Goal: Task Accomplishment & Management: Manage account settings

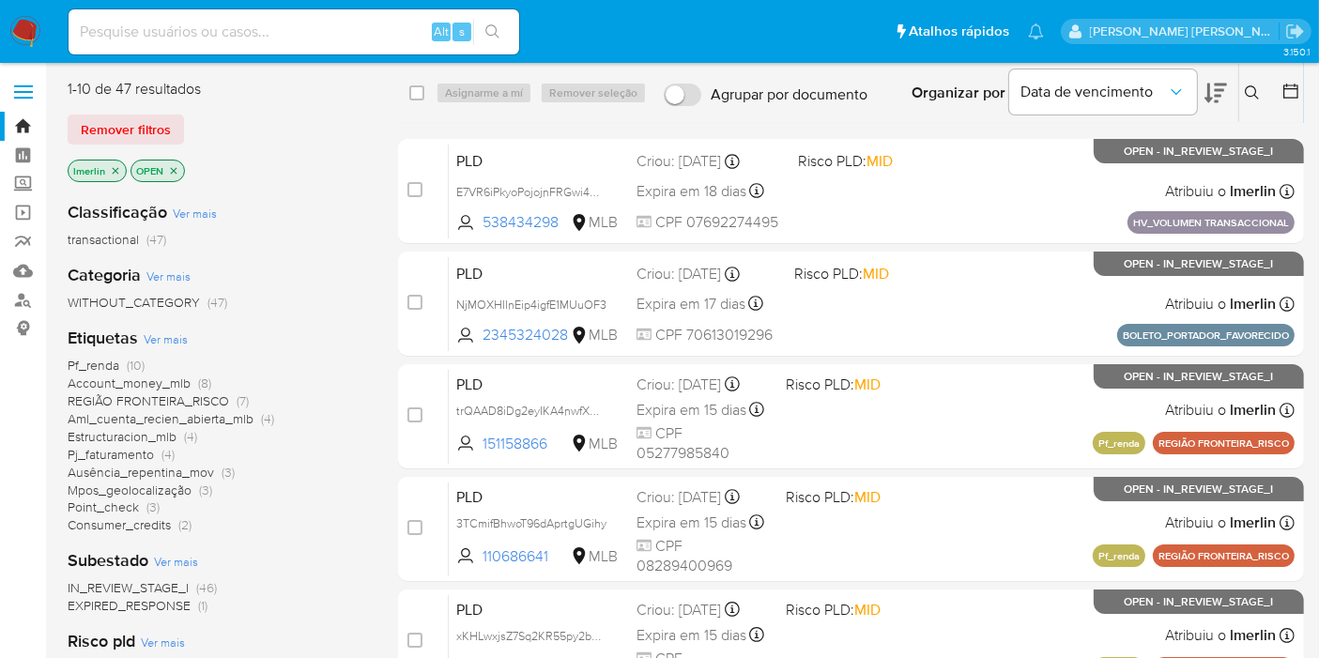
click at [110, 165] on icon "close-filter" at bounding box center [115, 170] width 11 height 11
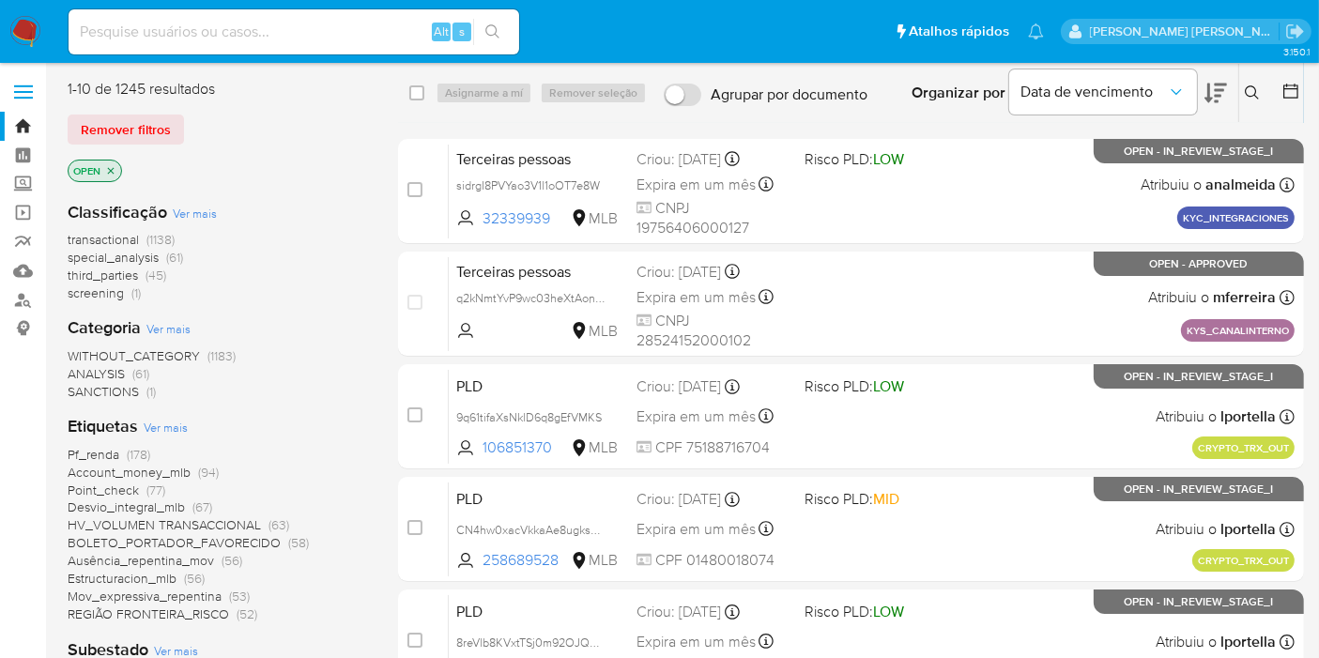
click at [129, 294] on span "screening (1)" at bounding box center [104, 294] width 73 height 18
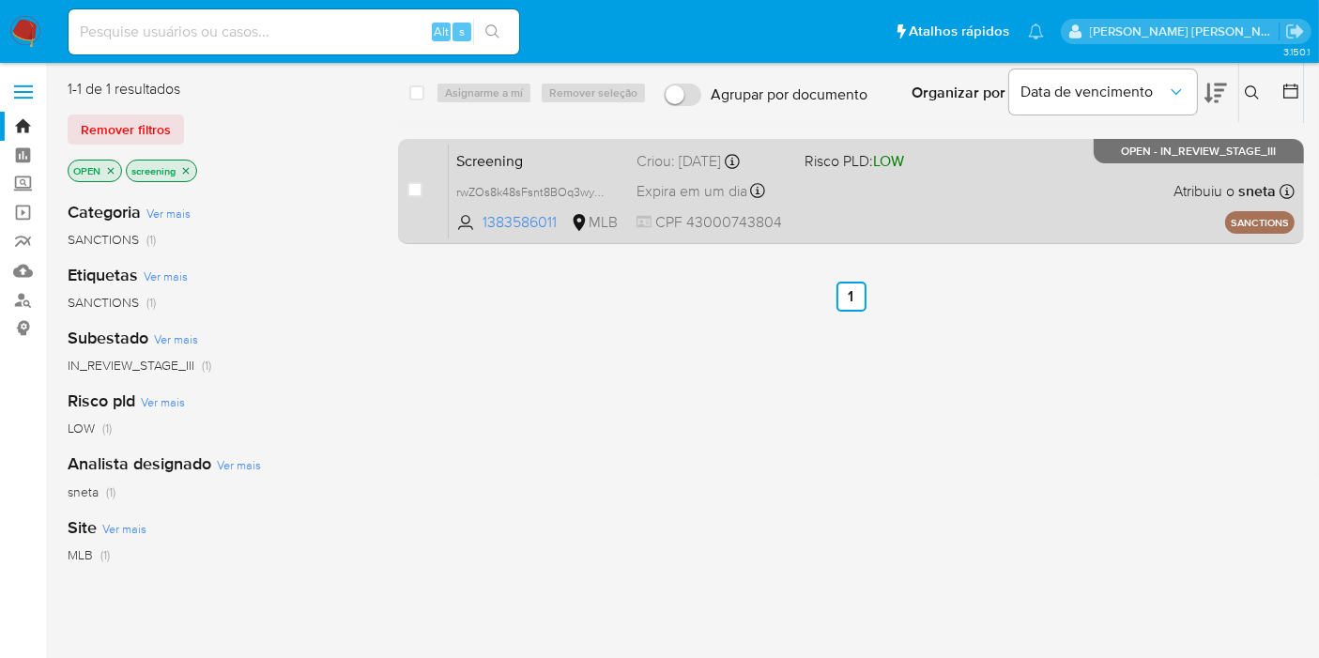
click at [537, 162] on span "Screening" at bounding box center [538, 159] width 165 height 24
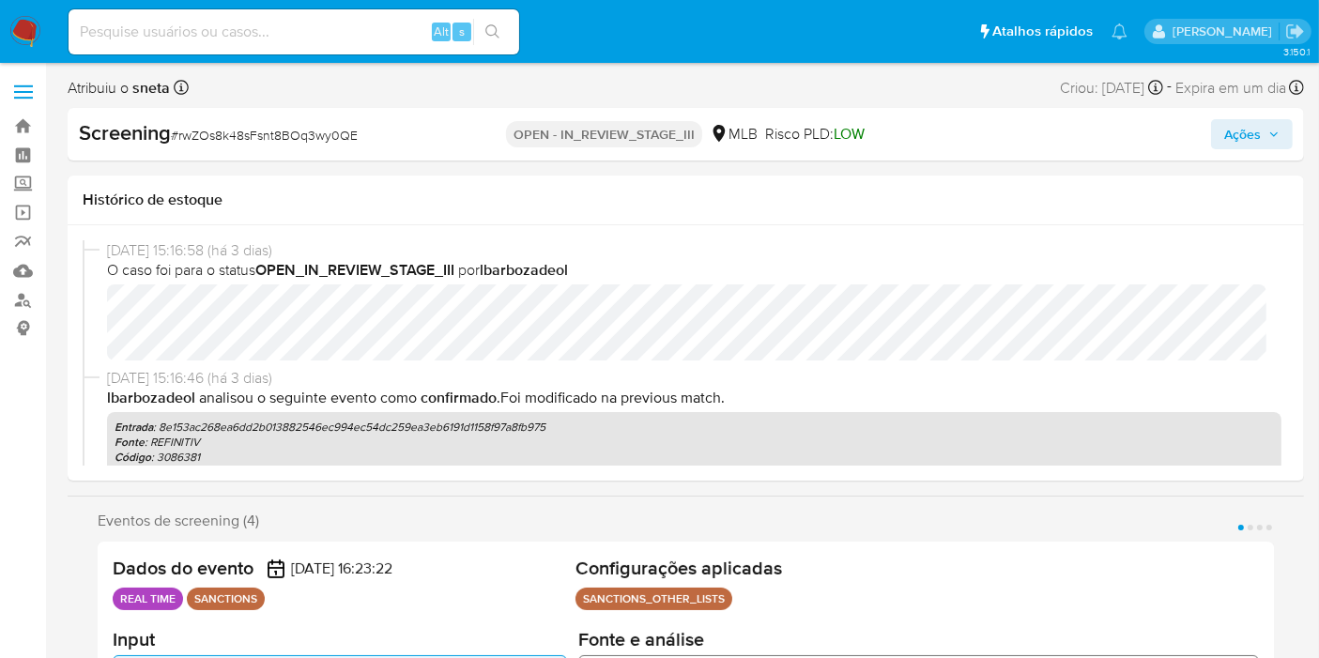
select select "10"
click at [32, 30] on img at bounding box center [25, 32] width 32 height 32
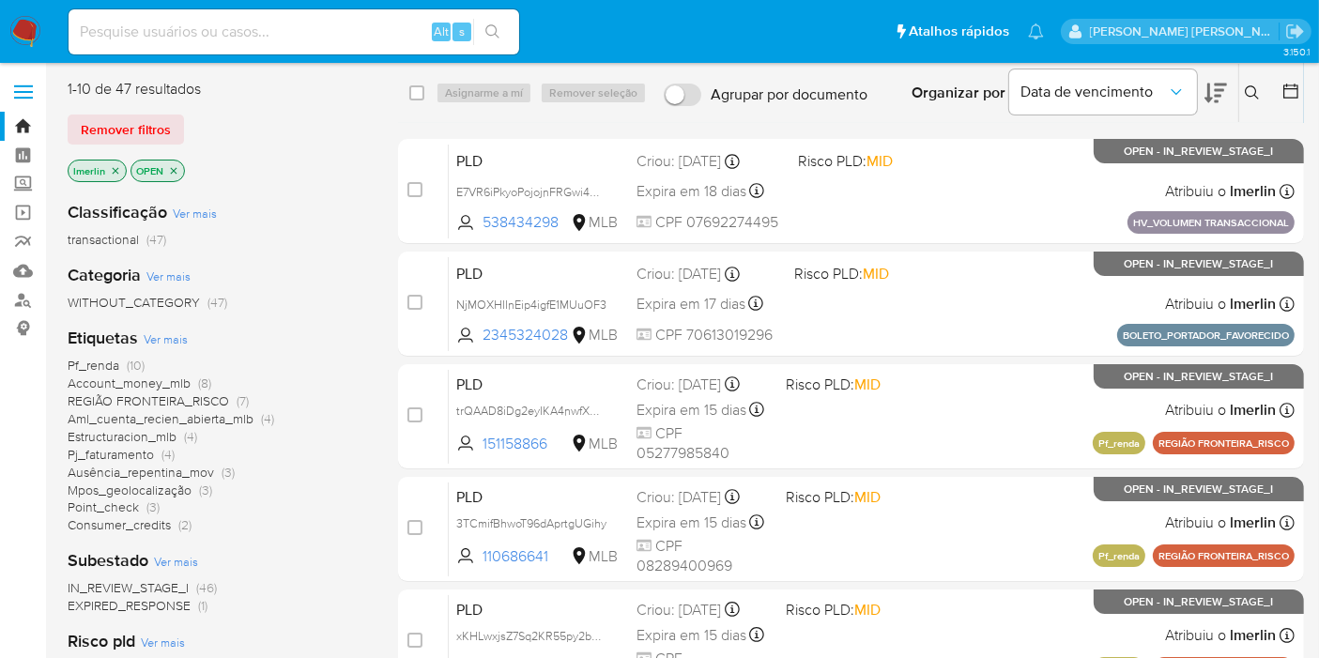
click at [192, 605] on span "EXPIRED_RESPONSE (1)" at bounding box center [138, 606] width 140 height 18
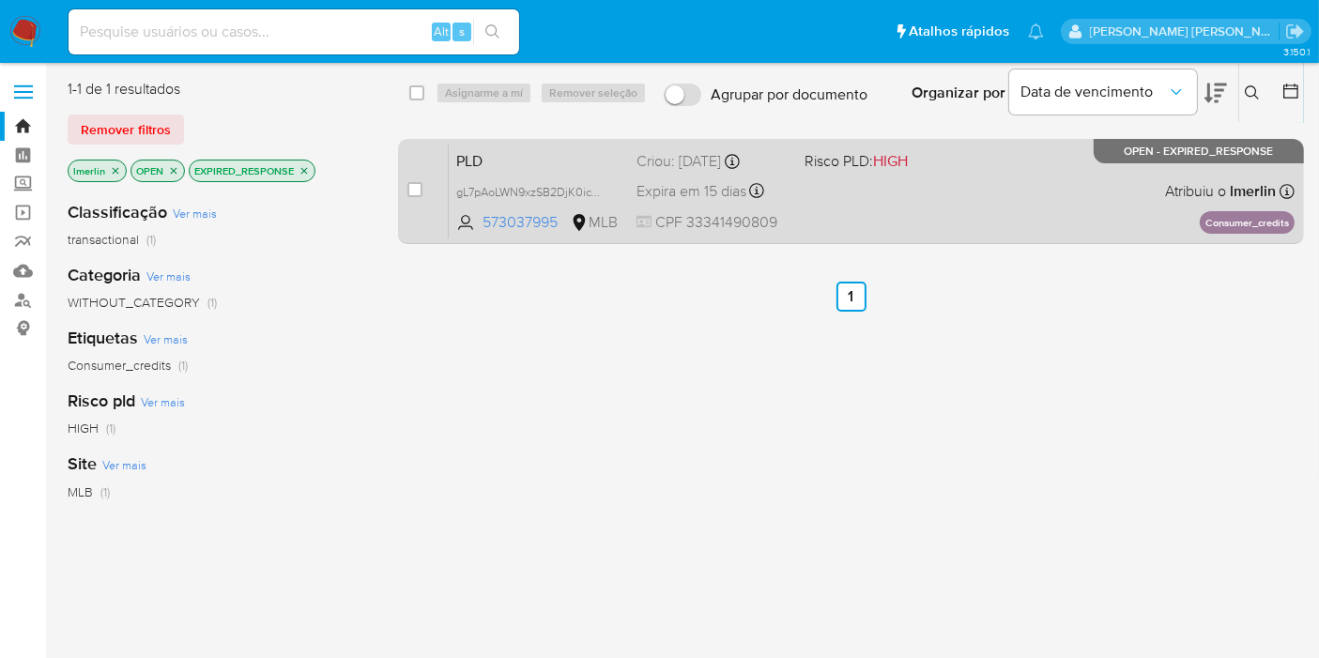
click at [410, 198] on div "case-item-checkbox" at bounding box center [415, 189] width 15 height 19
click at [413, 191] on input "checkbox" at bounding box center [415, 189] width 15 height 15
checkbox input "true"
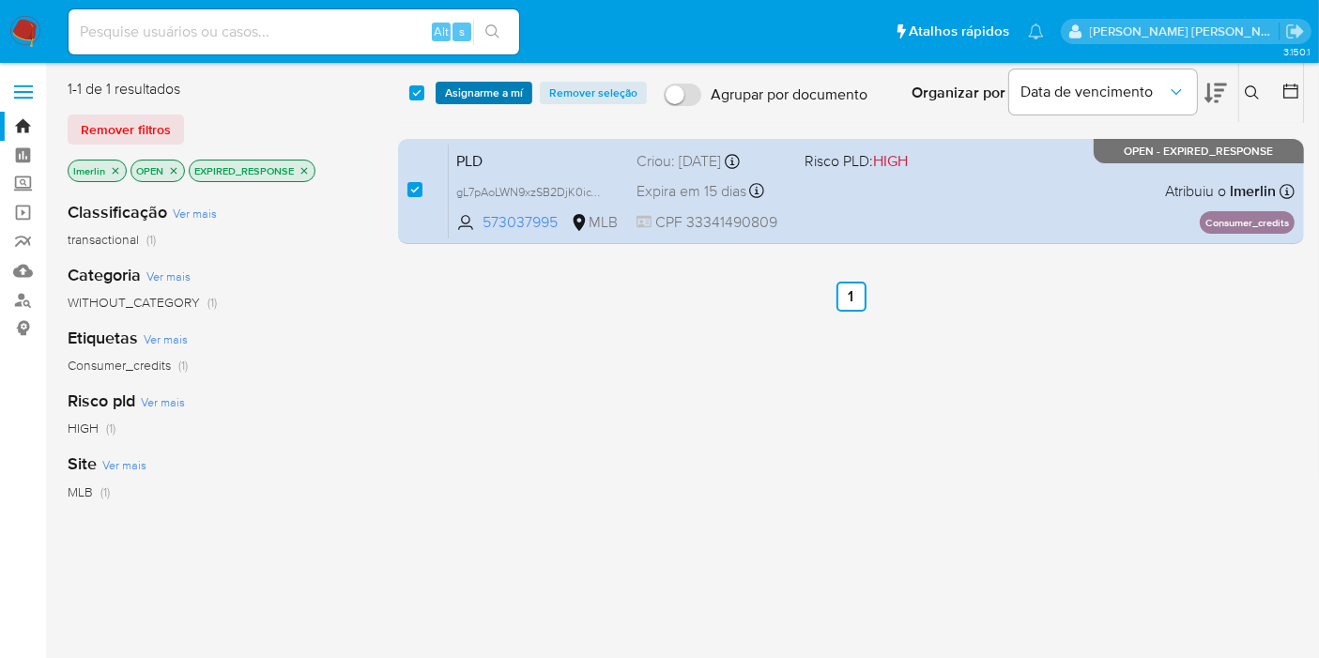
click at [500, 100] on span "Asignarme a mí" at bounding box center [484, 93] width 78 height 19
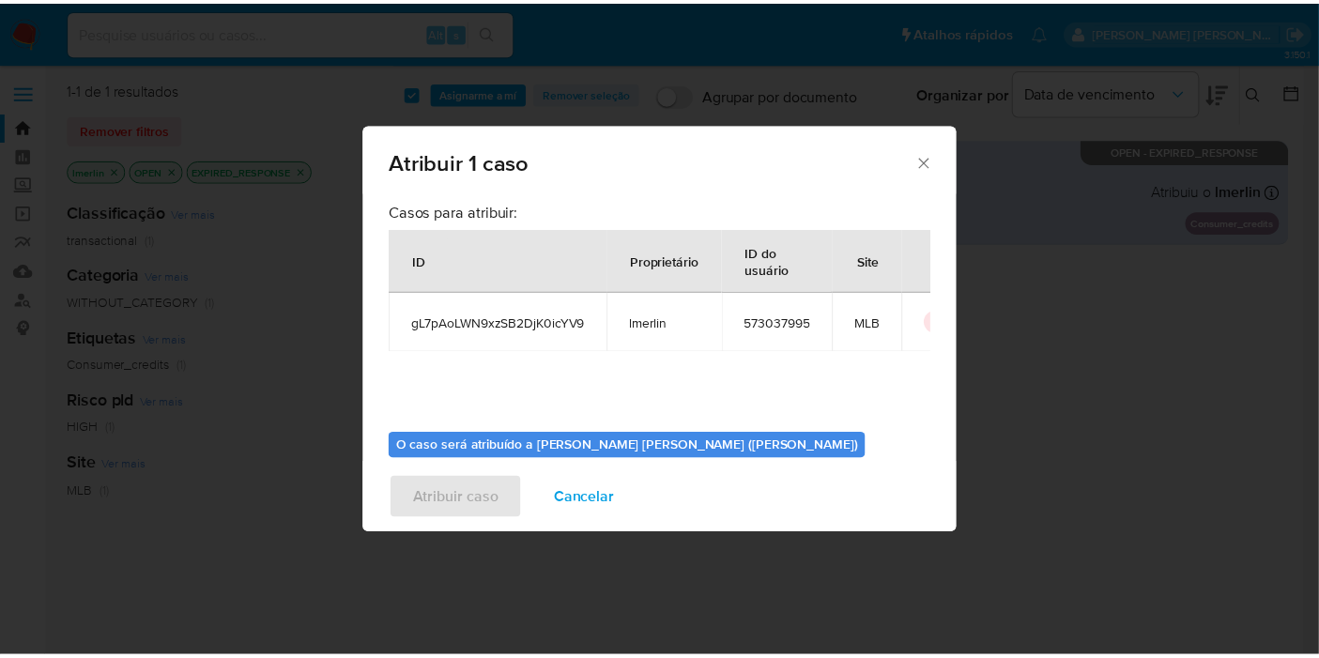
scroll to position [96, 0]
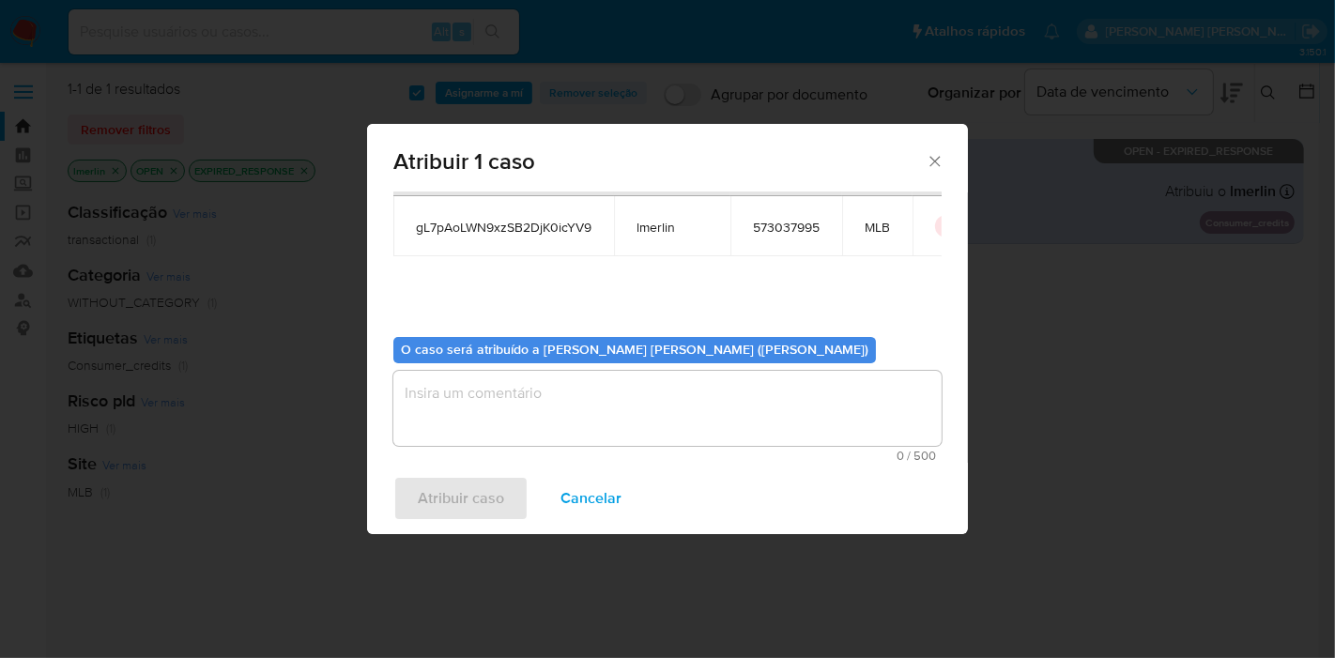
click at [798, 399] on textarea "assign-modal" at bounding box center [667, 408] width 548 height 75
click at [429, 515] on span "Atribuir caso" at bounding box center [461, 498] width 86 height 41
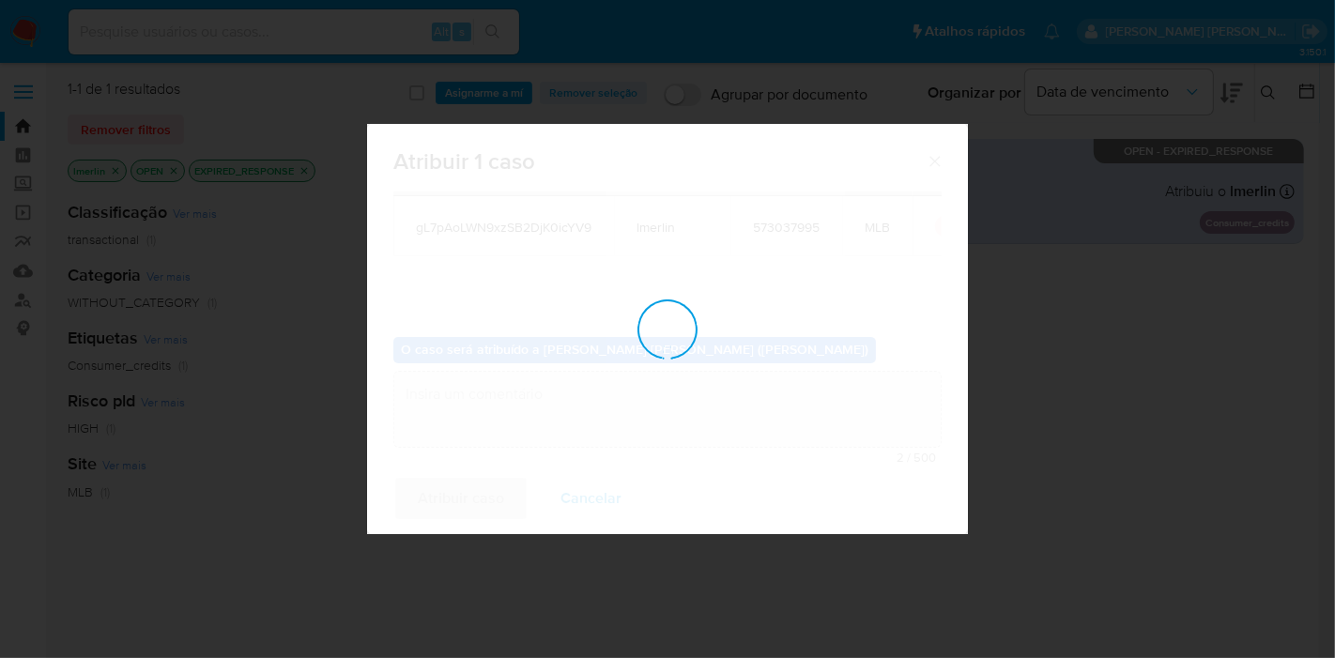
checkbox input "false"
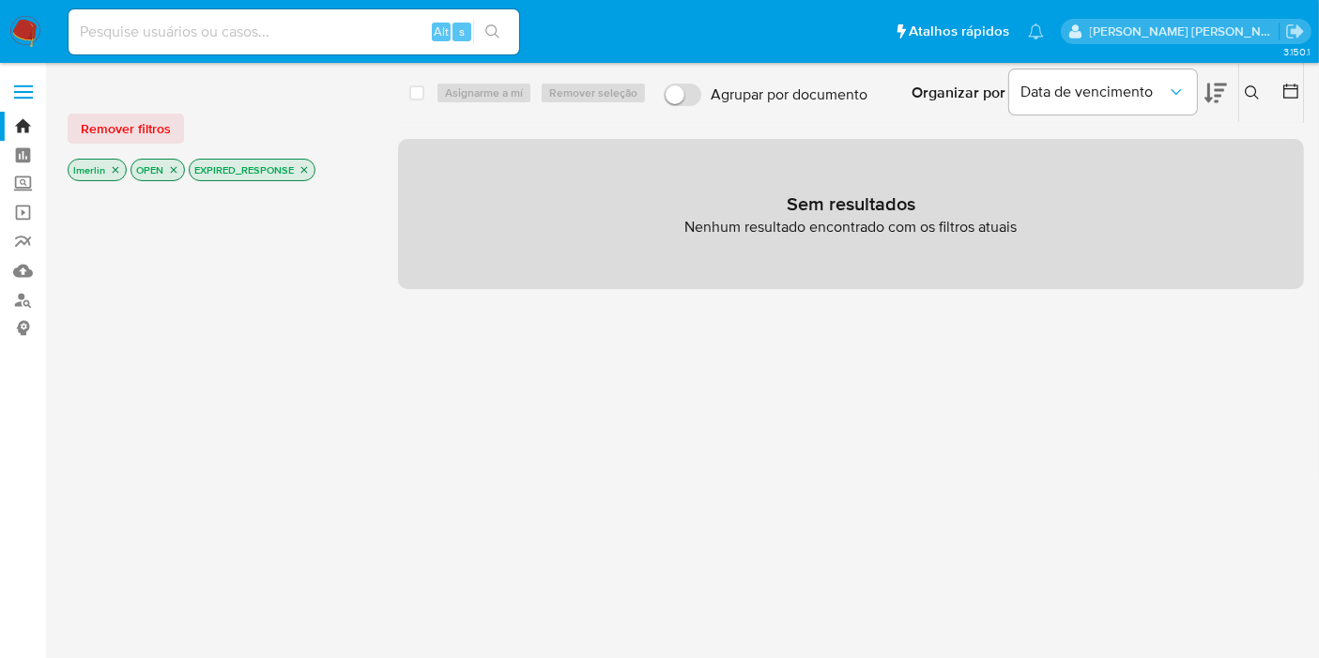
paste input "6DLisHPKtBn48vhdZfHBShPG"
click at [353, 28] on input "6DLisHPKtBn48vhdZfHBShPG" at bounding box center [294, 32] width 451 height 24
type input "6DLisHPKtBn48vhdZfHBShPG"
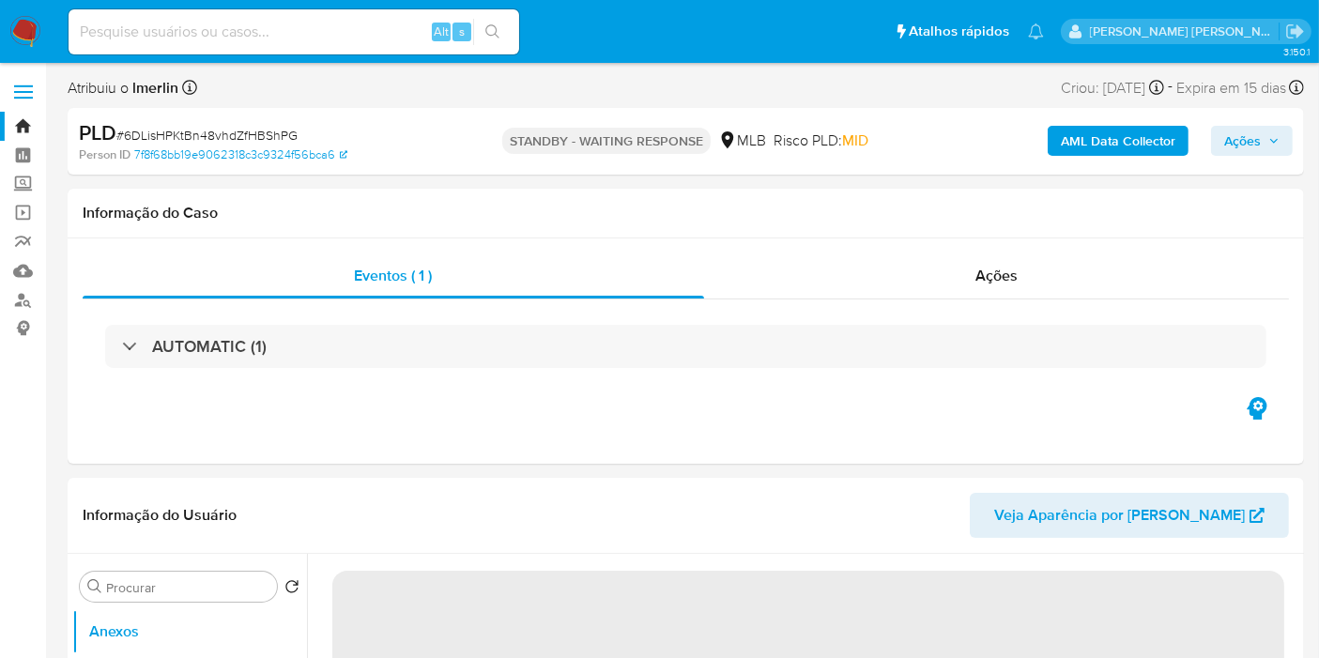
click at [24, 23] on img at bounding box center [25, 32] width 32 height 32
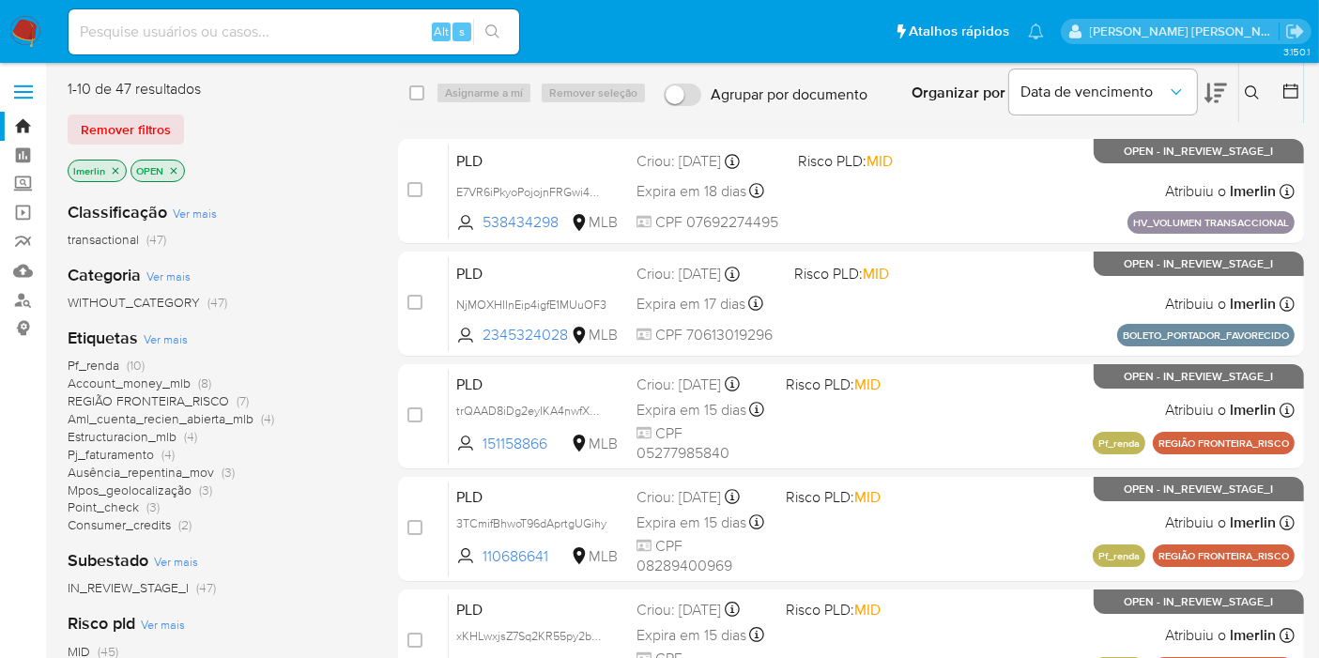
click at [174, 331] on span "Ver mais" at bounding box center [166, 339] width 44 height 17
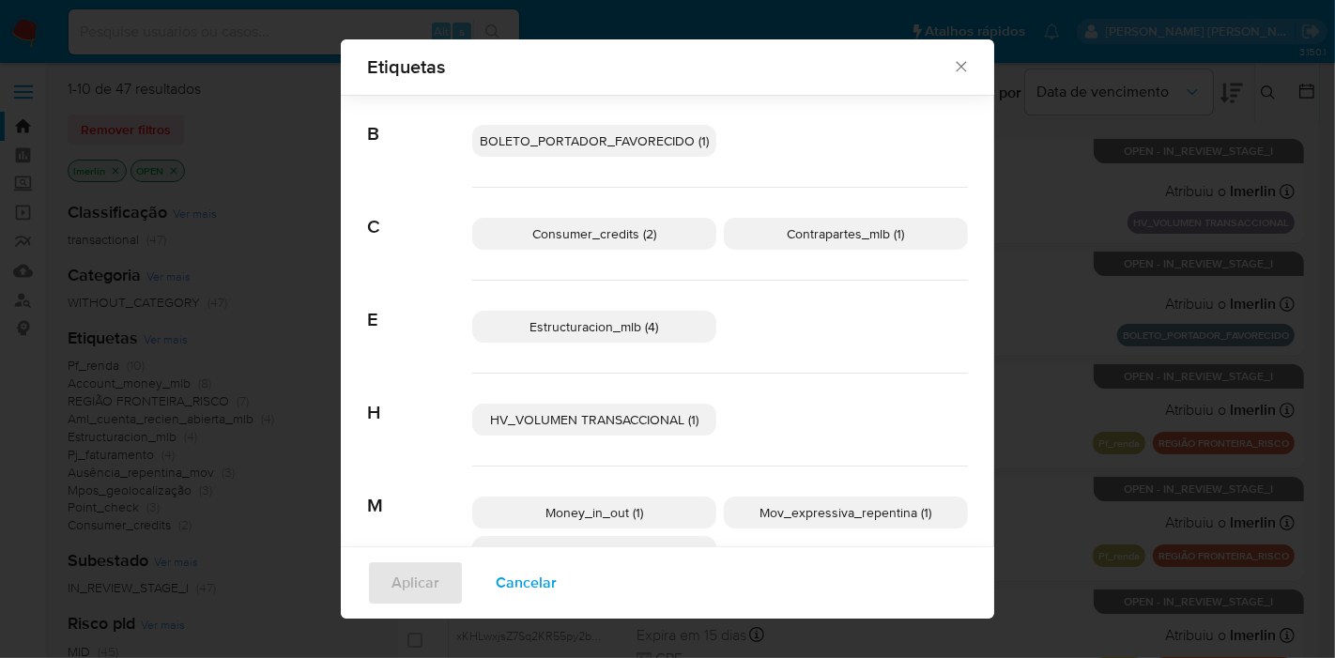
scroll to position [171, 0]
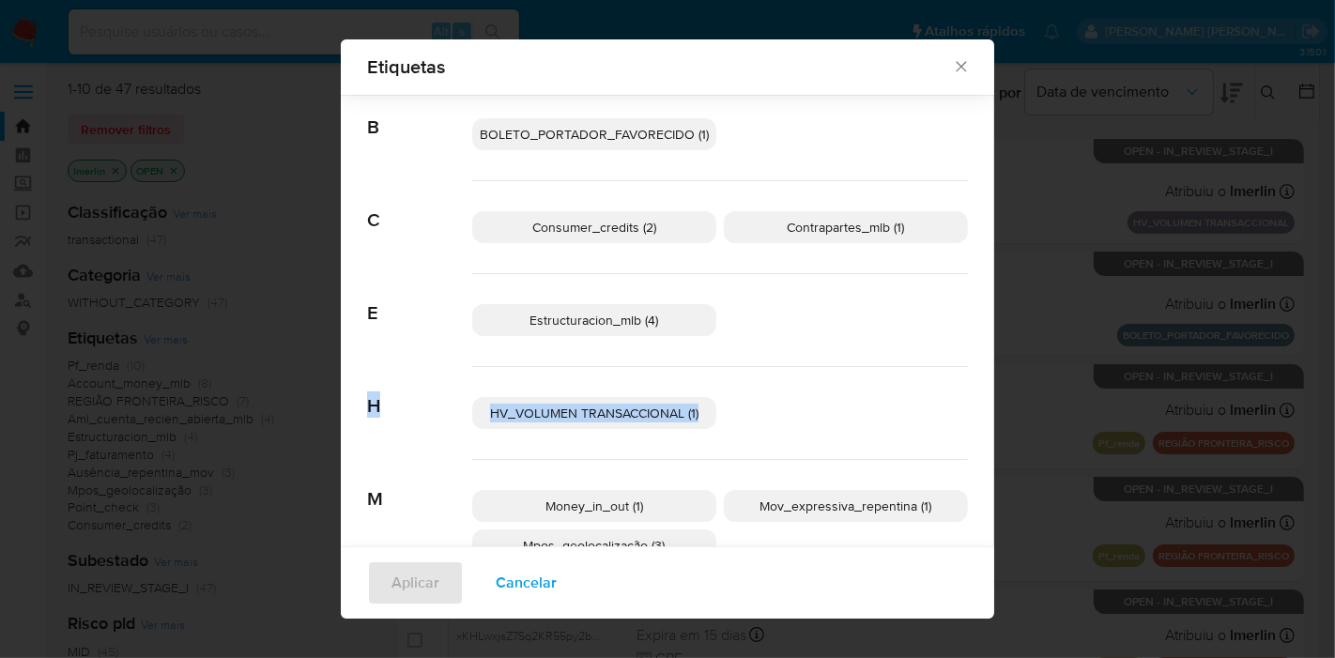
drag, startPoint x: 977, startPoint y: 312, endPoint x: 971, endPoint y: 411, distance: 99.7
click at [971, 411] on div "Buscar A Account_money_mlb (8) Aml_cuenta_recien_abierta_mlb (4) Ausência_repen…" at bounding box center [668, 424] width 654 height 998
click at [553, 391] on div "HV_VOLUMEN TRANSACCIONAL (1)" at bounding box center [720, 413] width 496 height 93
click at [564, 411] on span "HV_VOLUMEN TRANSACCIONAL (1)" at bounding box center [594, 413] width 208 height 19
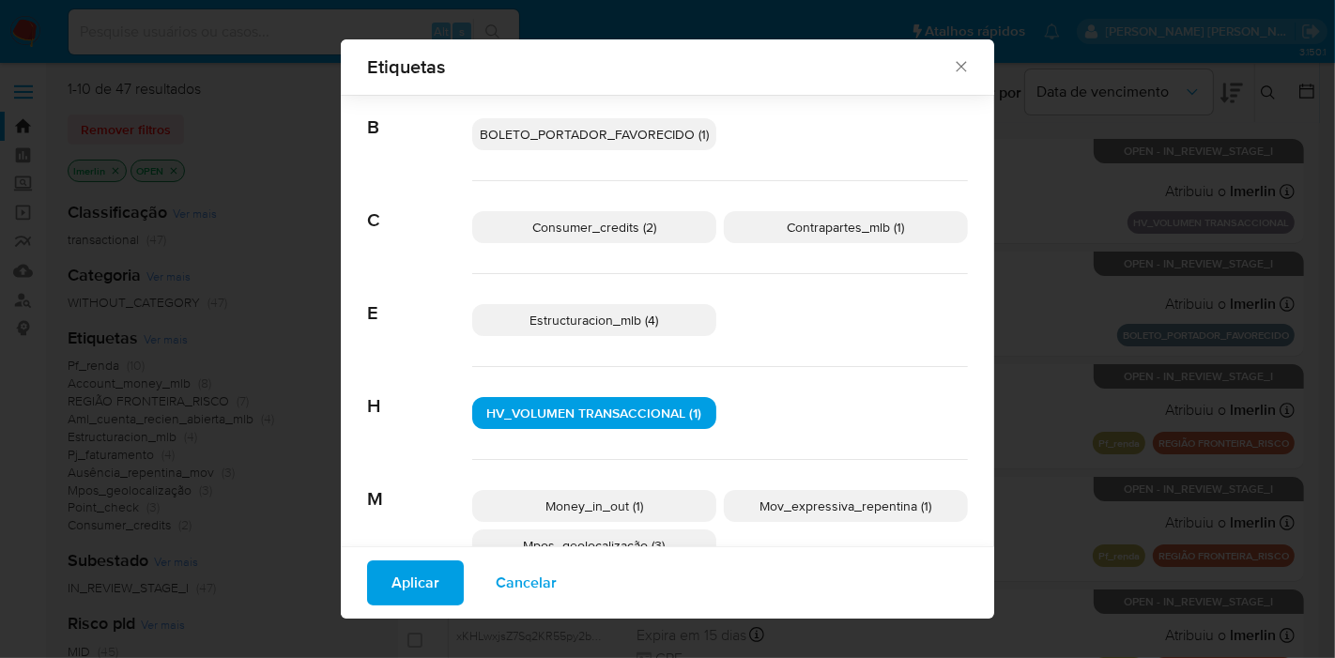
click at [689, 504] on p "Money_in_out (1)" at bounding box center [594, 506] width 244 height 32
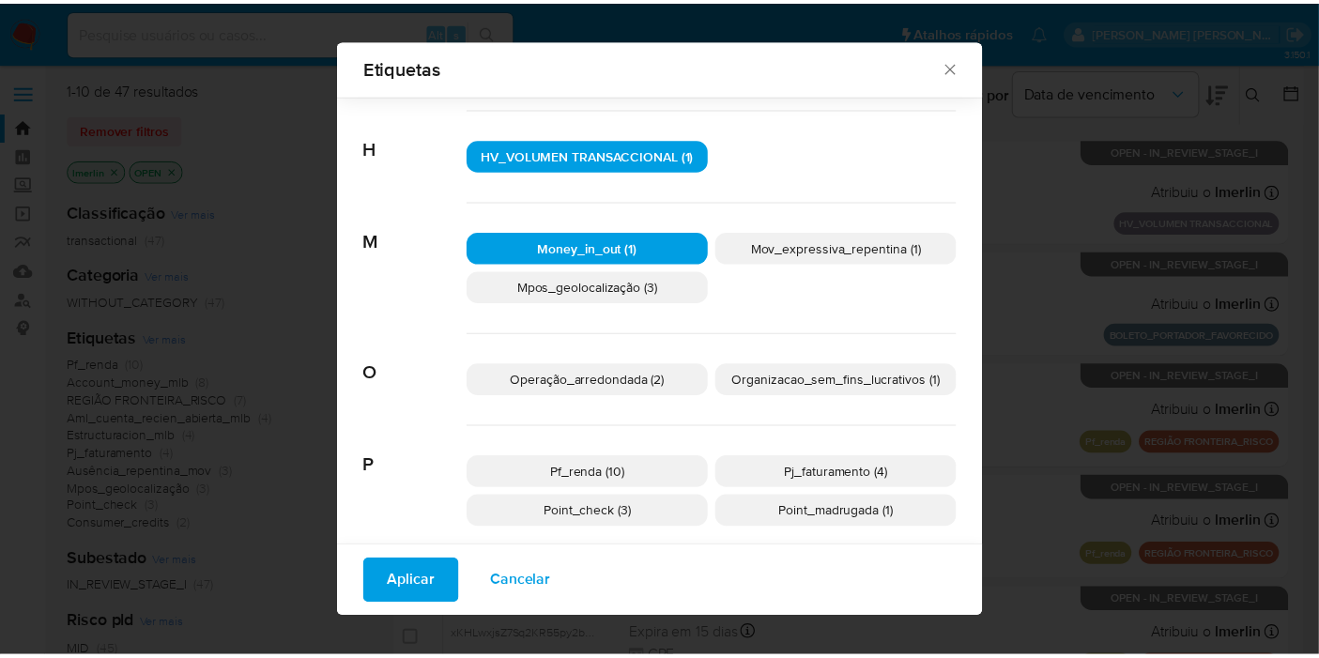
scroll to position [461, 0]
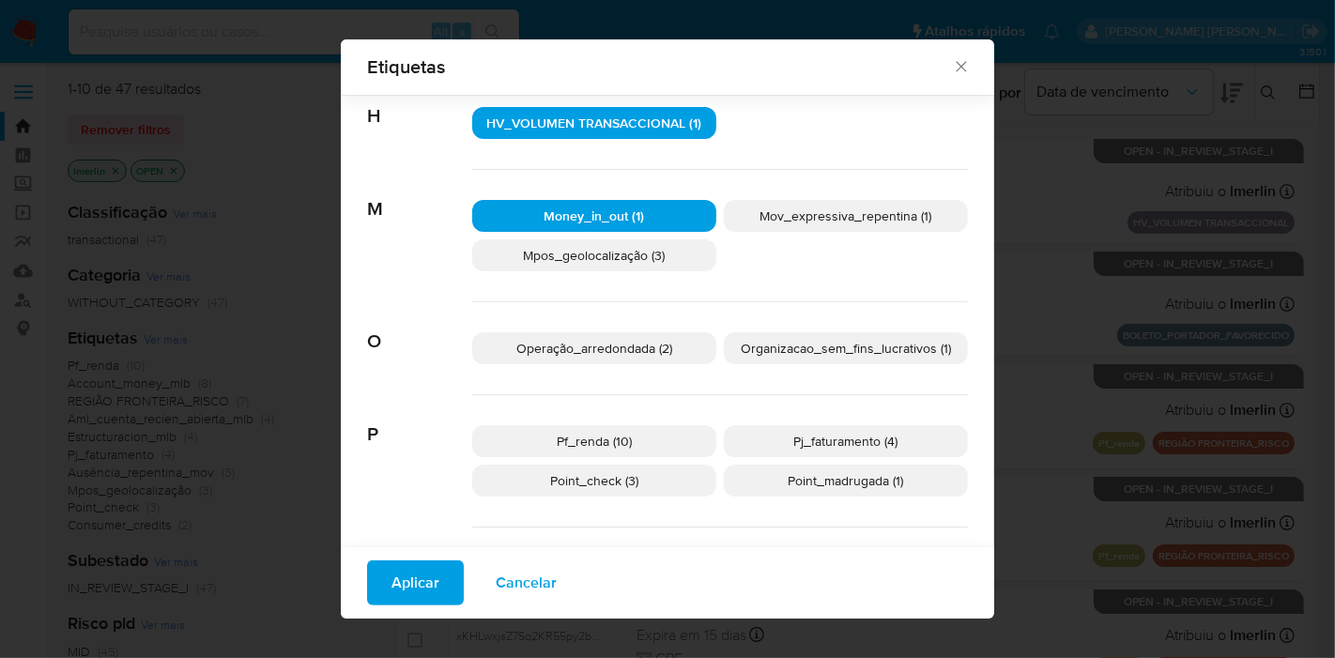
click at [667, 425] on p "Pf_renda (10)" at bounding box center [594, 441] width 244 height 32
click at [396, 580] on span "Aplicar" at bounding box center [416, 582] width 48 height 41
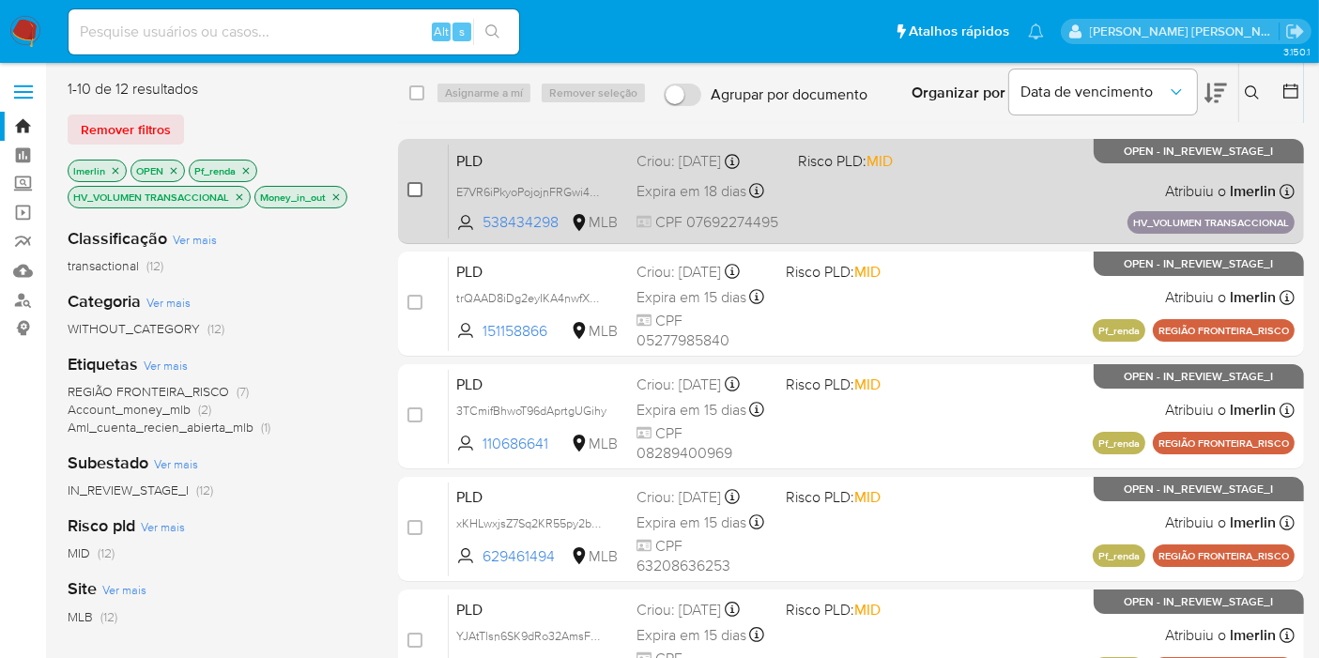
click at [410, 186] on input "checkbox" at bounding box center [415, 189] width 15 height 15
checkbox input "true"
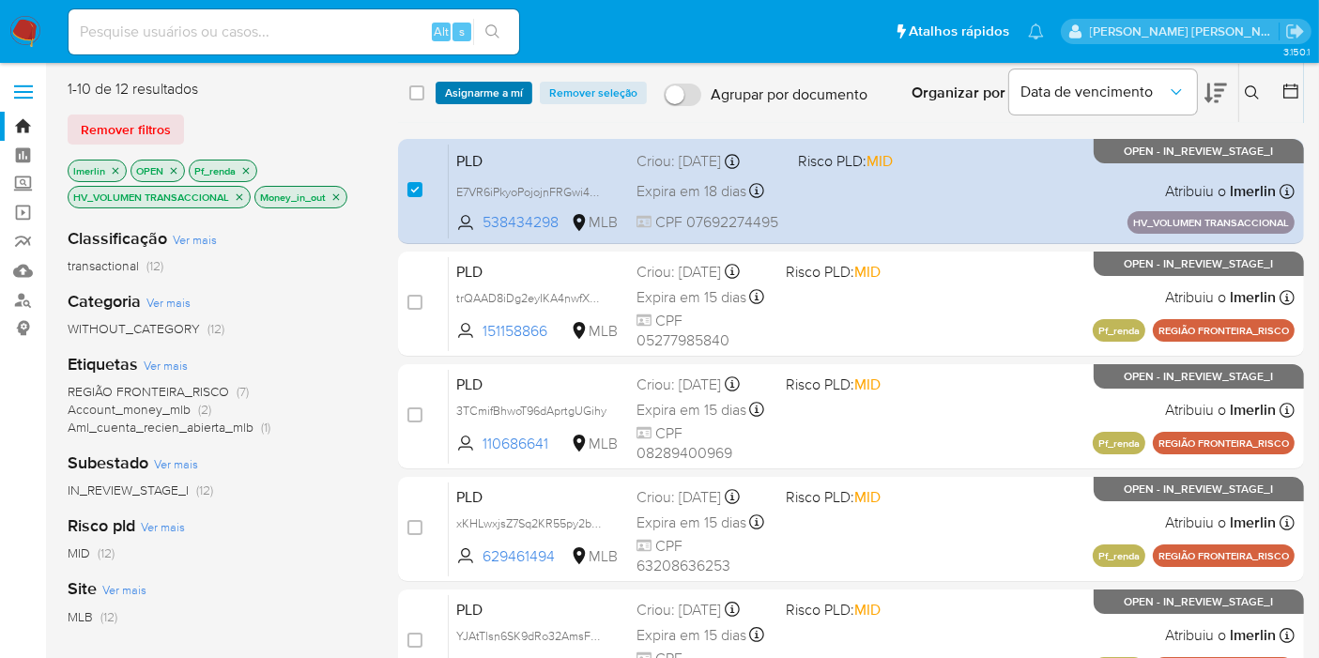
click at [477, 89] on span "Asignarme a mí" at bounding box center [484, 93] width 78 height 19
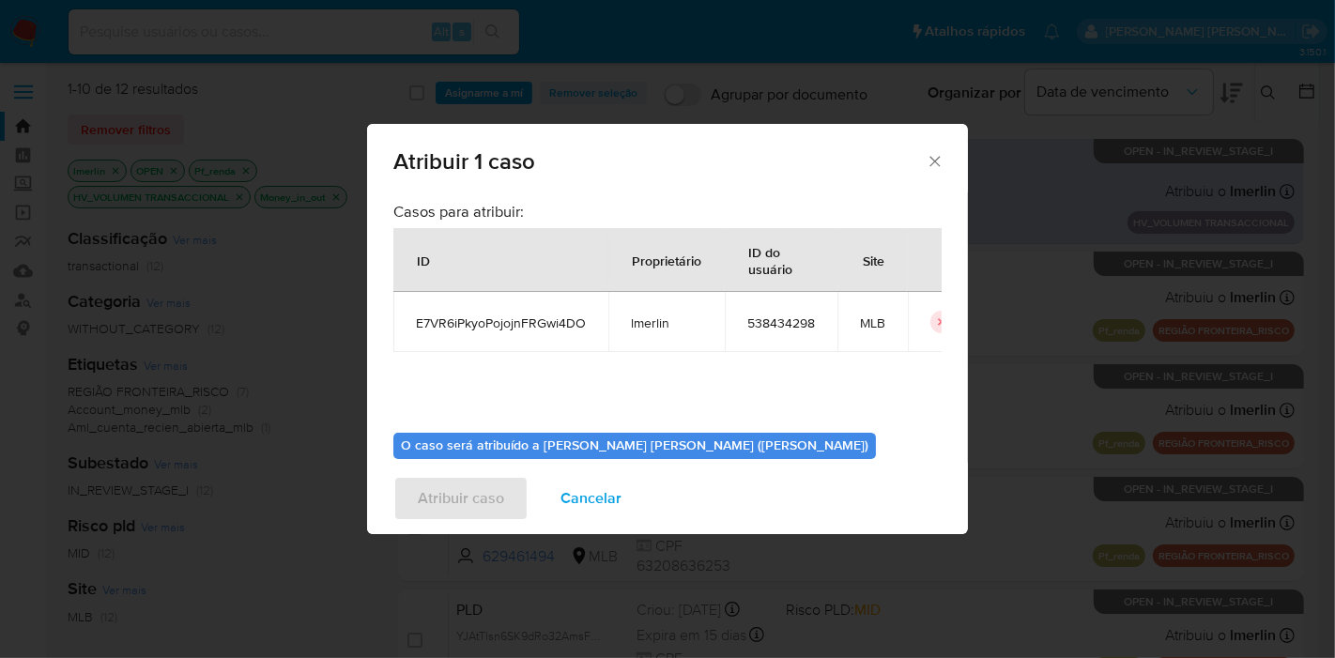
click at [489, 334] on td "E7VR6iPkyoPojojnFRGwi4DO" at bounding box center [500, 322] width 215 height 60
click at [572, 489] on span "Cancelar" at bounding box center [591, 498] width 61 height 41
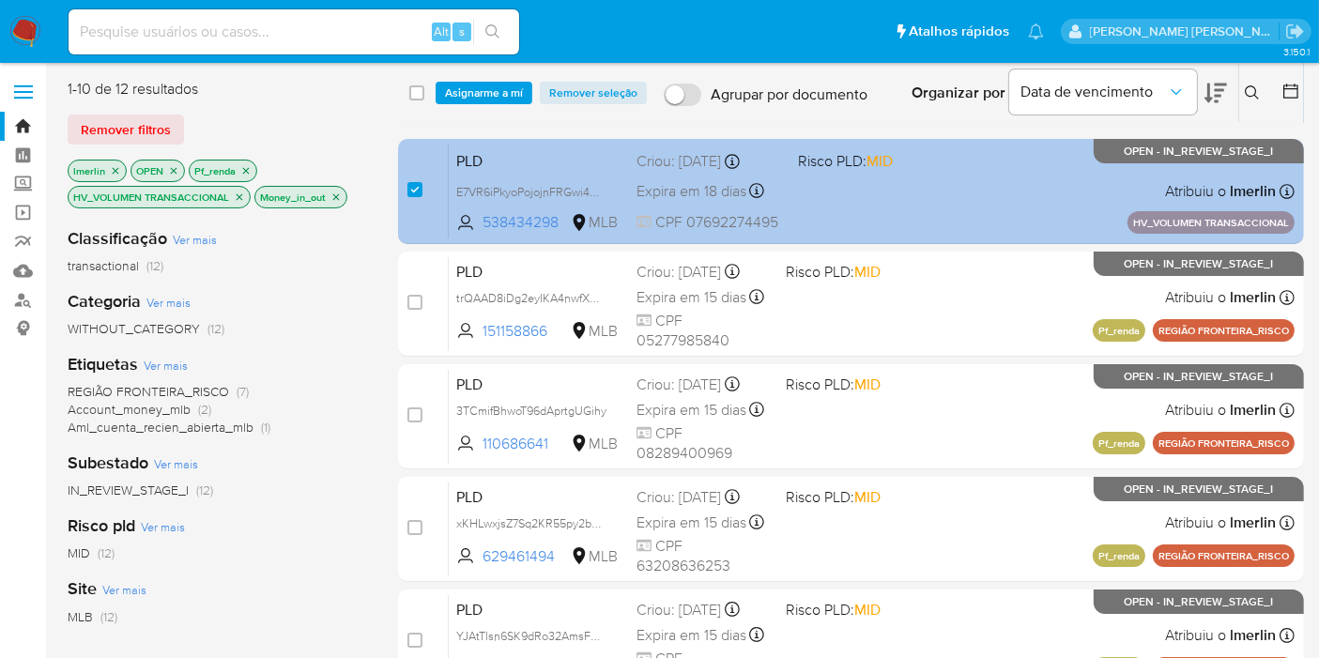
click at [563, 172] on div "PLD E7VR6iPkyoPojojnFRGwi4DO 538434298 MLB Risco PLD: MID Criou: 15/07/2025 Cri…" at bounding box center [872, 191] width 846 height 95
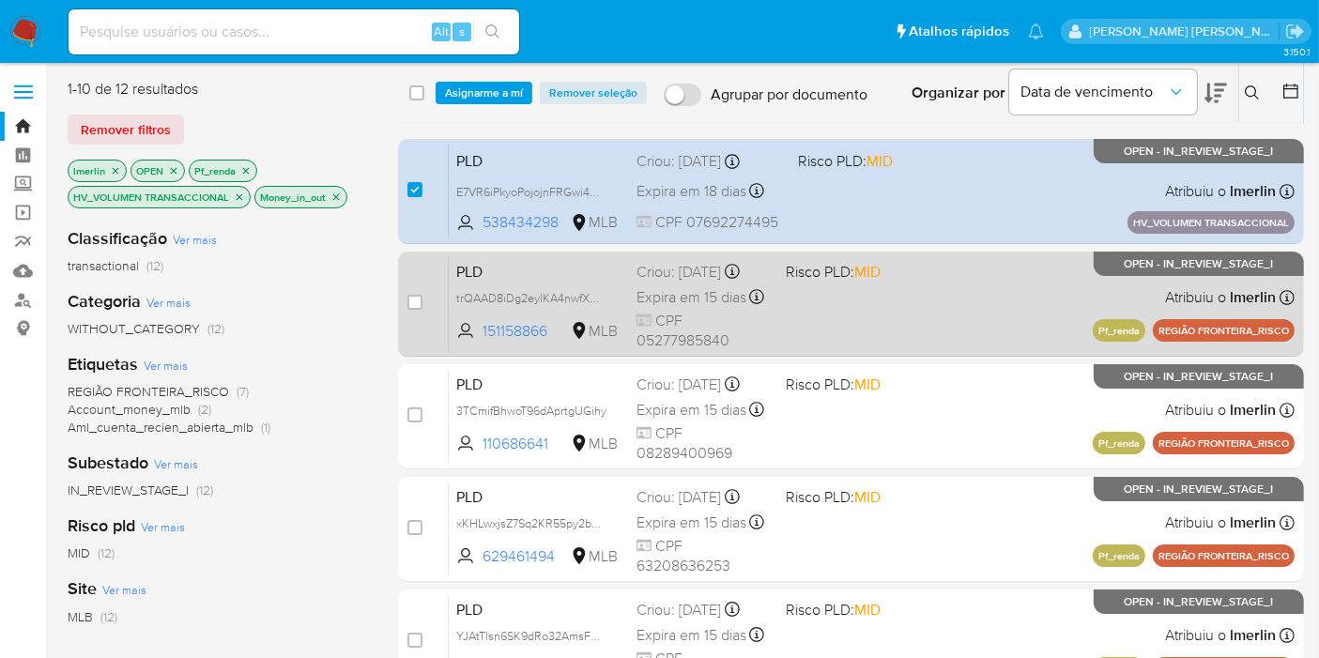
click at [406, 304] on div "case-item-checkbox Incapaz de atribuir o caso PLD trQAAD8iDg2eyIKA4nwfXRqO 1511…" at bounding box center [851, 304] width 906 height 105
click at [413, 304] on input "checkbox" at bounding box center [415, 302] width 15 height 15
checkbox input "true"
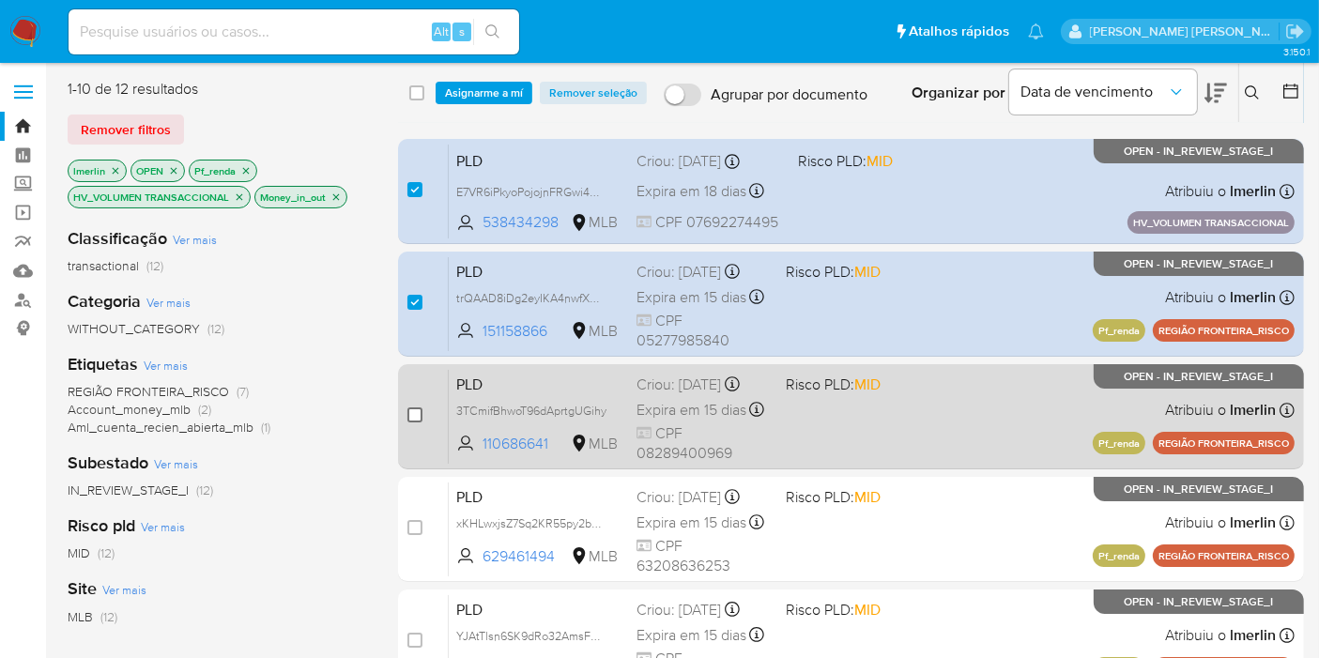
click at [410, 415] on input "checkbox" at bounding box center [415, 415] width 15 height 15
checkbox input "true"
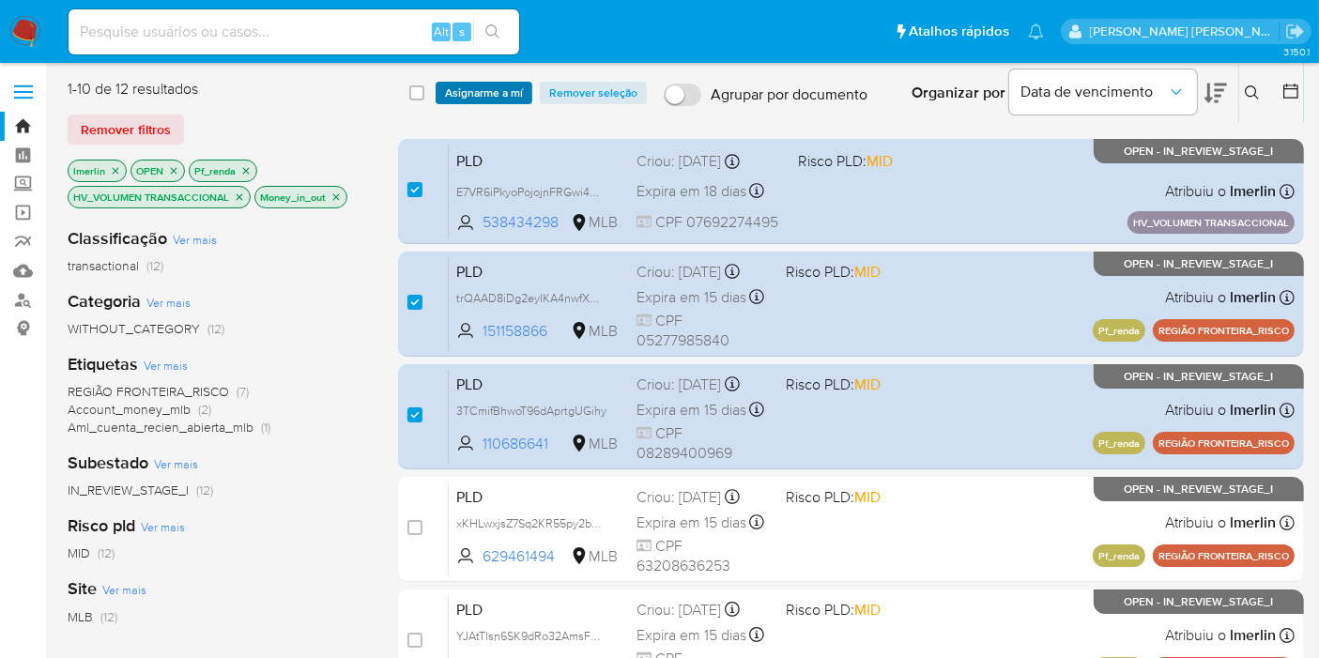
click at [513, 85] on span "Asignarme a mí" at bounding box center [484, 93] width 78 height 19
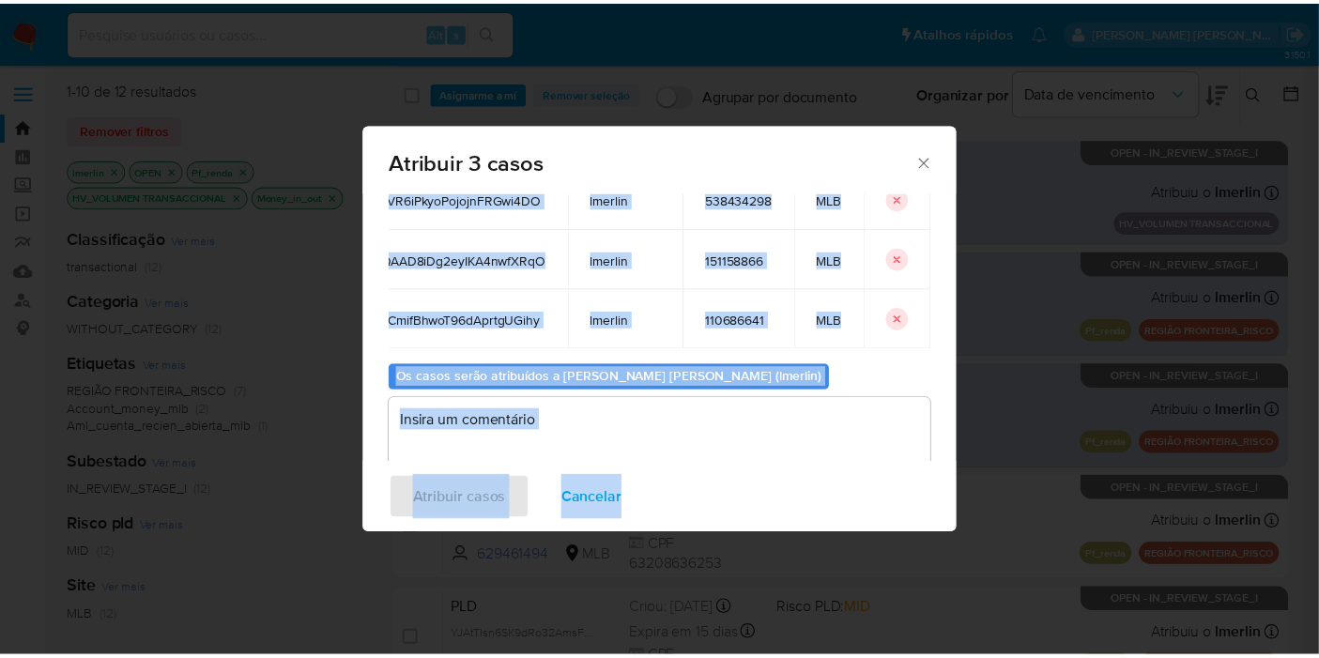
scroll to position [167, 0]
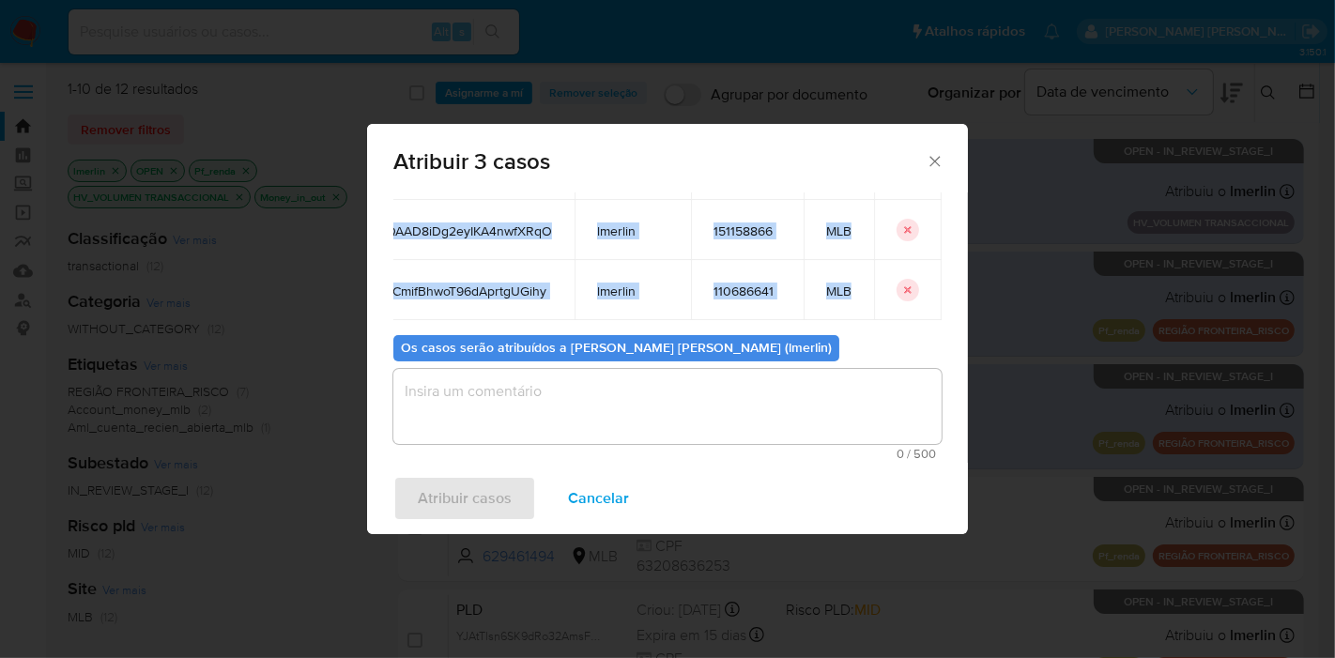
drag, startPoint x: 409, startPoint y: 328, endPoint x: 860, endPoint y: 272, distance: 454.1
click at [860, 272] on tbody "E7VR6iPkyoPojojnFRGwi4DO lmerlin 538434298 MLB trQAAD8iDg2eyIKA4nwfXRqO lmerlin…" at bounding box center [648, 230] width 587 height 180
copy tbody "E7VR6iPkyoPojojnFRGwi4DO lmerlin 538434298 MLB trQAAD8iDg2eyIKA4nwfXRqO lmerlin…"
click at [595, 515] on span "Cancelar" at bounding box center [598, 498] width 61 height 41
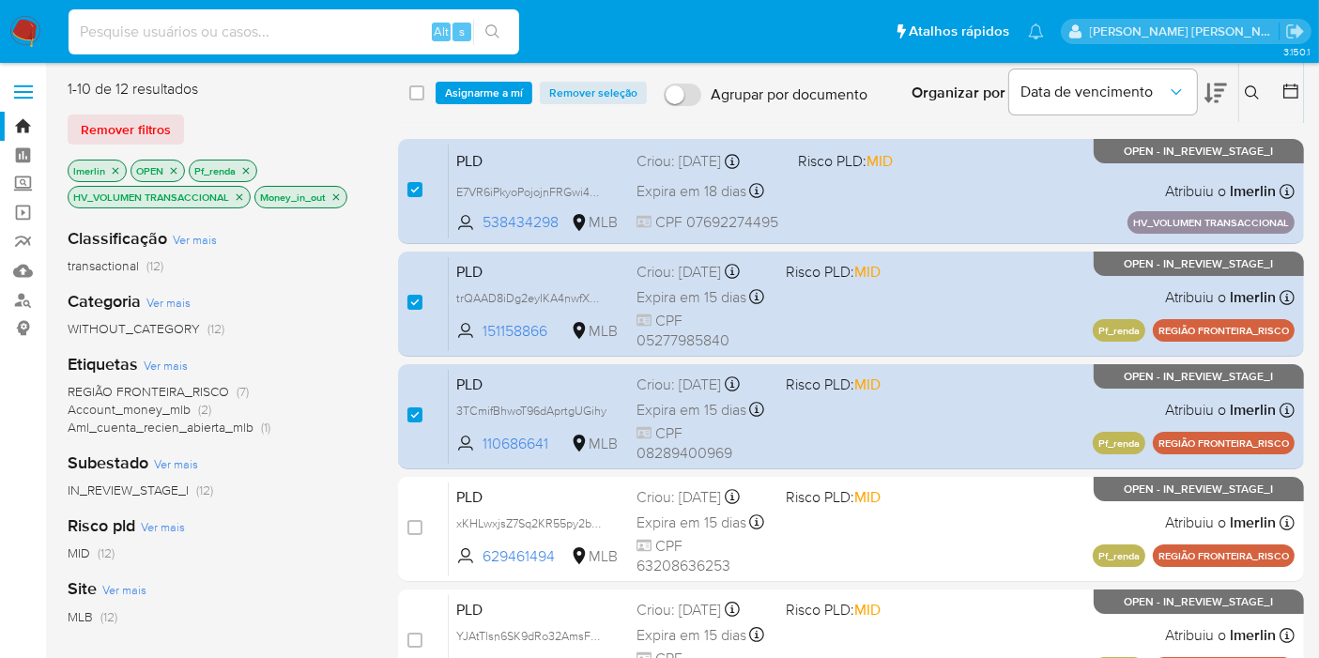
paste input "g3EGXmyyZR4GgxHpp1gpdxaq"
click at [376, 30] on input "g3EGXmyyZR4GgxHpp1gpdxaq" at bounding box center [294, 32] width 451 height 24
type input "g3EGXmyyZR4GgxHpp1gpdxaq"
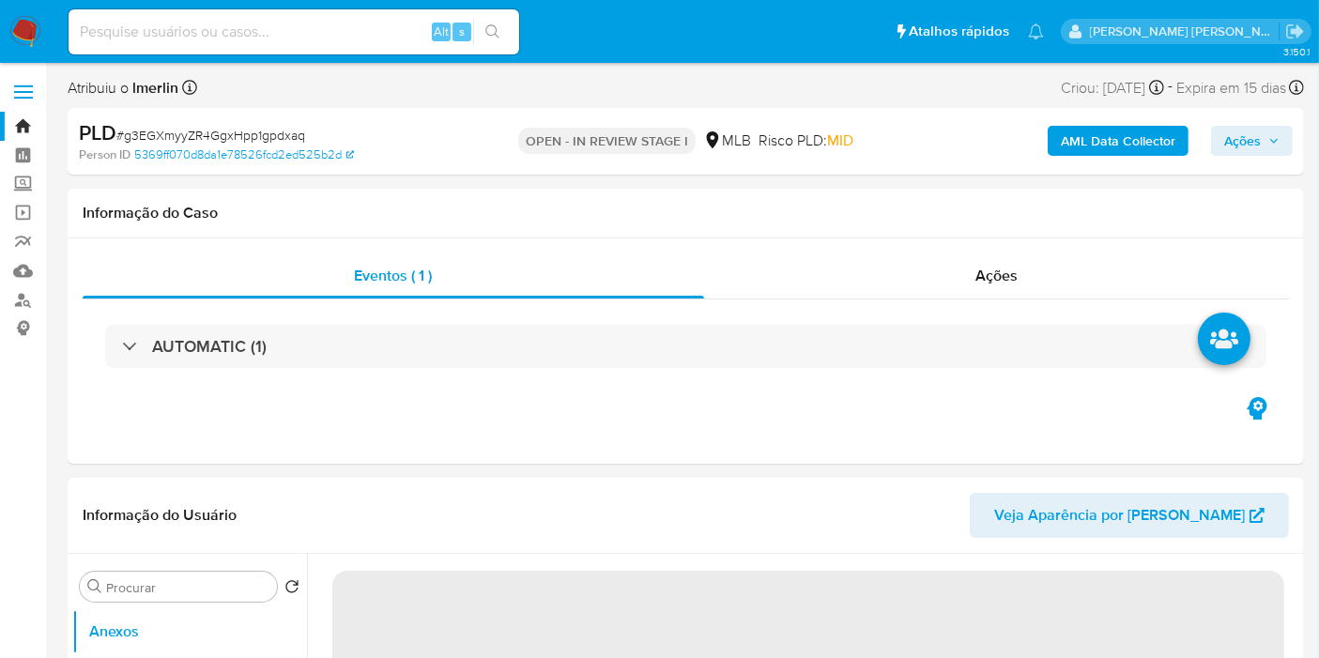
select select "10"
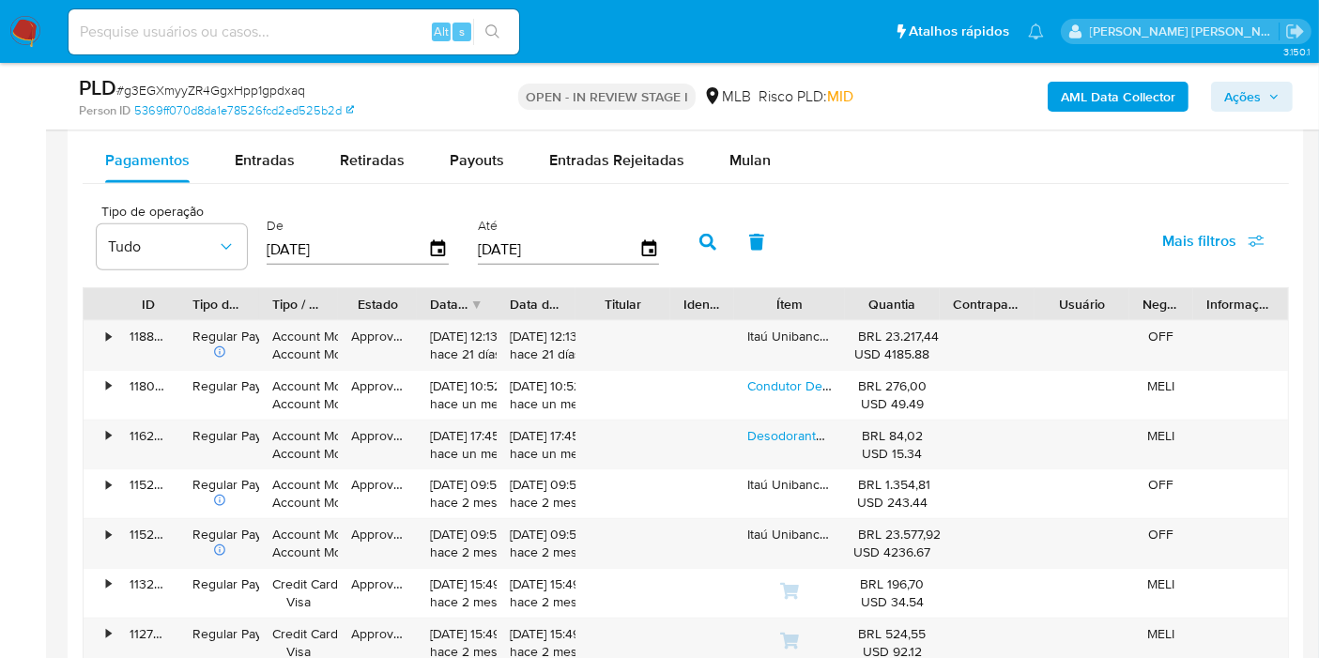
scroll to position [1942, 0]
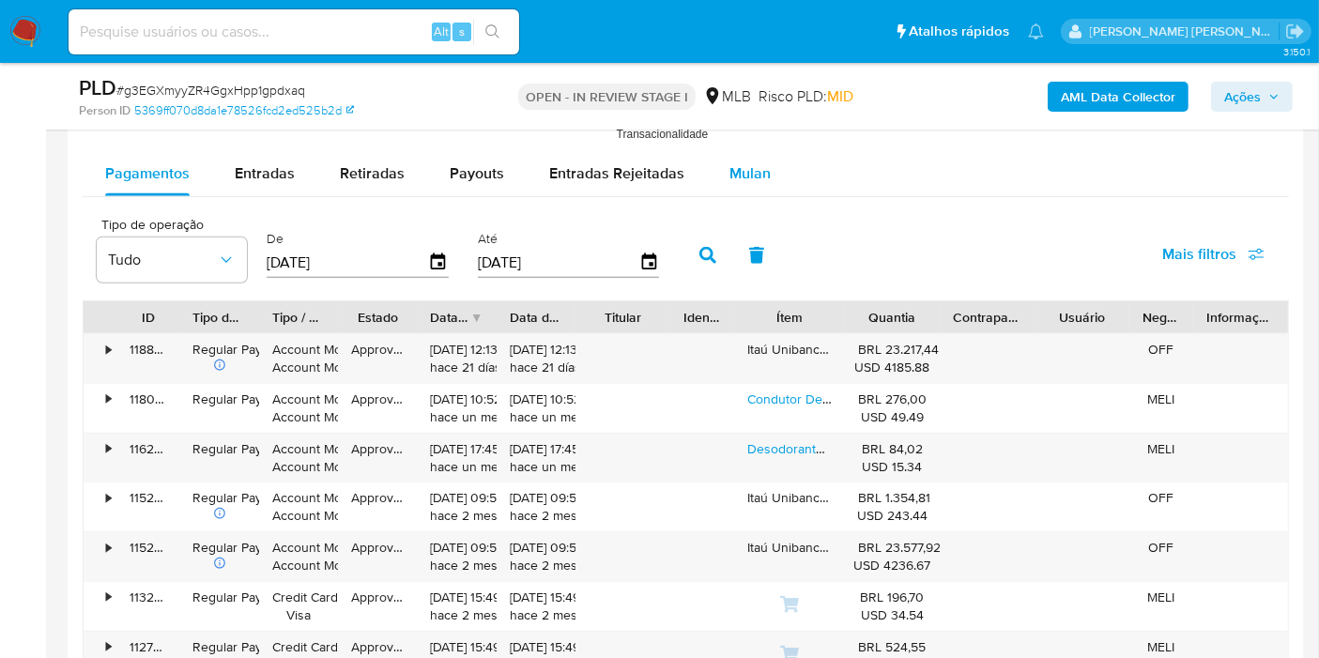
click at [759, 178] on span "Mulan" at bounding box center [750, 173] width 41 height 22
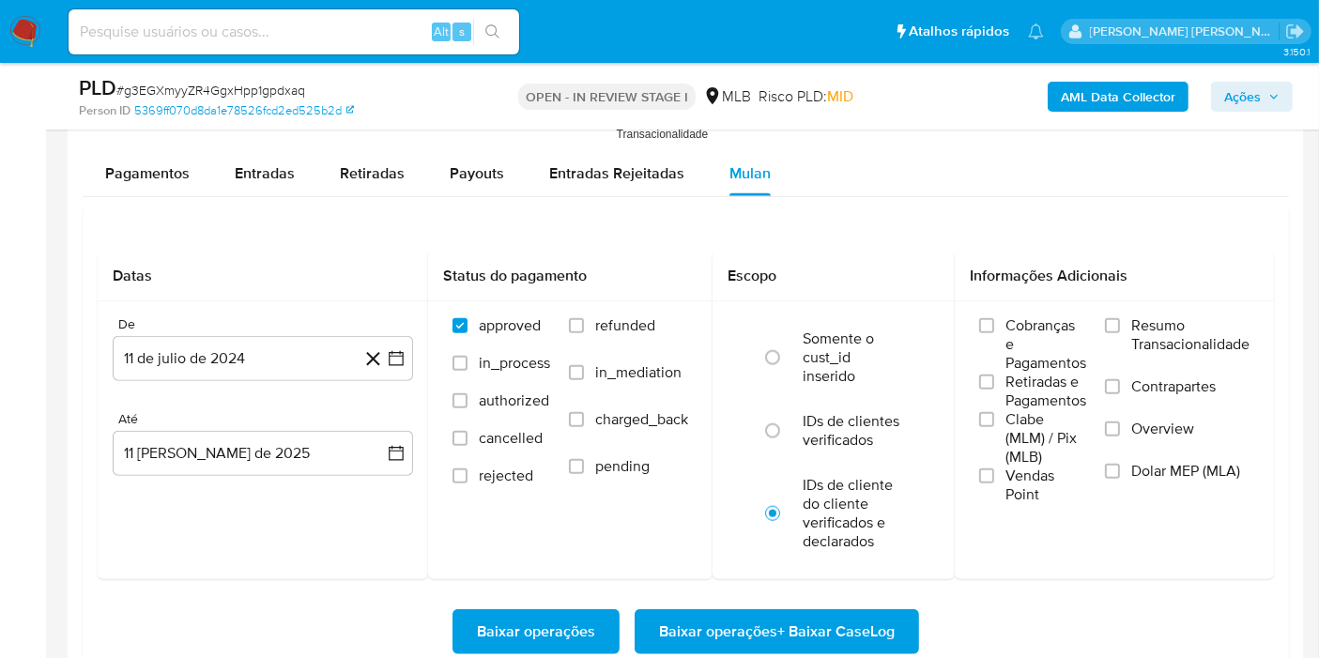
click at [1123, 317] on label "Resumo Transacionalidade" at bounding box center [1177, 346] width 145 height 61
click at [1120, 318] on input "Resumo Transacionalidade" at bounding box center [1112, 325] width 15 height 15
click at [396, 360] on icon "button" at bounding box center [396, 358] width 19 height 19
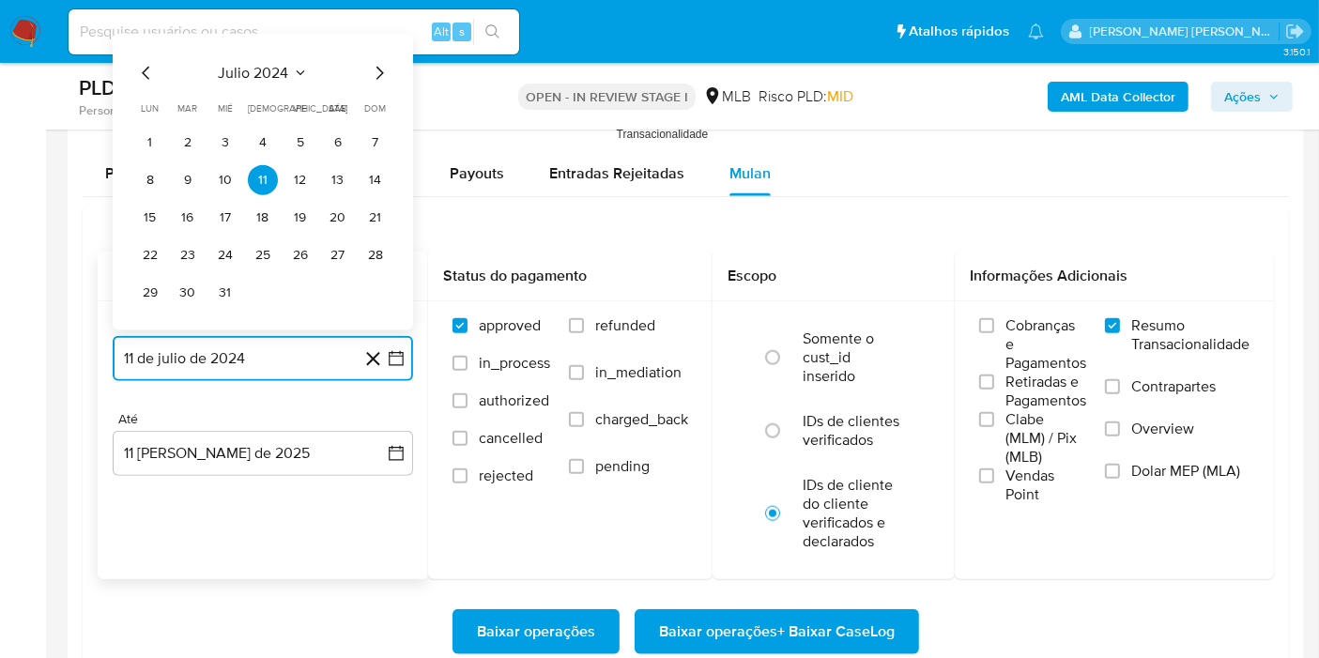
click at [276, 65] on span "julio 2024" at bounding box center [254, 73] width 70 height 19
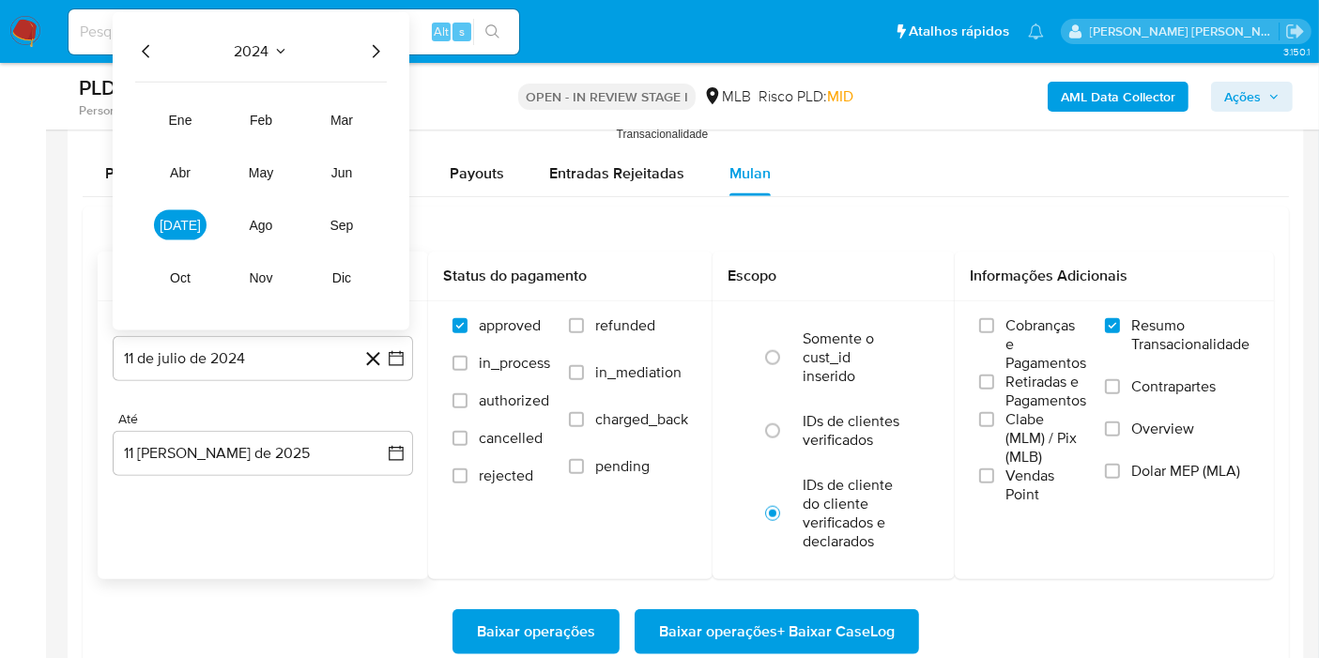
click at [373, 45] on icon "Año siguiente" at bounding box center [375, 51] width 23 height 23
click at [350, 165] on span "jun" at bounding box center [342, 172] width 22 height 15
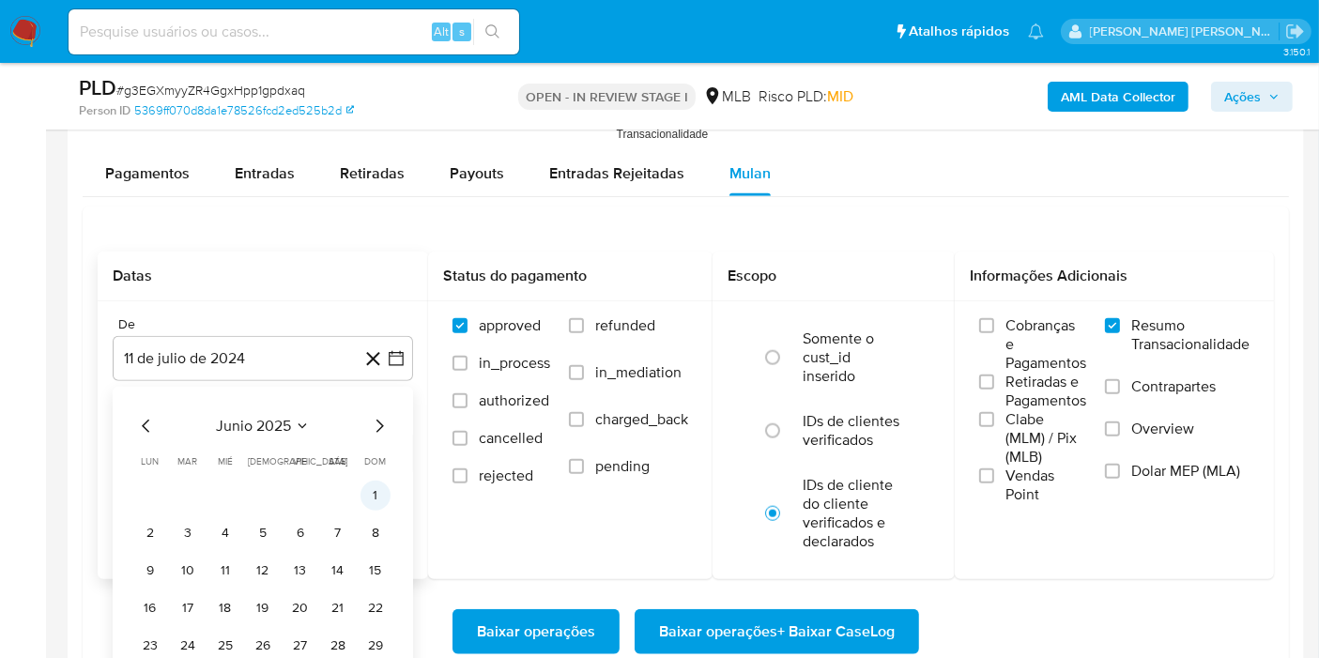
click at [376, 500] on button "1" at bounding box center [376, 496] width 30 height 30
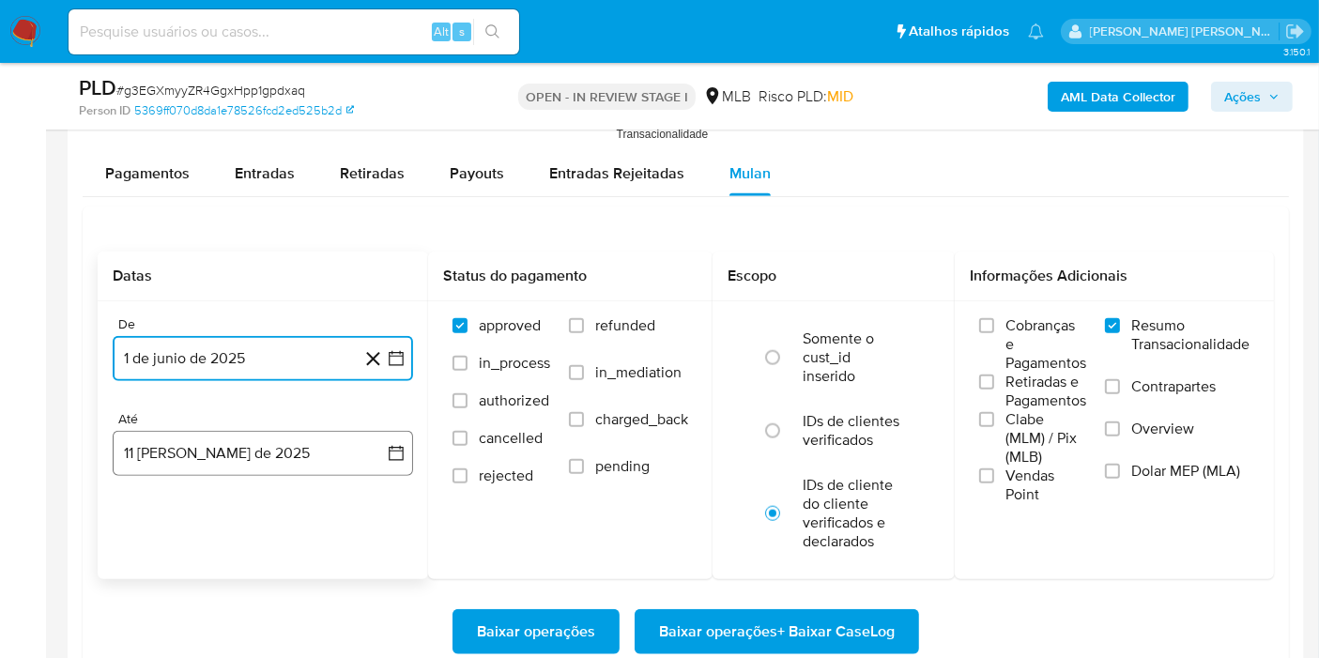
click at [383, 436] on button "11 de agosto de 2025" at bounding box center [263, 453] width 300 height 45
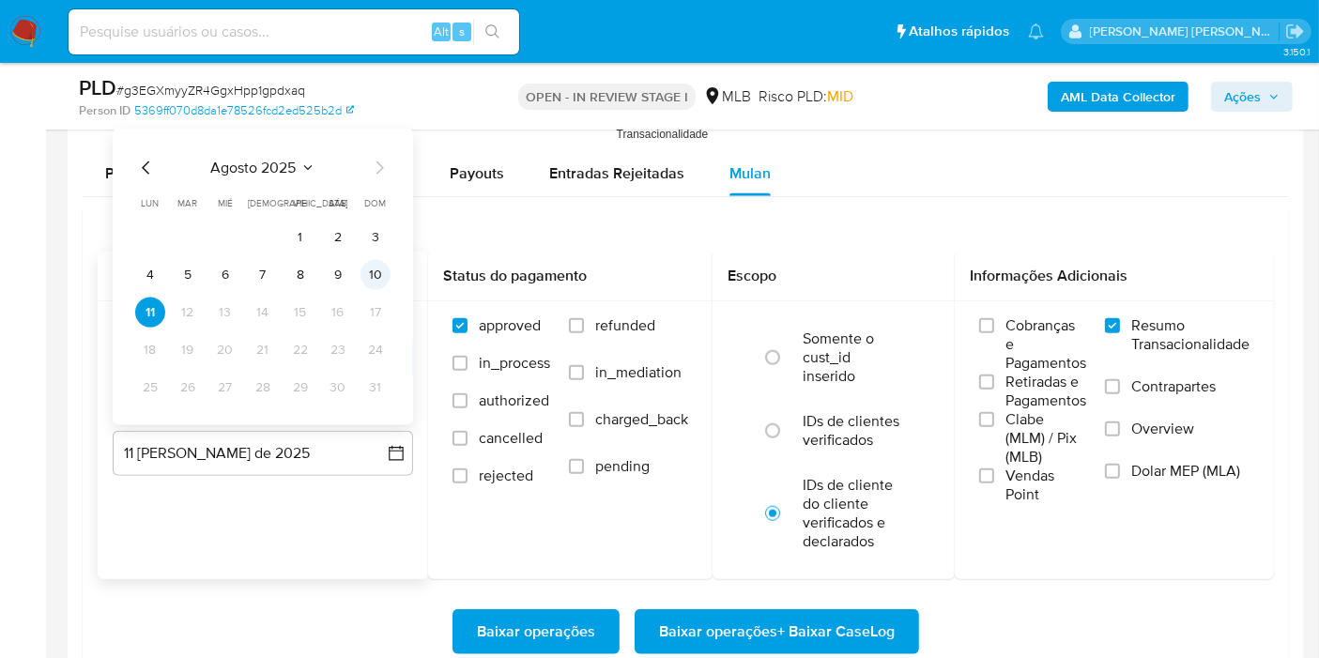
click at [383, 272] on button "10" at bounding box center [376, 275] width 30 height 30
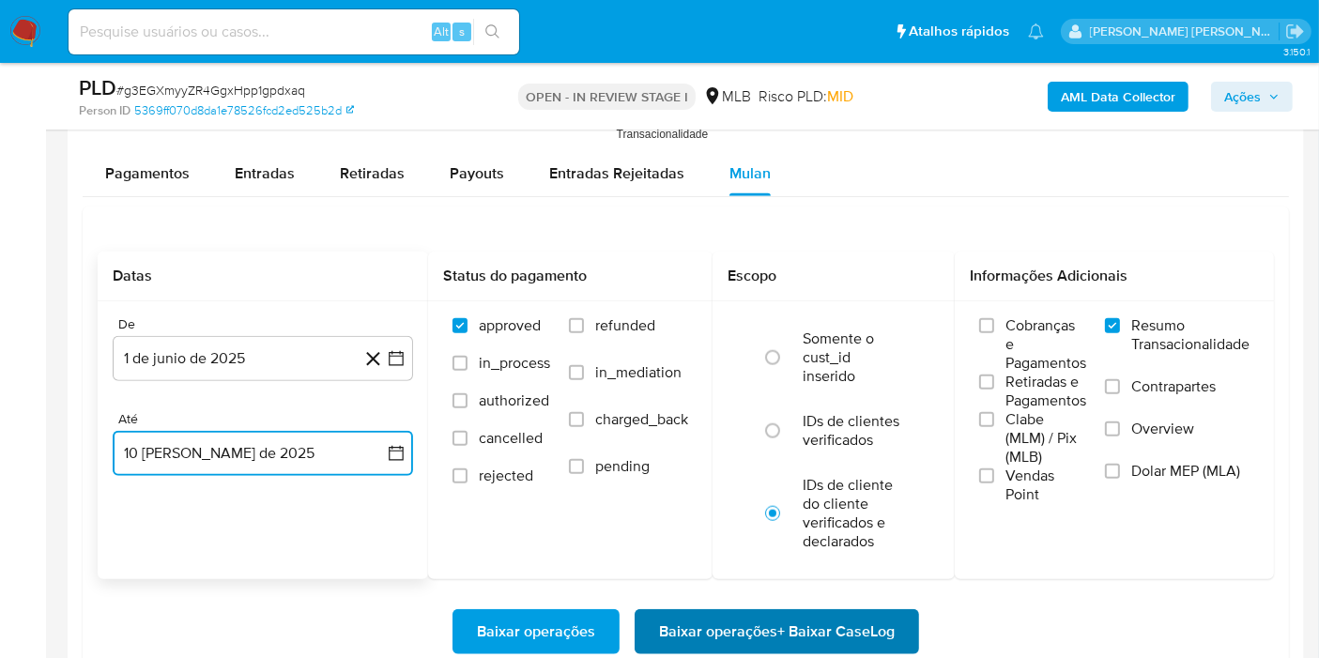
click at [697, 629] on span "Baixar operações + Baixar CaseLog" at bounding box center [777, 631] width 236 height 41
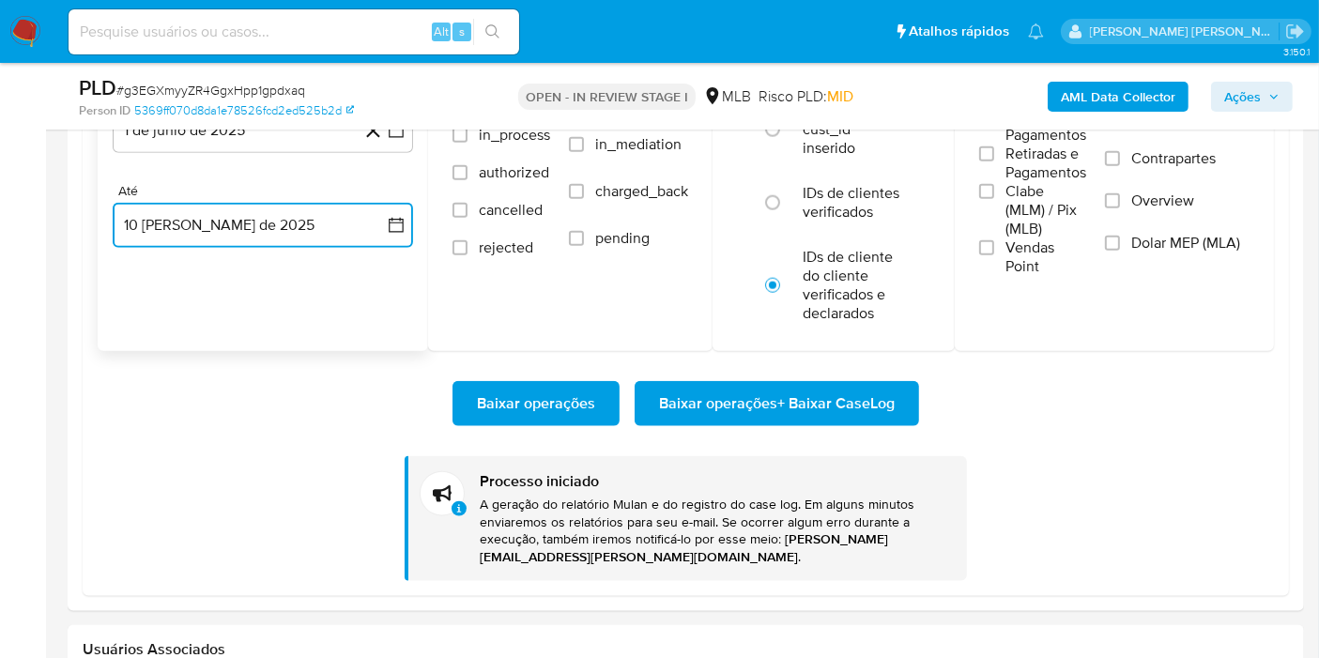
scroll to position [2177, 0]
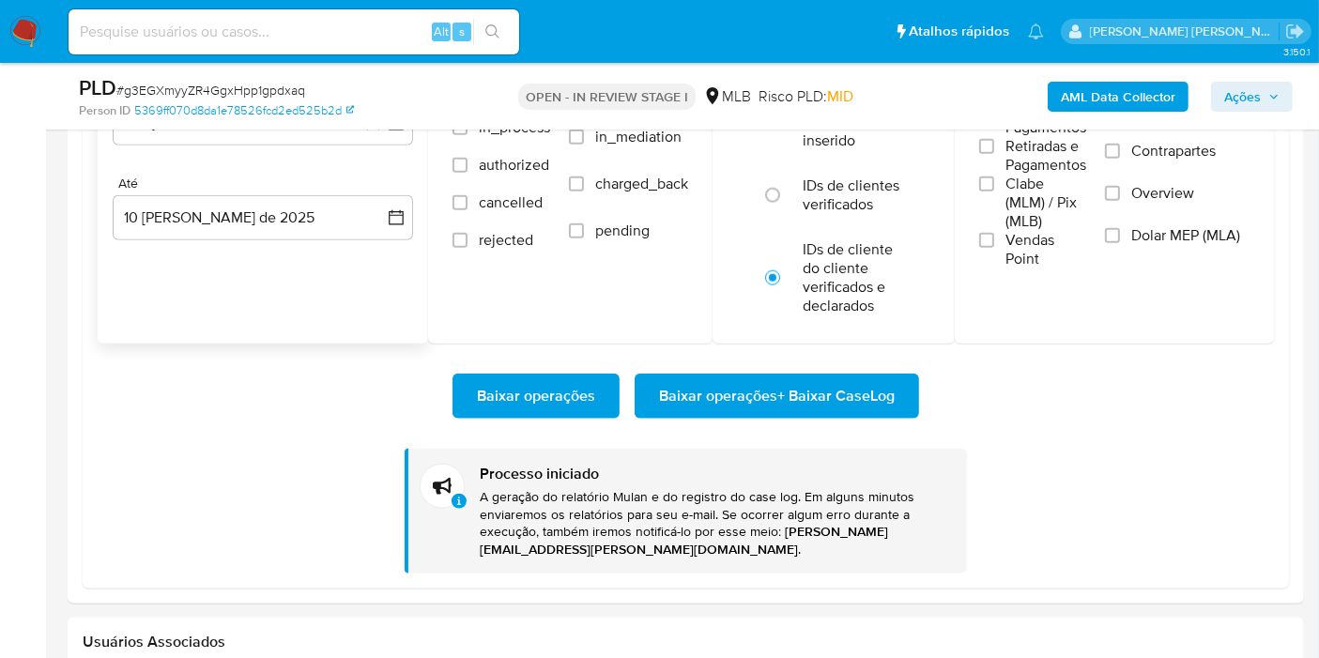
paste input "op7PYp8gbcUxh1ln2oGd4gEI"
click at [405, 26] on input "op7PYp8gbcUxh1ln2oGd4gEI" at bounding box center [294, 32] width 451 height 24
type input "op7PYp8gbcUxh1ln2oGd4gEI"
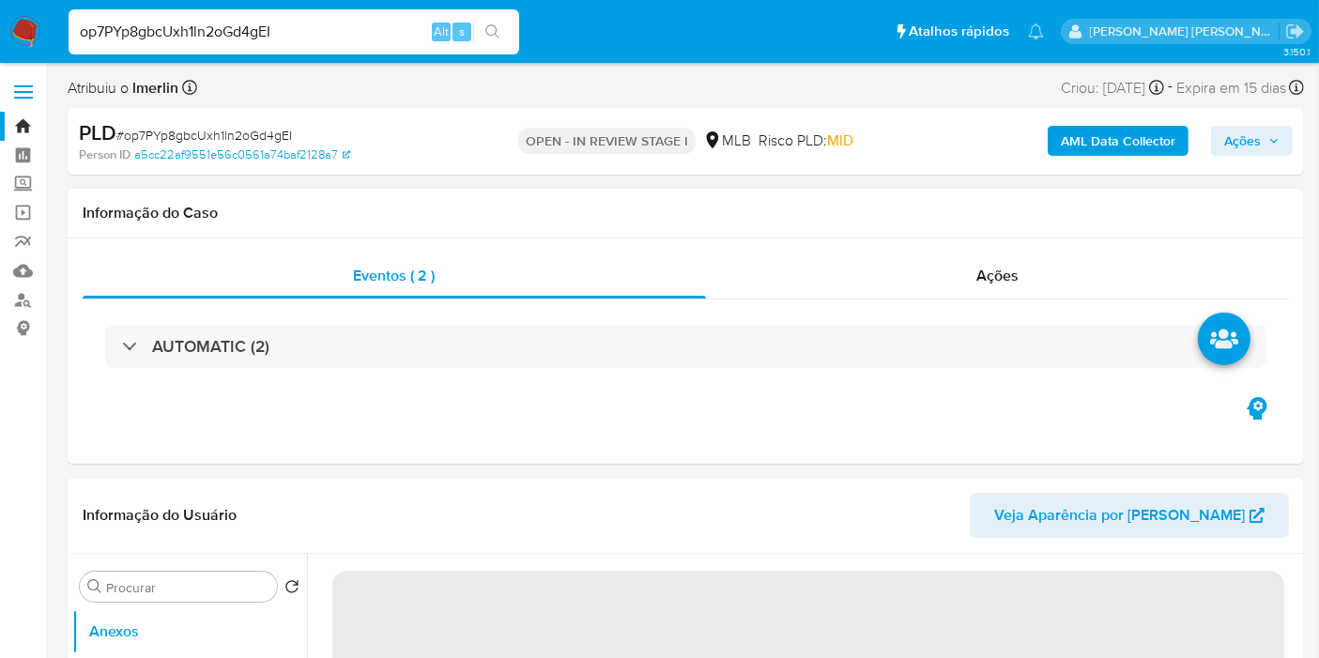
select select "10"
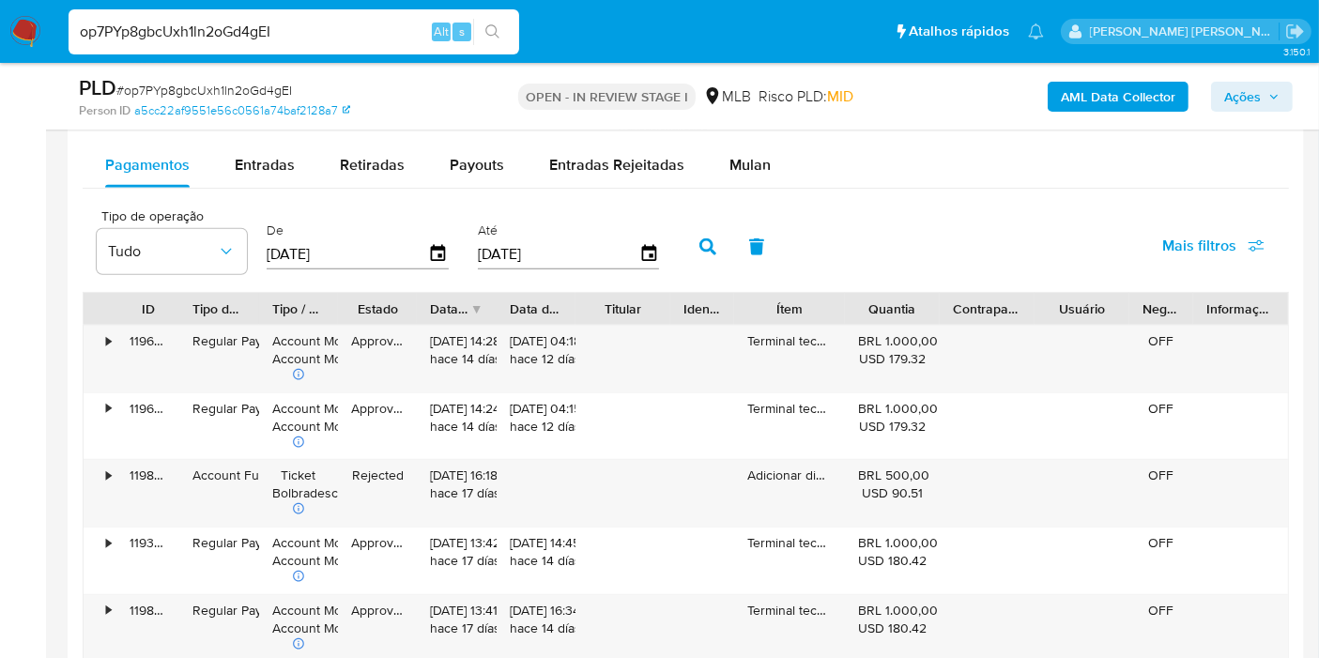
scroll to position [1954, 0]
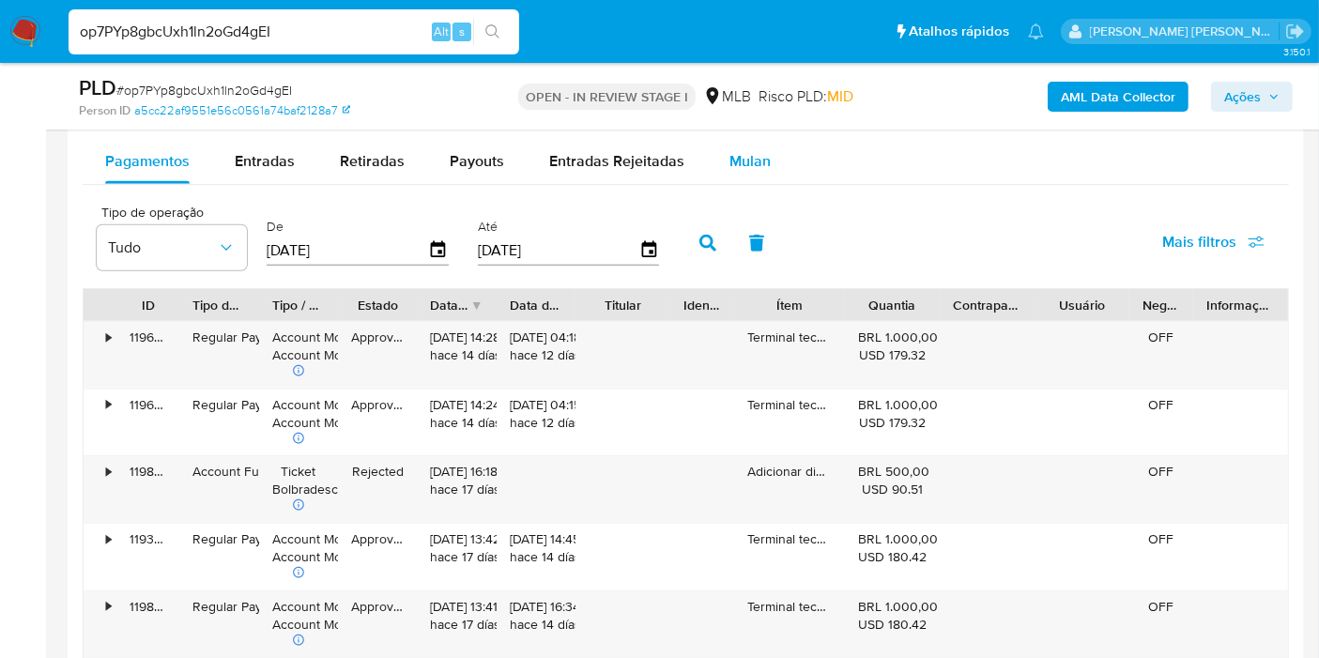
click at [756, 166] on span "Mulan" at bounding box center [750, 161] width 41 height 22
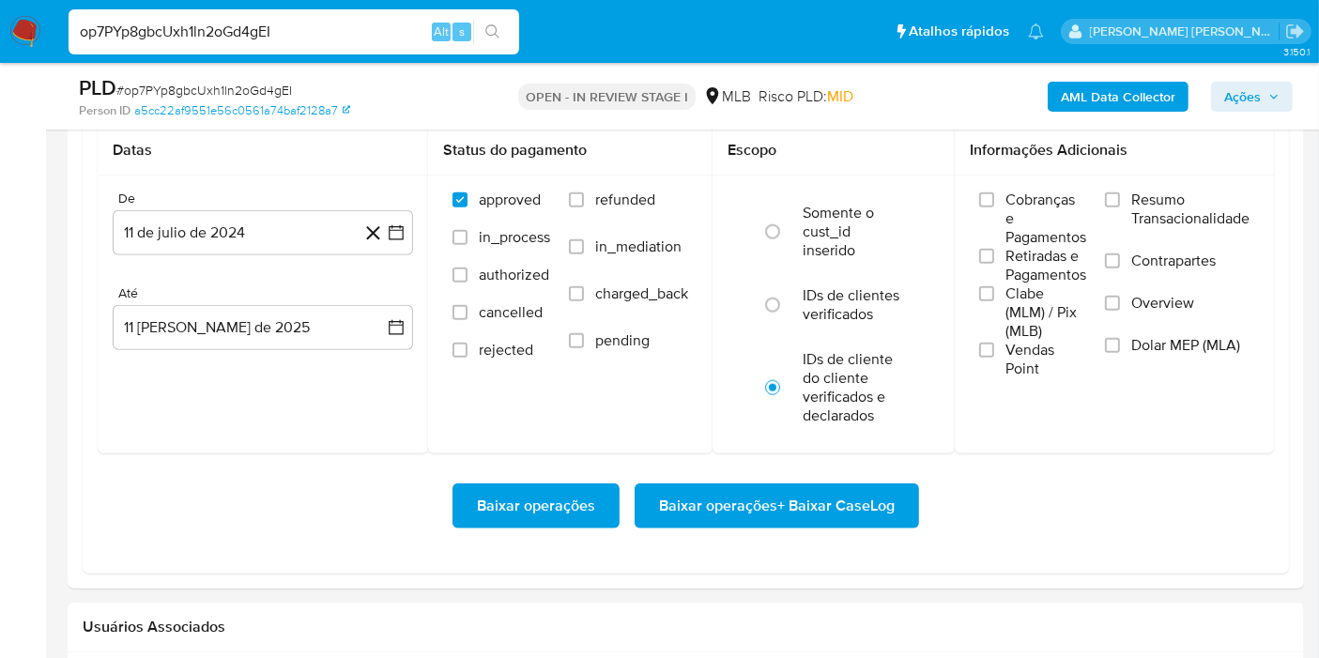
scroll to position [2065, 0]
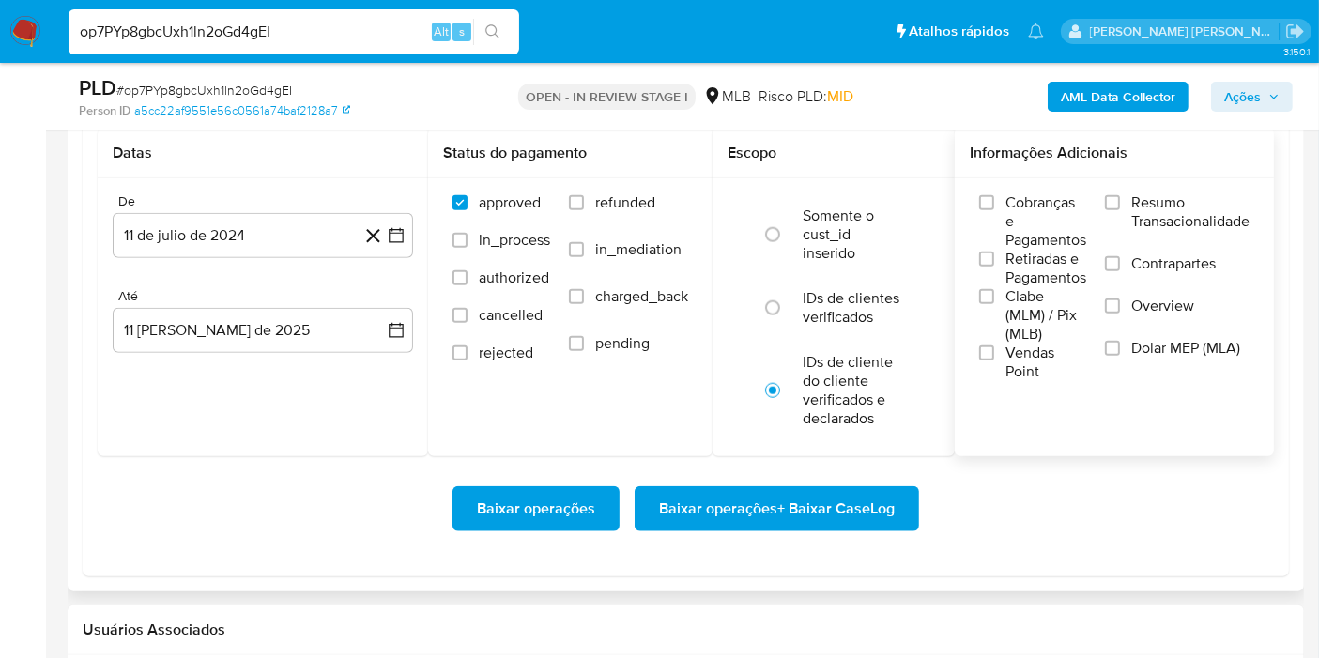
click at [1150, 216] on span "Resumo Transacionalidade" at bounding box center [1190, 212] width 118 height 38
click at [1120, 210] on input "Resumo Transacionalidade" at bounding box center [1112, 202] width 15 height 15
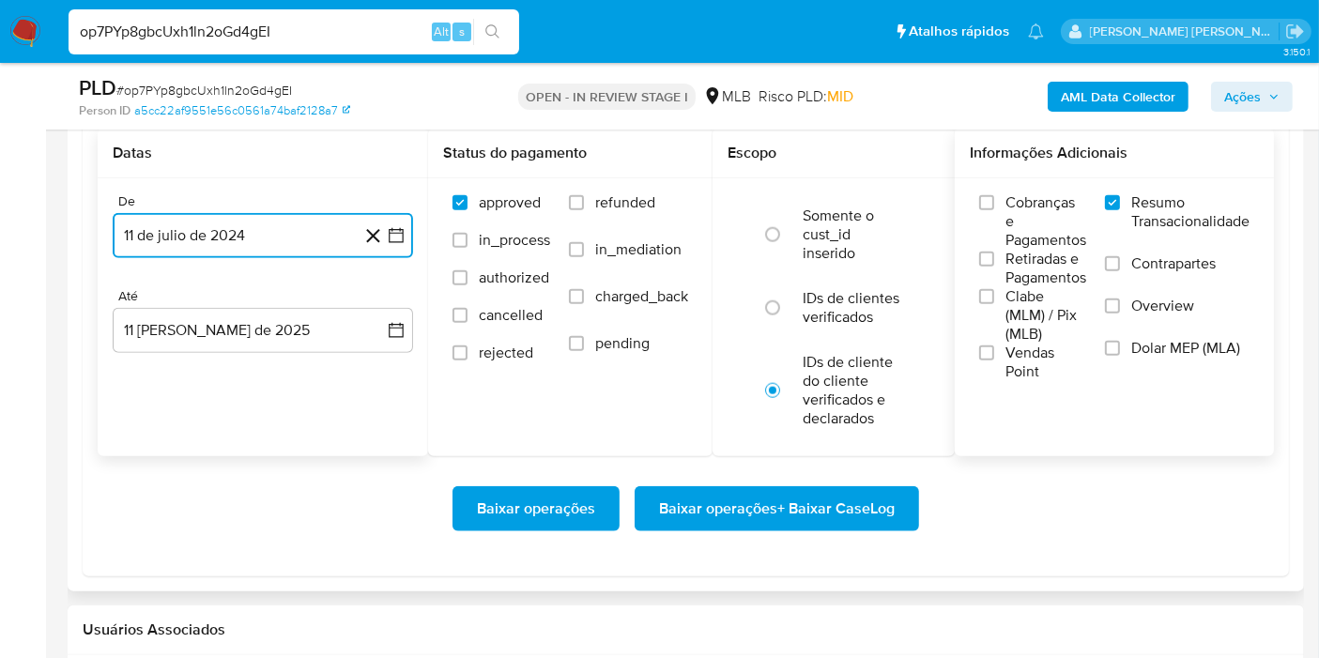
click at [394, 236] on icon "button" at bounding box center [396, 235] width 19 height 19
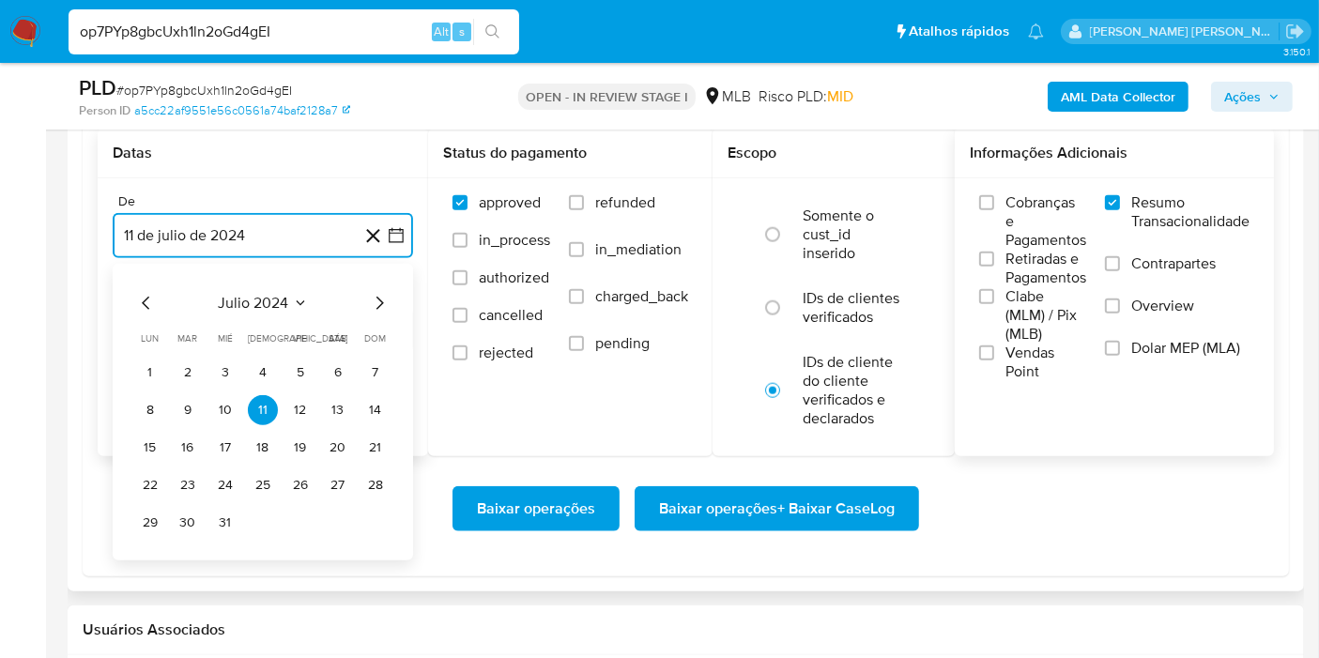
click at [270, 300] on span "julio 2024" at bounding box center [254, 303] width 70 height 19
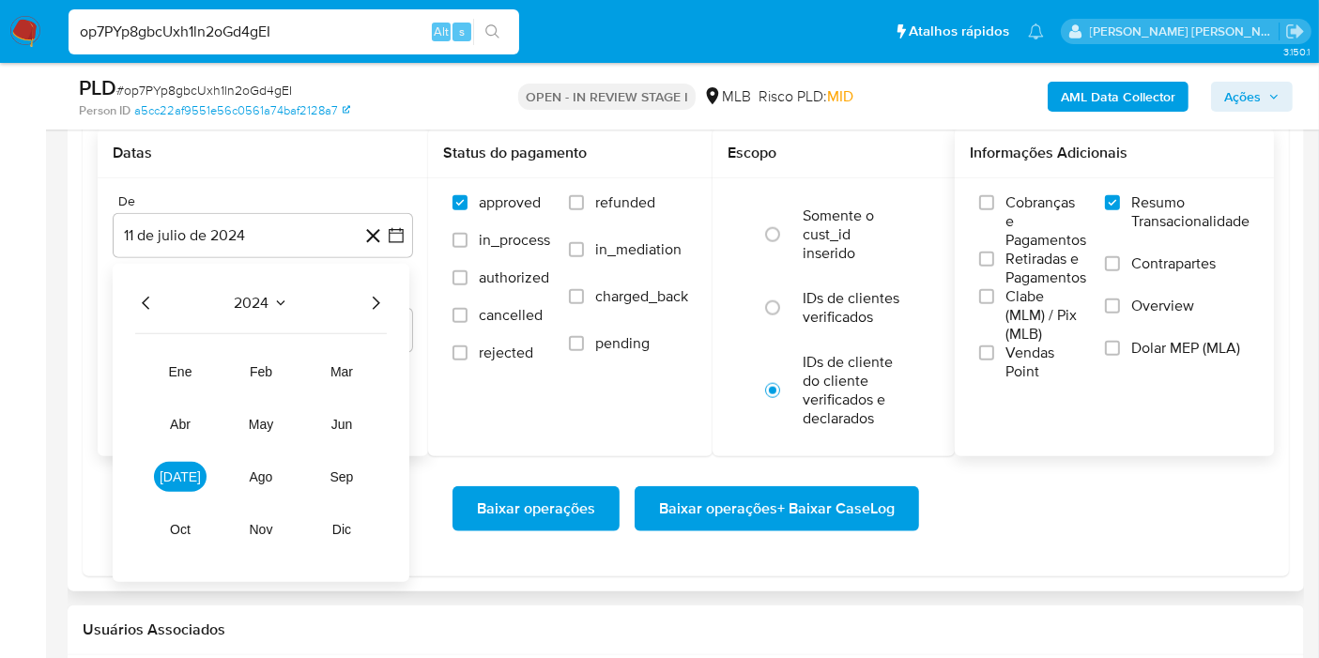
click at [373, 301] on icon "Año siguiente" at bounding box center [375, 303] width 23 height 23
click at [346, 404] on tr "ene feb mar abr may jun jul ago sep oct nov dic" at bounding box center [261, 451] width 214 height 188
click at [346, 409] on button "jun" at bounding box center [341, 424] width 53 height 30
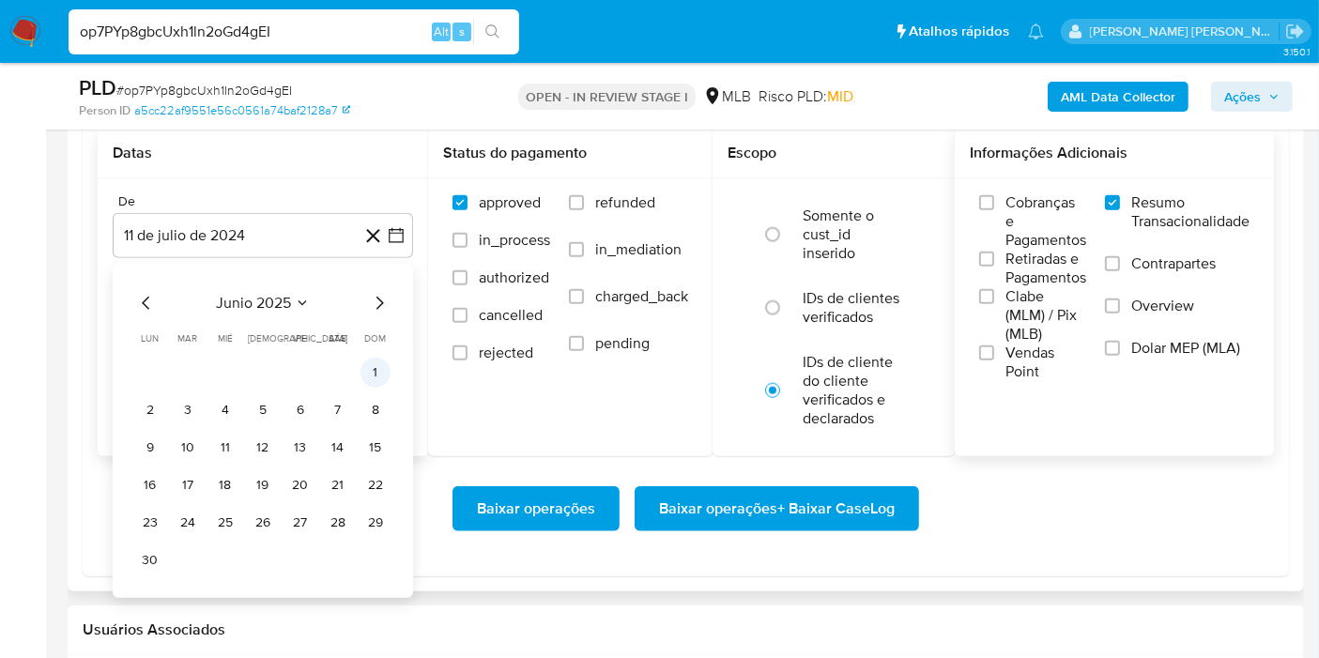
click at [371, 368] on button "1" at bounding box center [376, 373] width 30 height 30
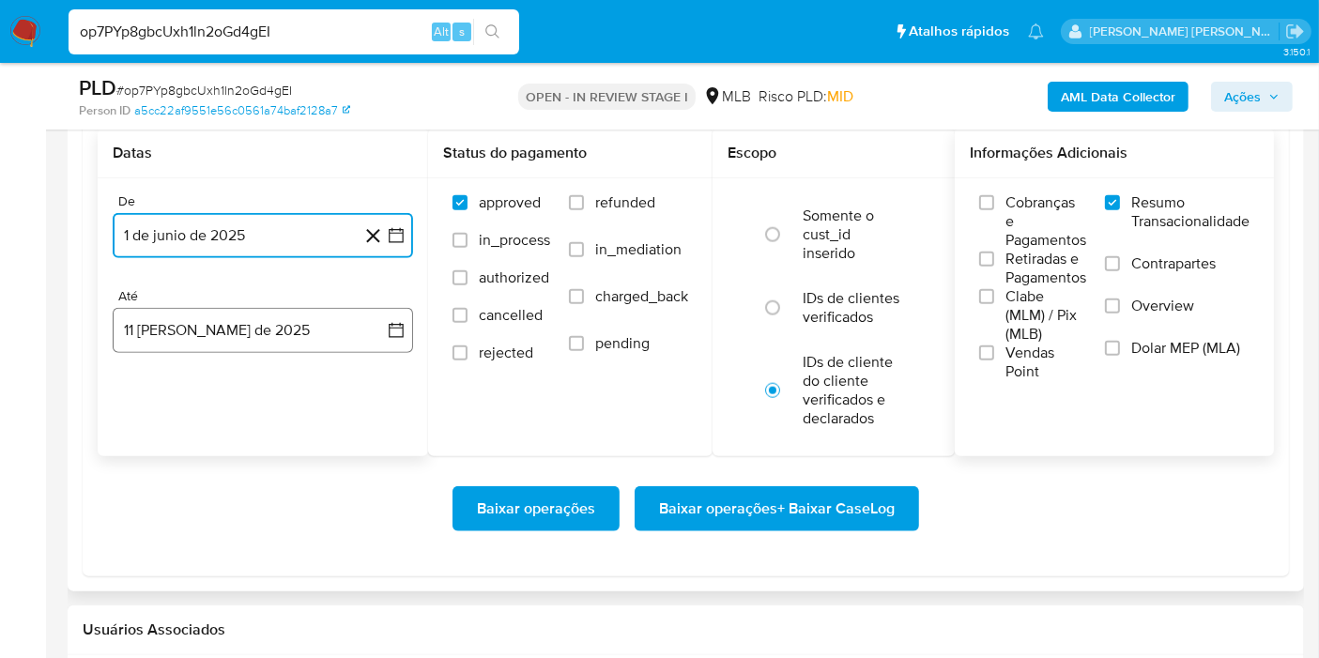
click at [386, 327] on button "11 de agosto de 2025" at bounding box center [263, 330] width 300 height 45
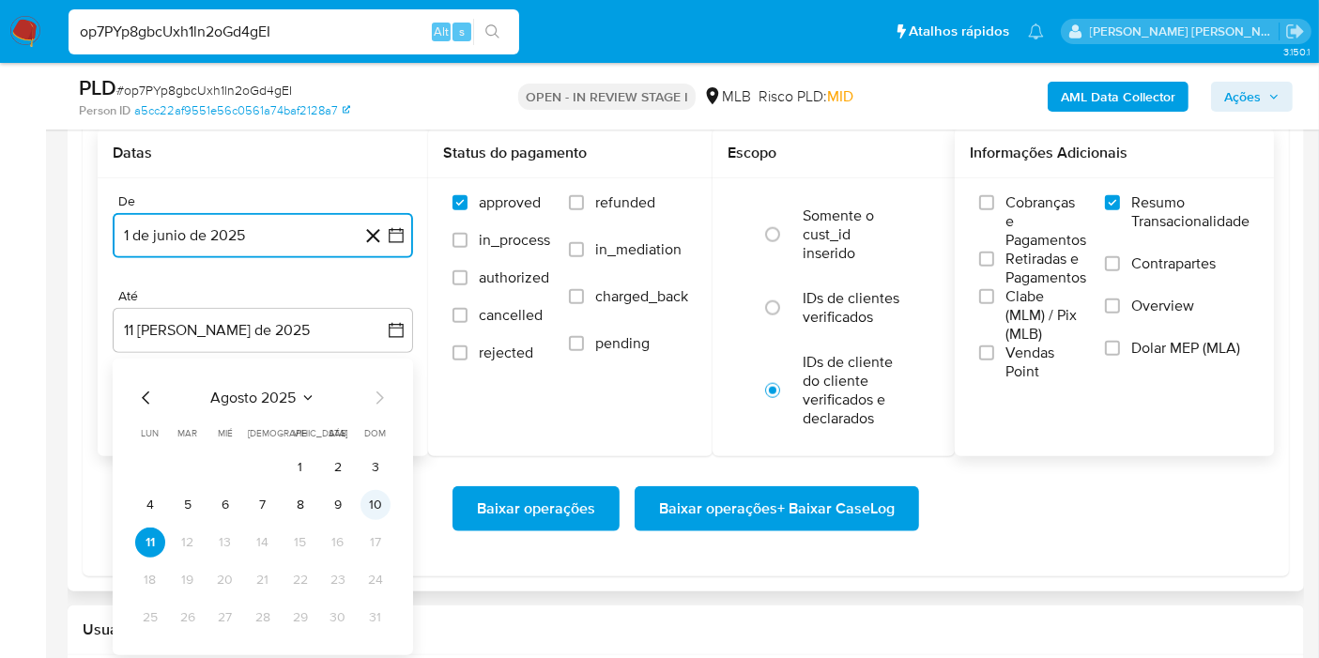
click at [368, 511] on button "10" at bounding box center [376, 505] width 30 height 30
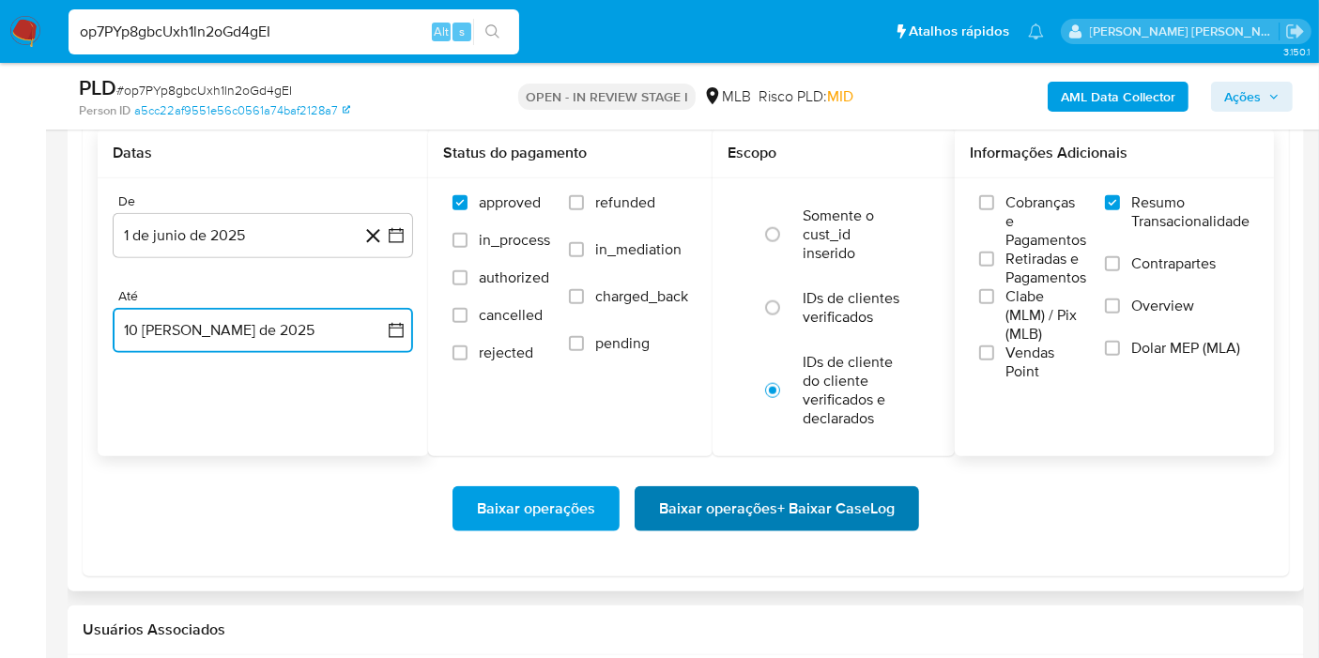
click at [708, 514] on span "Baixar operações + Baixar CaseLog" at bounding box center [777, 508] width 236 height 41
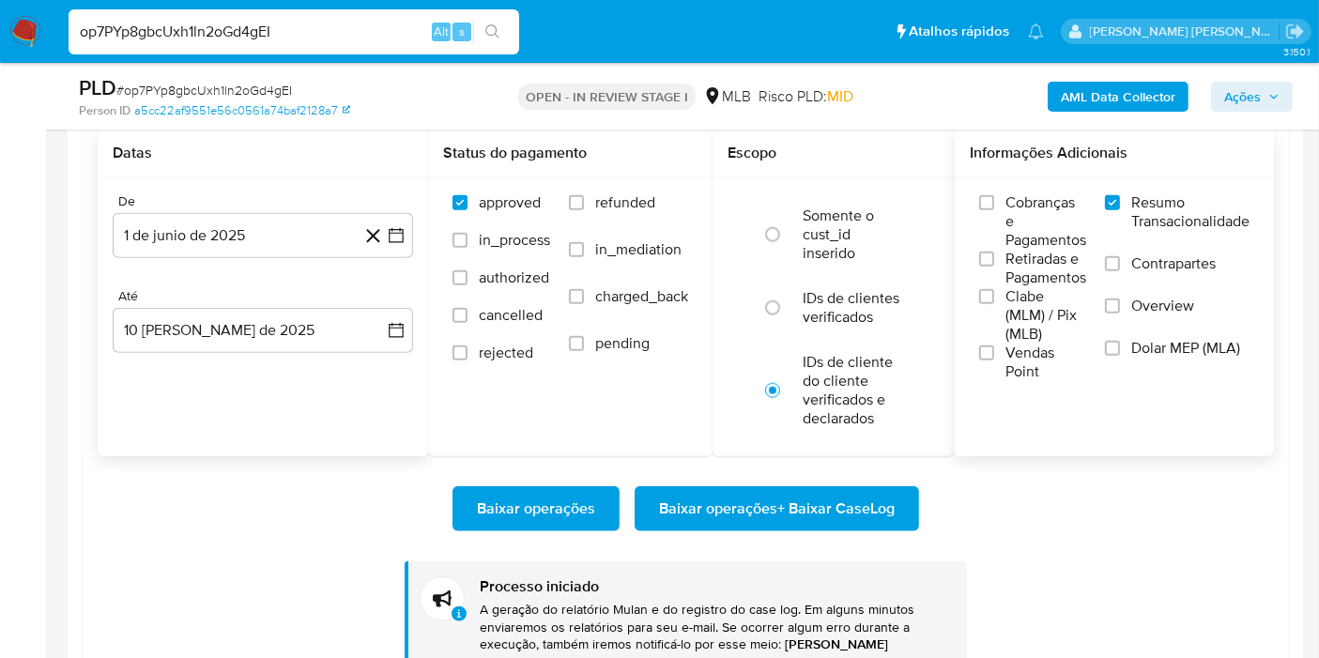
click at [390, 22] on input "op7PYp8gbcUxh1ln2oGd4gEI" at bounding box center [294, 32] width 451 height 24
paste input "gL7pAoLWN9xzSB2DjK0icYV9"
type input "gL7pAoLWN9xzSB2DjK0icYV9"
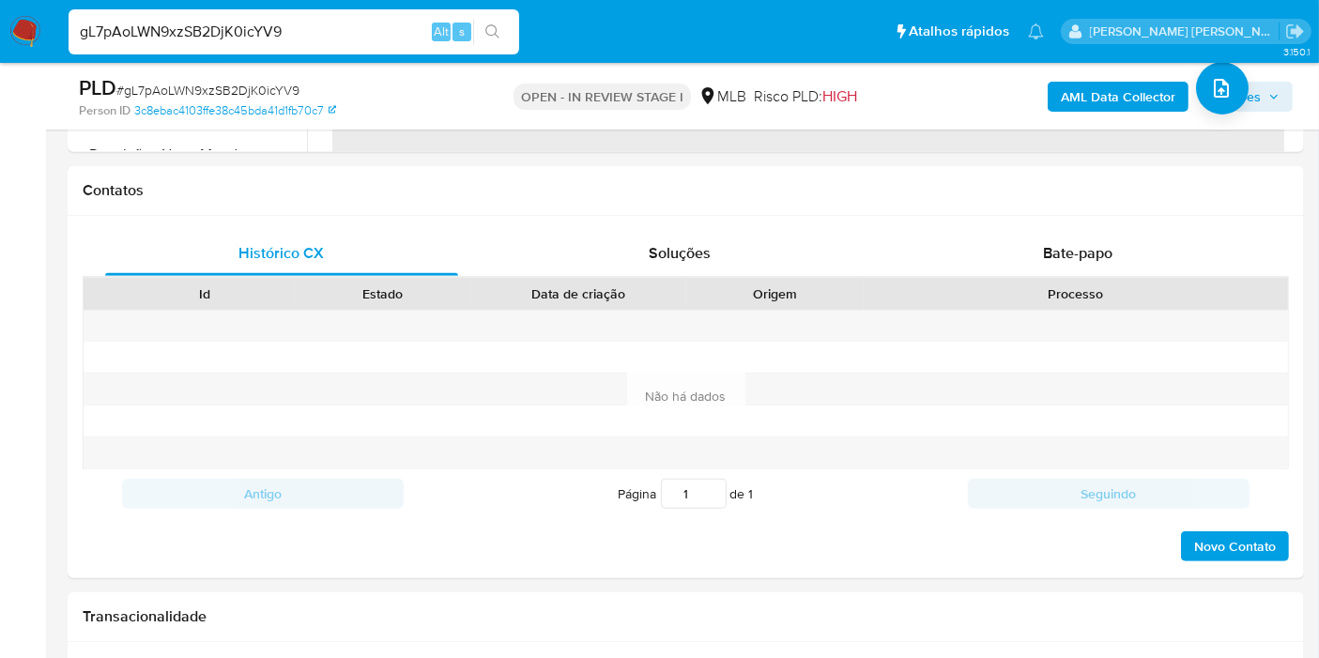
select select "10"
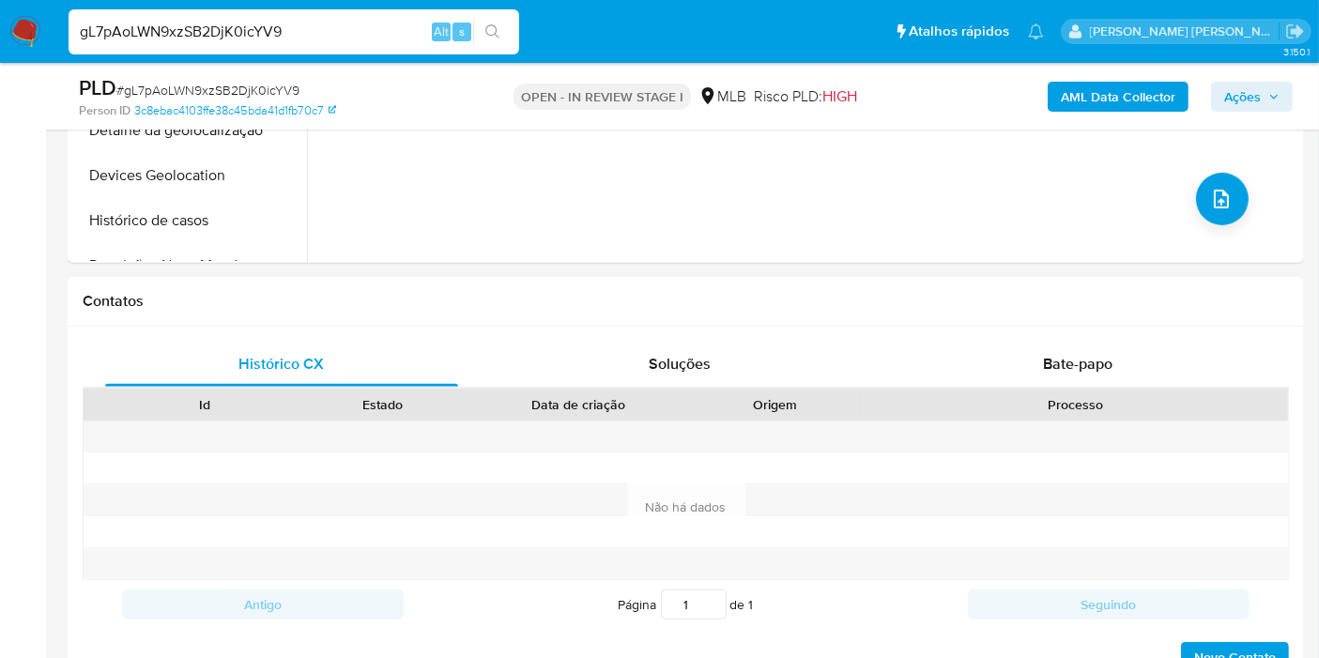
scroll to position [700, 0]
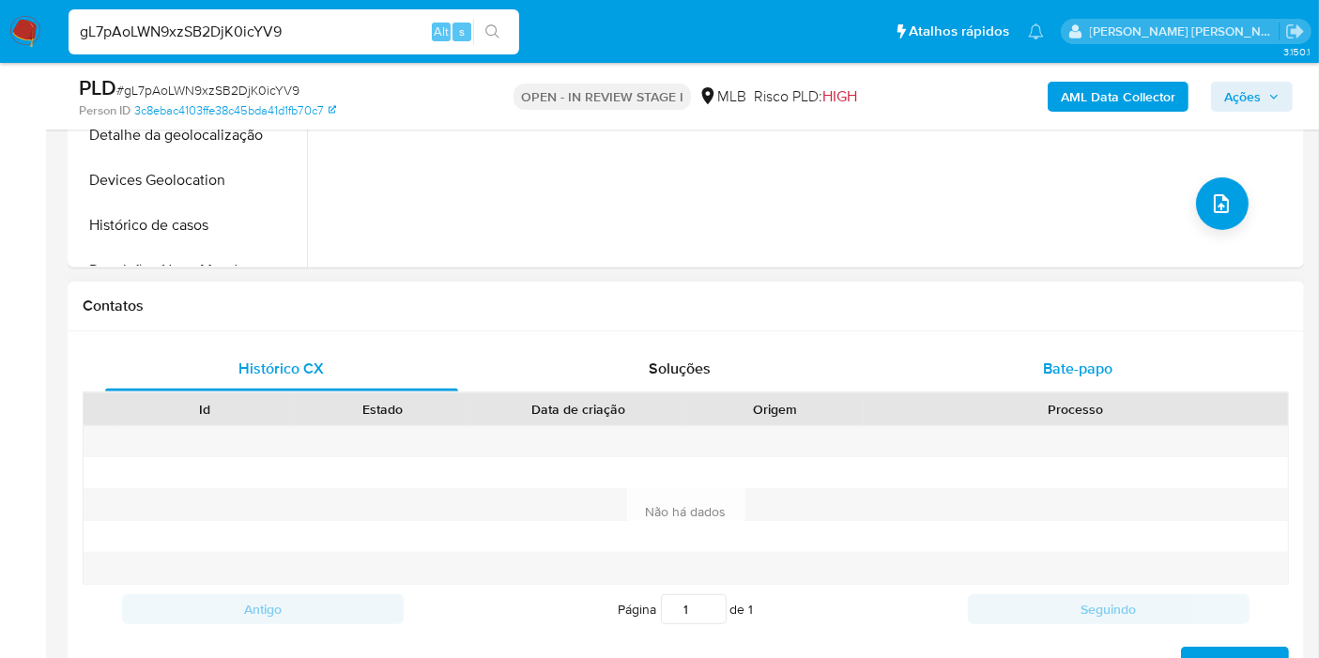
click at [1135, 360] on div "Bate-papo" at bounding box center [1077, 368] width 353 height 45
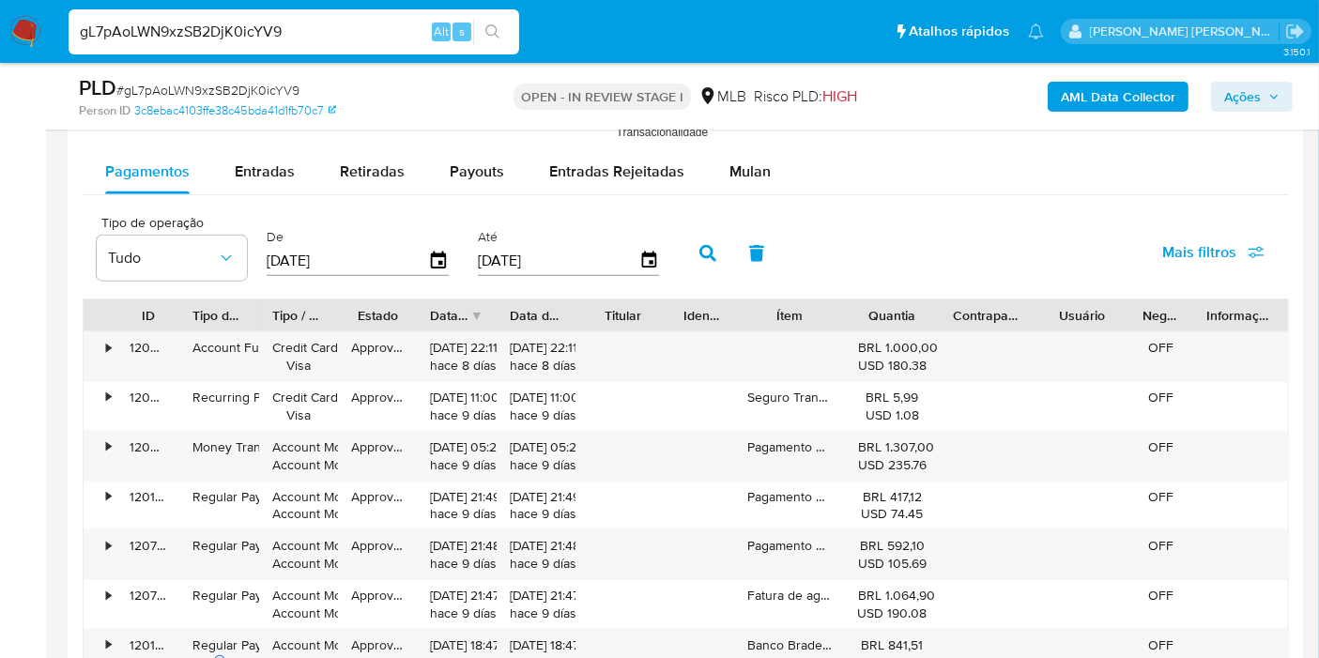
scroll to position [2313, 0]
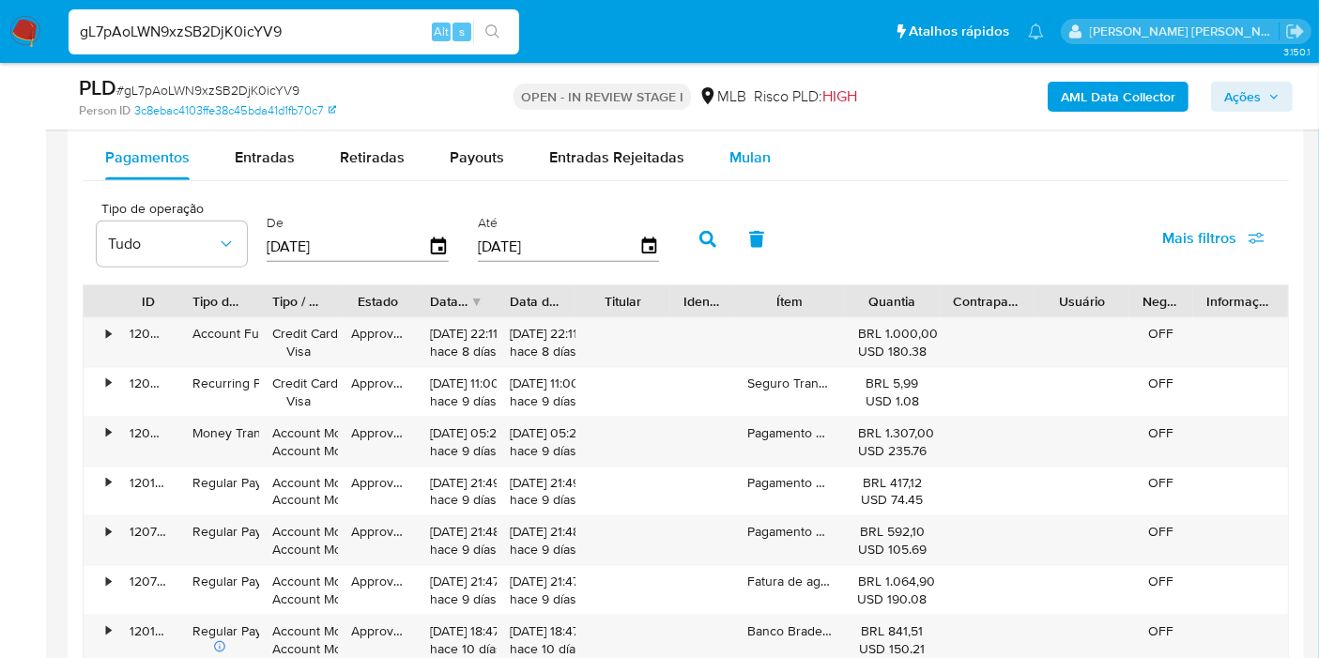
click at [764, 167] on button "Mulan" at bounding box center [750, 157] width 86 height 45
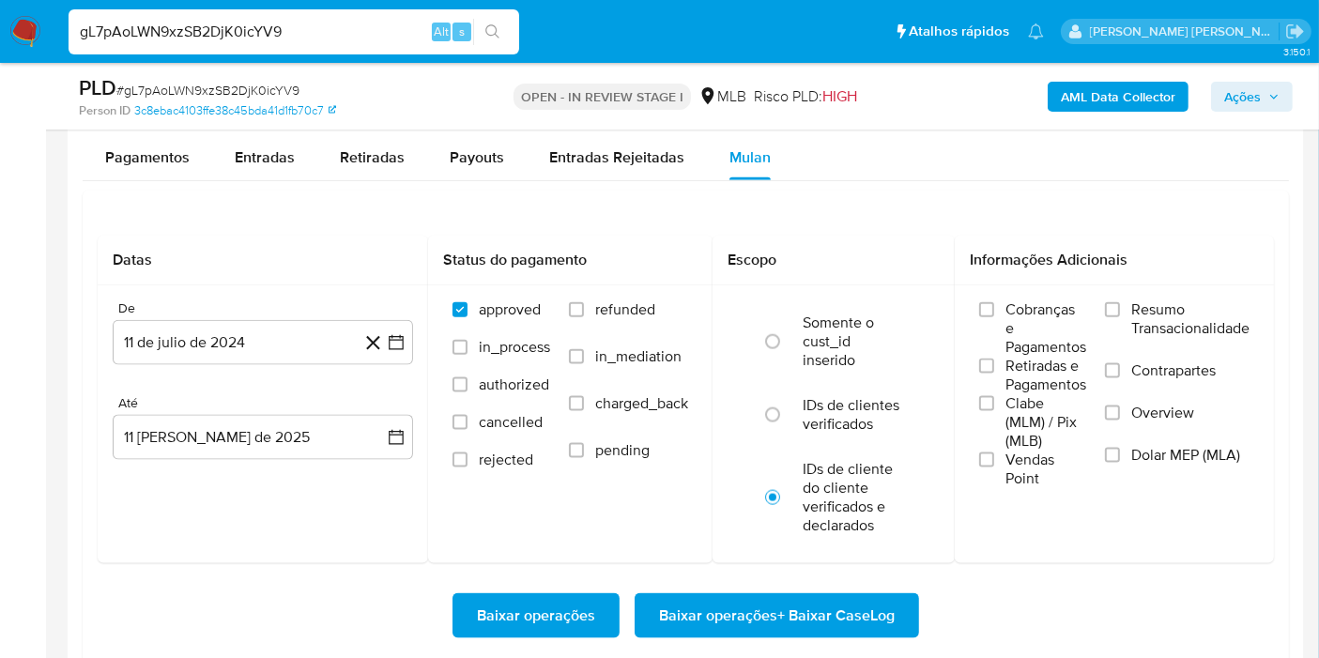
click at [1183, 307] on span "Resumo Transacionalidade" at bounding box center [1190, 319] width 118 height 38
click at [1120, 307] on input "Resumo Transacionalidade" at bounding box center [1112, 309] width 15 height 15
click at [408, 358] on button "11 de julio de 2024" at bounding box center [263, 342] width 300 height 45
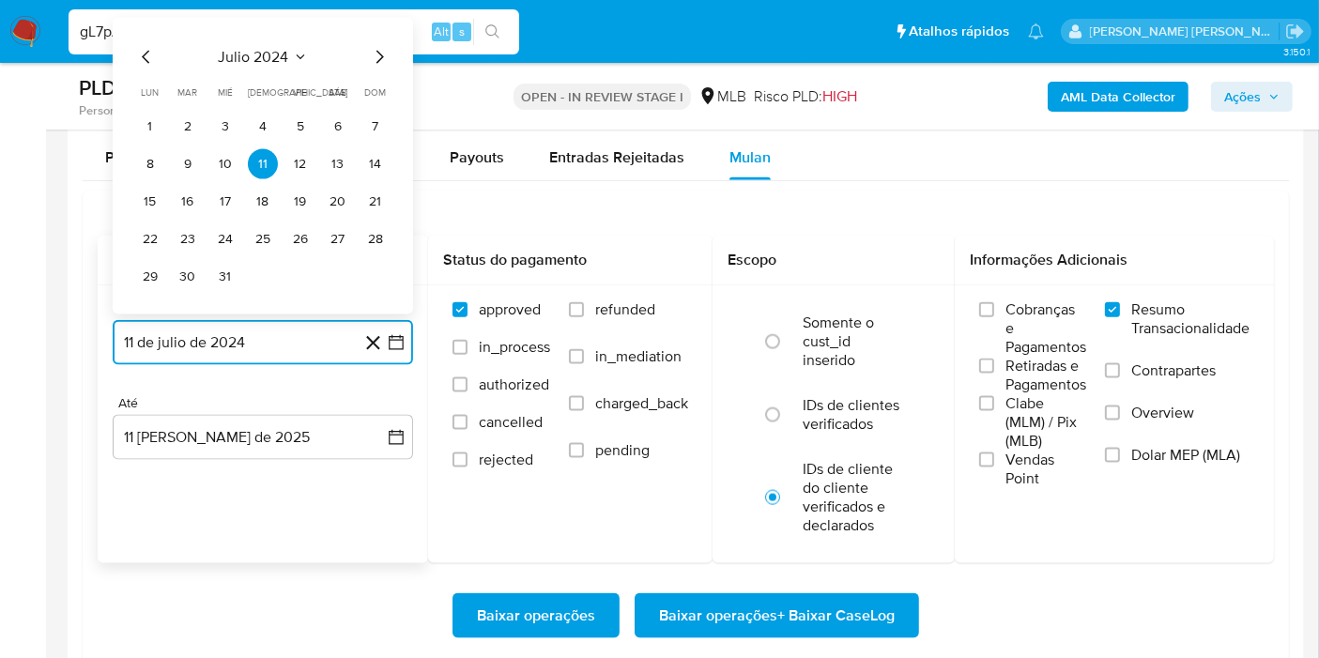
click at [264, 48] on span "julio 2024" at bounding box center [254, 57] width 70 height 19
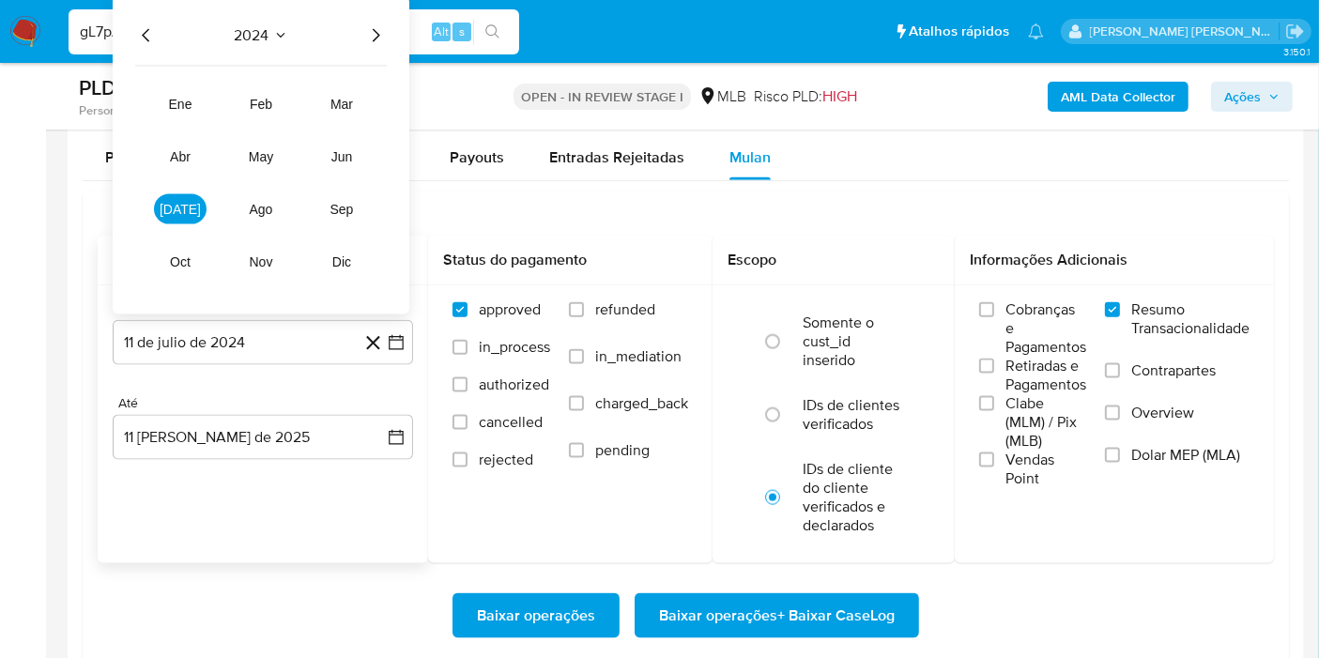
click at [370, 30] on icon "Año siguiente" at bounding box center [375, 35] width 23 height 23
click at [339, 149] on span "jun" at bounding box center [342, 156] width 22 height 15
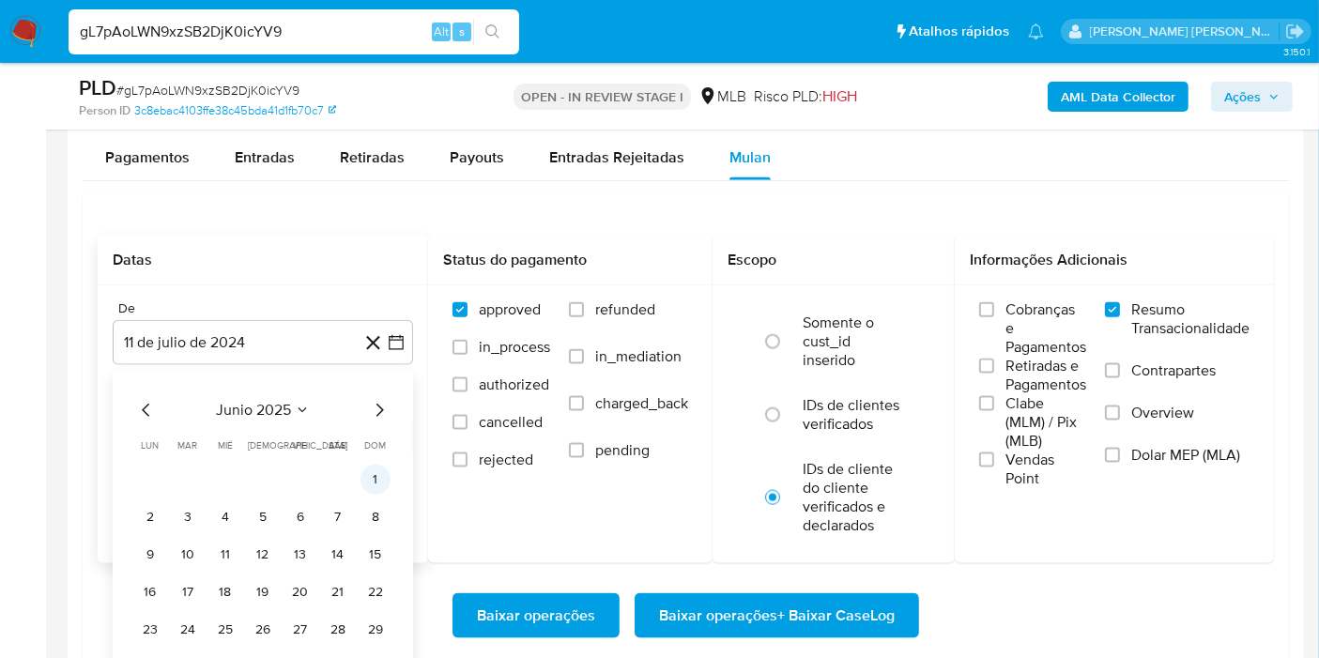
click at [370, 465] on button "1" at bounding box center [376, 480] width 30 height 30
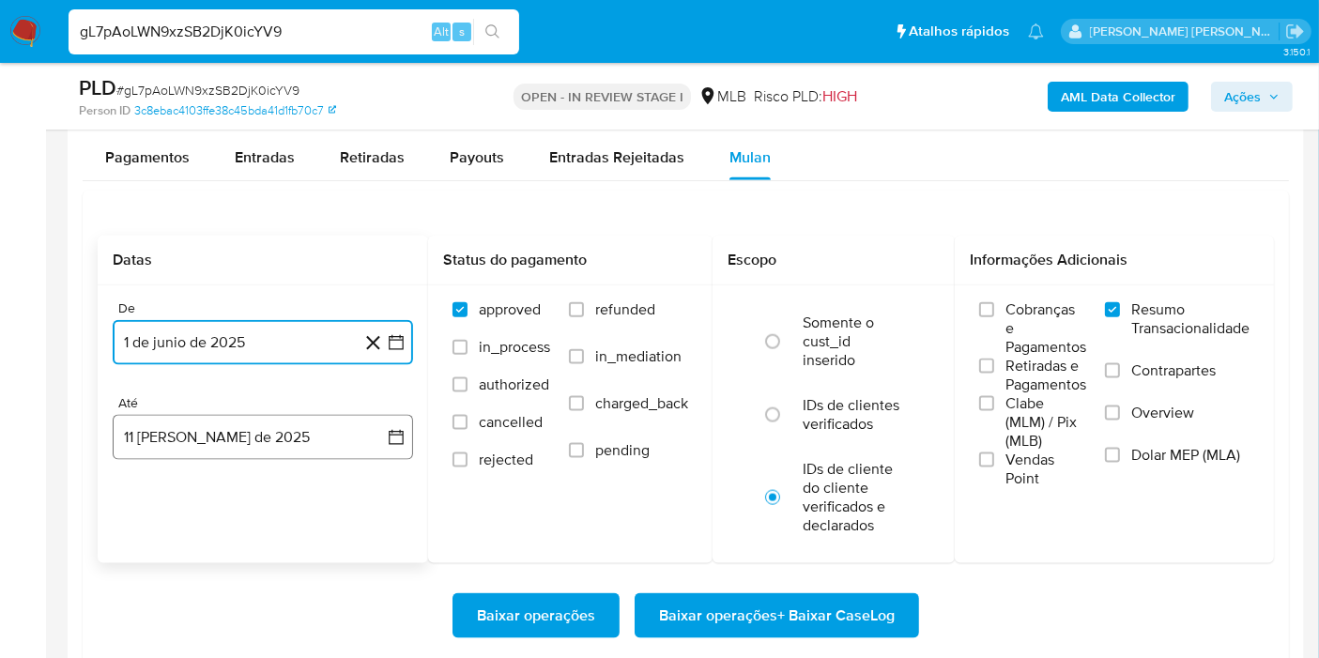
click at [375, 426] on button "11 de agosto de 2025" at bounding box center [263, 437] width 300 height 45
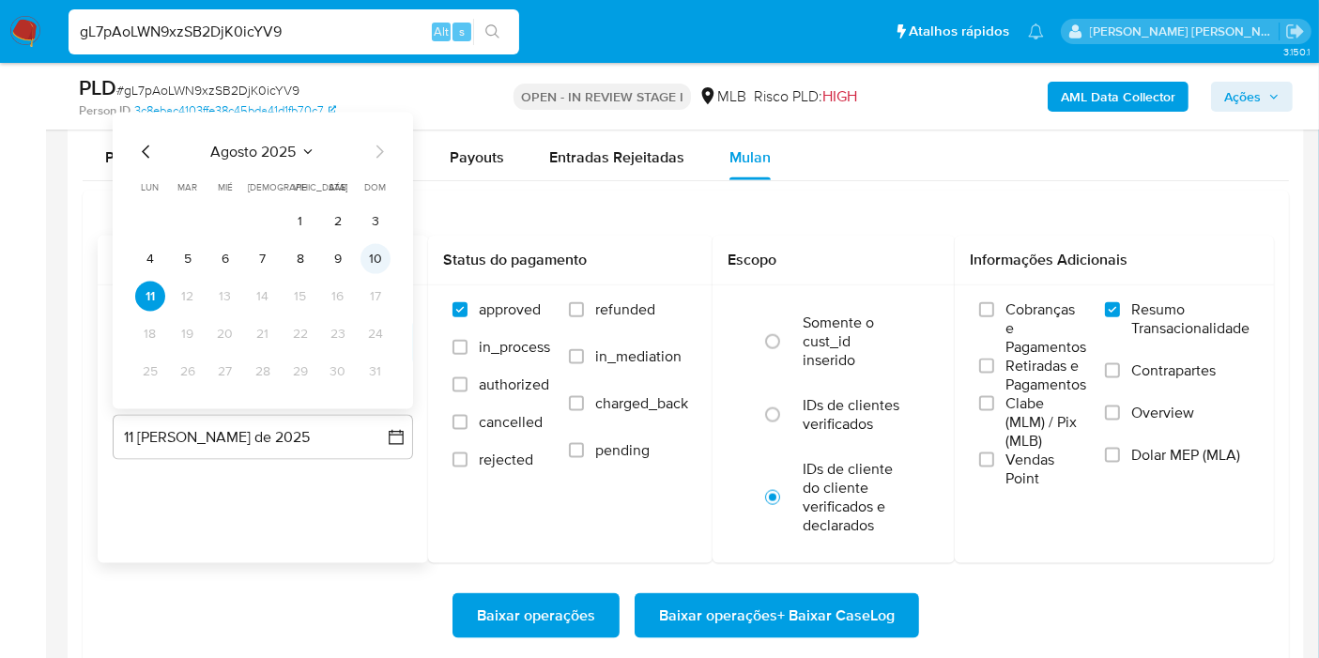
click at [383, 260] on button "10" at bounding box center [376, 259] width 30 height 30
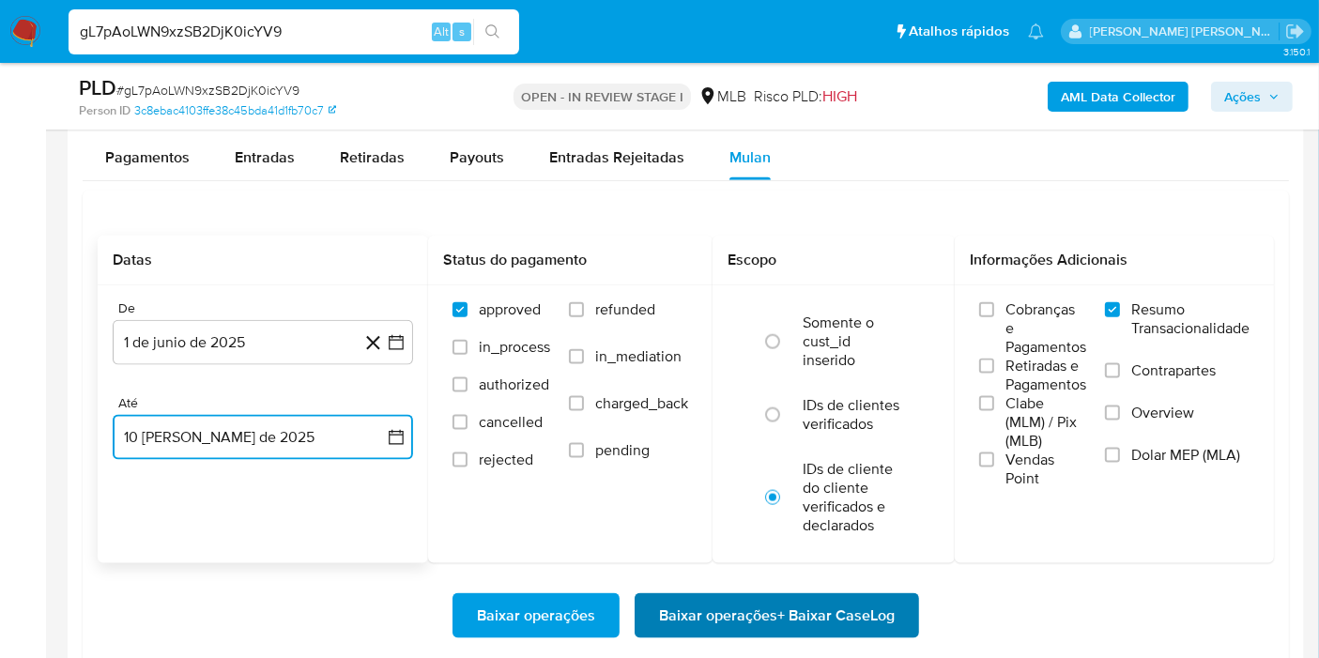
click at [694, 631] on span "Baixar operações + Baixar CaseLog" at bounding box center [777, 615] width 236 height 41
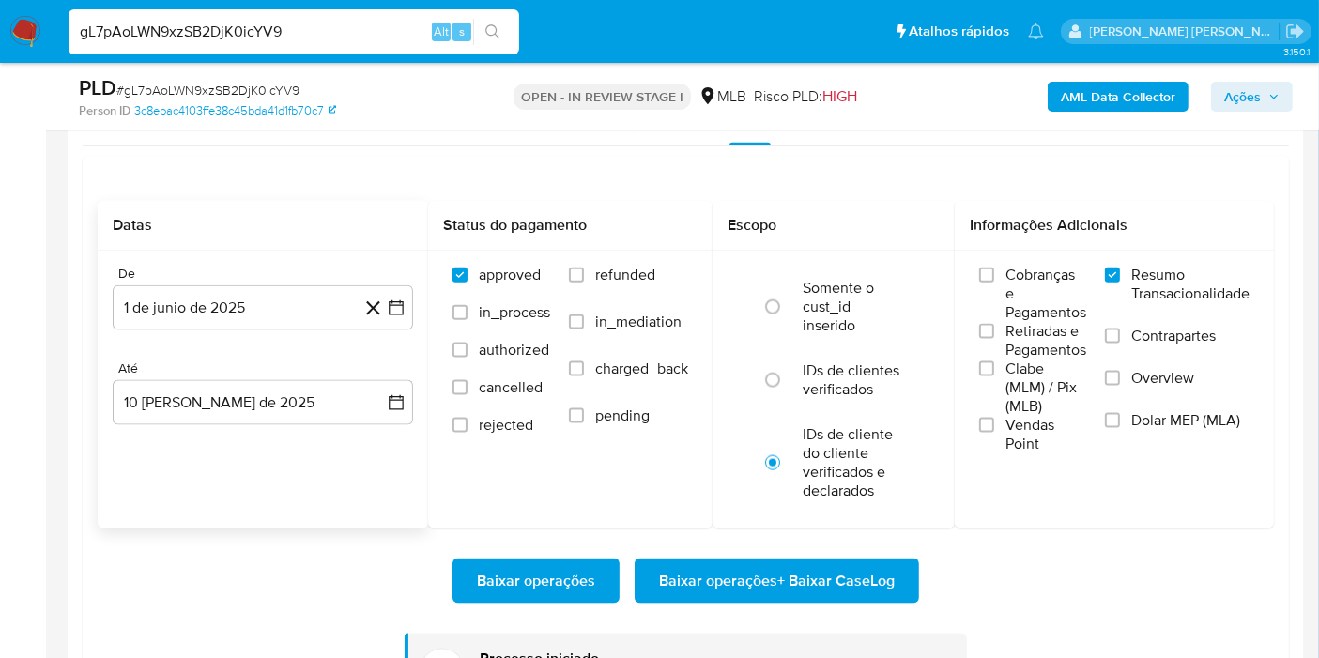
scroll to position [2500, 0]
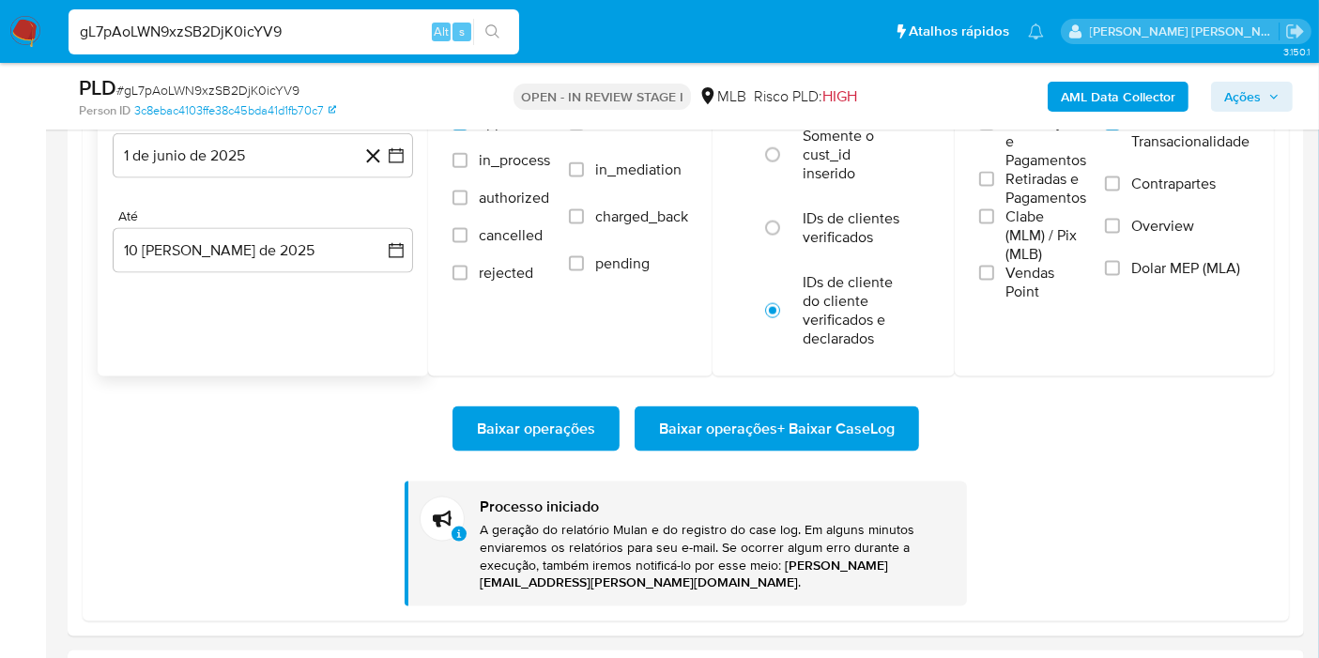
click at [344, 22] on input "gL7pAoLWN9xzSB2DjK0icYV9" at bounding box center [294, 32] width 451 height 24
paste input "E7VR6iPkyoPojojnFRGwi4DO"
type input "E7VR6iPkyoPojojnFRGwi4DO"
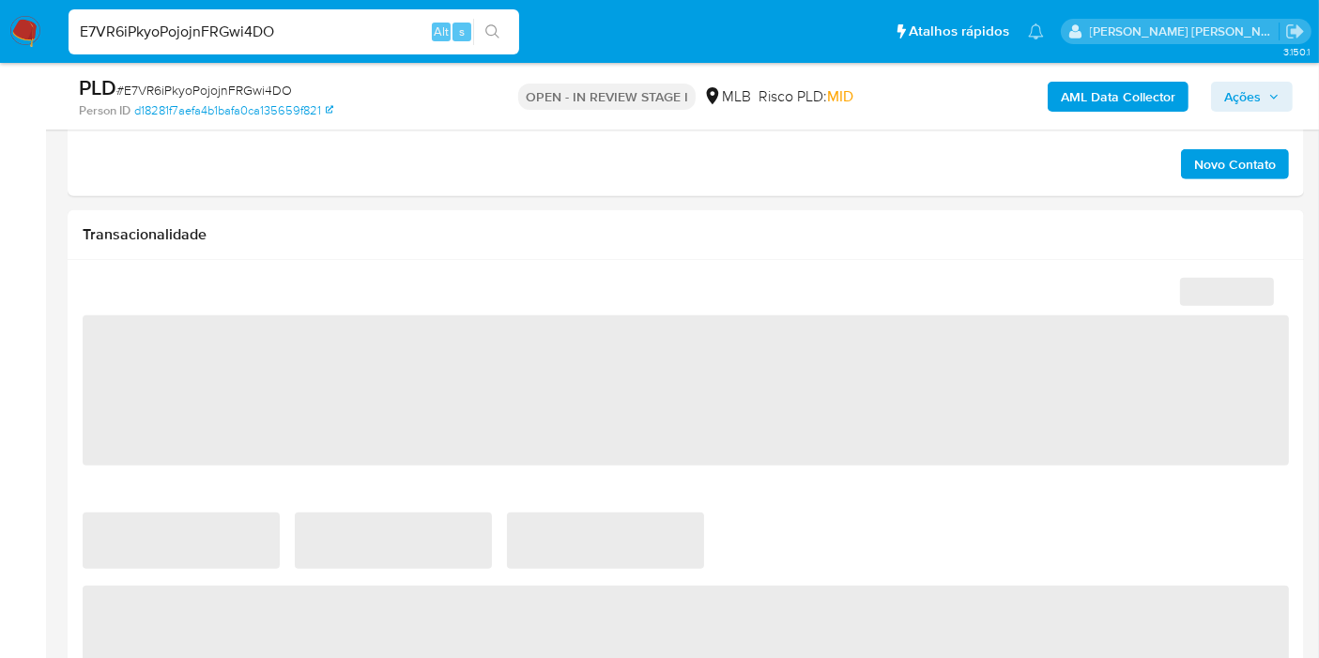
select select "10"
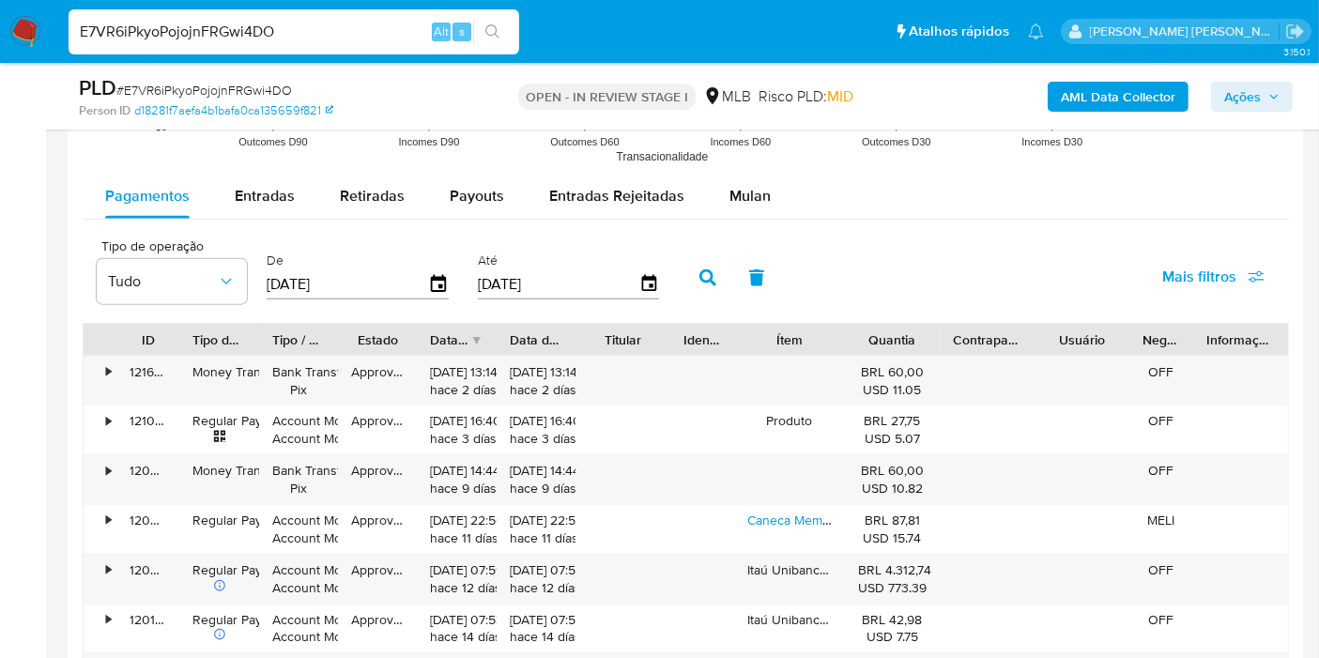
scroll to position [2051, 0]
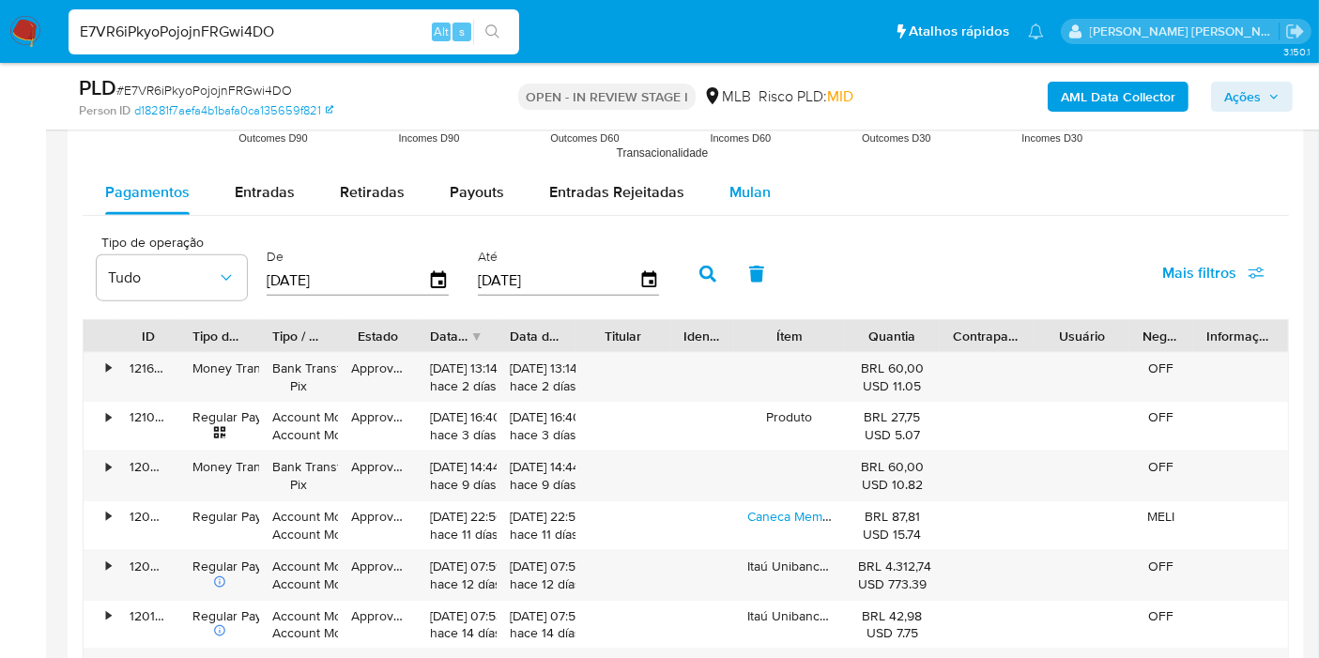
click at [764, 208] on button "Mulan" at bounding box center [750, 192] width 86 height 45
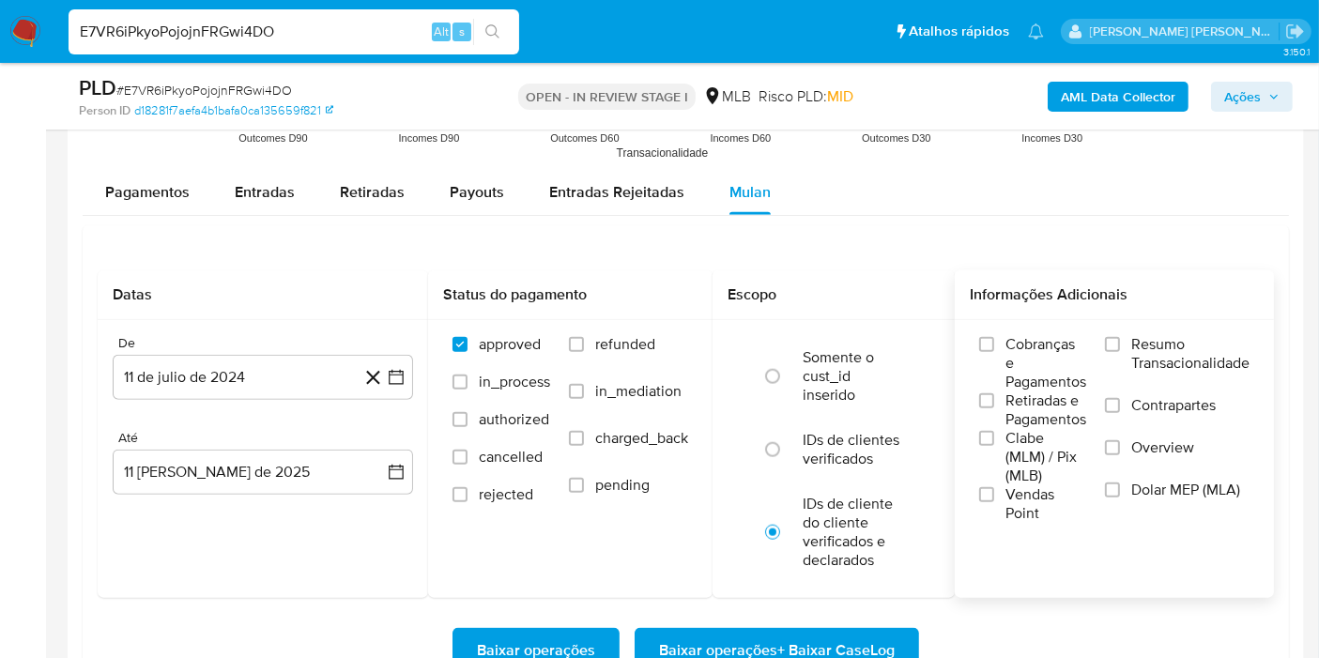
click at [1148, 348] on span "Resumo Transacionalidade" at bounding box center [1190, 354] width 118 height 38
click at [1120, 348] on input "Resumo Transacionalidade" at bounding box center [1112, 344] width 15 height 15
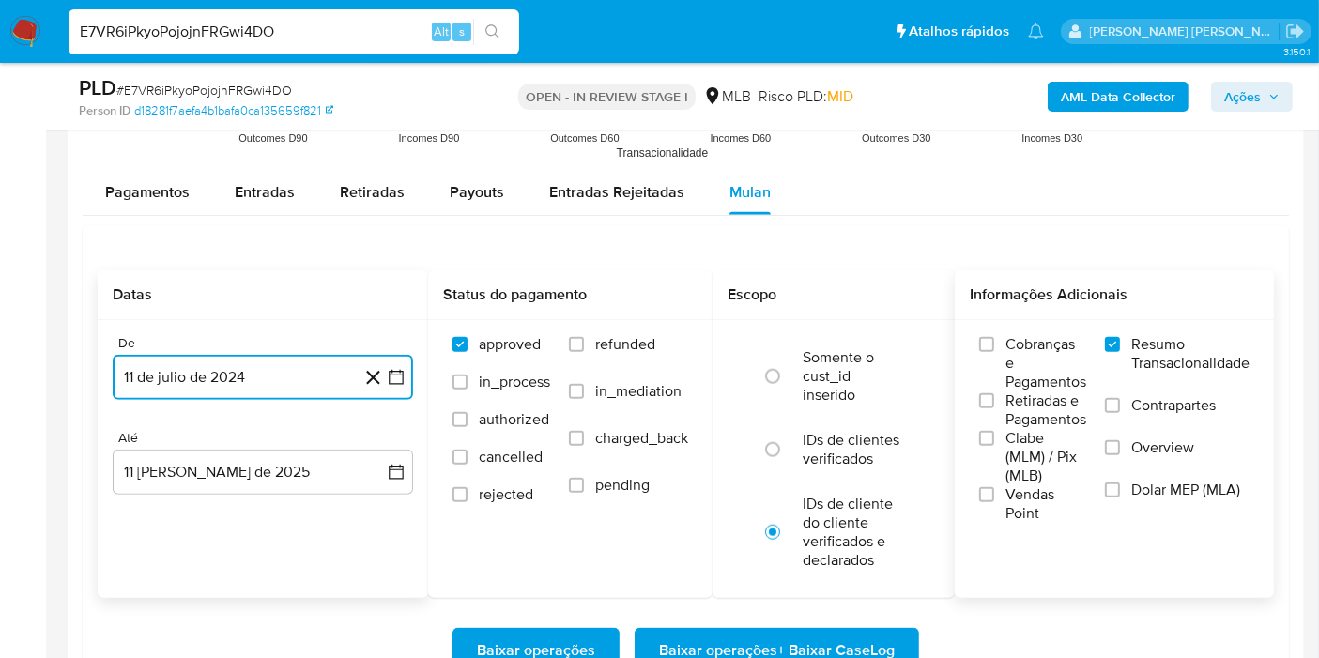
click at [408, 386] on button "11 de julio de 2024" at bounding box center [263, 377] width 300 height 45
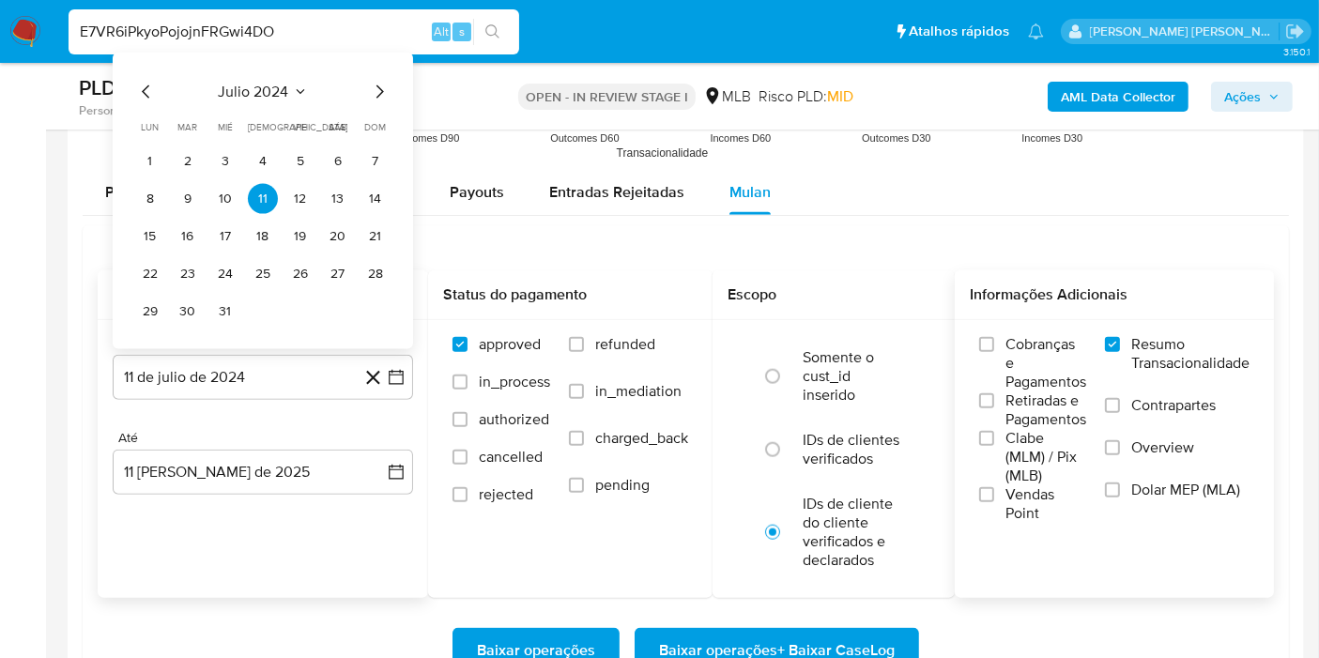
click at [263, 103] on div "julio 2024 julio 2024 lun lunes mar martes mié miércoles jue jueves vie viernes…" at bounding box center [262, 204] width 255 height 246
click at [280, 86] on span "julio 2024" at bounding box center [254, 92] width 70 height 19
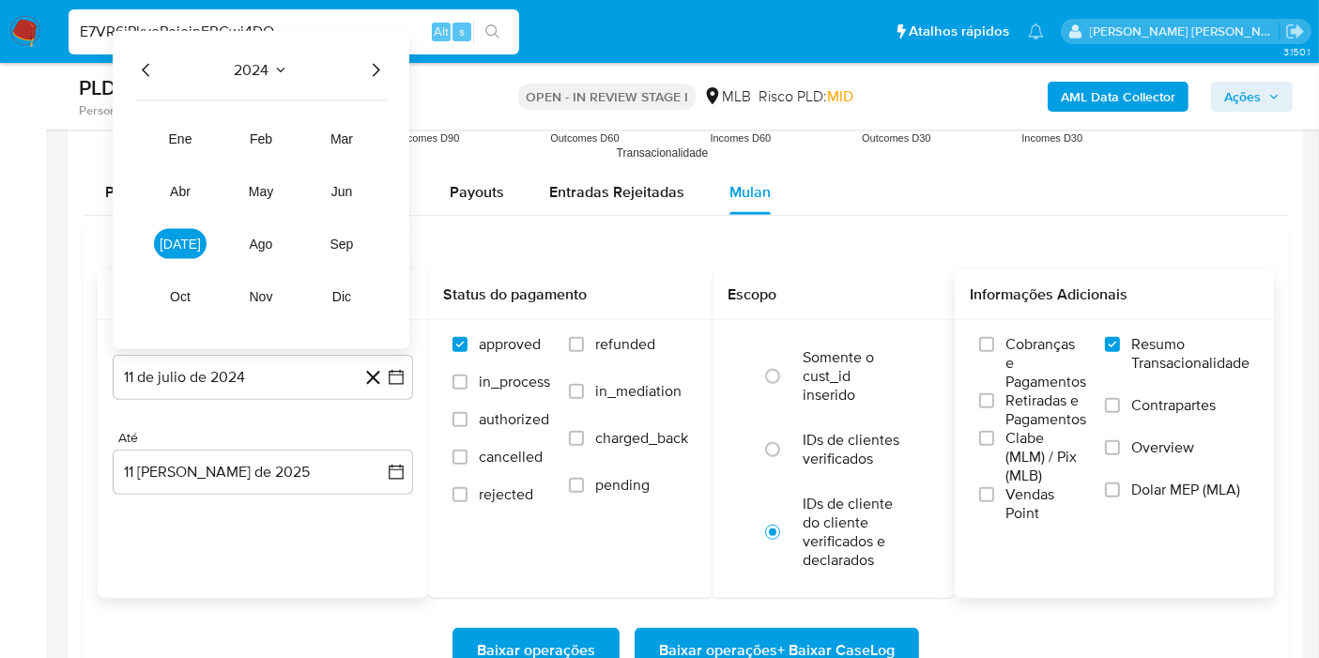
click at [365, 60] on icon "Año siguiente" at bounding box center [375, 70] width 23 height 23
click at [339, 177] on button "jun" at bounding box center [341, 192] width 53 height 30
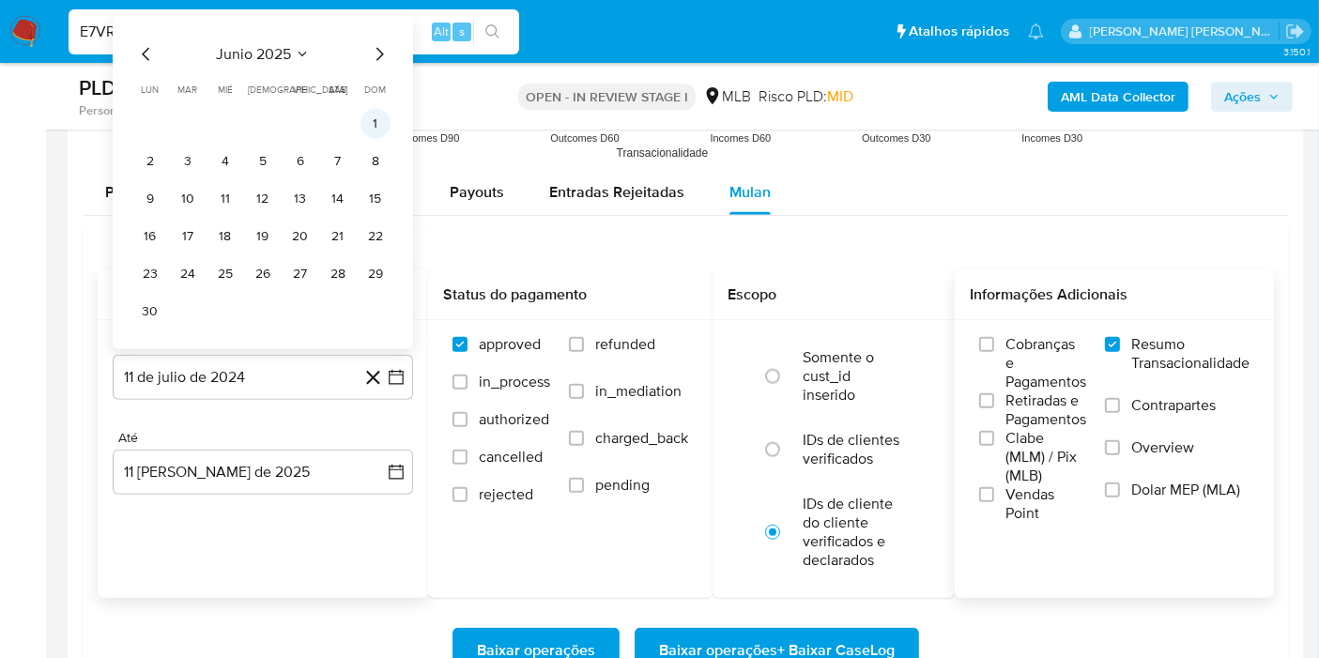
click at [362, 124] on button "1" at bounding box center [376, 124] width 30 height 30
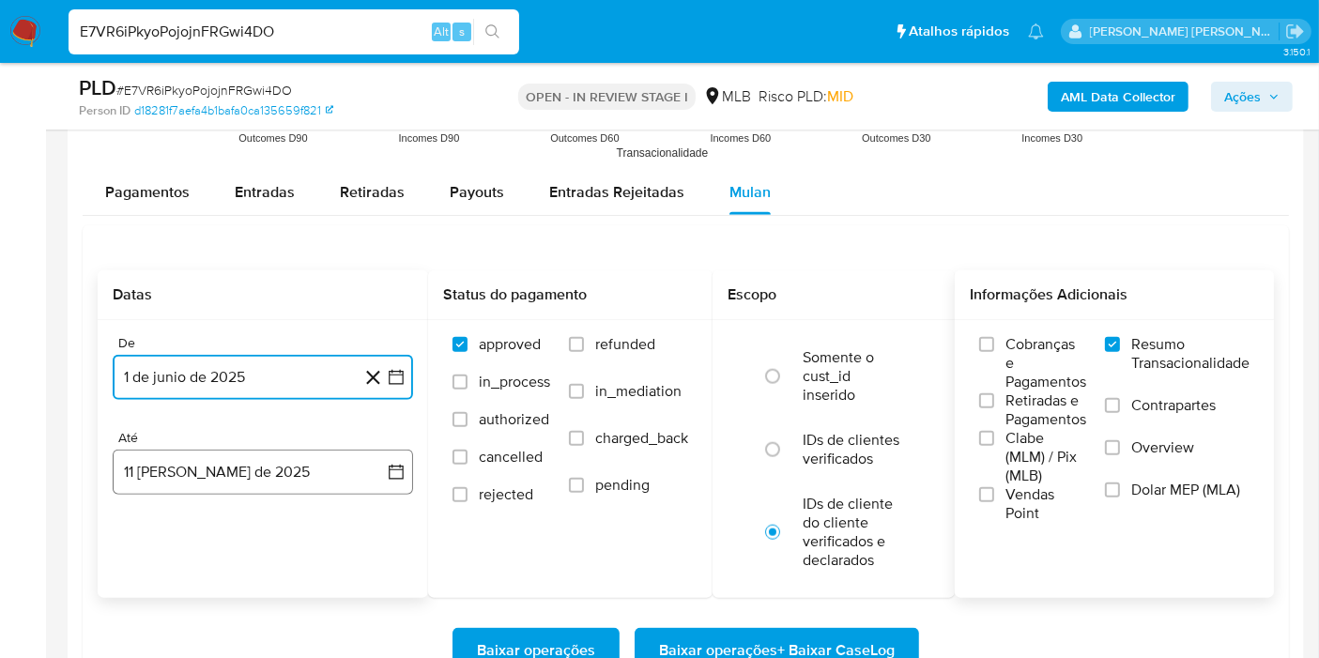
click at [384, 474] on button "11 de agosto de 2025" at bounding box center [263, 472] width 300 height 45
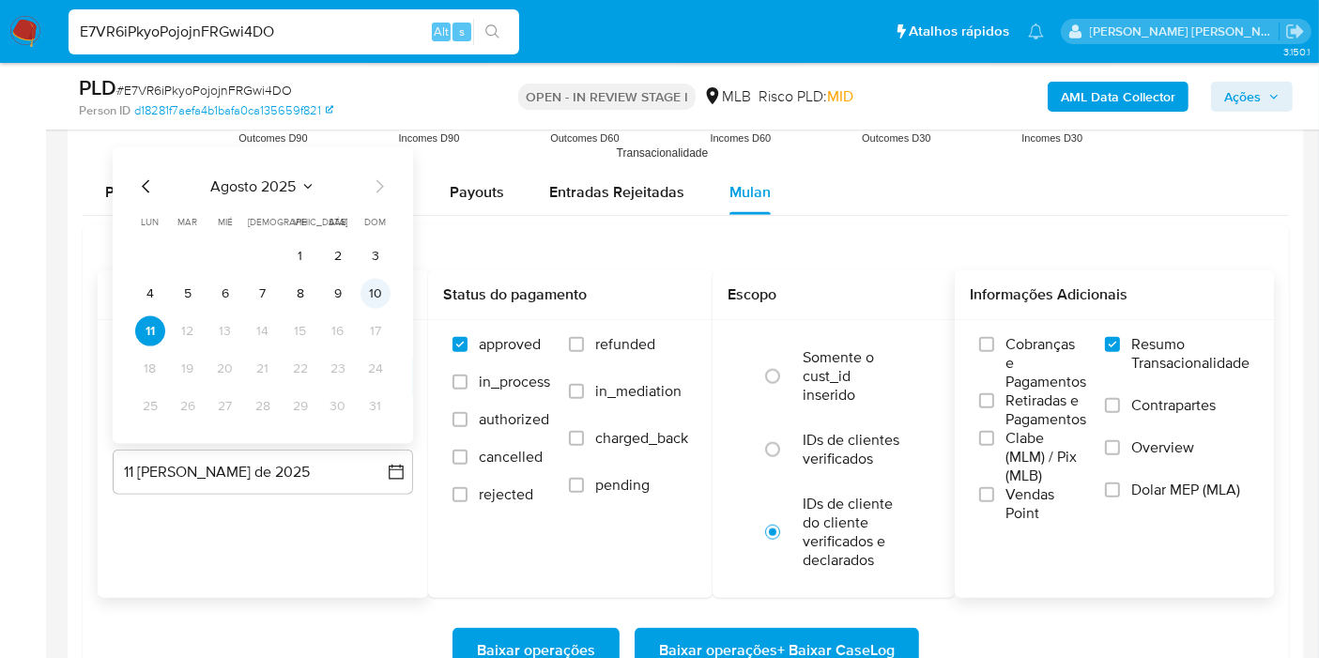
click at [380, 292] on button "10" at bounding box center [376, 294] width 30 height 30
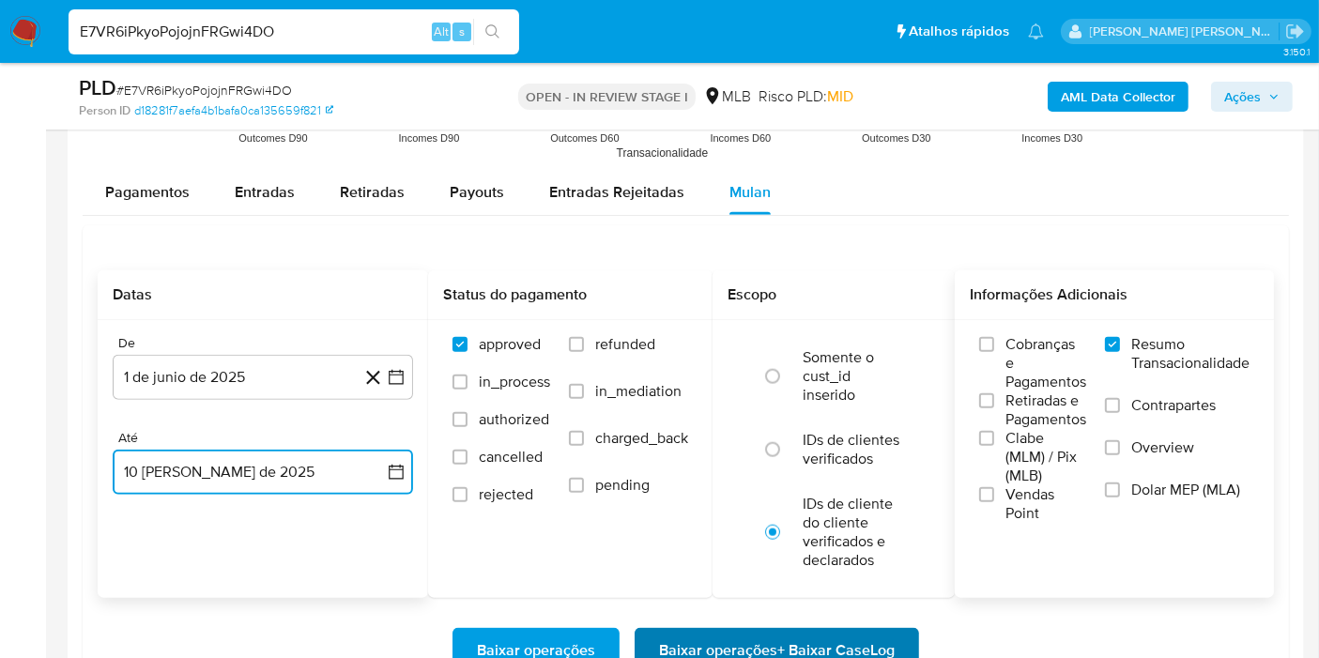
click at [740, 630] on span "Baixar operações + Baixar CaseLog" at bounding box center [777, 650] width 236 height 41
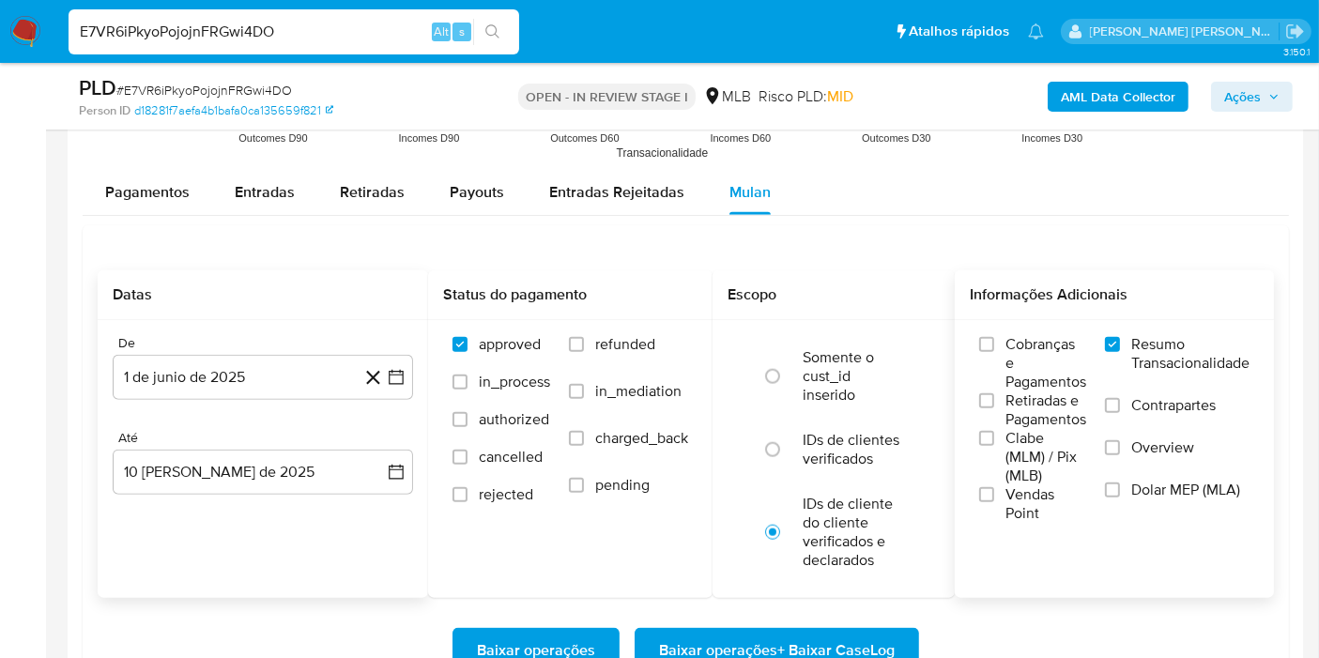
click at [377, 28] on input "E7VR6iPkyoPojojnFRGwi4DO" at bounding box center [294, 32] width 451 height 24
paste input "trQAAD8iDg2eyIKA4nwfXRq"
type input "trQAAD8iDg2eyIKA4nwfXRqO"
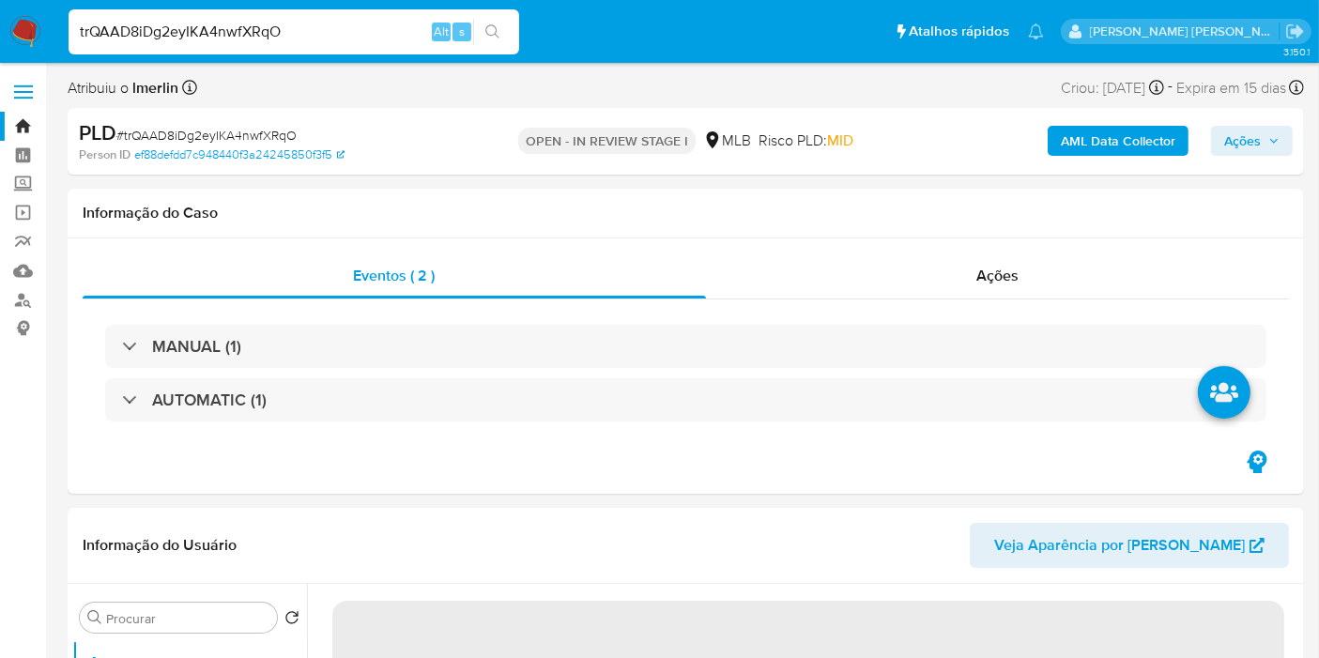
select select "10"
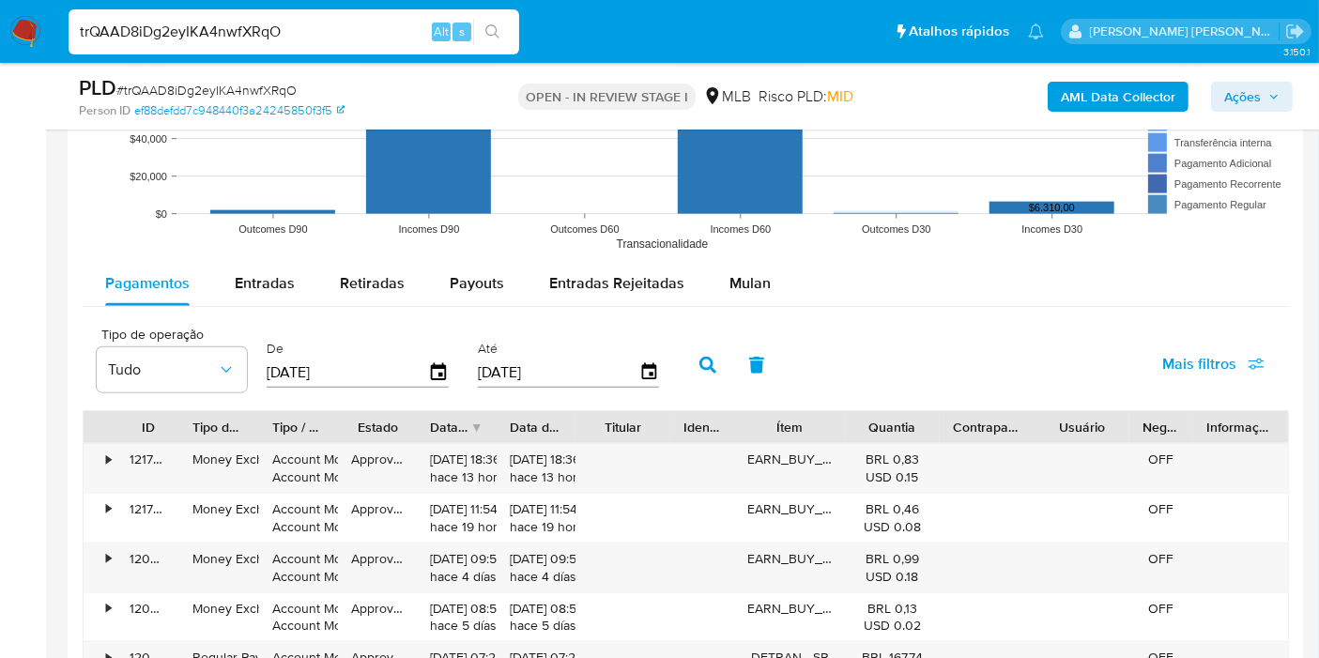
scroll to position [2007, 0]
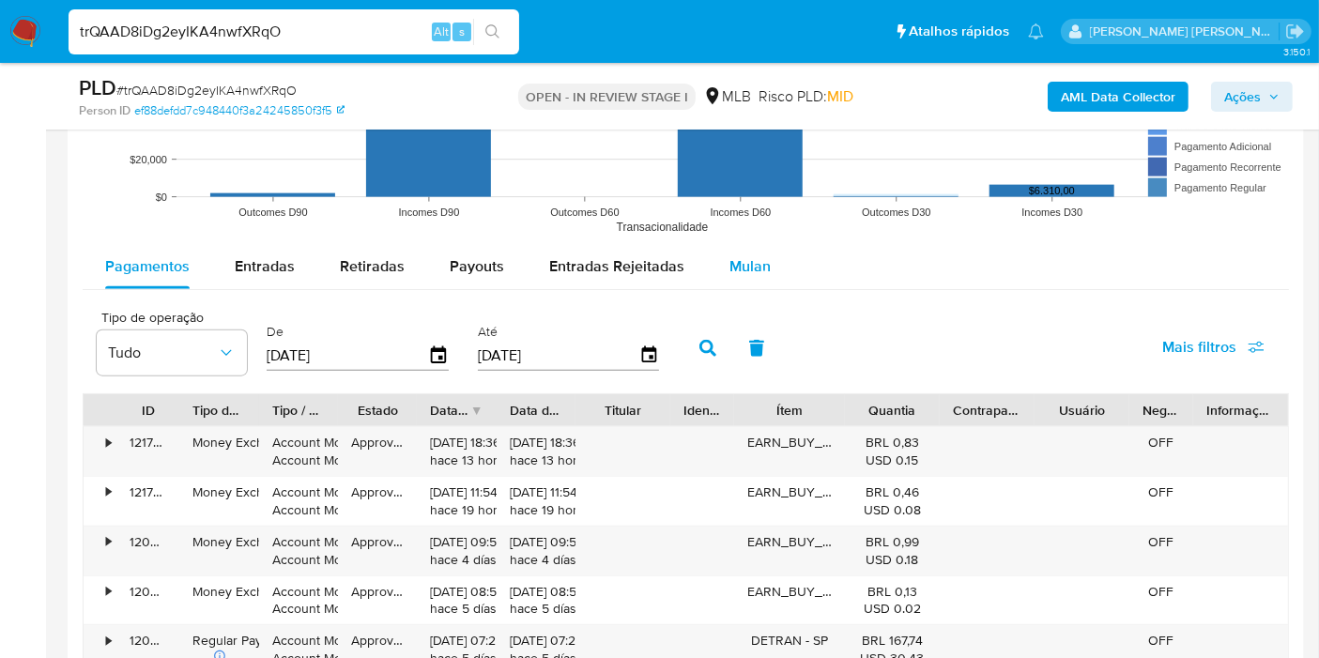
click at [731, 246] on div "Mulan" at bounding box center [750, 266] width 41 height 45
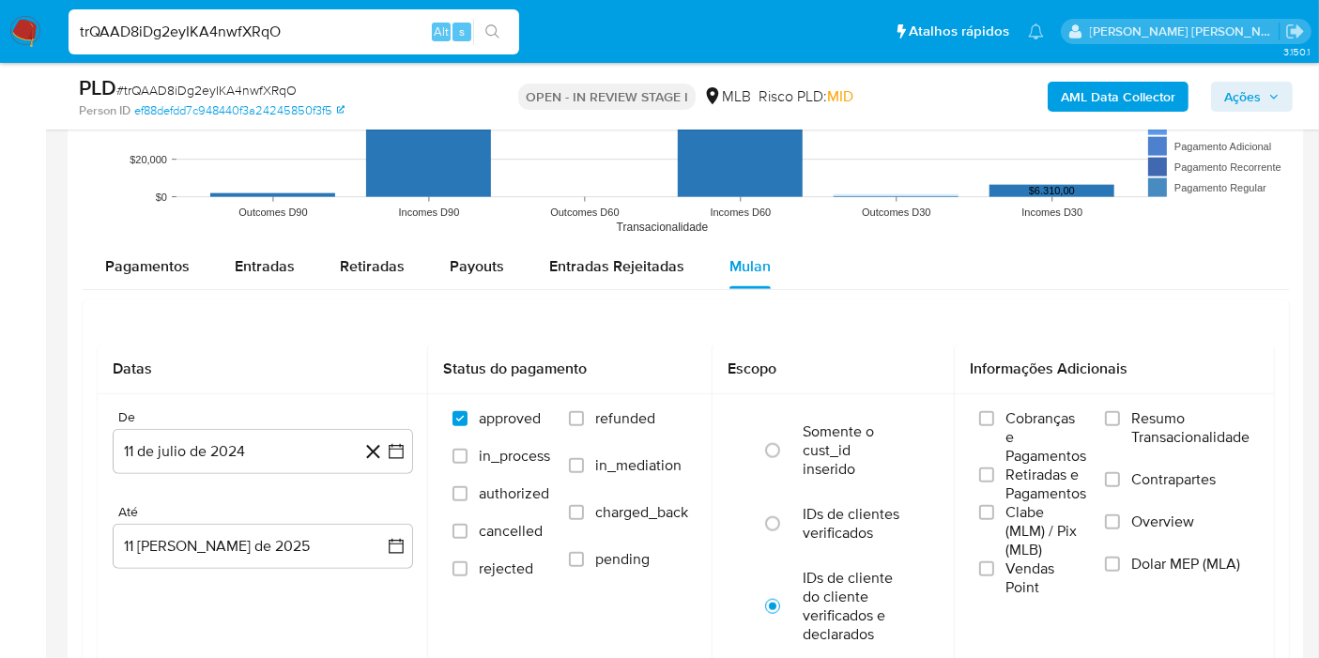
click at [1151, 420] on span "Resumo Transacionalidade" at bounding box center [1190, 428] width 118 height 38
click at [1120, 420] on input "Resumo Transacionalidade" at bounding box center [1112, 418] width 15 height 15
click at [392, 444] on icon "button" at bounding box center [396, 451] width 15 height 15
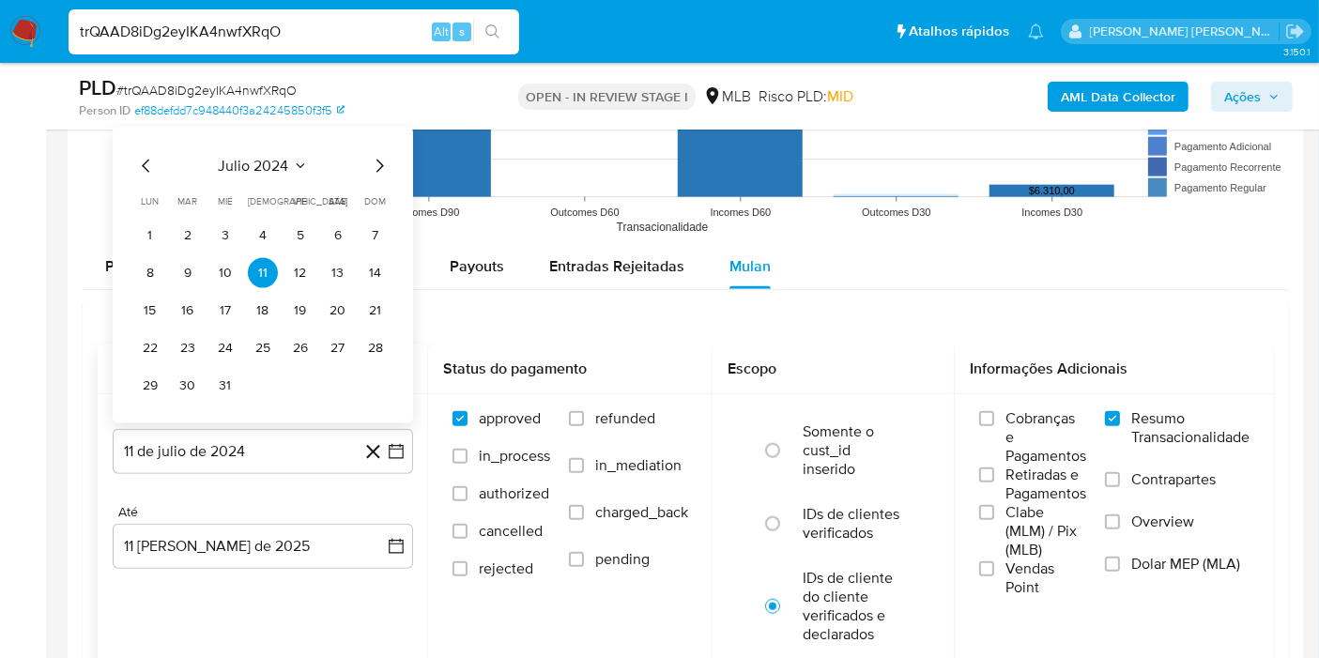
click at [278, 173] on div "julio 2024" at bounding box center [262, 166] width 255 height 23
click at [278, 167] on span "julio 2024" at bounding box center [254, 166] width 70 height 19
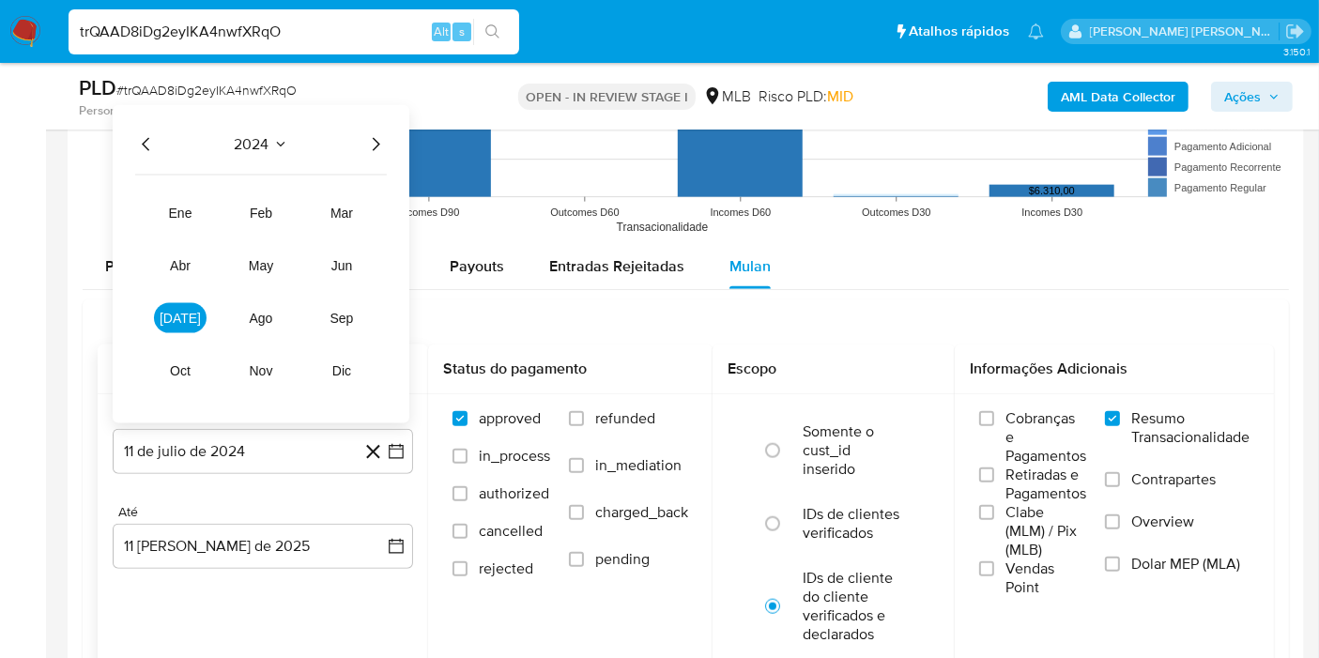
click at [371, 146] on icon "Año siguiente" at bounding box center [375, 144] width 23 height 23
click at [346, 258] on span "jun" at bounding box center [342, 265] width 22 height 15
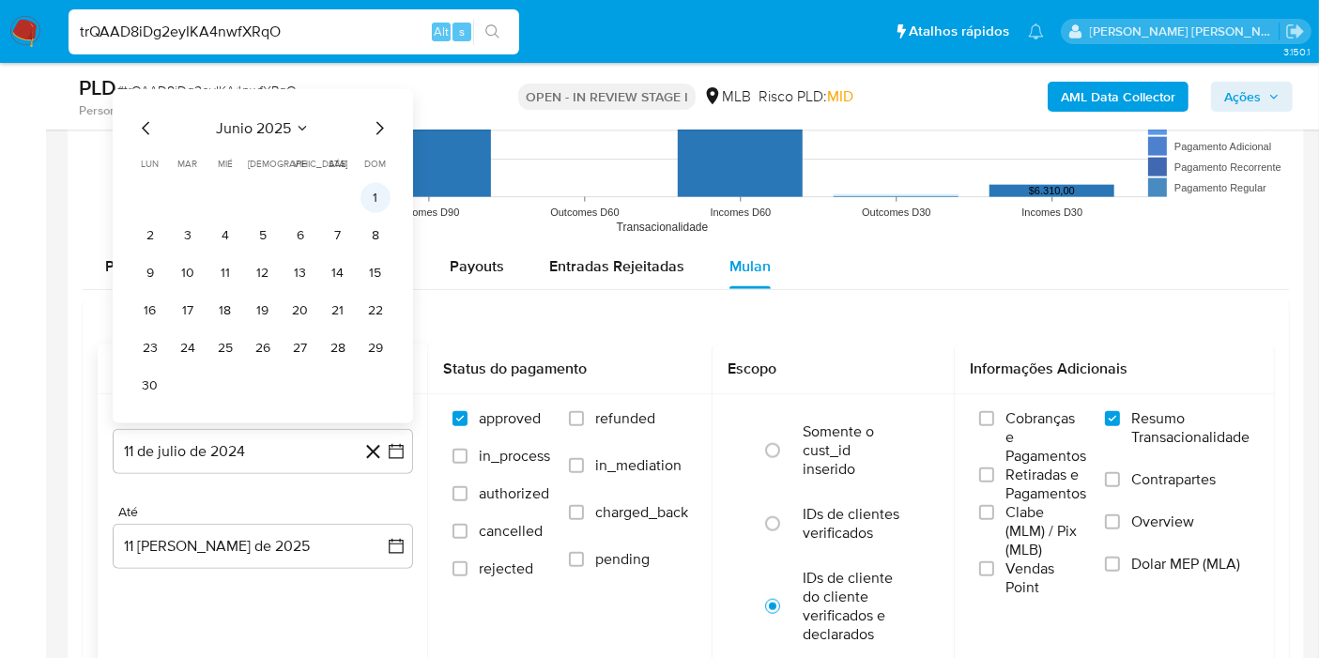
click at [370, 205] on button "1" at bounding box center [376, 198] width 30 height 30
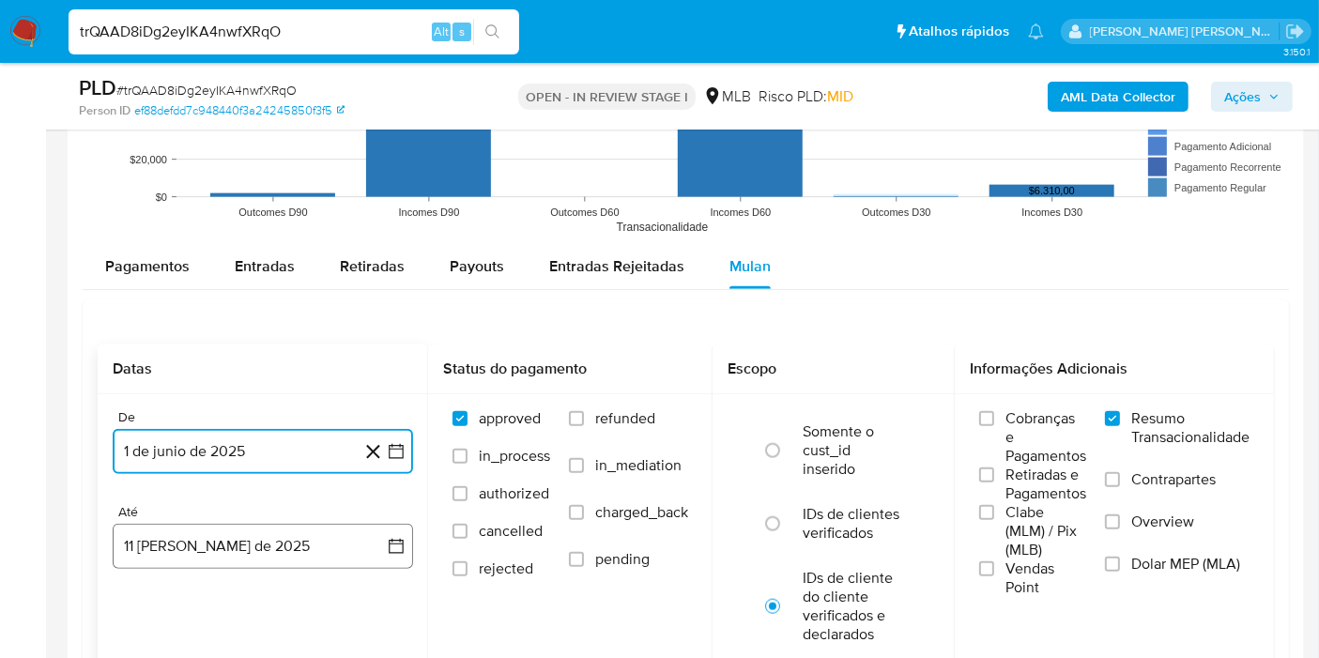
click at [375, 537] on button "11 de agosto de 2025" at bounding box center [263, 546] width 300 height 45
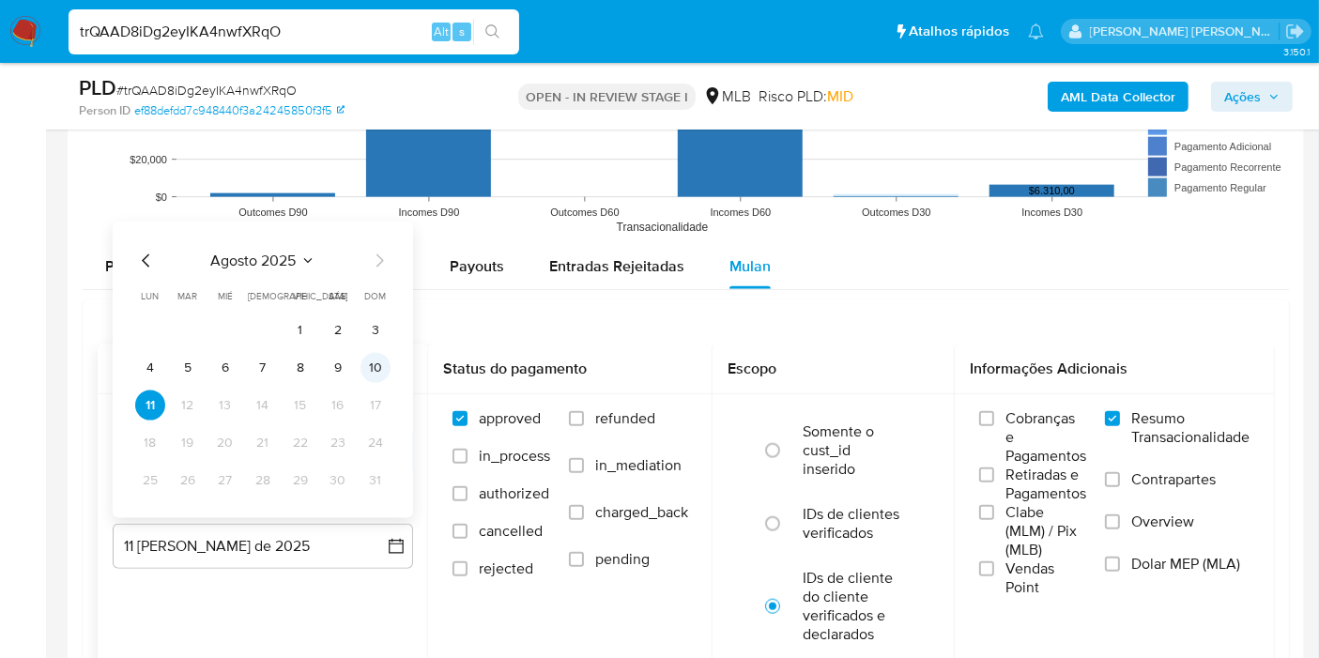
click at [373, 357] on button "10" at bounding box center [376, 368] width 30 height 30
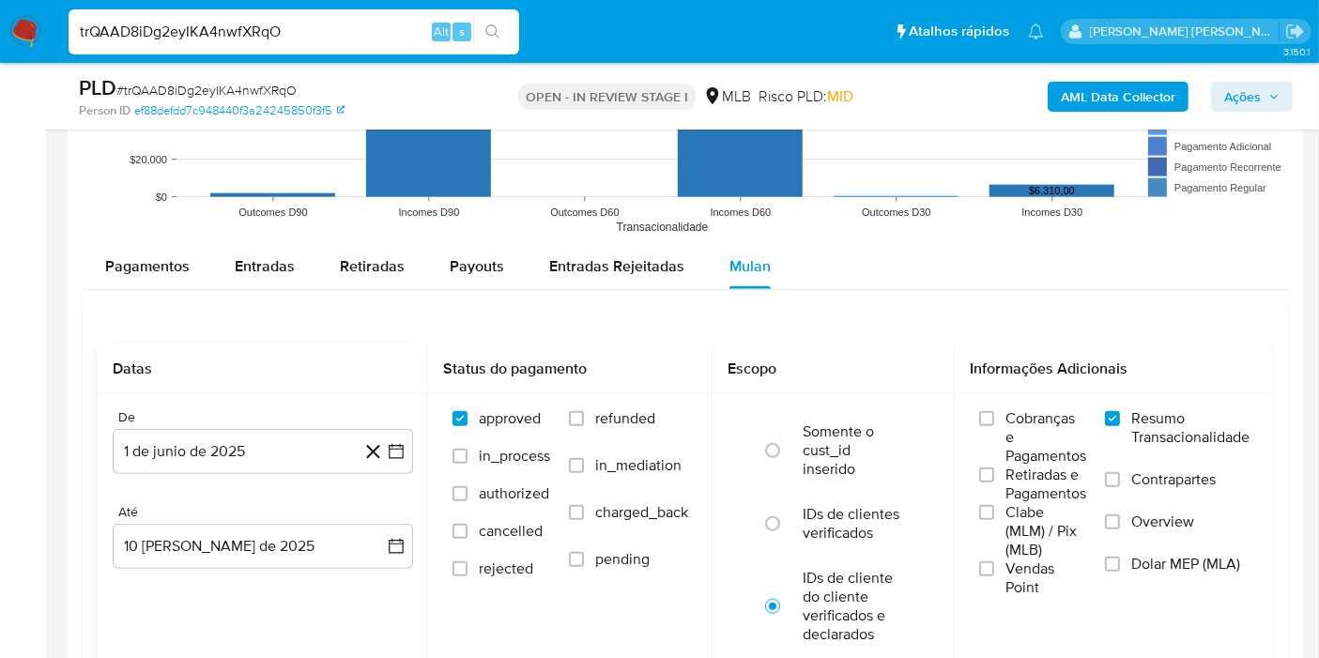
click at [373, 360] on h2 "Datas" at bounding box center [263, 369] width 300 height 19
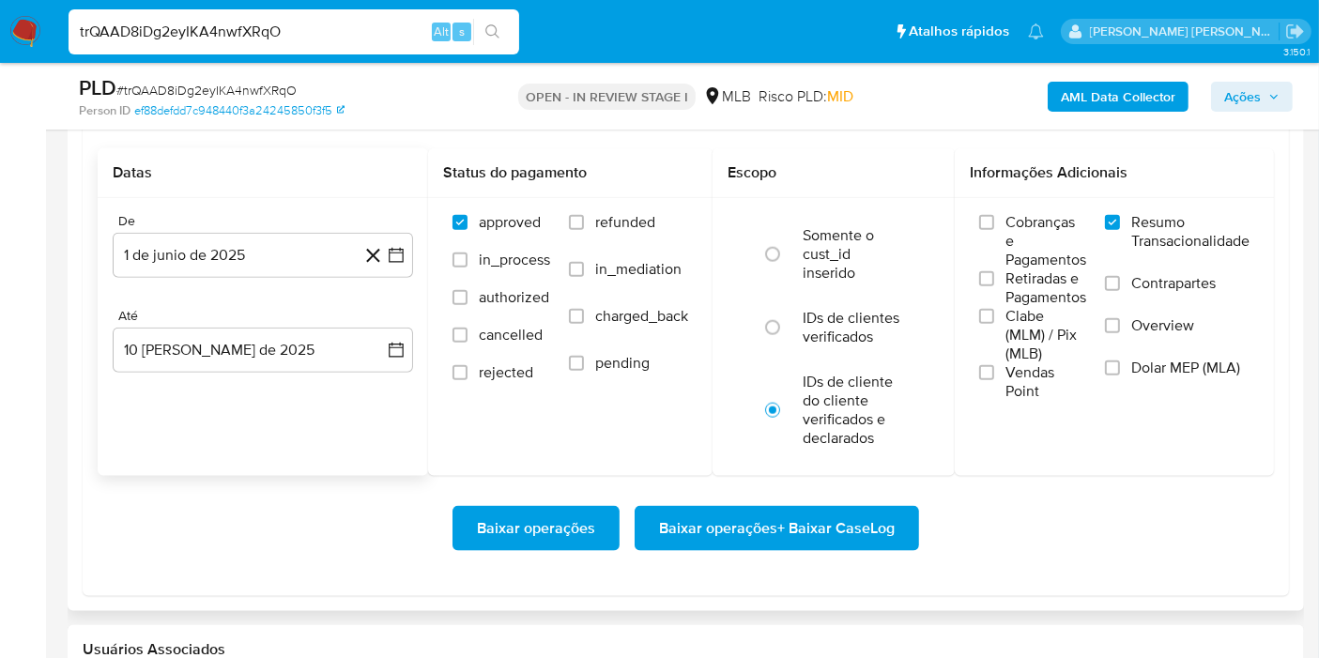
scroll to position [2208, 0]
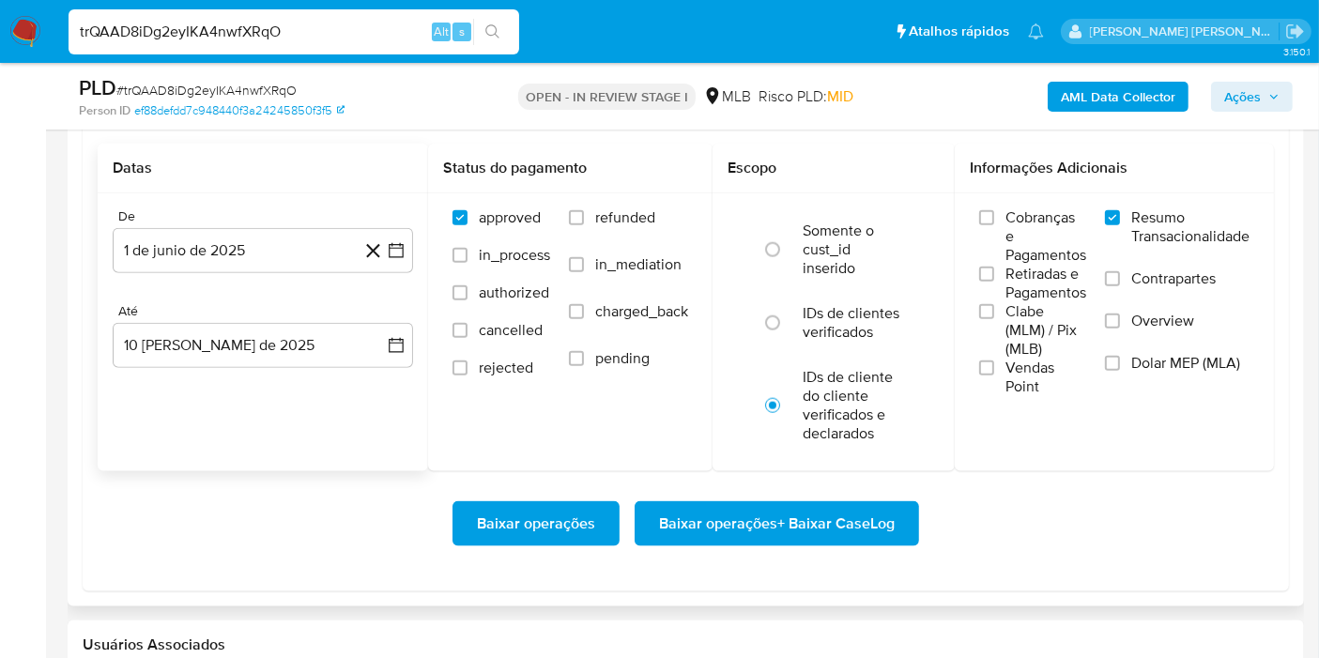
click at [889, 503] on span "Baixar operações + Baixar CaseLog" at bounding box center [777, 523] width 236 height 41
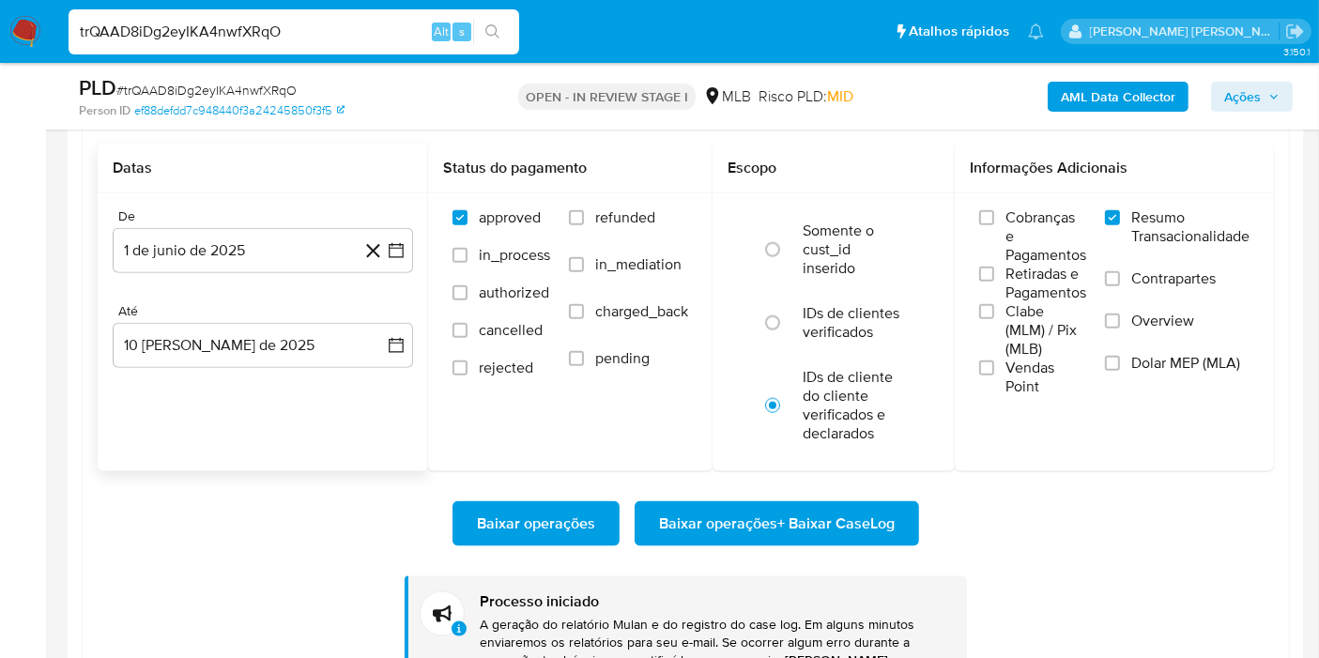
drag, startPoint x: 402, startPoint y: 6, endPoint x: 400, endPoint y: 19, distance: 13.3
click at [400, 19] on div "trQAAD8iDg2eyIKA4nwfXRqO Alt s" at bounding box center [294, 32] width 451 height 53
click at [400, 20] on input "trQAAD8iDg2eyIKA4nwfXRqO" at bounding box center [294, 32] width 451 height 24
paste input "3TCmifBhwoT96dAprtgUGihy"
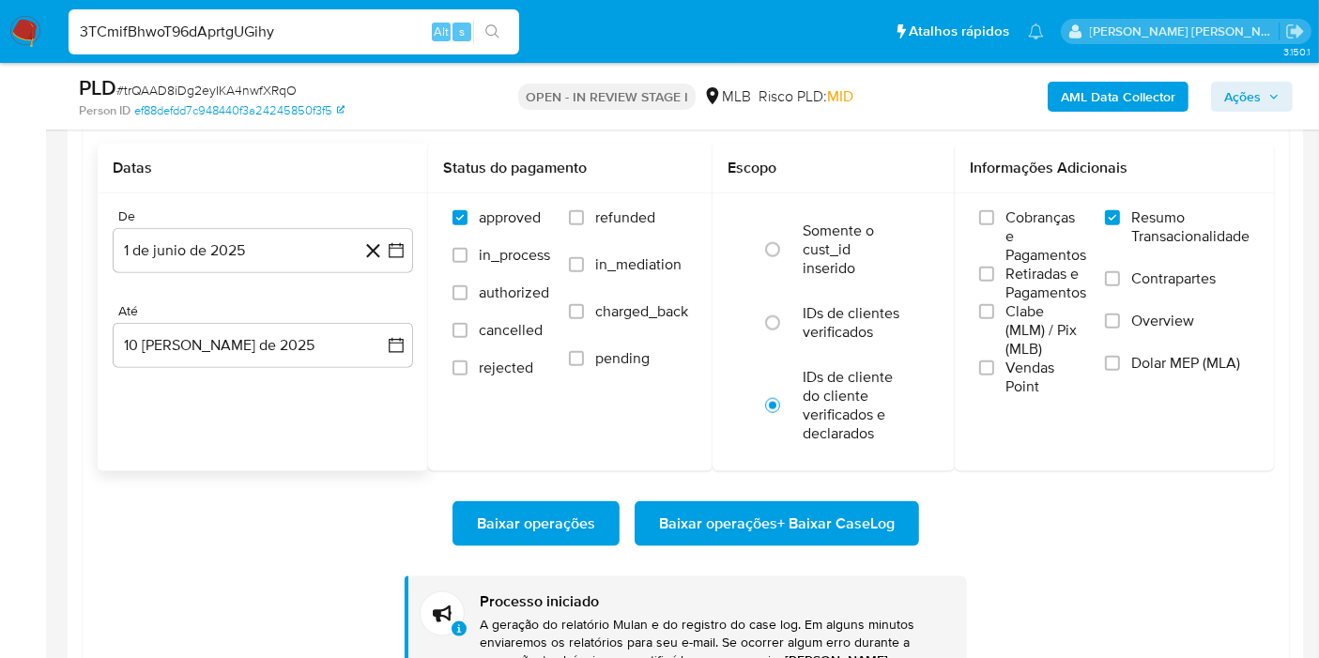
type input "3TCmifBhwoT96dAprtgUGihy"
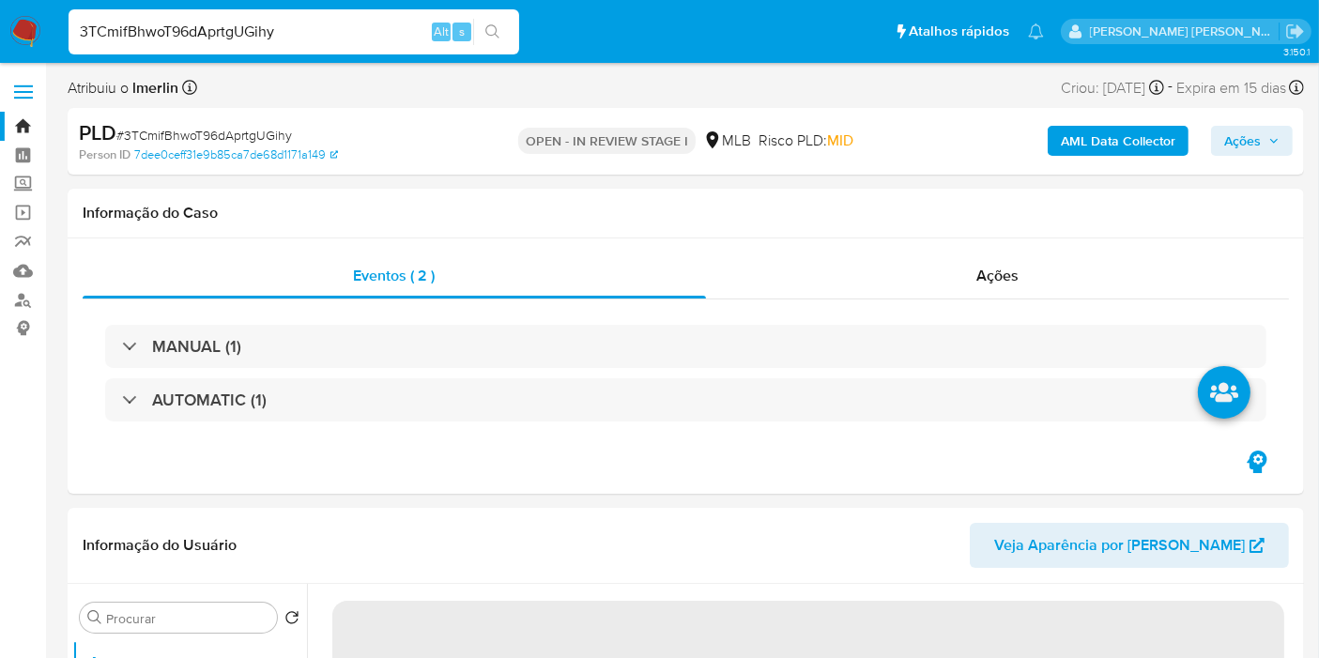
select select "10"
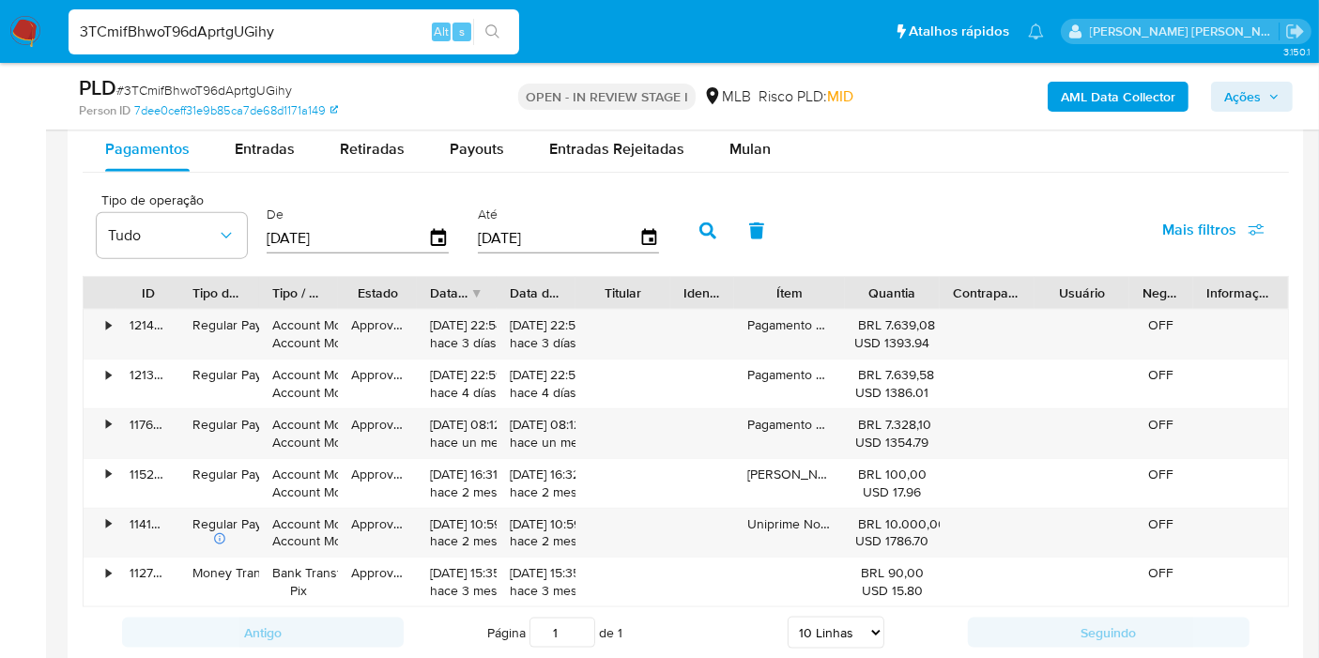
scroll to position [2064, 0]
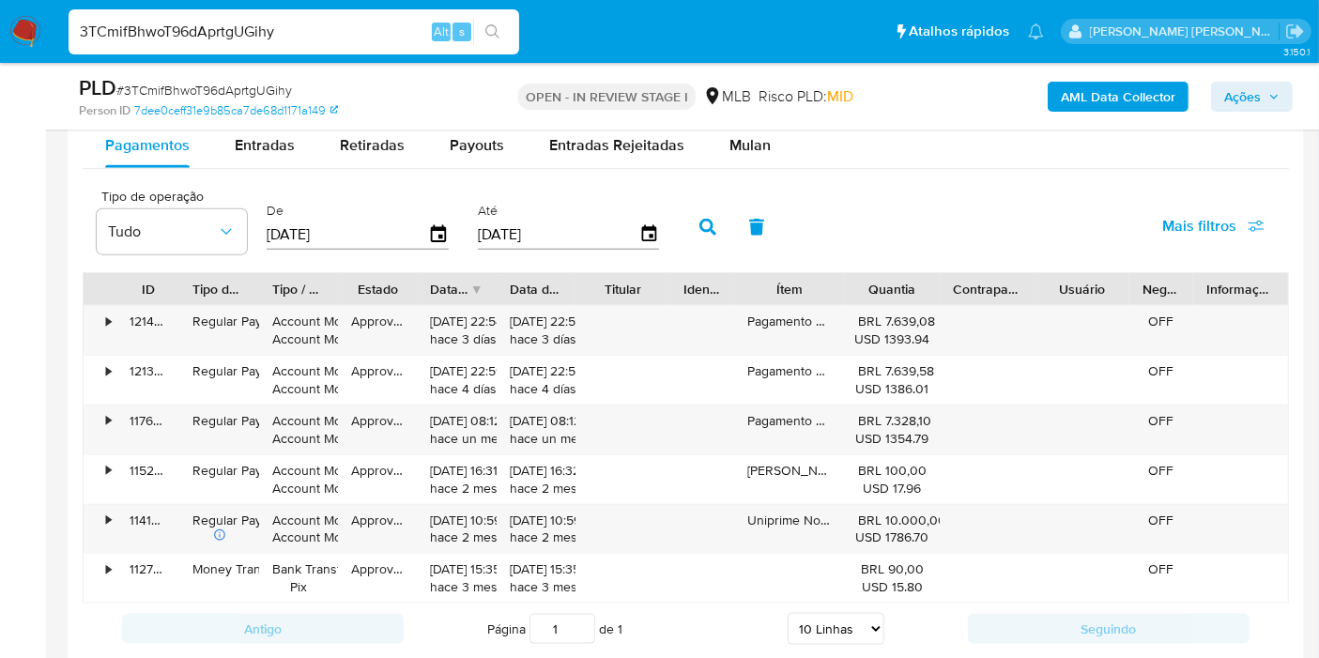
click at [751, 164] on div "Pagamentos Entradas Retiradas Payouts Entradas Rejeitadas Mulan" at bounding box center [686, 146] width 1207 height 46
click at [754, 163] on div "Mulan" at bounding box center [750, 145] width 41 height 45
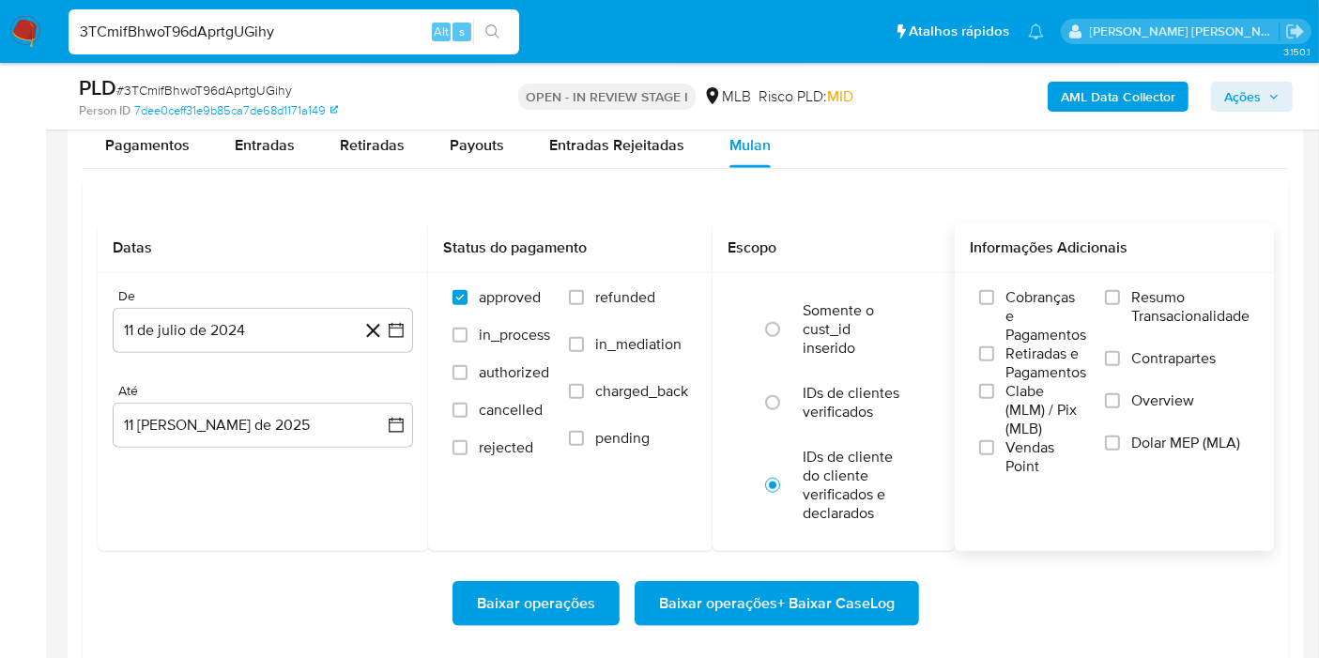
click at [1180, 291] on span "Resumo Transacionalidade" at bounding box center [1190, 307] width 118 height 38
click at [1120, 291] on input "Resumo Transacionalidade" at bounding box center [1112, 297] width 15 height 15
click at [402, 316] on button "11 de julio de 2024" at bounding box center [263, 330] width 300 height 45
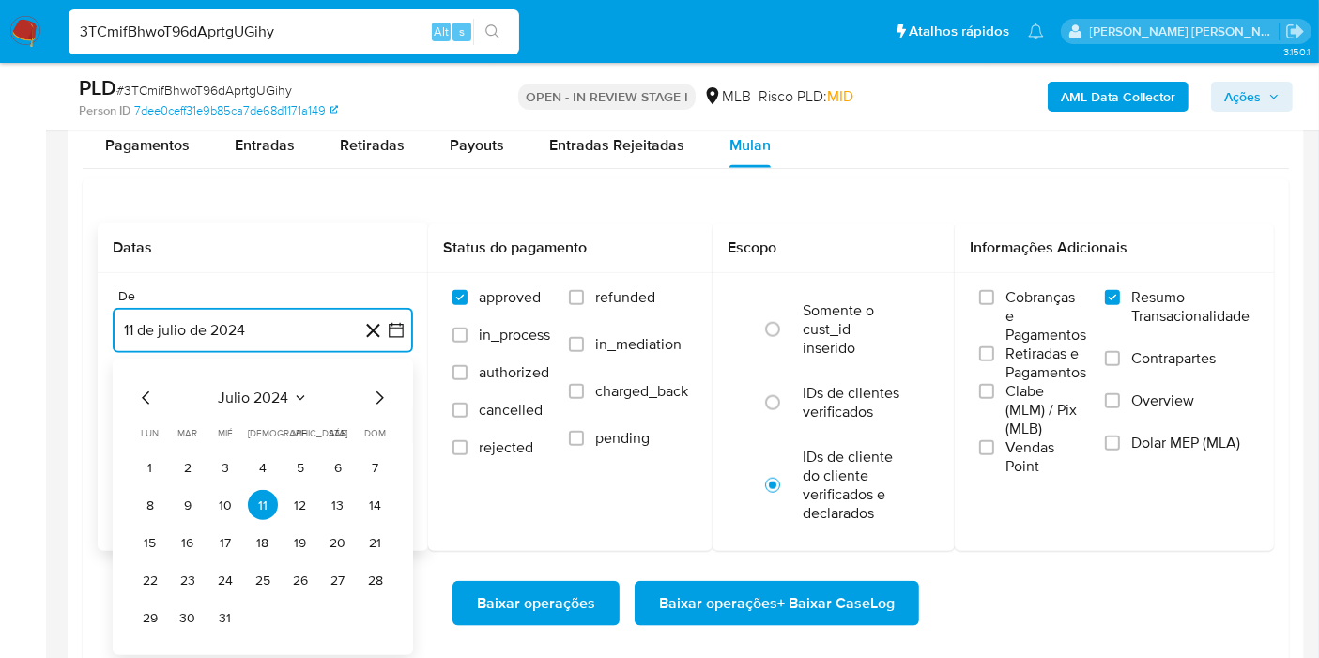
click at [285, 399] on span "julio 2024" at bounding box center [254, 398] width 70 height 19
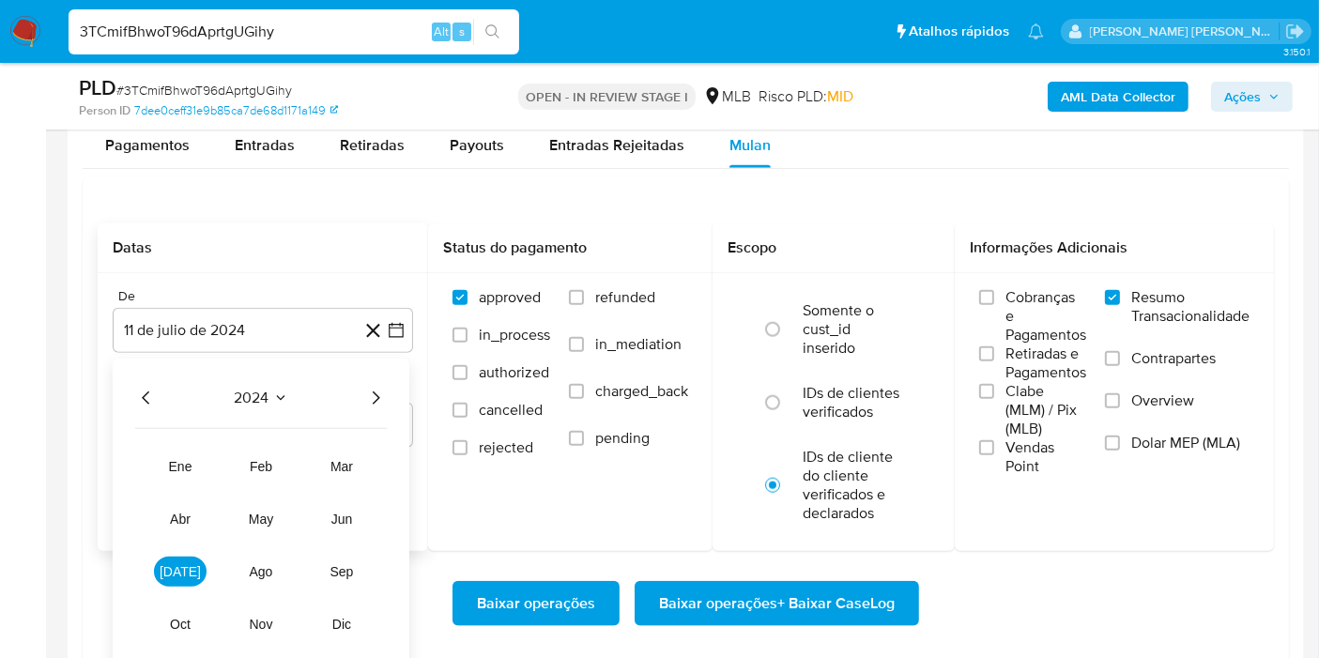
click at [376, 387] on icon "Año siguiente" at bounding box center [375, 398] width 23 height 23
click at [354, 510] on button "jun" at bounding box center [341, 519] width 53 height 30
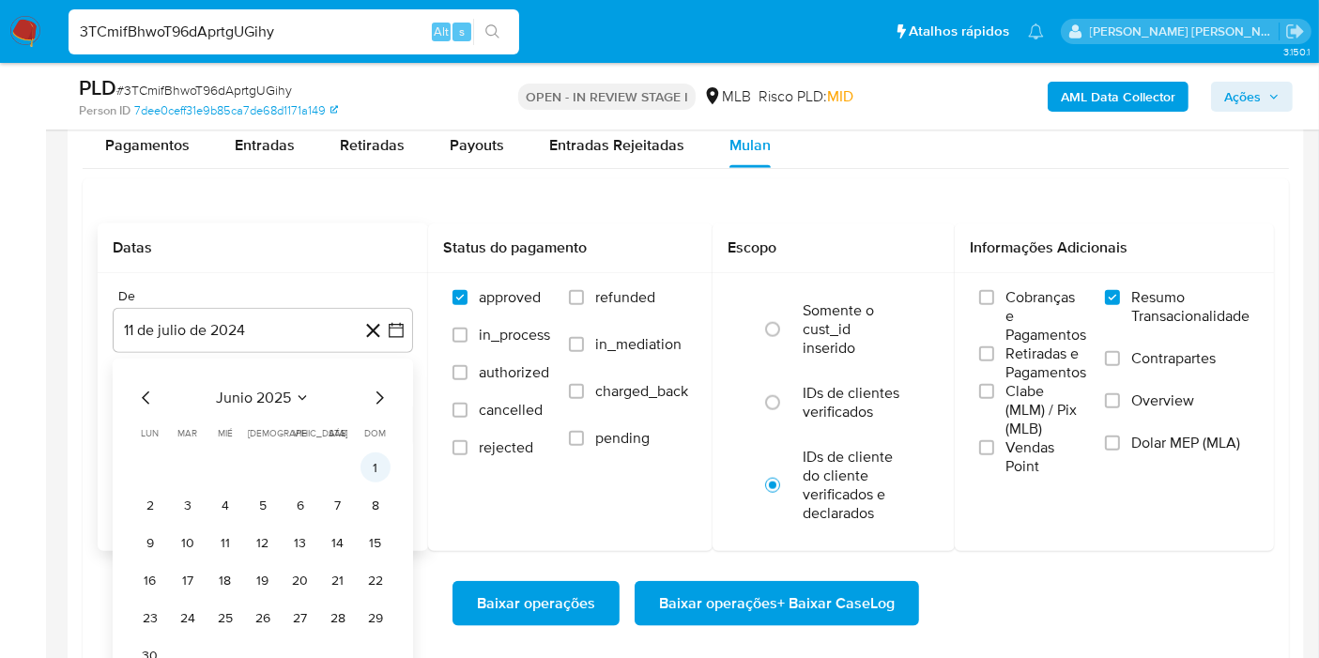
click at [377, 473] on button "1" at bounding box center [376, 468] width 30 height 30
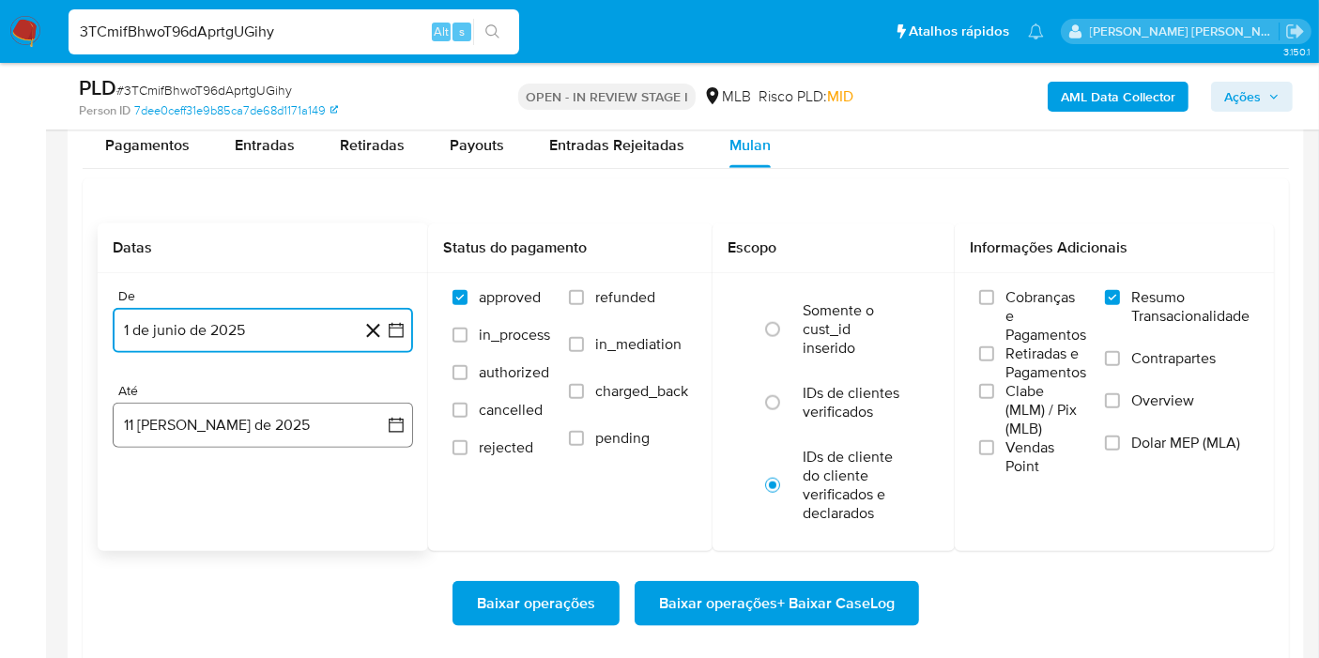
click at [387, 419] on icon "button" at bounding box center [396, 425] width 19 height 19
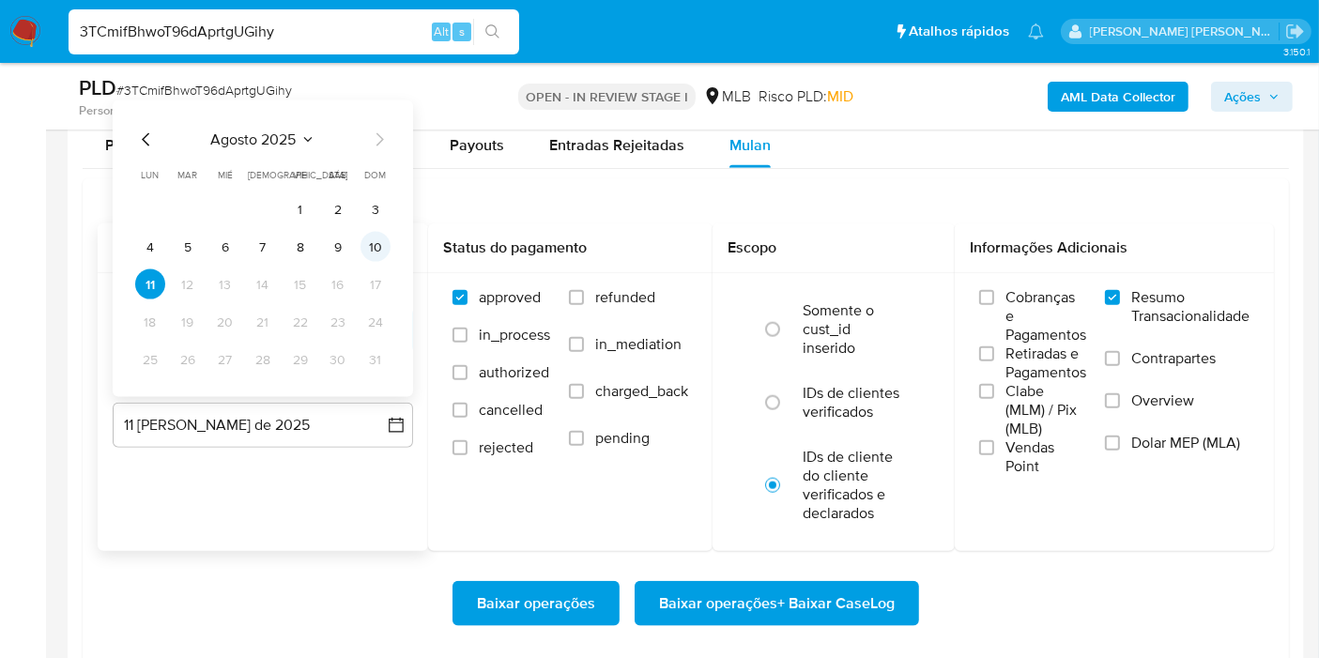
click at [379, 250] on button "10" at bounding box center [376, 247] width 30 height 30
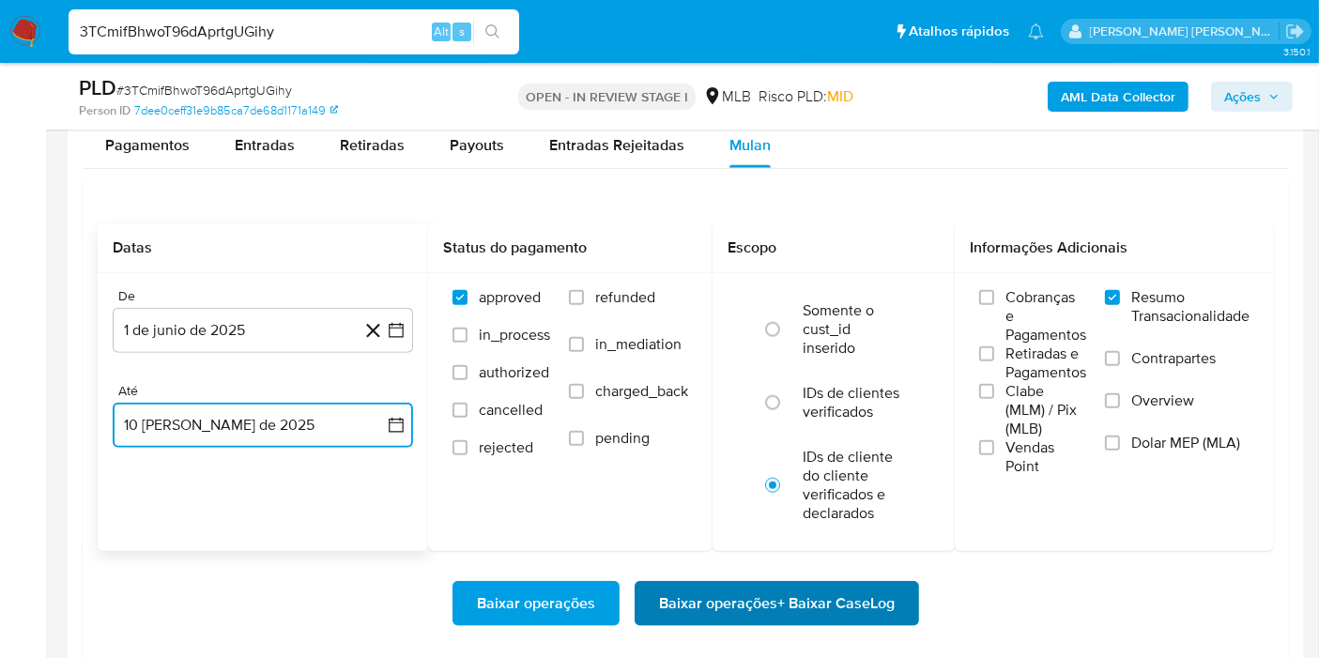
click at [746, 591] on span "Baixar operações + Baixar CaseLog" at bounding box center [777, 603] width 236 height 41
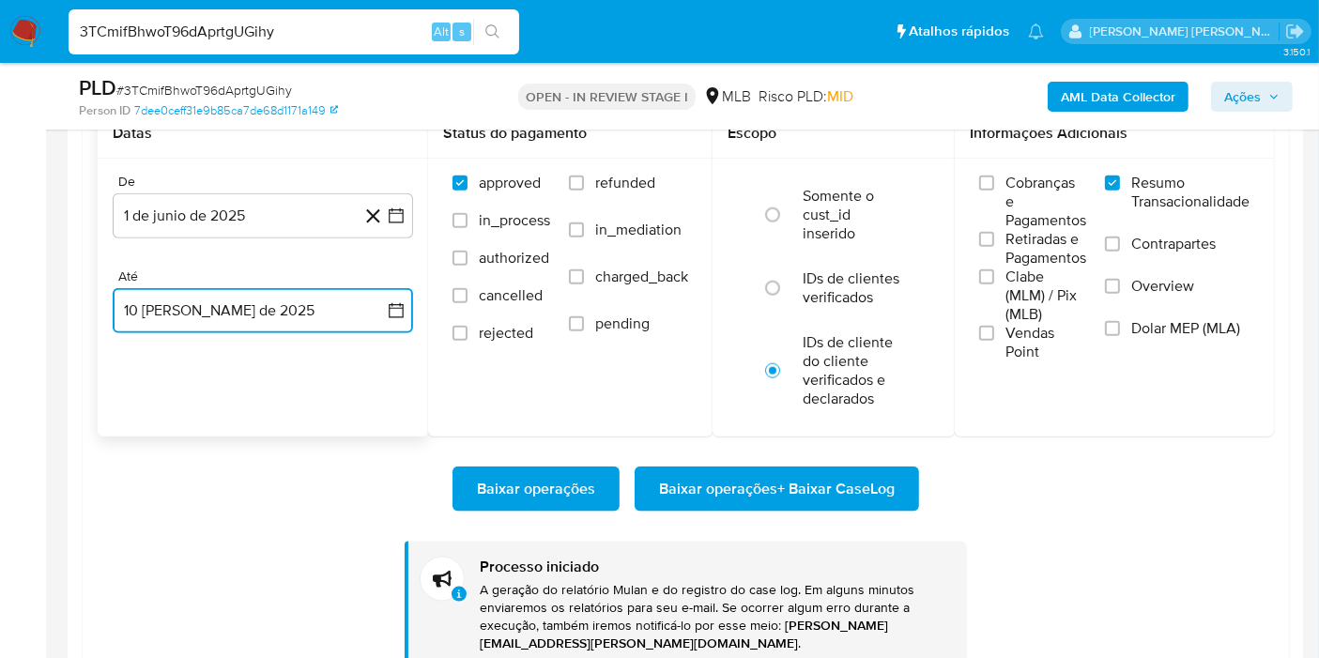
scroll to position [2174, 0]
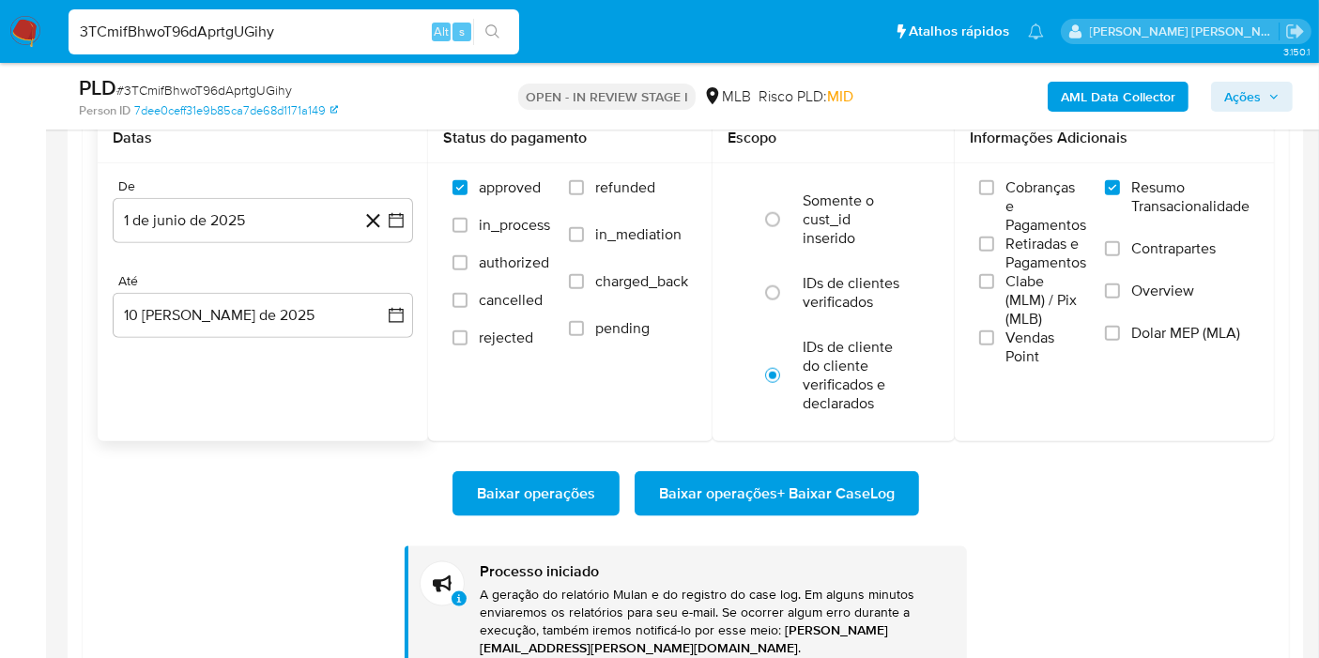
click at [1086, 99] on b "AML Data Collector" at bounding box center [1118, 97] width 115 height 30
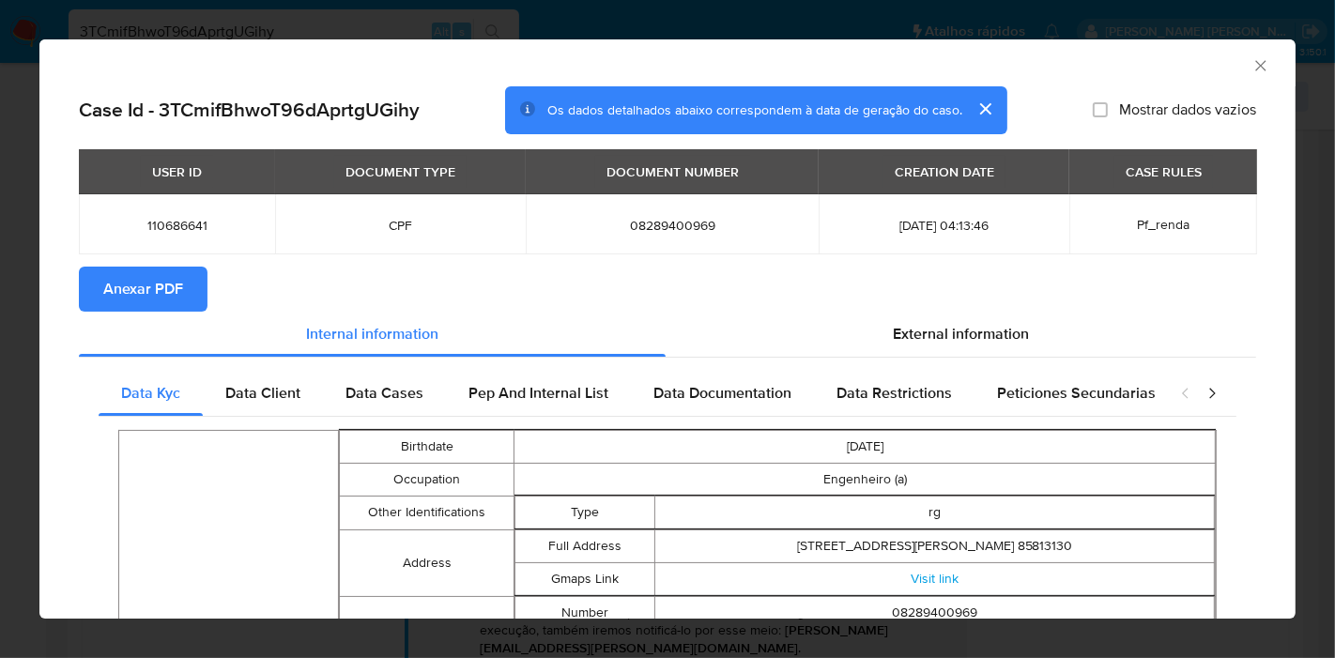
click at [140, 307] on span "Anexar PDF" at bounding box center [143, 289] width 80 height 41
click at [1255, 63] on icon "Fechar a janela" at bounding box center [1260, 65] width 10 height 10
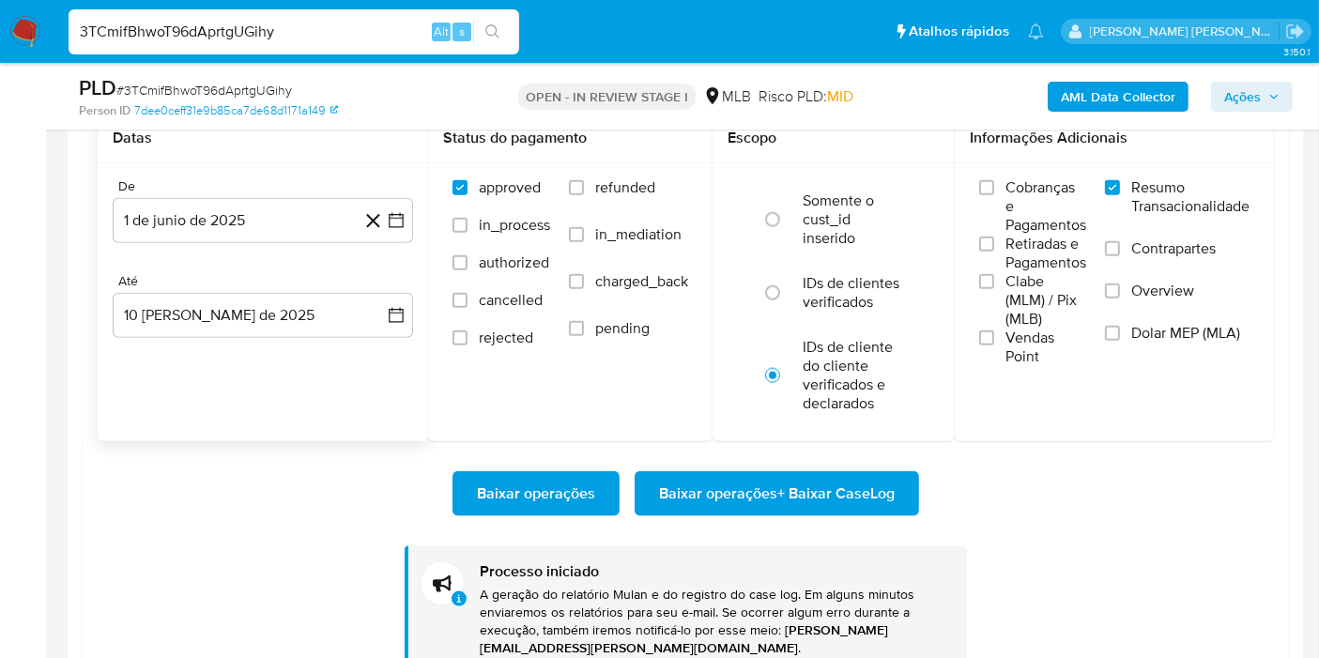
click at [387, 37] on input "3TCmifBhwoT96dAprtgUGihy" at bounding box center [294, 32] width 451 height 24
paste input "trQAAD8iDg2eyIKA4nwfXRqO"
type input "trQAAD8iDg2eyIKA4nwfXRqO"
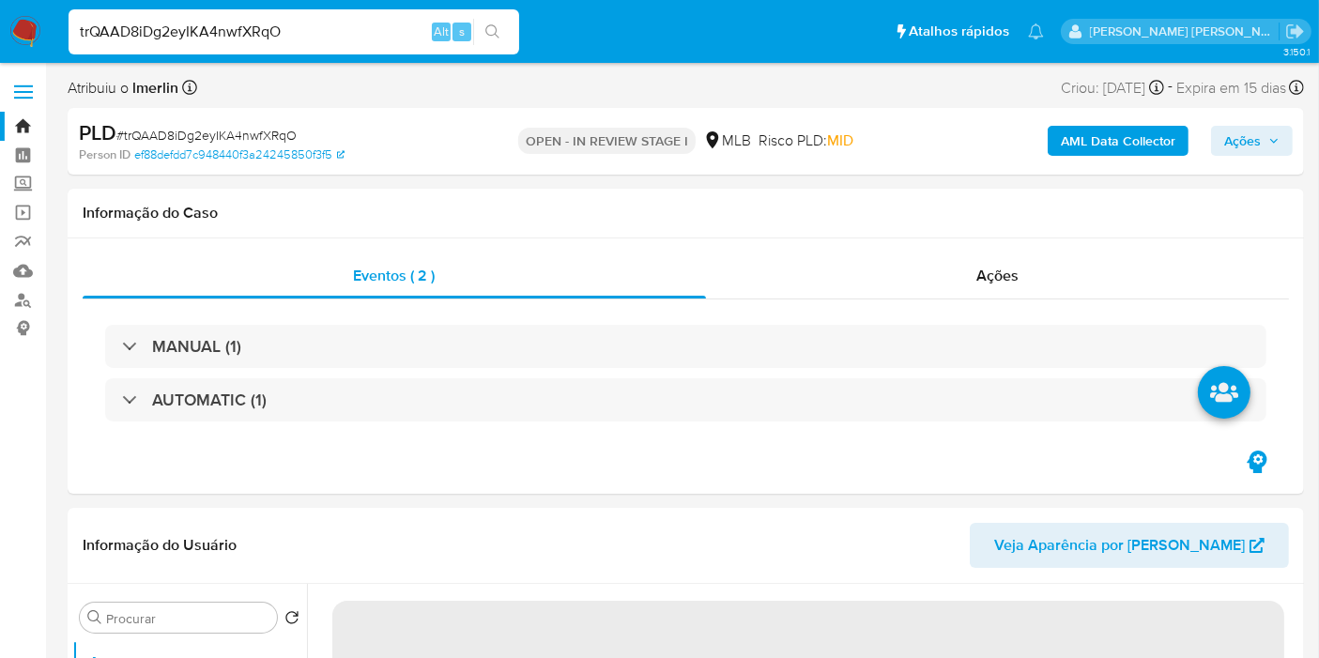
select select "10"
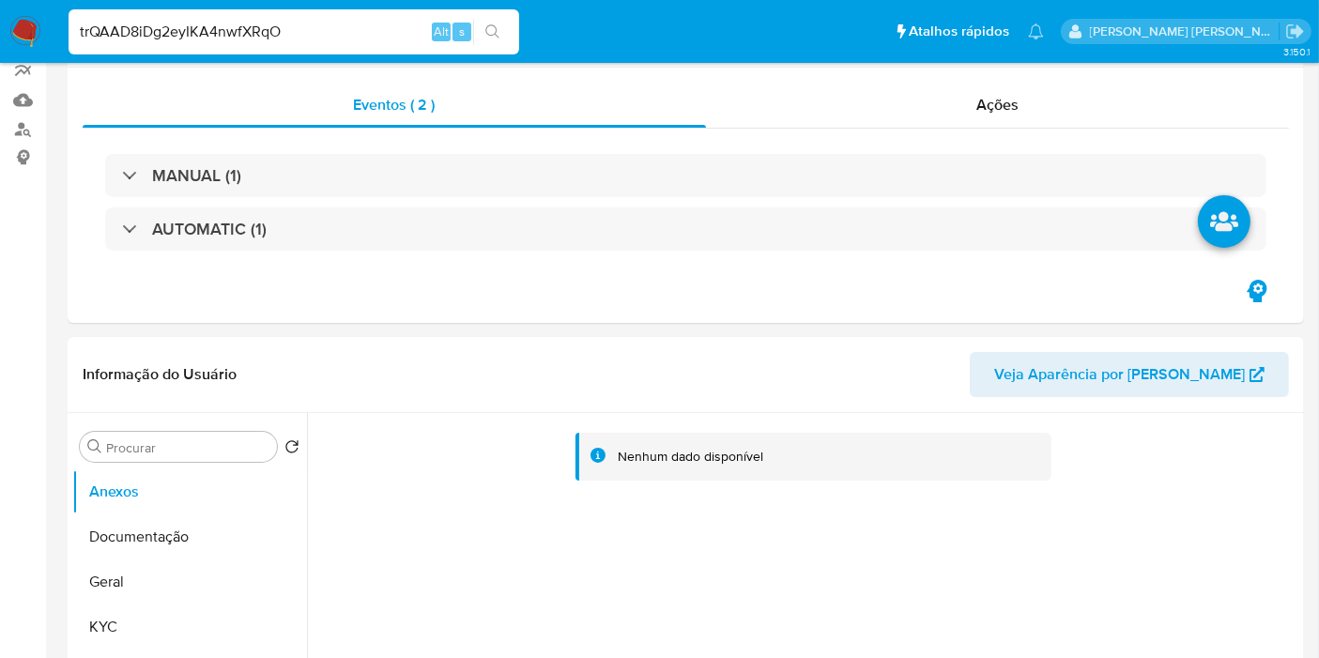
scroll to position [21, 0]
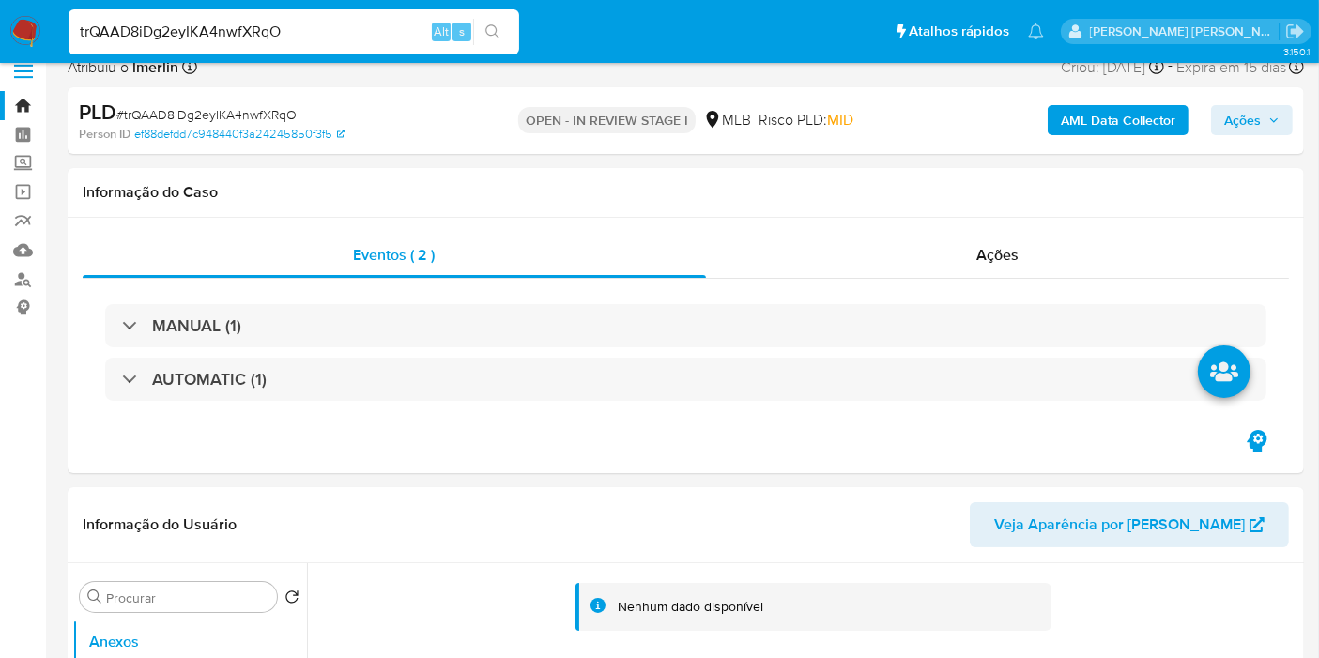
click at [1143, 111] on b "AML Data Collector" at bounding box center [1118, 120] width 115 height 30
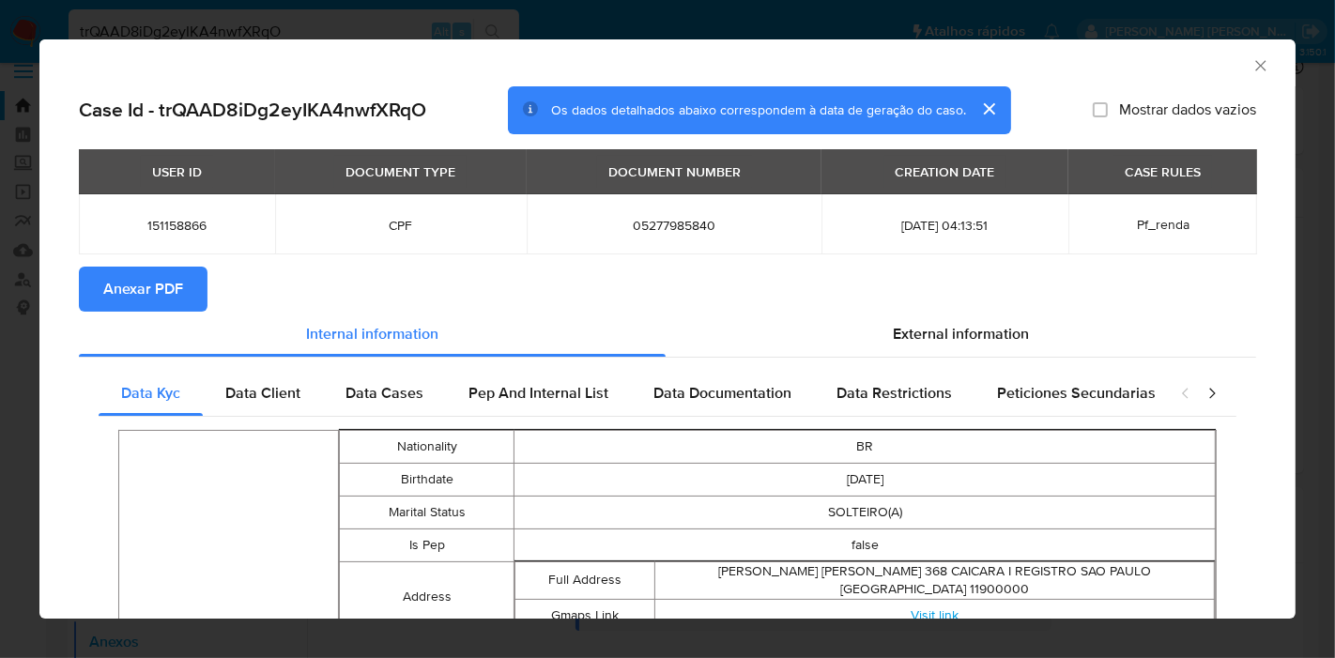
click at [139, 296] on span "Anexar PDF" at bounding box center [143, 289] width 80 height 41
click at [0, 559] on div "AML Data Collector Case Id - trQAAD8iDg2eyIKA4nwfXRqO Os dados detalhados abaix…" at bounding box center [667, 329] width 1335 height 658
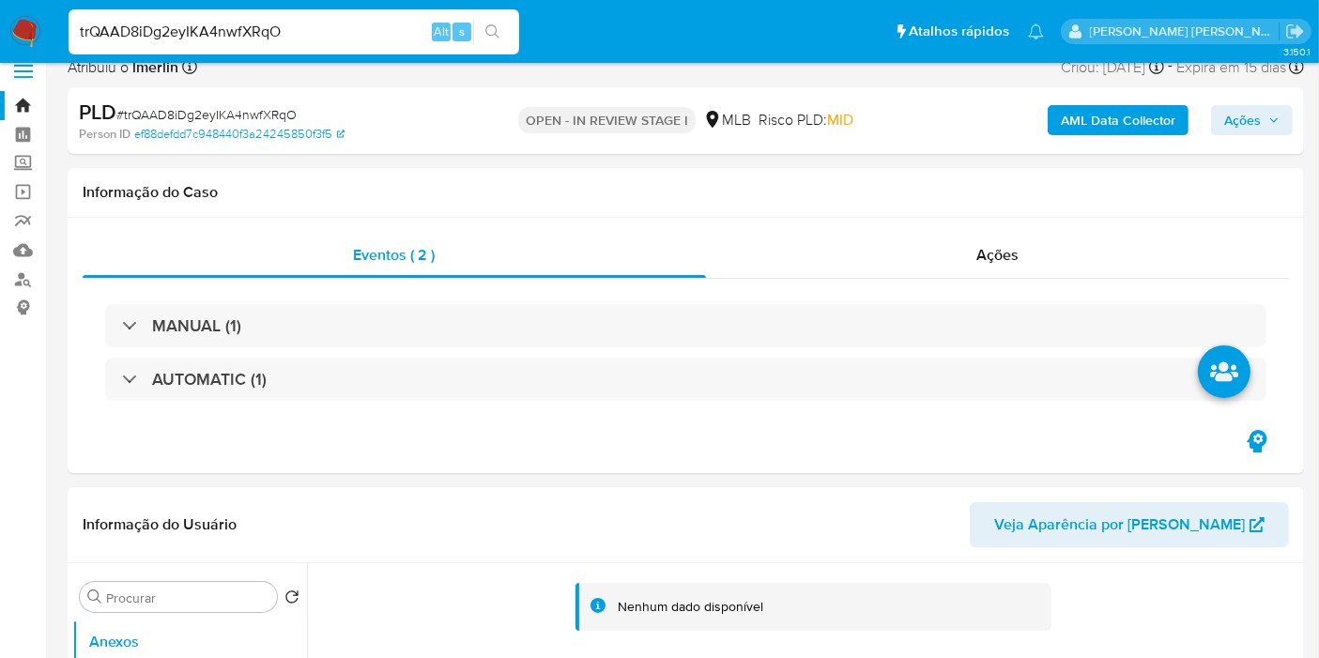
drag, startPoint x: 377, startPoint y: 14, endPoint x: 374, endPoint y: 29, distance: 15.5
click at [374, 29] on div "trQAAD8iDg2eyIKA4nwfXRqO Alt s" at bounding box center [294, 31] width 451 height 45
click at [374, 29] on input "trQAAD8iDg2eyIKA4nwfXRqO" at bounding box center [294, 32] width 451 height 24
paste input "E7VR6iPkyoPojojnFRGwi4D"
click at [374, 29] on input "E7VR6iPkyoPojojnFRGwi4DO" at bounding box center [294, 32] width 451 height 24
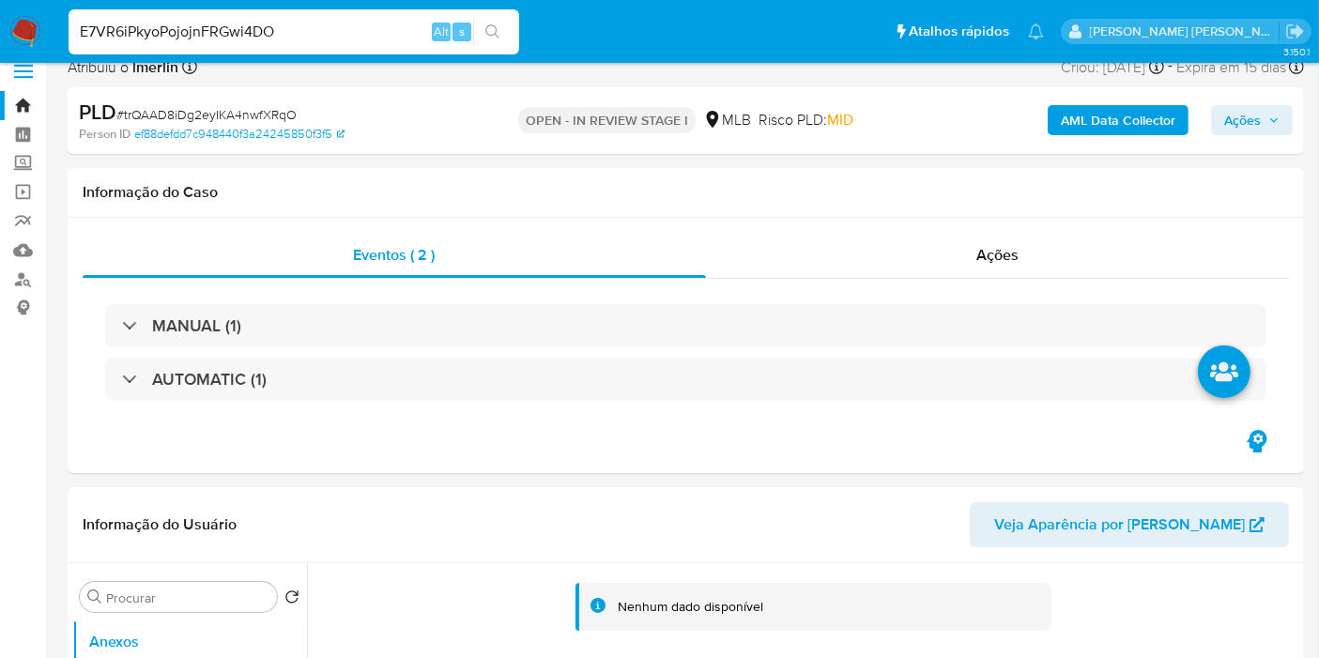
type input "E7VR6iPkyoPojojnFRGwi4DO"
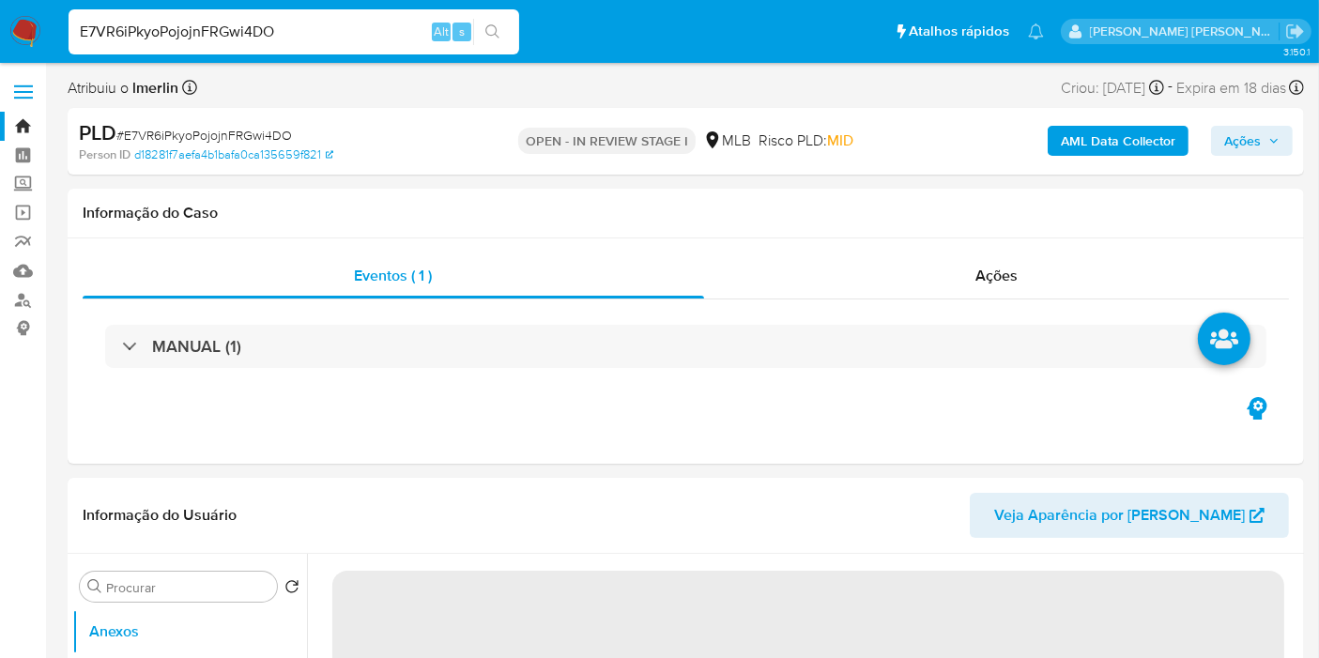
click at [1078, 126] on b "AML Data Collector" at bounding box center [1118, 141] width 115 height 30
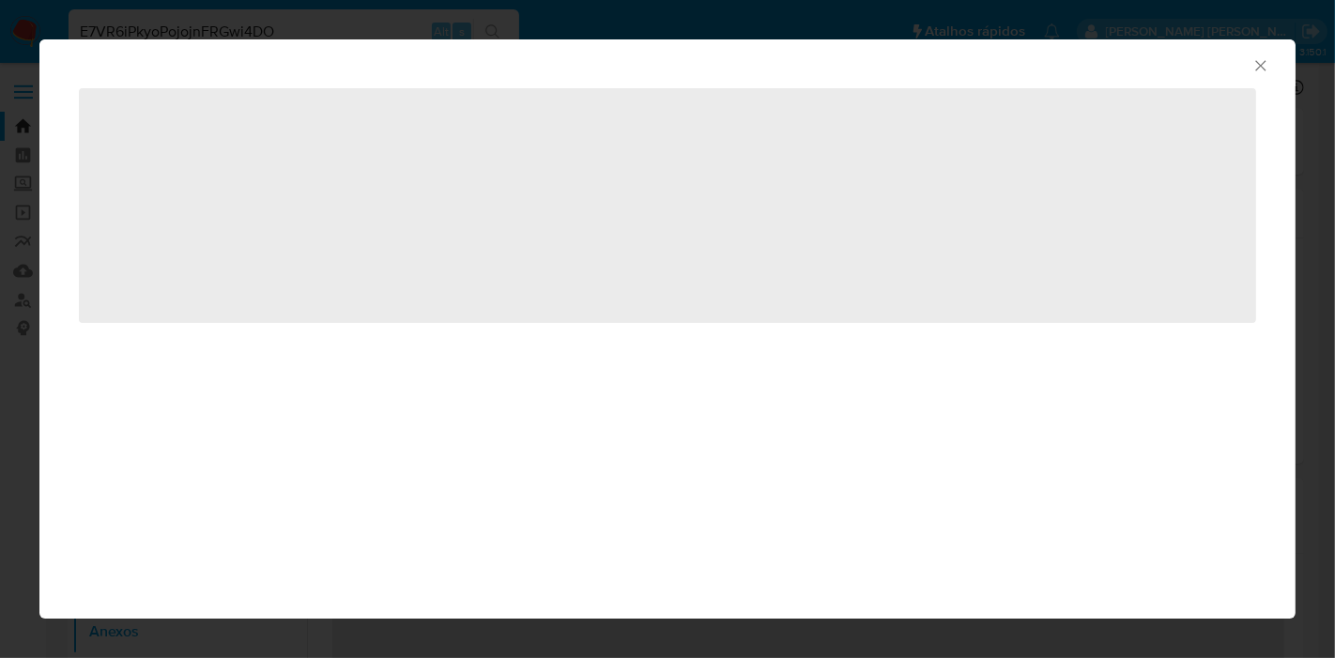
select select "10"
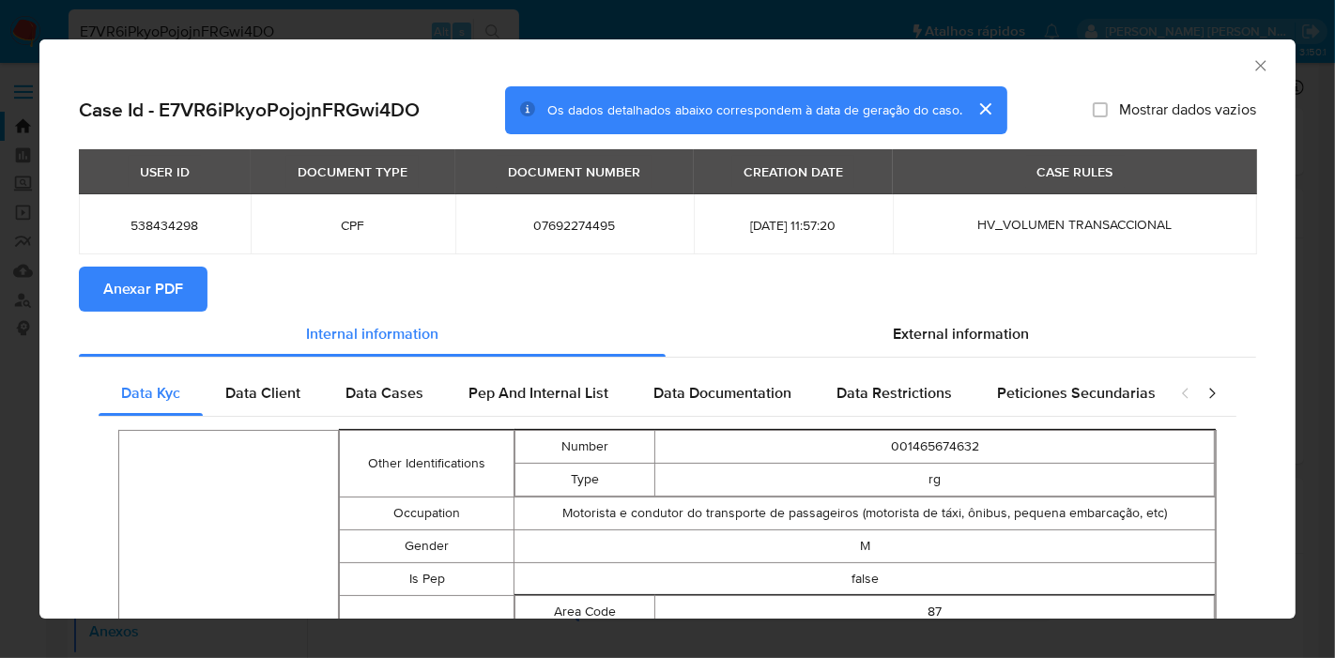
click at [161, 269] on span "Anexar PDF" at bounding box center [143, 289] width 80 height 41
click at [0, 586] on div "AML Data Collector Case Id - E7VR6iPkyoPojojnFRGwi4DO Os dados detalhados abaix…" at bounding box center [667, 329] width 1335 height 658
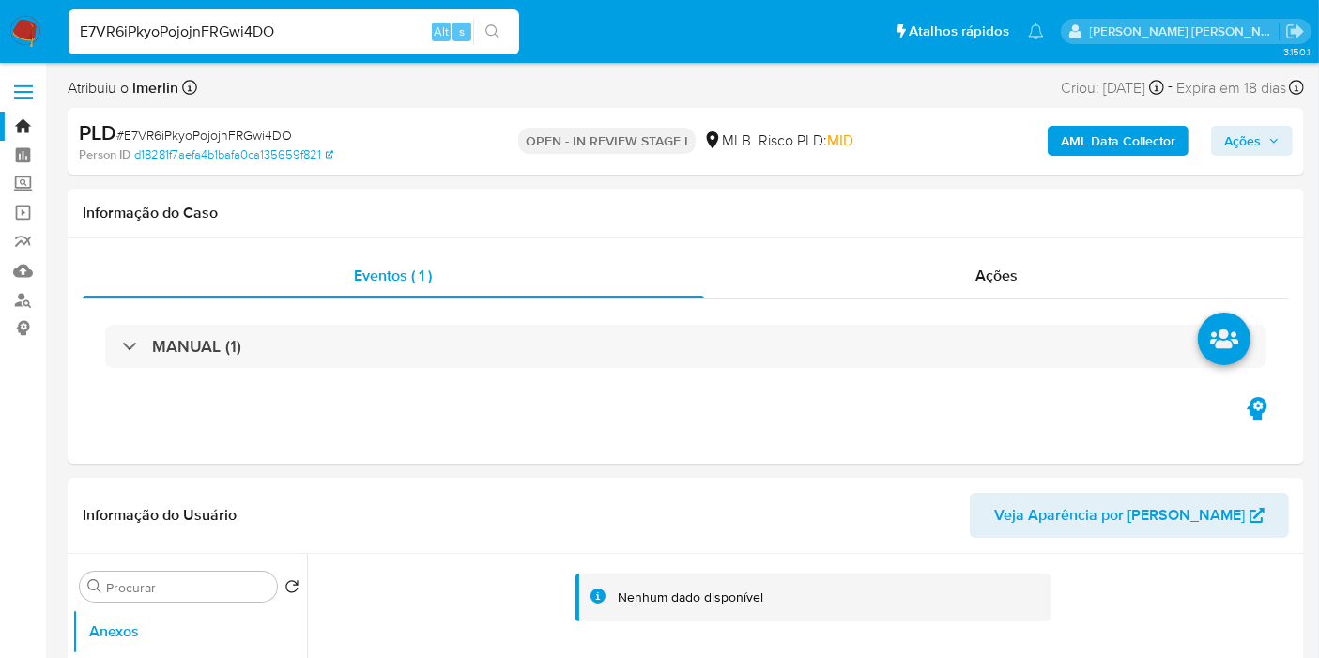
click at [382, 43] on input "E7VR6iPkyoPojojnFRGwi4DO" at bounding box center [294, 32] width 451 height 24
paste input "gL7pAoLWN9xzSB2DjK0icYV9"
type input "gL7pAoLWN9xzSB2DjK0icYV9"
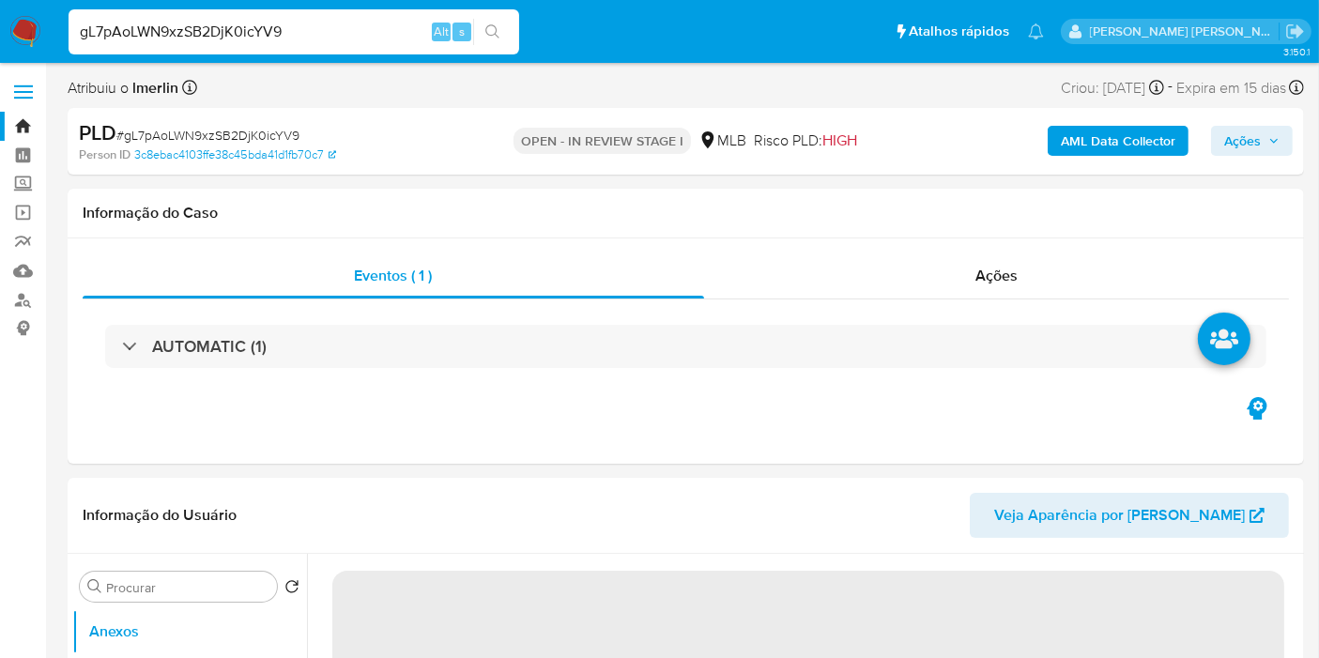
click at [1092, 146] on b "AML Data Collector" at bounding box center [1118, 141] width 115 height 30
select select "10"
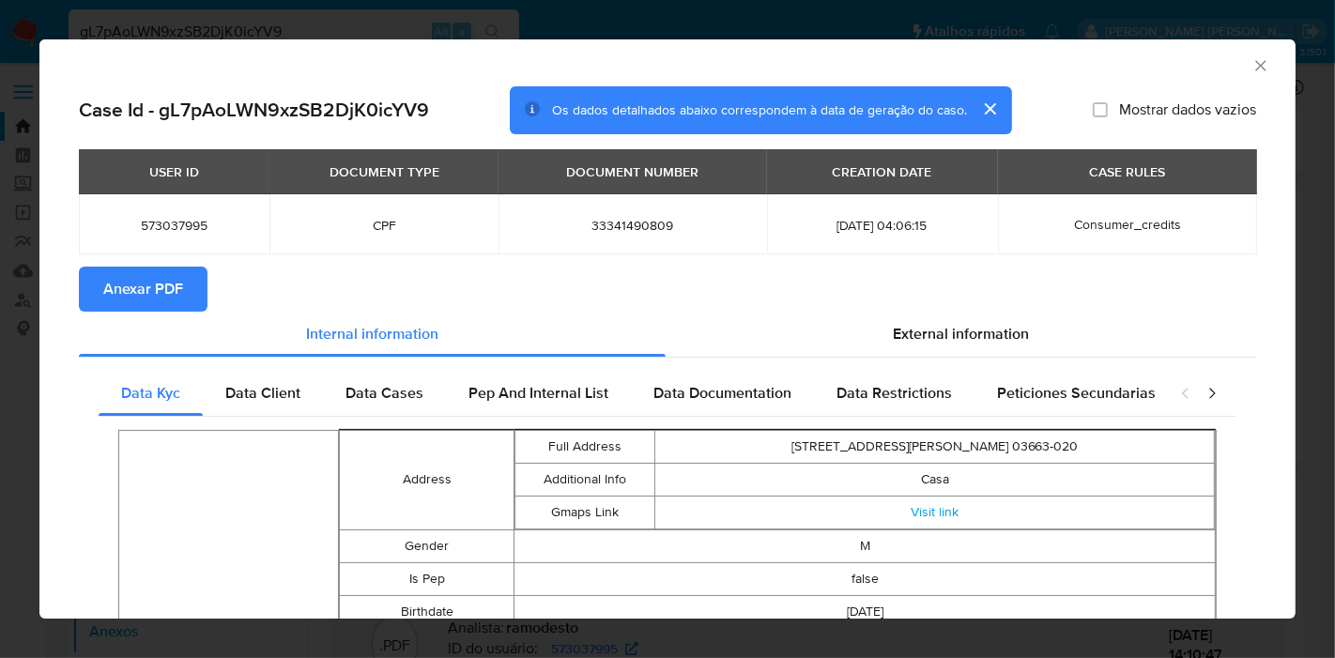
click at [179, 289] on span "Anexar PDF" at bounding box center [143, 289] width 80 height 41
click at [0, 545] on div "AML Data Collector Case Id - gL7pAoLWN9xzSB2DjK0icYV9 Os dados detalhados abaix…" at bounding box center [667, 329] width 1335 height 658
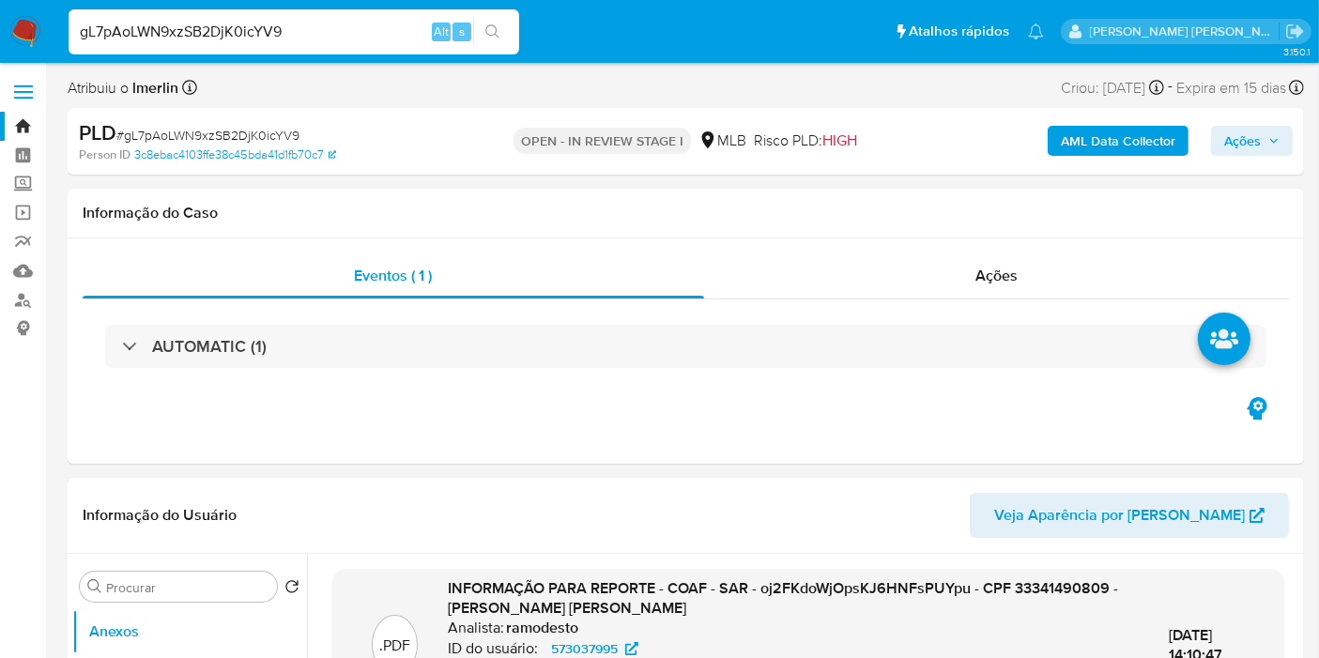
click at [344, 44] on div "gL7pAoLWN9xzSB2DjK0icYV9 Alt s" at bounding box center [294, 31] width 451 height 45
click at [370, 4] on nav "Pausado Ver notificaciones gL7pAoLWN9xzSB2DjK0icYV9 Alt s Atalhos rápidos Presi…" at bounding box center [659, 31] width 1319 height 63
click at [373, 38] on input "gL7pAoLWN9xzSB2DjK0icYV9" at bounding box center [294, 32] width 451 height 24
click at [360, 263] on div "Eventos ( 1 )" at bounding box center [394, 276] width 622 height 45
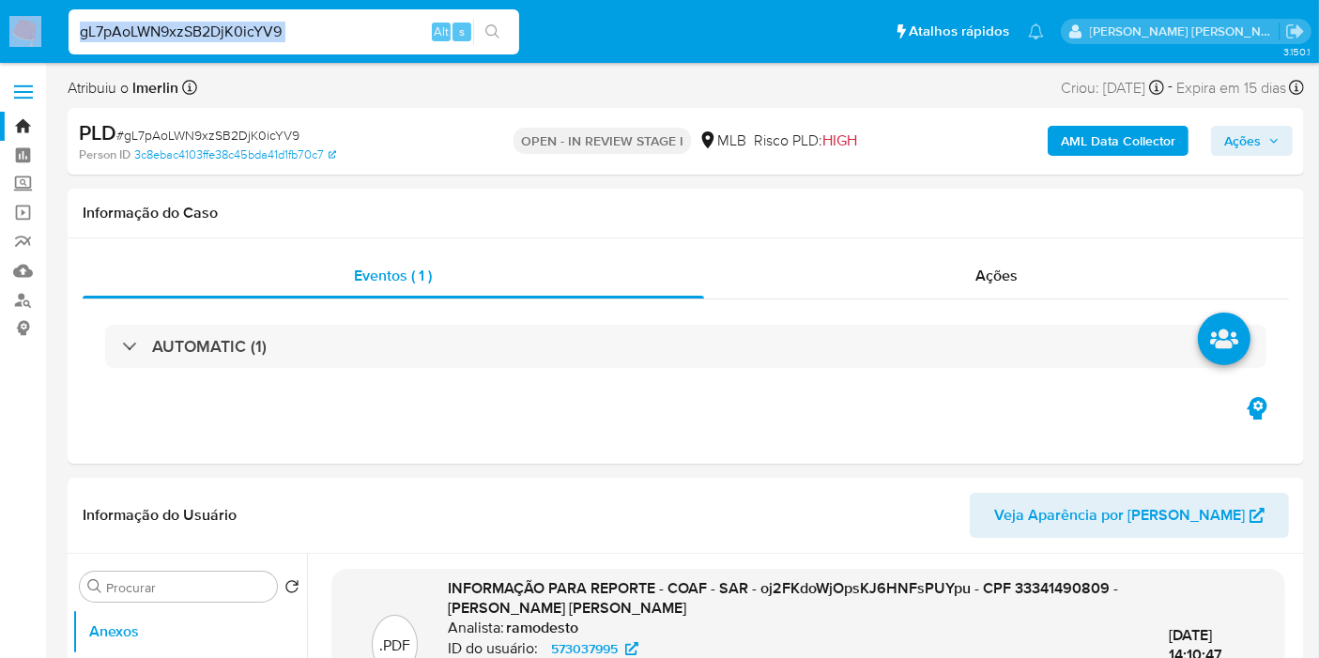
click at [262, 38] on input "gL7pAoLWN9xzSB2DjK0icYV9" at bounding box center [294, 32] width 451 height 24
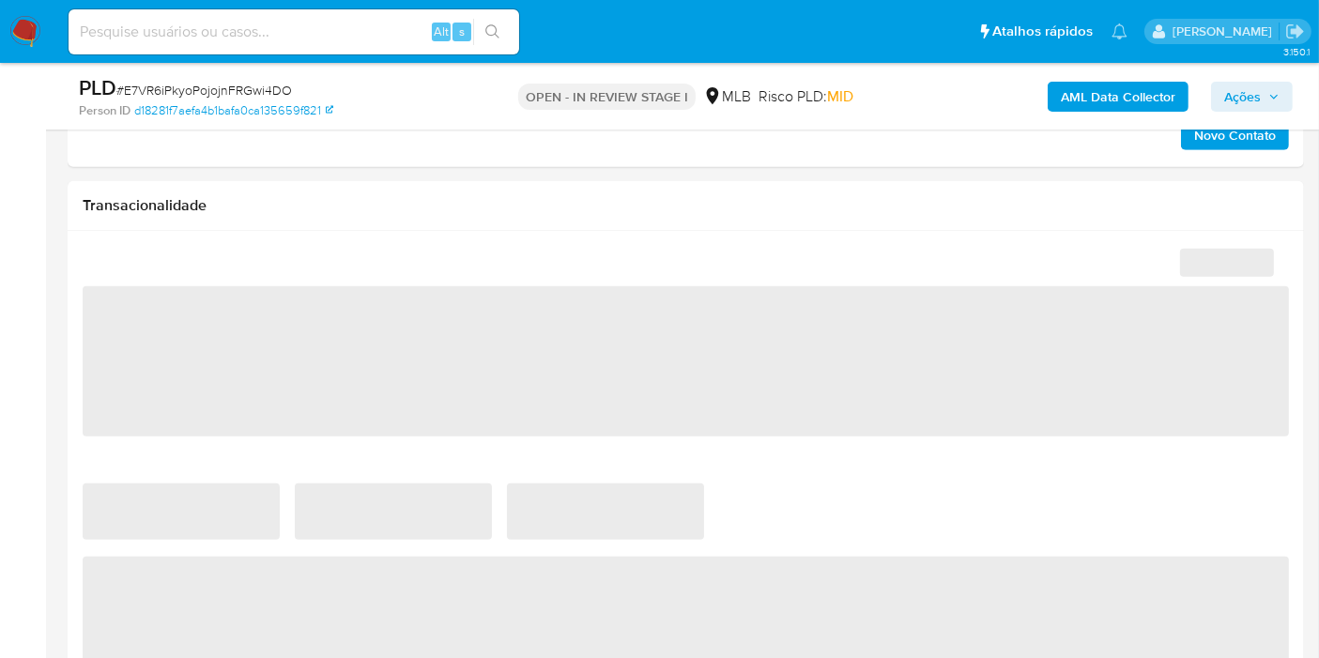
select select "10"
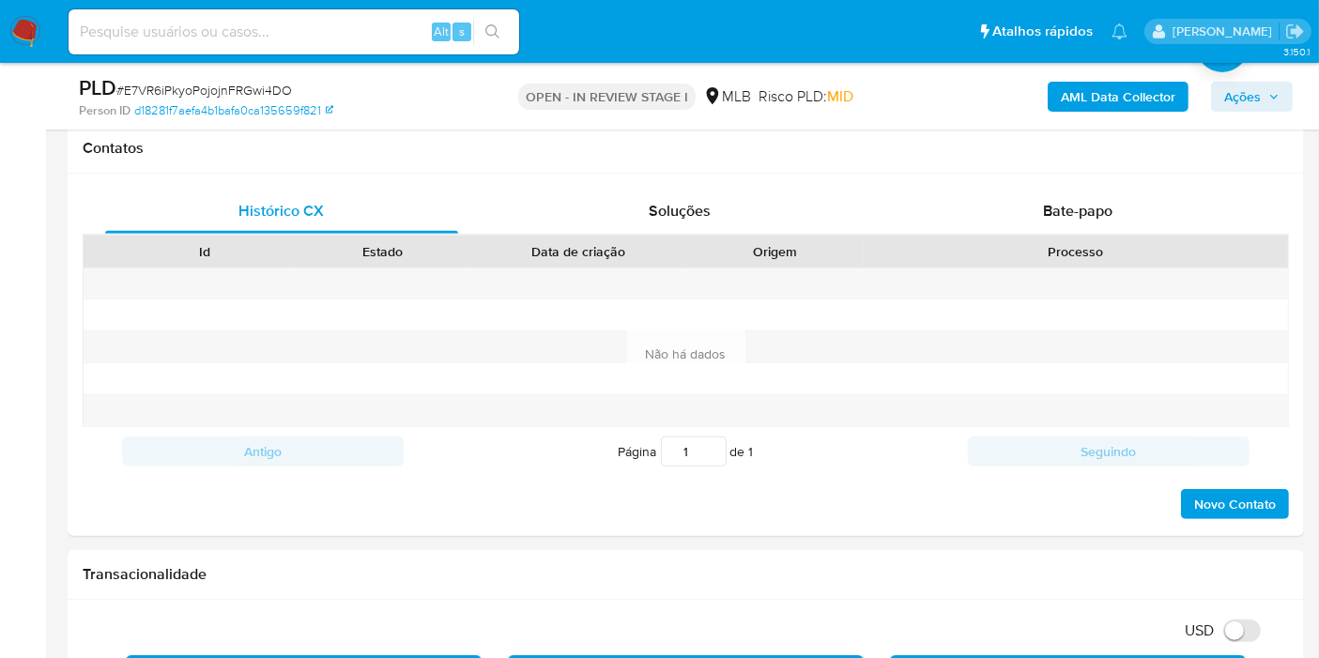
scroll to position [696, 0]
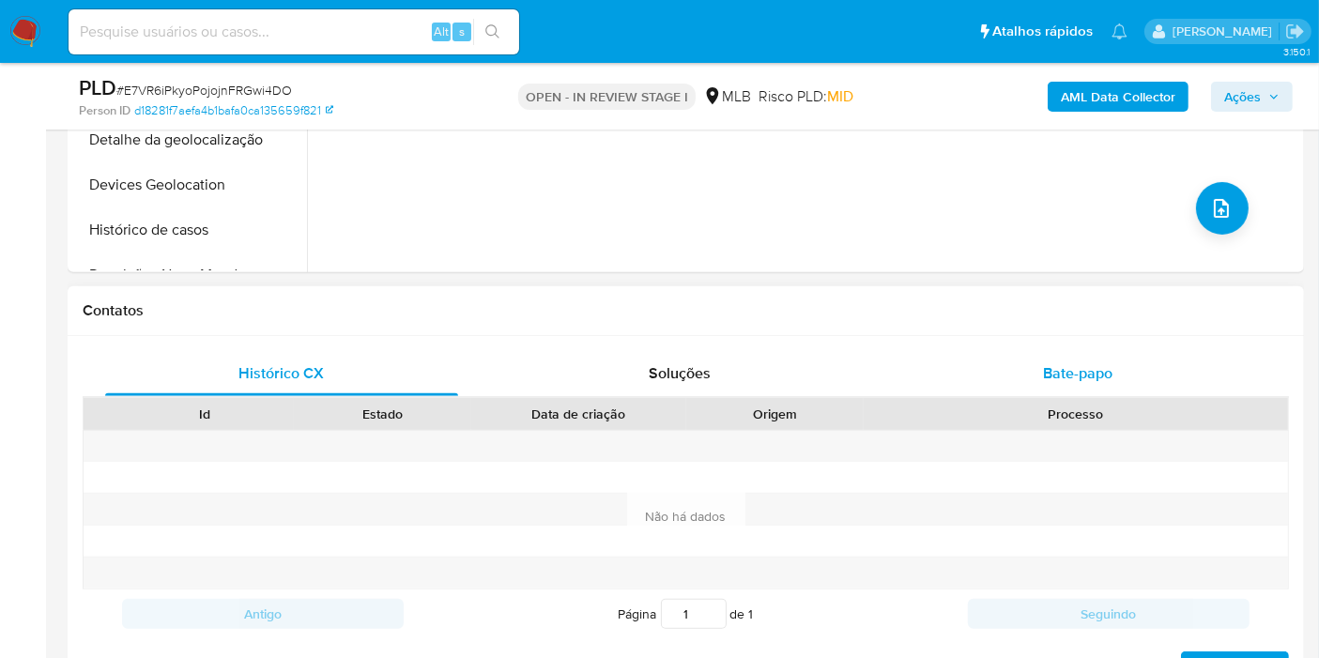
click at [1129, 376] on div "Bate-papo" at bounding box center [1077, 373] width 353 height 45
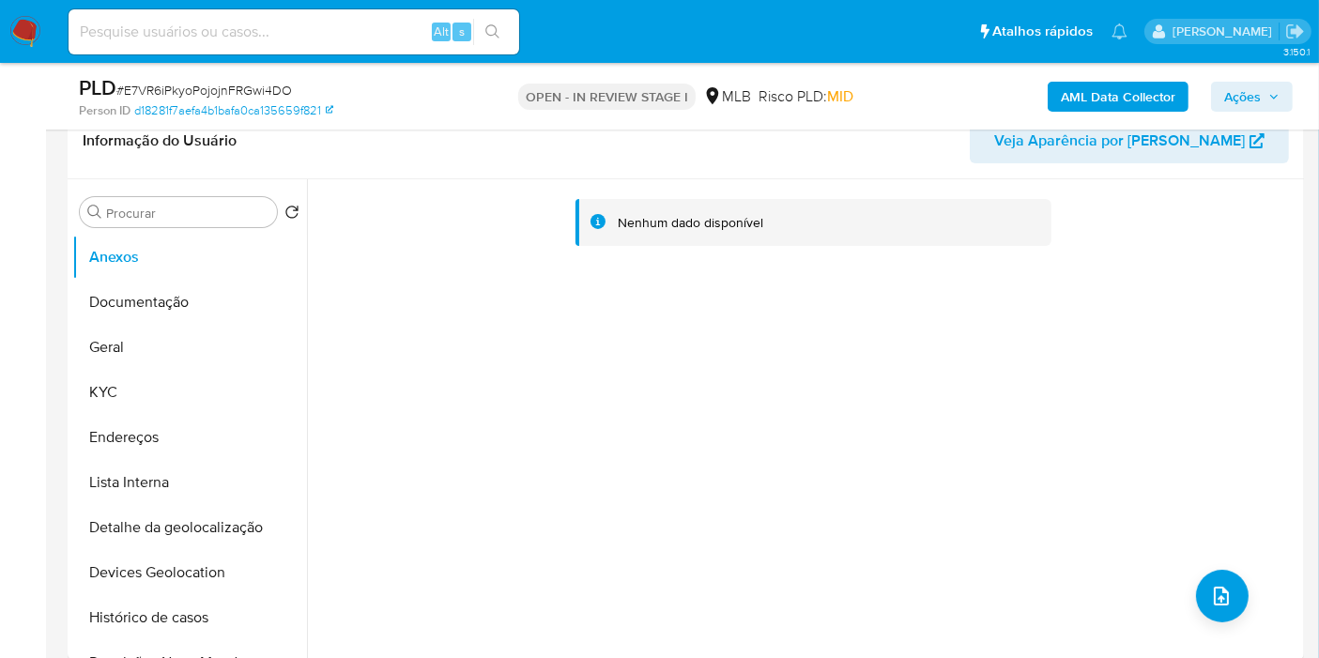
scroll to position [0, 0]
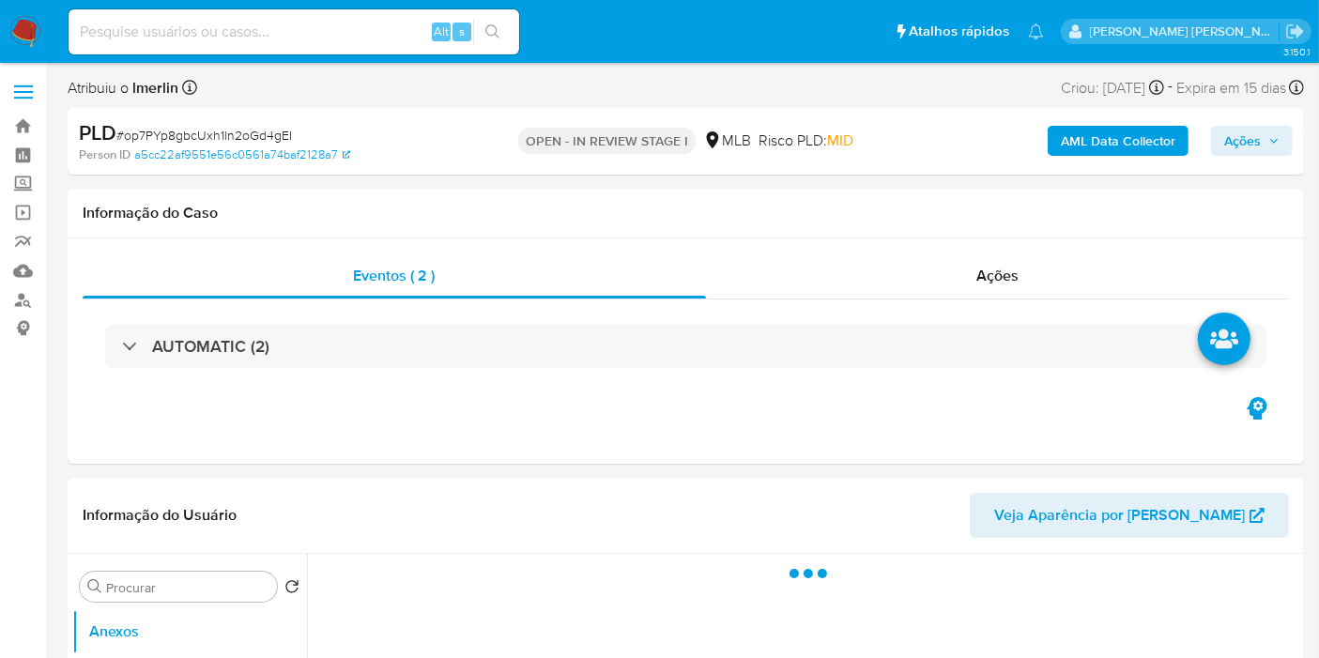
click at [1062, 139] on button "AML Data Collector" at bounding box center [1118, 141] width 141 height 30
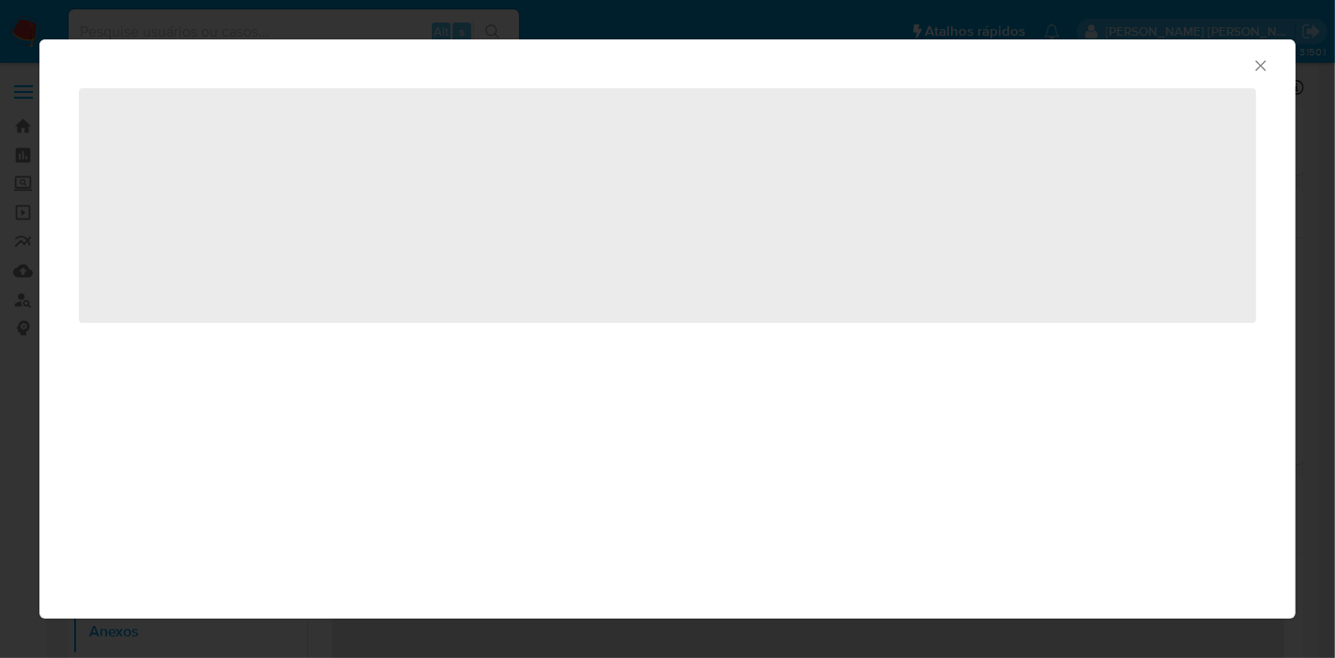
select select "10"
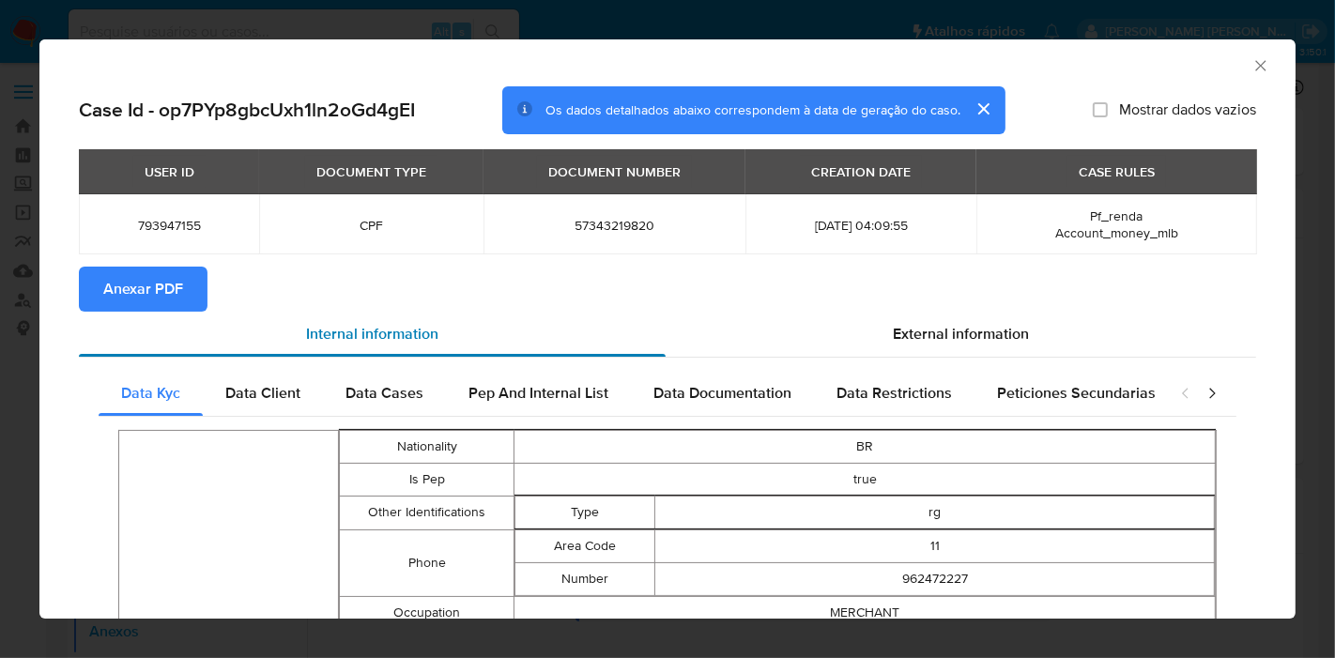
click at [181, 312] on div "Internal information" at bounding box center [372, 334] width 587 height 45
click at [184, 290] on button "Anexar PDF" at bounding box center [143, 289] width 129 height 45
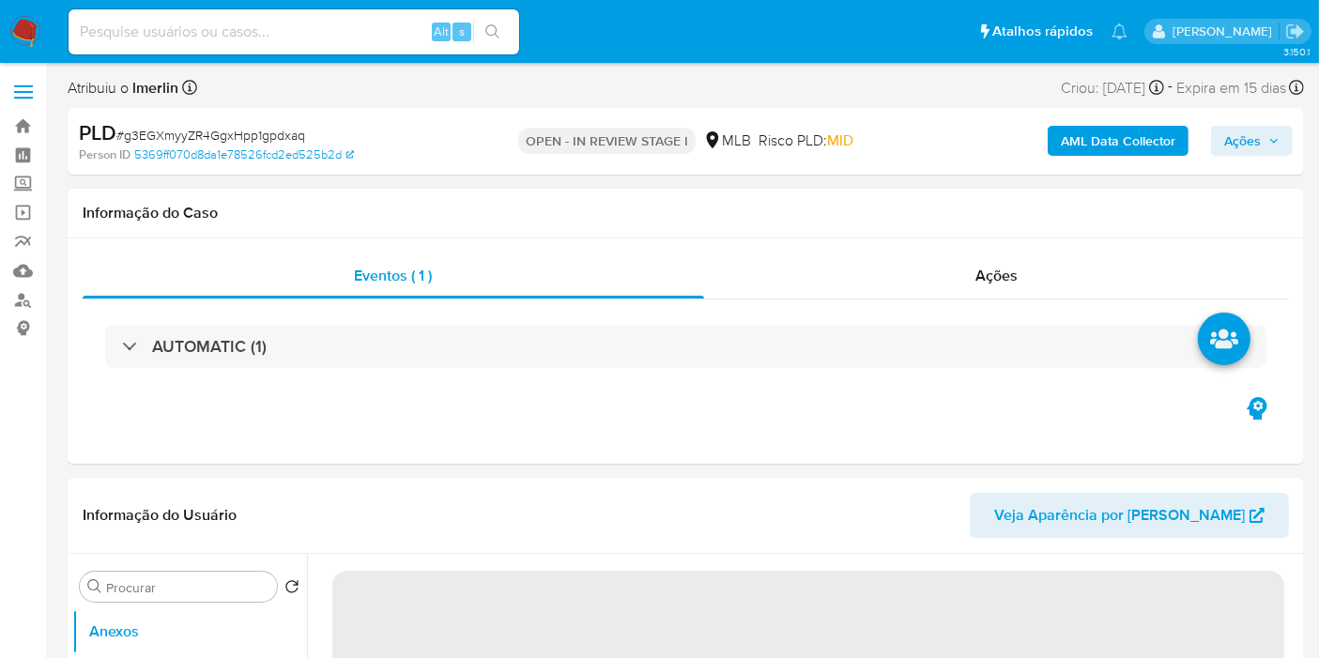
click at [1104, 136] on b "AML Data Collector" at bounding box center [1118, 141] width 115 height 30
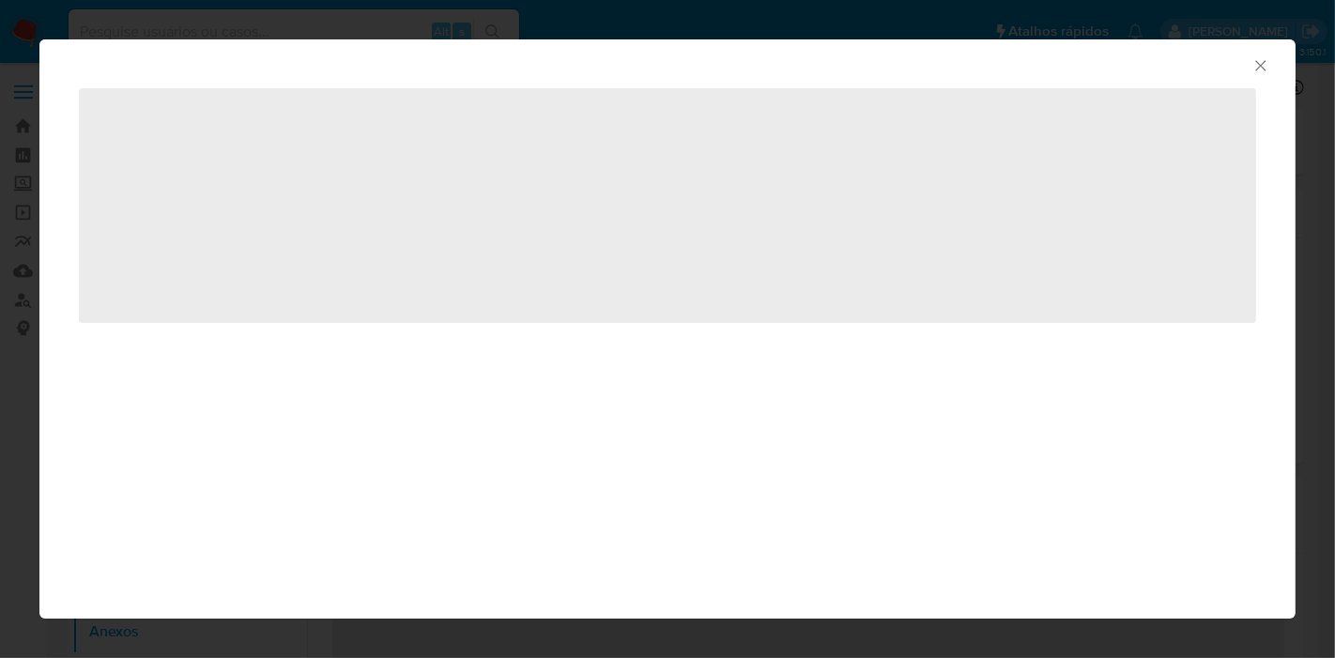
select select "10"
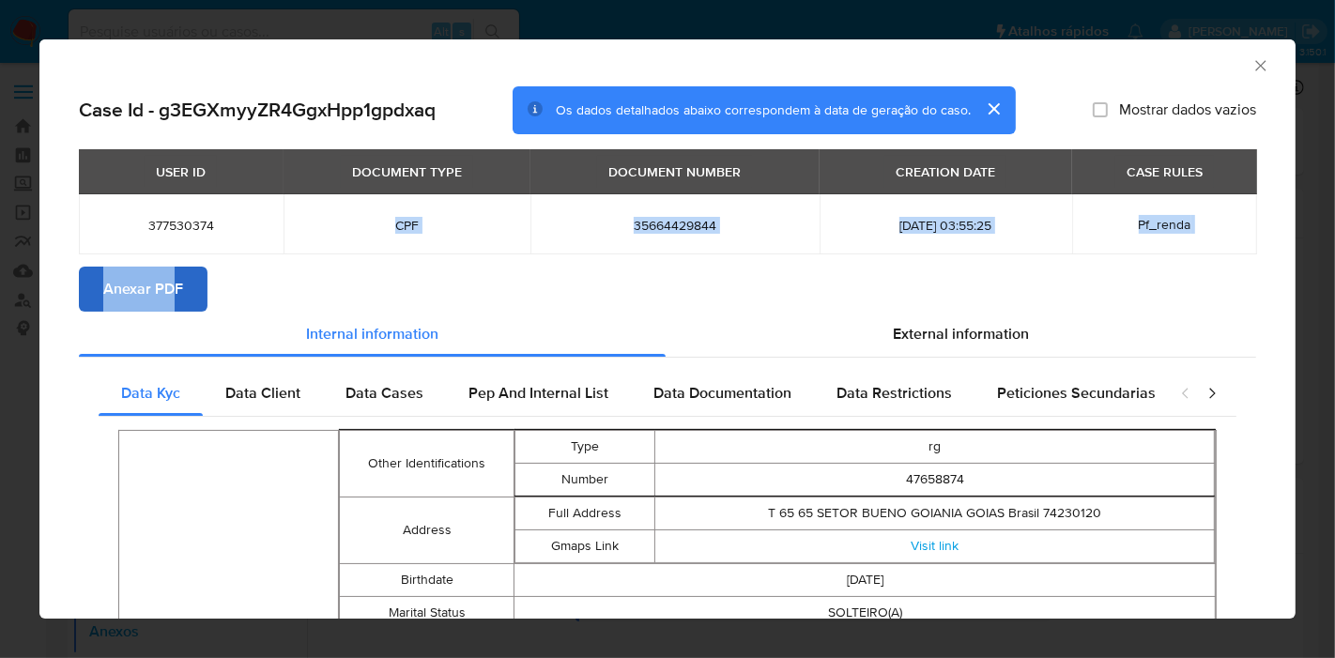
drag, startPoint x: 243, startPoint y: 194, endPoint x: 175, endPoint y: 274, distance: 105.2
click at [175, 274] on span "Anexar PDF" at bounding box center [143, 289] width 80 height 41
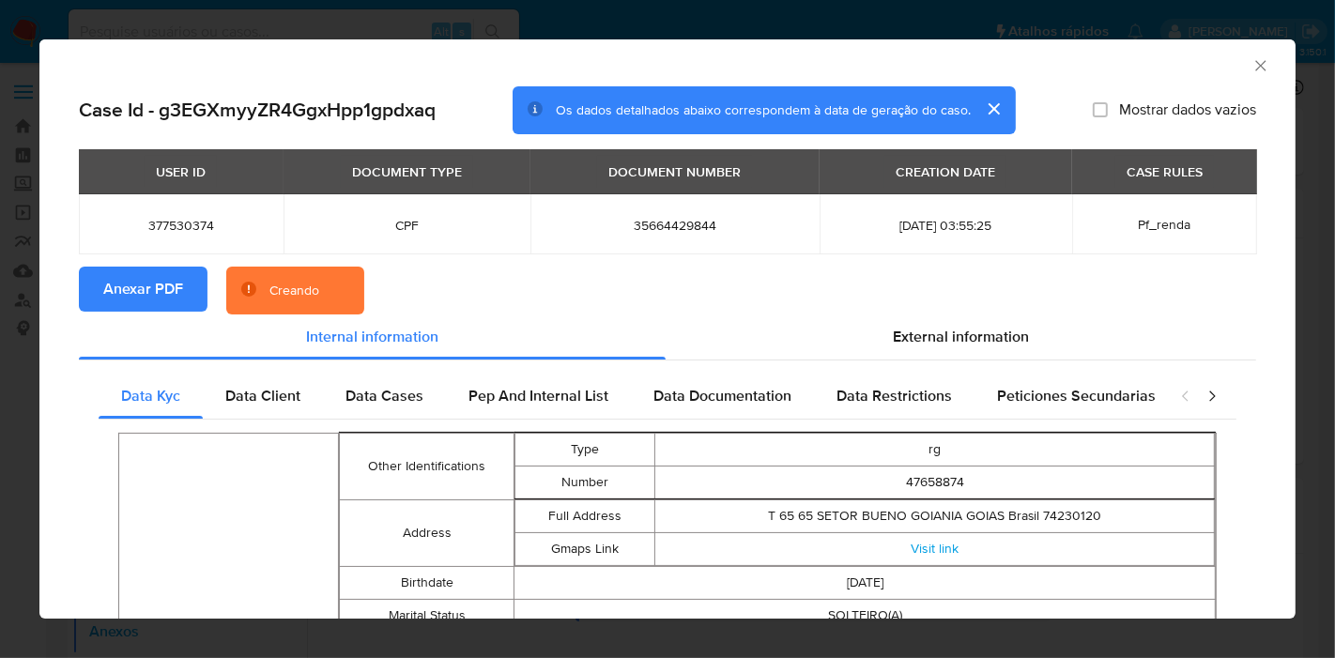
click at [395, 280] on section "Anexar PDF Creando" at bounding box center [667, 291] width 1177 height 49
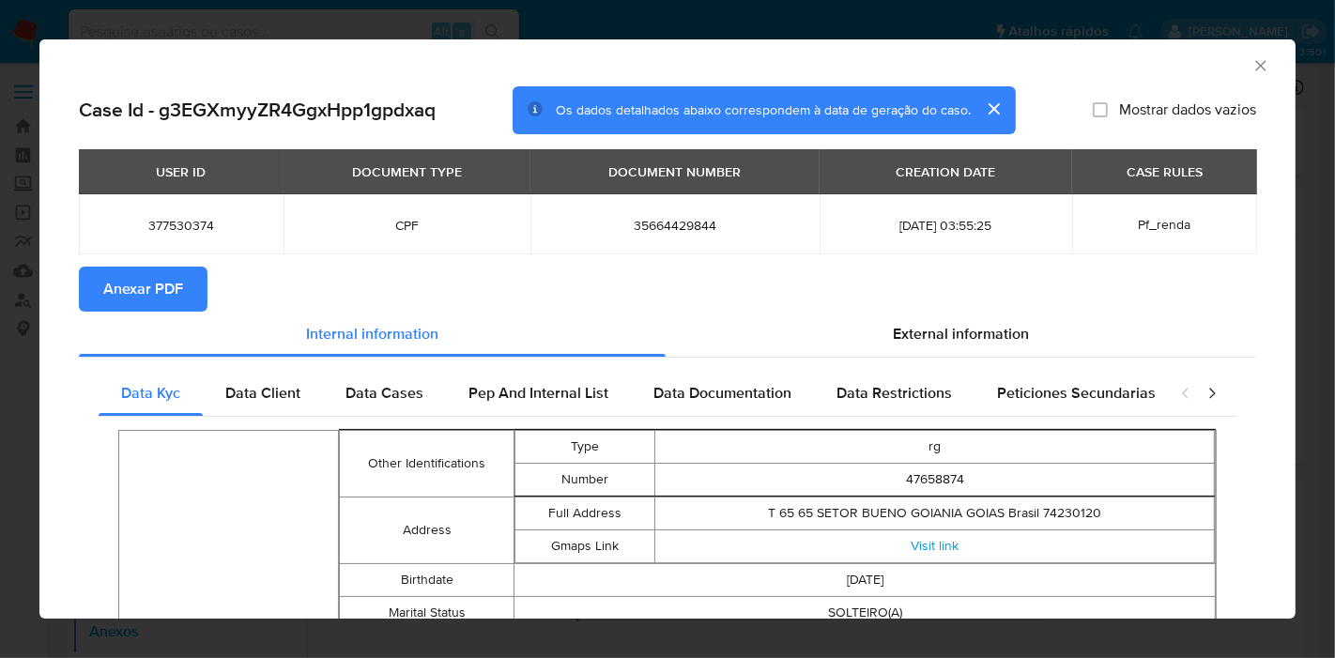
click at [0, 460] on div "AML Data Collector Case Id - g3EGXmyyZR4GgxHpp1gpdxaq Os dados detalhados abaix…" at bounding box center [667, 329] width 1335 height 658
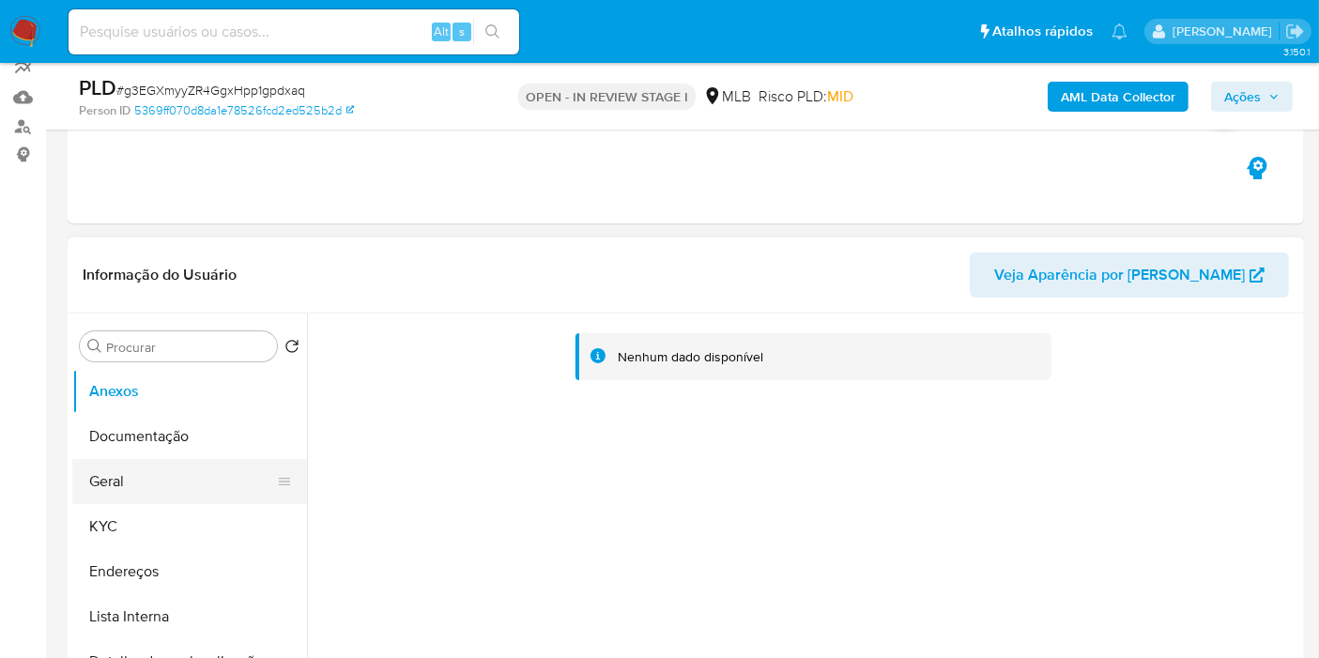
scroll to position [313, 0]
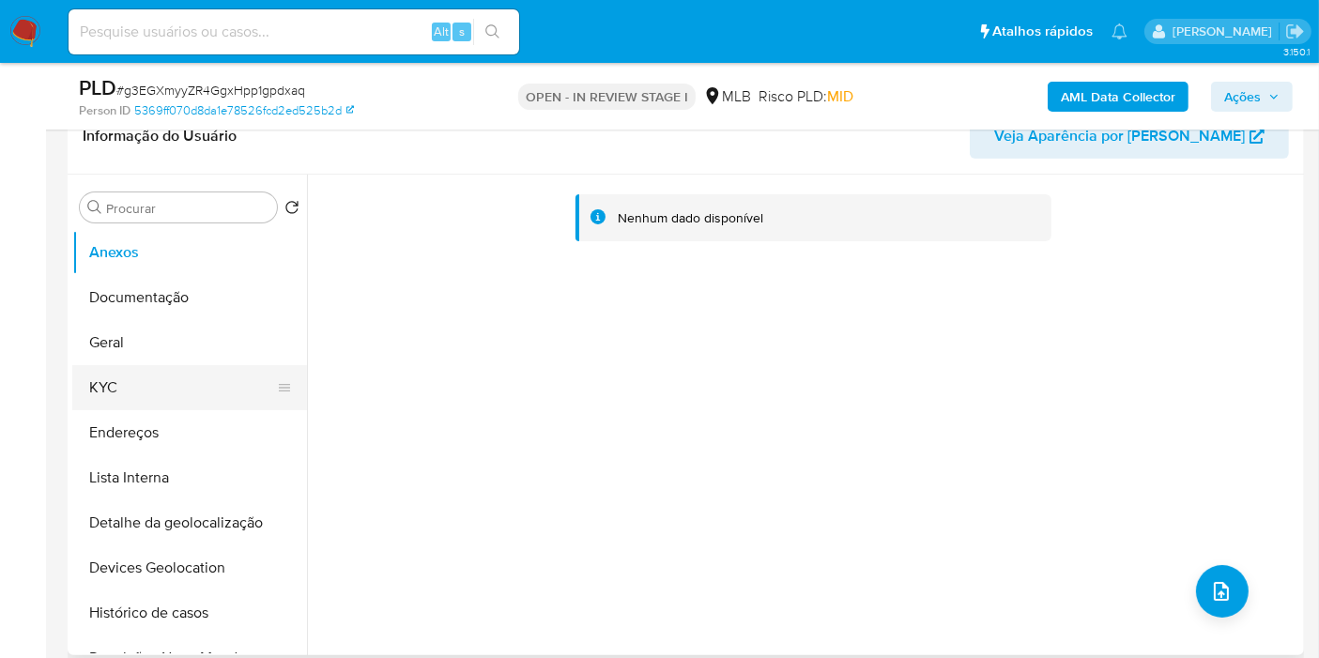
click at [186, 392] on button "KYC" at bounding box center [182, 387] width 220 height 45
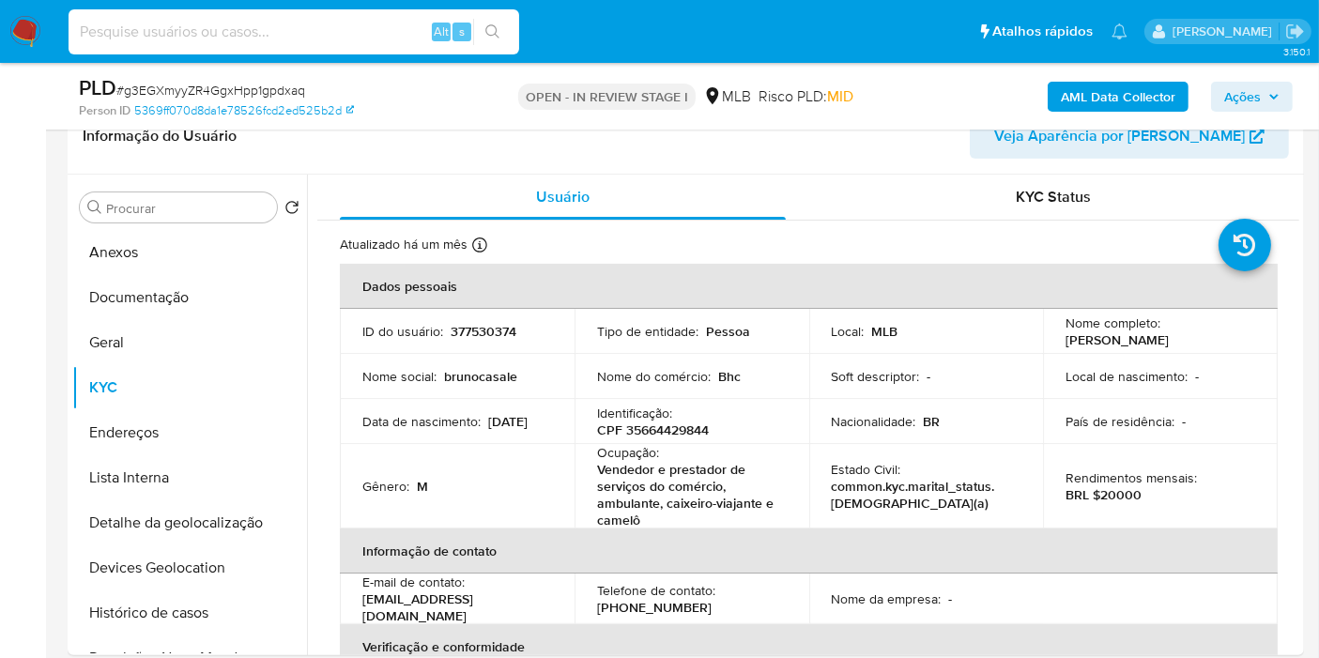
click at [302, 28] on input at bounding box center [294, 32] width 451 height 24
paste input "2592422045"
type input "2592422045"
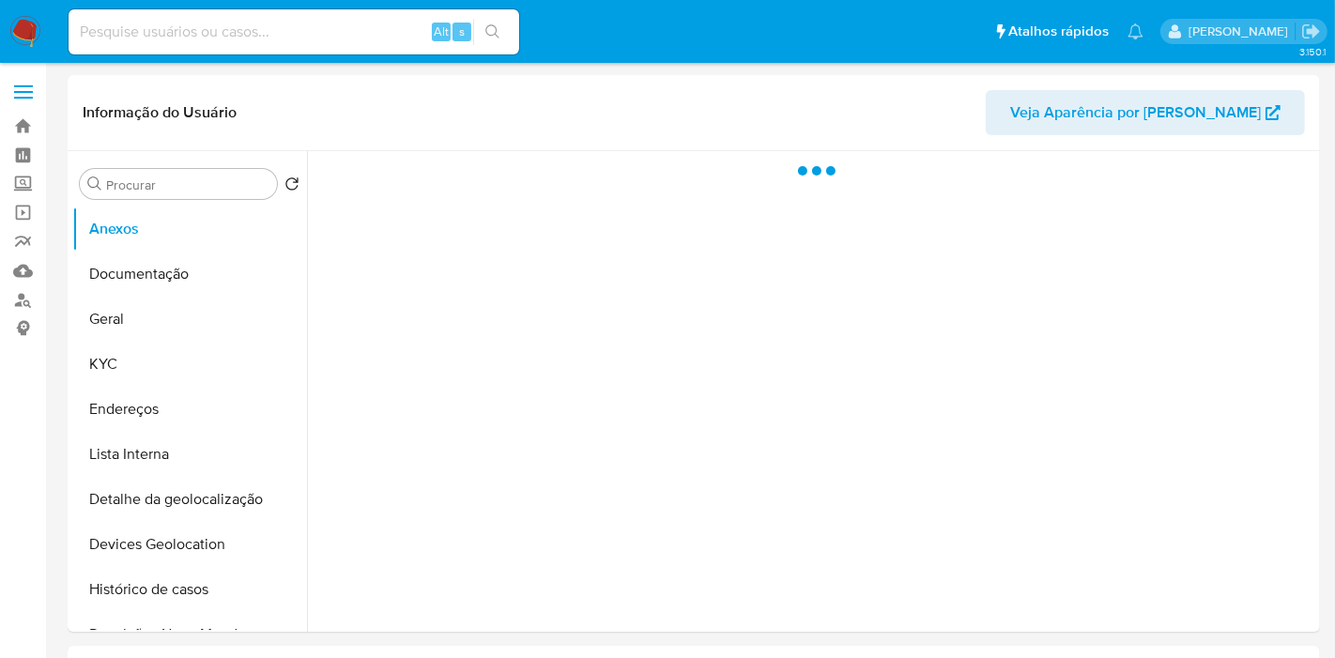
select select "10"
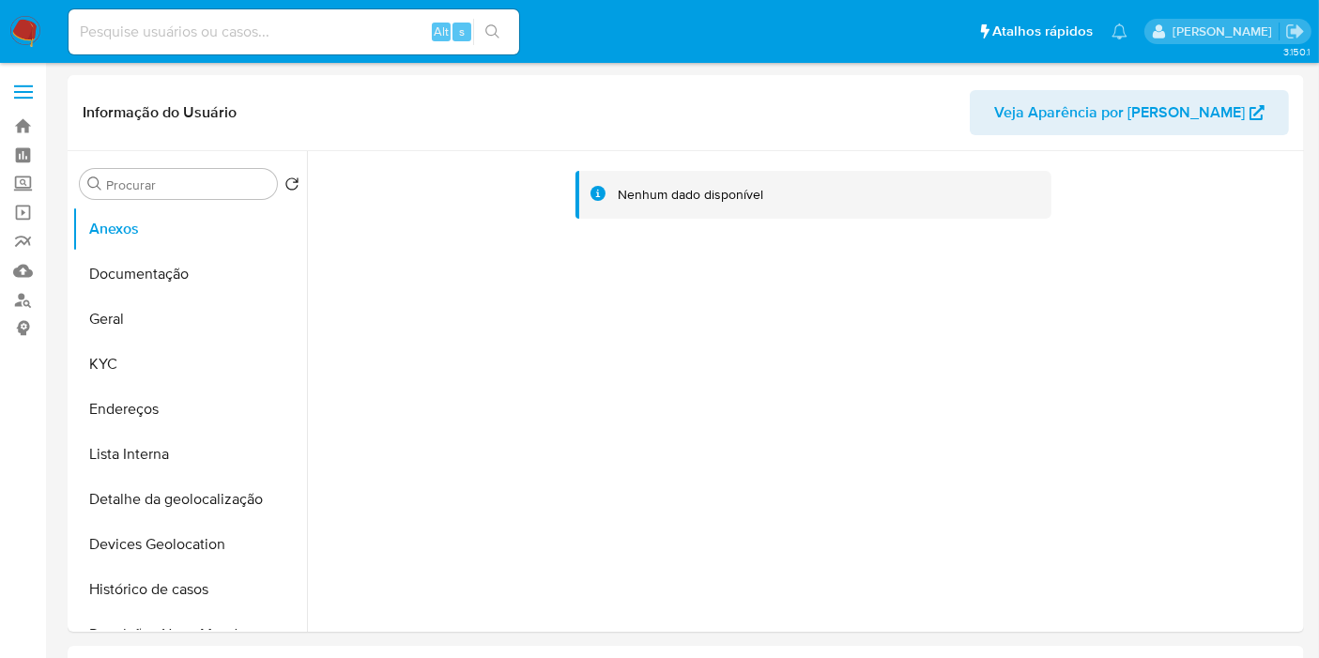
click at [316, 32] on input at bounding box center [294, 32] width 451 height 24
paste input "g3EGXmyyZR4GgxHpp1gpdxaq"
type input "g3EGXmyyZR4GgxHpp1gpdxaq"
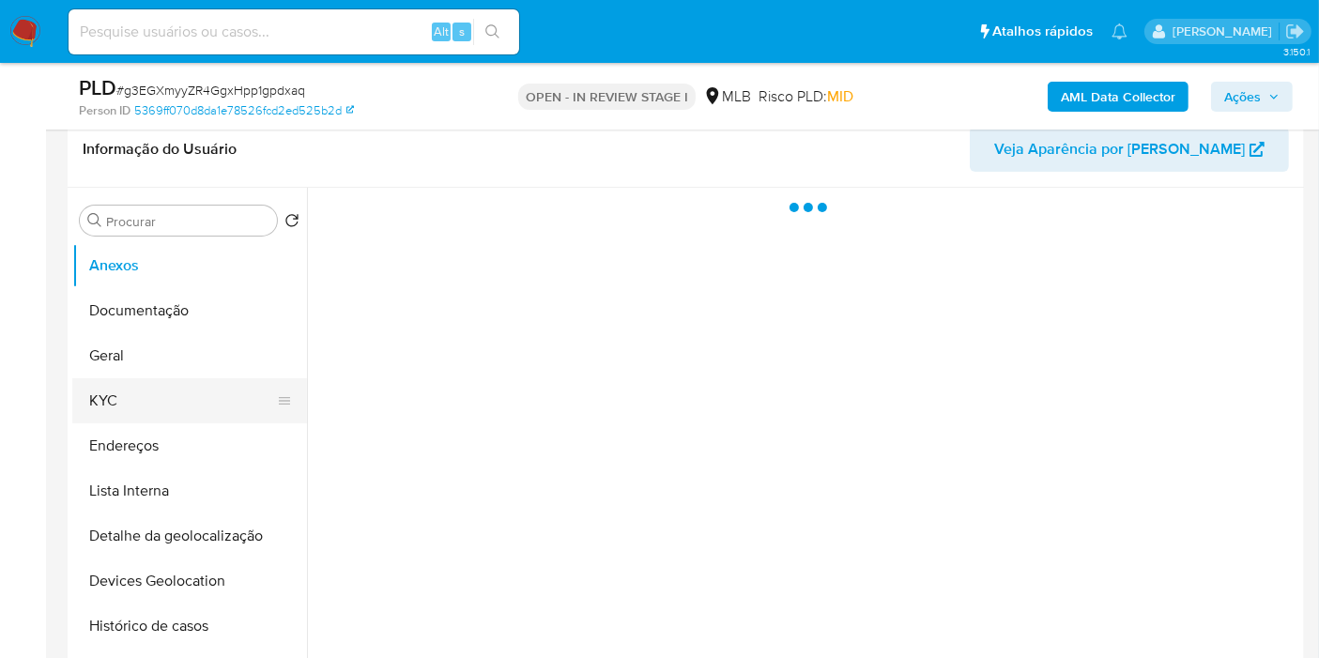
scroll to position [417, 0]
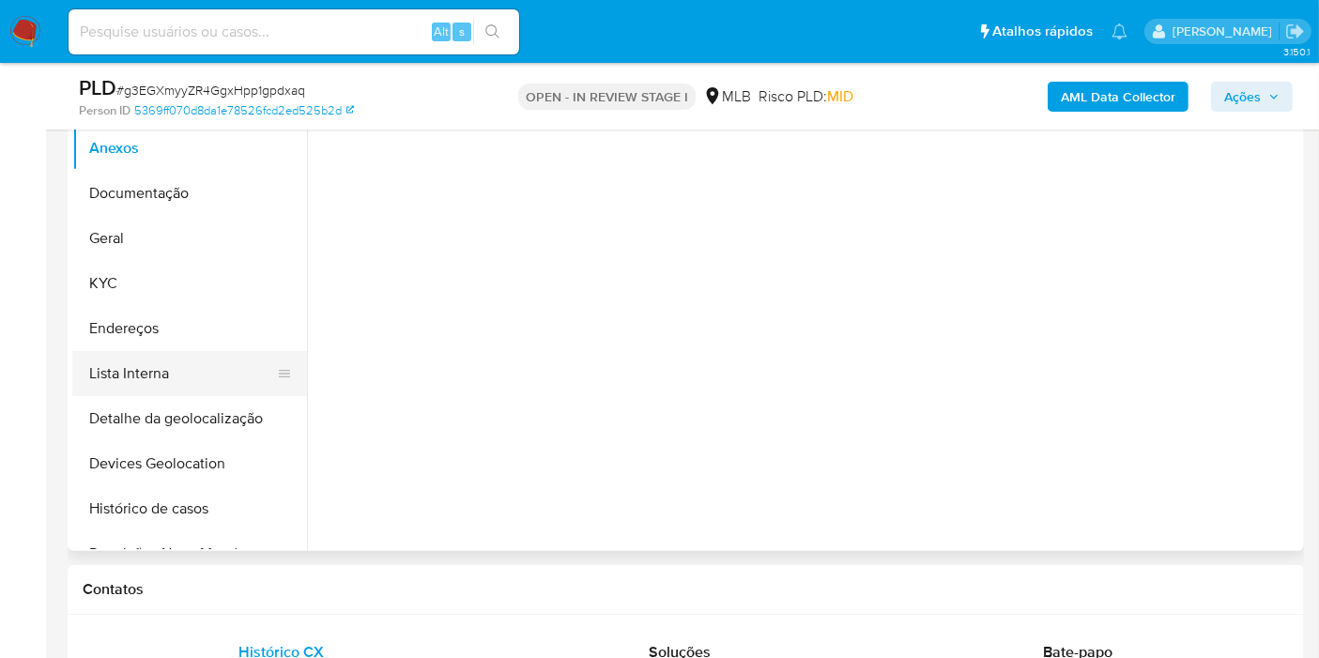
click at [139, 366] on button "Lista Interna" at bounding box center [182, 373] width 220 height 45
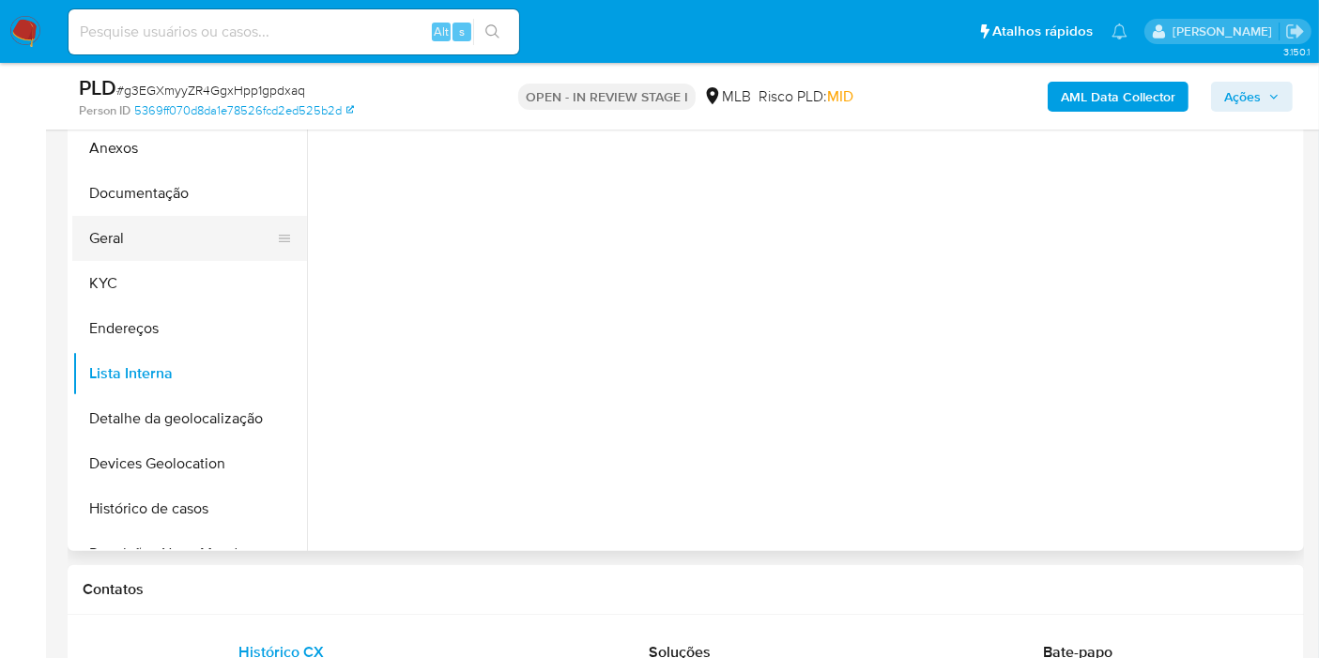
click at [157, 238] on button "Geral" at bounding box center [182, 238] width 220 height 45
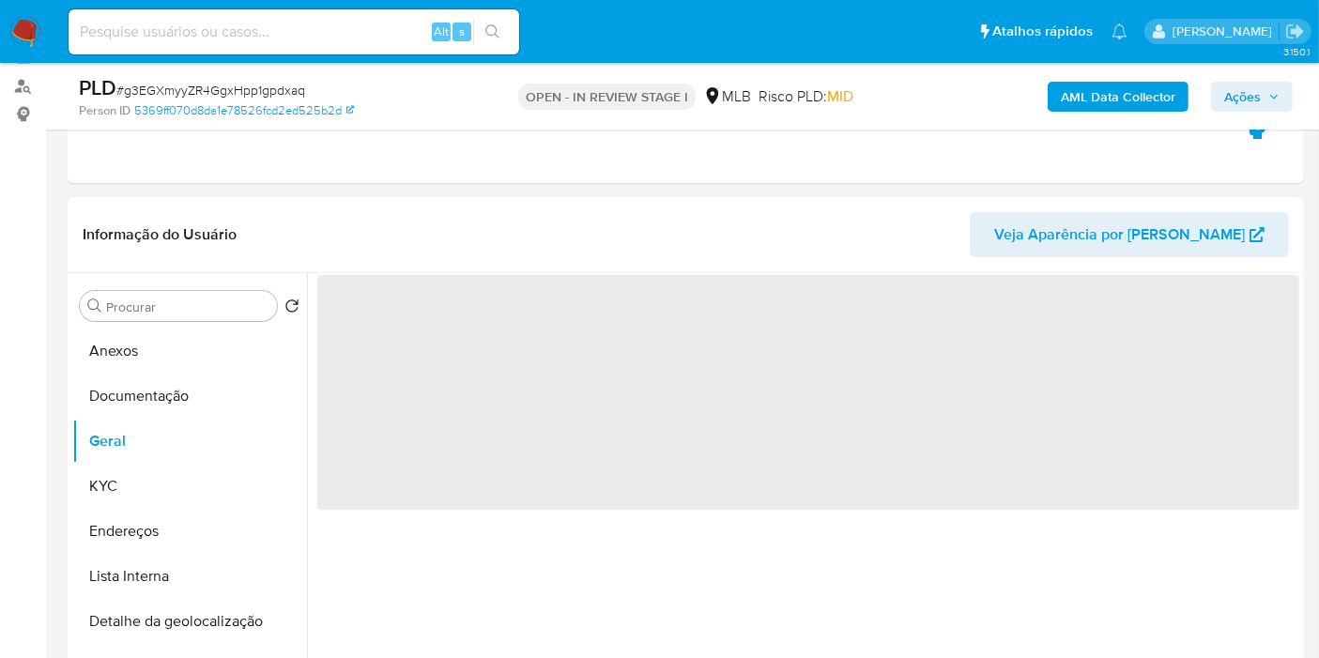
scroll to position [208, 0]
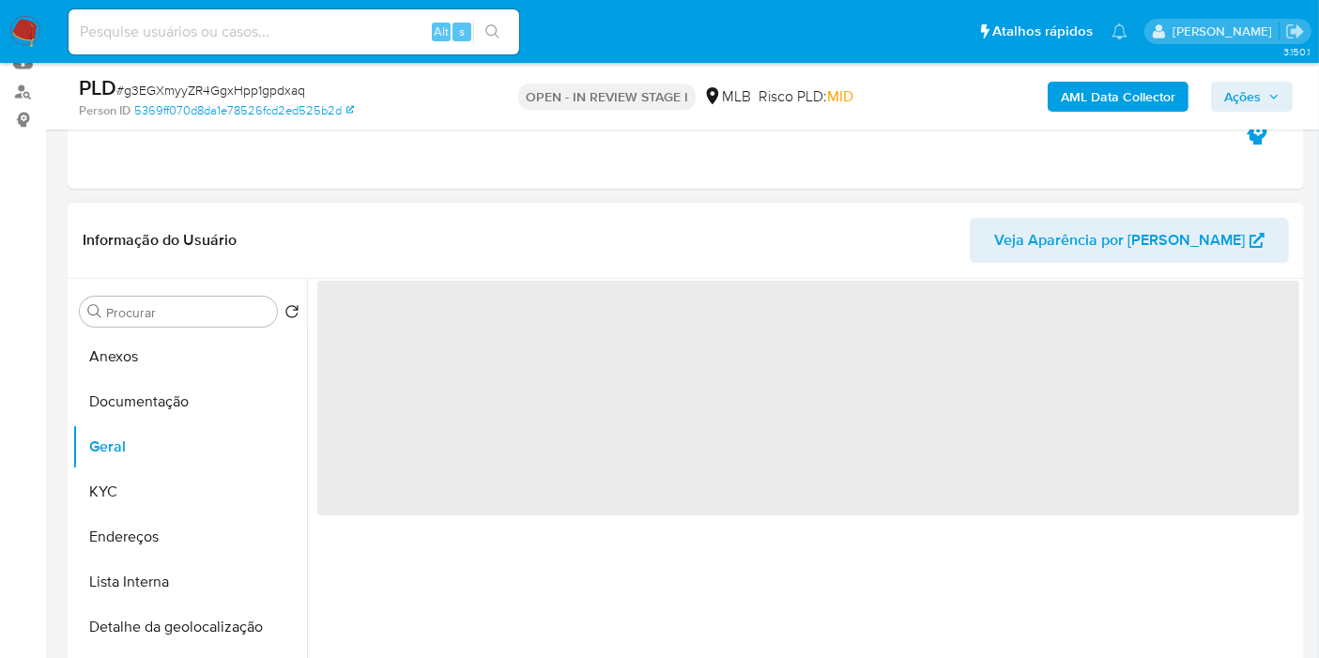
select select "10"
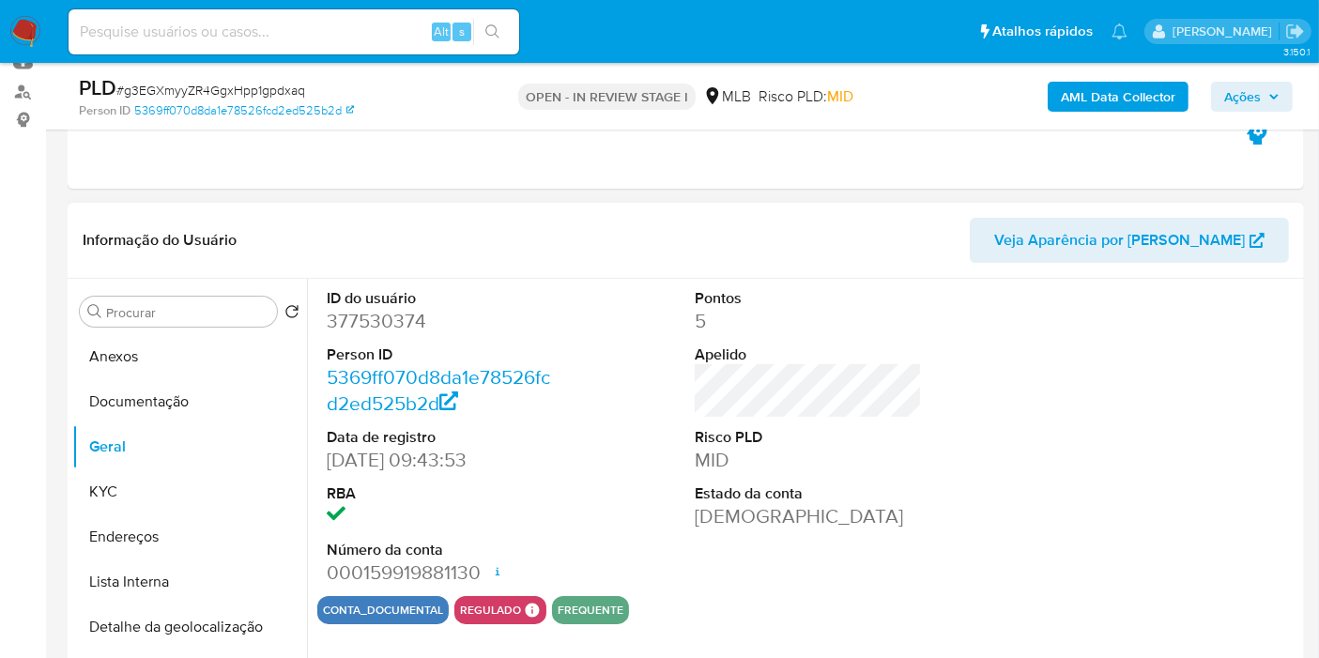
click at [378, 319] on dd "377530374" at bounding box center [440, 321] width 227 height 26
copy dd "377530374"
click at [188, 496] on button "KYC" at bounding box center [182, 491] width 220 height 45
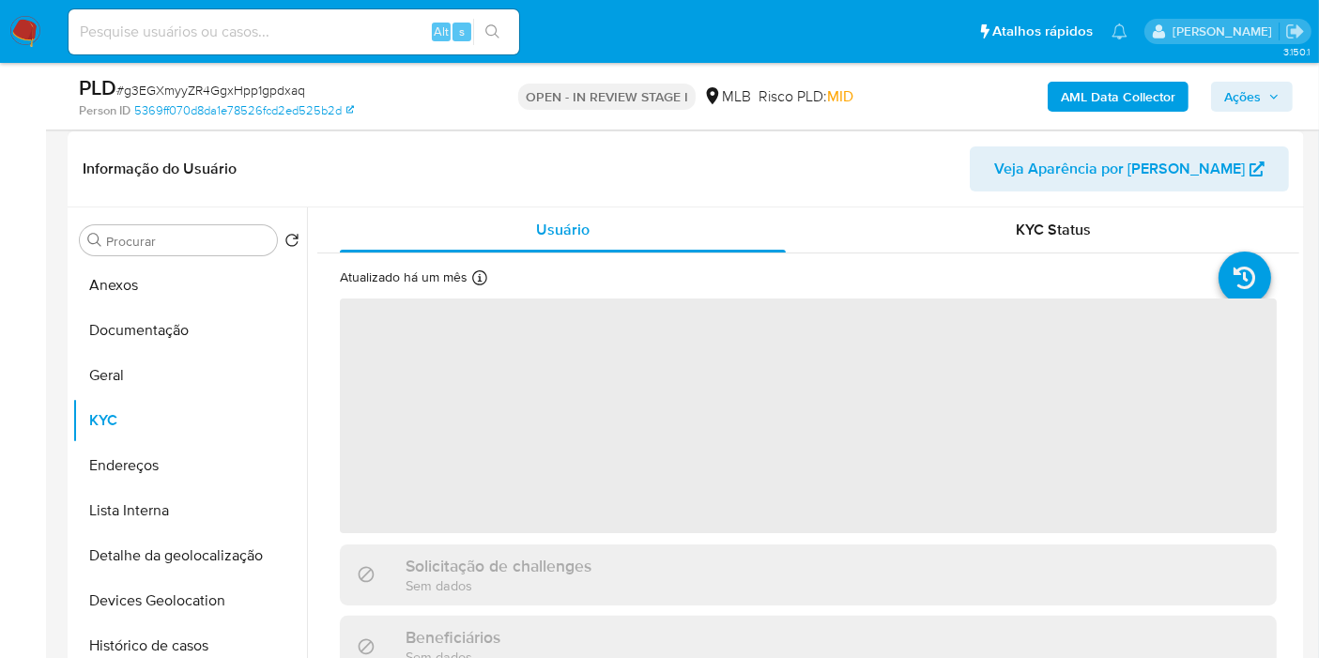
scroll to position [313, 0]
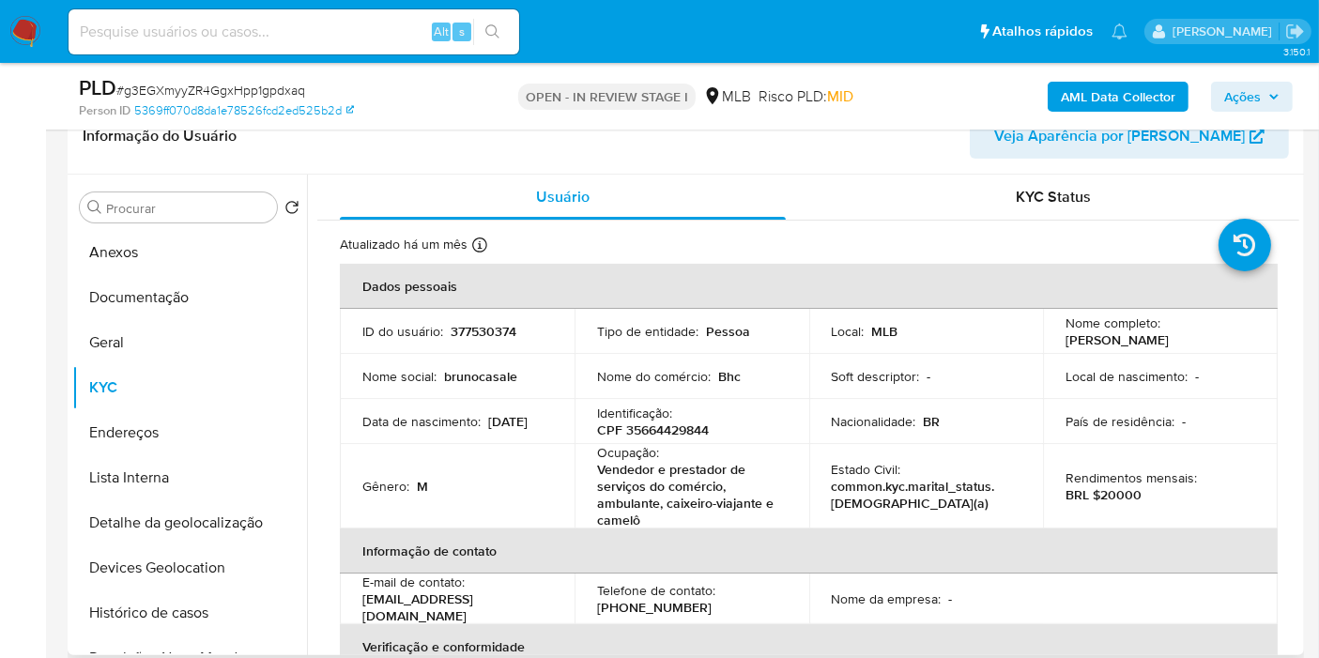
click at [689, 428] on p "CPF 35664429844" at bounding box center [653, 430] width 112 height 17
copy p "35664429844"
click at [182, 593] on button "Histórico de casos" at bounding box center [182, 613] width 220 height 45
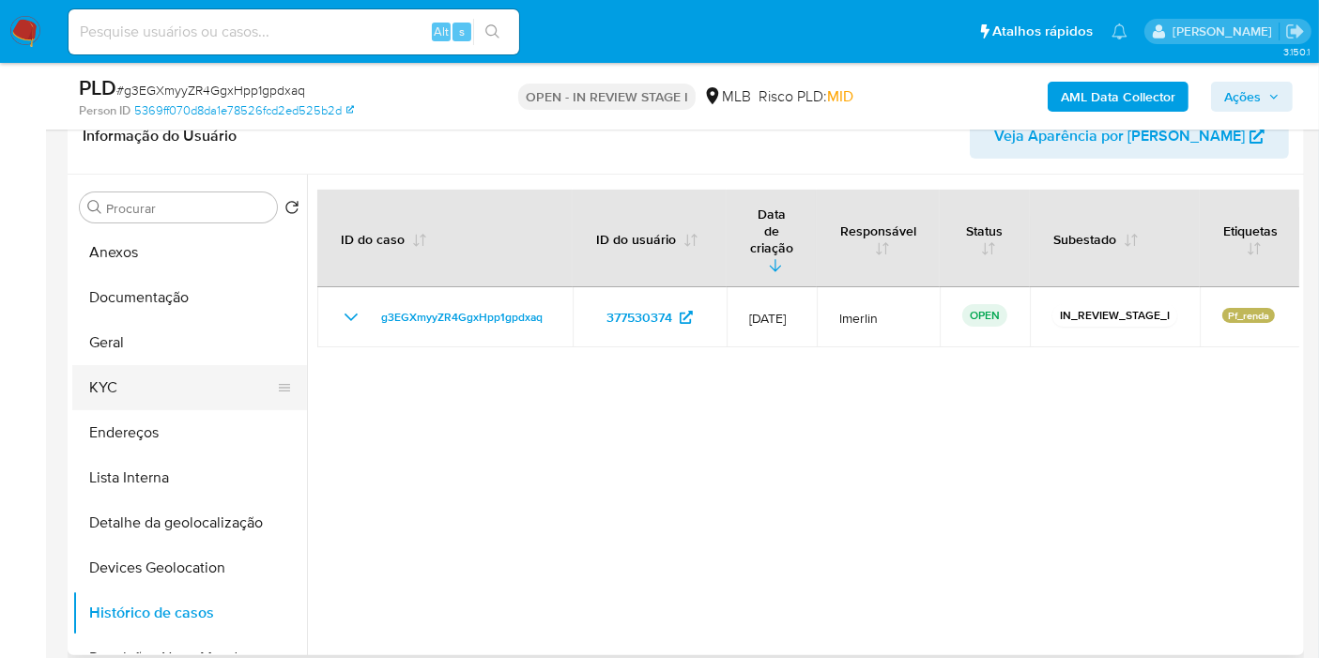
click at [174, 390] on button "KYC" at bounding box center [182, 387] width 220 height 45
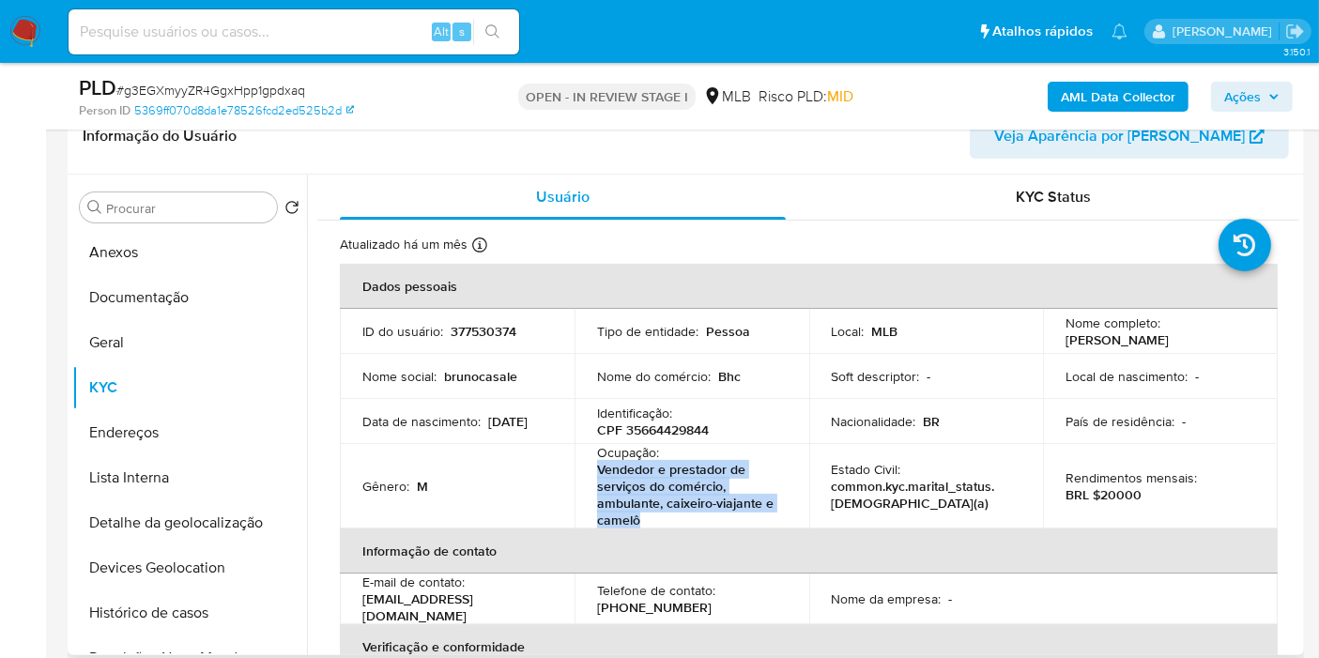
drag, startPoint x: 595, startPoint y: 471, endPoint x: 646, endPoint y: 516, distance: 67.8
click at [646, 516] on p "Vendedor e prestador de serviços do comércio, ambulante, caixeiro-viajante e ca…" at bounding box center [688, 495] width 182 height 68
copy p "Vendedor e prestador de serviços do comércio, ambulante, caixeiro-viajante e ca…"
click at [775, 373] on div "Nome do comércio : Bhc" at bounding box center [692, 376] width 190 height 17
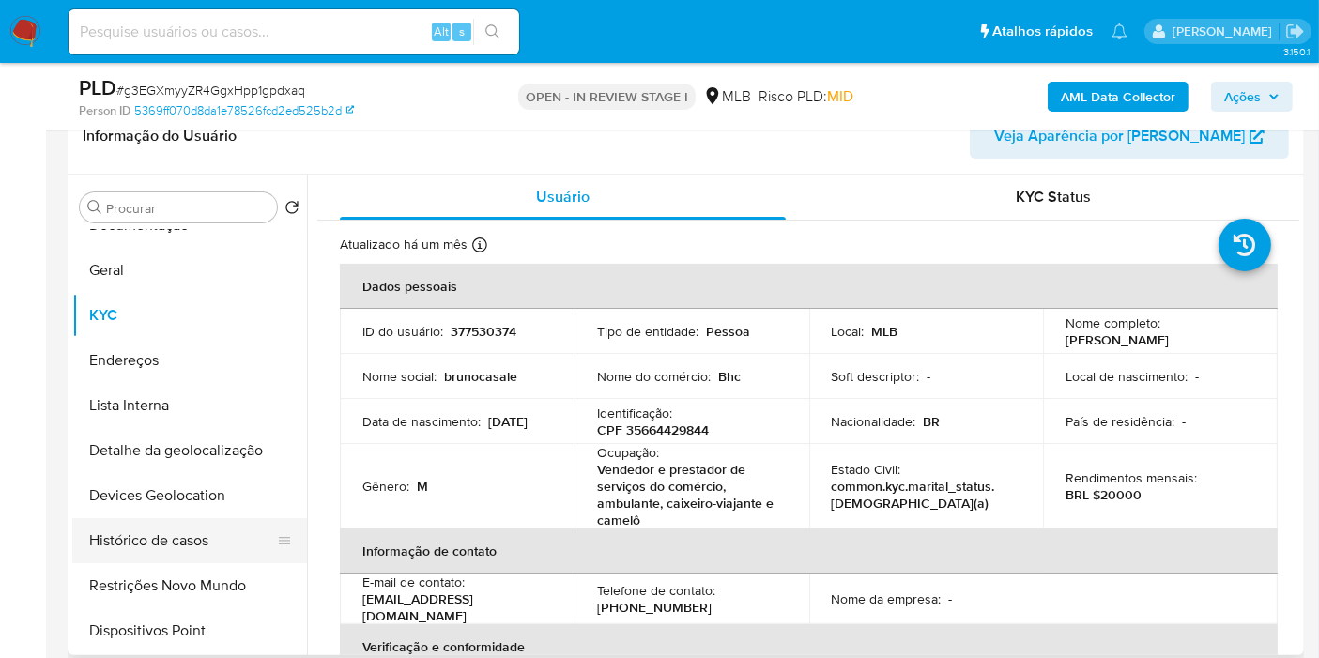
scroll to position [104, 0]
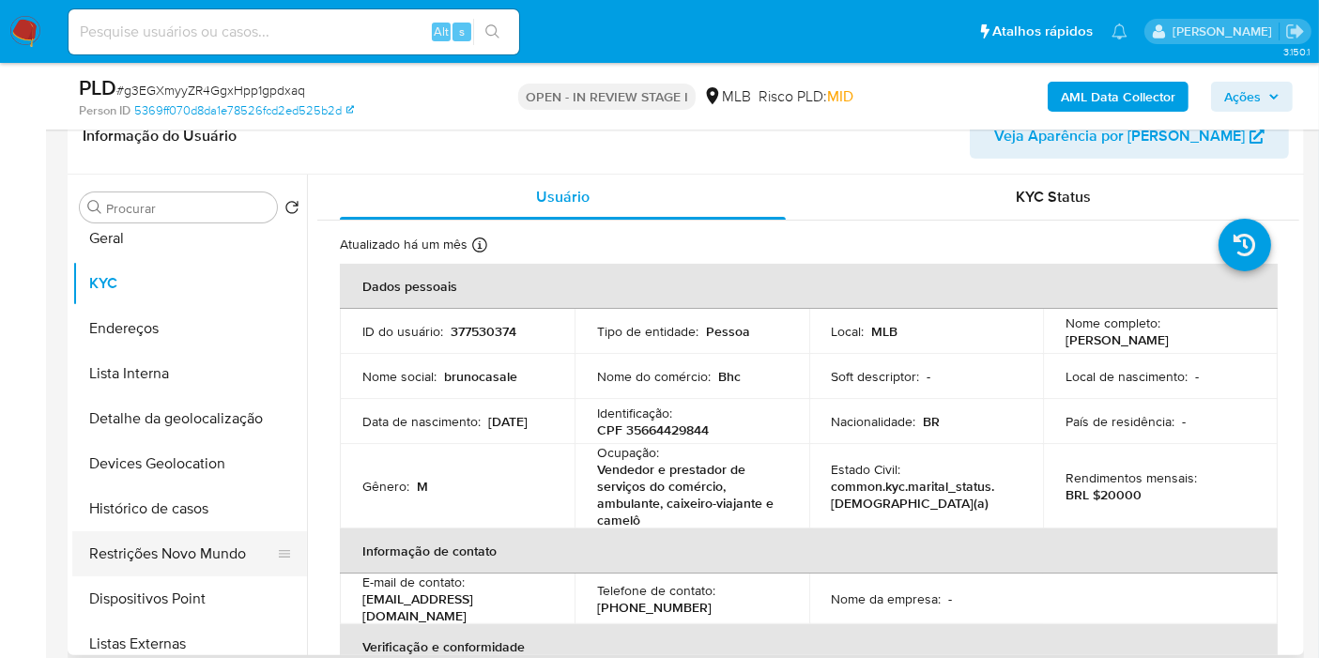
click at [175, 549] on button "Restrições Novo Mundo" at bounding box center [182, 553] width 220 height 45
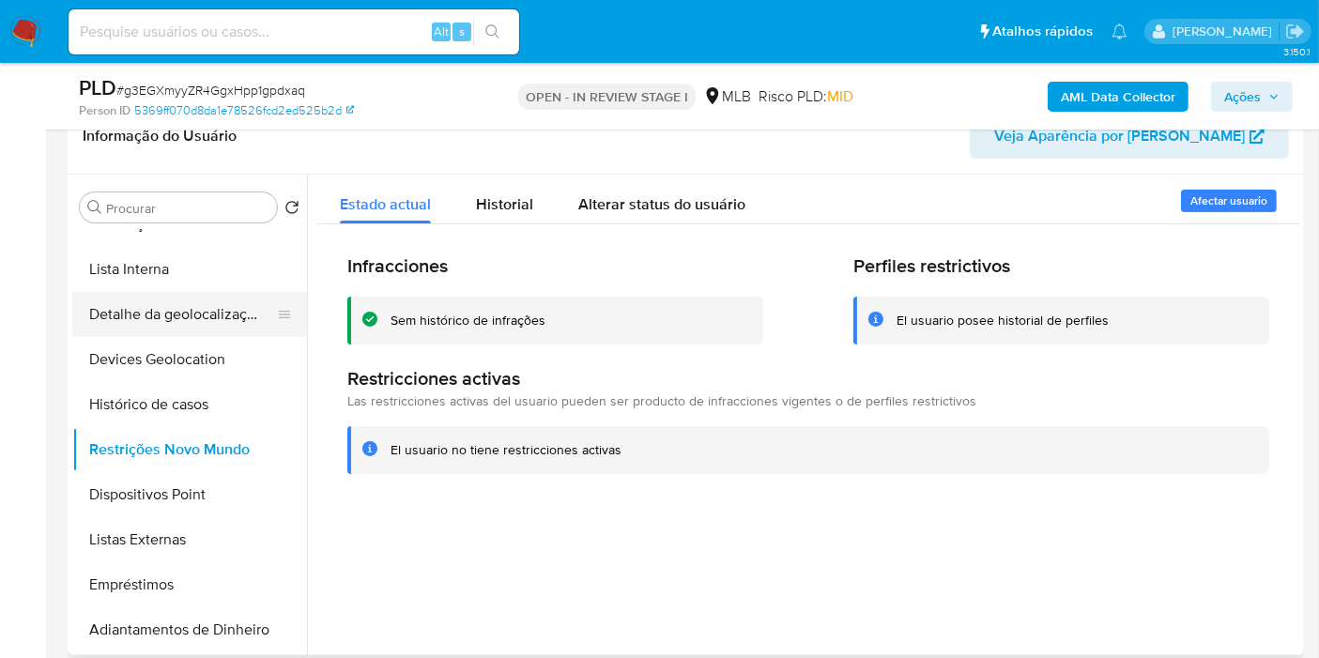
scroll to position [0, 0]
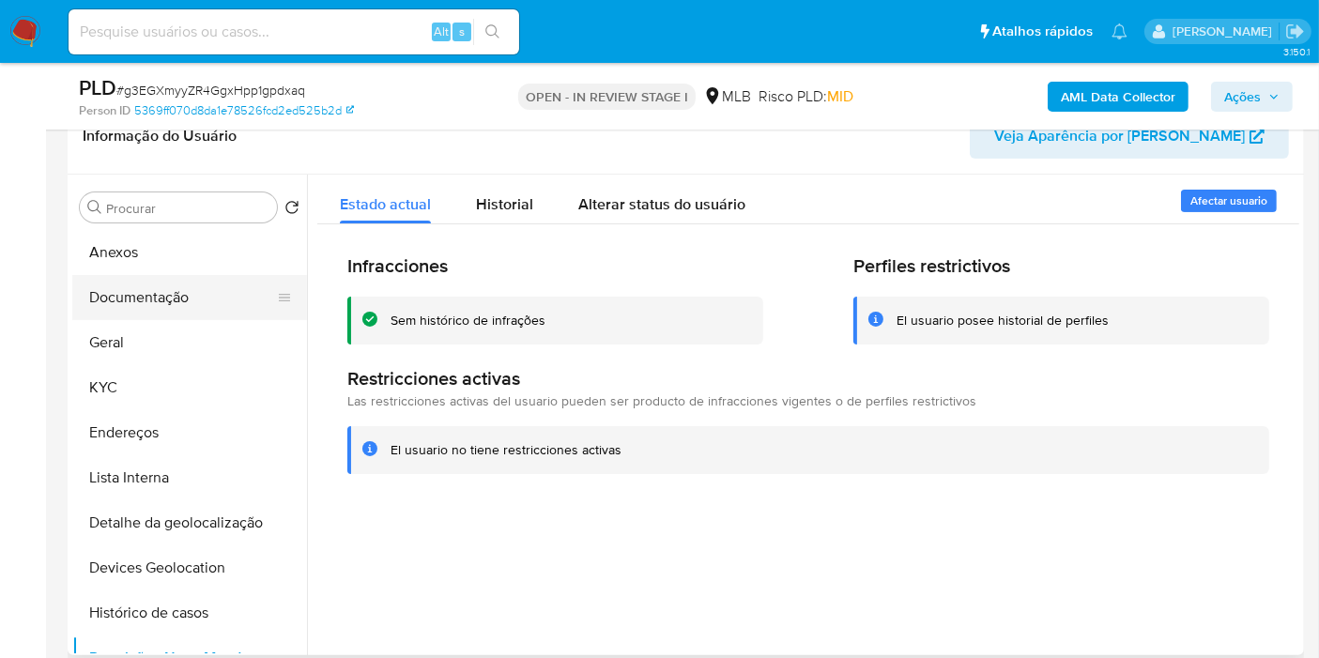
click at [184, 305] on button "Documentação" at bounding box center [182, 297] width 220 height 45
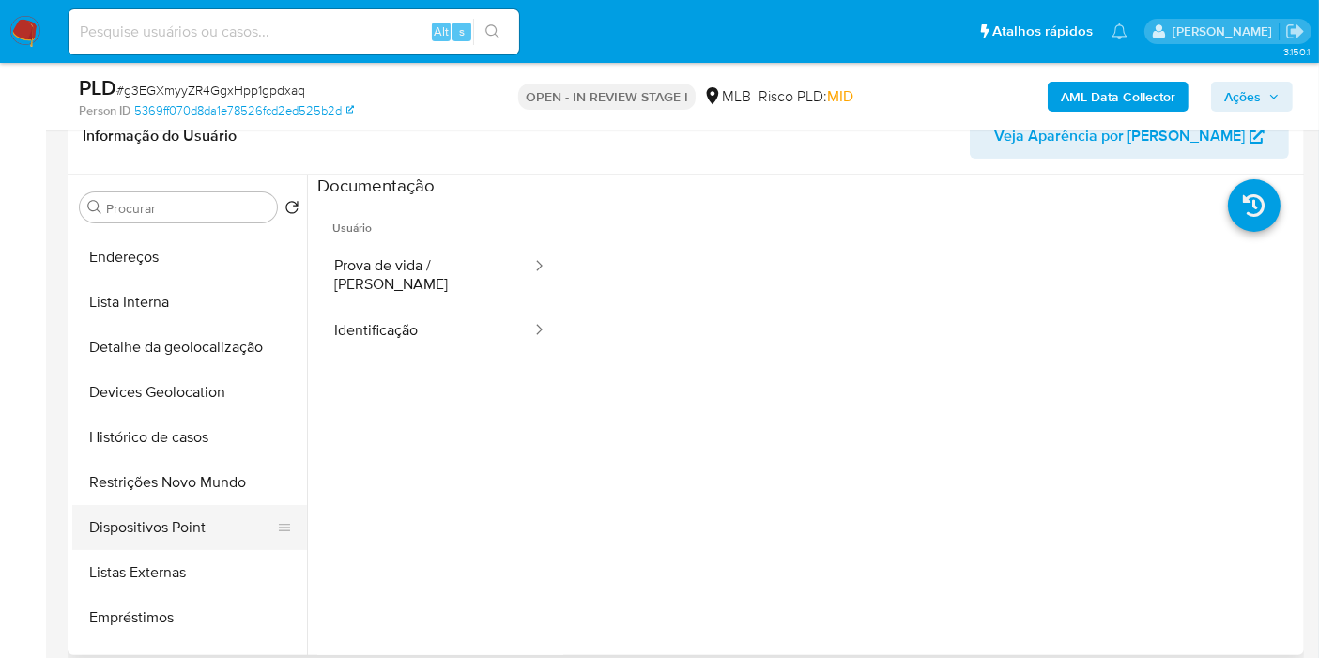
scroll to position [208, 0]
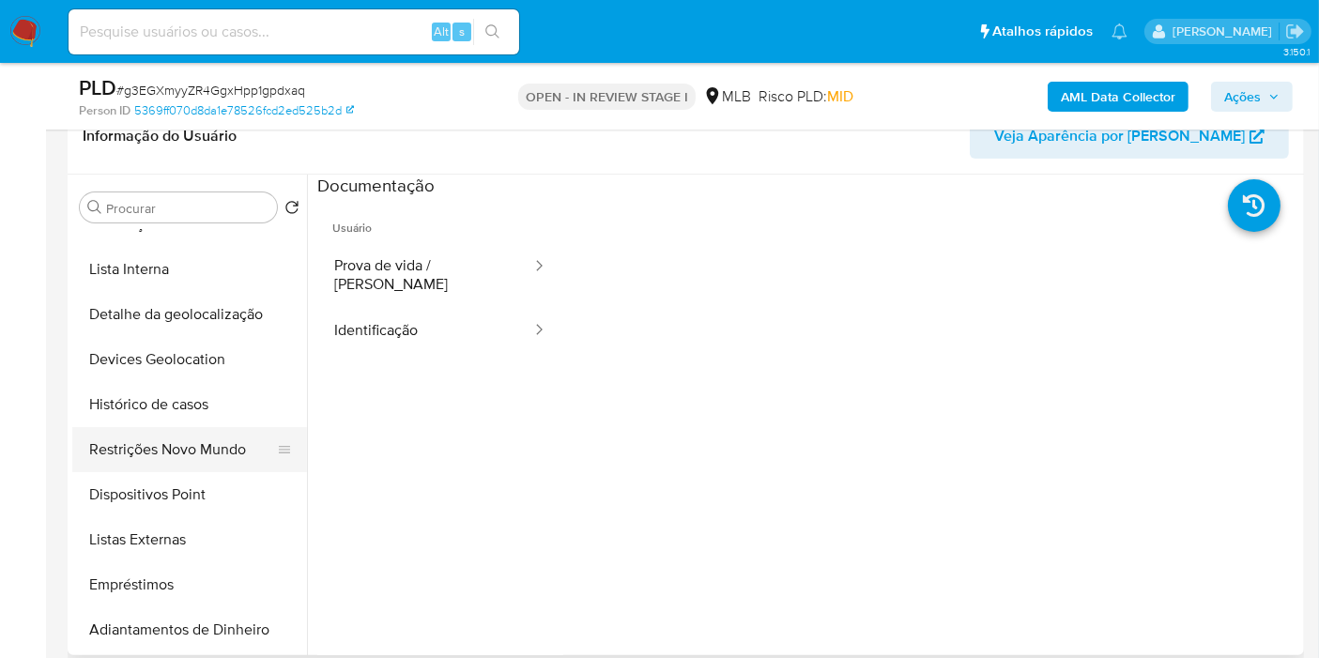
click at [223, 461] on button "Restrições Novo Mundo" at bounding box center [182, 449] width 220 height 45
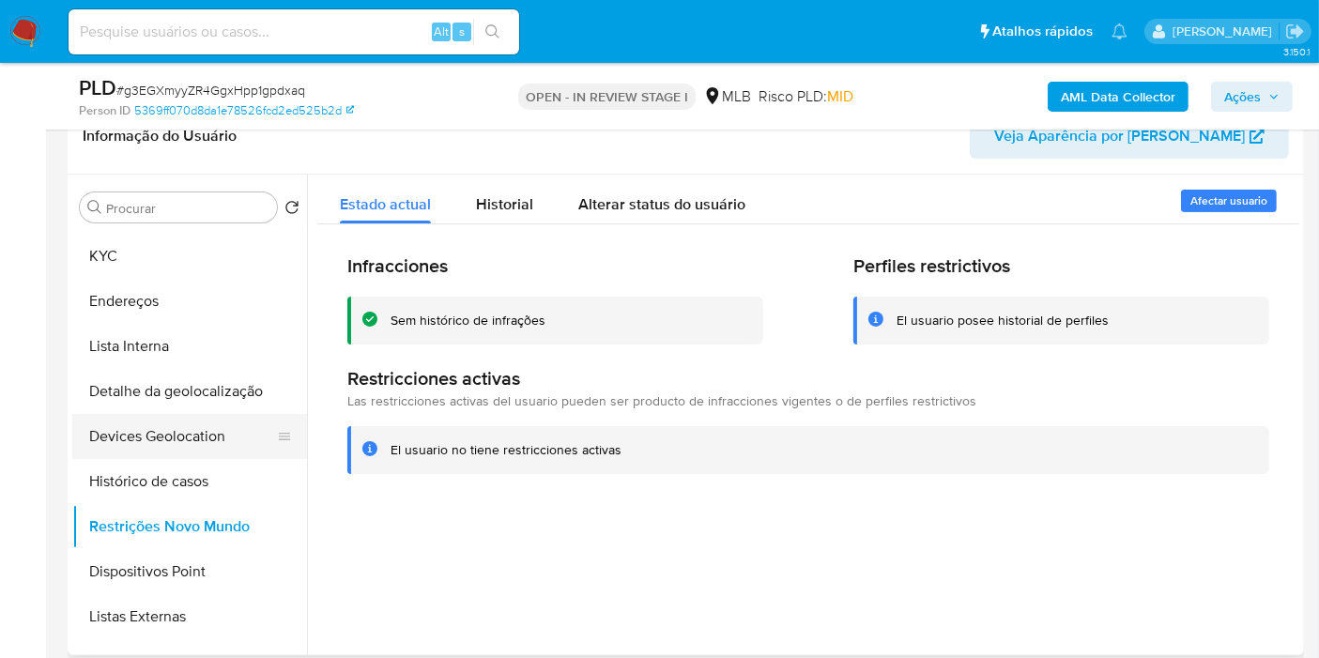
scroll to position [0, 0]
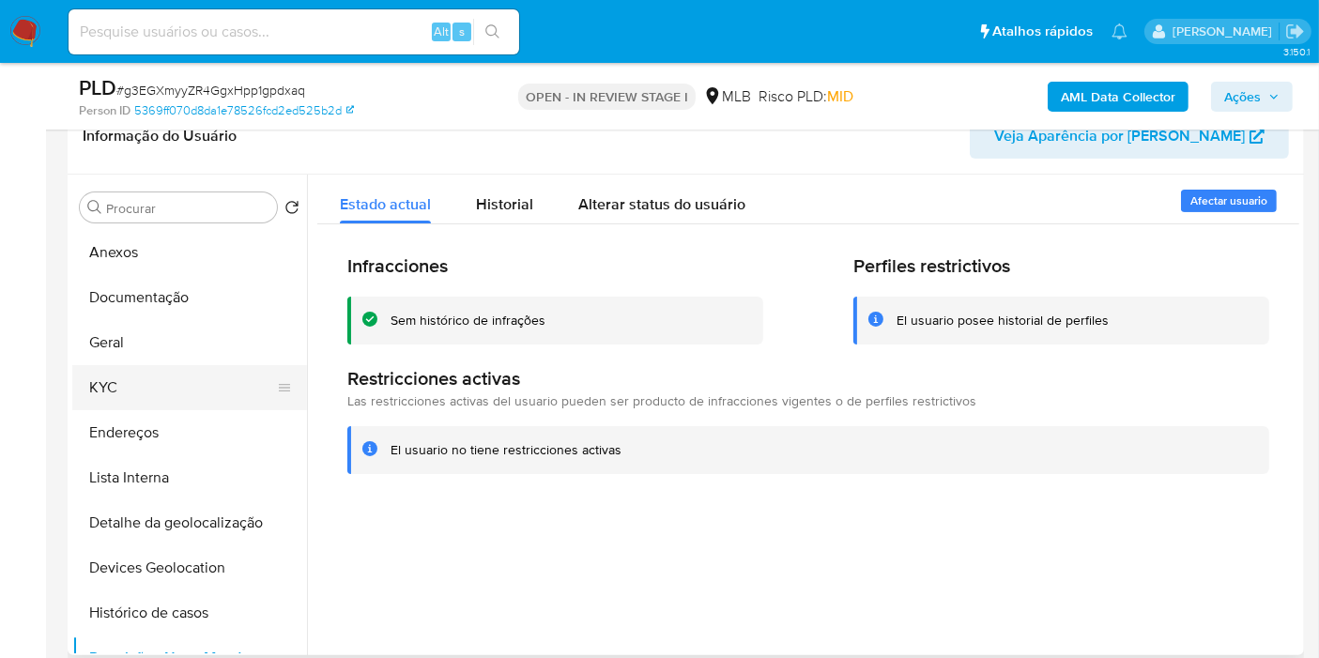
click at [152, 385] on button "KYC" at bounding box center [182, 387] width 220 height 45
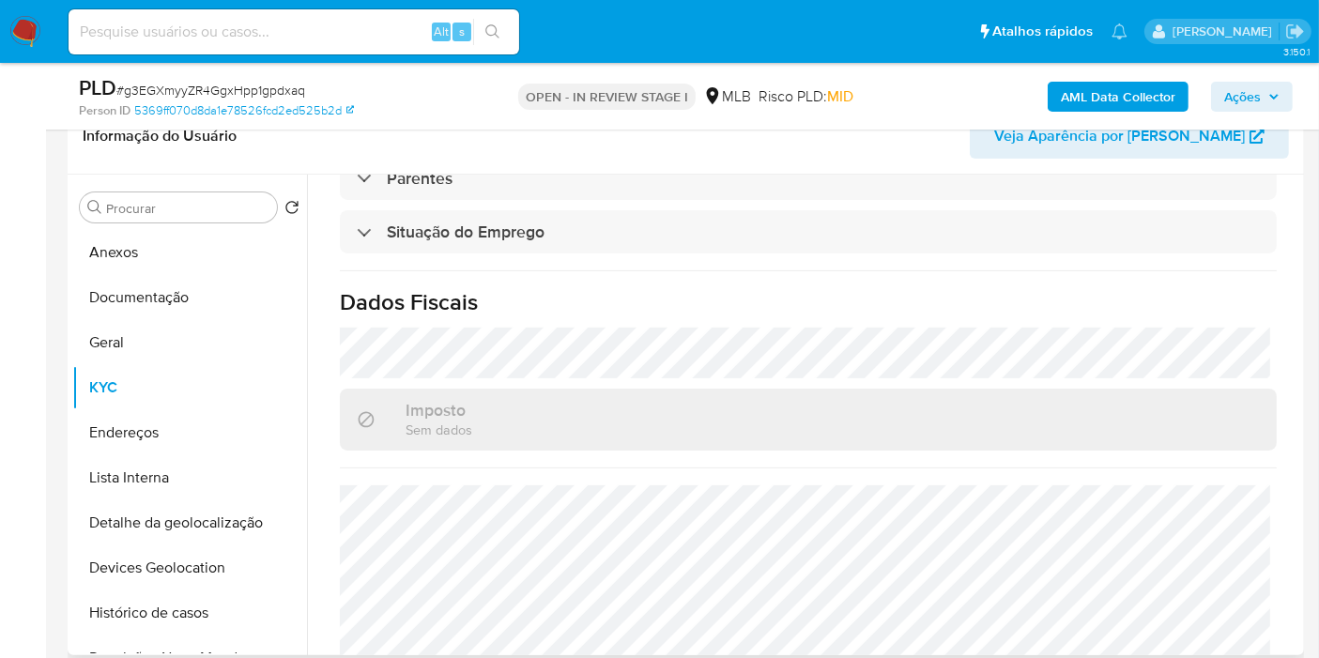
scroll to position [892, 0]
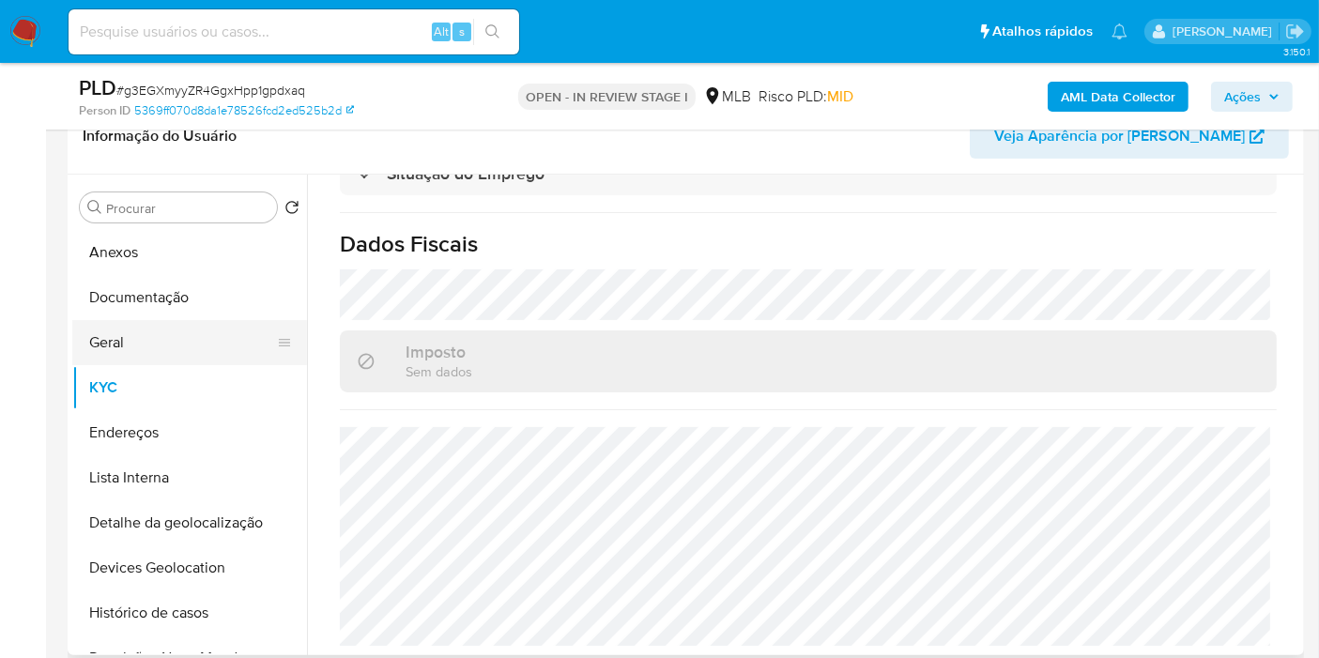
click at [220, 349] on button "Geral" at bounding box center [182, 342] width 220 height 45
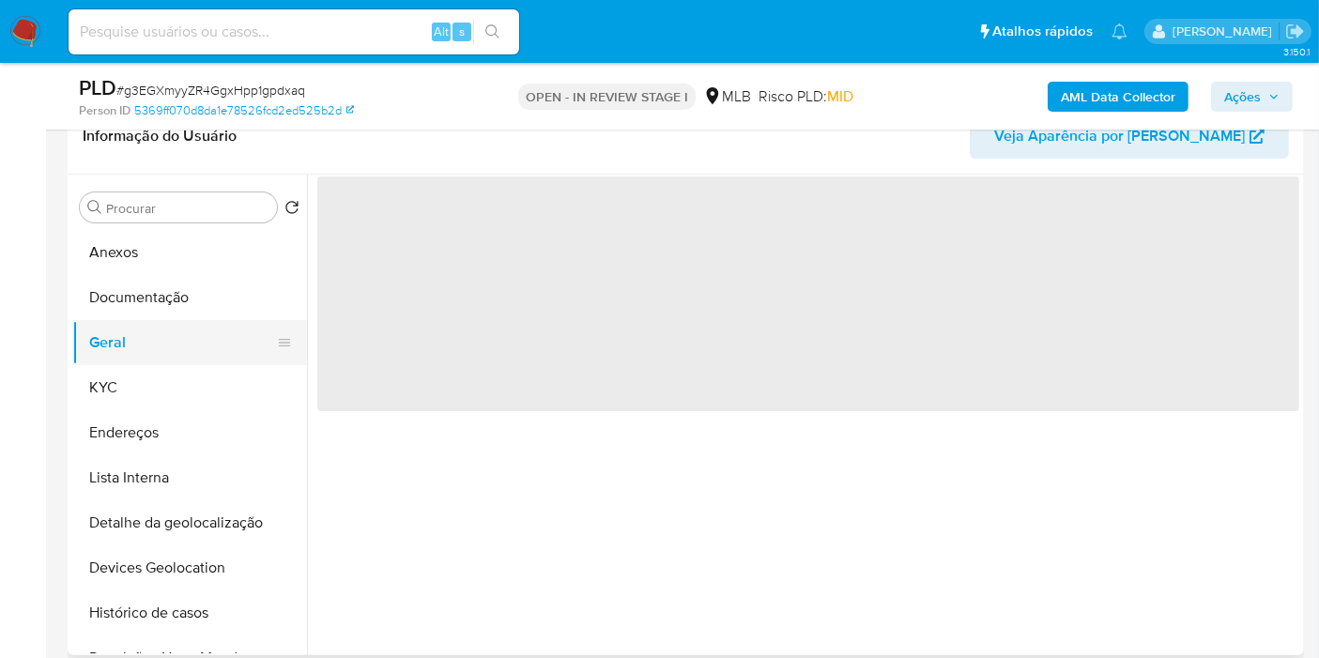
scroll to position [0, 0]
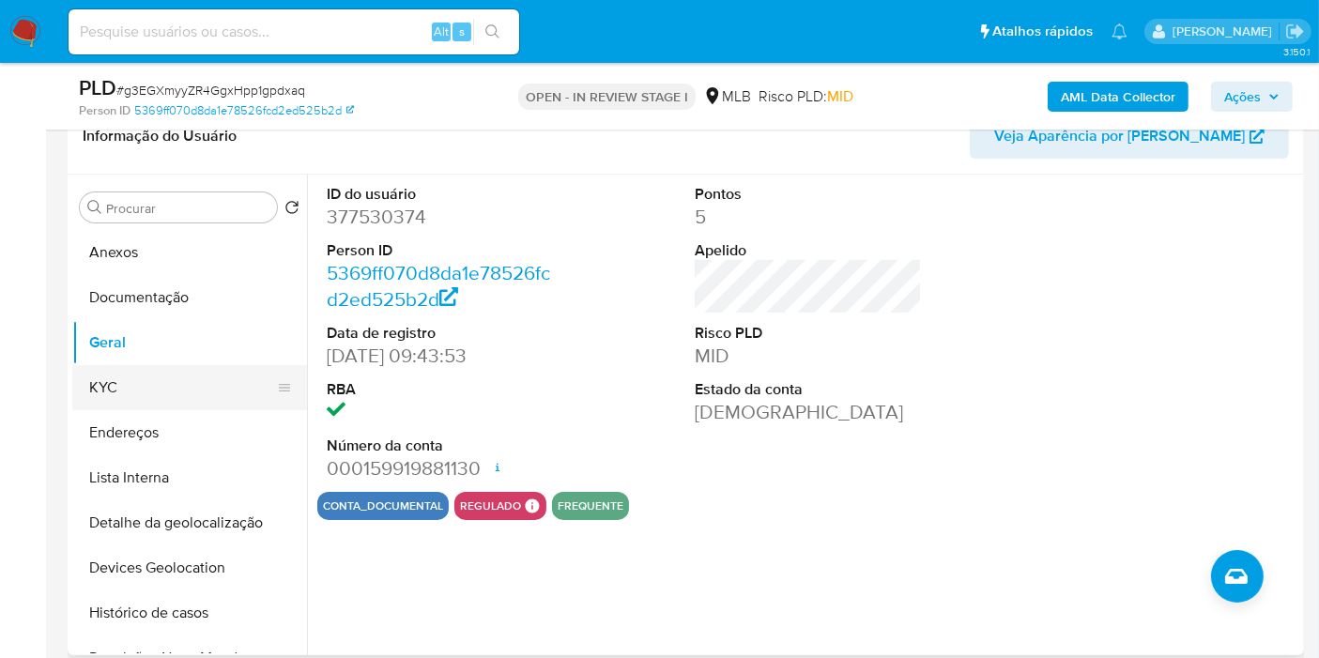
click at [153, 394] on button "KYC" at bounding box center [182, 387] width 220 height 45
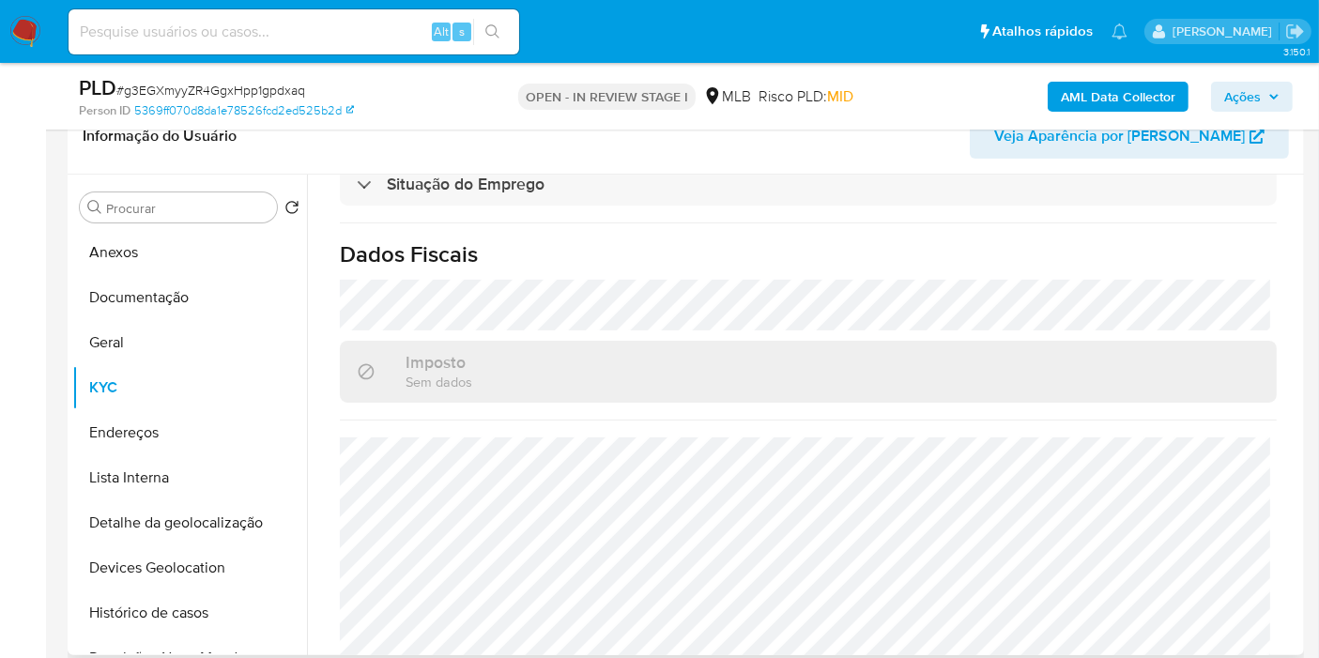
scroll to position [892, 0]
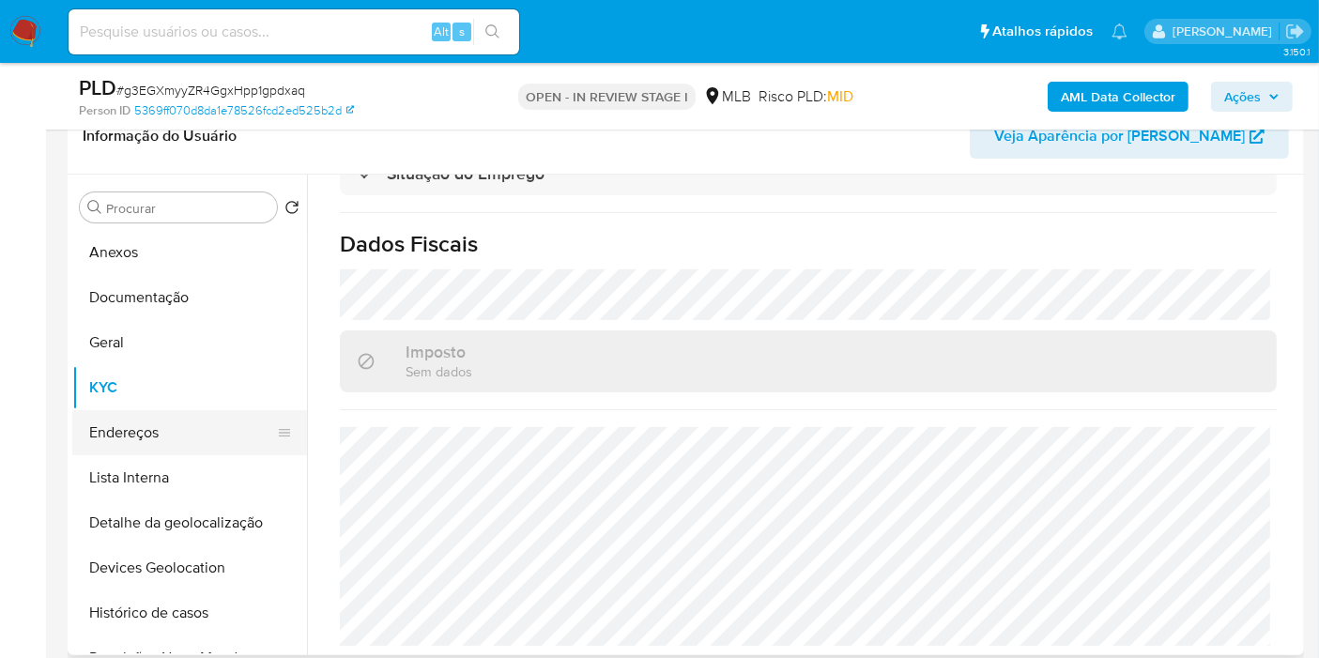
click at [177, 421] on button "Endereços" at bounding box center [182, 432] width 220 height 45
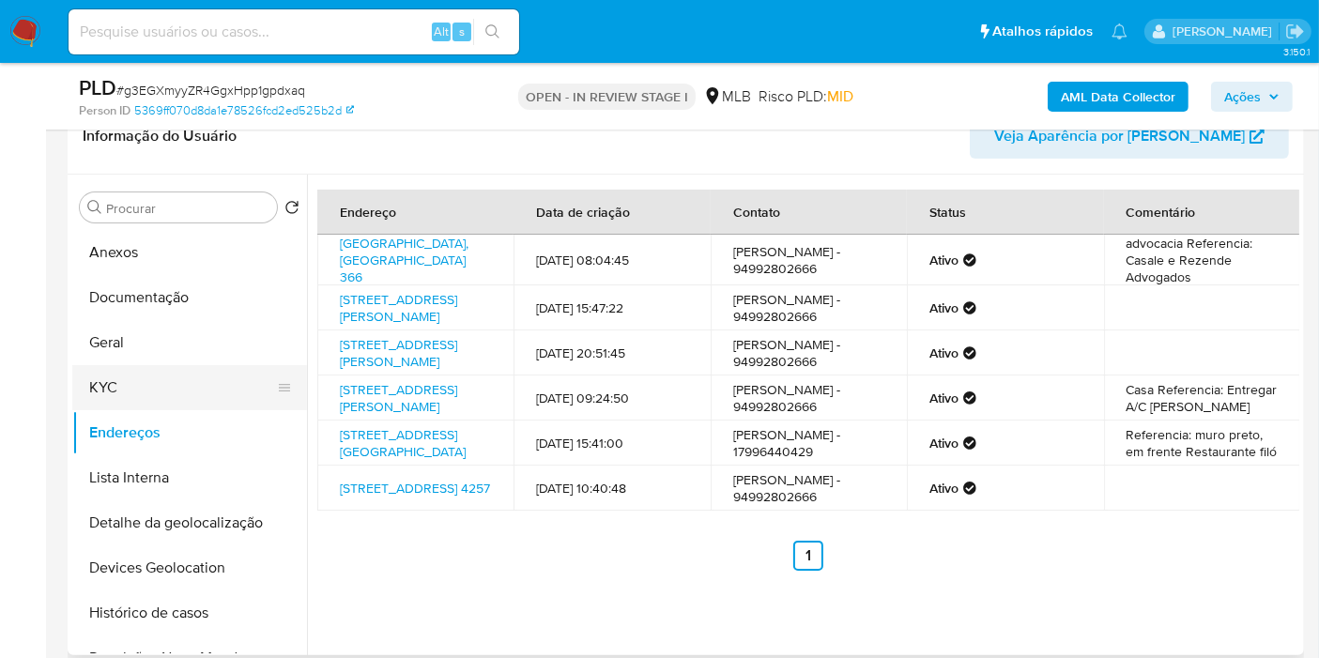
click at [179, 396] on button "KYC" at bounding box center [182, 387] width 220 height 45
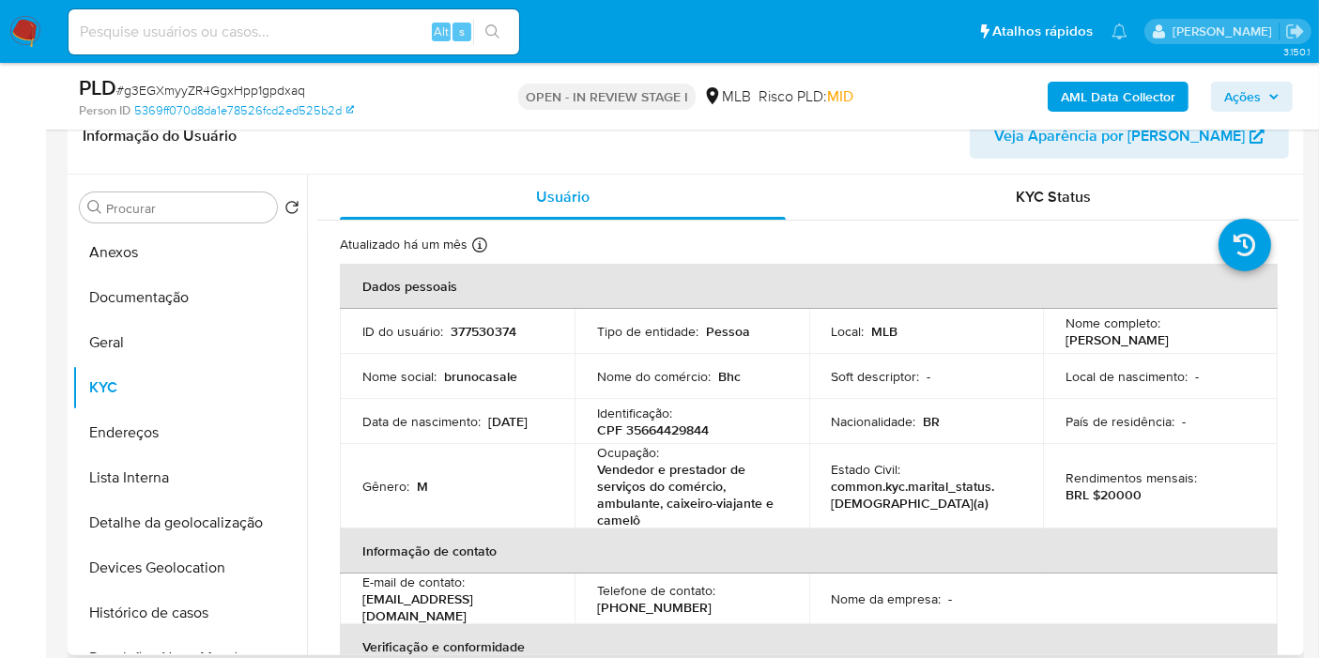
drag, startPoint x: 1062, startPoint y: 336, endPoint x: 1199, endPoint y: 337, distance: 137.1
click at [1199, 337] on div "Nome completo : Bruno Henrique Casale" at bounding box center [1161, 332] width 190 height 34
copy p "Bruno Henrique Casale"
click at [114, 444] on button "Endereços" at bounding box center [182, 432] width 220 height 45
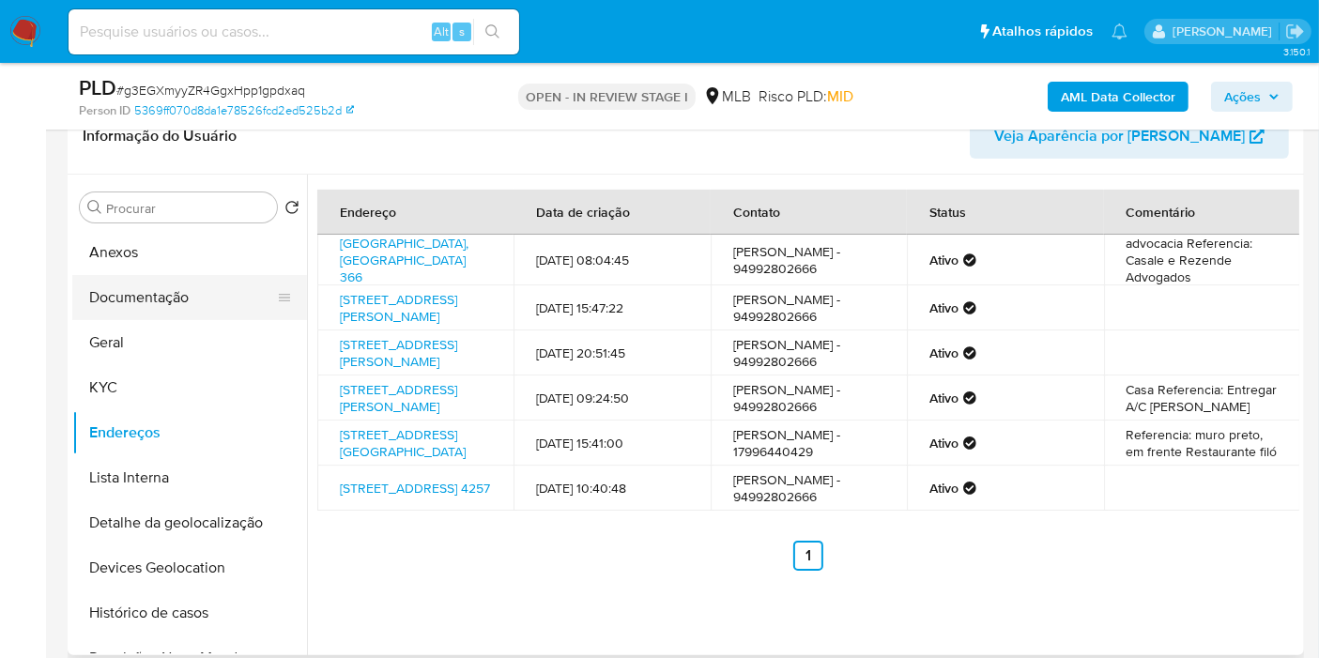
click at [146, 315] on button "Documentação" at bounding box center [182, 297] width 220 height 45
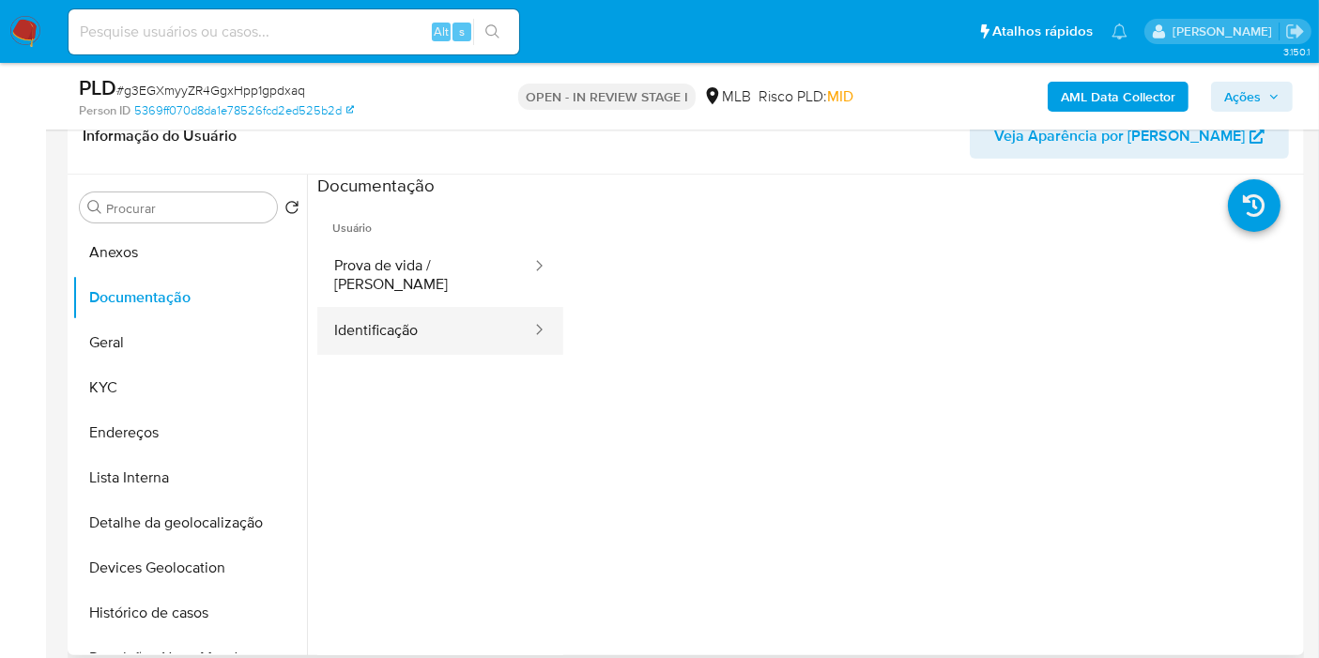
click at [354, 311] on button "Identificação" at bounding box center [425, 331] width 216 height 48
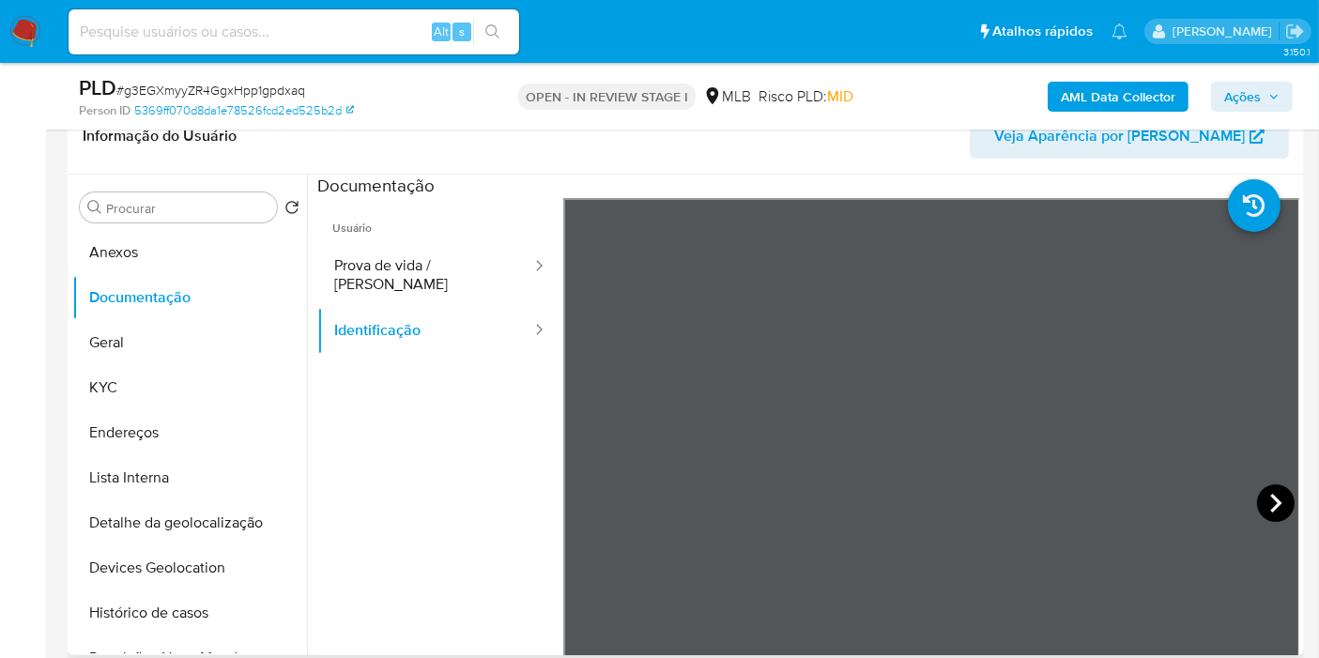
click at [1269, 489] on icon at bounding box center [1276, 504] width 38 height 38
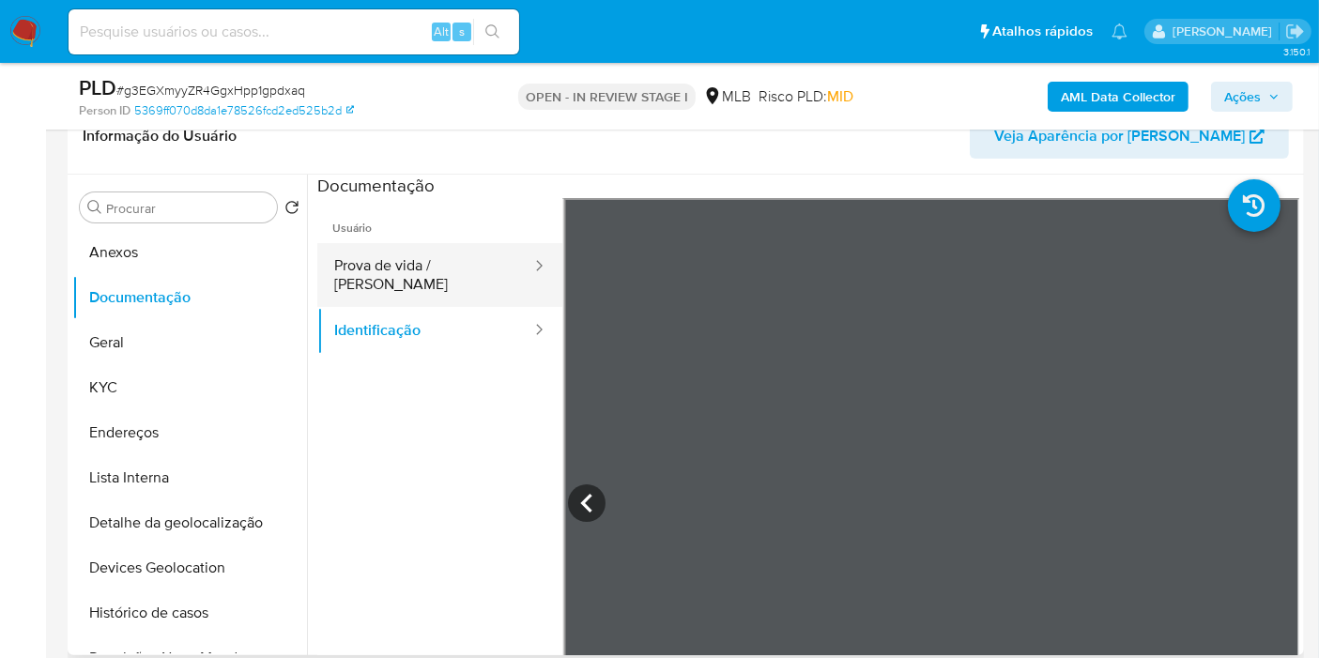
click at [429, 246] on button "Prova de vida / Selfie" at bounding box center [425, 275] width 216 height 64
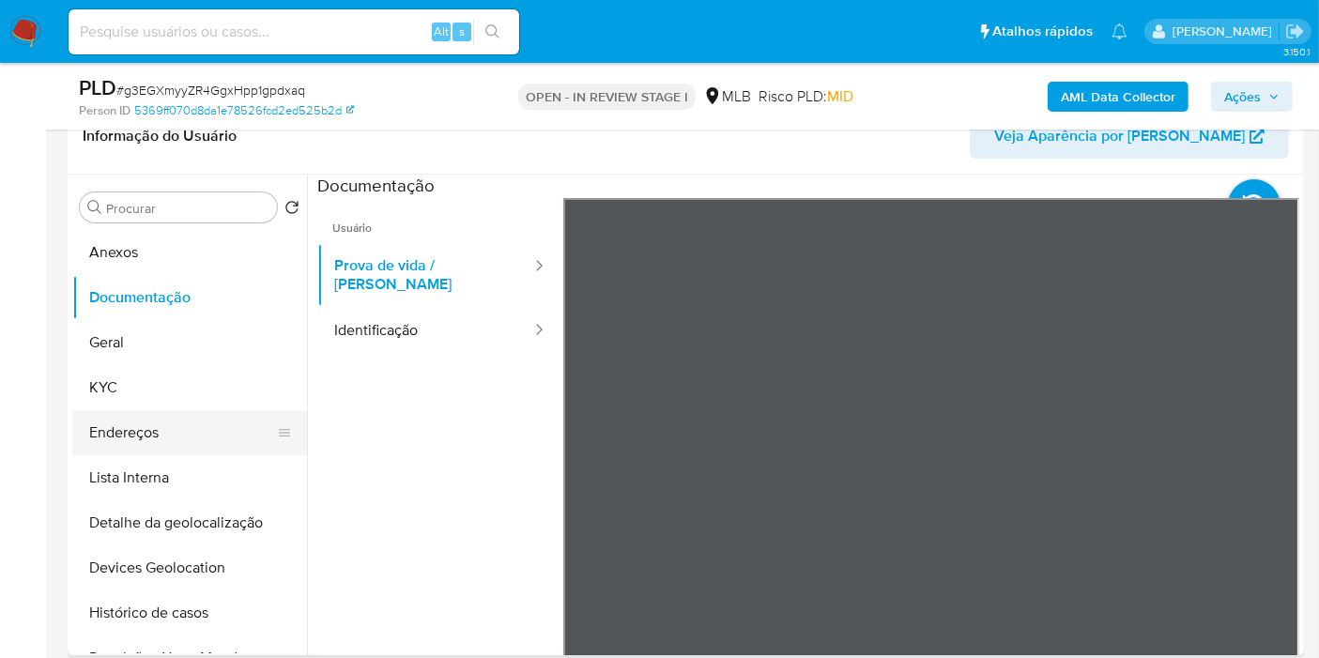
click at [177, 443] on button "Endereços" at bounding box center [182, 432] width 220 height 45
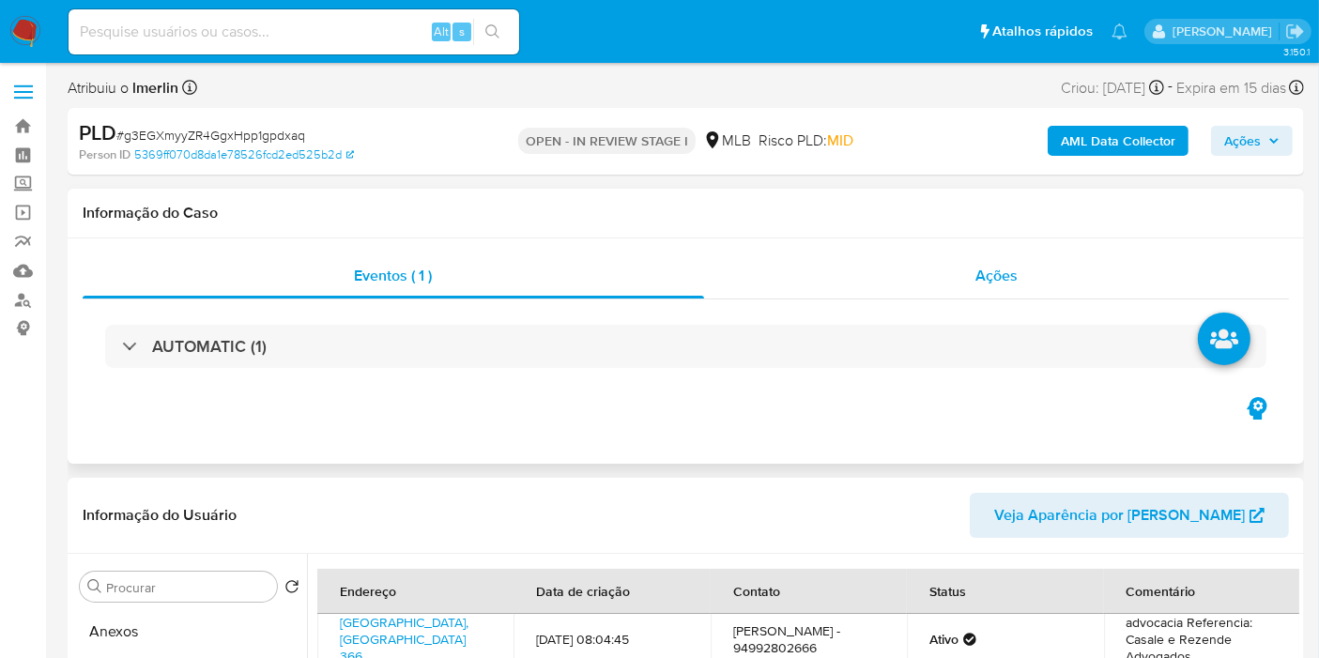
click at [995, 268] on span "Ações" at bounding box center [997, 276] width 42 height 22
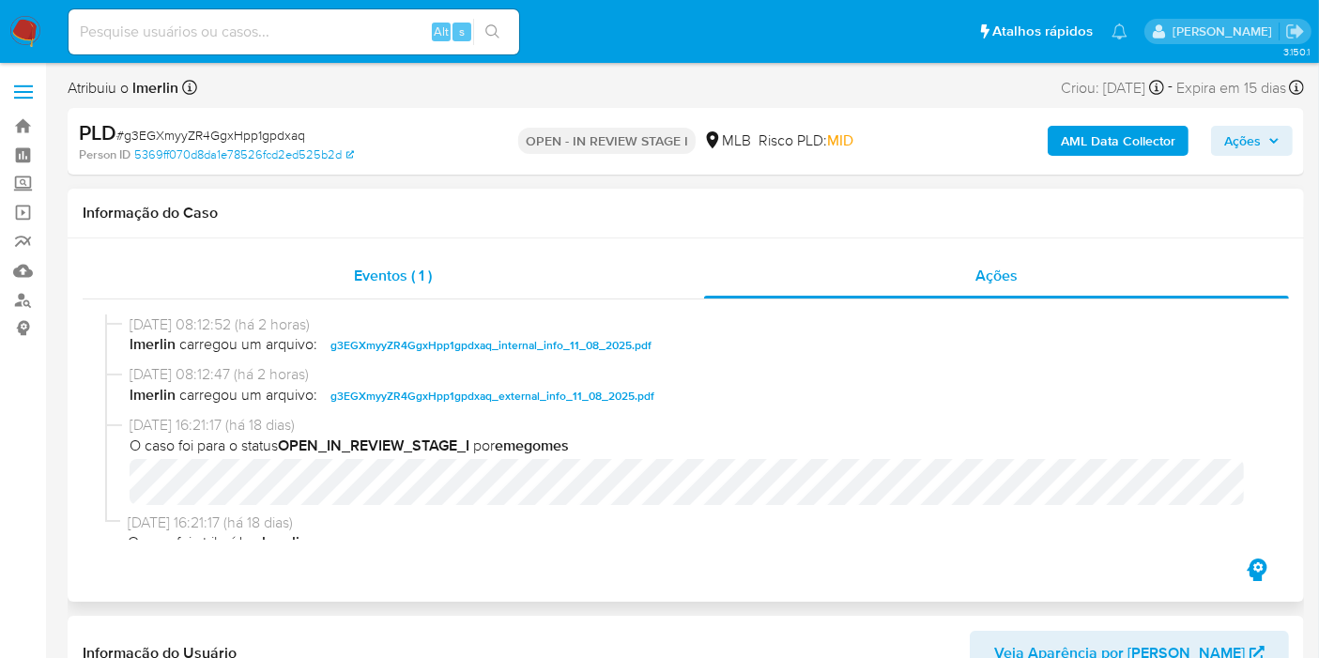
click at [390, 285] on div "Eventos ( 1 )" at bounding box center [394, 276] width 622 height 45
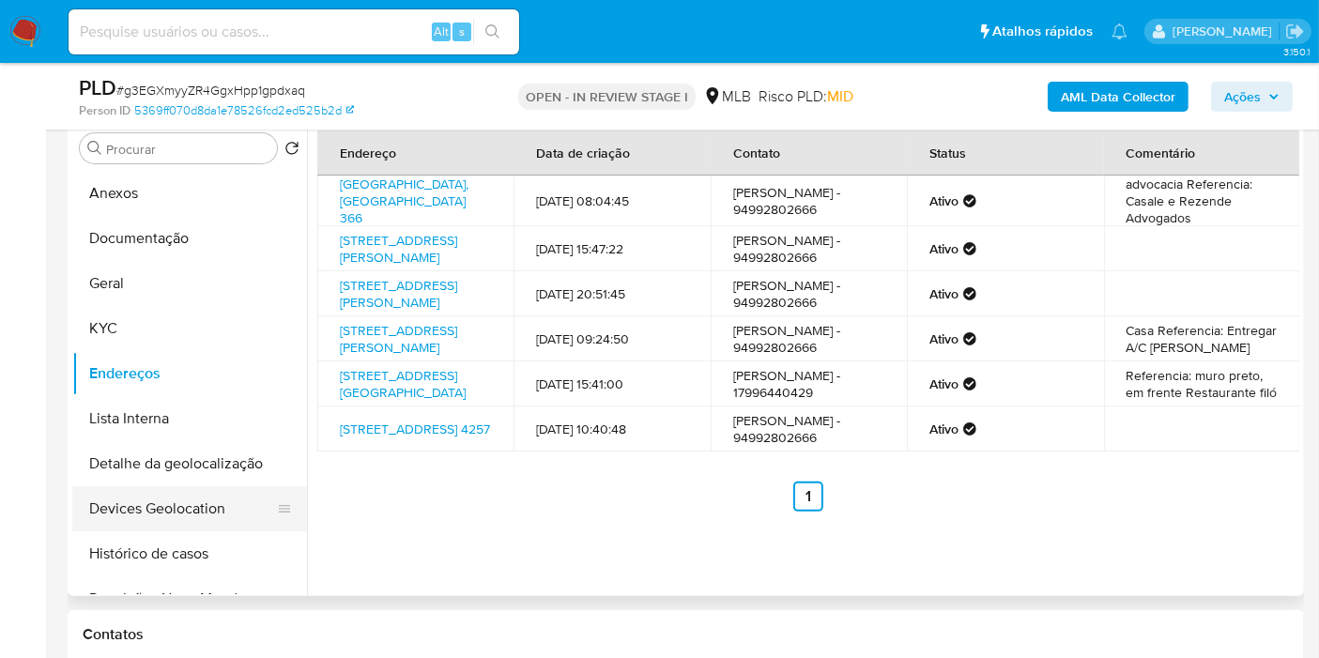
scroll to position [417, 0]
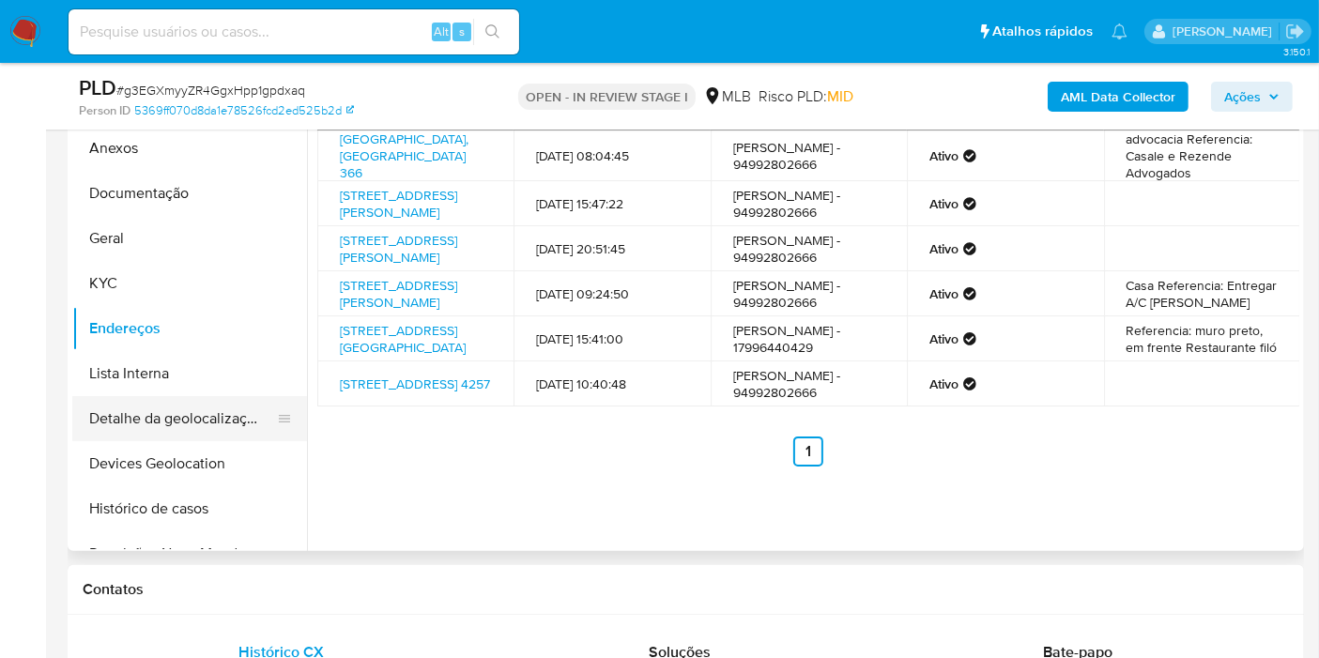
click at [213, 396] on button "Detalhe da geolocalização" at bounding box center [182, 418] width 220 height 45
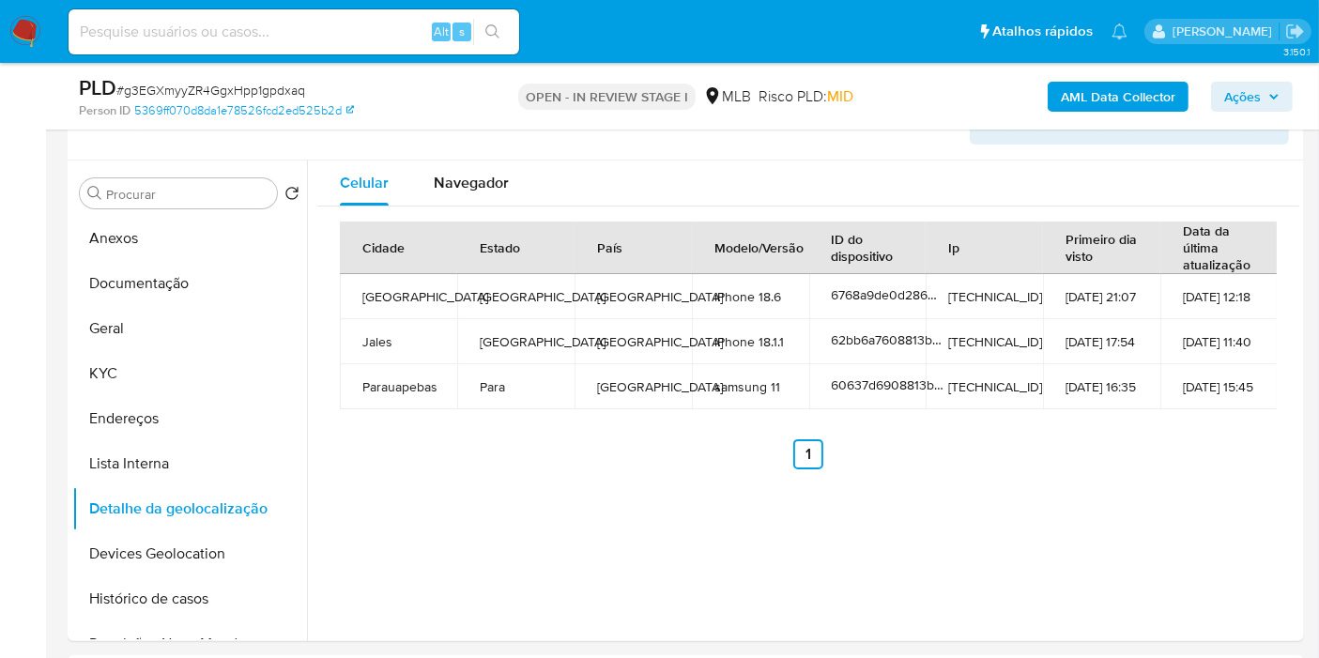
scroll to position [351, 0]
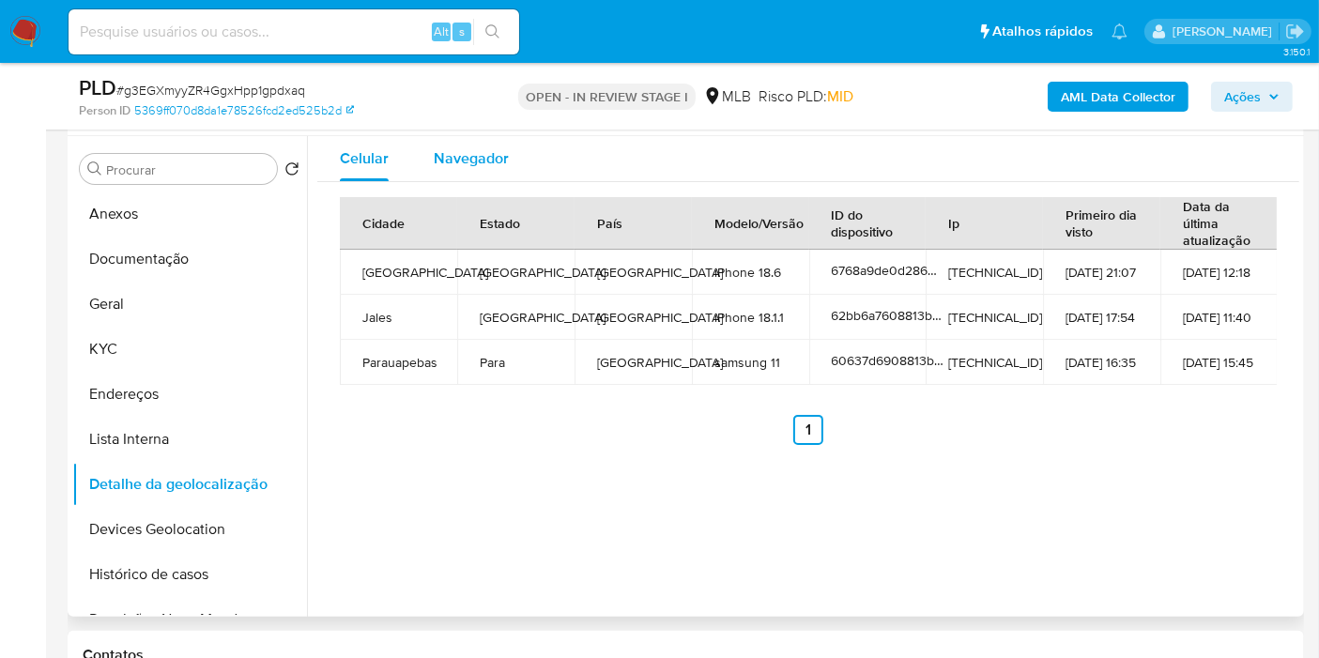
click at [474, 138] on div "Navegador" at bounding box center [471, 158] width 75 height 45
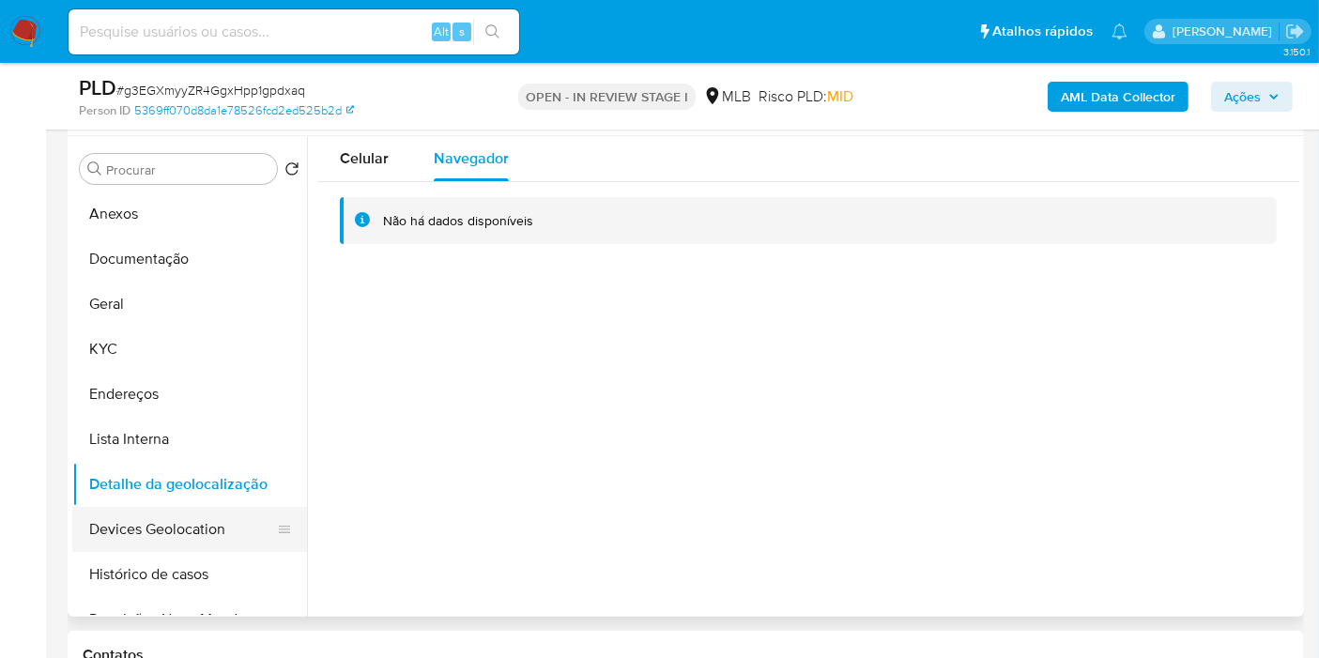
click at [176, 518] on button "Devices Geolocation" at bounding box center [182, 529] width 220 height 45
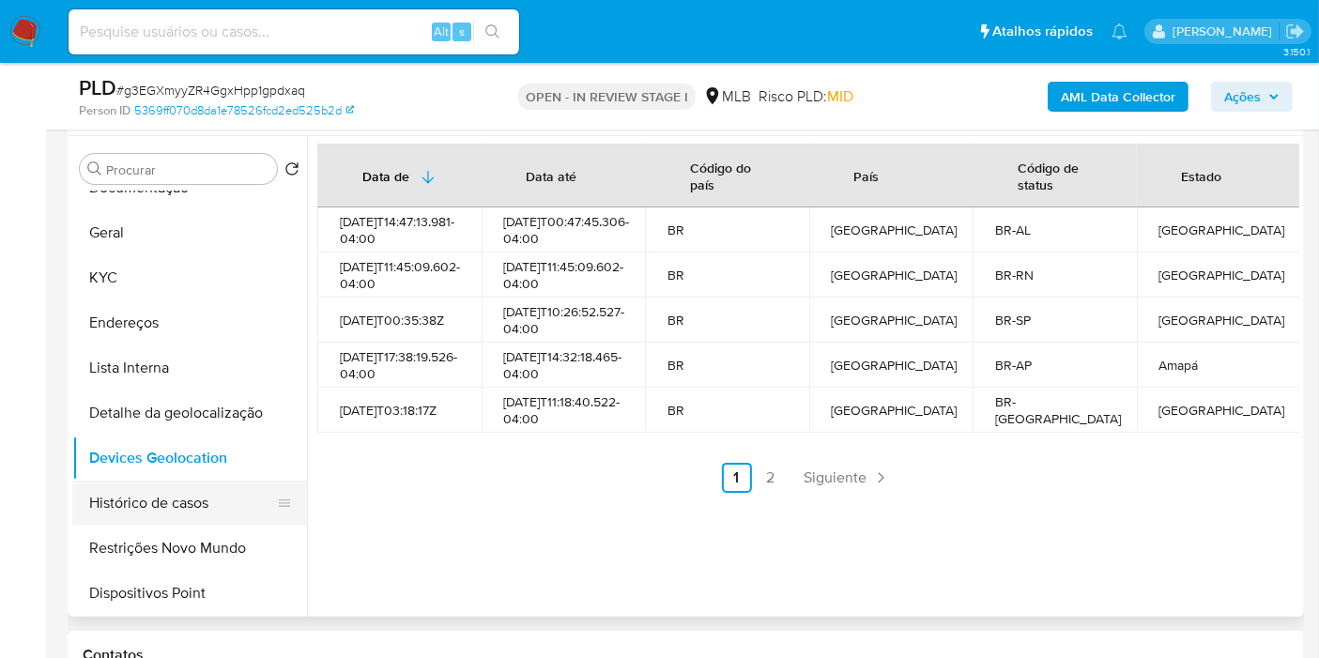
scroll to position [104, 0]
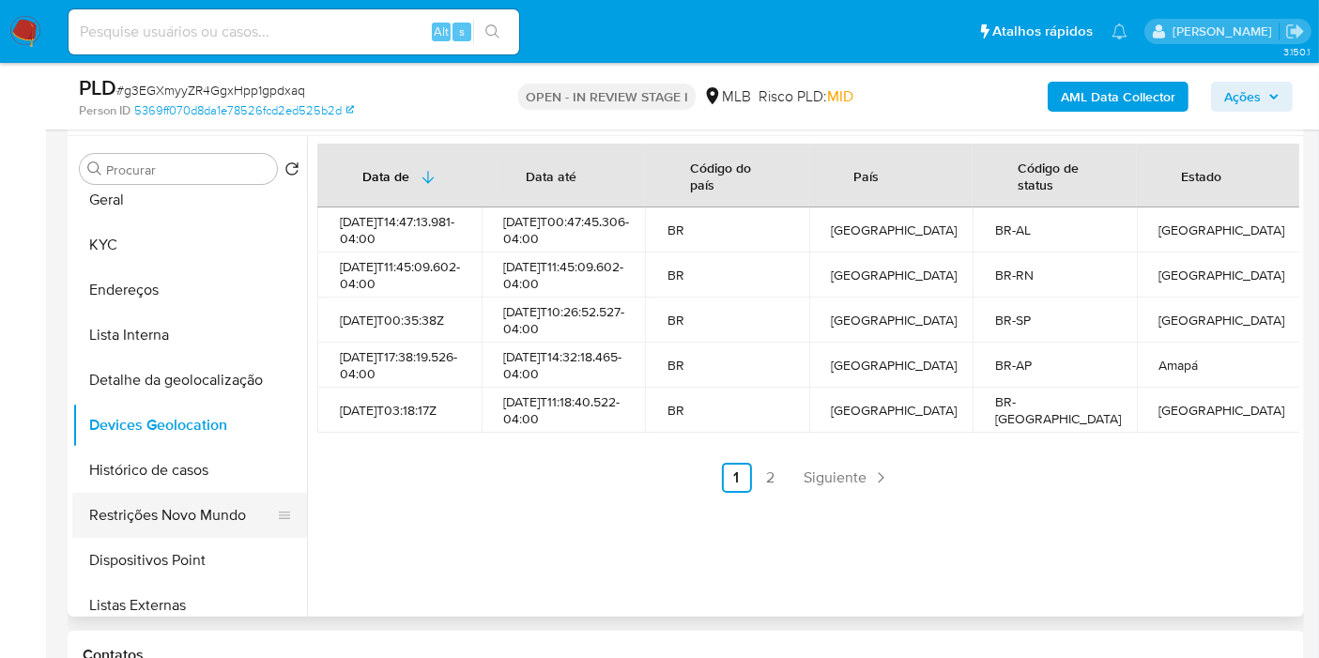
click at [208, 518] on button "Restrições Novo Mundo" at bounding box center [182, 515] width 220 height 45
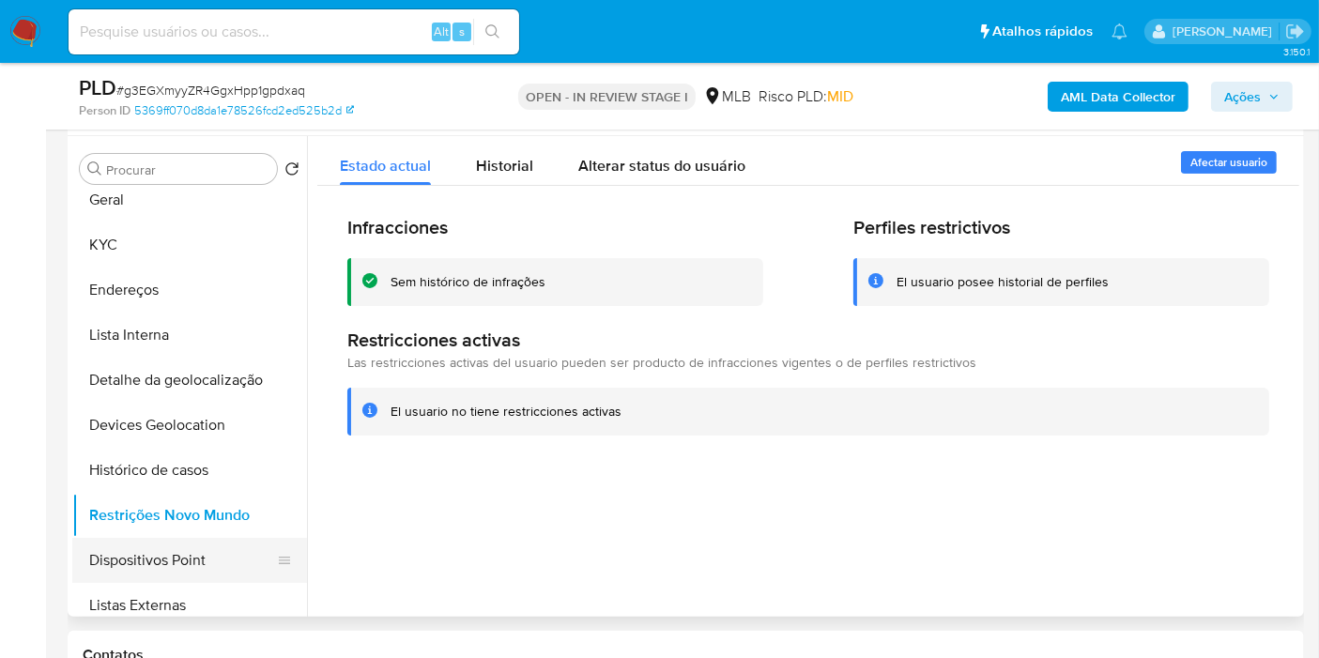
click at [198, 541] on button "Dispositivos Point" at bounding box center [182, 560] width 220 height 45
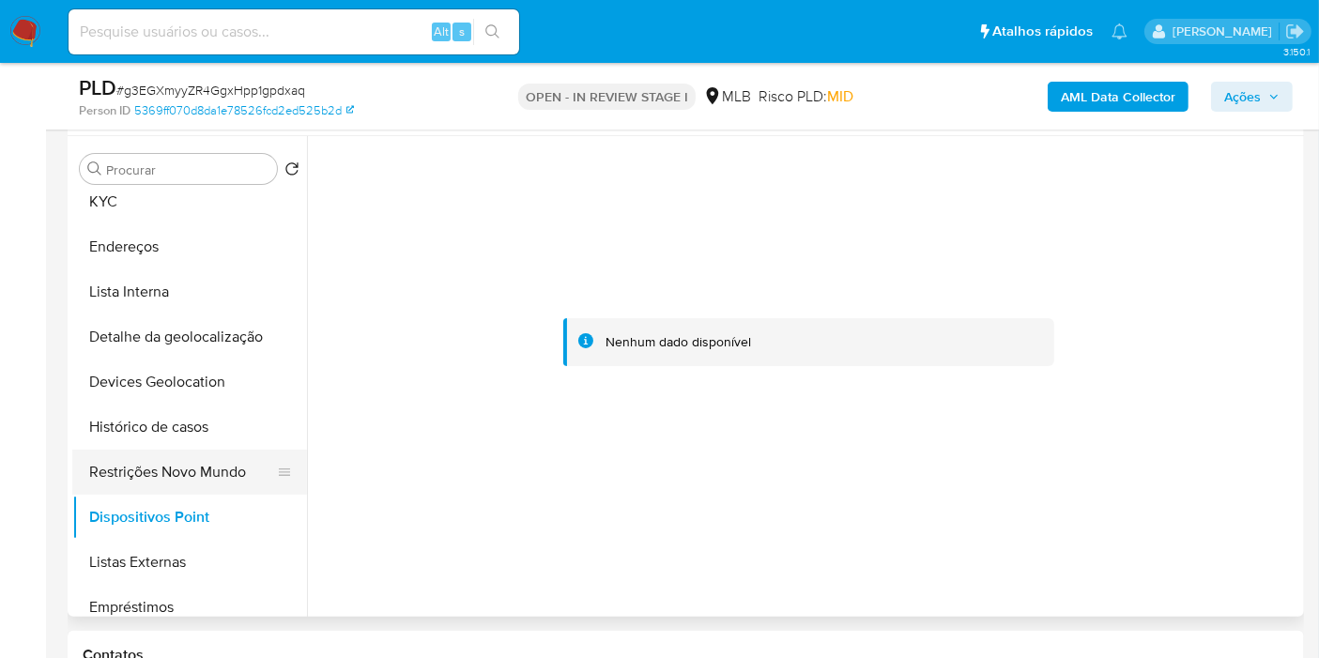
scroll to position [0, 0]
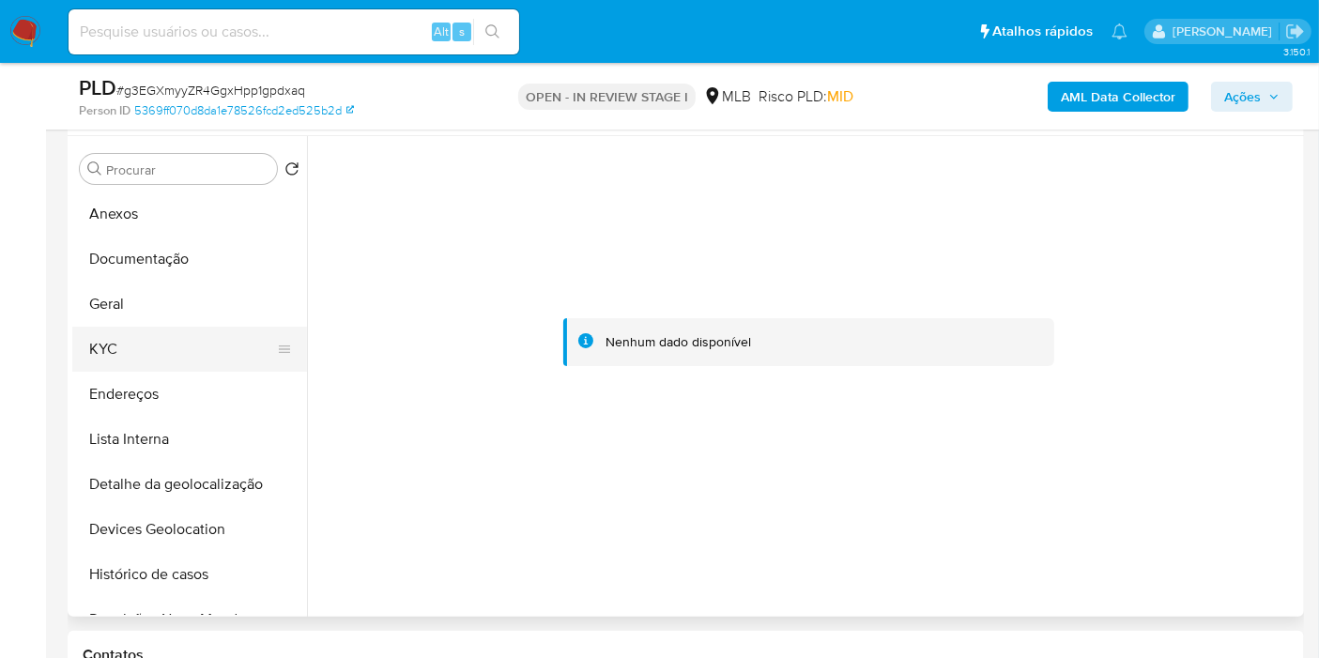
click at [153, 342] on button "KYC" at bounding box center [182, 349] width 220 height 45
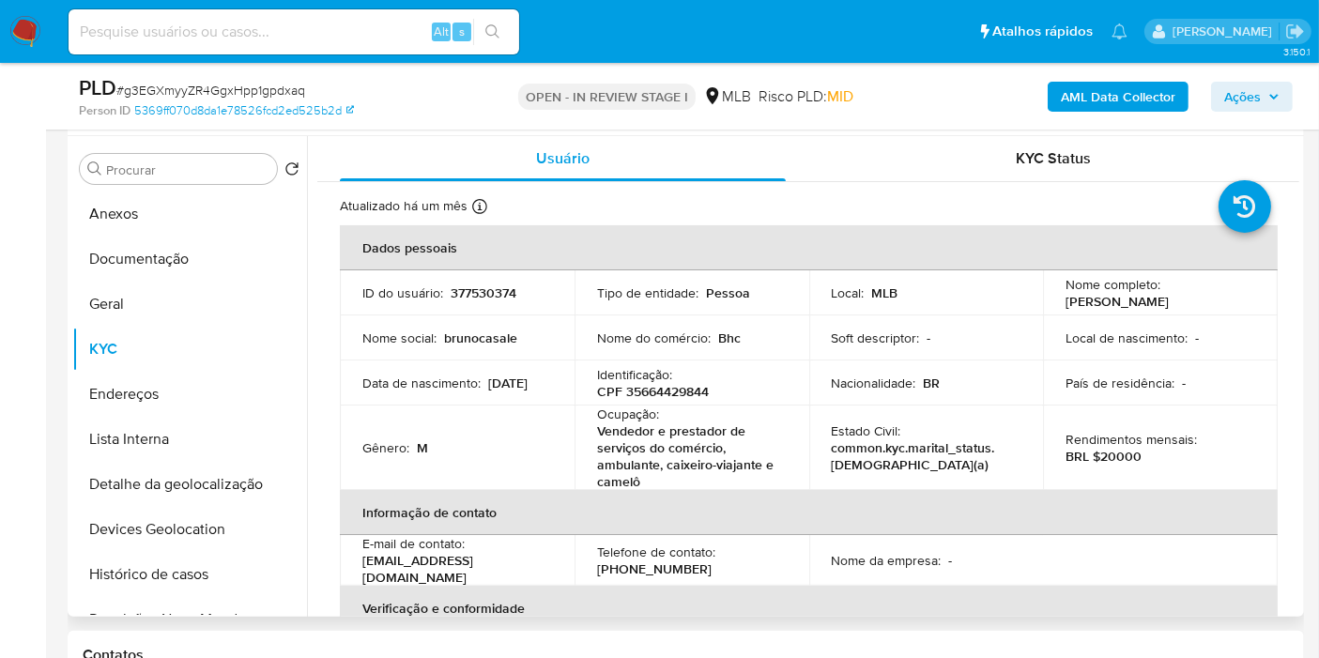
click at [687, 393] on p "CPF 35664429844" at bounding box center [653, 391] width 112 height 17
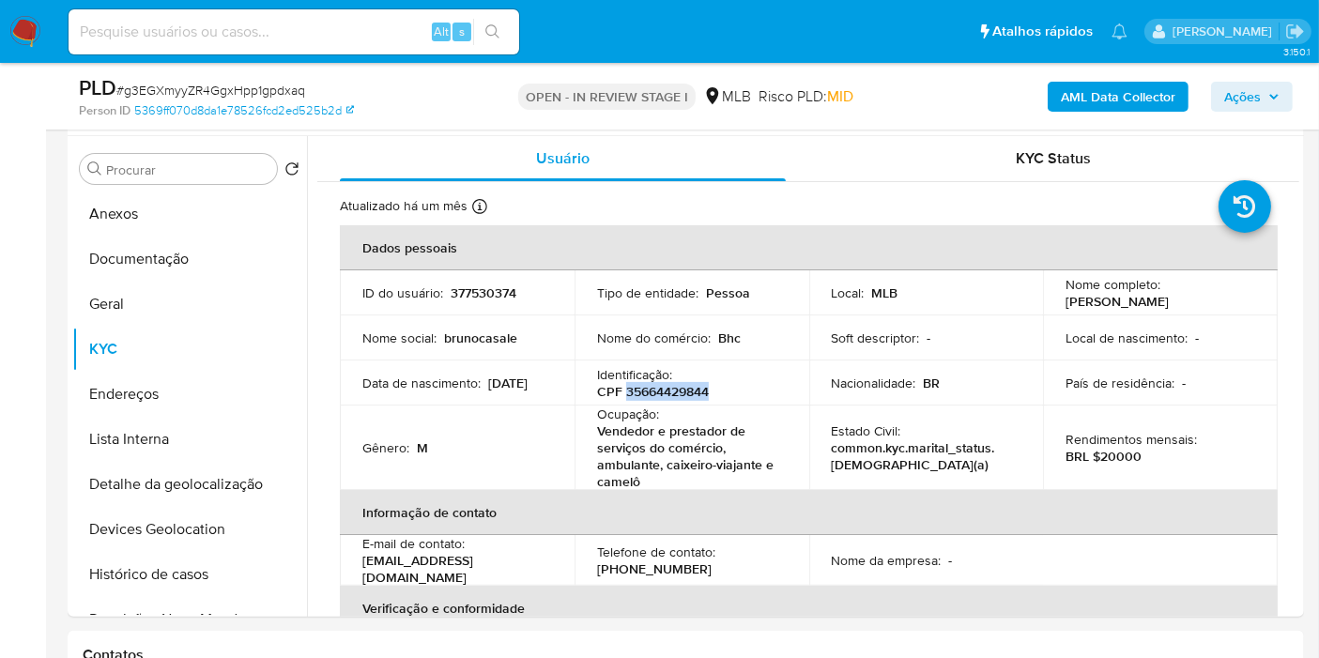
copy p "35664429844"
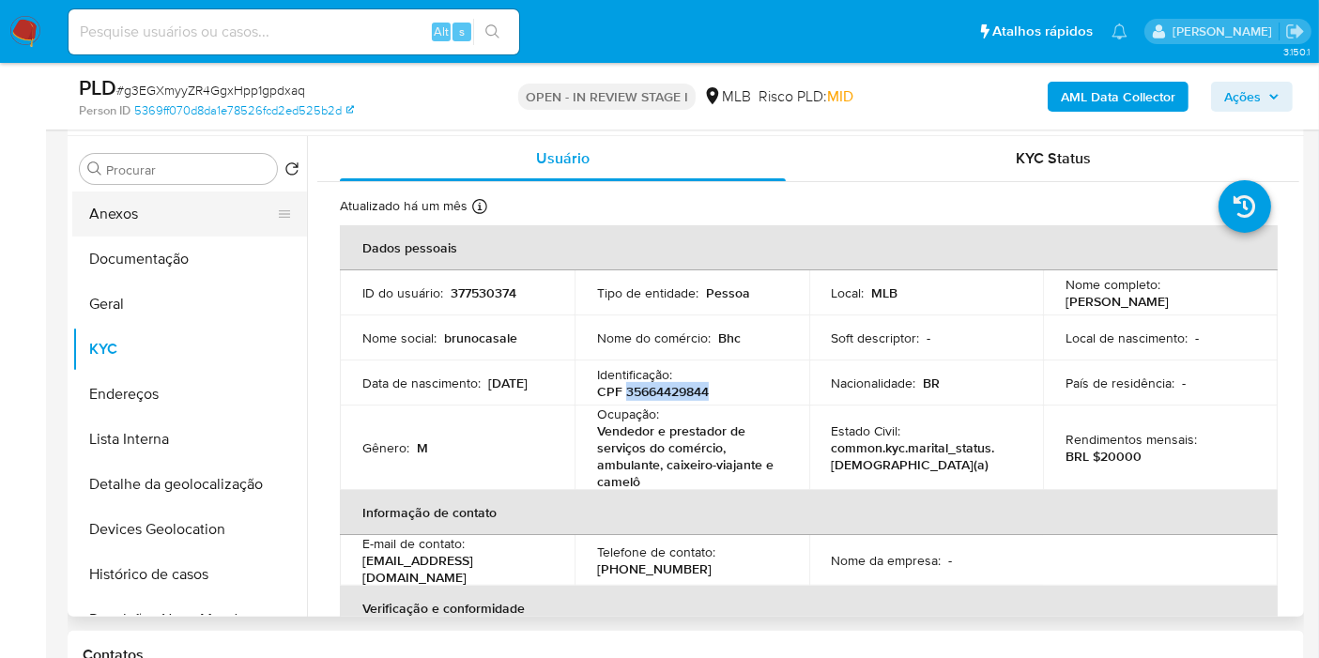
click at [229, 215] on button "Anexos" at bounding box center [182, 214] width 220 height 45
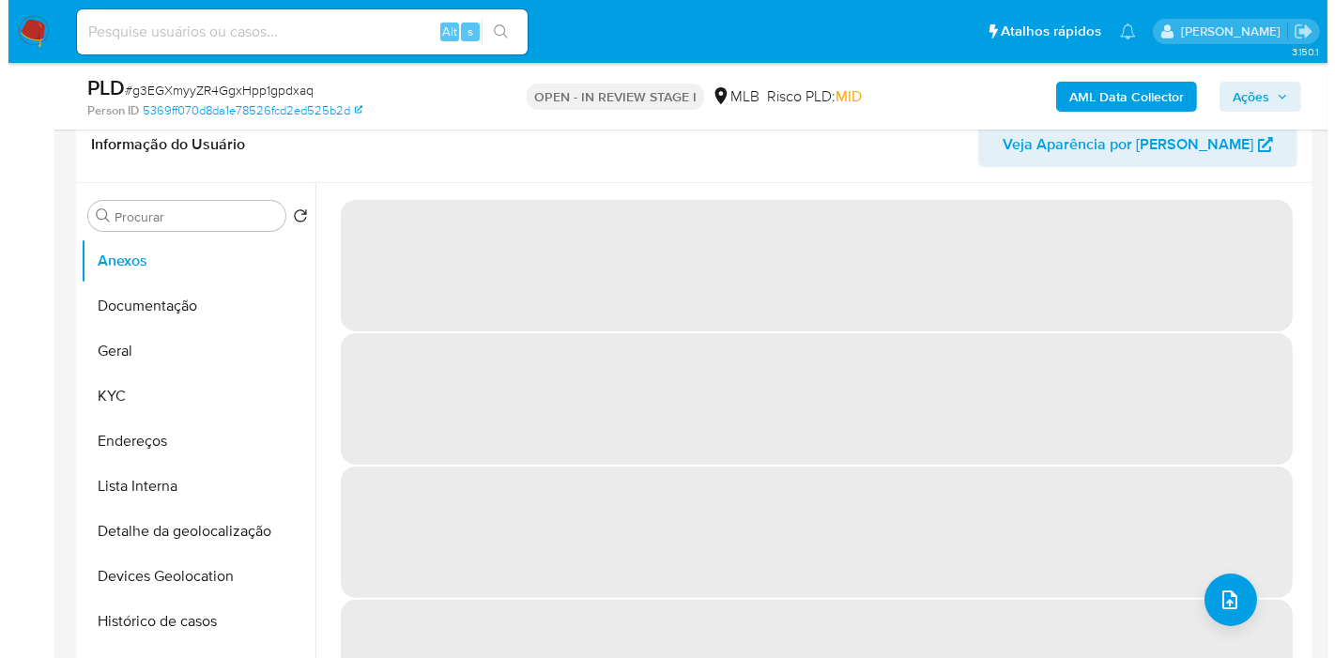
scroll to position [300, 0]
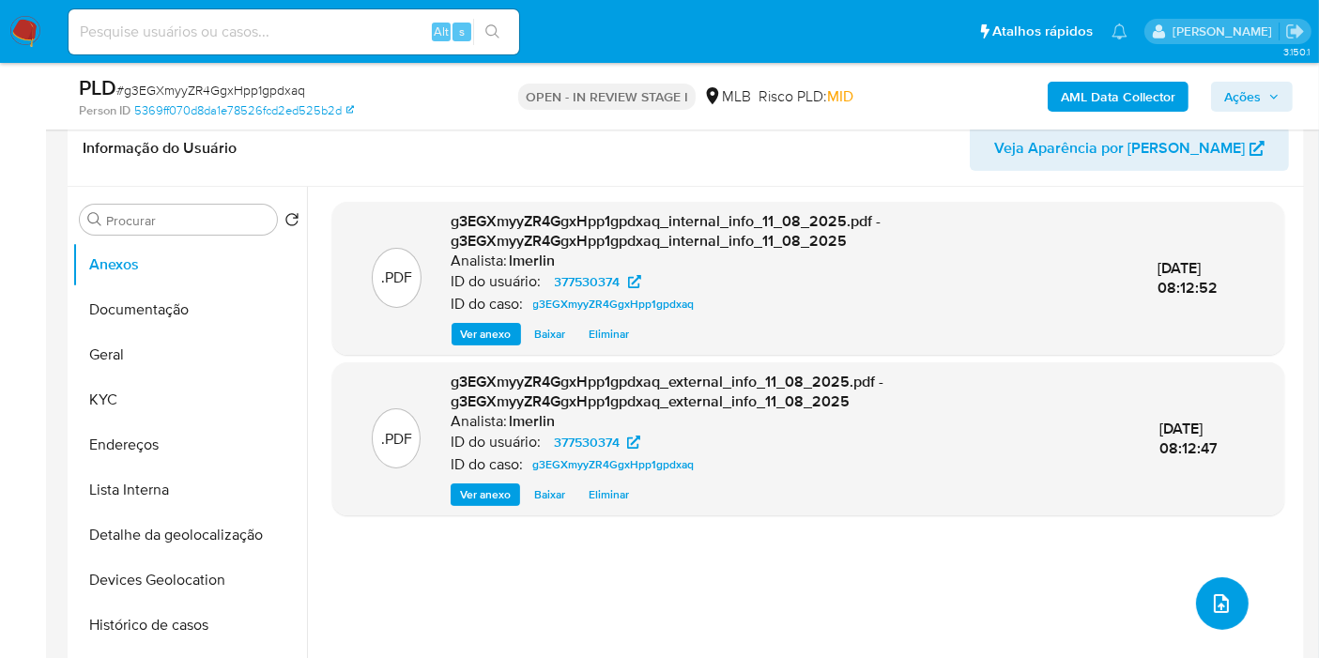
click at [1210, 592] on span "upload-file" at bounding box center [1221, 603] width 23 height 23
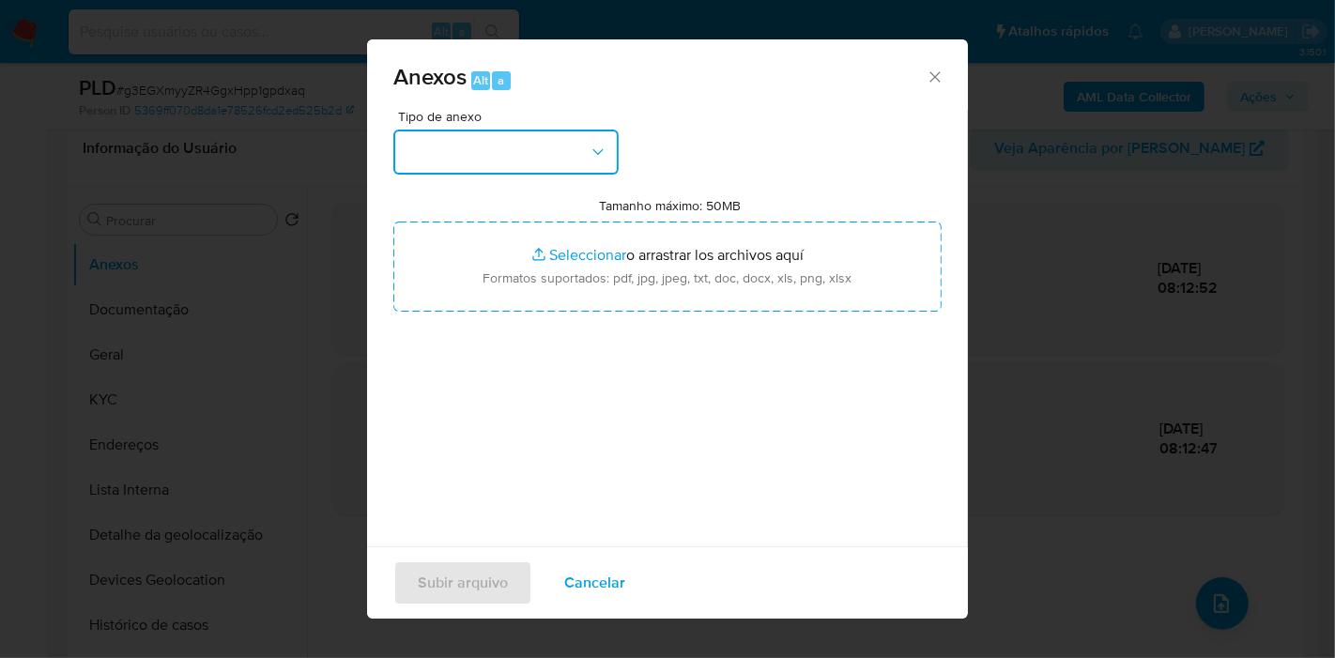
click at [604, 135] on button "button" at bounding box center [505, 152] width 225 height 45
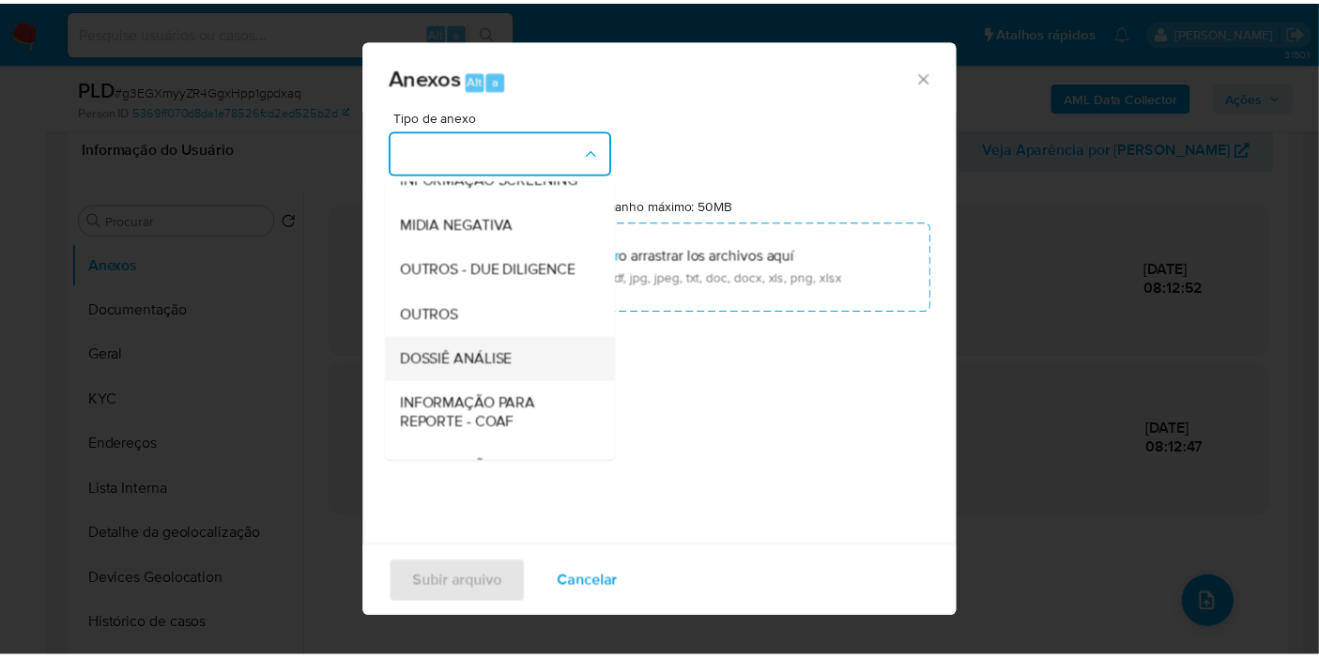
scroll to position [208, 0]
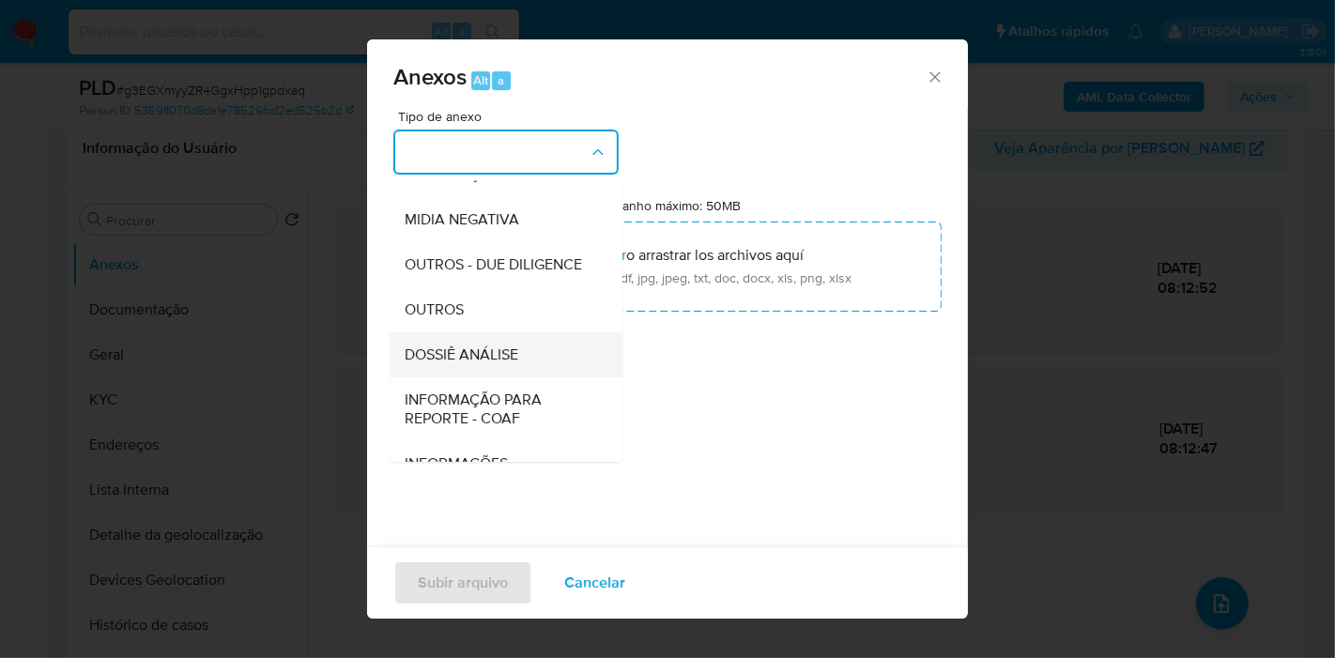
click at [515, 364] on span "DOSSIÊ ANÁLISE" at bounding box center [462, 355] width 114 height 19
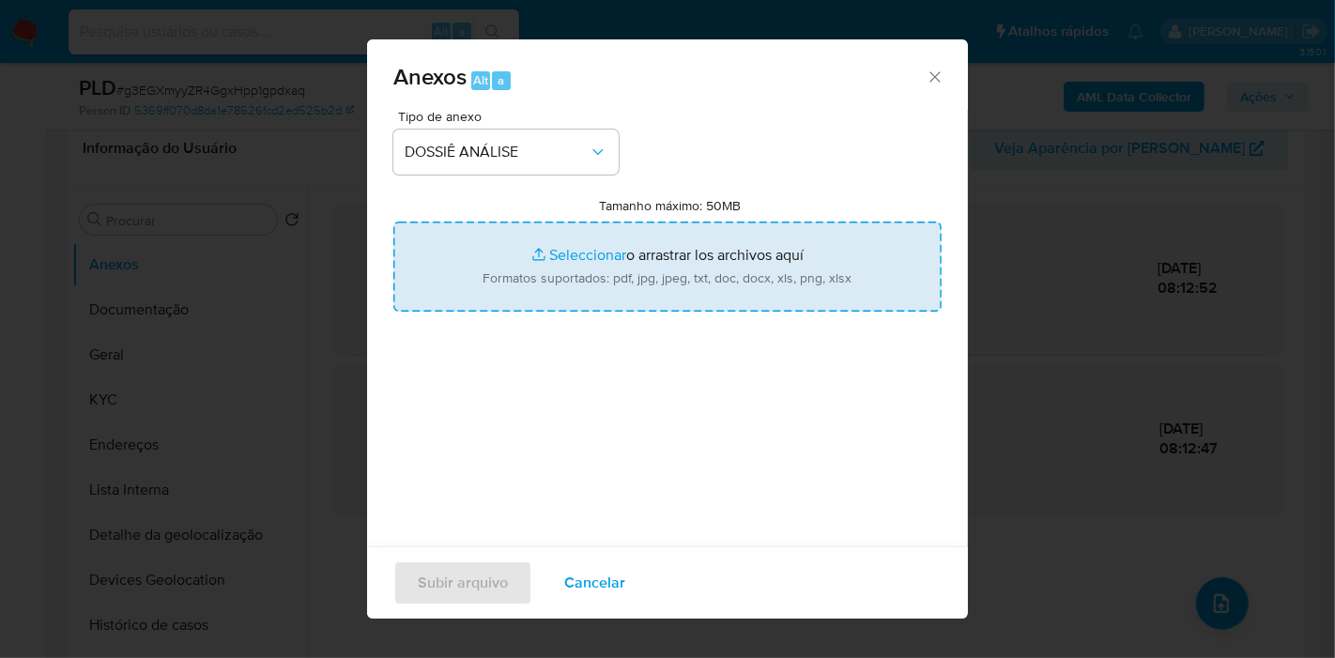
click at [641, 283] on input "Tamanho máximo: 50MB Seleccionar archivos" at bounding box center [667, 267] width 548 height 90
type input "C:\fakepath\Mulan 377530374_2025_08_11_07_21_03.xlsx"
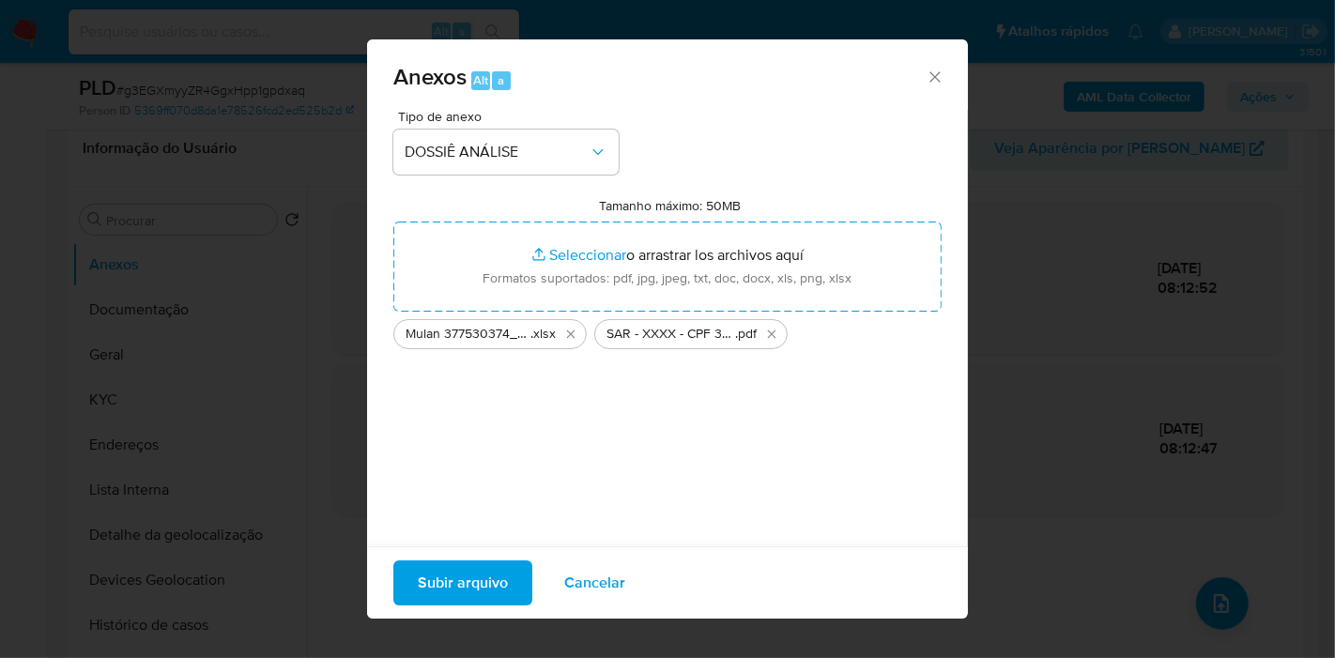
click at [468, 566] on span "Subir arquivo" at bounding box center [463, 582] width 90 height 41
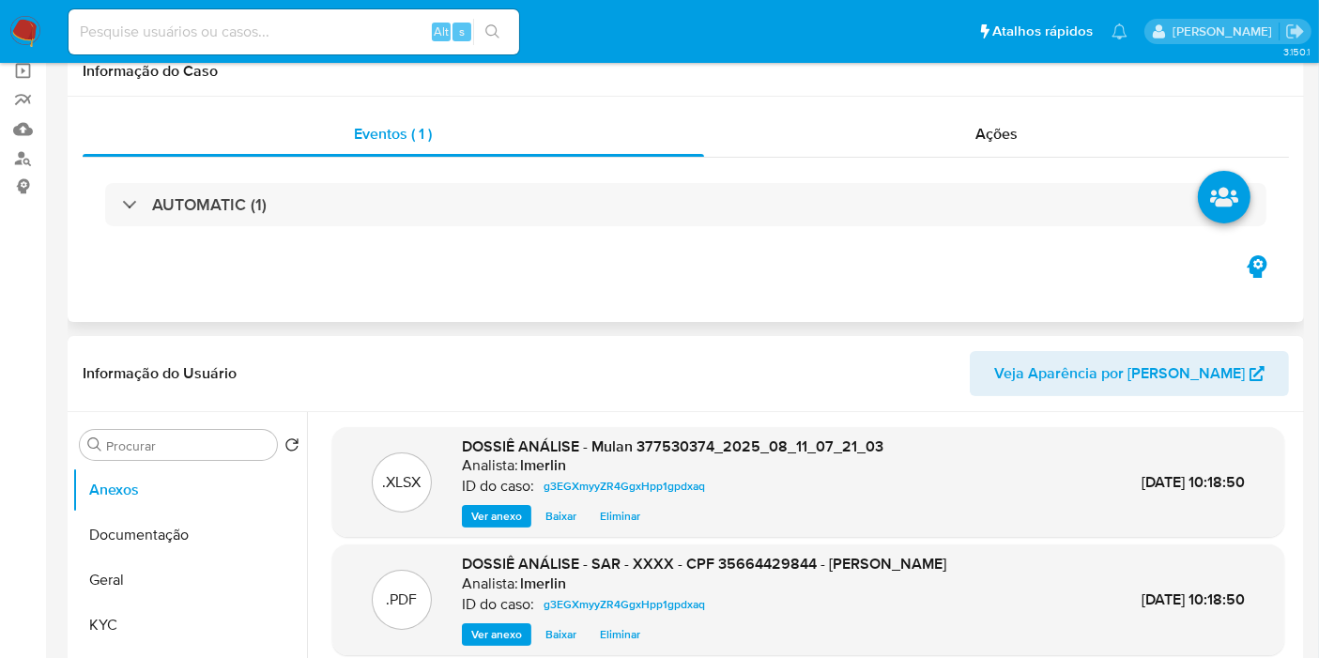
scroll to position [0, 0]
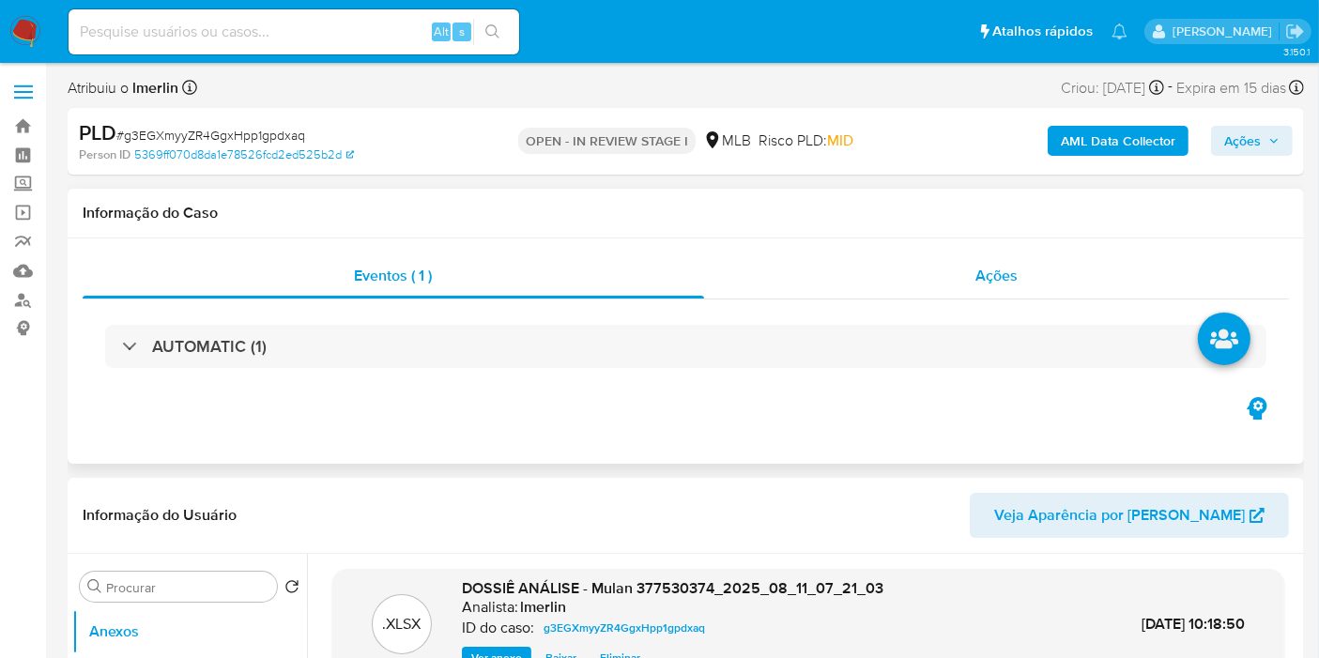
click at [1064, 264] on div "Ações" at bounding box center [997, 276] width 586 height 45
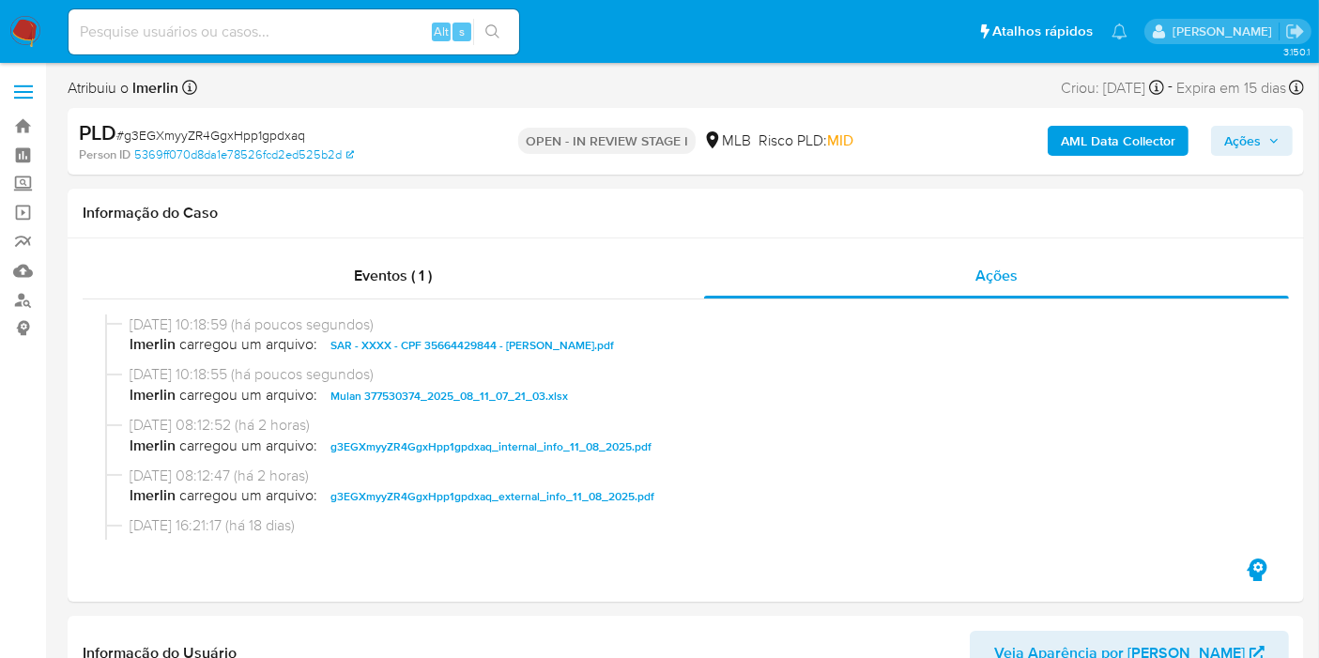
click at [1243, 141] on span "Ações" at bounding box center [1242, 141] width 37 height 30
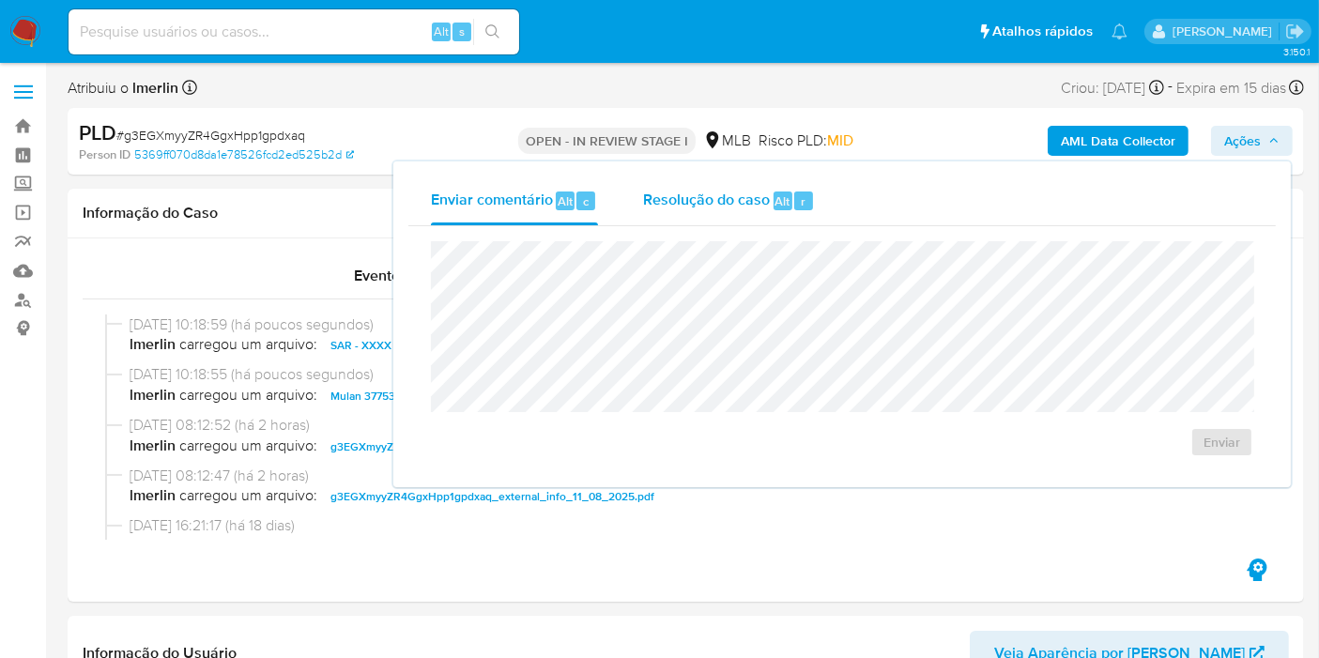
drag, startPoint x: 783, startPoint y: 207, endPoint x: 775, endPoint y: 239, distance: 33.9
click at [783, 207] on span "Alt" at bounding box center [783, 201] width 15 height 18
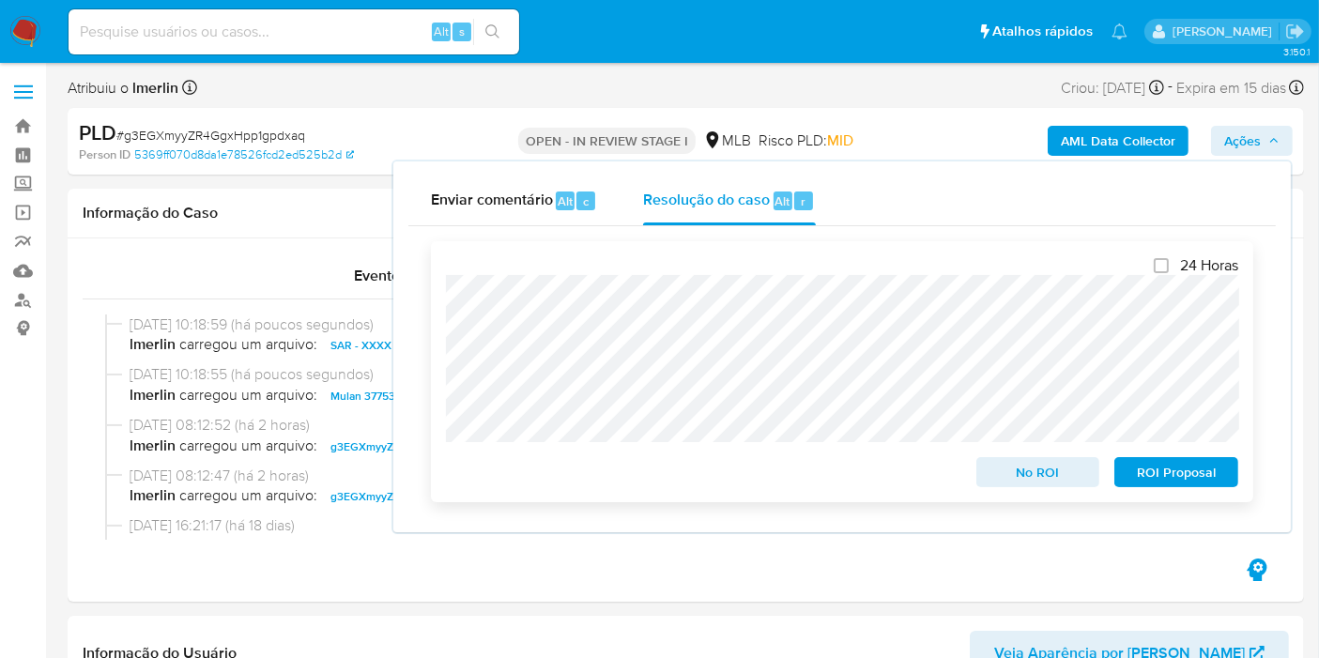
click at [1202, 476] on span "ROI Proposal" at bounding box center [1177, 472] width 98 height 26
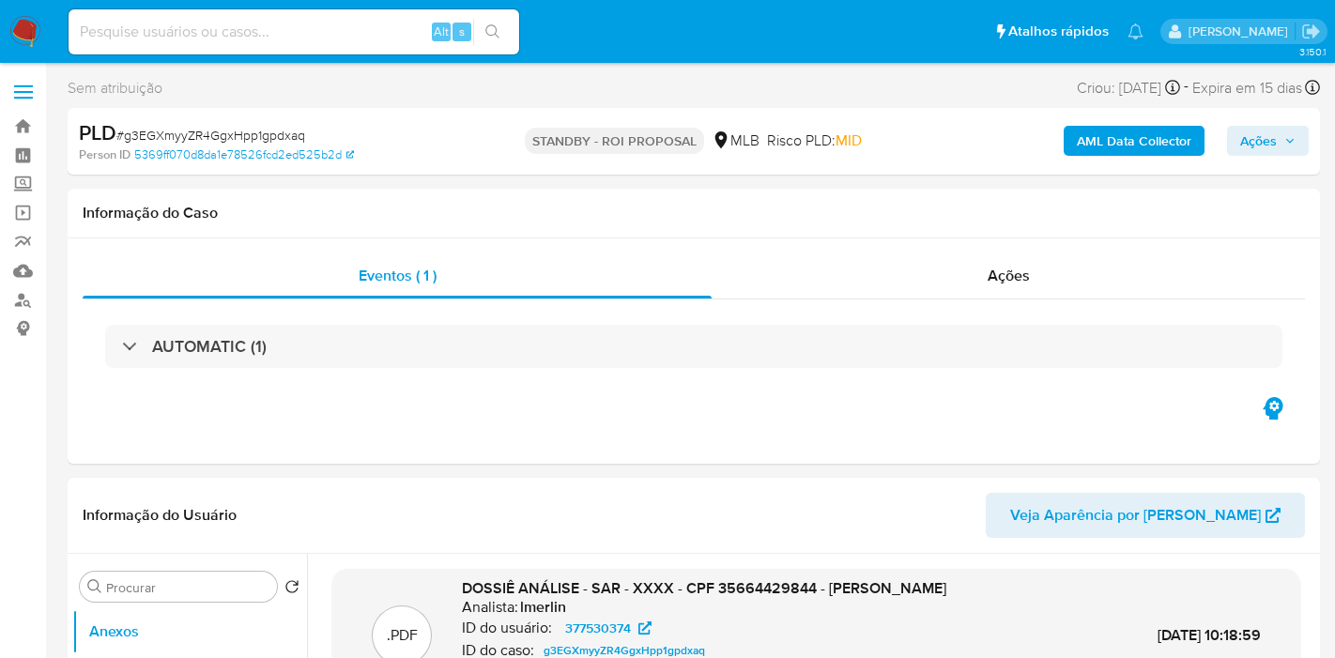
select select "10"
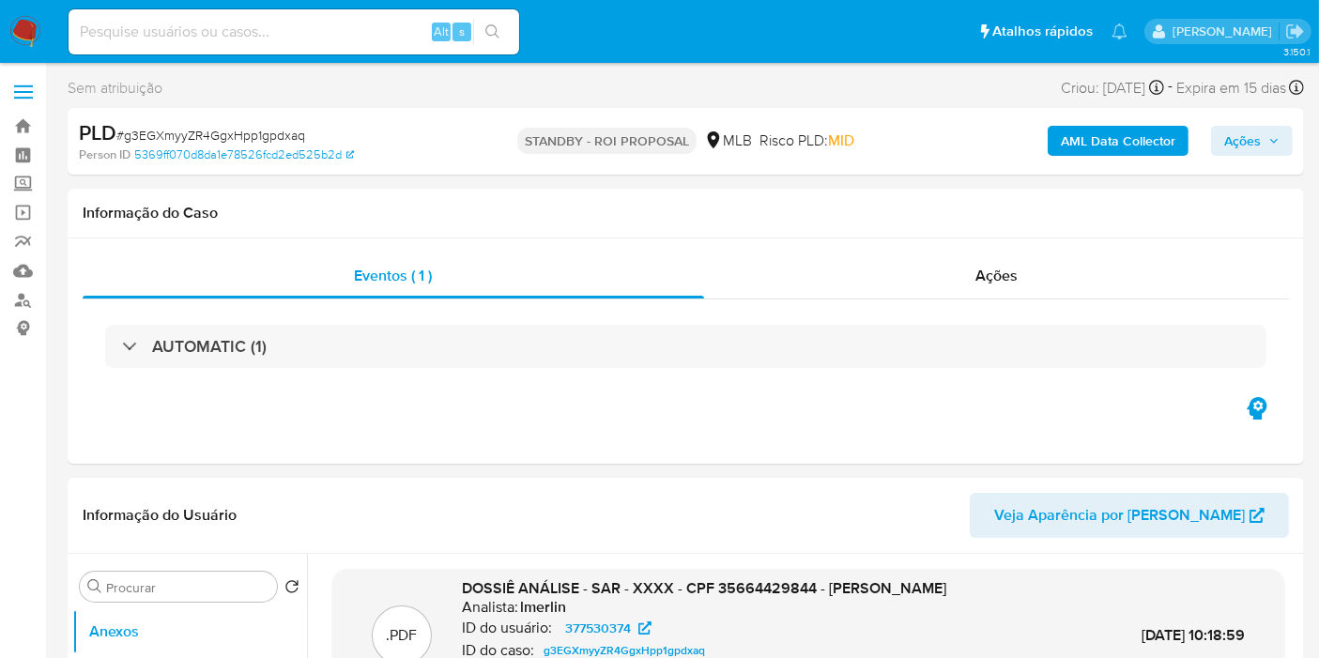
click at [259, 36] on input at bounding box center [294, 32] width 451 height 24
paste input "op7PYp8gbcUxh1ln2oGd4gEI"
type input "op7PYp8gbcUxh1ln2oGd4gEI"
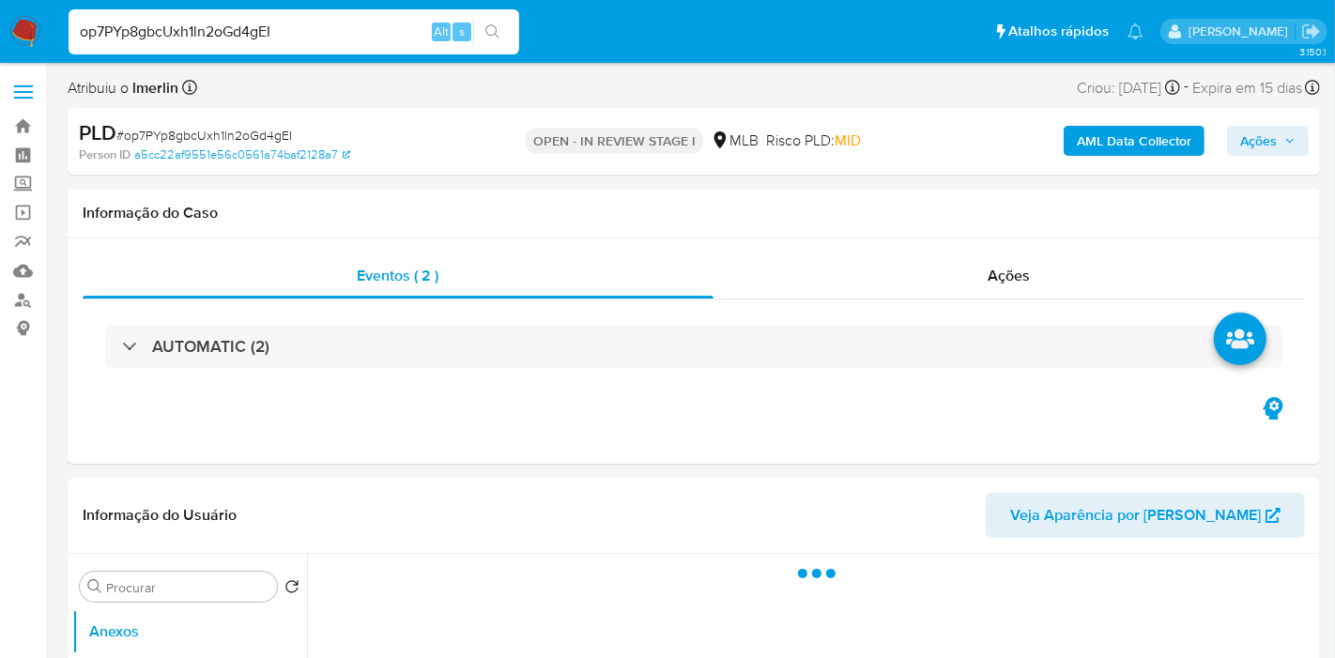
select select "10"
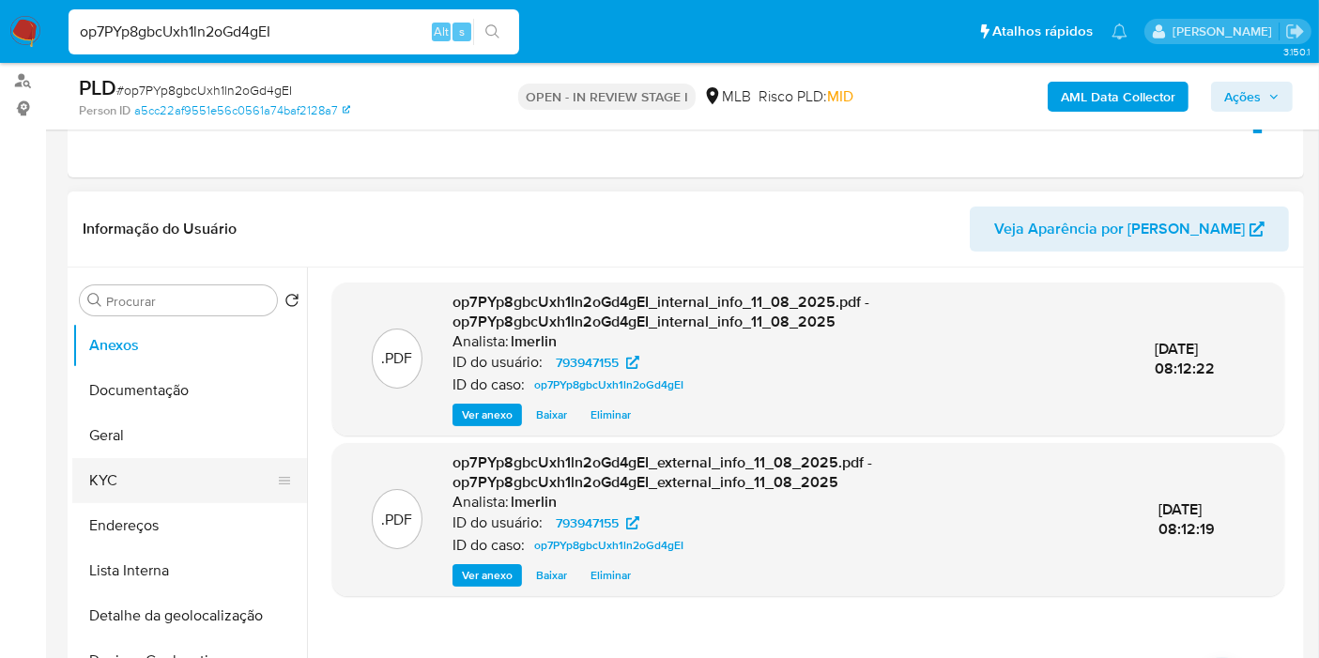
scroll to position [313, 0]
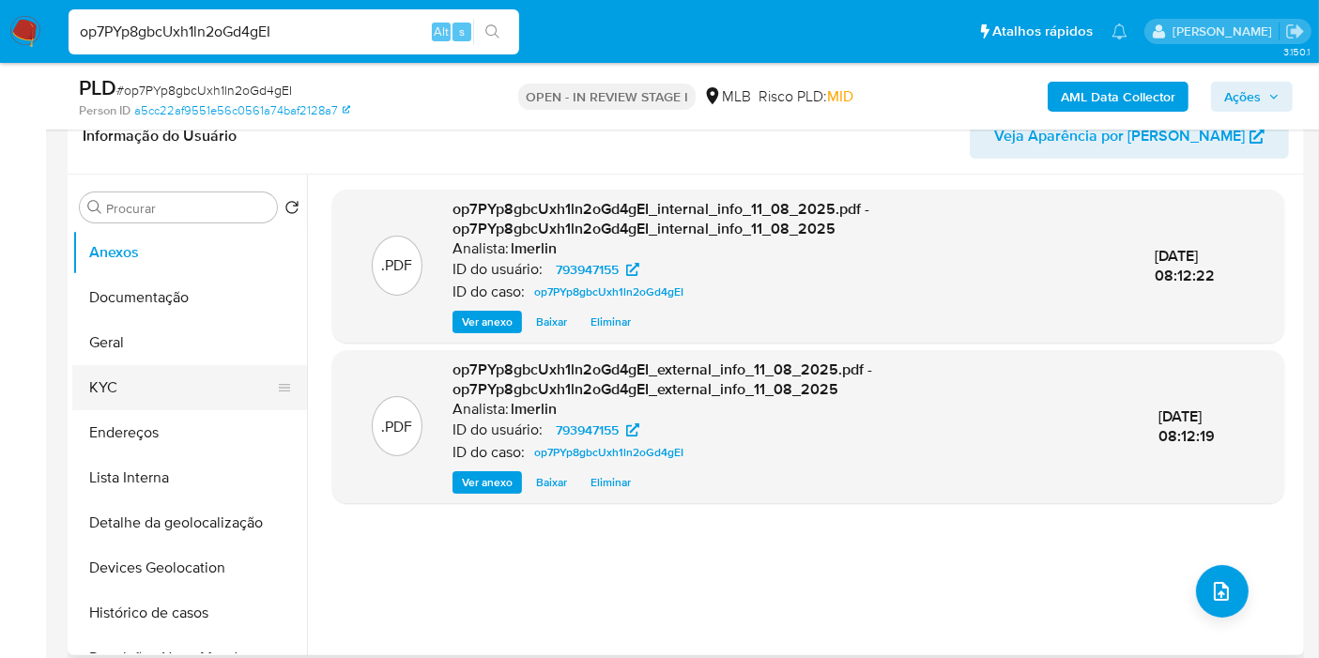
click at [165, 374] on button "KYC" at bounding box center [182, 387] width 220 height 45
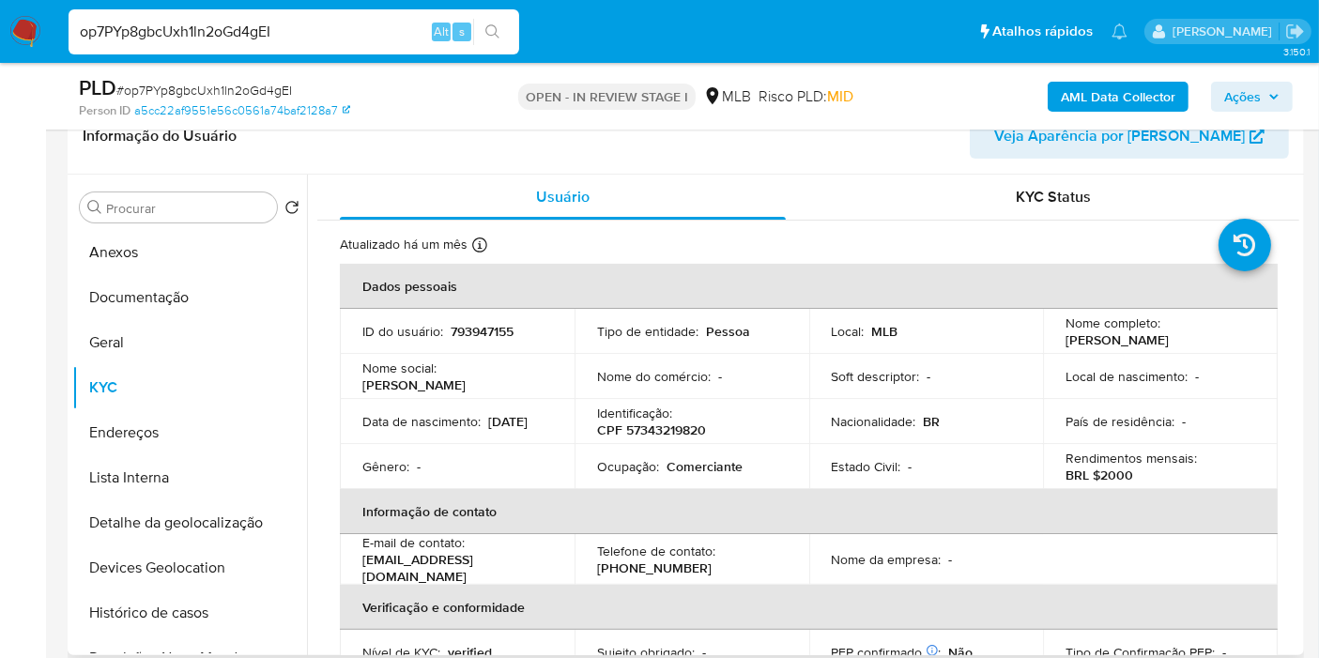
click at [681, 426] on p "CPF 57343219820" at bounding box center [651, 430] width 109 height 17
click at [682, 430] on p "CPF 57343219820" at bounding box center [651, 430] width 109 height 17
copy p "57343219820"
click at [490, 413] on div "Data de nascimento : 13/02/2000" at bounding box center [457, 421] width 190 height 17
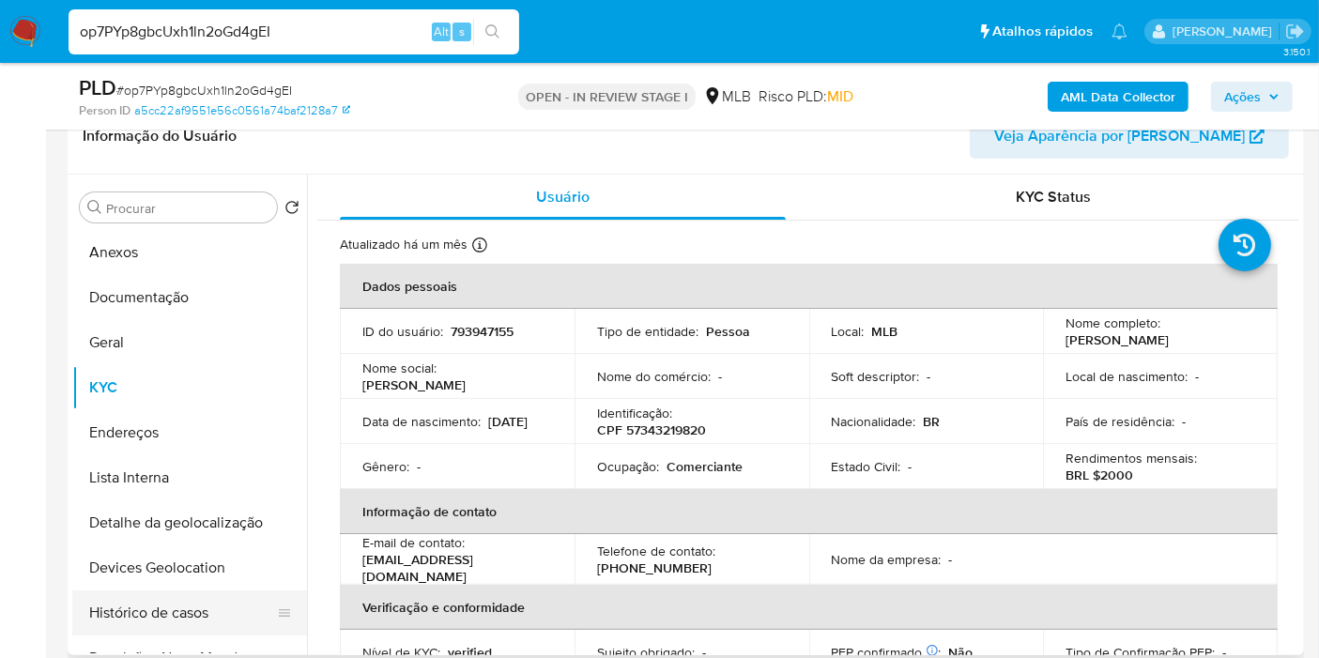
click at [220, 607] on button "Histórico de casos" at bounding box center [182, 613] width 220 height 45
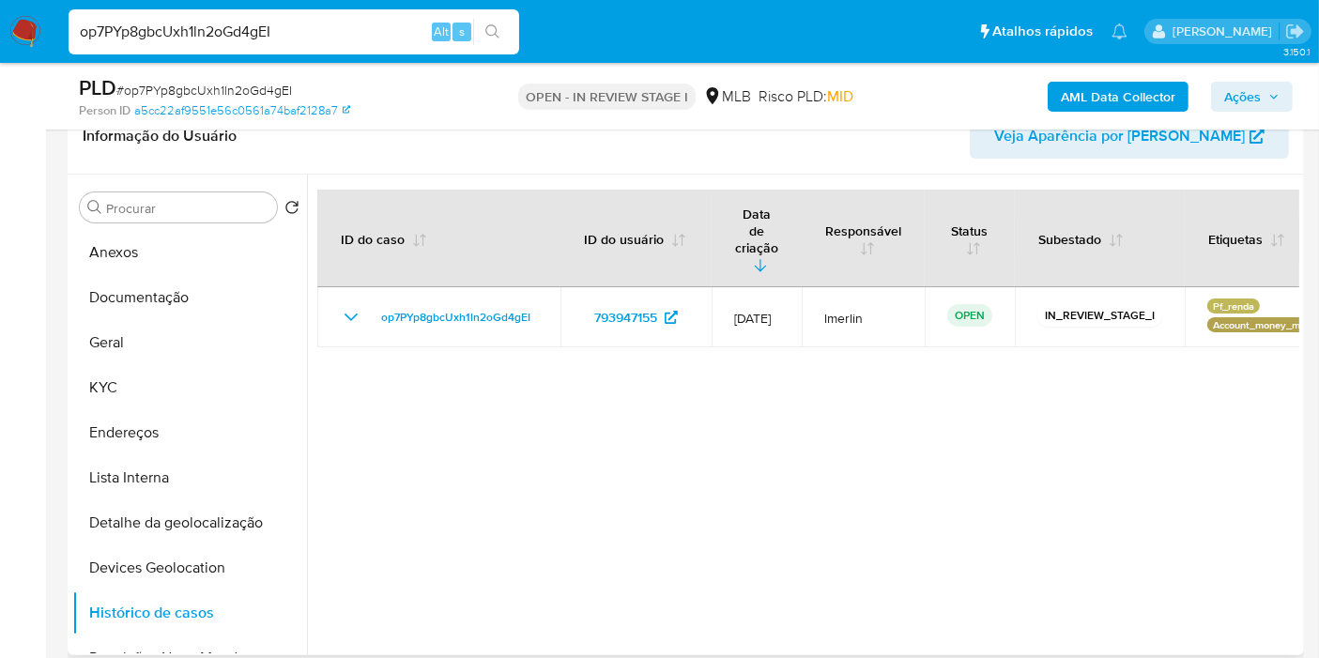
click at [1203, 494] on div at bounding box center [803, 415] width 992 height 481
click at [192, 382] on button "KYC" at bounding box center [182, 387] width 220 height 45
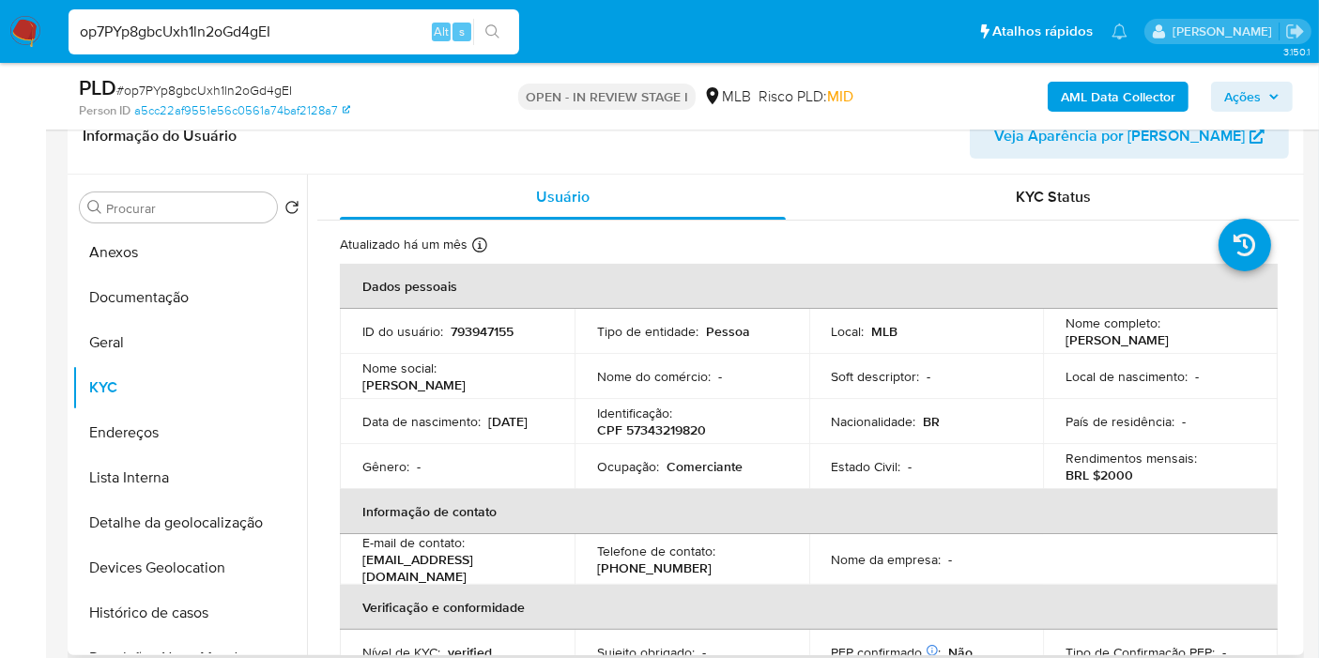
click at [700, 465] on p "Comerciante" at bounding box center [705, 466] width 76 height 17
copy p "Comerciante"
click at [209, 293] on button "Documentação" at bounding box center [182, 297] width 220 height 45
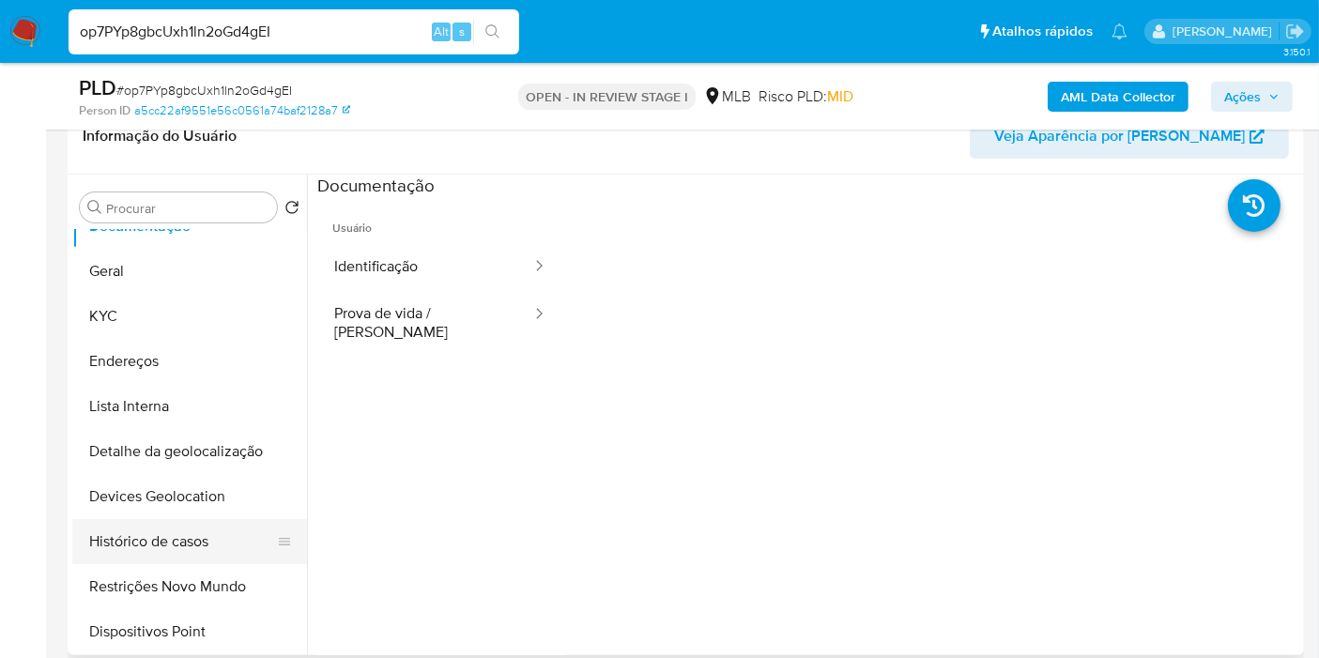
scroll to position [104, 0]
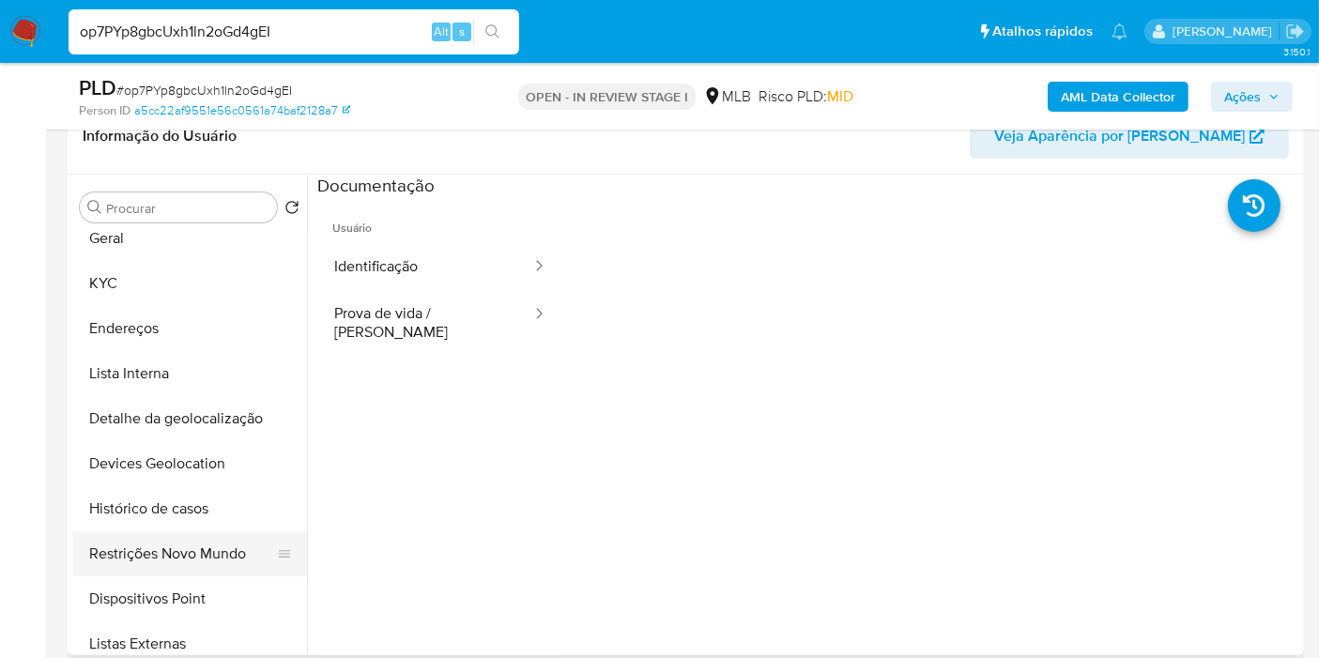
click at [195, 545] on button "Restrições Novo Mundo" at bounding box center [182, 553] width 220 height 45
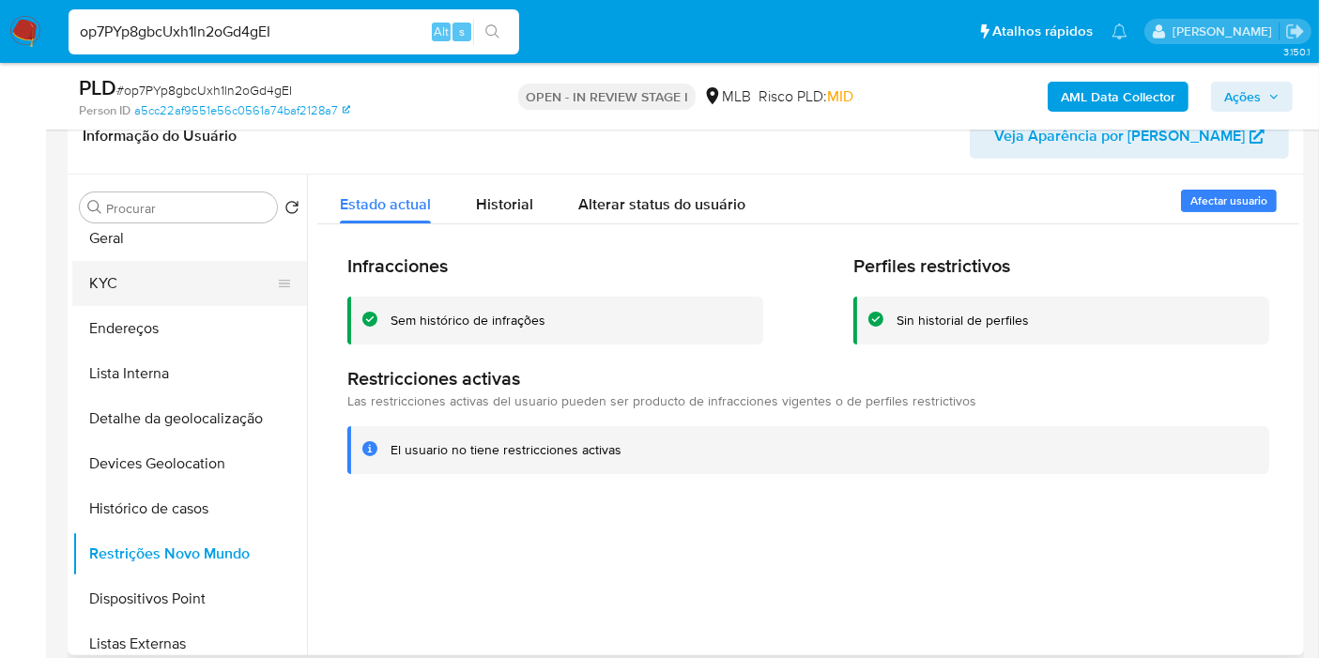
click at [154, 264] on button "KYC" at bounding box center [182, 283] width 220 height 45
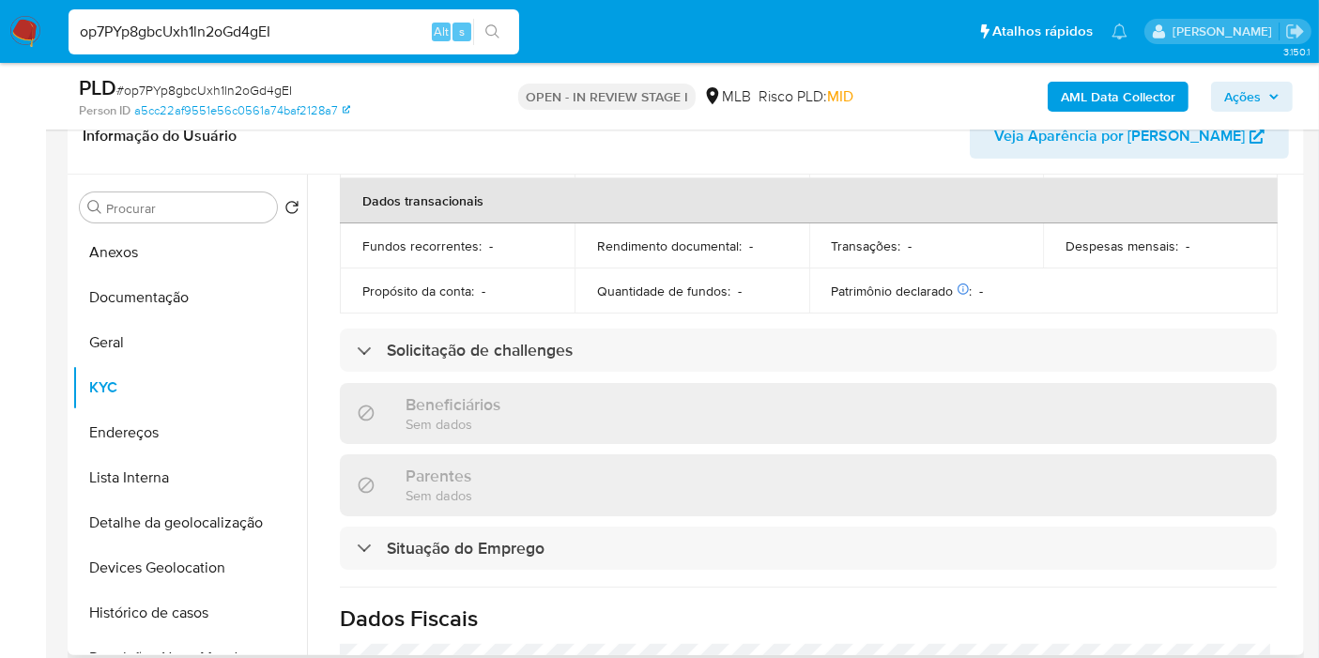
scroll to position [834, 0]
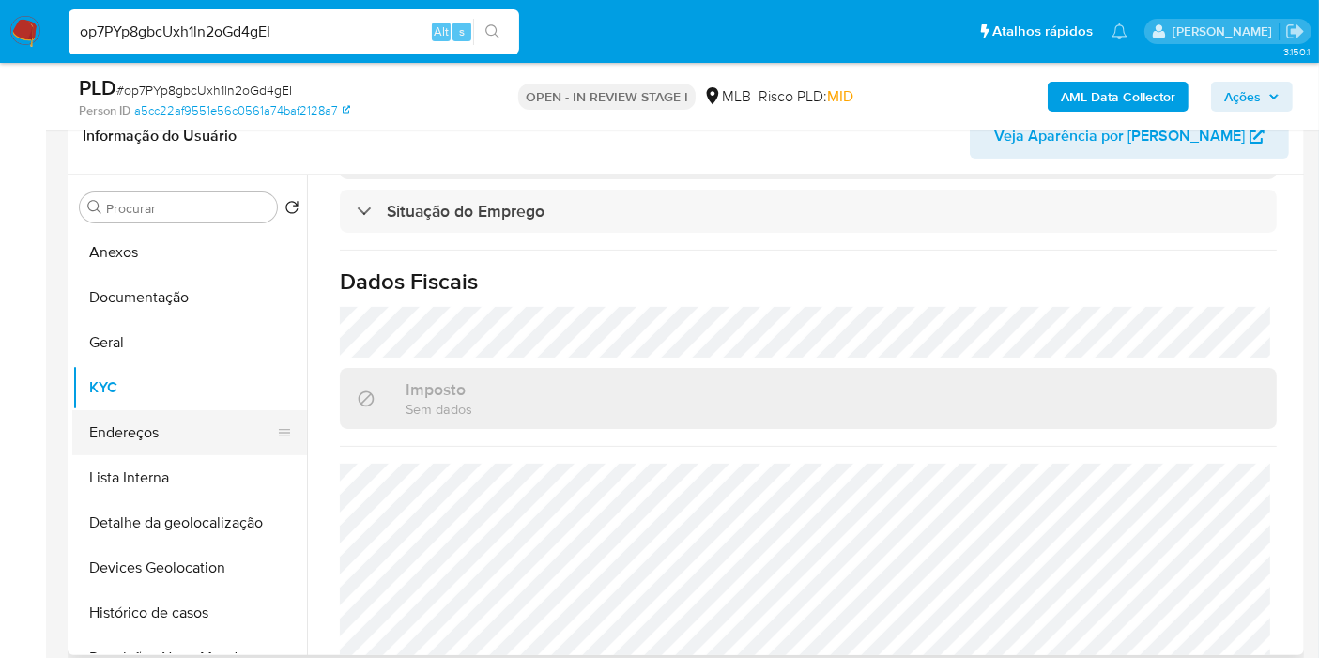
click at [171, 441] on button "Endereços" at bounding box center [182, 432] width 220 height 45
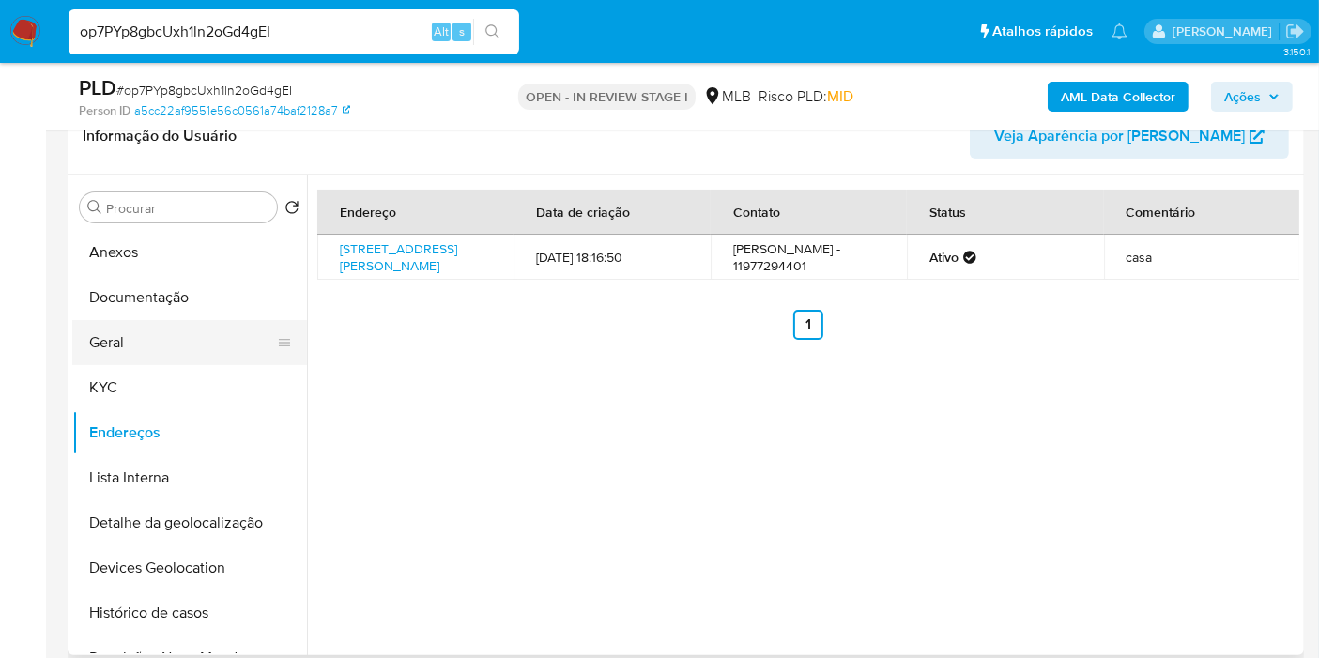
click at [197, 339] on button "Geral" at bounding box center [182, 342] width 220 height 45
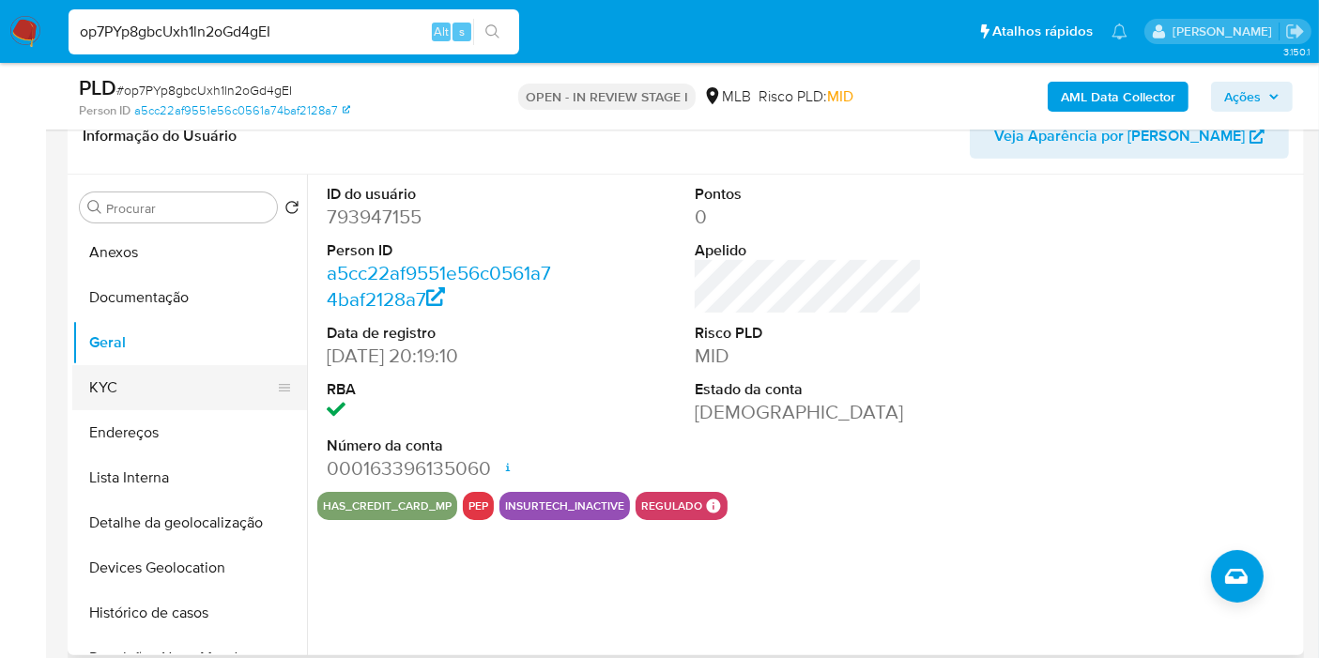
click at [214, 392] on button "KYC" at bounding box center [182, 387] width 220 height 45
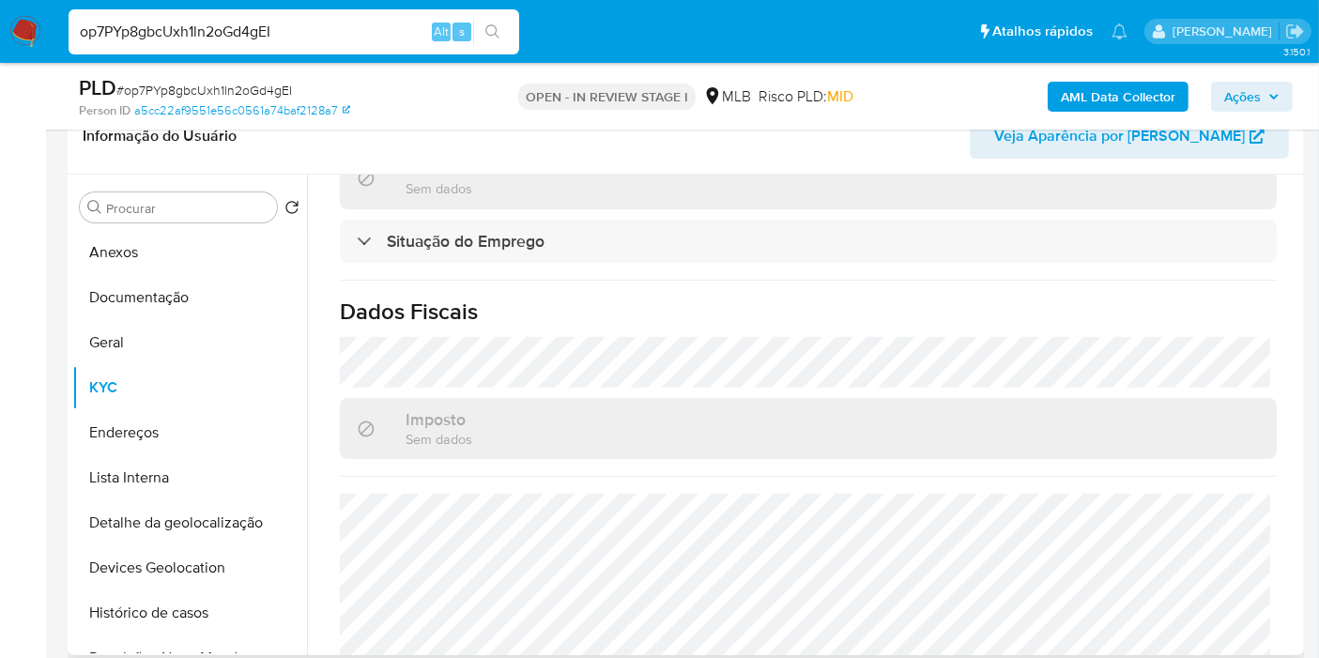
scroll to position [877, 0]
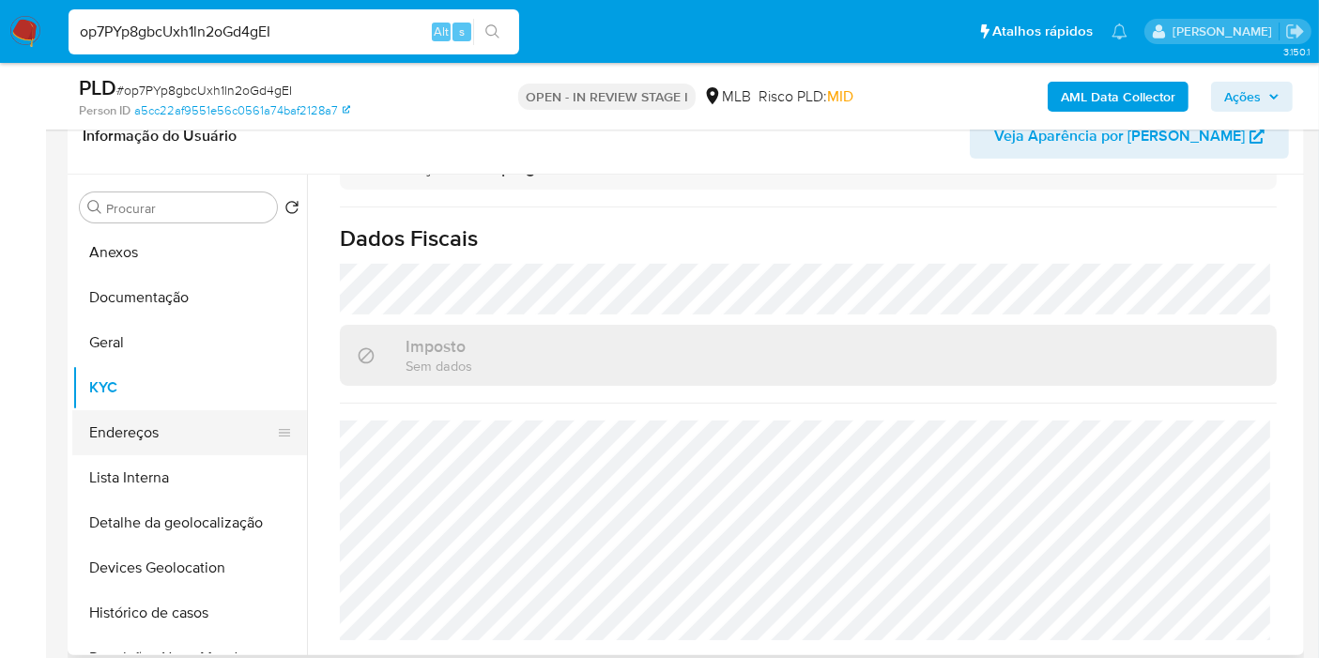
click at [218, 420] on button "Endereços" at bounding box center [182, 432] width 220 height 45
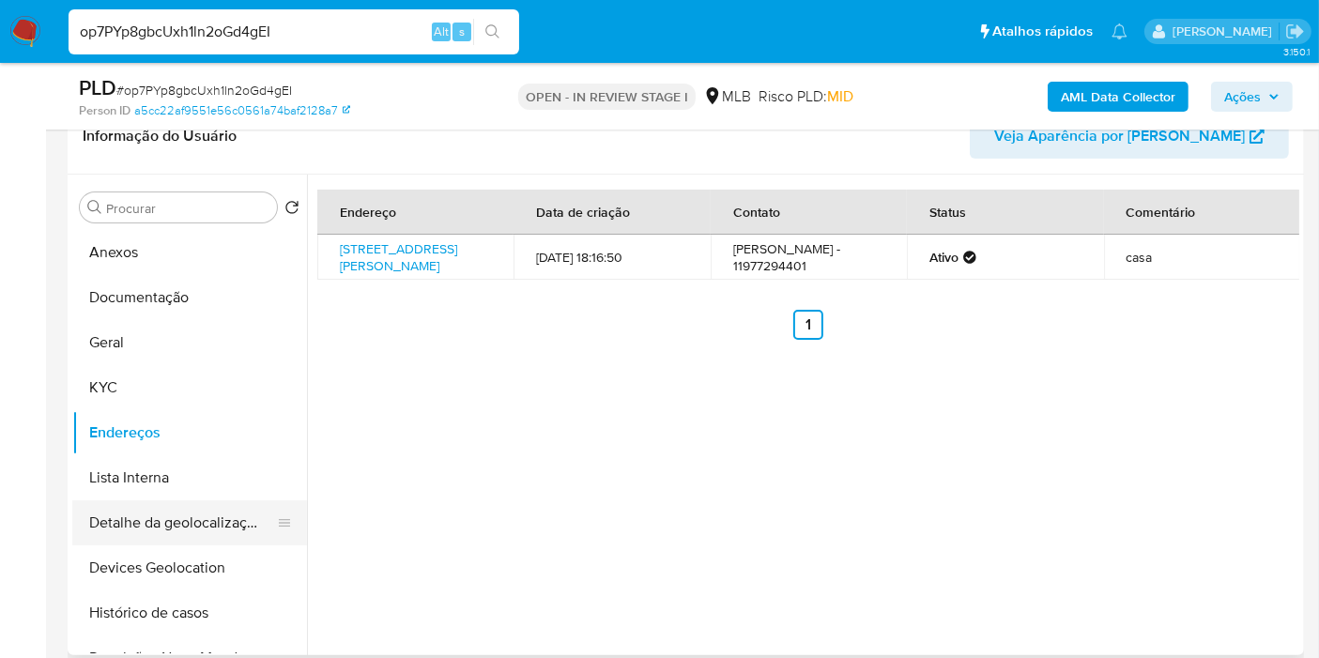
click at [225, 513] on button "Detalhe da geolocalização" at bounding box center [182, 522] width 220 height 45
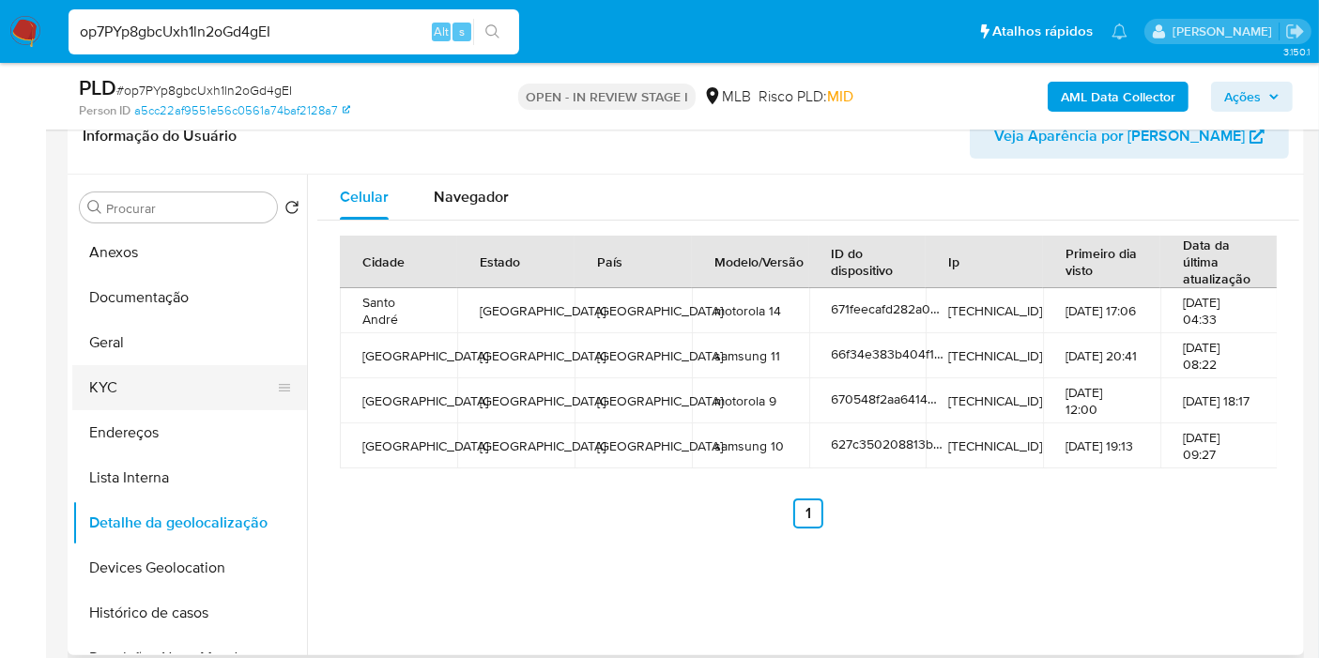
scroll to position [104, 0]
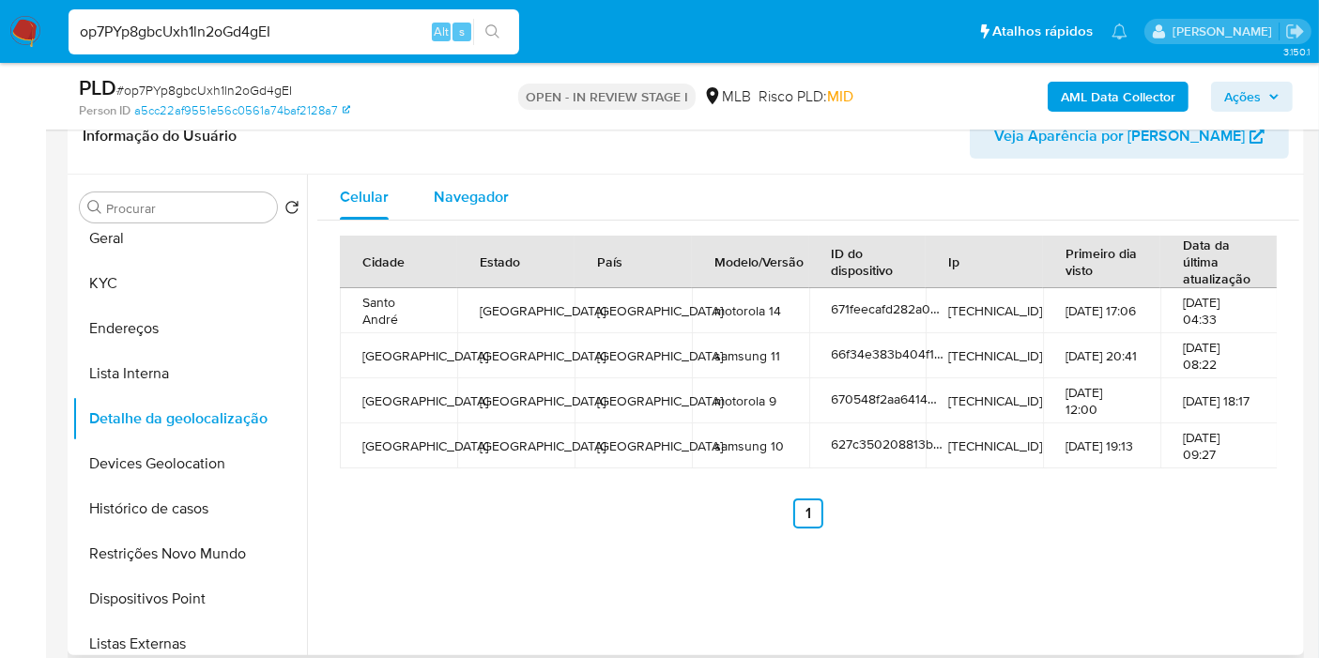
click at [490, 191] on span "Navegador" at bounding box center [471, 197] width 75 height 22
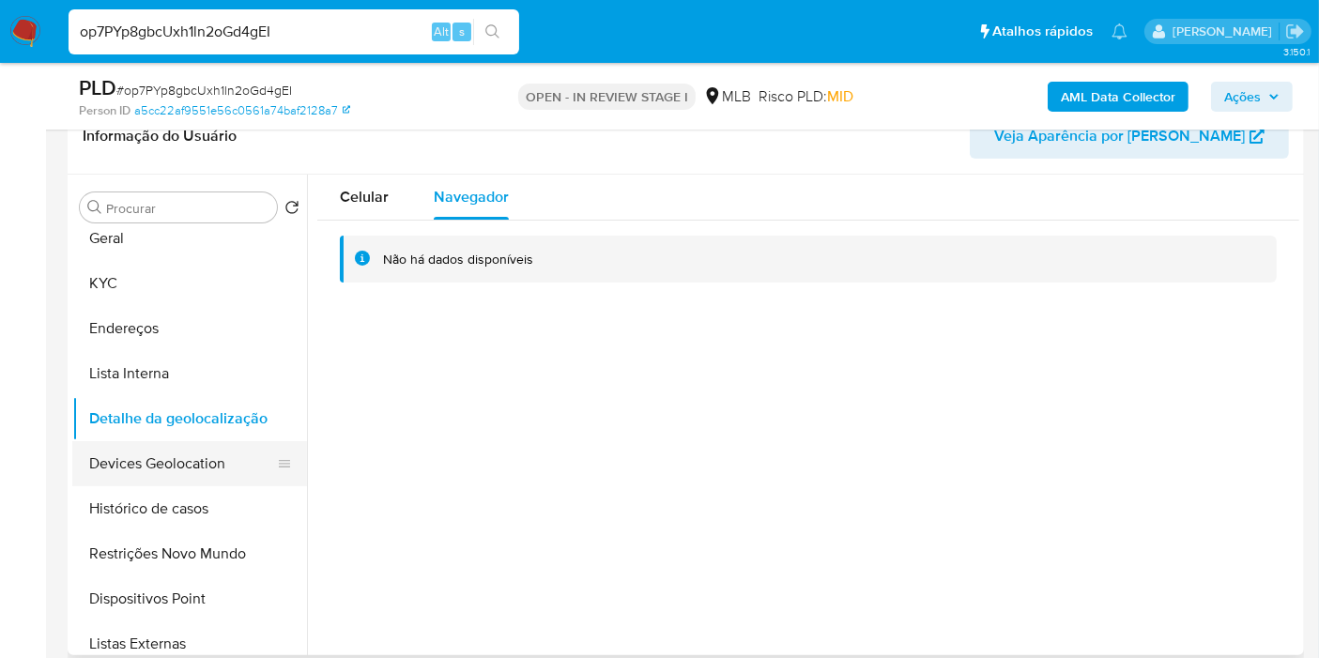
click at [174, 476] on button "Devices Geolocation" at bounding box center [182, 463] width 220 height 45
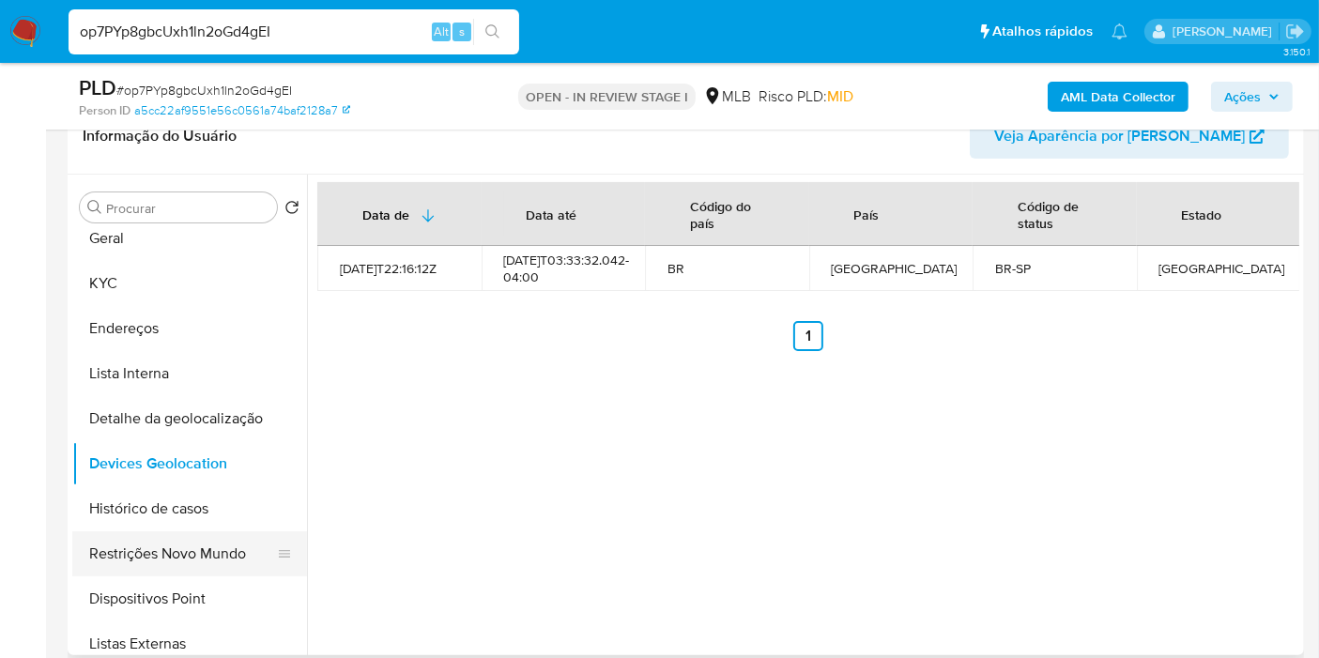
click at [209, 537] on button "Restrições Novo Mundo" at bounding box center [182, 553] width 220 height 45
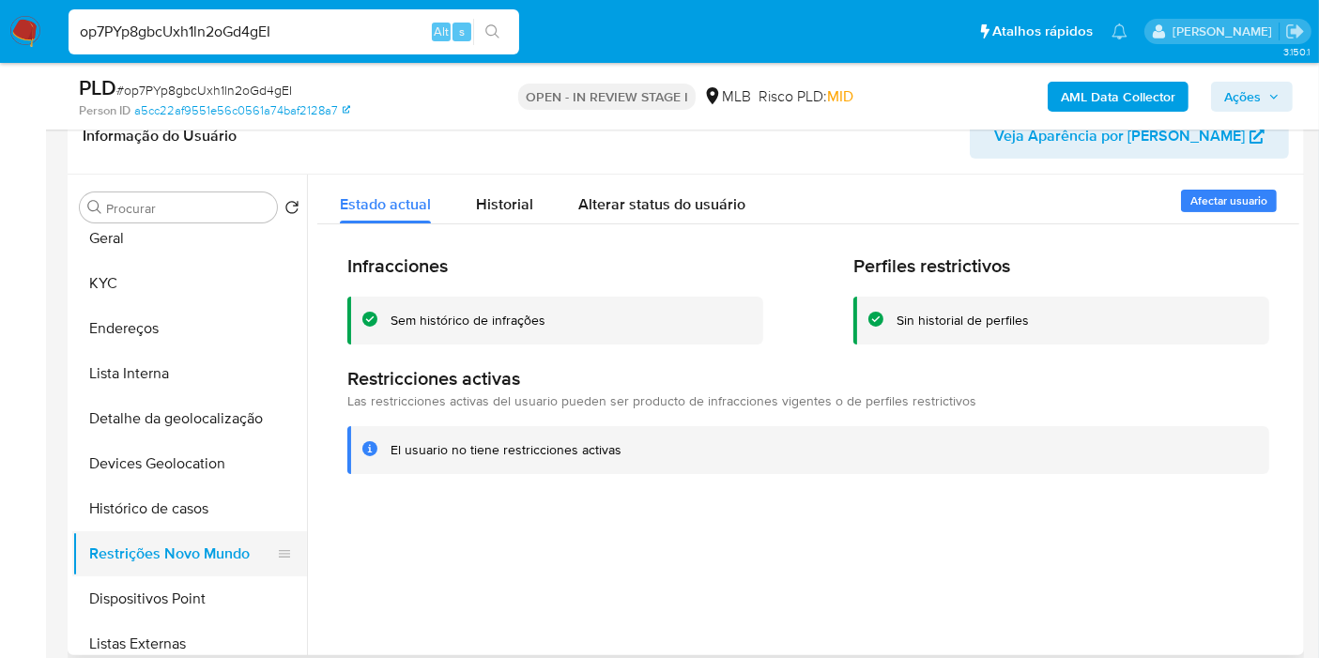
click at [165, 571] on button "Restrições Novo Mundo" at bounding box center [182, 553] width 220 height 45
click at [165, 609] on button "Dispositivos Point" at bounding box center [182, 599] width 220 height 45
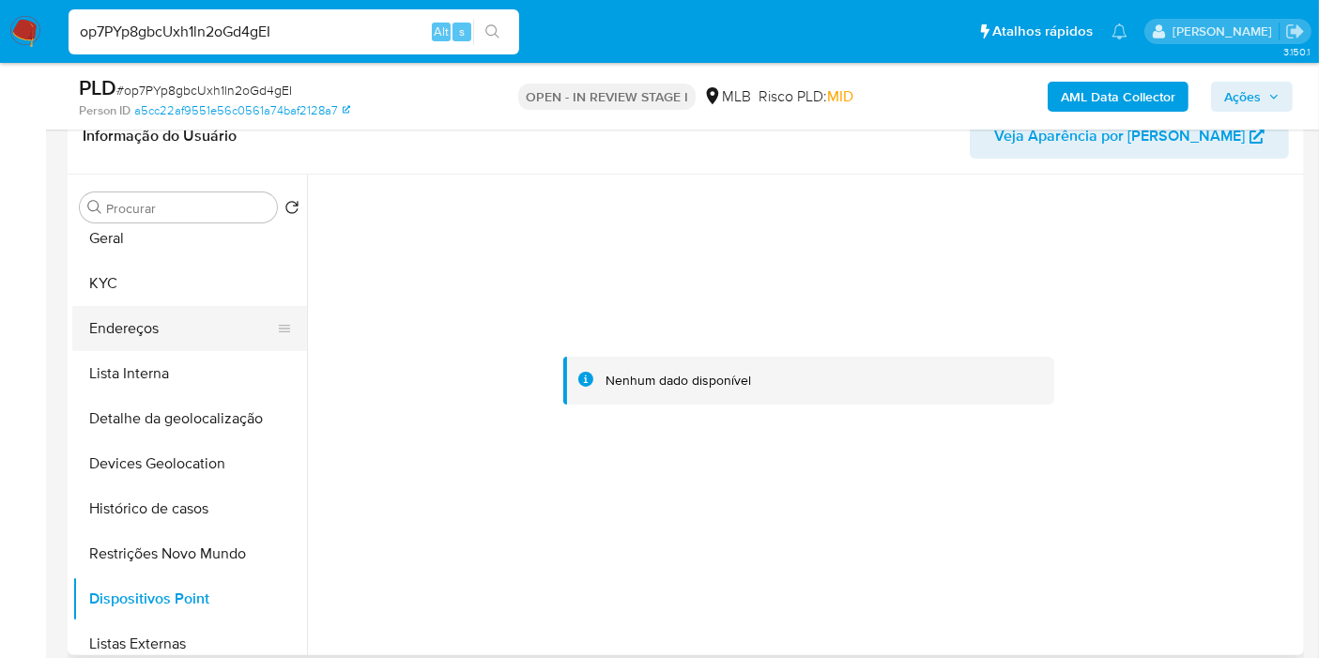
click at [174, 329] on button "Endereços" at bounding box center [182, 328] width 220 height 45
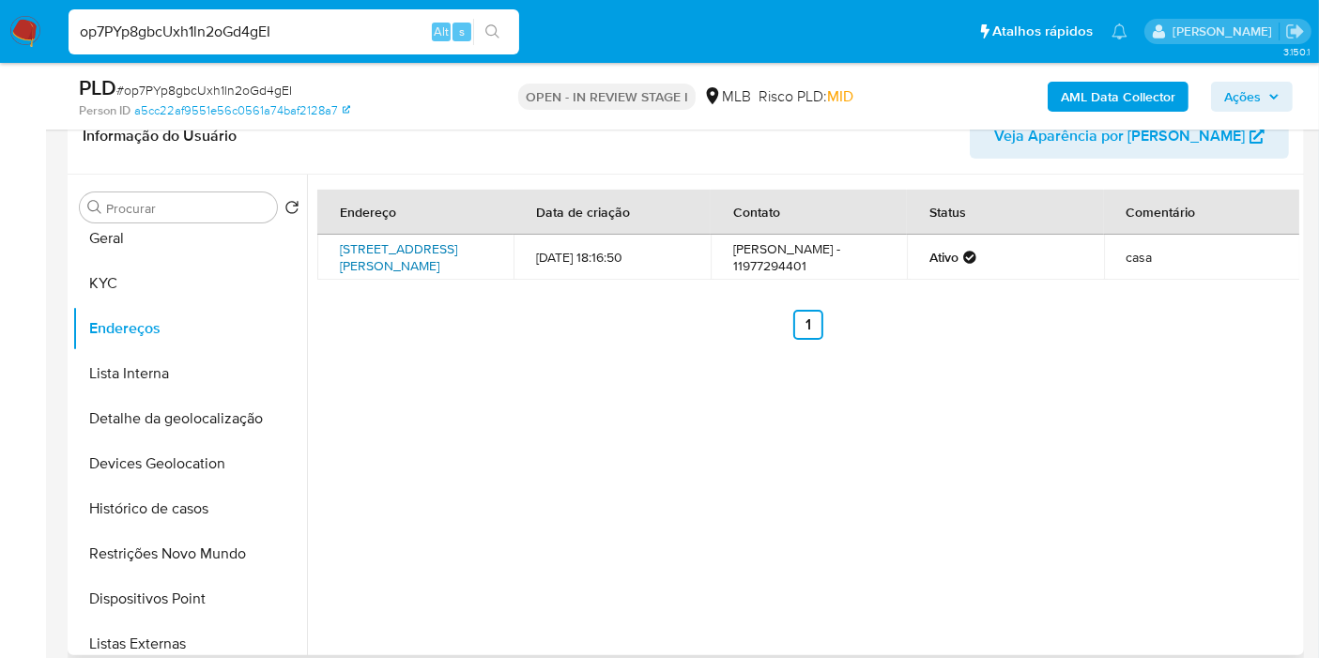
click at [445, 245] on link "Rua George Bancroft 15, São Paulo, São Paulo, 04930200, Brasil 15" at bounding box center [398, 257] width 117 height 36
drag, startPoint x: 319, startPoint y: 235, endPoint x: 475, endPoint y: 242, distance: 156.0
click at [475, 242] on td "Rua George Bancroft 15, São Paulo, São Paulo, 04930200, Brasil 15" at bounding box center [415, 257] width 196 height 45
copy link "Rua George Bancroft 15"
click at [713, 368] on div "Endereço Data de criação Contato Status Comentário Rua George Bancroft 15, São …" at bounding box center [803, 415] width 992 height 481
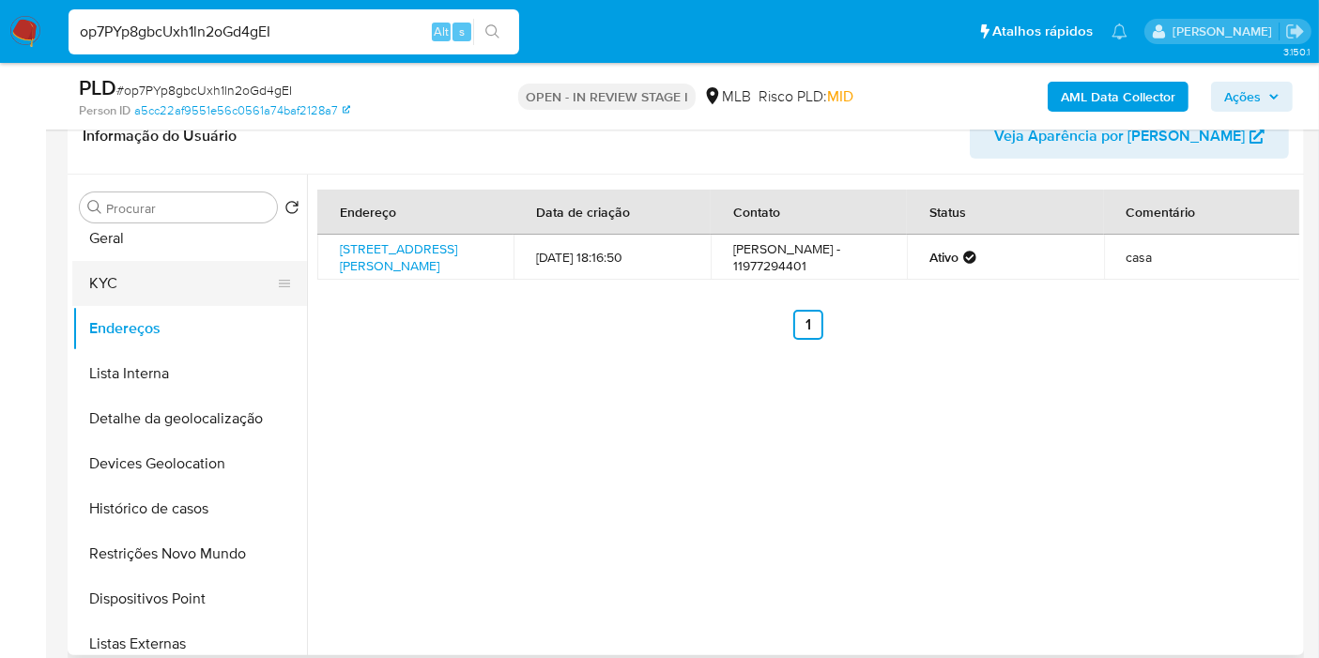
click at [253, 293] on button "KYC" at bounding box center [182, 283] width 220 height 45
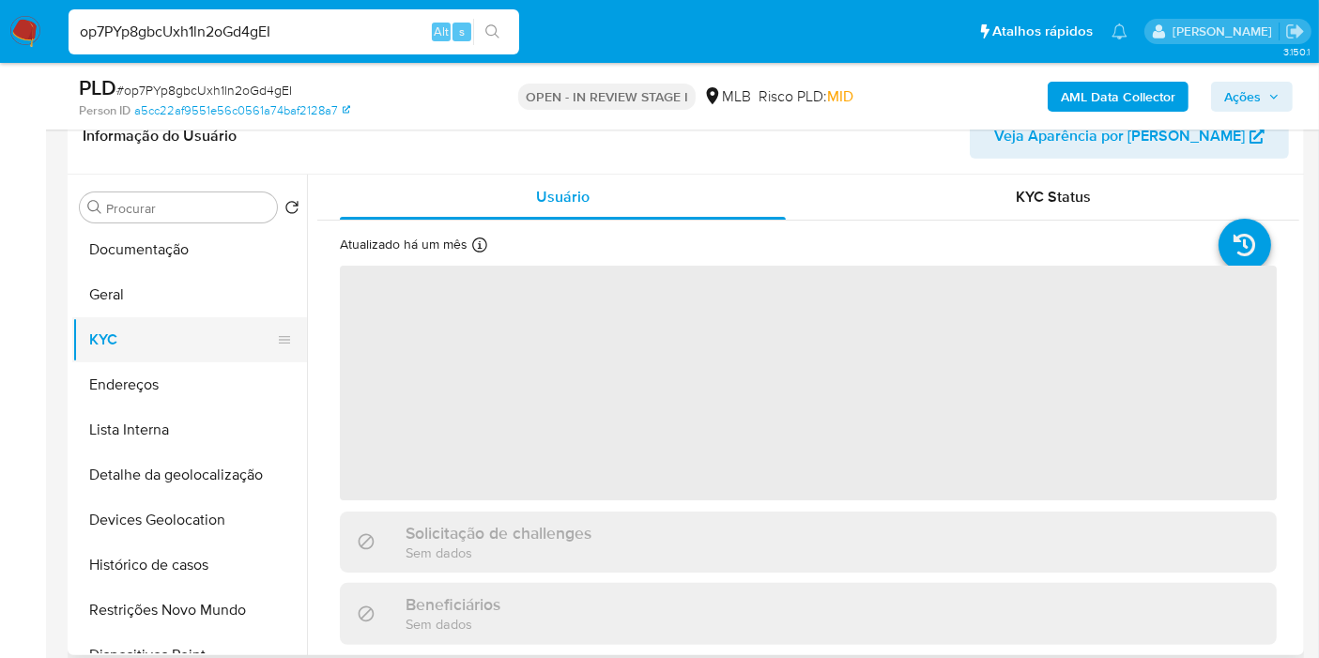
scroll to position [0, 0]
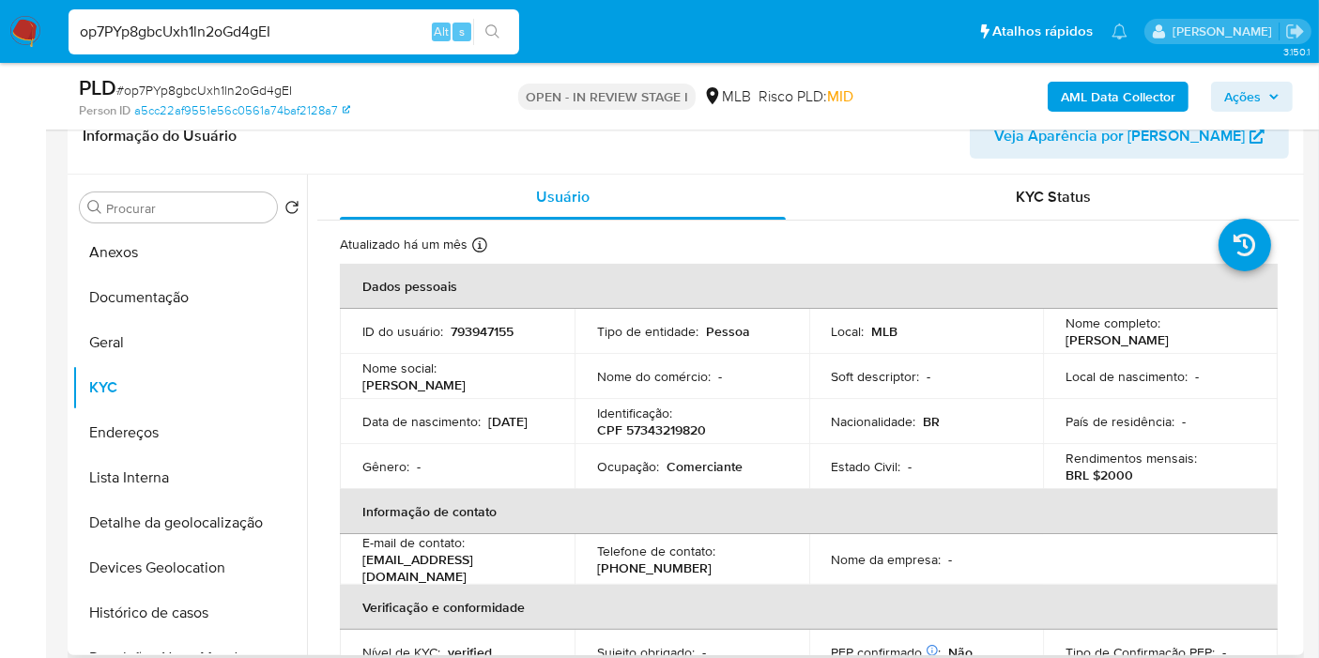
click at [679, 438] on p "CPF 57343219820" at bounding box center [651, 430] width 109 height 17
copy p "57343219820"
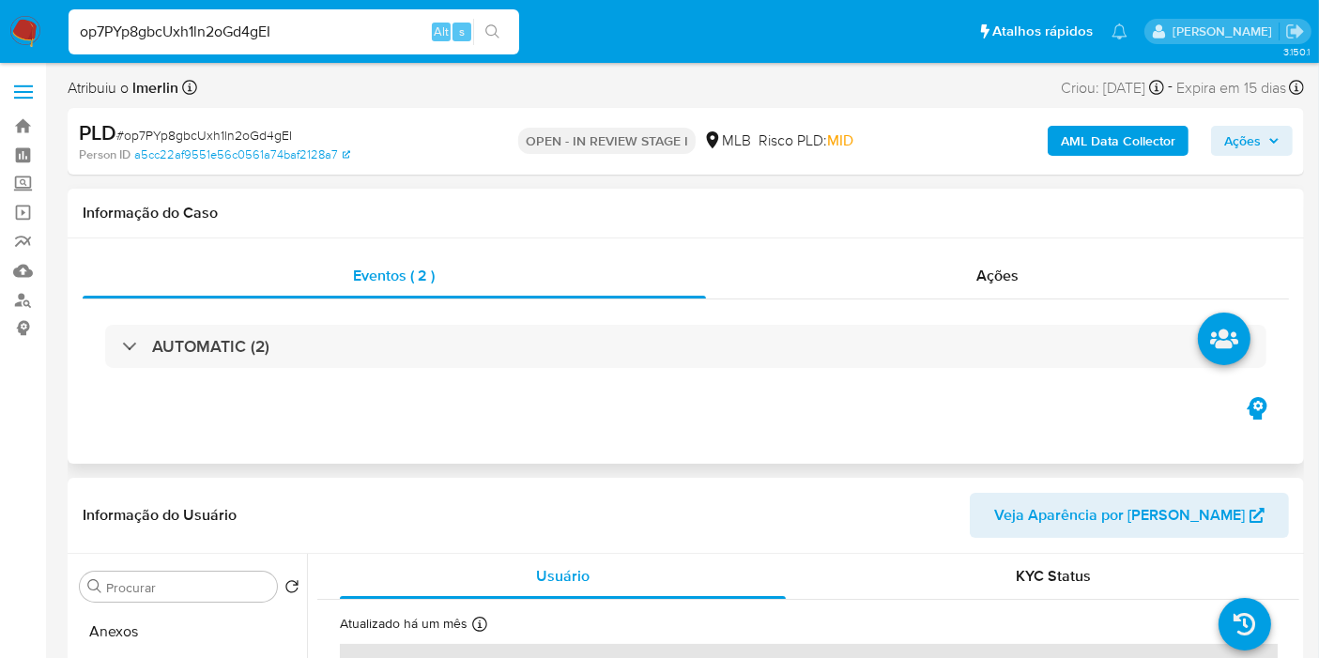
click at [374, 378] on div "AUTOMATIC (2)" at bounding box center [686, 347] width 1207 height 94
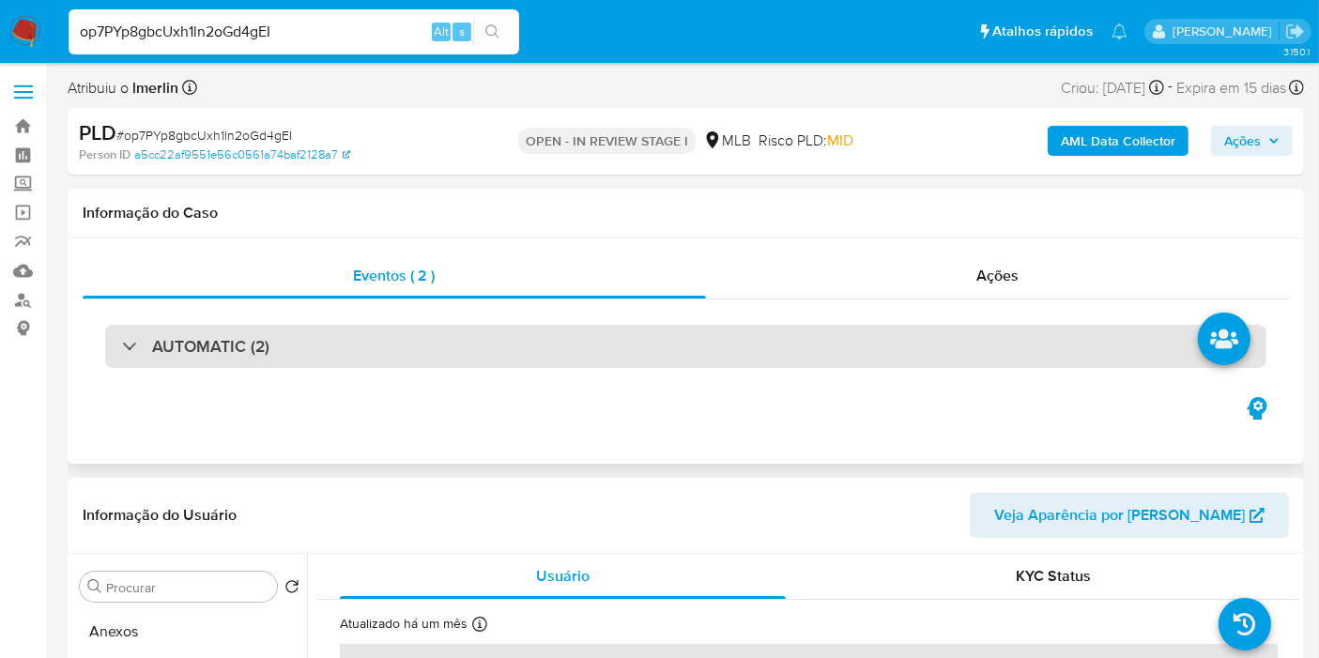
click at [377, 339] on div "AUTOMATIC (2)" at bounding box center [685, 346] width 1161 height 43
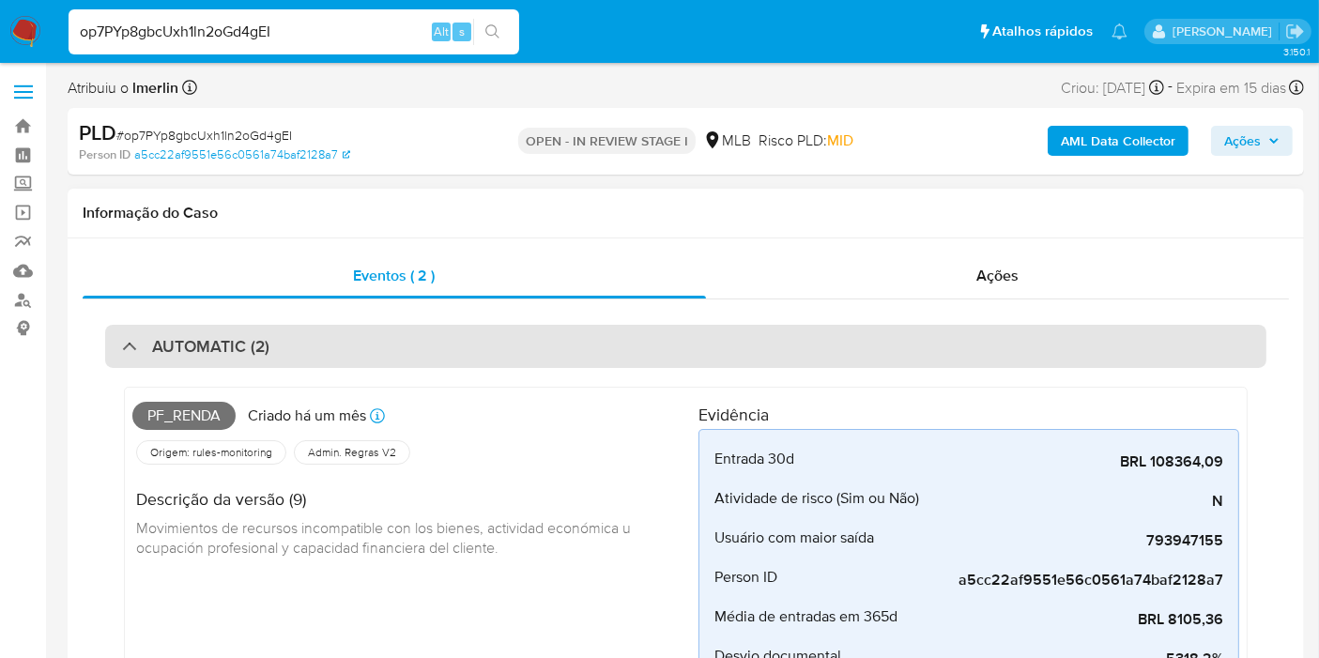
click at [383, 345] on div "AUTOMATIC (2)" at bounding box center [685, 346] width 1161 height 43
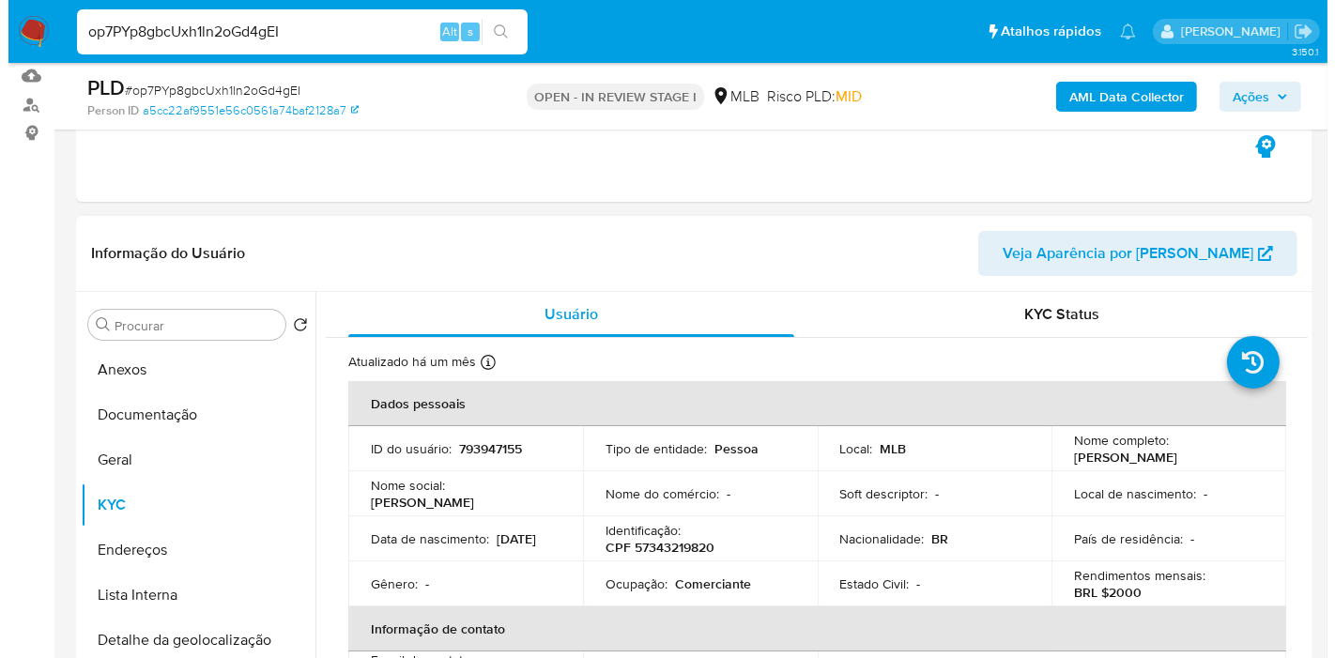
scroll to position [313, 0]
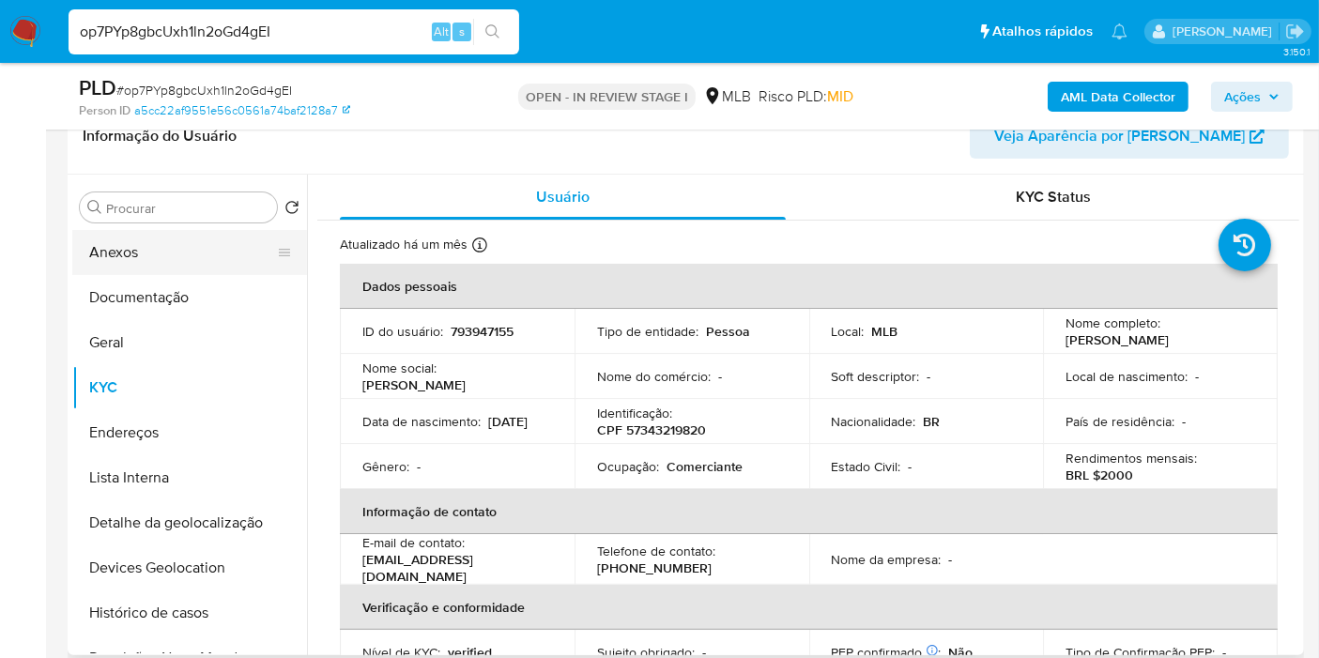
click at [177, 260] on button "Anexos" at bounding box center [182, 252] width 220 height 45
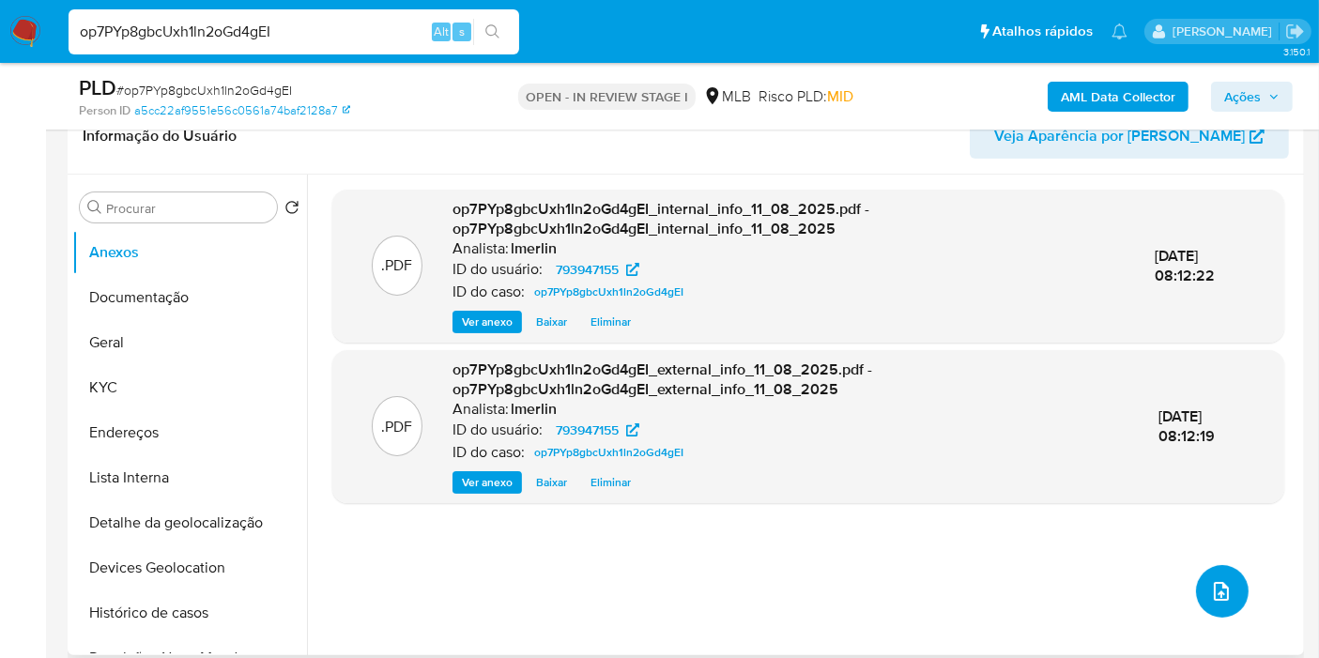
click at [1221, 589] on icon "upload-file" at bounding box center [1221, 591] width 15 height 19
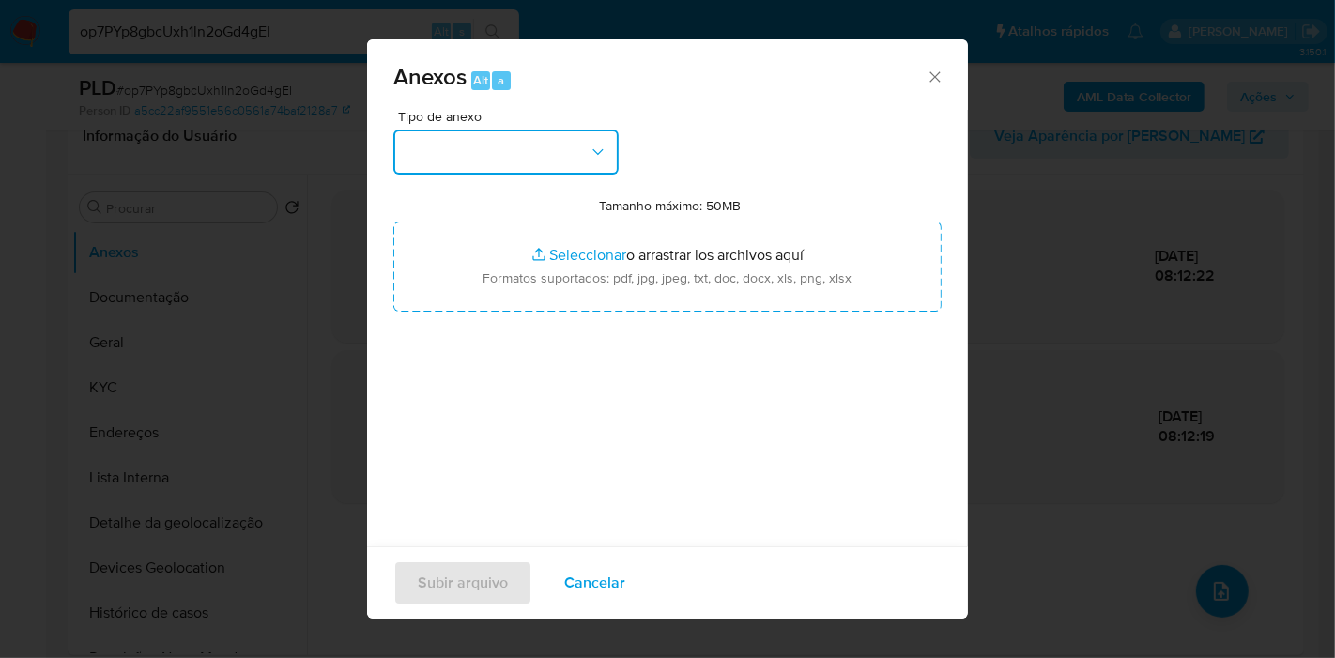
click at [599, 164] on button "button" at bounding box center [505, 152] width 225 height 45
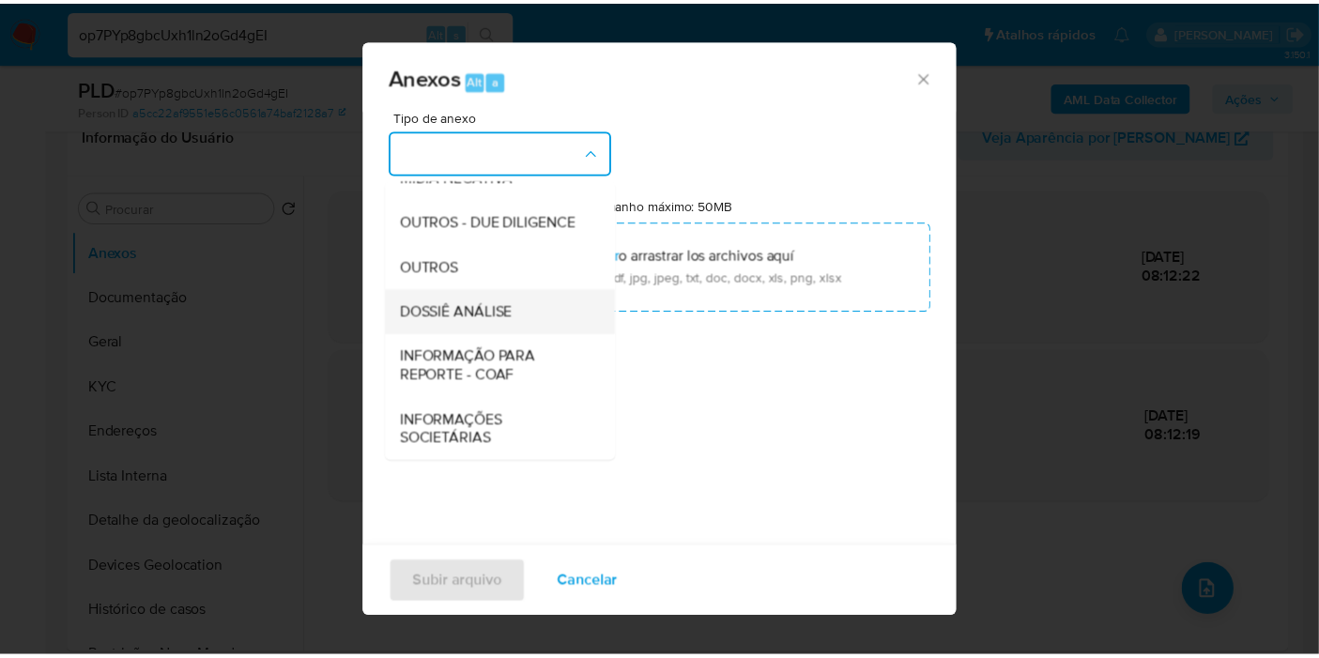
scroll to position [288, 0]
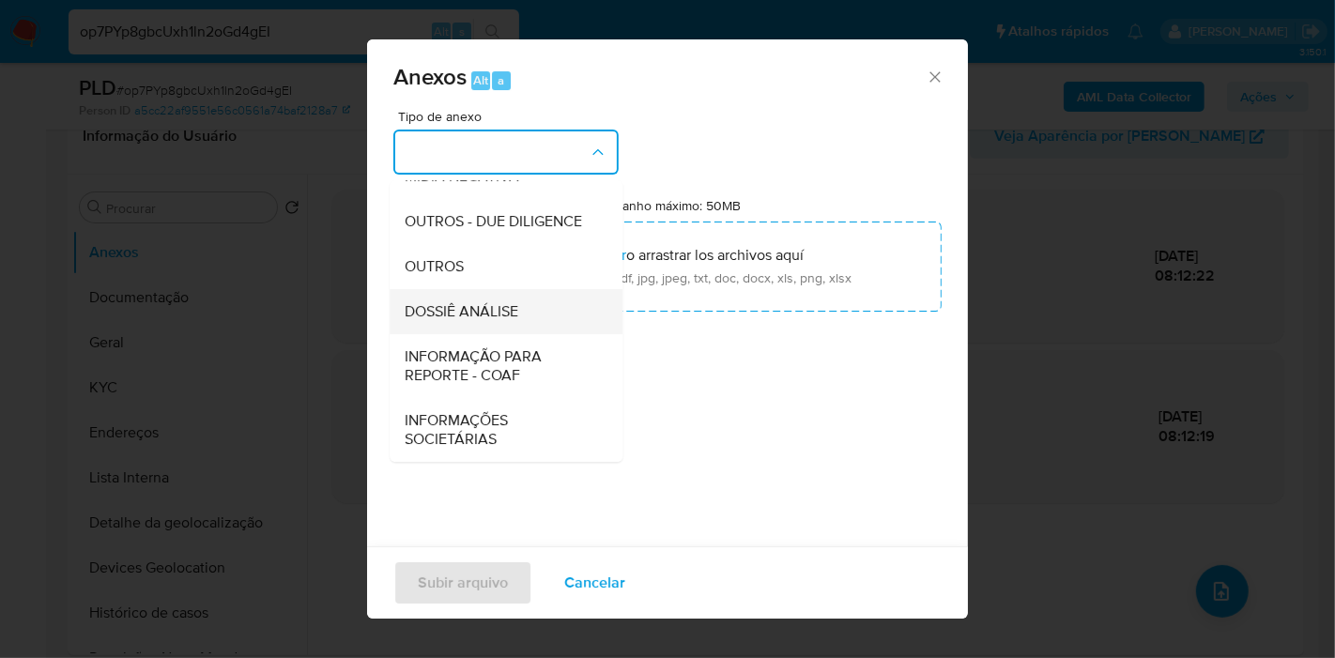
click at [534, 310] on div "DOSSIÊ ANÁLISE" at bounding box center [501, 311] width 192 height 45
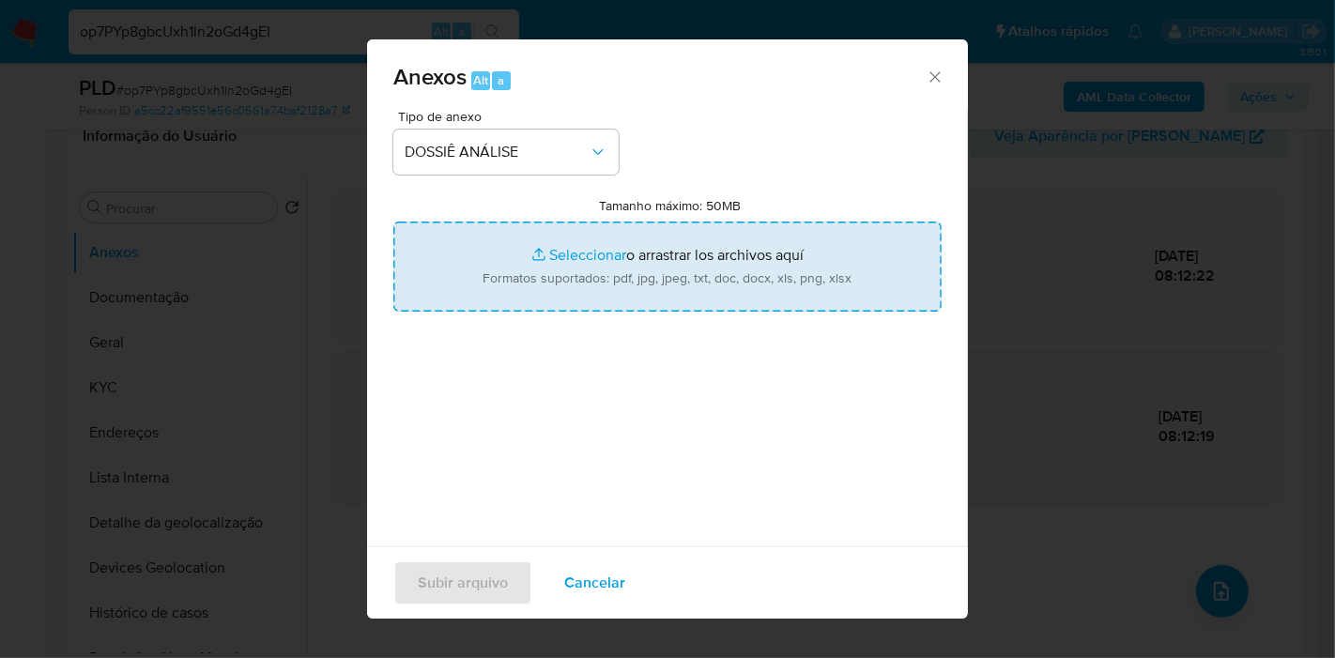
click at [633, 277] on input "Tamanho máximo: 50MB Seleccionar archivos" at bounding box center [667, 267] width 548 height 90
type input "C:\fakepath\SAR - XXX - CPF 57343219820 - VITORIA ERICA APARECIDA DE SOUZA.pdf"
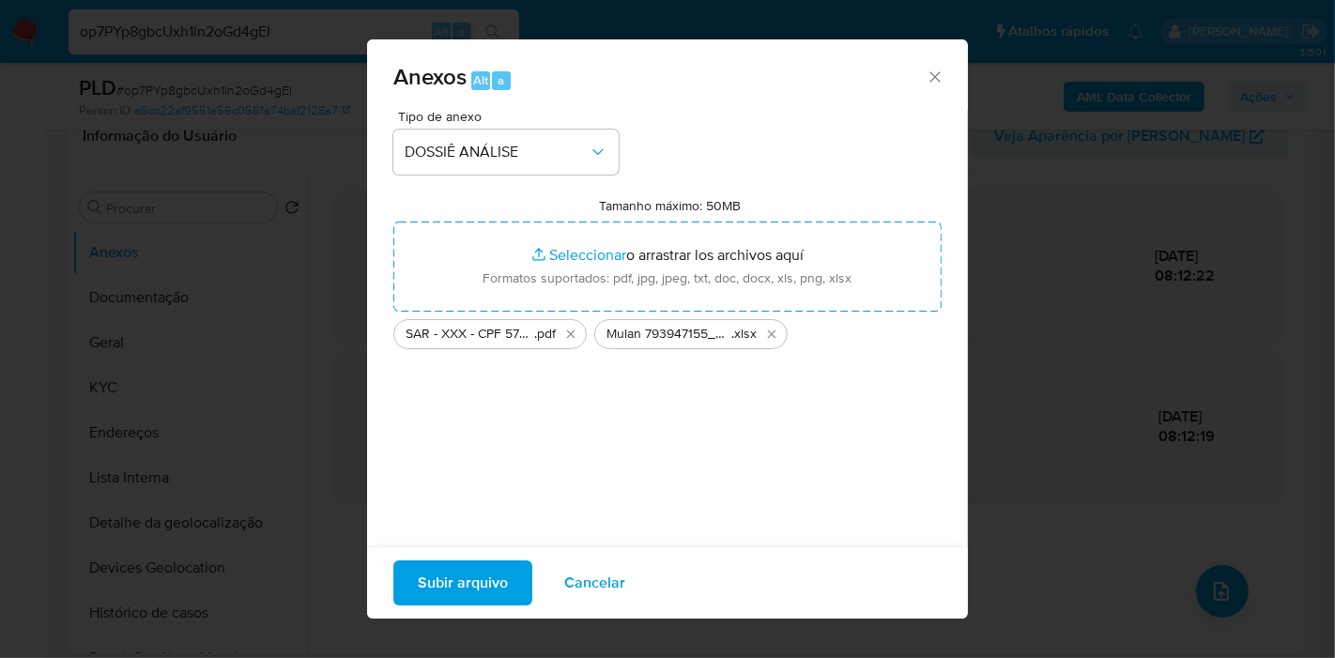
click at [454, 583] on span "Subir arquivo" at bounding box center [463, 582] width 90 height 41
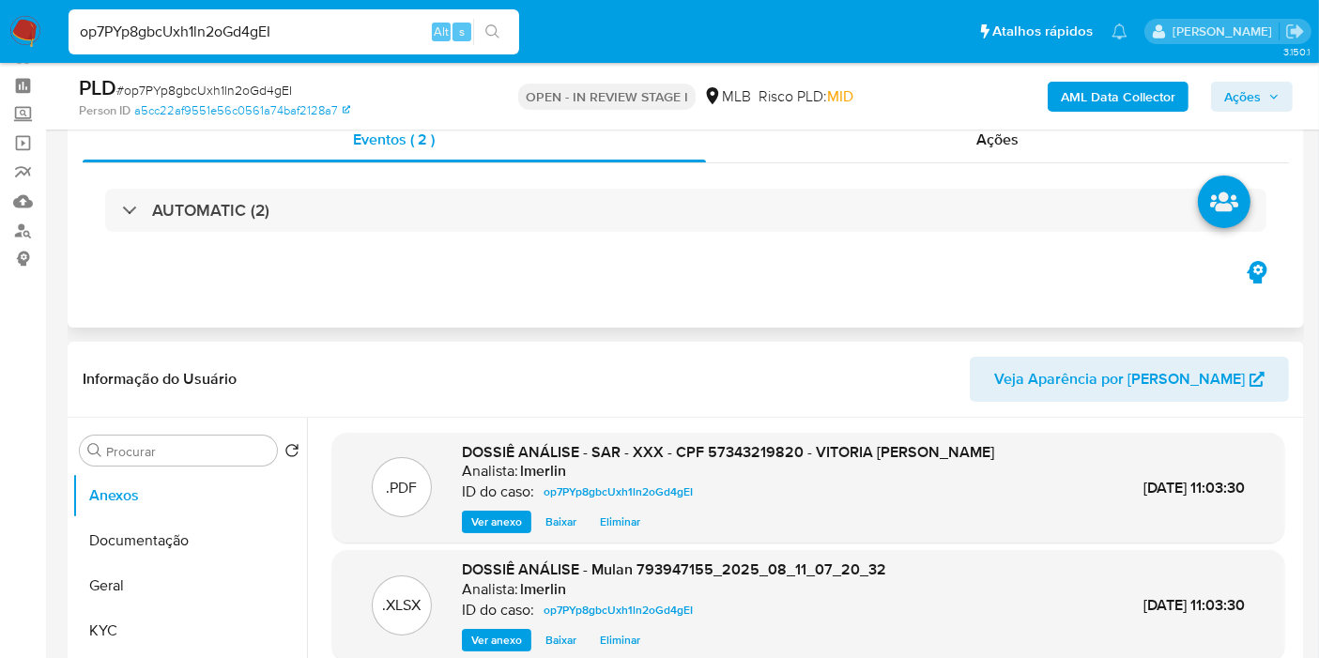
scroll to position [0, 0]
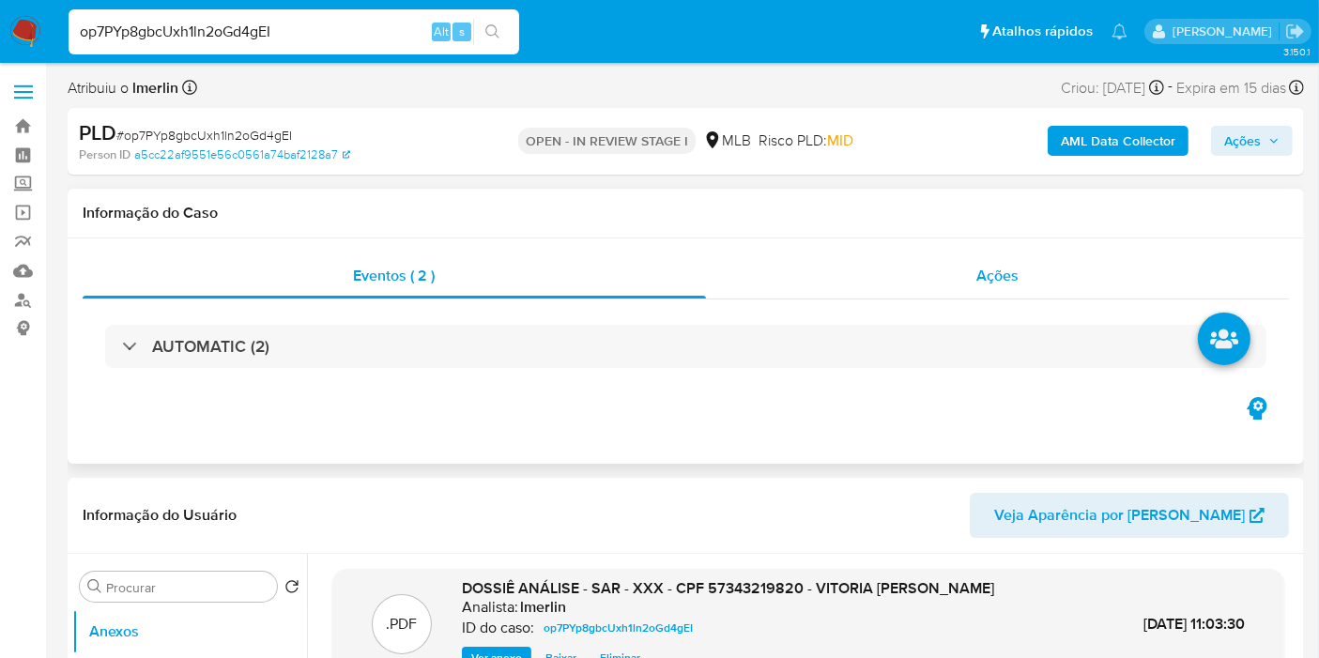
click at [1100, 284] on div "Ações" at bounding box center [998, 276] width 584 height 45
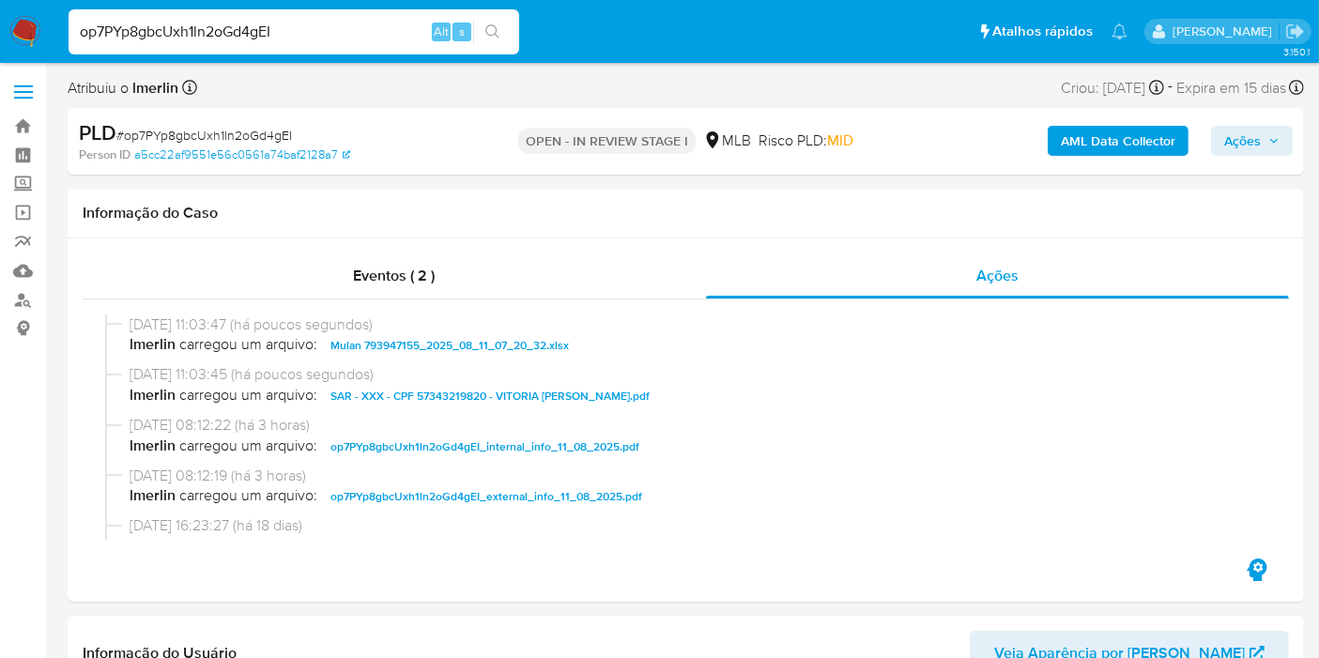
click at [1244, 135] on span "Ações" at bounding box center [1242, 141] width 37 height 30
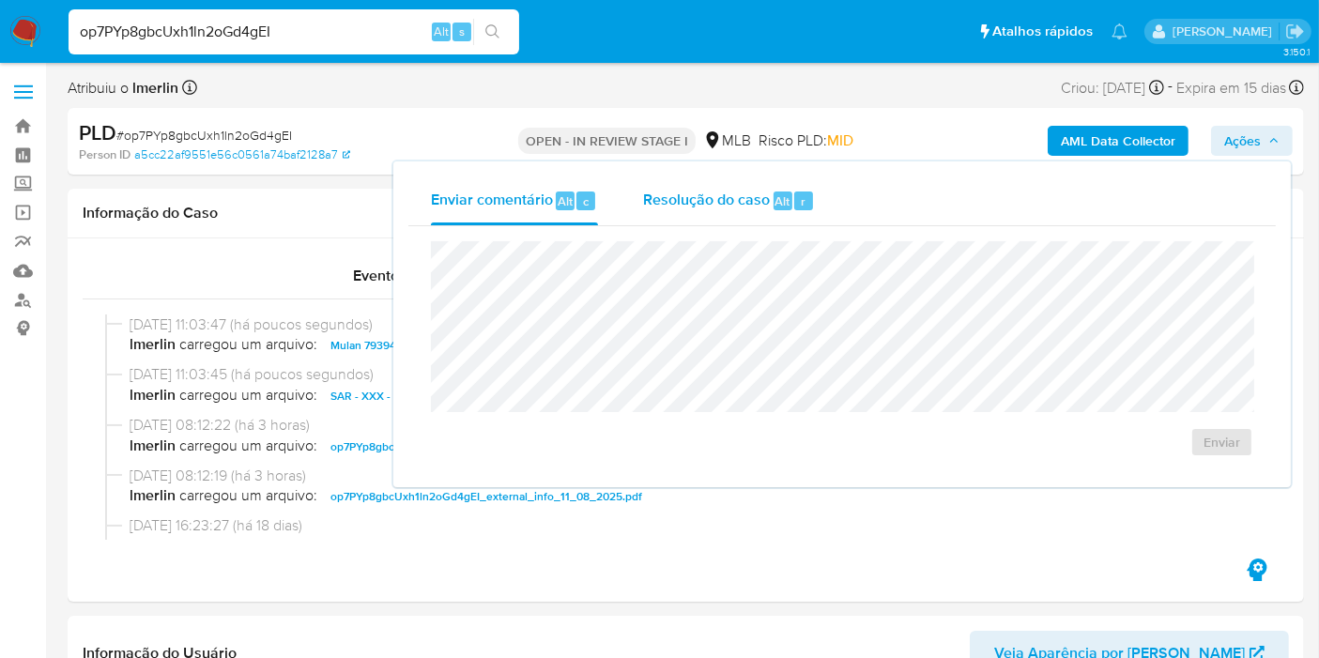
click at [721, 210] on div "Resolução do caso Alt r" at bounding box center [729, 201] width 172 height 49
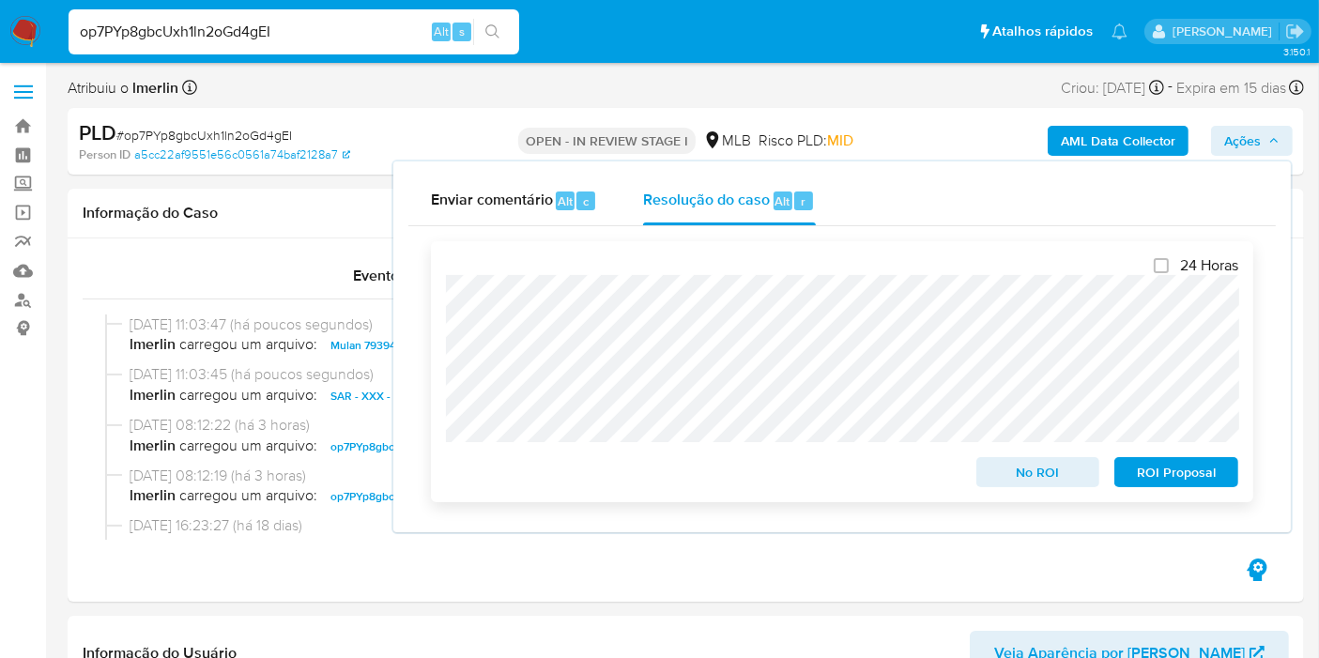
click at [1177, 484] on span "ROI Proposal" at bounding box center [1177, 472] width 98 height 26
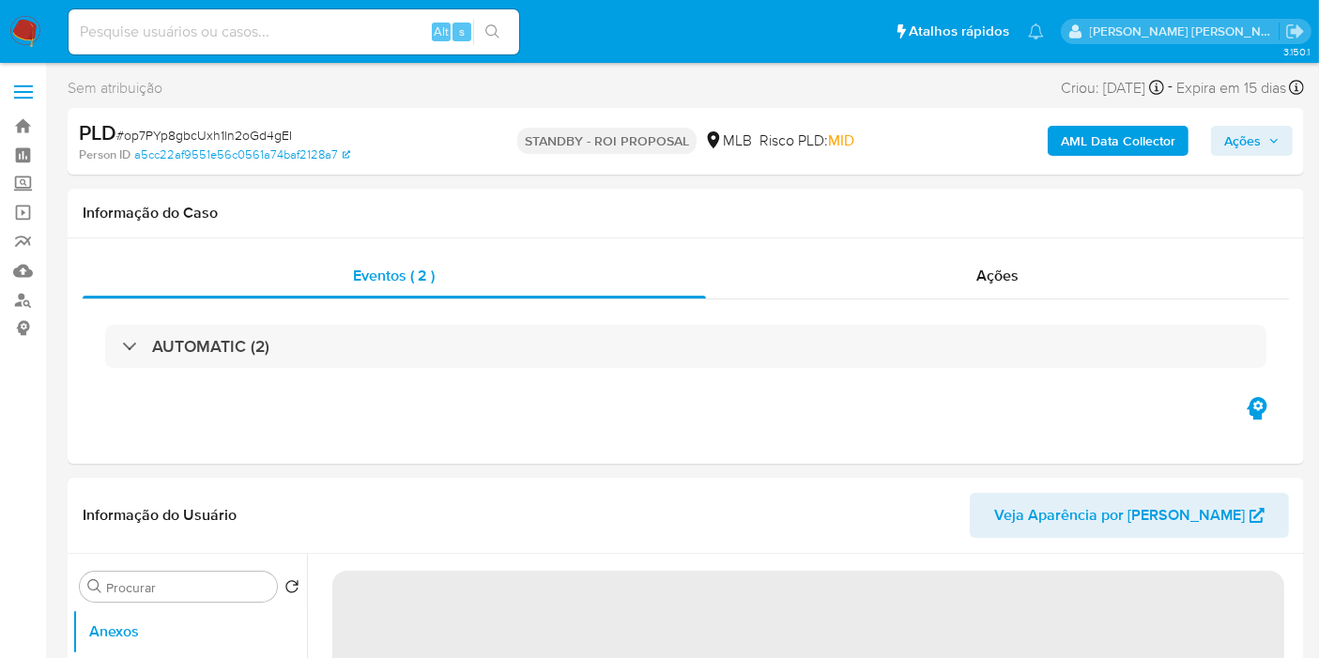
select select "10"
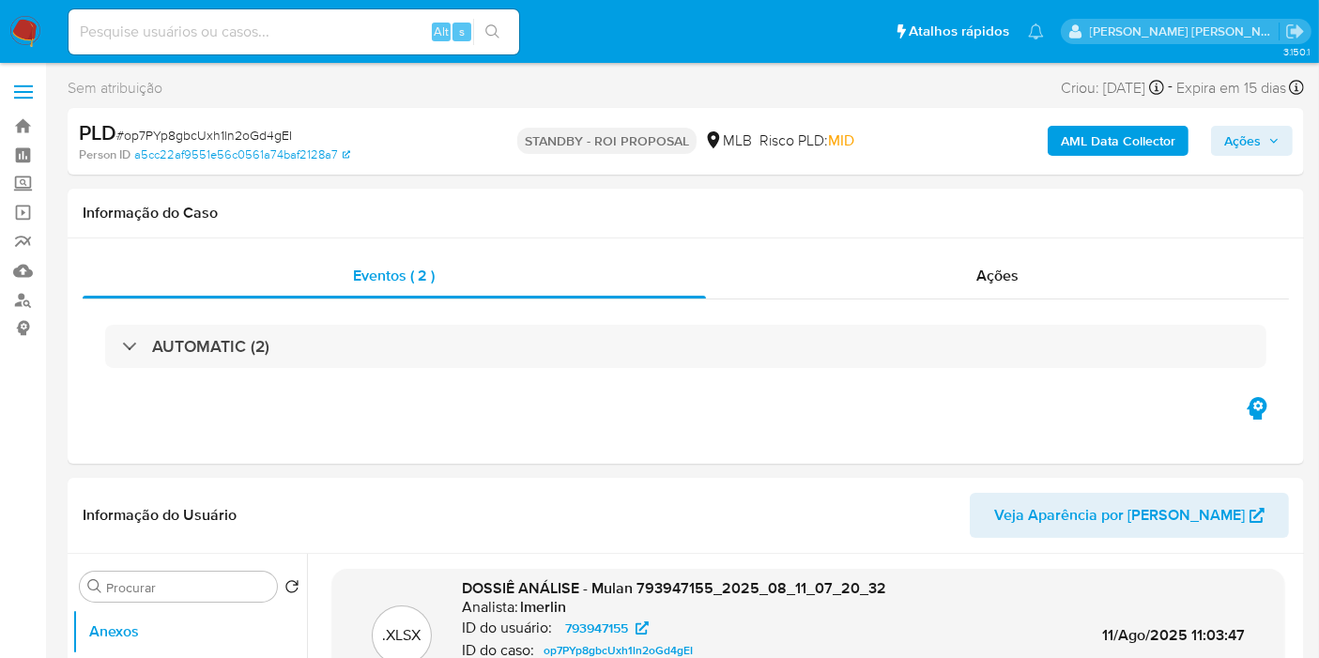
click at [414, 37] on input at bounding box center [294, 32] width 451 height 24
paste input "gL7pAoLWN9xzSB2DjK0icYV9"
type input "gL7pAoLWN9xzSB2DjK0icYV9"
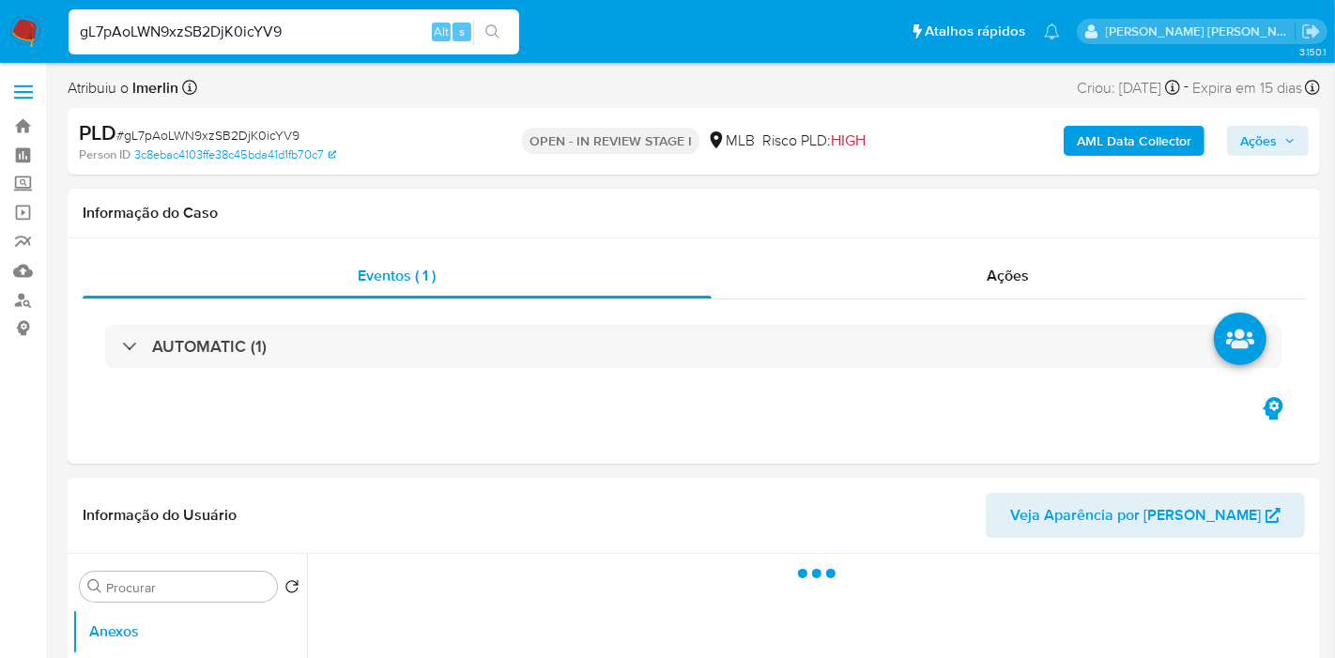
select select "10"
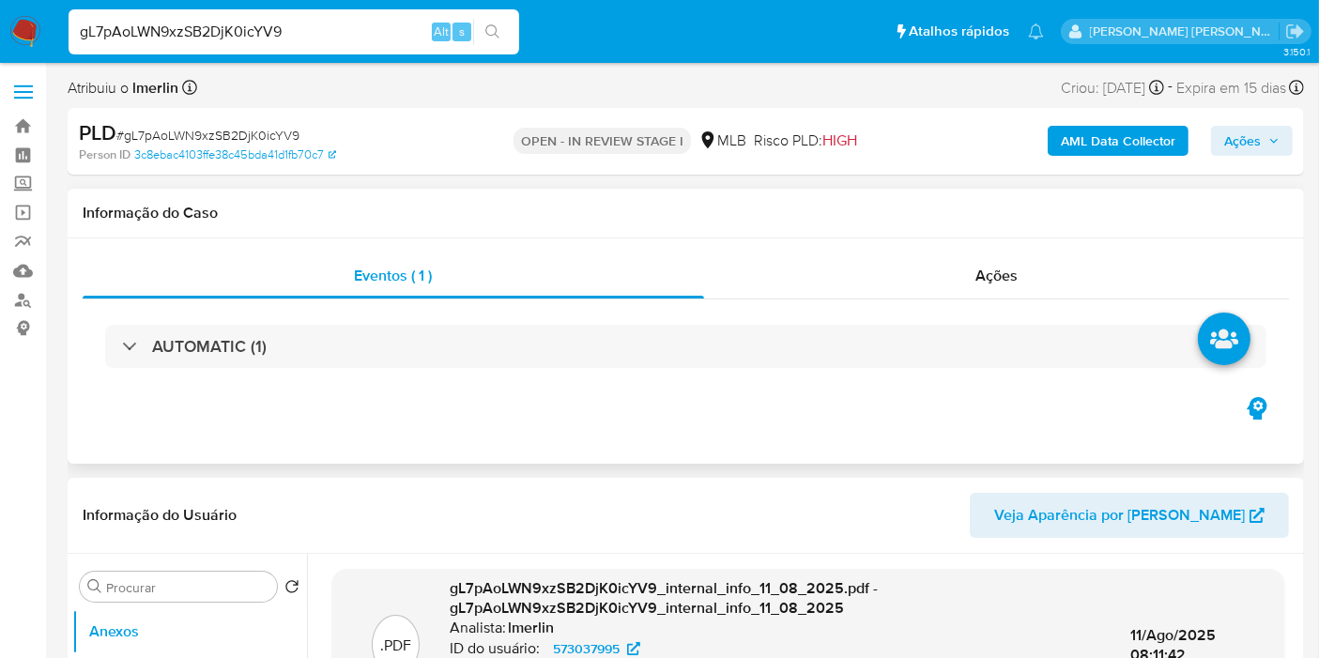
scroll to position [313, 0]
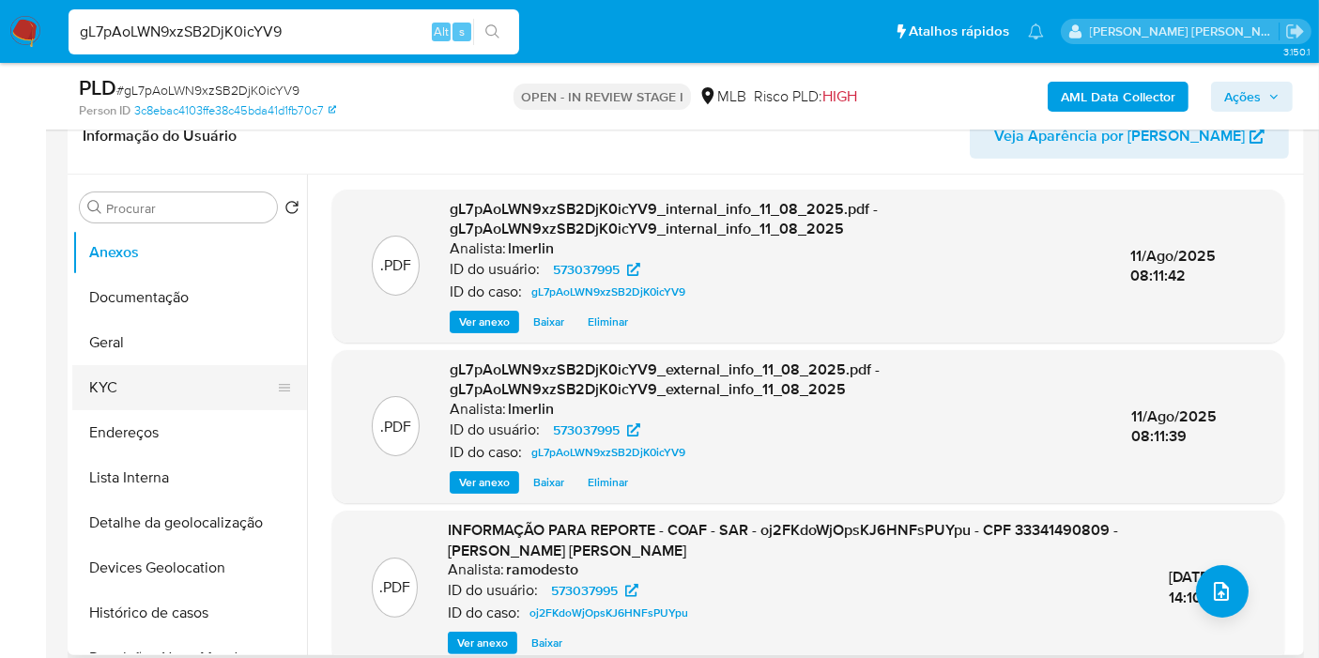
click at [170, 396] on button "KYC" at bounding box center [182, 387] width 220 height 45
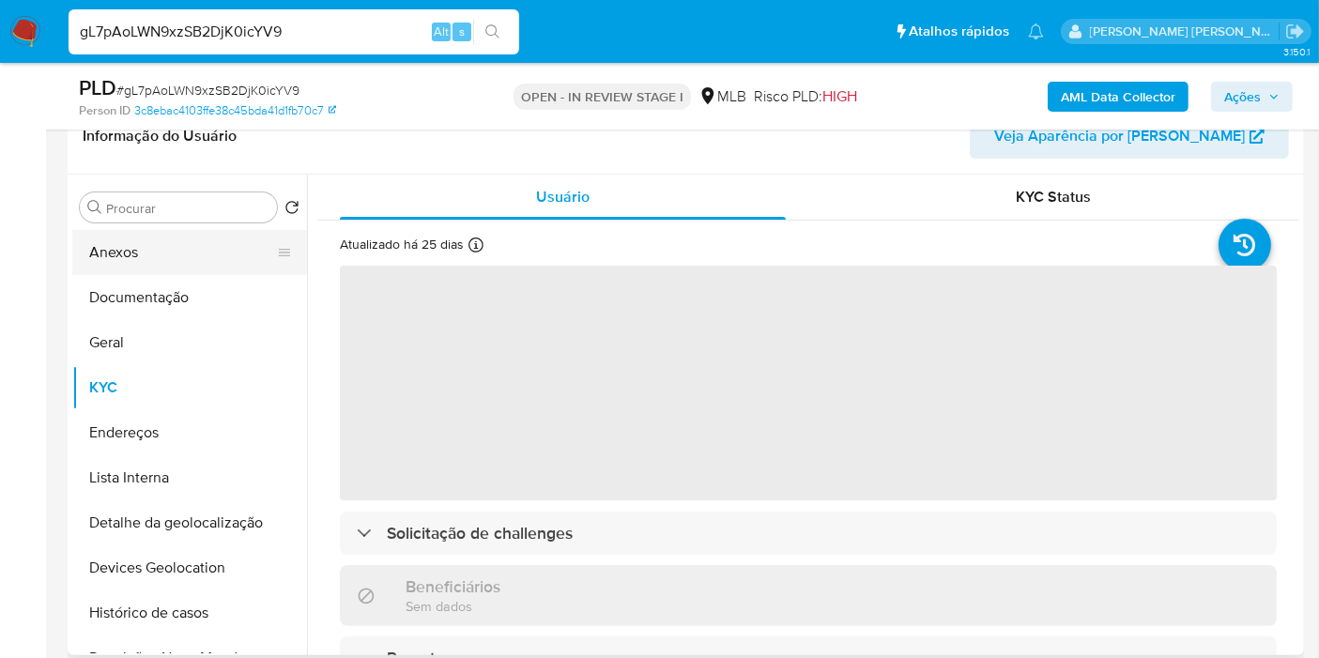
click at [191, 258] on button "Anexos" at bounding box center [182, 252] width 220 height 45
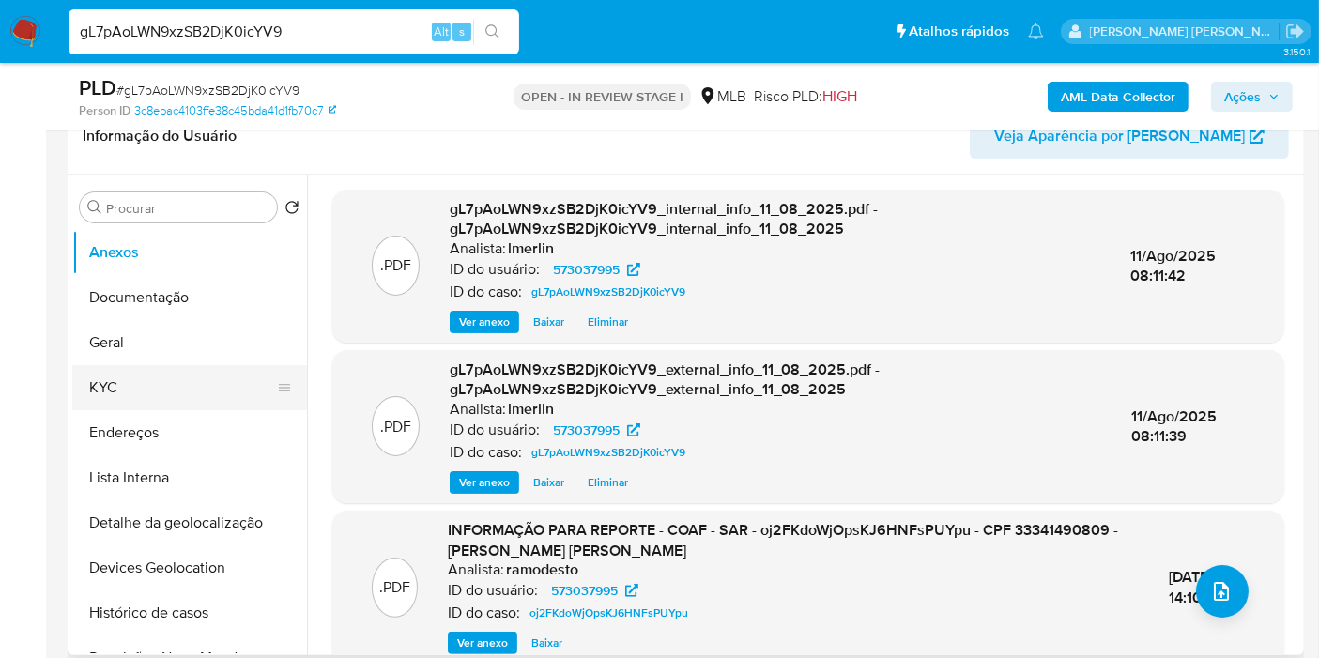
click at [160, 388] on button "KYC" at bounding box center [182, 387] width 220 height 45
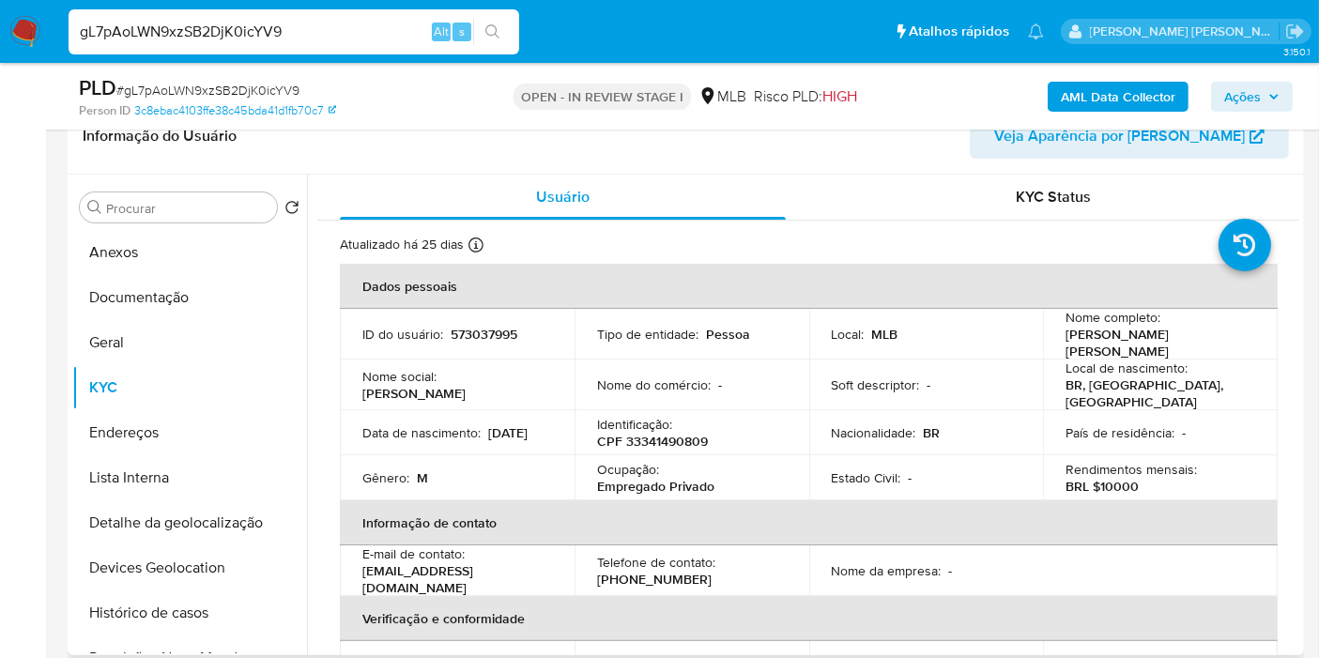
click at [684, 439] on p "CPF 33341490809" at bounding box center [652, 441] width 111 height 17
copy p "33341490809"
click at [186, 609] on button "Histórico de casos" at bounding box center [182, 613] width 220 height 45
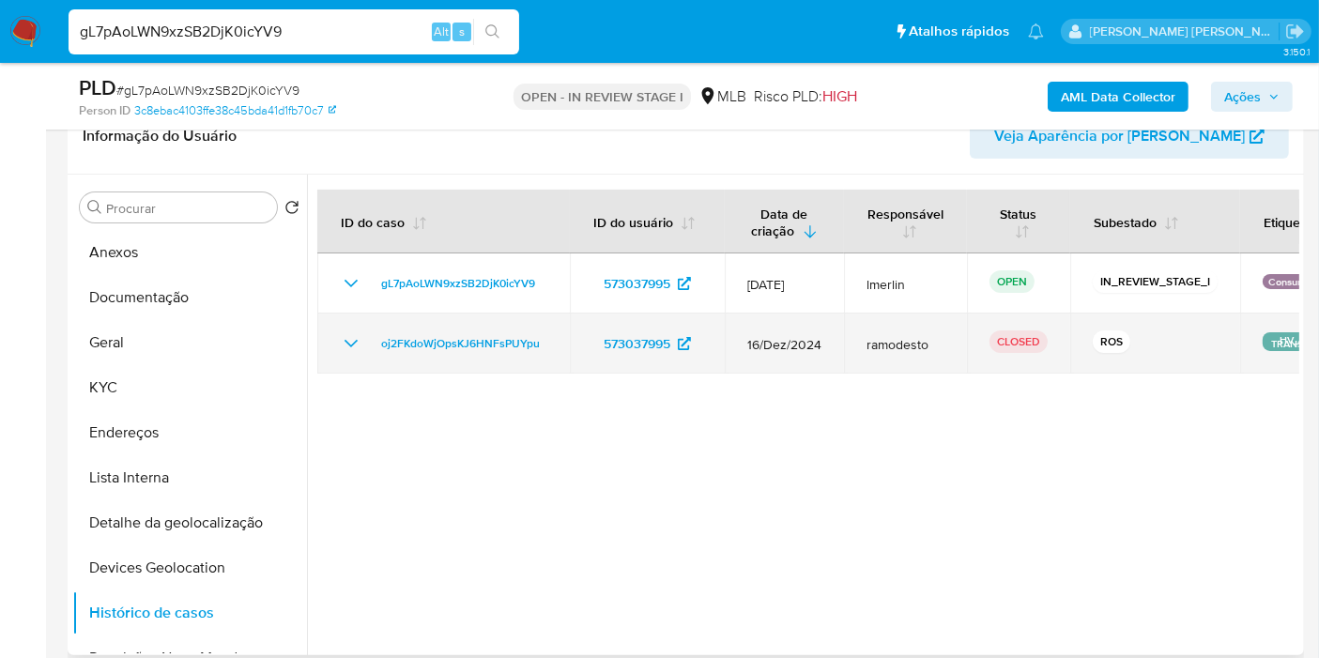
click at [343, 343] on icon "Mostrar/Ocultar" at bounding box center [351, 343] width 23 height 23
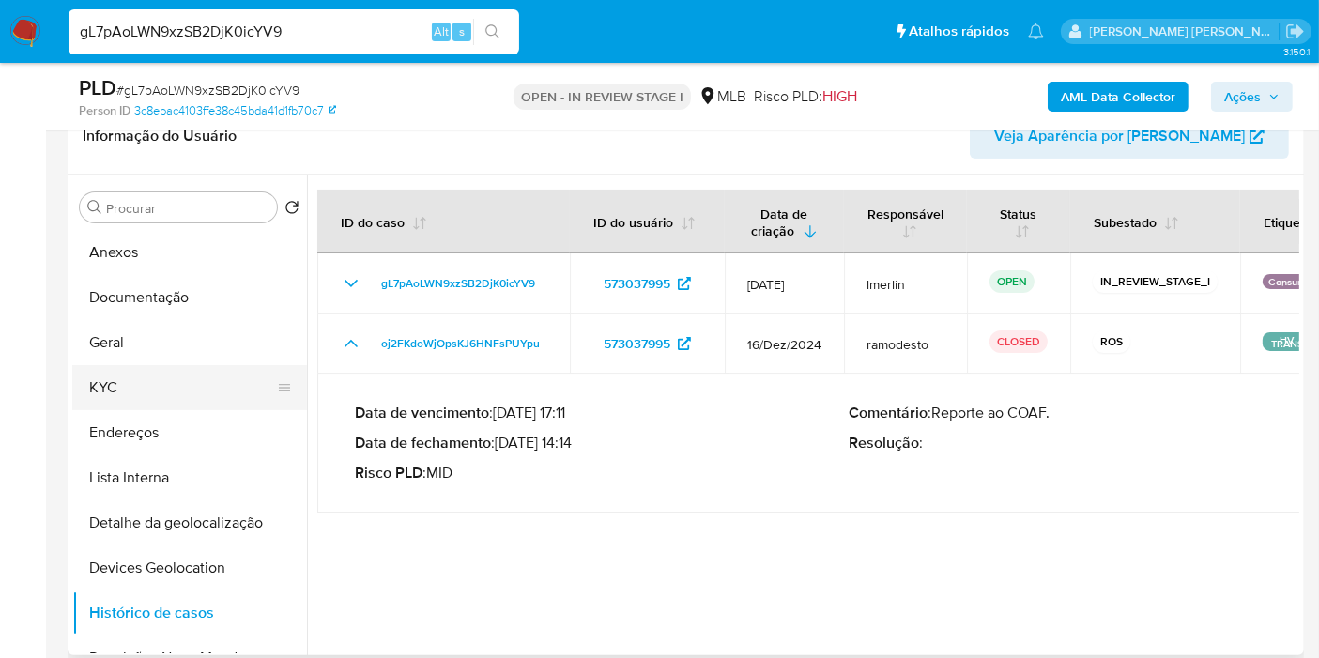
click at [166, 382] on button "KYC" at bounding box center [182, 387] width 220 height 45
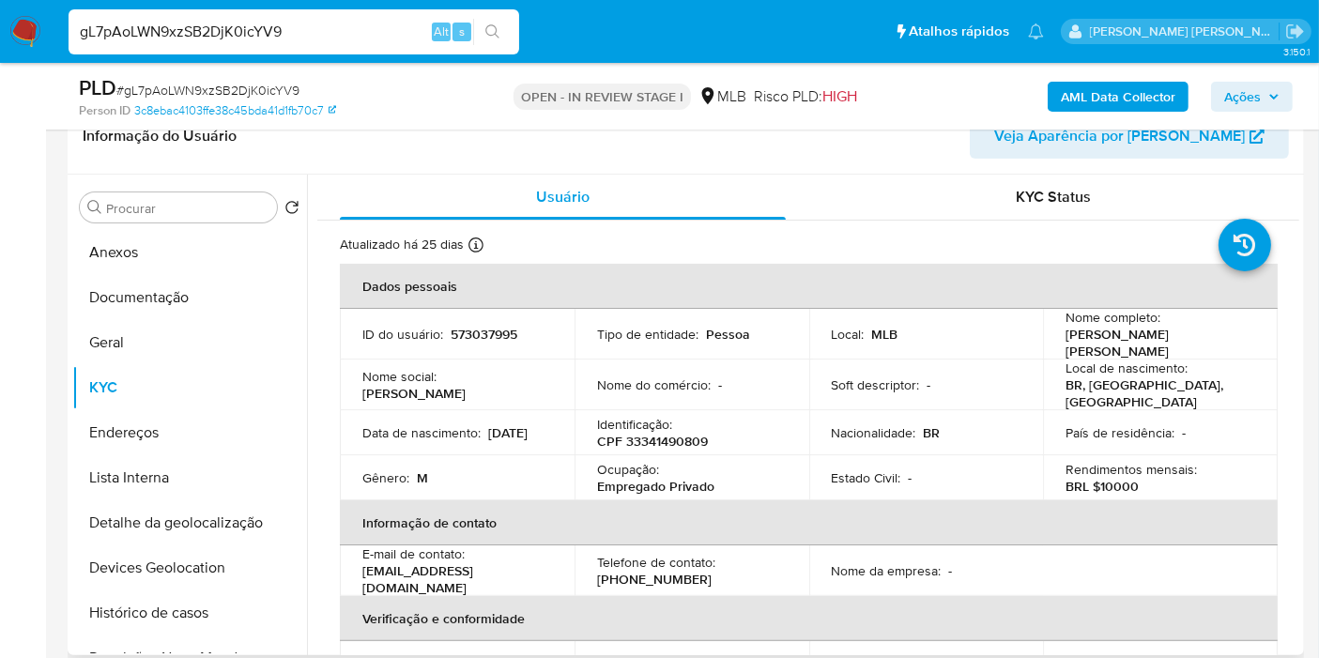
click at [652, 489] on td "Ocupação : Empregado Privado" at bounding box center [692, 477] width 235 height 45
click at [655, 482] on p "Empregado Privado" at bounding box center [655, 486] width 117 height 17
copy div "Ocupação : Empregado Privado"
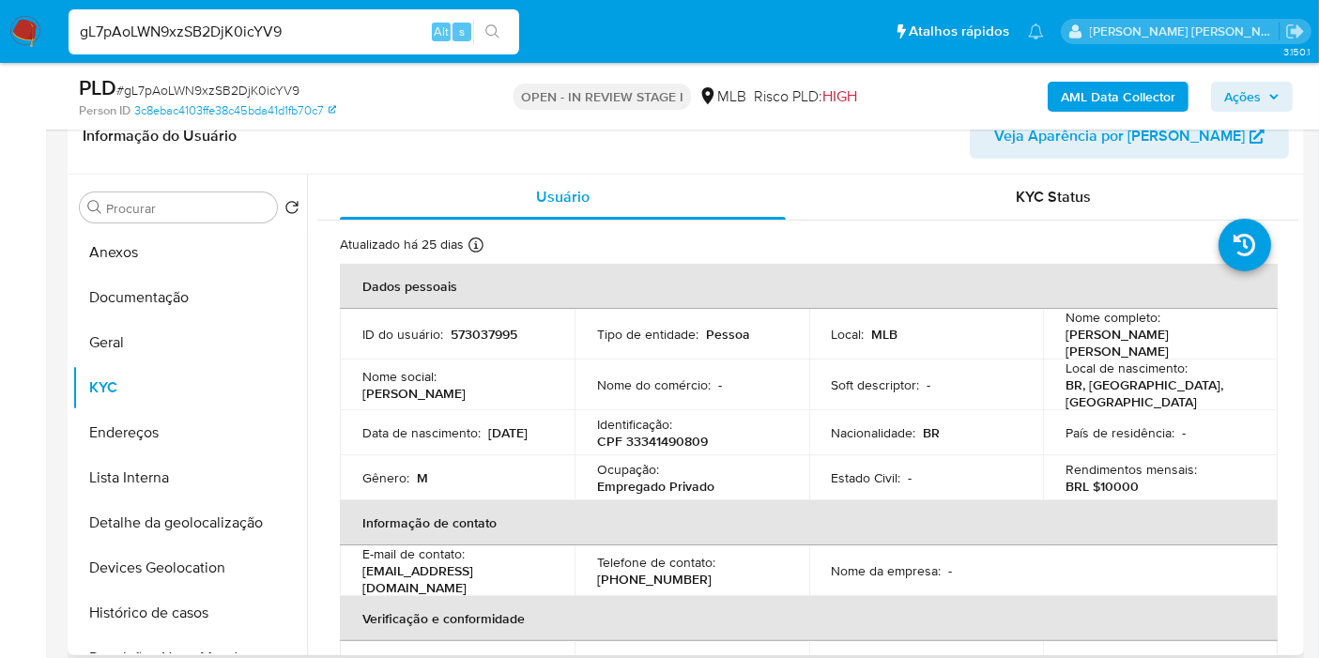
click at [697, 505] on th "Informação de contato" at bounding box center [809, 522] width 938 height 45
drag, startPoint x: 715, startPoint y: 482, endPoint x: 592, endPoint y: 479, distance: 123.0
click at [592, 479] on td "Ocupação : Empregado Privado" at bounding box center [692, 477] width 235 height 45
copy p "Empregado Privado"
click at [236, 292] on button "Documentação" at bounding box center [182, 297] width 220 height 45
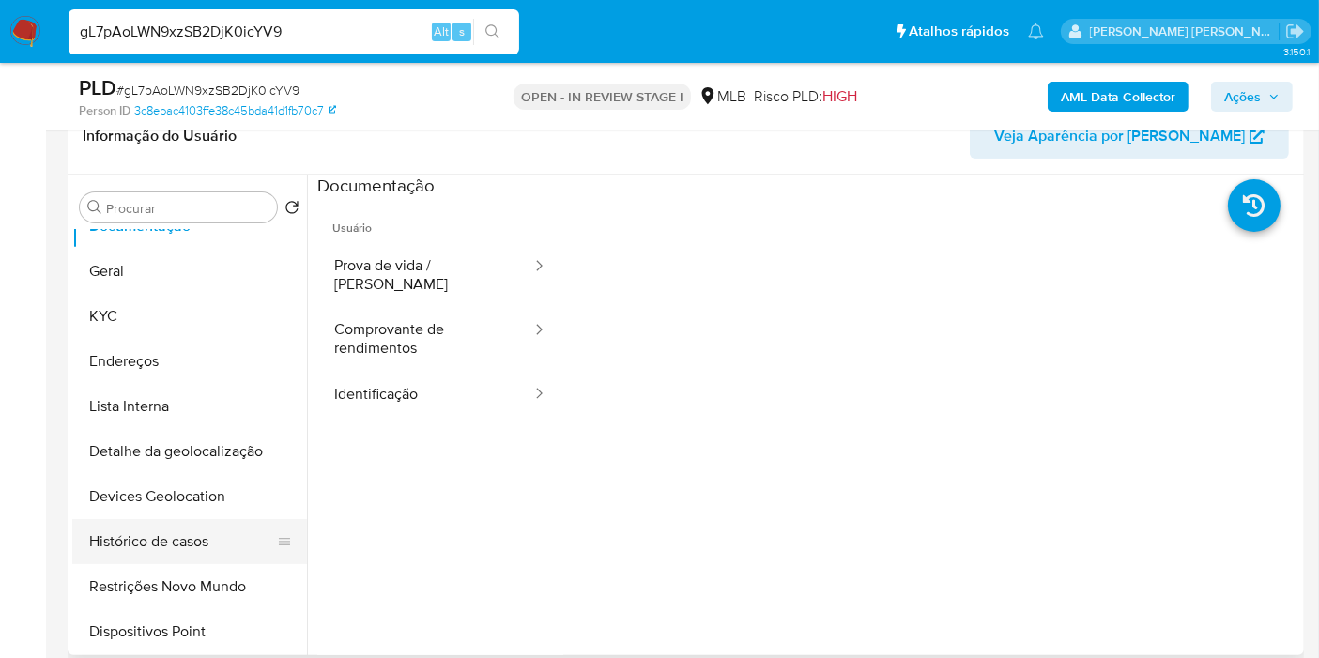
scroll to position [104, 0]
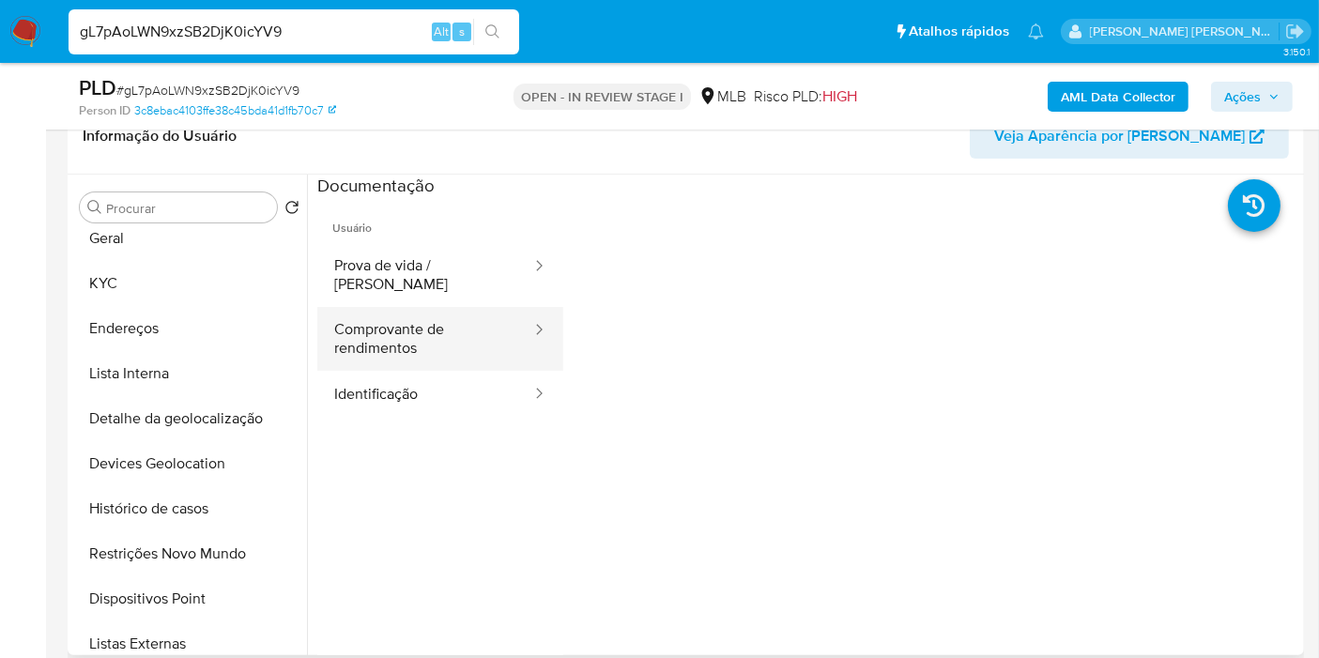
click at [483, 307] on button "Comprovante de rendimentos" at bounding box center [425, 339] width 216 height 64
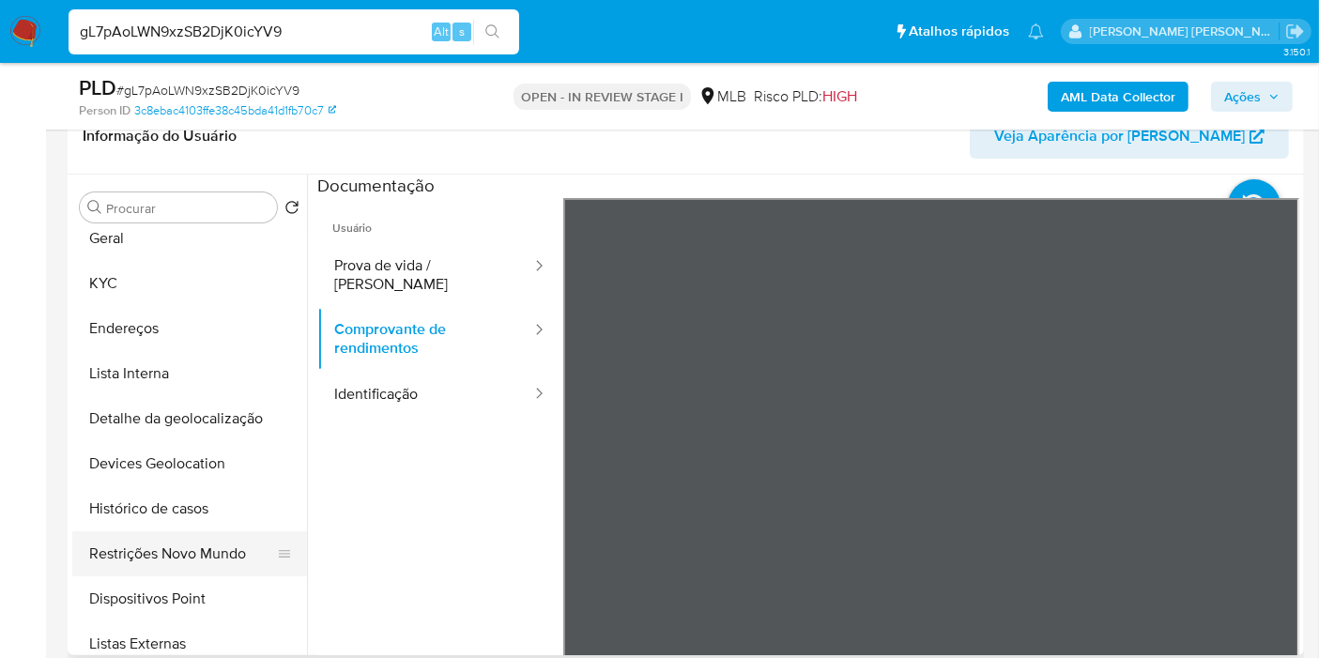
click at [182, 554] on button "Restrições Novo Mundo" at bounding box center [182, 553] width 220 height 45
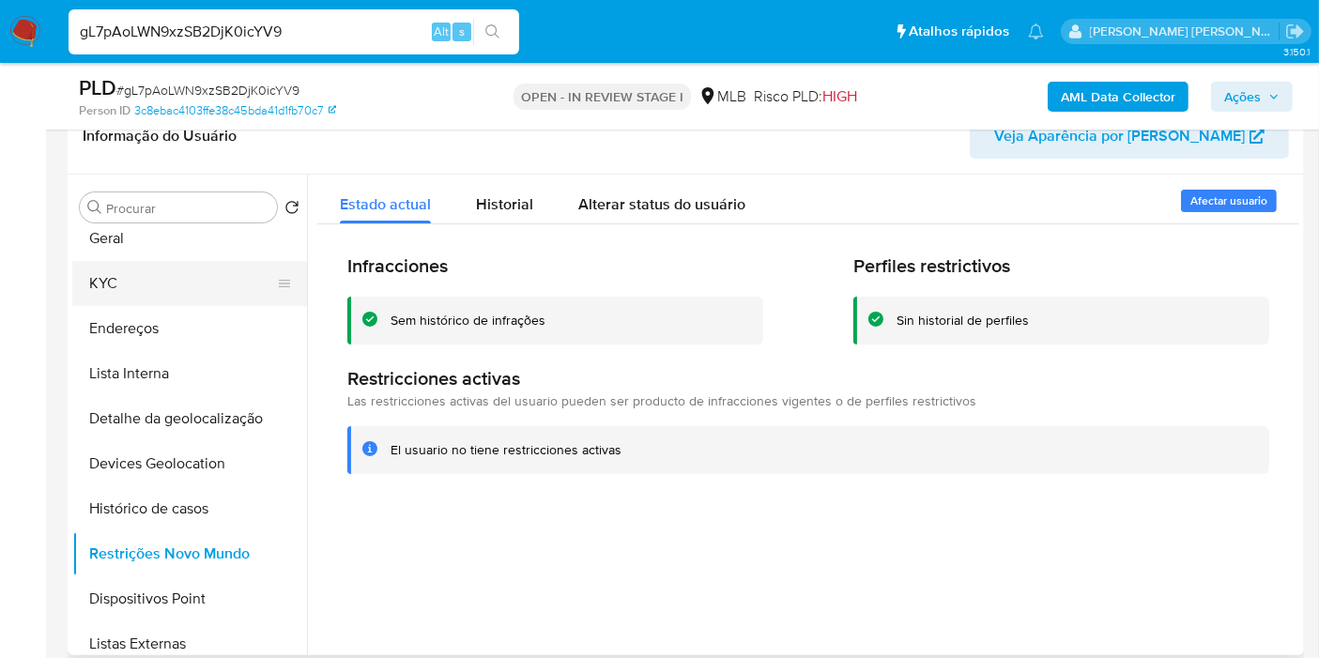
click at [190, 283] on button "KYC" at bounding box center [182, 283] width 220 height 45
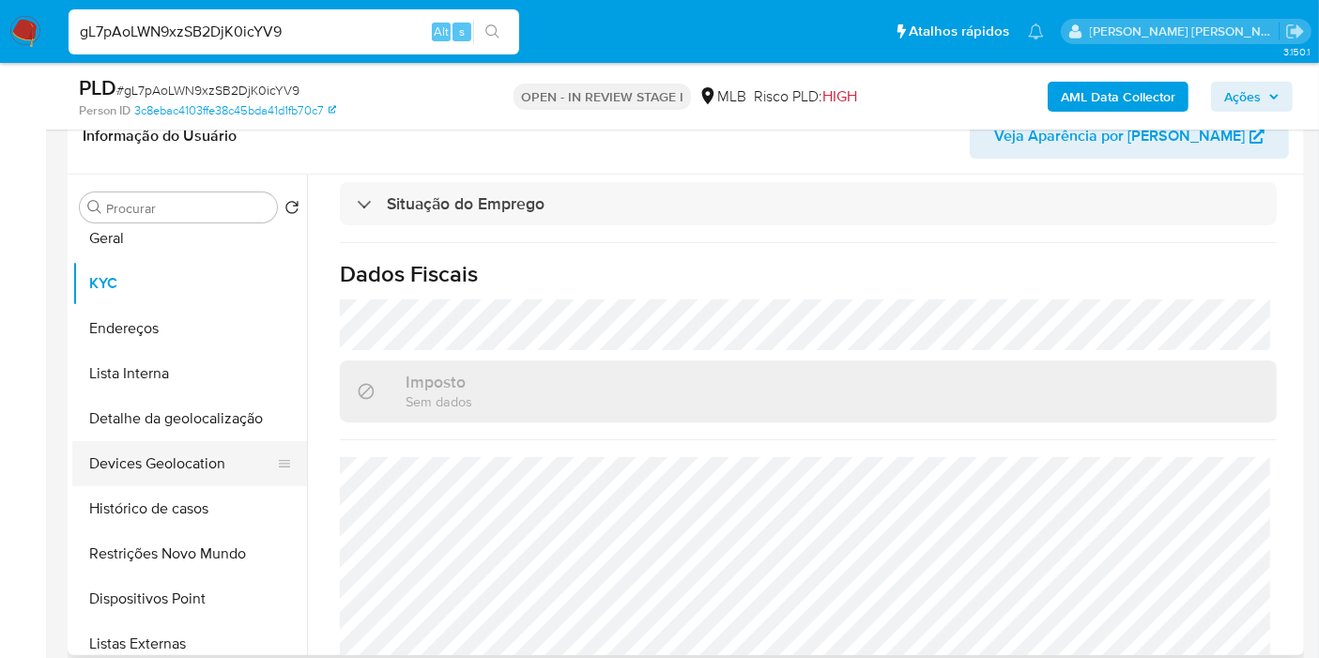
scroll to position [417, 0]
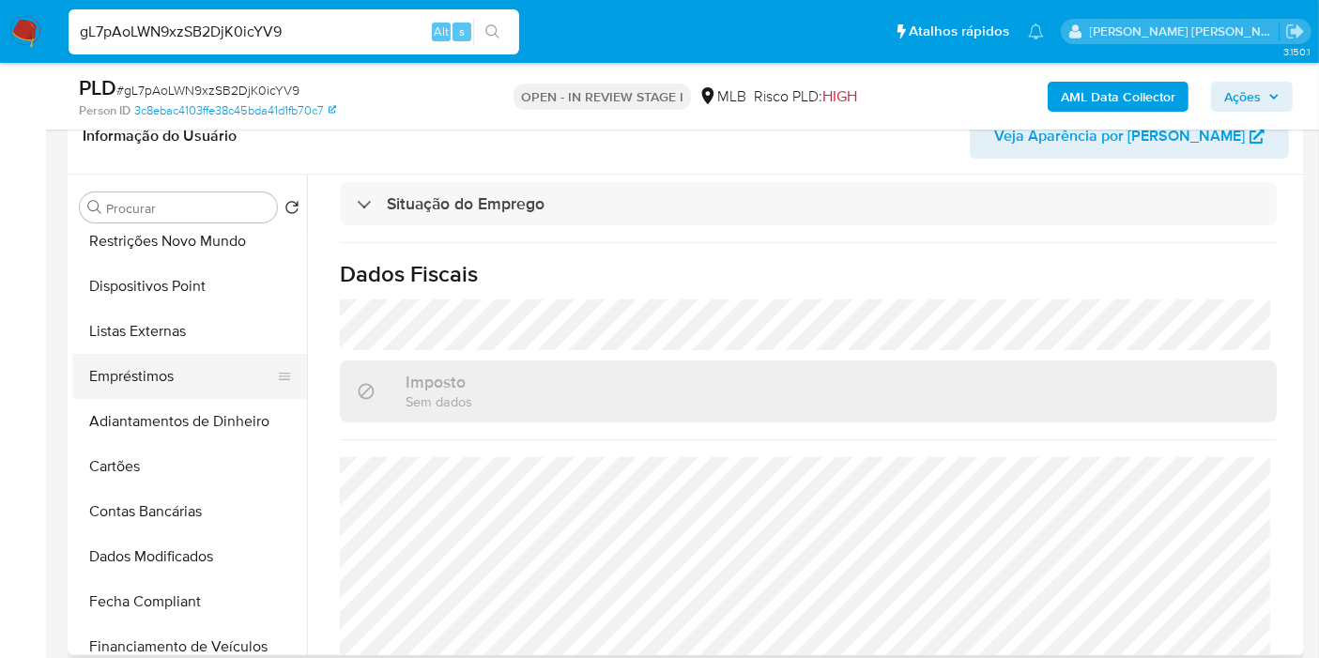
click at [163, 366] on button "Empréstimos" at bounding box center [182, 376] width 220 height 45
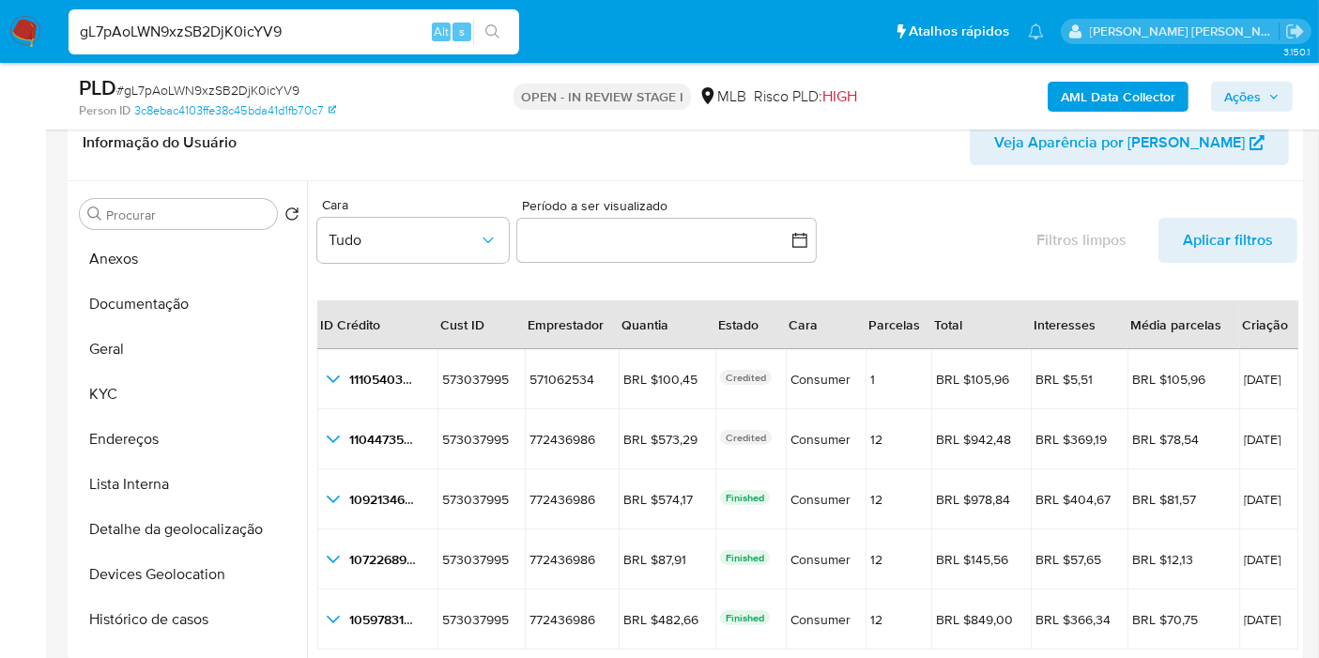
scroll to position [104, 0]
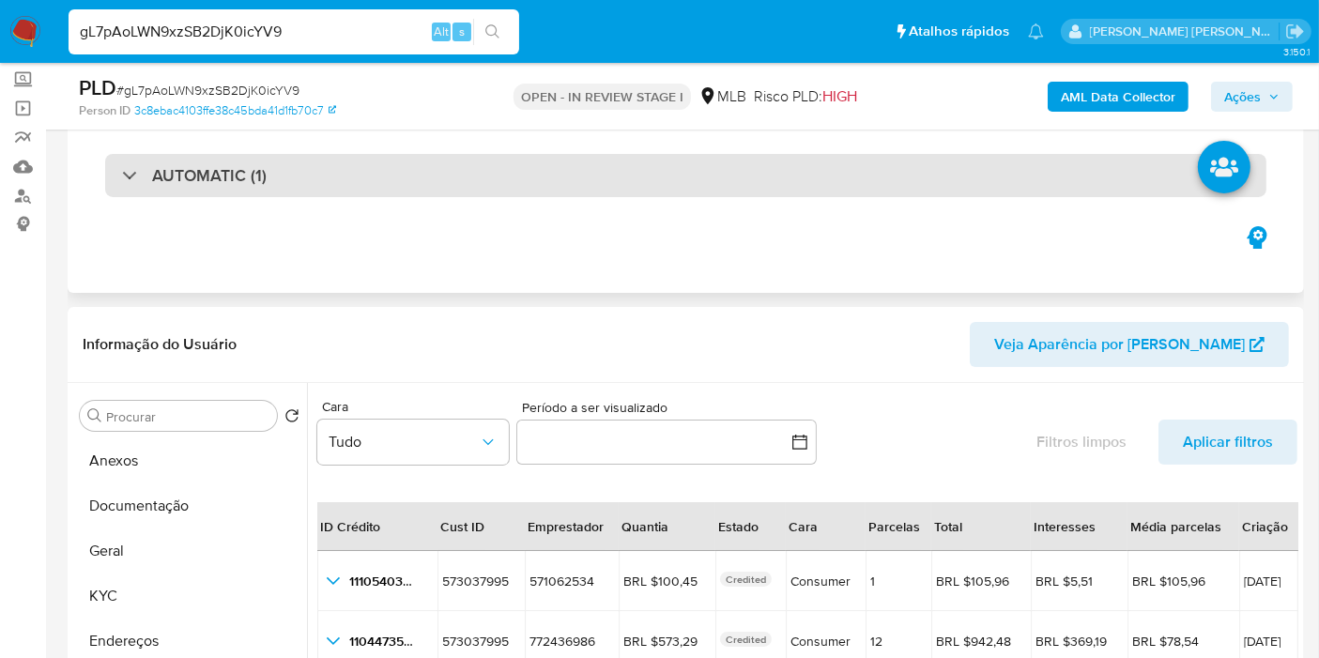
click at [326, 165] on div "AUTOMATIC (1)" at bounding box center [685, 175] width 1161 height 43
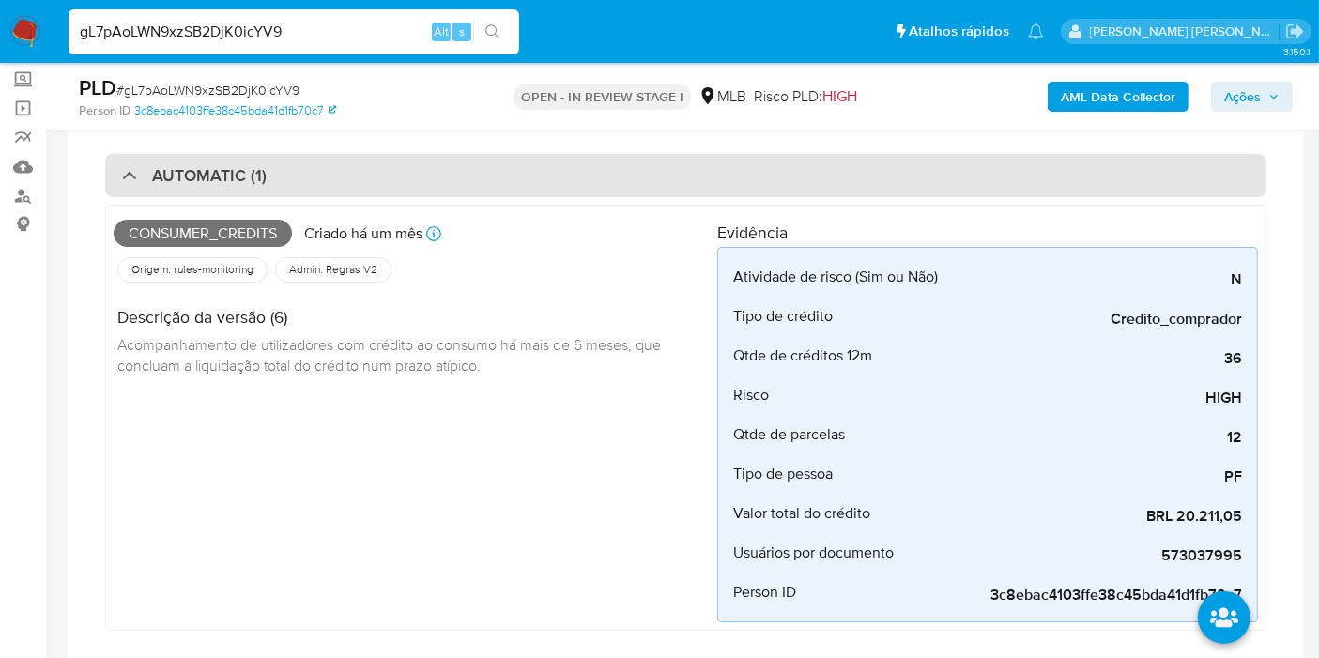
click at [602, 176] on div "AUTOMATIC (1)" at bounding box center [685, 175] width 1161 height 43
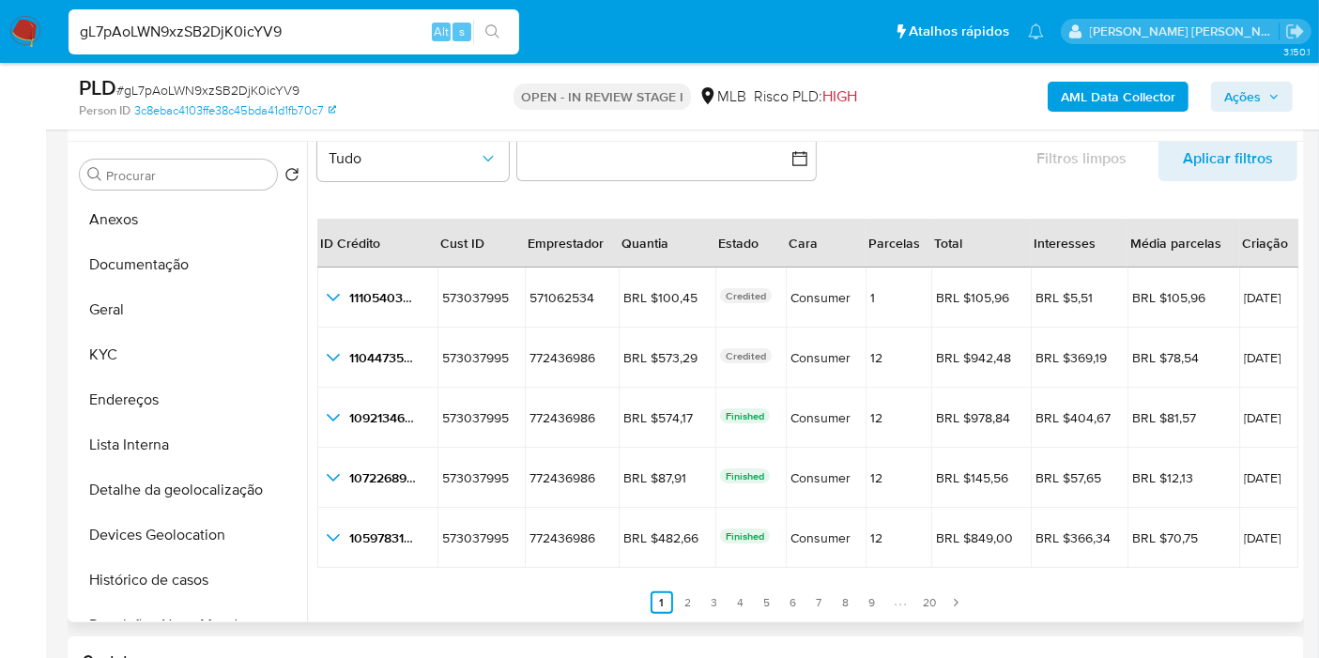
scroll to position [313, 0]
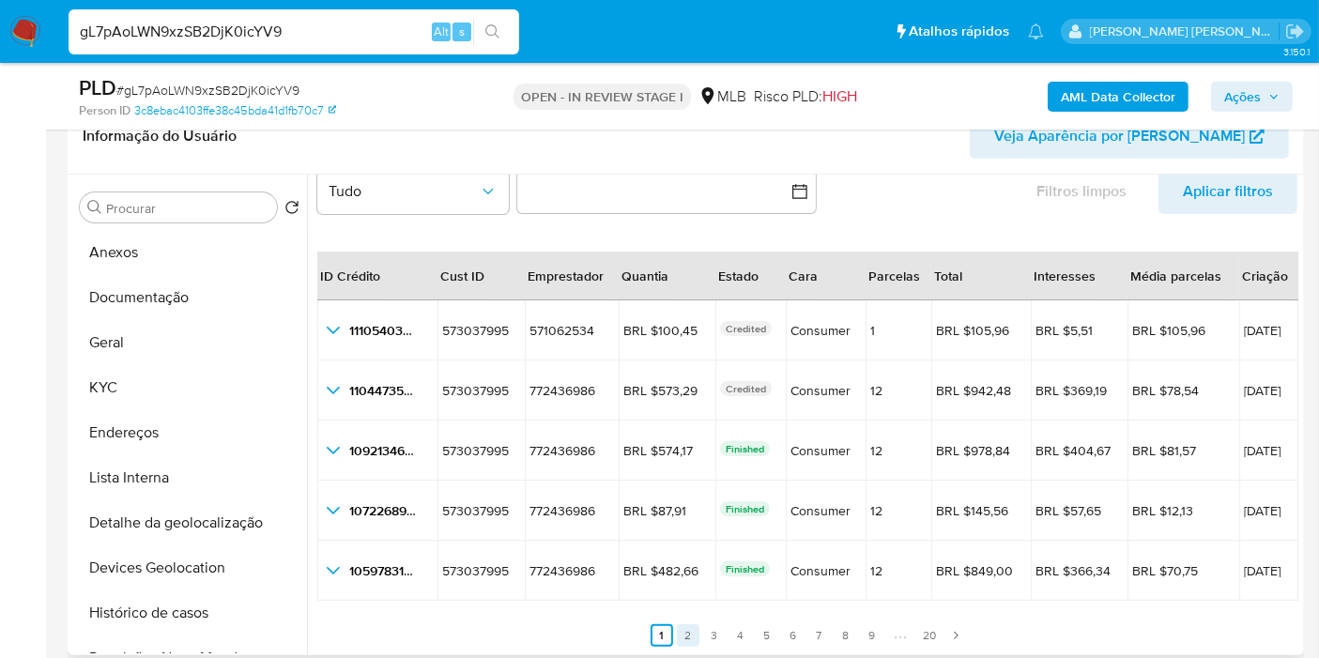
click at [682, 637] on link "2" at bounding box center [688, 635] width 23 height 23
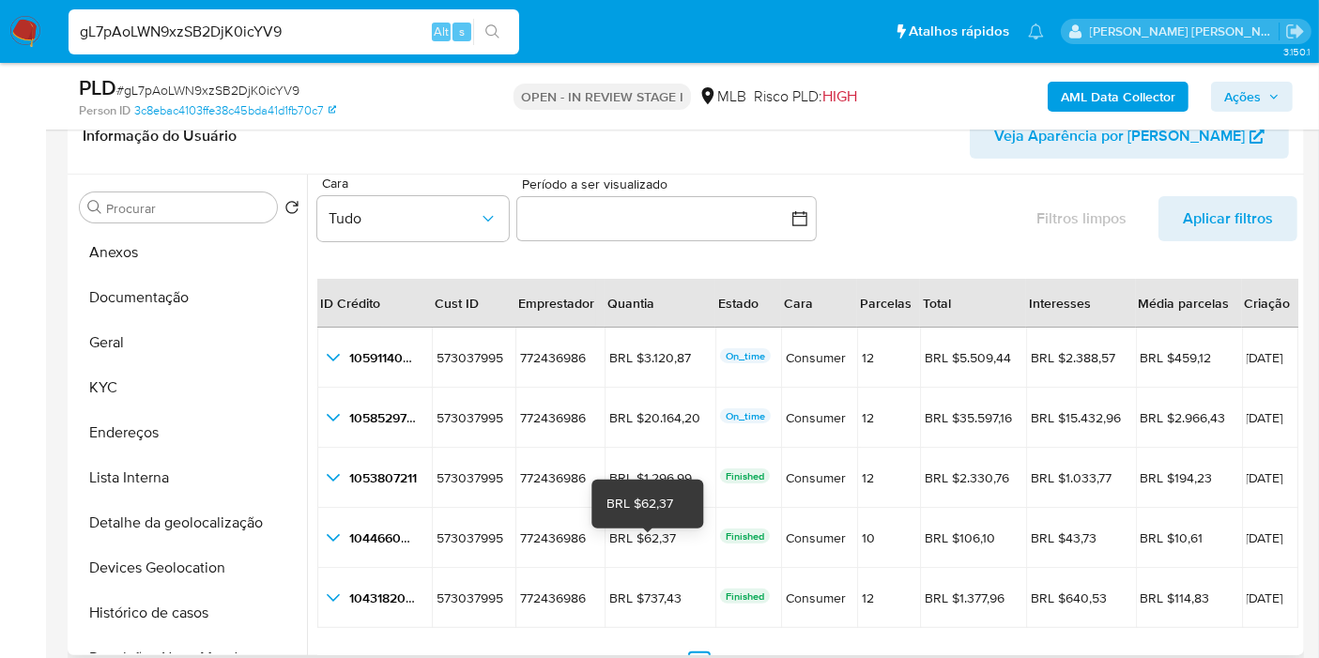
scroll to position [0, 0]
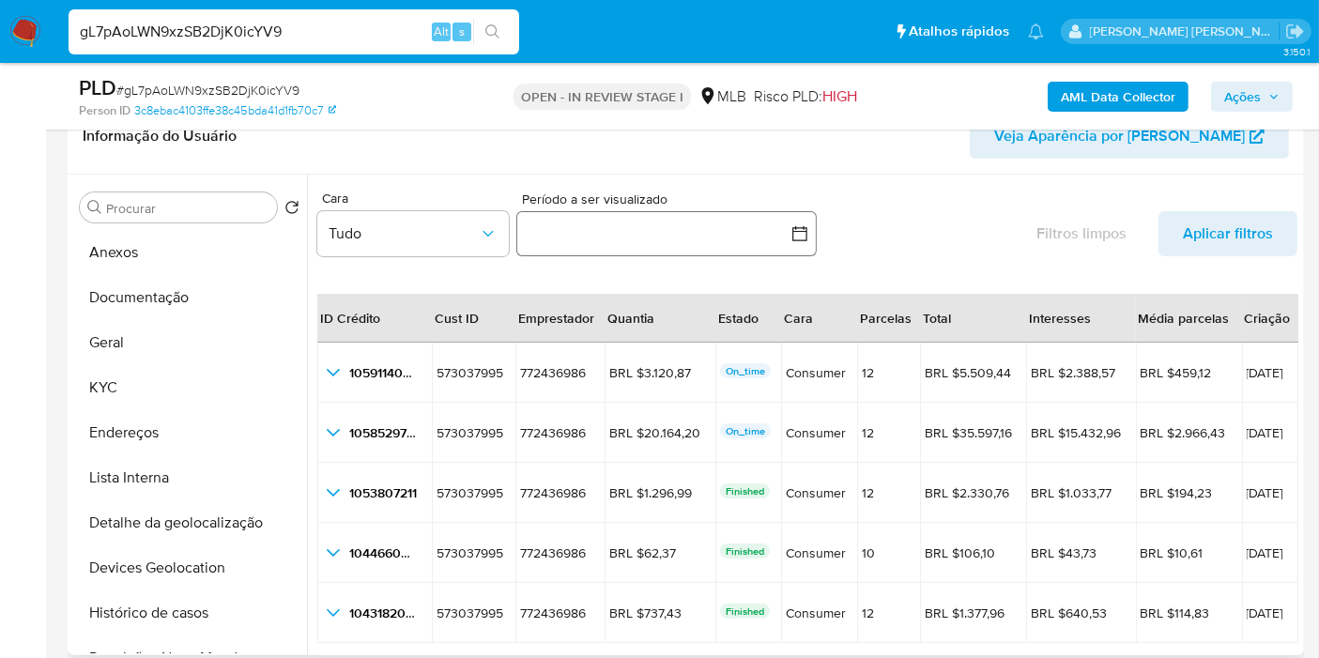
click at [791, 239] on icon "button" at bounding box center [800, 233] width 19 height 19
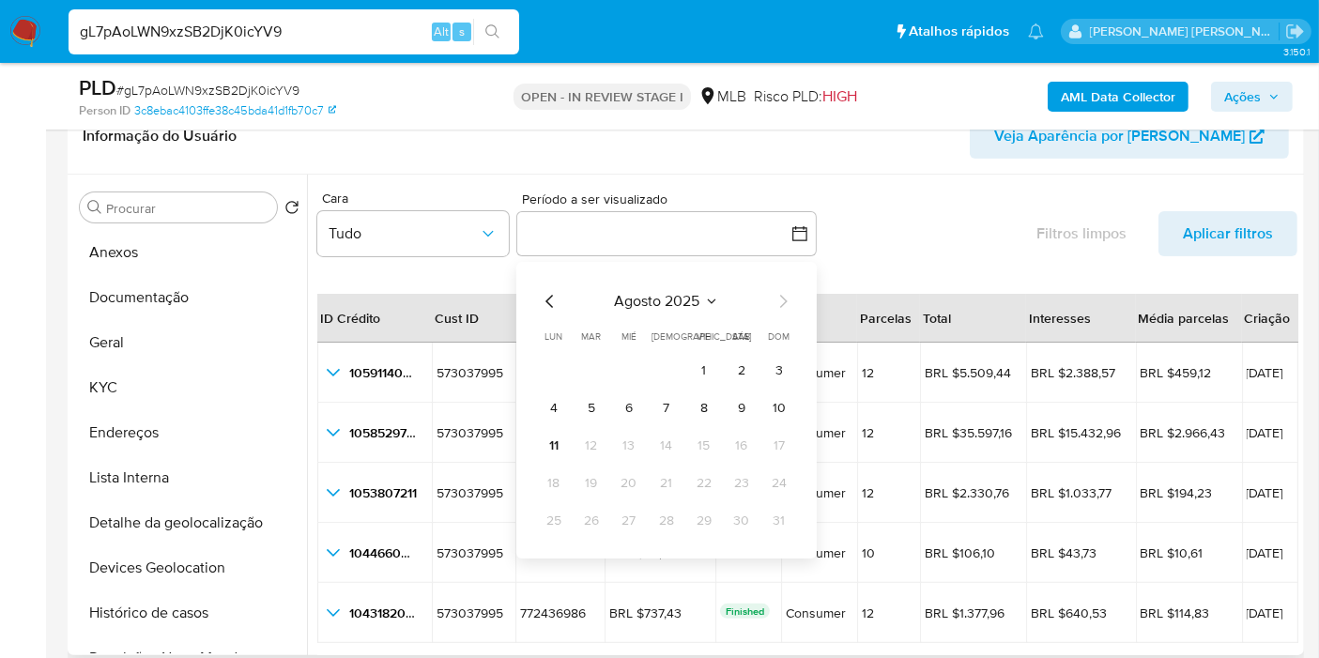
click at [549, 298] on icon "Mes anterior" at bounding box center [550, 301] width 23 height 23
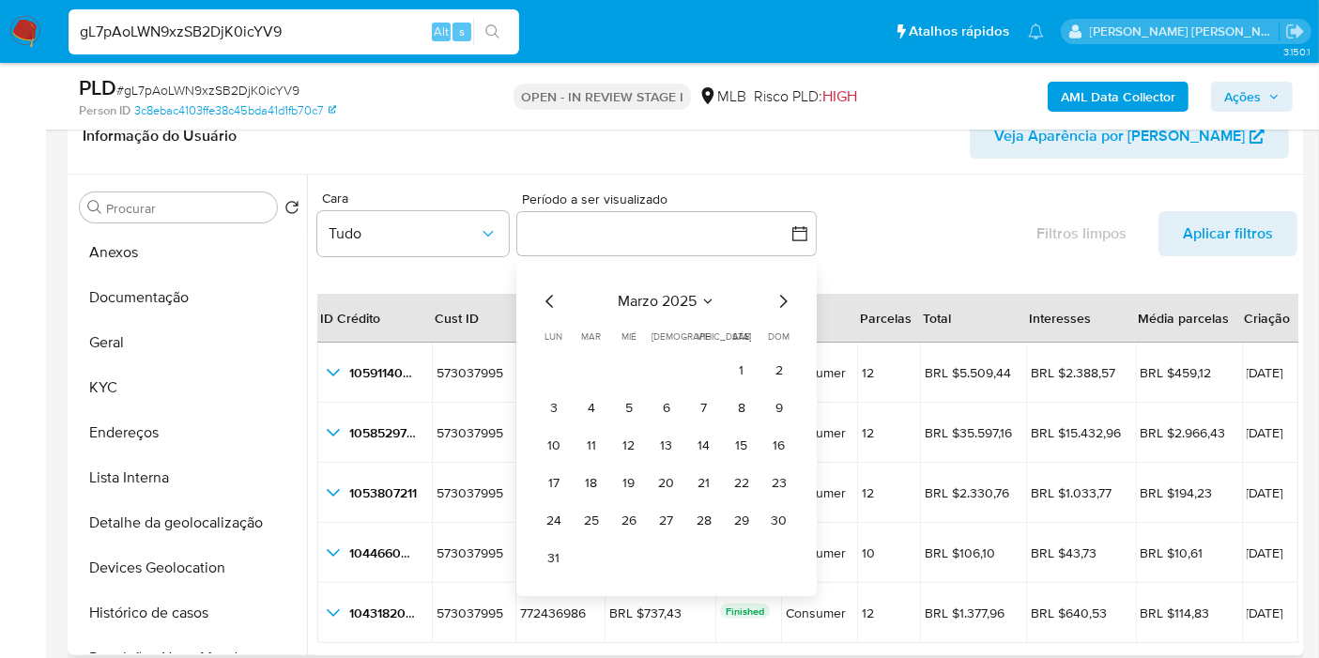
click at [549, 298] on icon "Mes anterior" at bounding box center [550, 301] width 23 height 23
click at [637, 371] on button "1" at bounding box center [629, 371] width 30 height 30
click at [780, 301] on icon "Mes siguiente" at bounding box center [783, 301] width 23 height 23
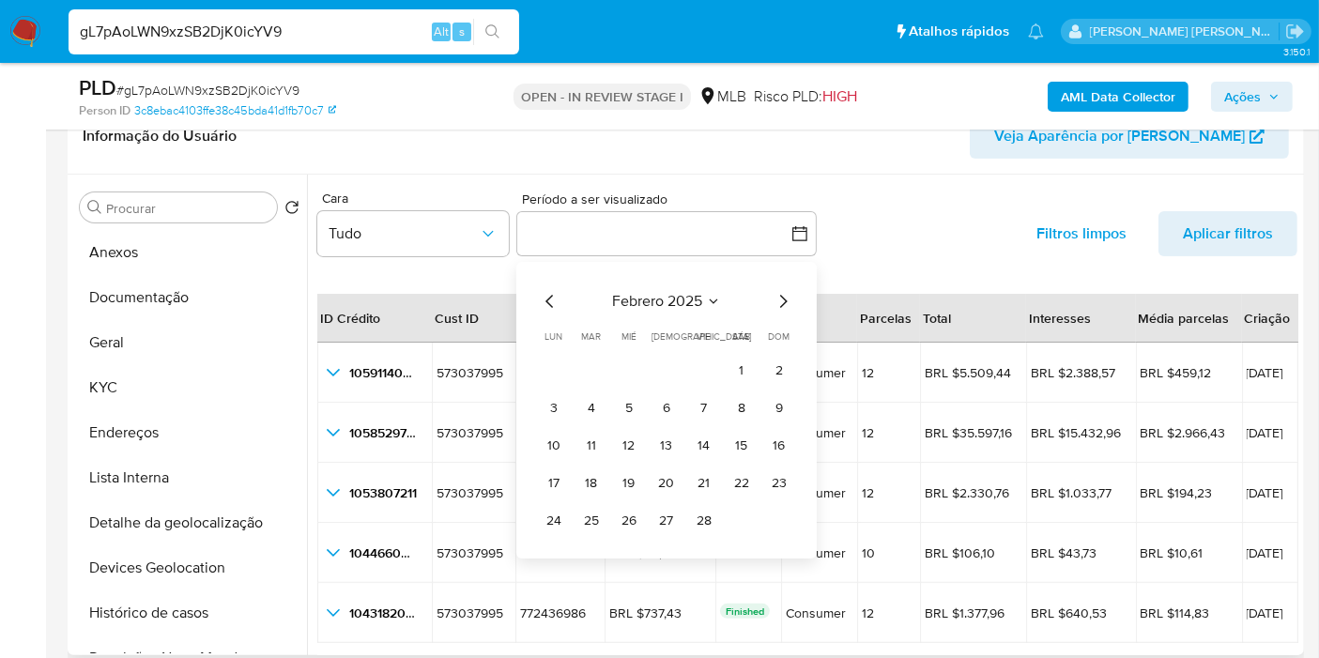
click at [780, 301] on icon "Mes siguiente" at bounding box center [783, 301] width 23 height 23
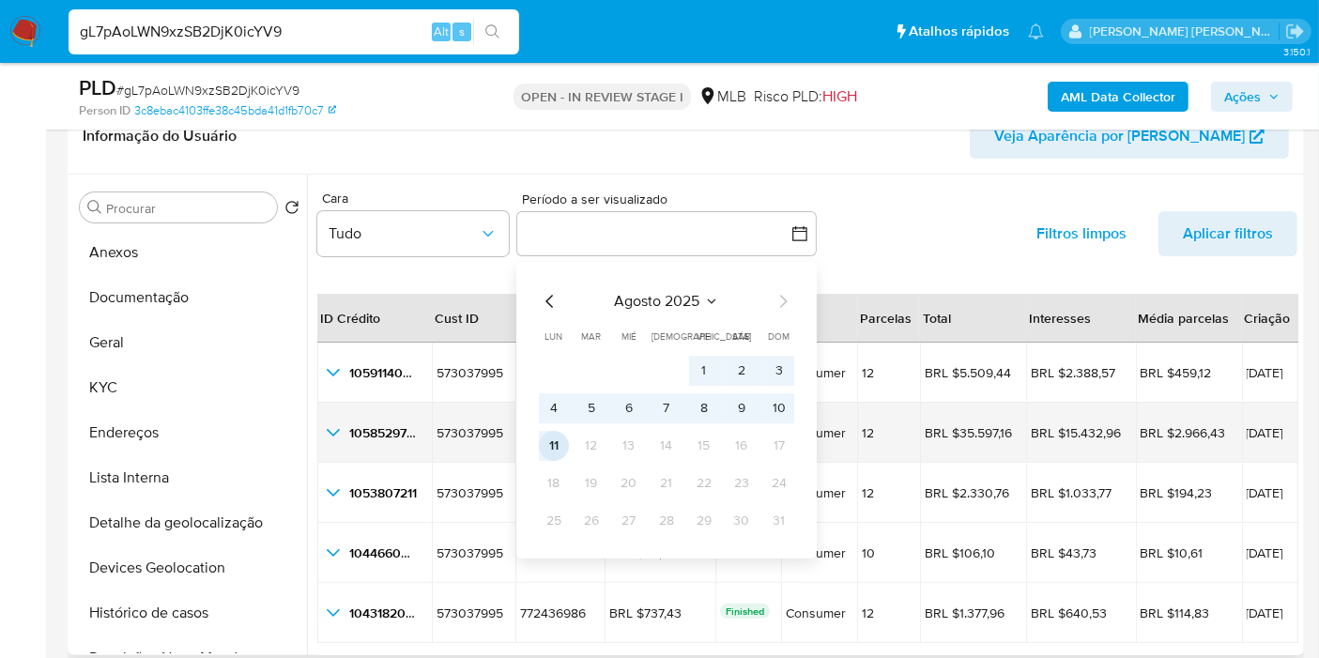
click at [554, 448] on button "11" at bounding box center [554, 446] width 30 height 30
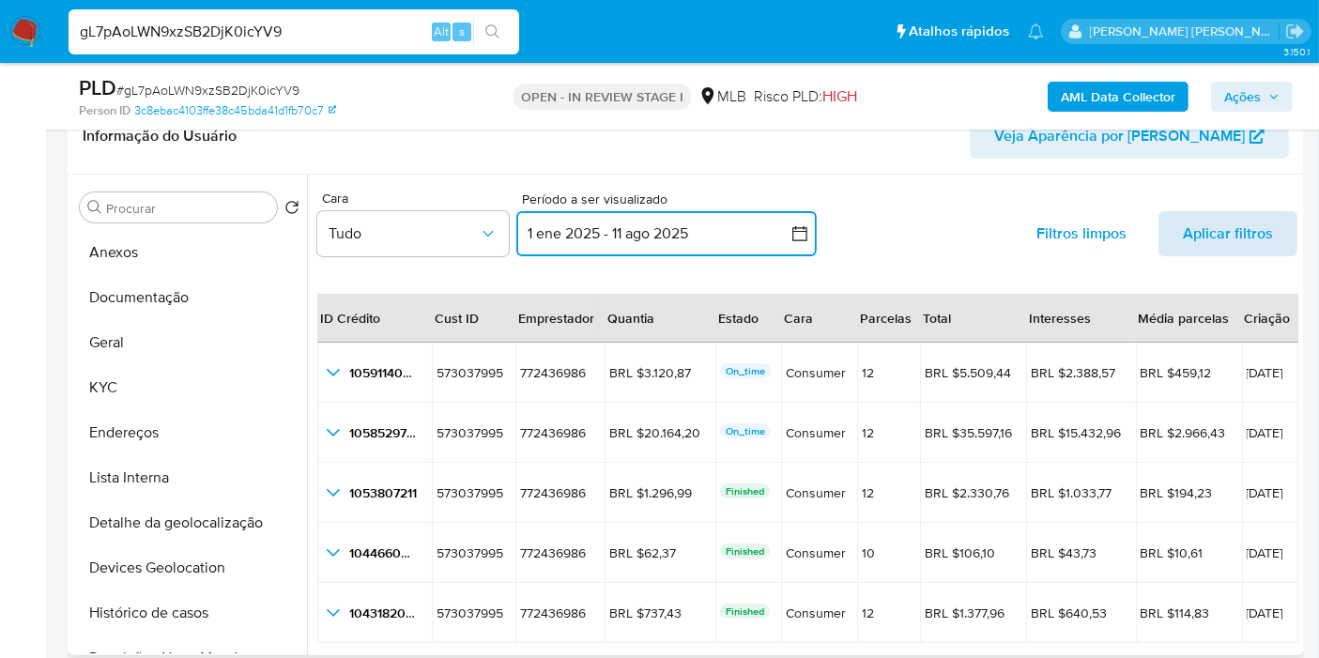
click at [1222, 239] on span "Aplicar filtros" at bounding box center [1228, 233] width 90 height 45
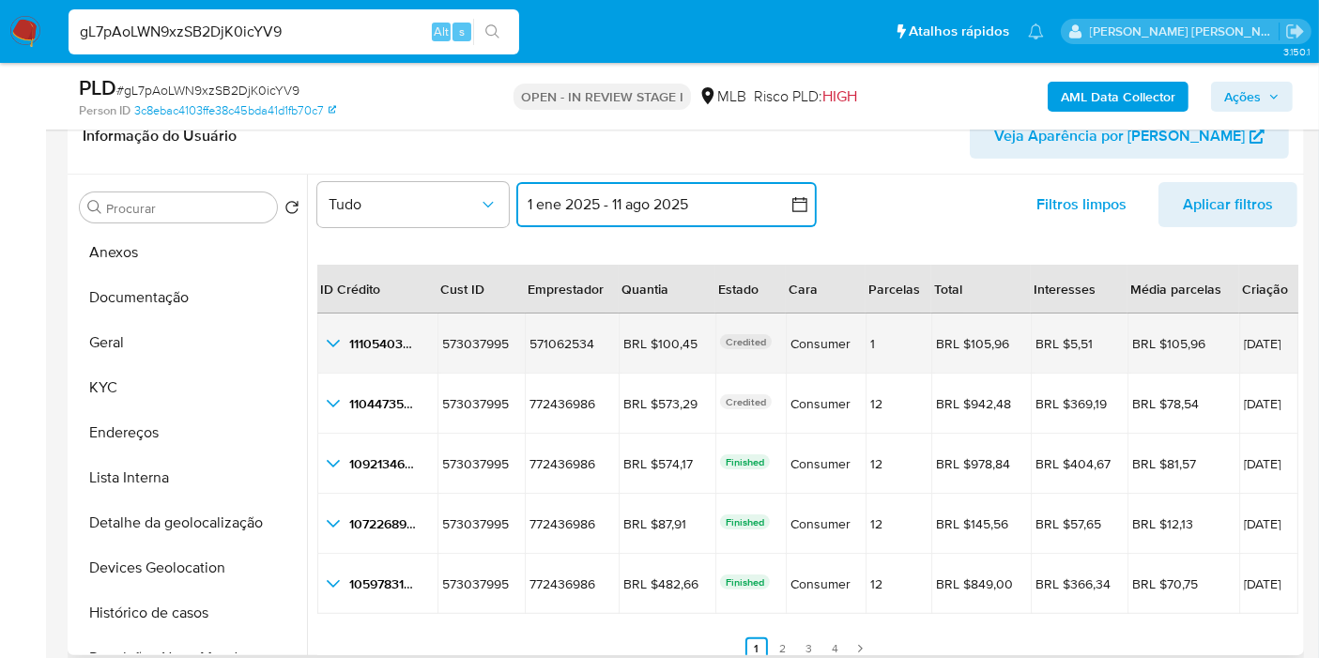
scroll to position [42, 0]
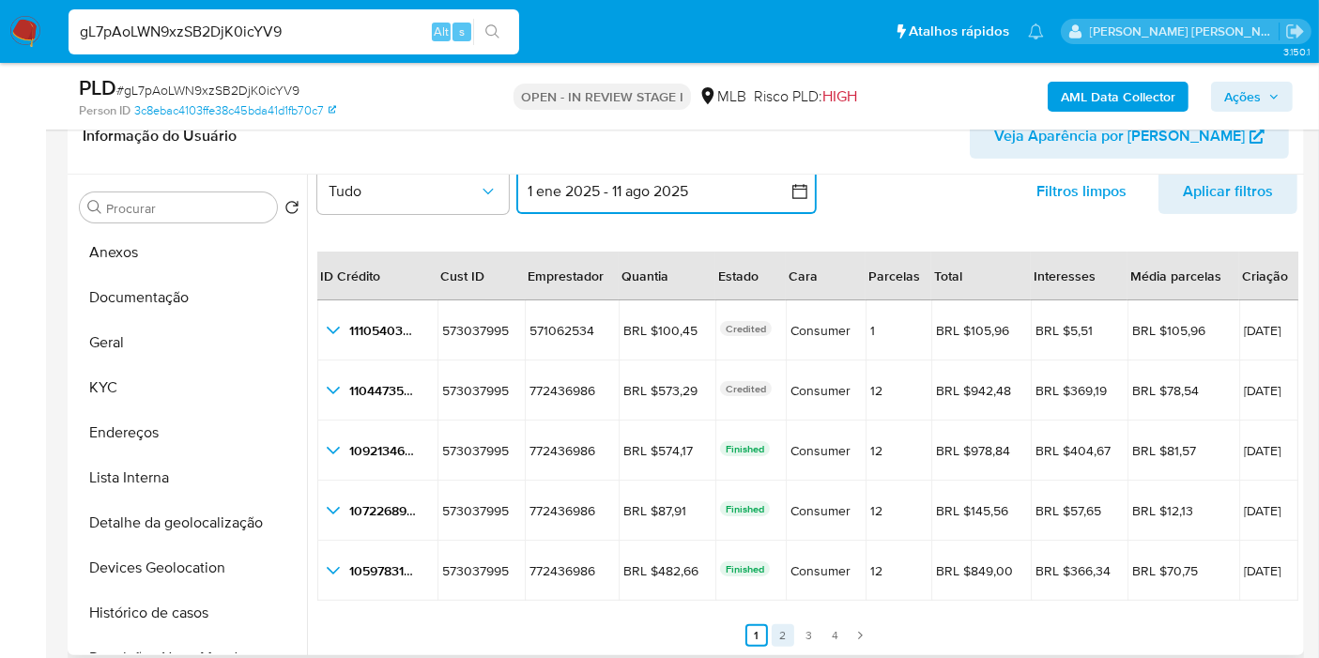
click at [784, 642] on link "2" at bounding box center [783, 635] width 23 height 23
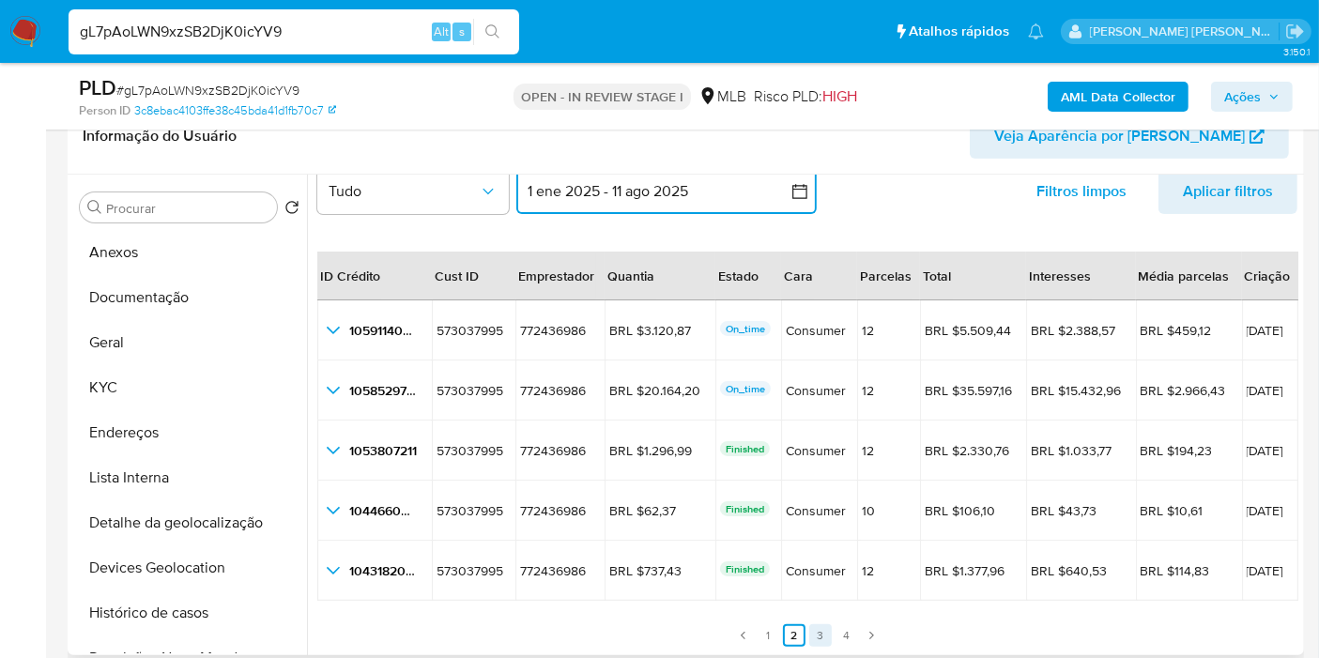
click at [818, 633] on link "3" at bounding box center [820, 635] width 23 height 23
click at [846, 629] on link "4" at bounding box center [847, 635] width 23 height 23
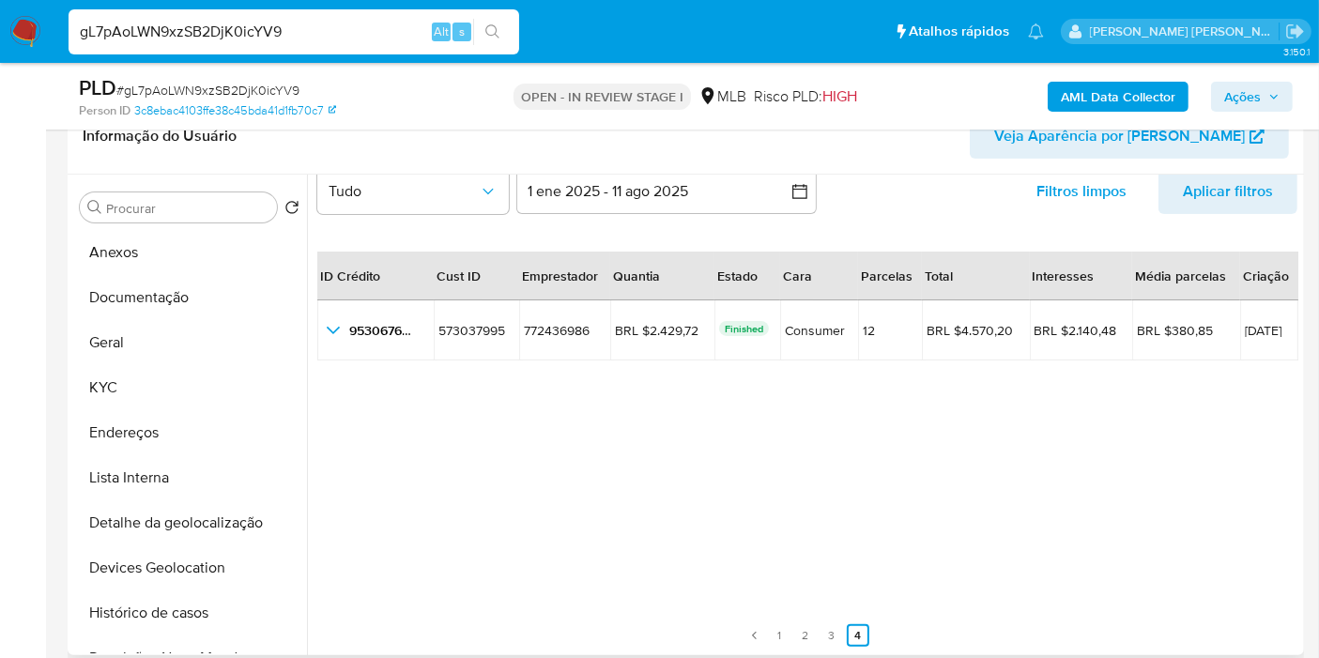
click at [841, 633] on ul "Anterior 1 2 3 4 Siguiente" at bounding box center [807, 624] width 980 height 45
click at [834, 634] on link "3" at bounding box center [832, 635] width 23 height 23
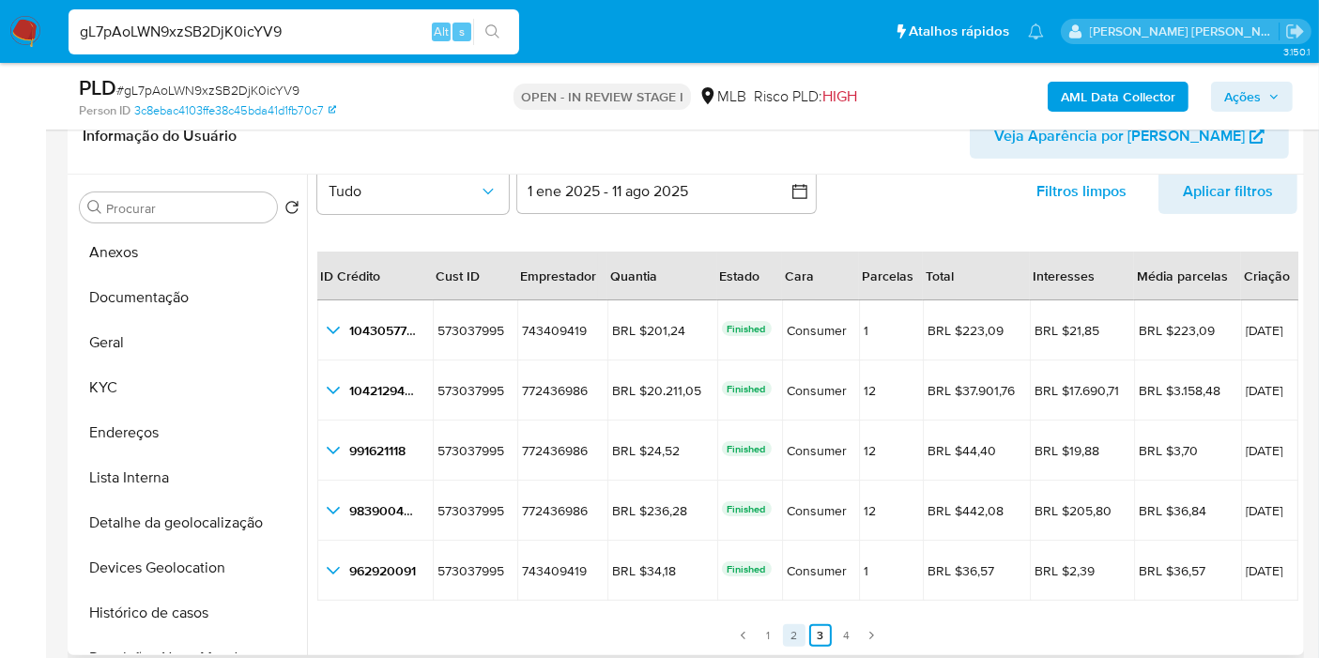
click at [795, 635] on link "2" at bounding box center [794, 635] width 23 height 23
click at [765, 634] on link "1" at bounding box center [768, 635] width 23 height 23
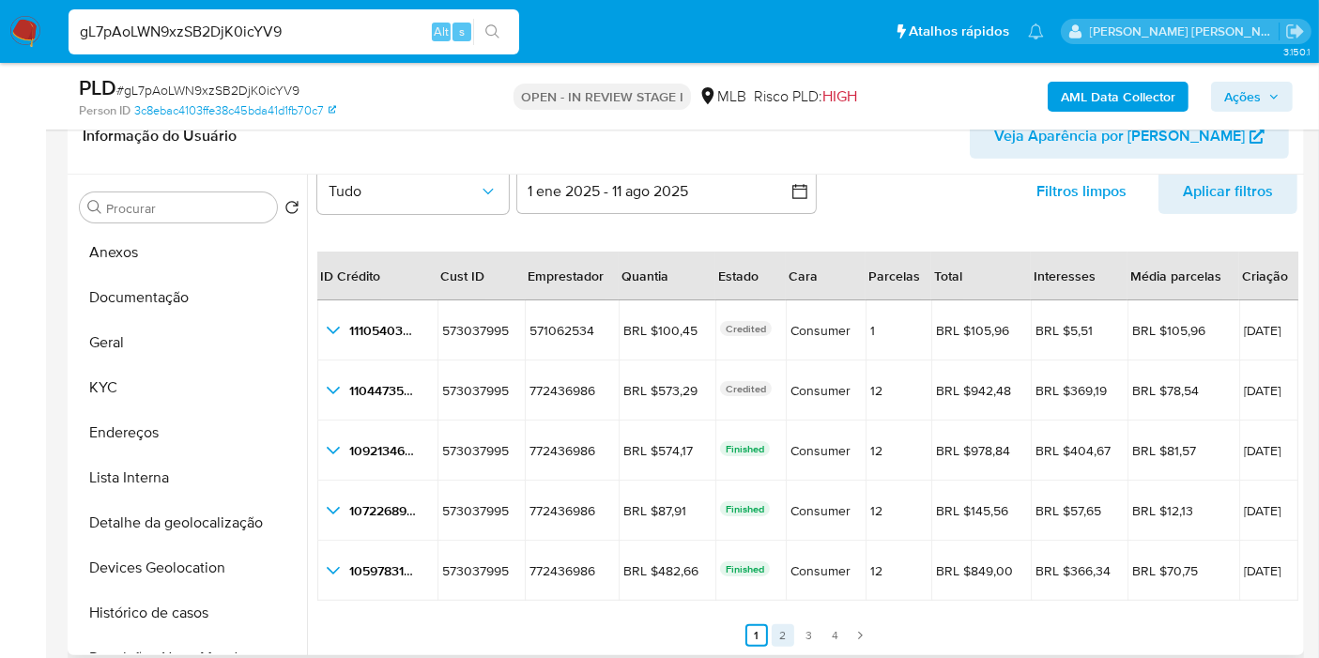
click at [780, 633] on link "2" at bounding box center [783, 635] width 23 height 23
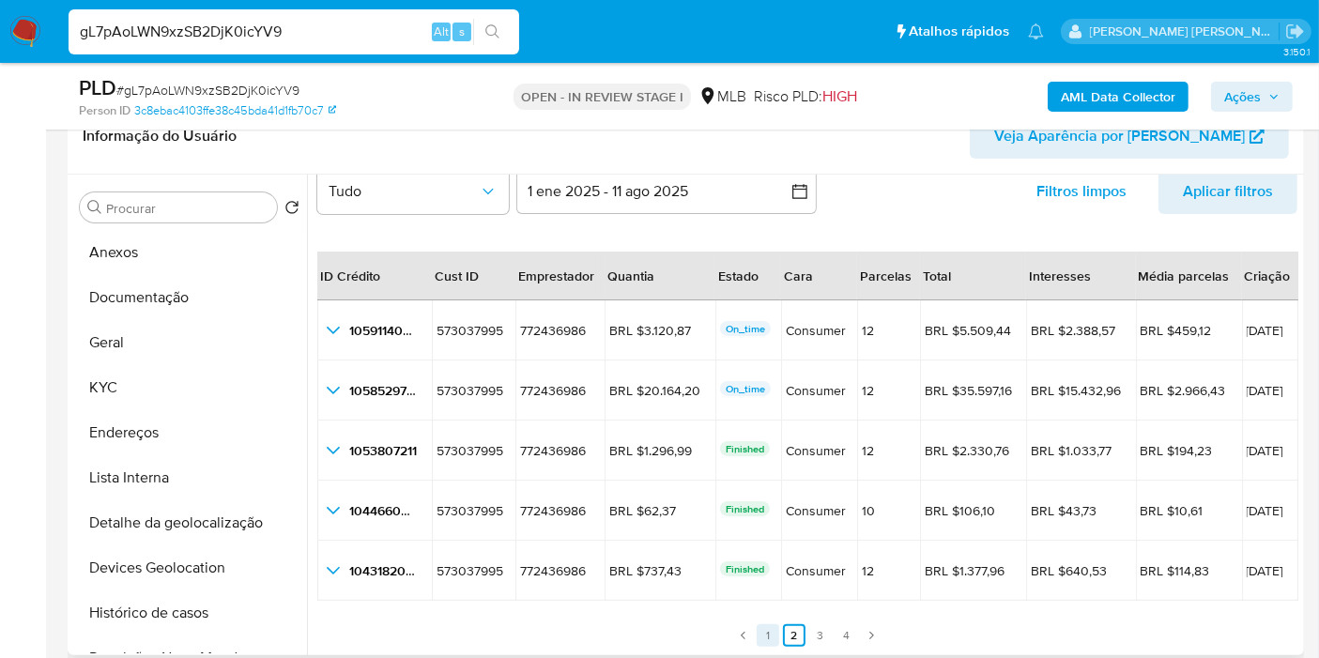
click at [764, 634] on link "1" at bounding box center [768, 635] width 23 height 23
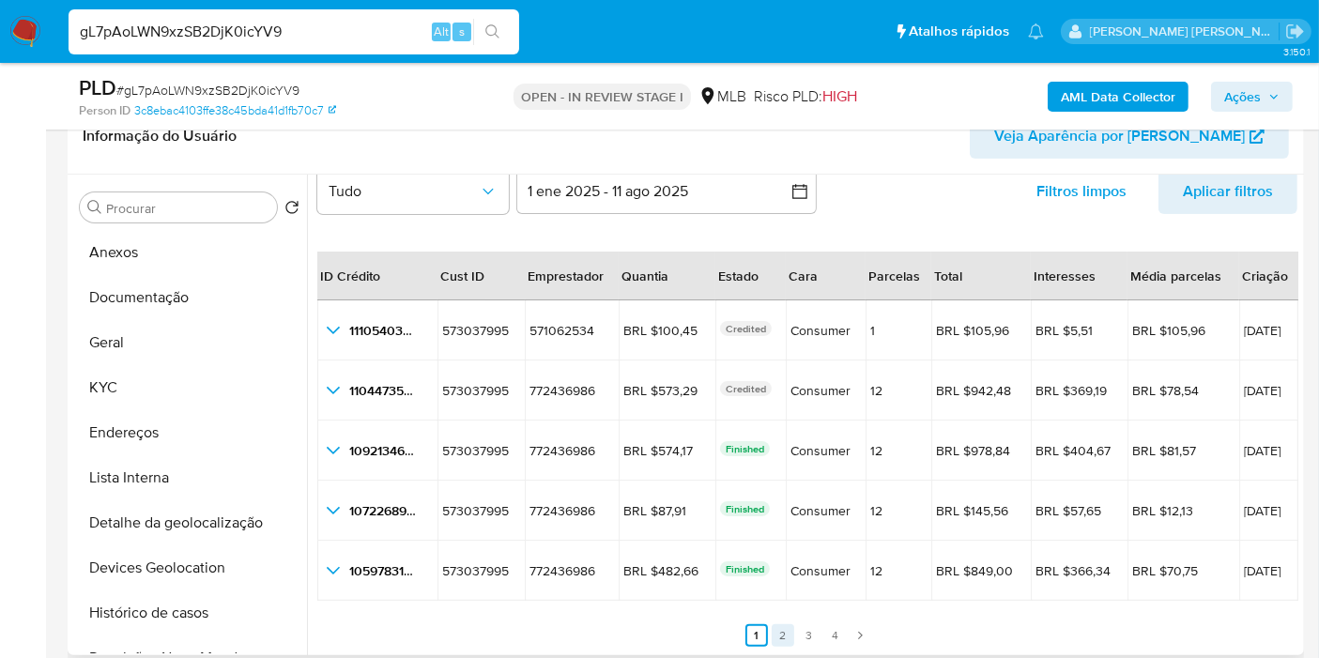
click at [779, 638] on link "2" at bounding box center [783, 635] width 23 height 23
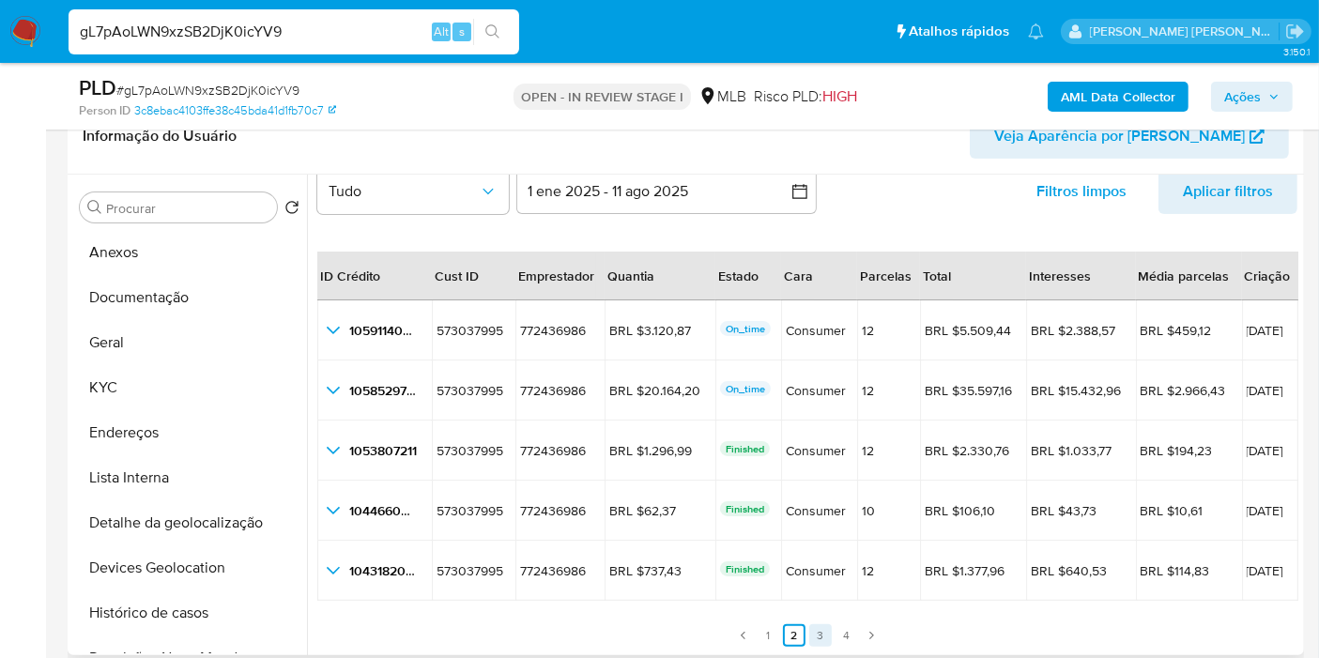
click at [811, 630] on link "3" at bounding box center [820, 635] width 23 height 23
click at [838, 631] on link "4" at bounding box center [847, 635] width 23 height 23
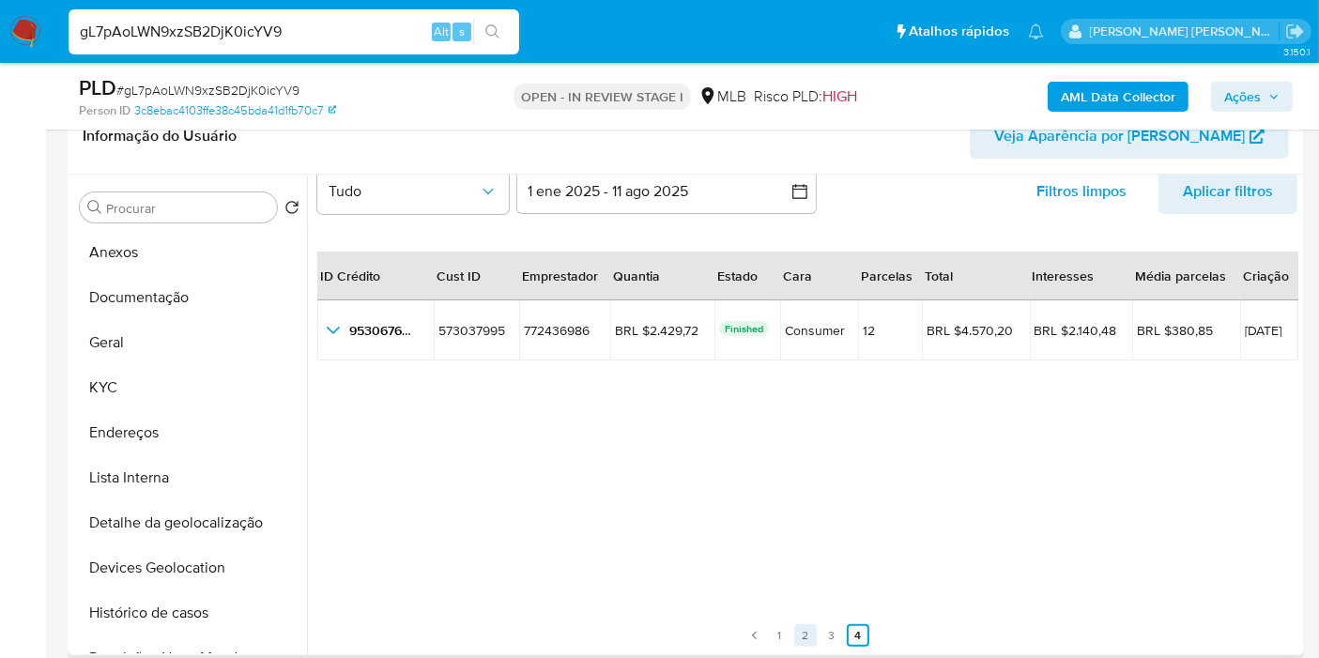
click at [799, 634] on link "2" at bounding box center [805, 635] width 23 height 23
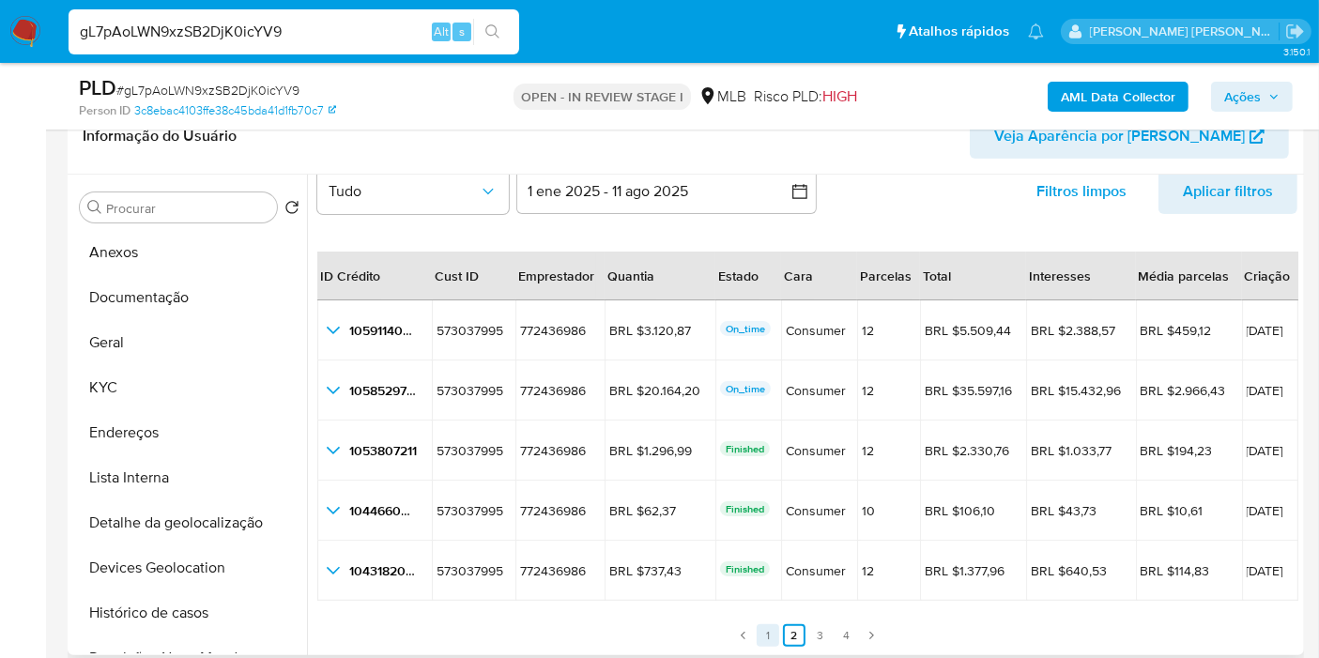
click at [761, 629] on link "1" at bounding box center [768, 635] width 23 height 23
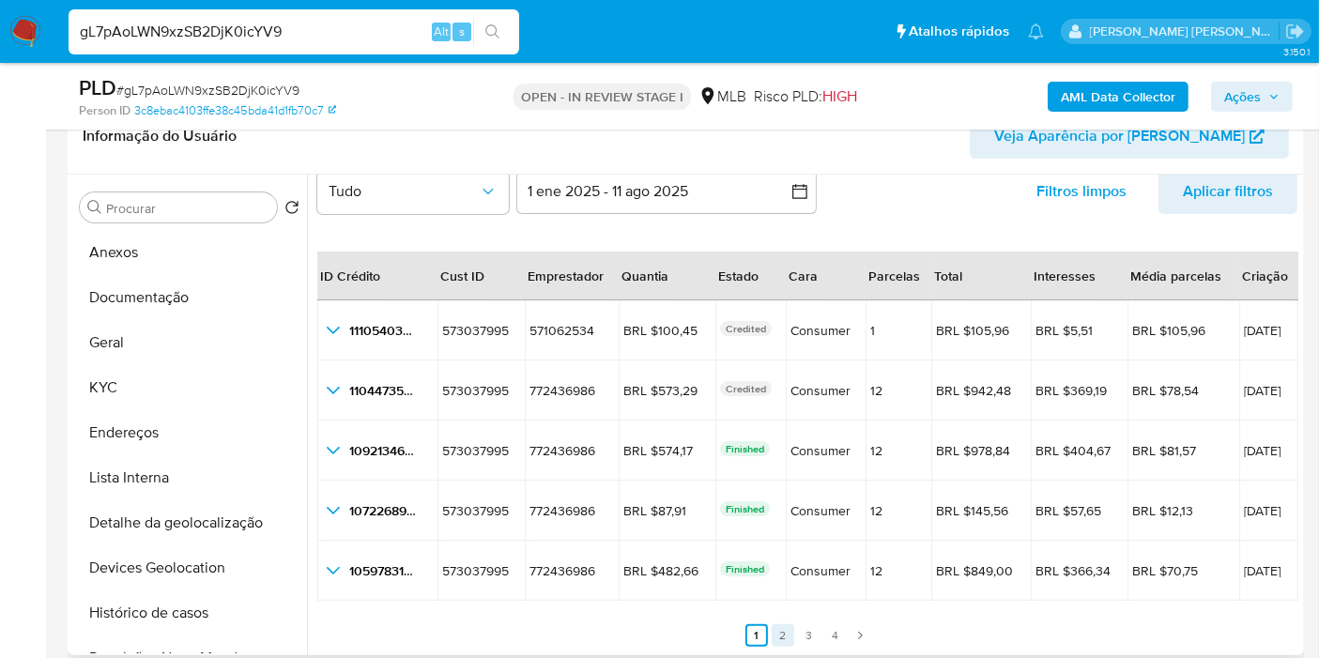
click at [782, 629] on link "2" at bounding box center [783, 635] width 23 height 23
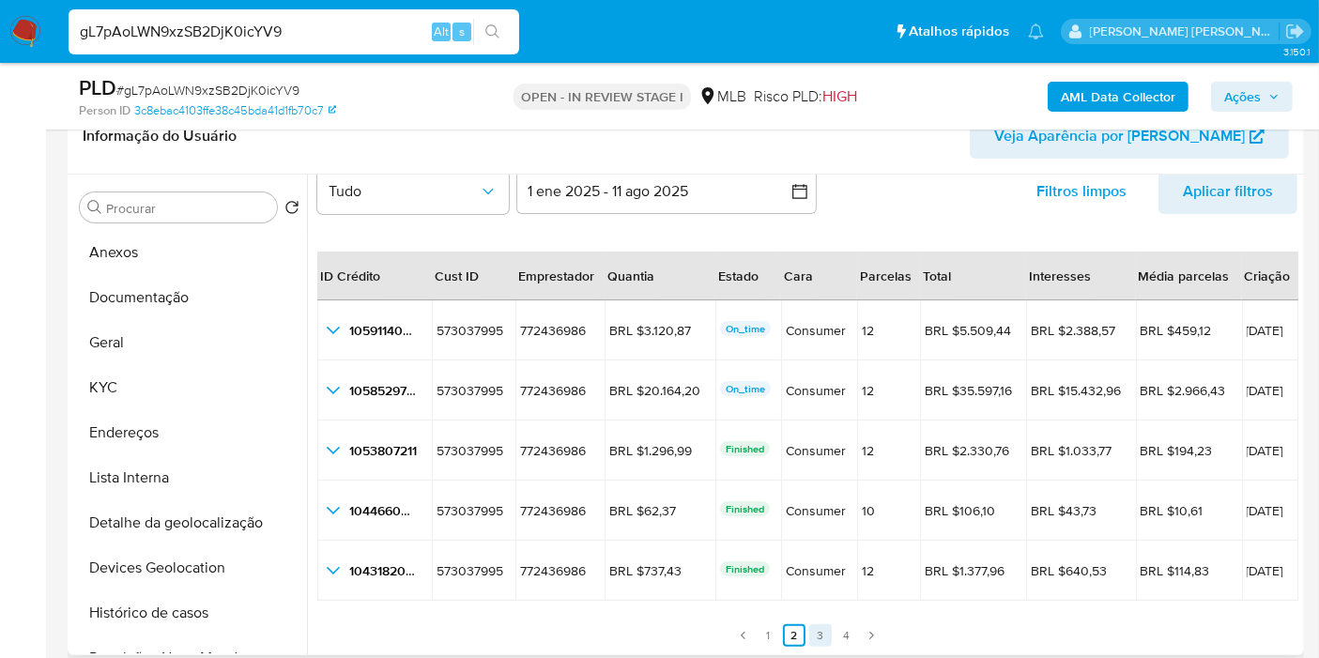
click at [809, 636] on link "3" at bounding box center [820, 635] width 23 height 23
click at [851, 626] on link "4" at bounding box center [847, 635] width 23 height 23
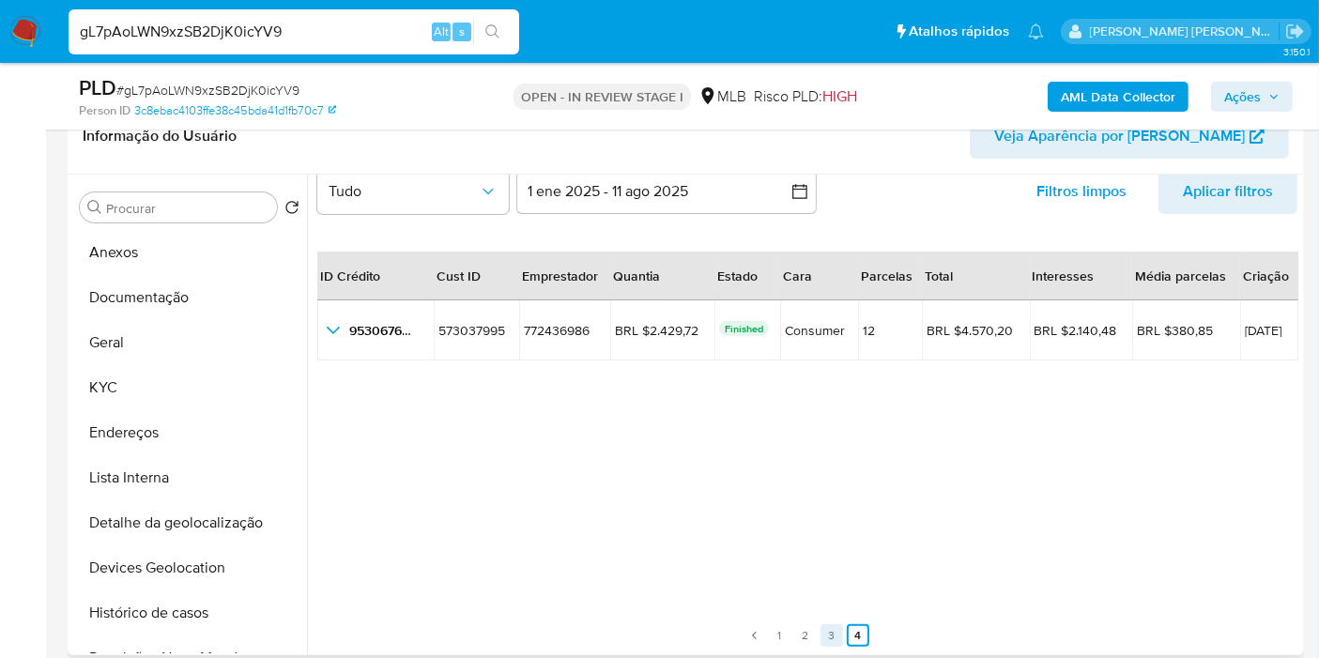
click at [831, 631] on link "3" at bounding box center [832, 635] width 23 height 23
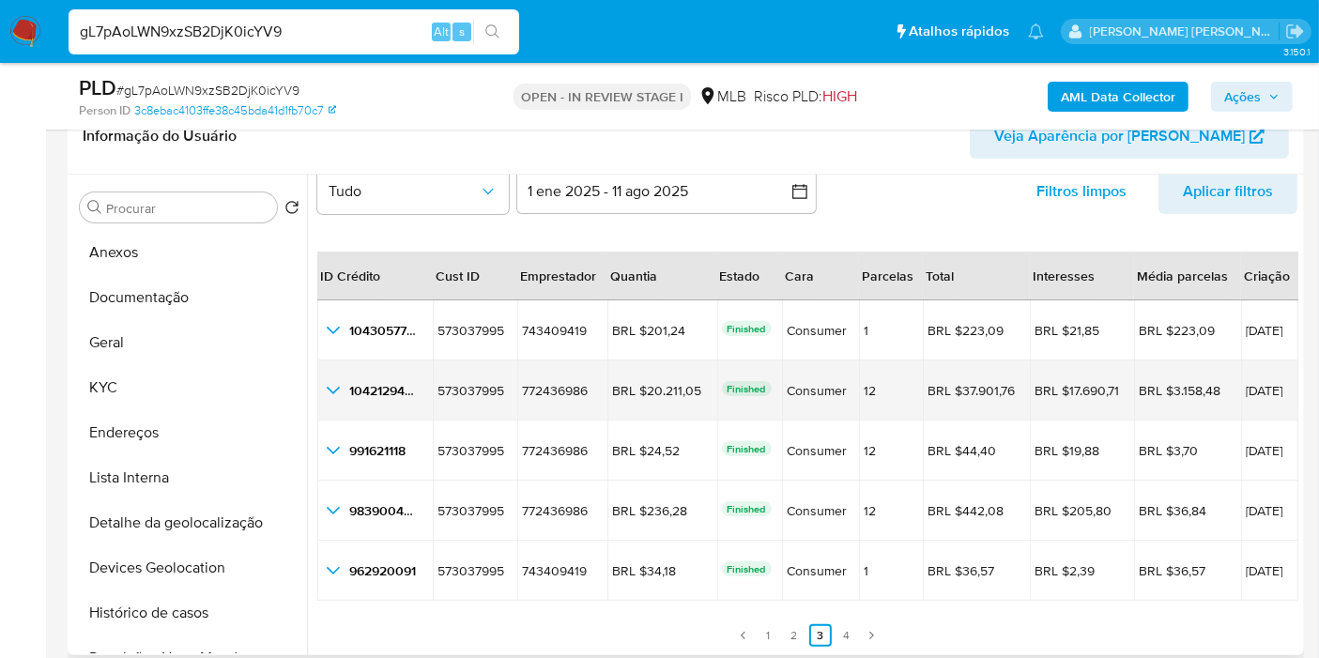
click at [669, 382] on div "BRL $20.211,05" at bounding box center [662, 390] width 100 height 17
click at [670, 387] on div "BRL $20.211,05" at bounding box center [662, 390] width 100 height 17
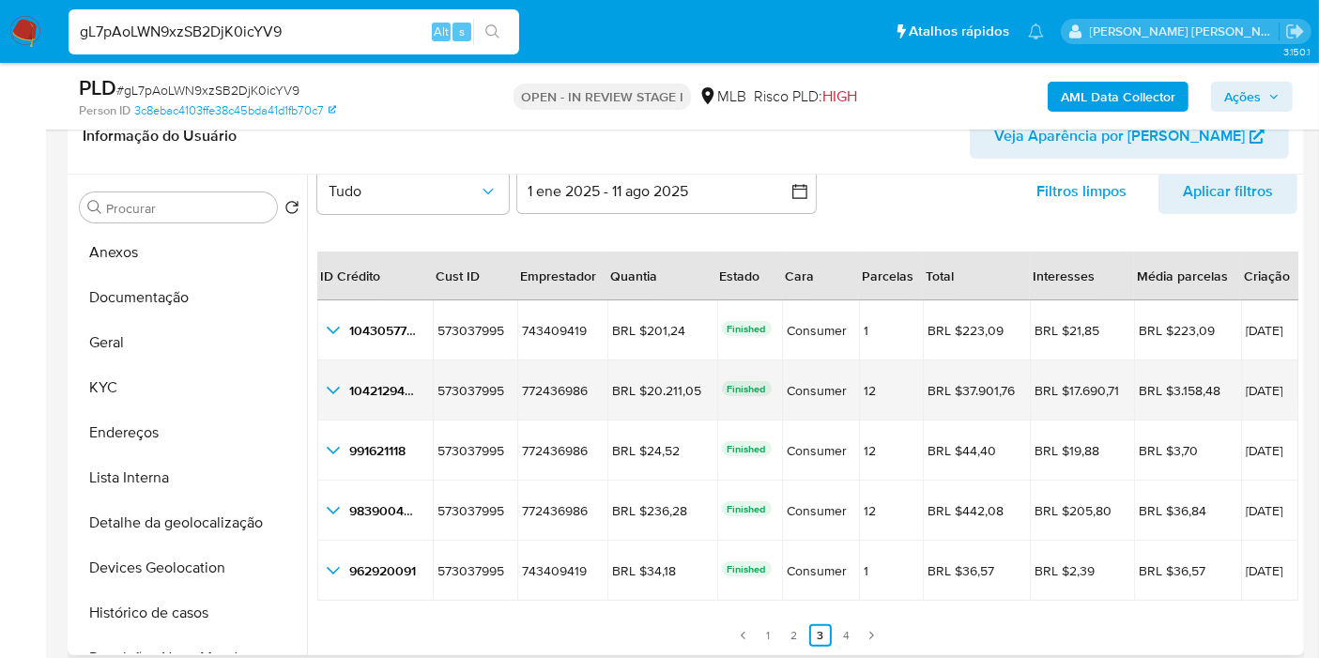
click at [1262, 385] on span "31/05/2025" at bounding box center [1270, 390] width 48 height 13
click at [329, 387] on icon "button_show_hidden_detail_by_id_1" at bounding box center [333, 391] width 13 height 8
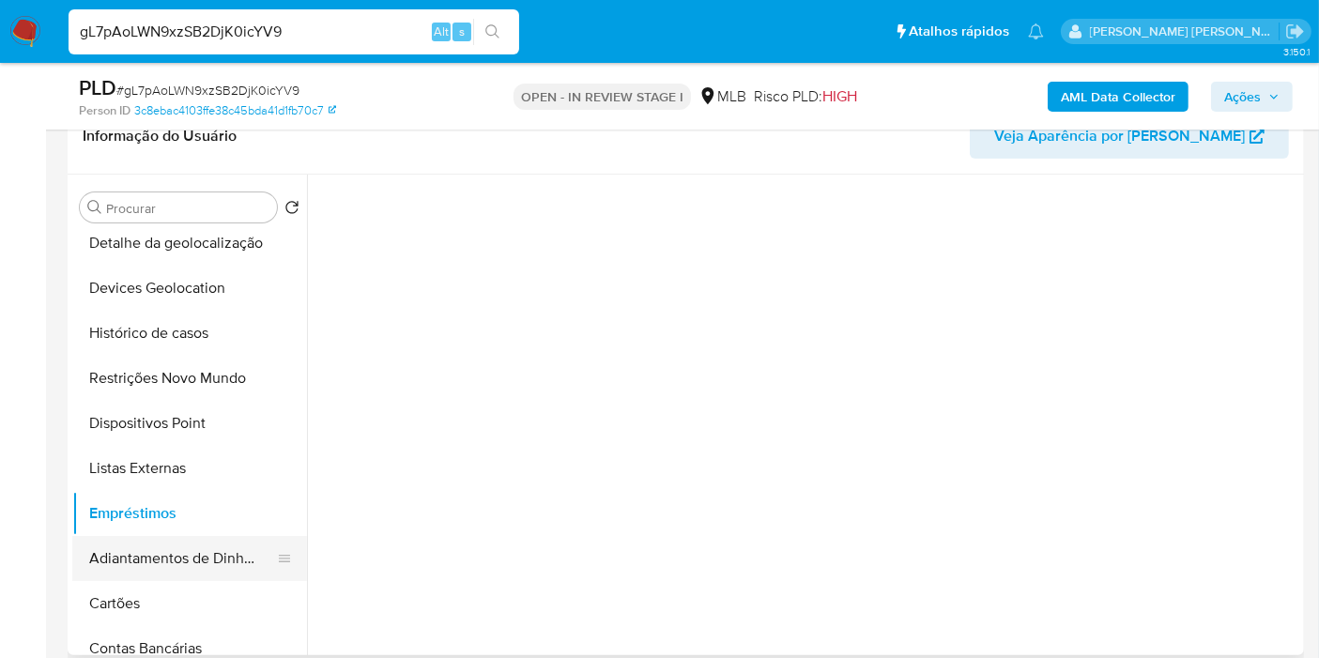
scroll to position [313, 0]
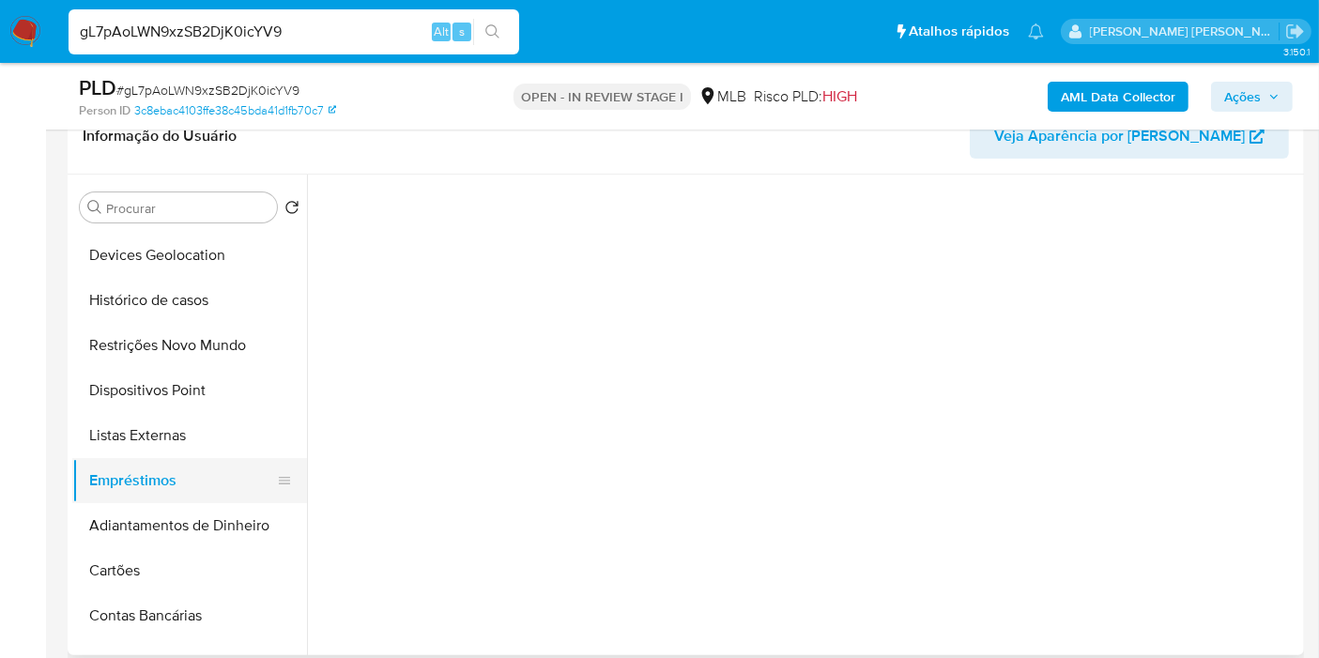
click at [179, 484] on button "Empréstimos" at bounding box center [182, 480] width 220 height 45
click at [182, 454] on button "Listas Externas" at bounding box center [182, 435] width 220 height 45
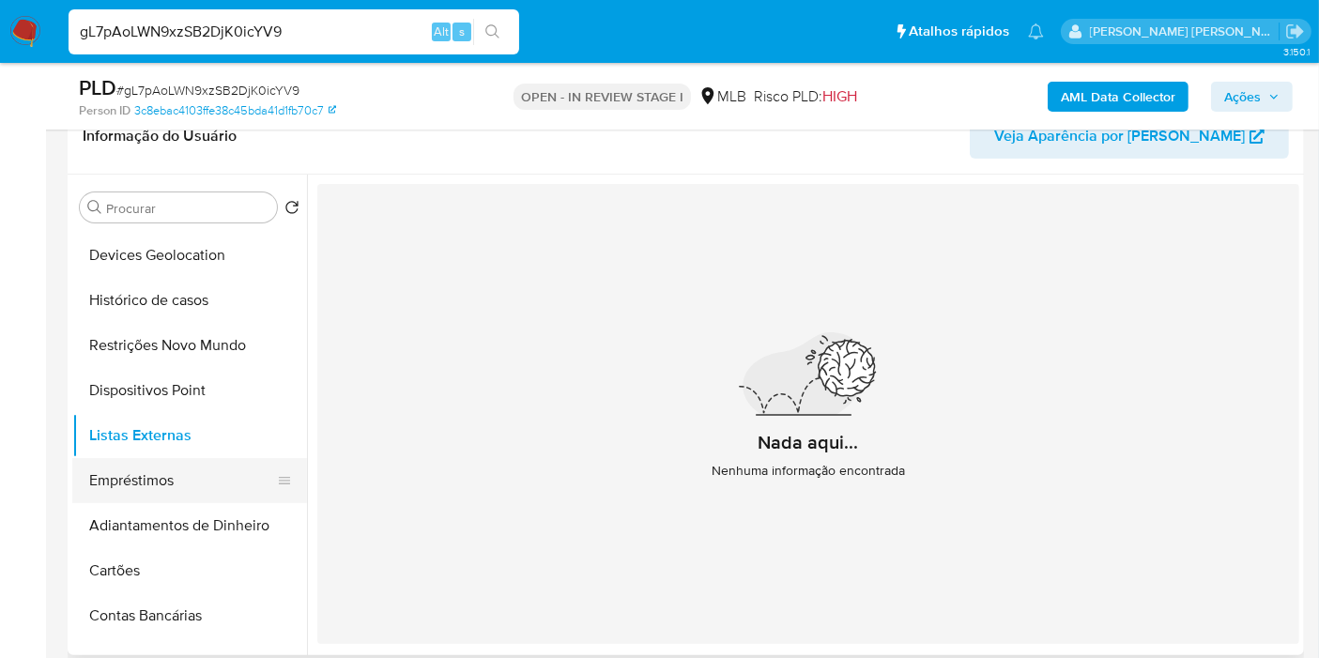
click at [187, 490] on button "Empréstimos" at bounding box center [182, 480] width 220 height 45
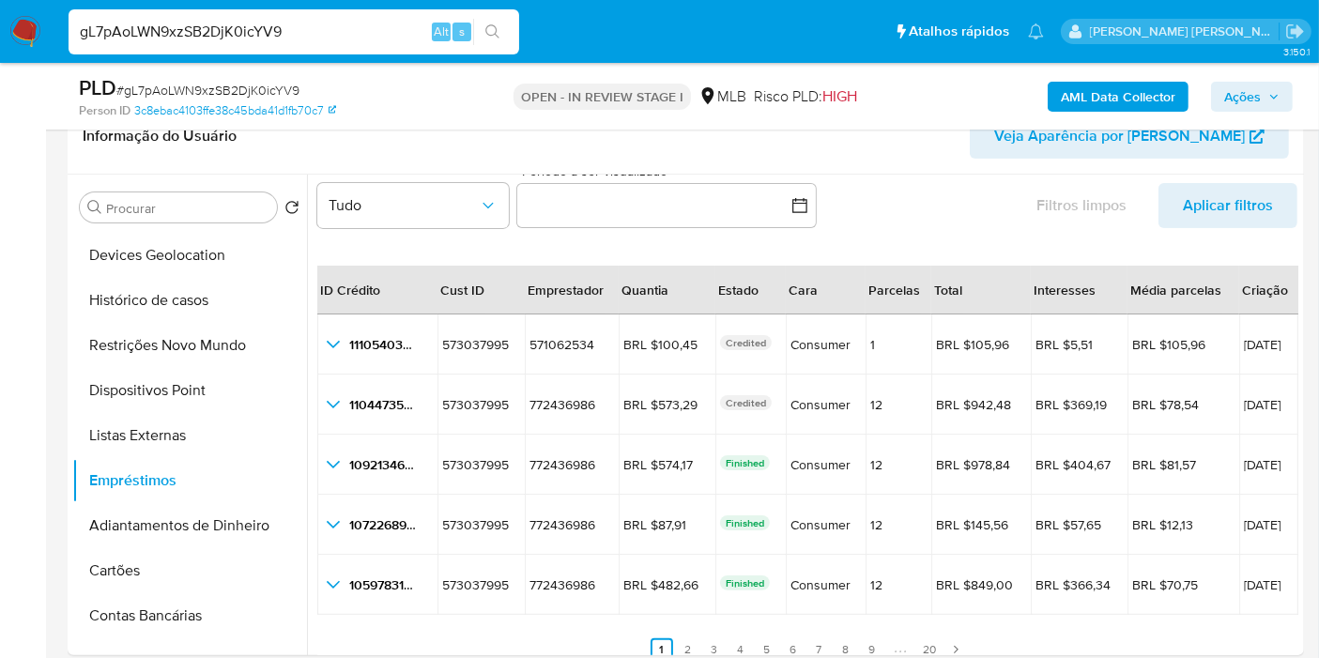
scroll to position [42, 0]
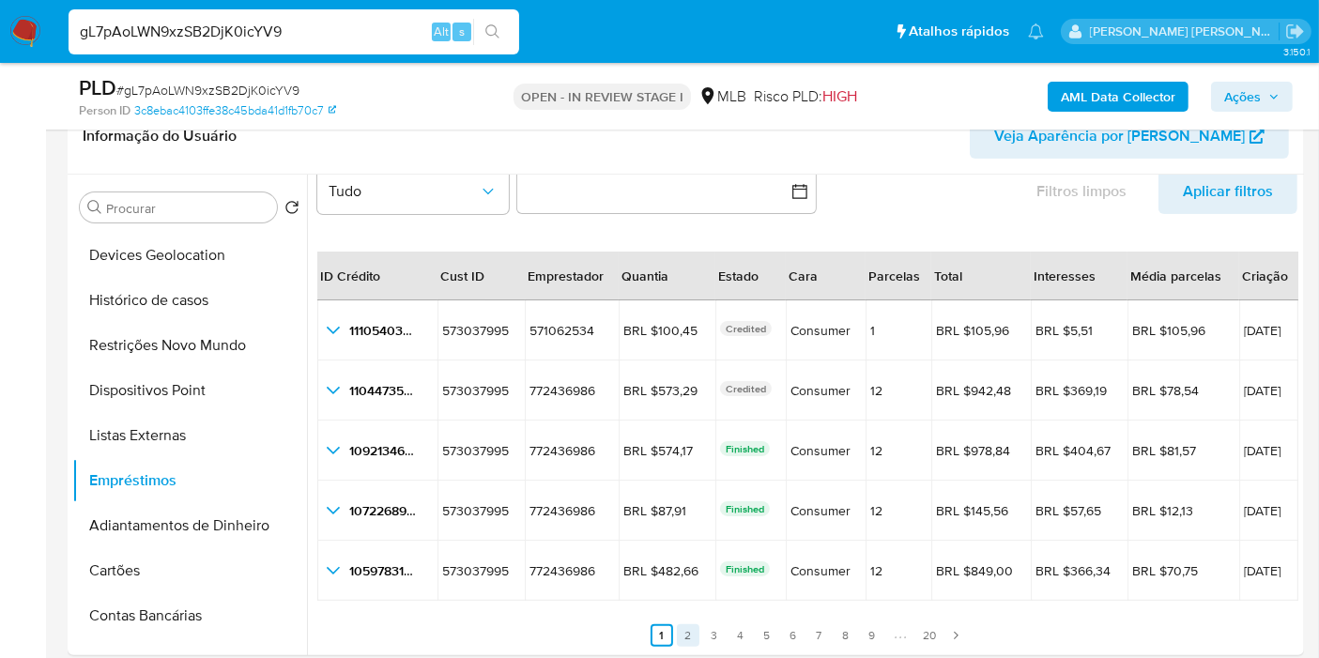
click at [681, 624] on link "2" at bounding box center [688, 635] width 23 height 23
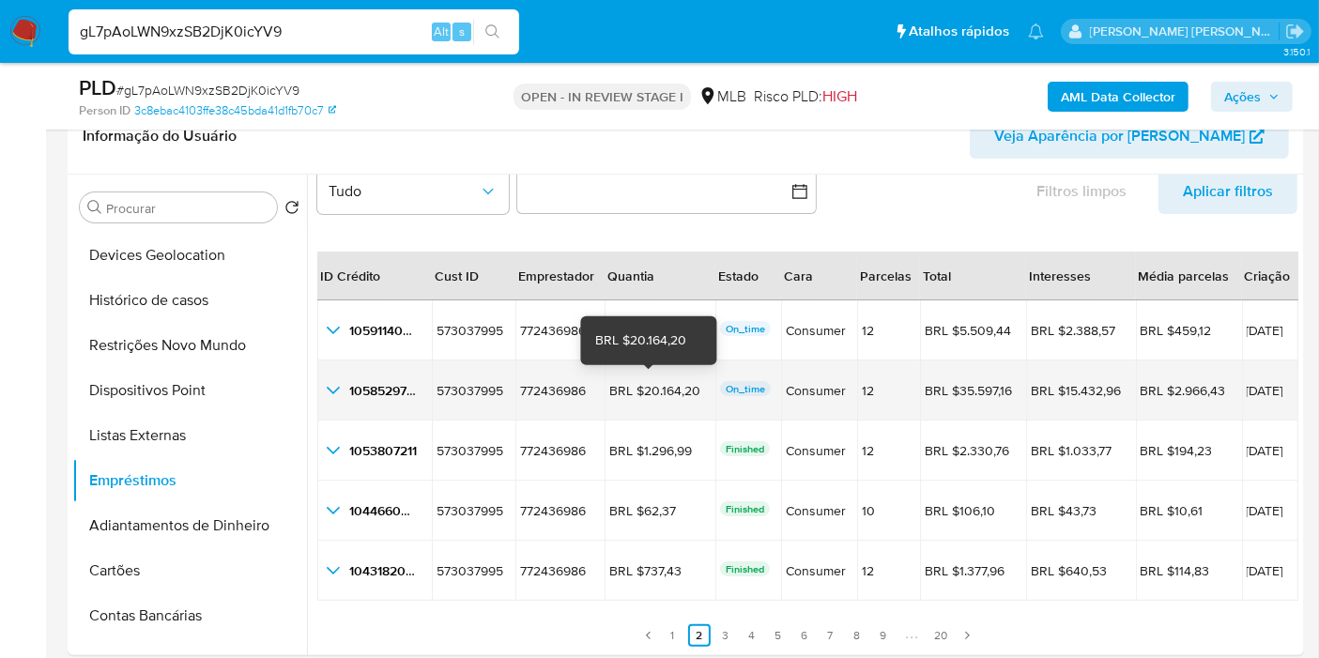
click at [657, 388] on div "BRL $20.164,20" at bounding box center [659, 390] width 100 height 17
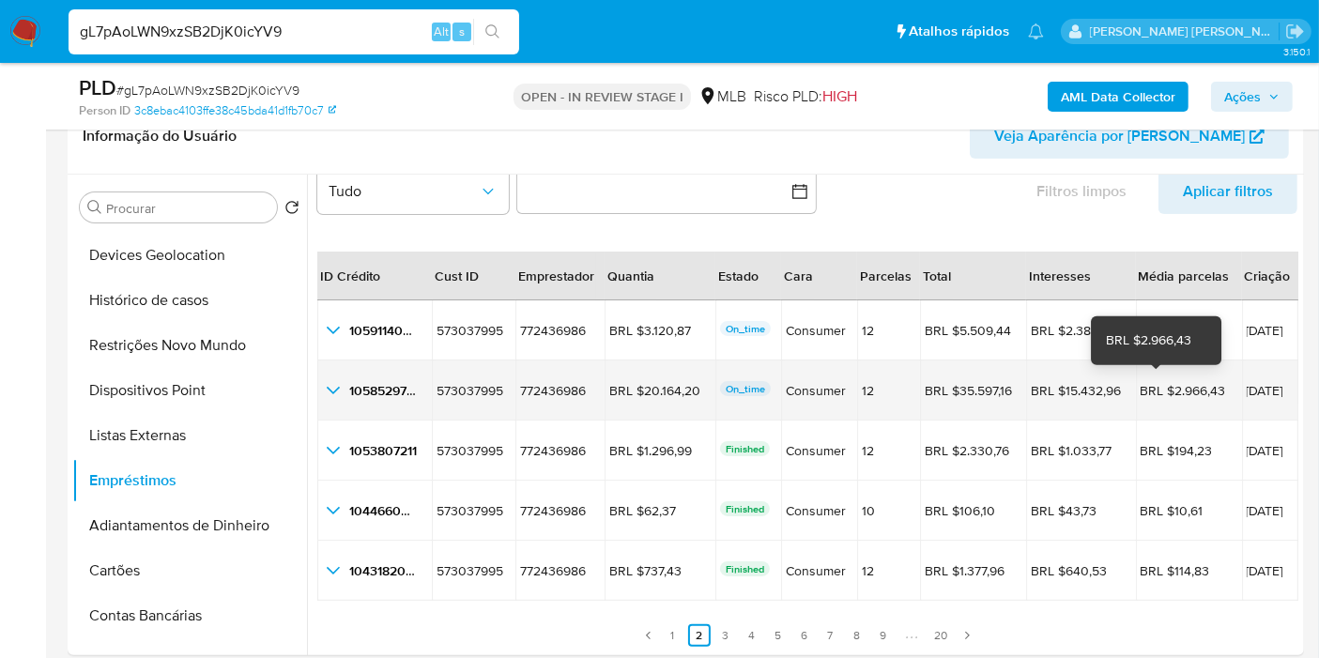
click at [1247, 384] on span "17/06/2025" at bounding box center [1270, 390] width 47 height 13
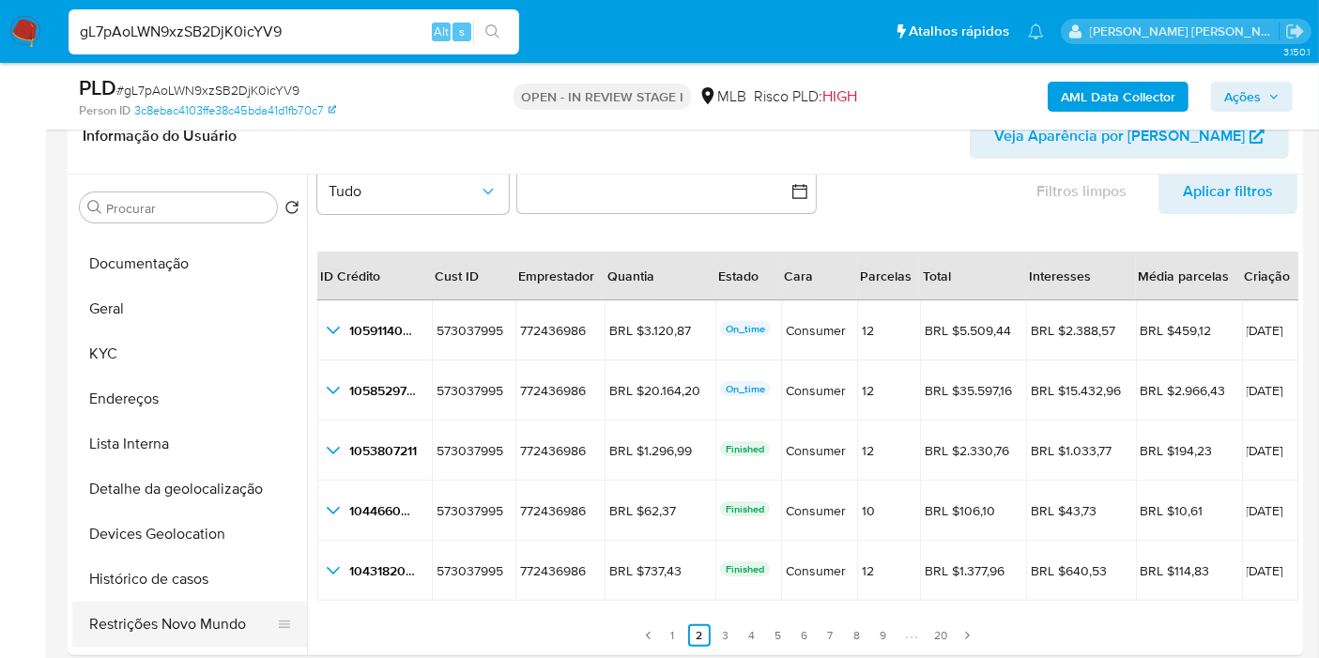
scroll to position [0, 0]
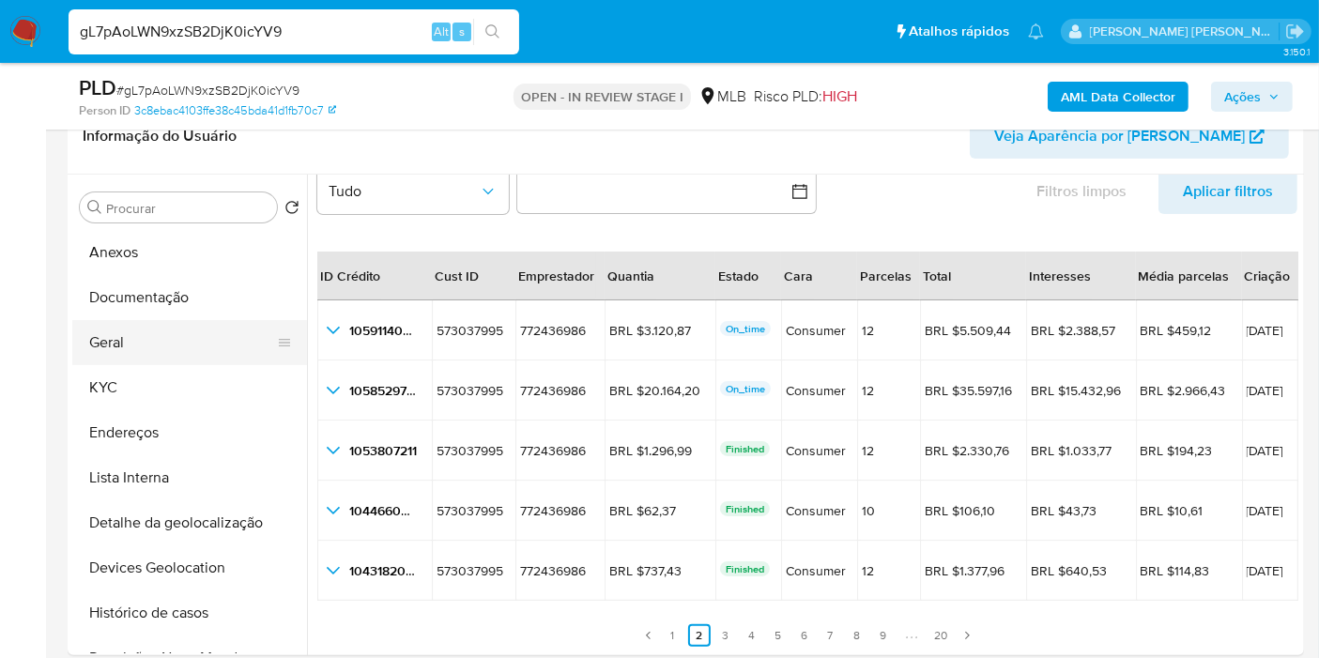
click at [174, 346] on button "Geral" at bounding box center [182, 342] width 220 height 45
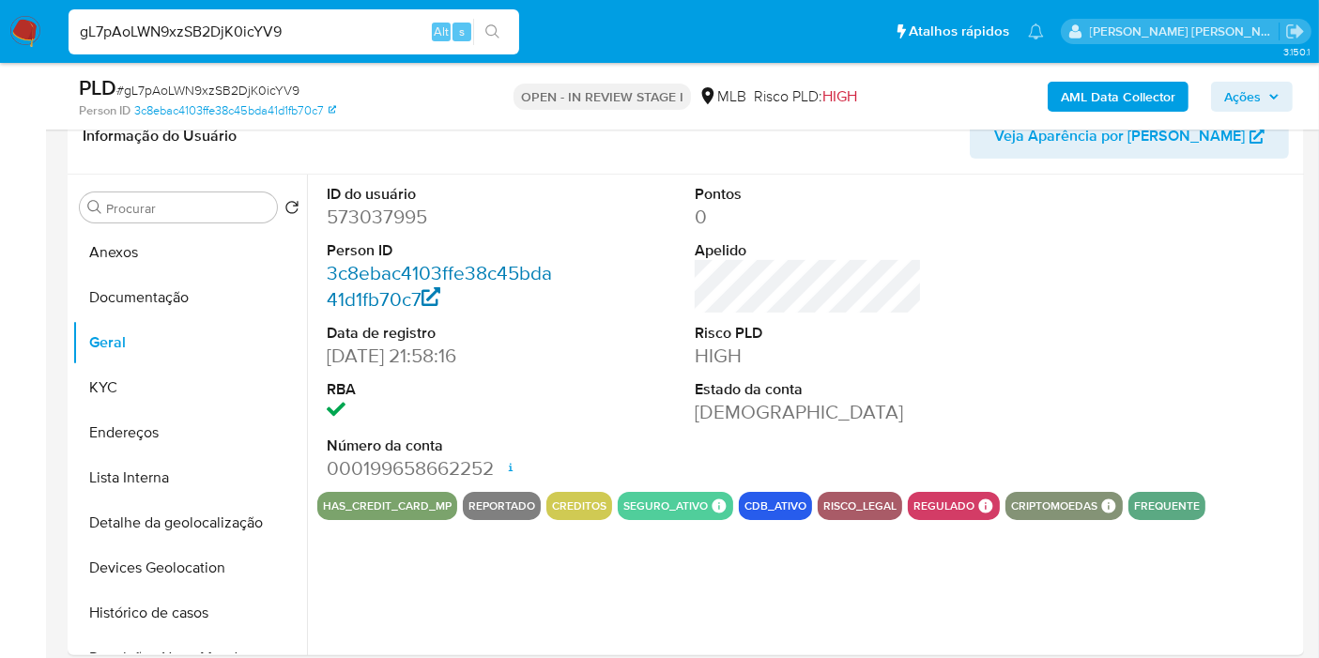
click at [467, 278] on link "3c8ebac4103ffe38c45bda41d1fb70c7" at bounding box center [439, 286] width 225 height 54
click at [164, 392] on button "KYC" at bounding box center [182, 387] width 220 height 45
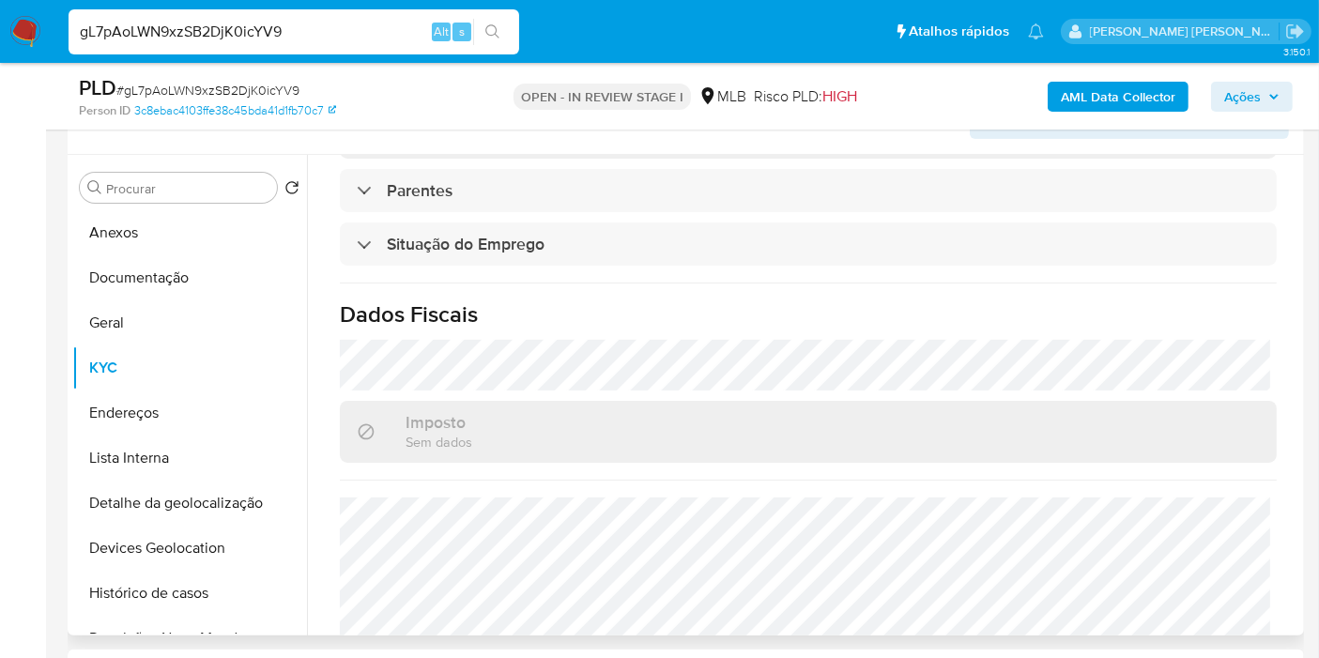
scroll to position [858, 0]
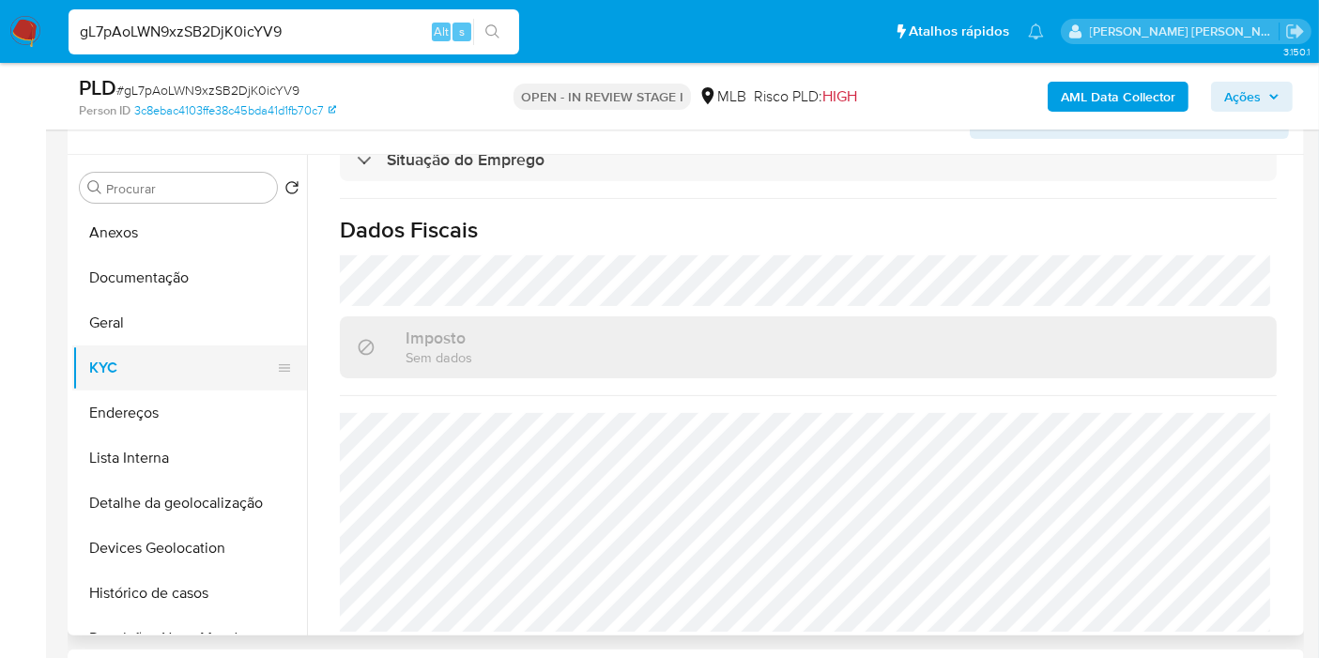
click at [199, 419] on button "Endereços" at bounding box center [189, 413] width 235 height 45
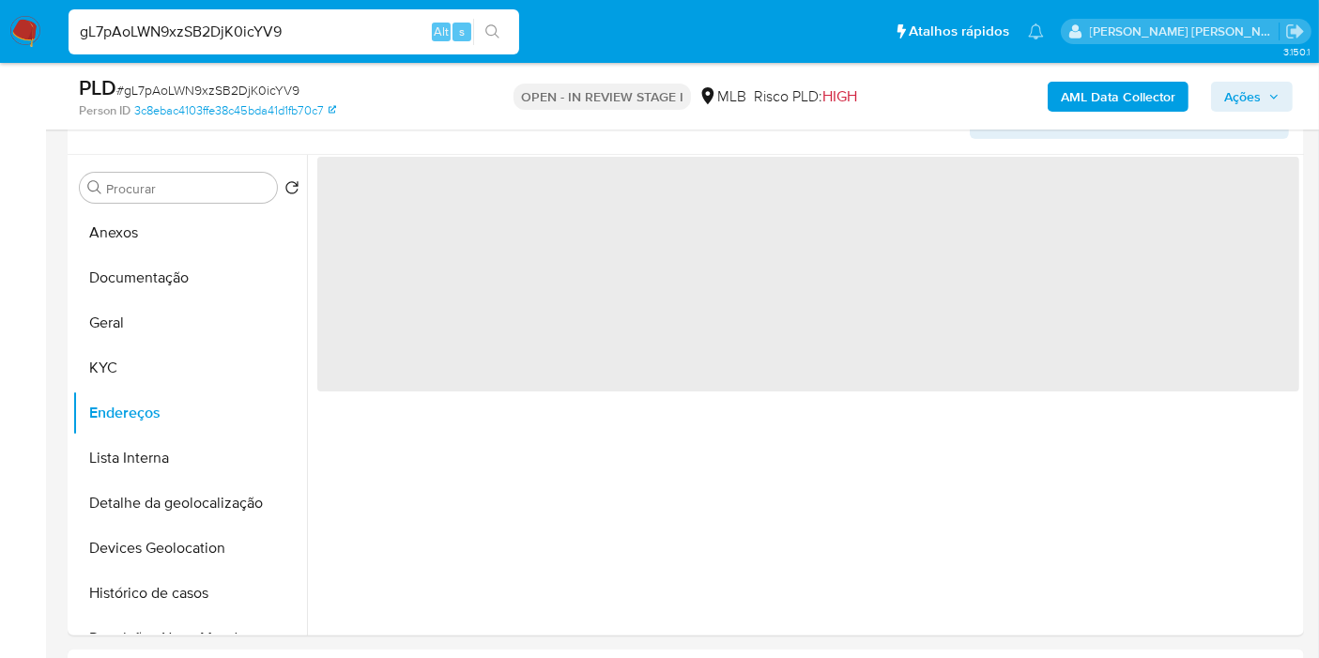
scroll to position [0, 0]
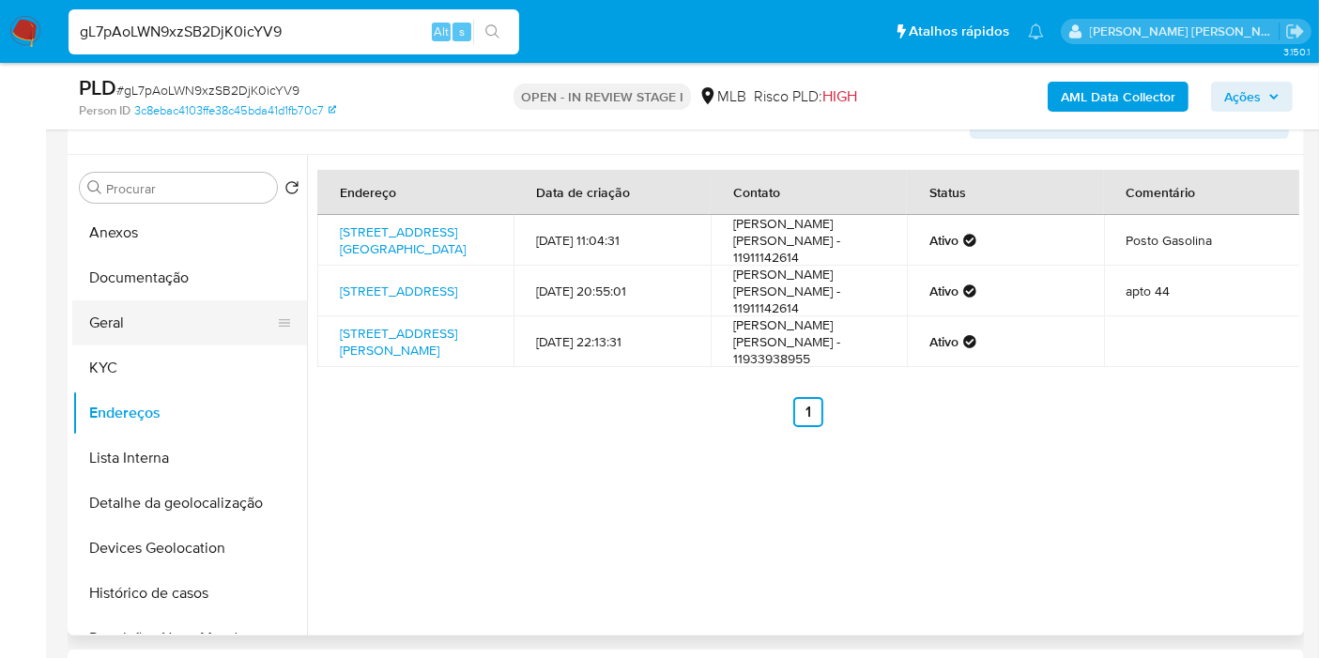
click at [200, 333] on button "Geral" at bounding box center [182, 322] width 220 height 45
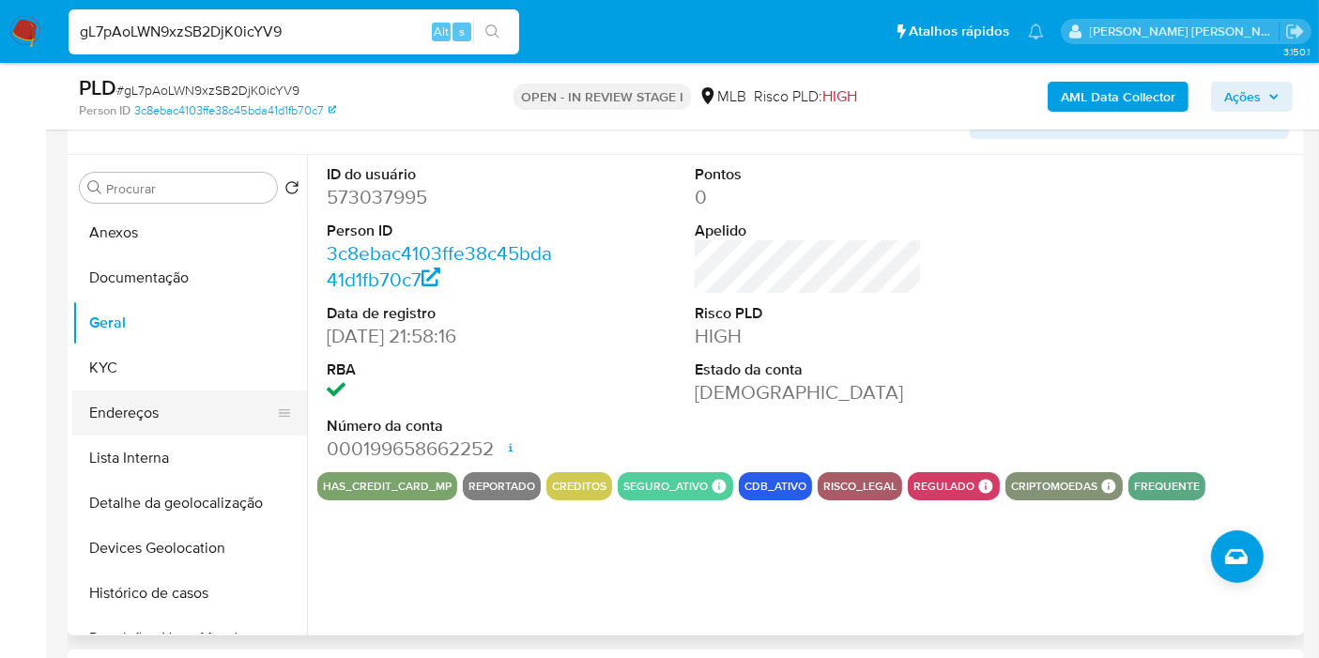
click at [192, 417] on button "Endereços" at bounding box center [182, 413] width 220 height 45
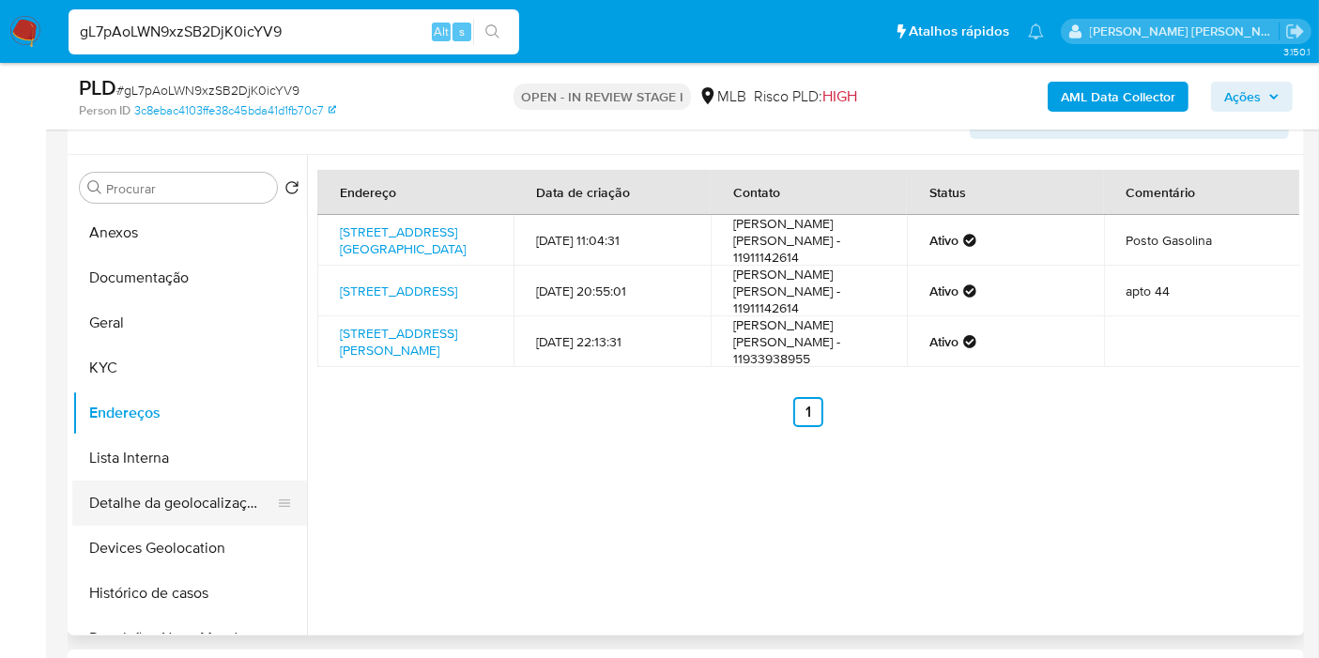
click at [225, 481] on button "Detalhe da geolocalização" at bounding box center [182, 503] width 220 height 45
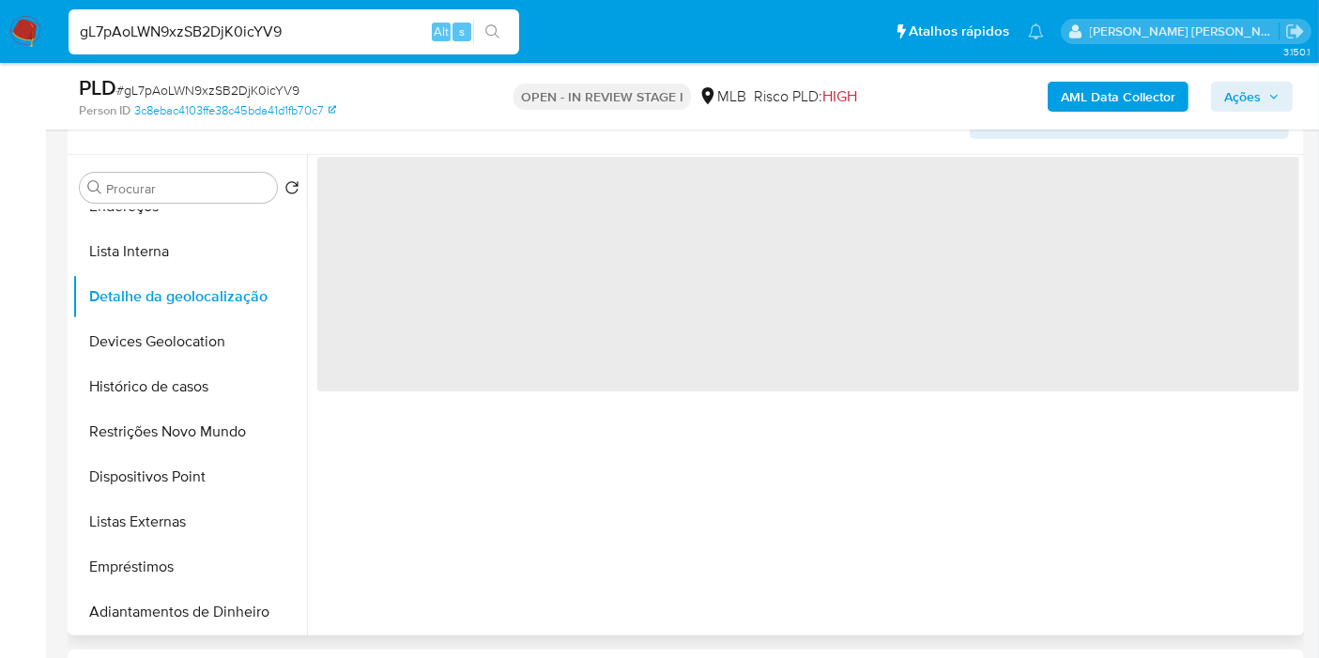
scroll to position [208, 0]
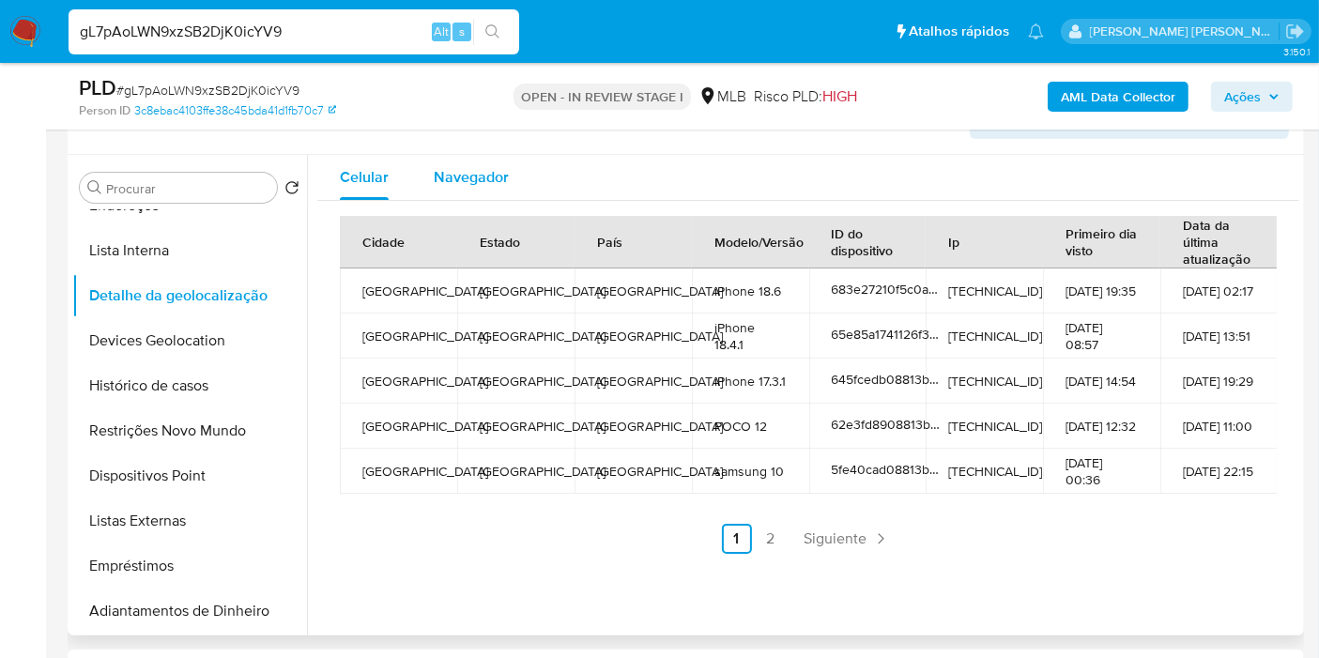
click at [485, 161] on div "Navegador" at bounding box center [471, 177] width 75 height 45
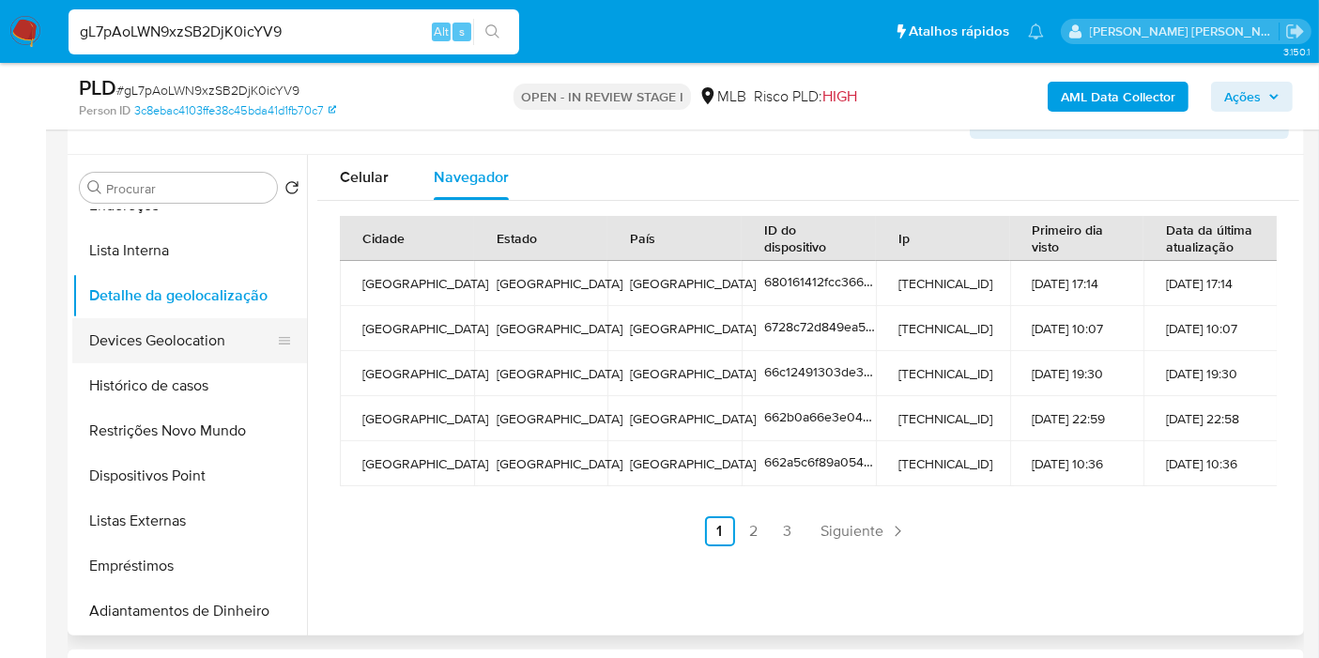
click at [215, 318] on button "Devices Geolocation" at bounding box center [182, 340] width 220 height 45
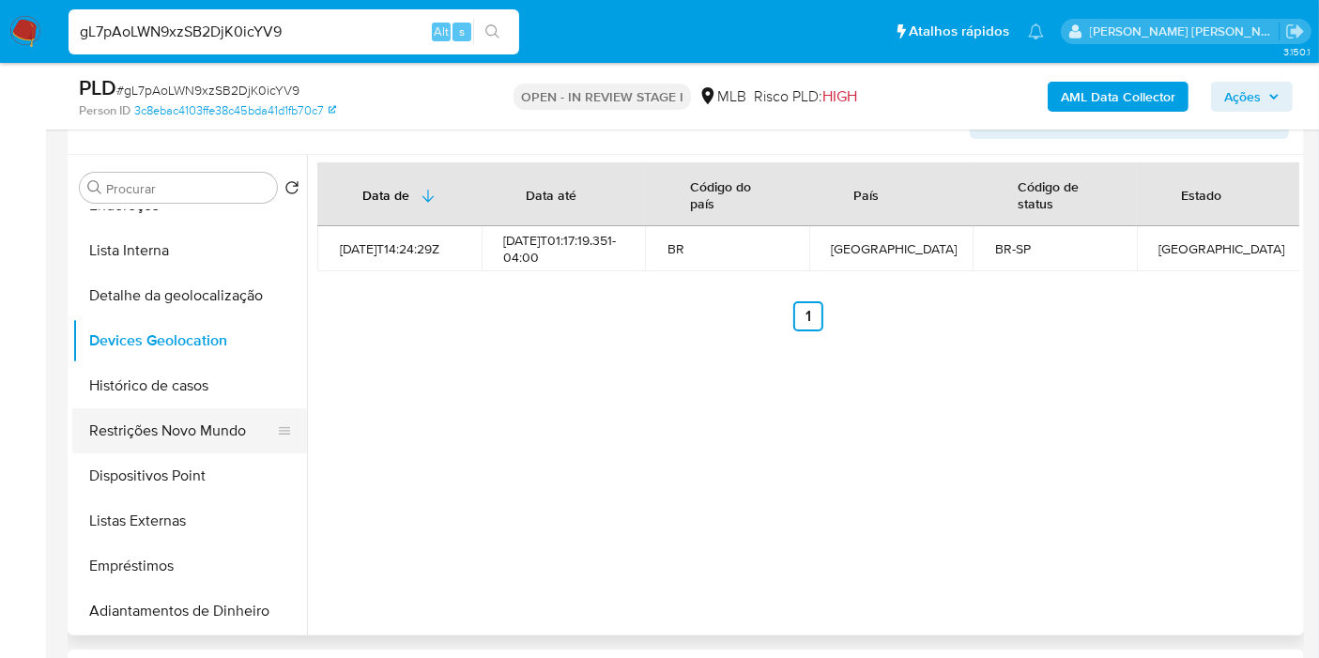
click at [203, 427] on button "Restrições Novo Mundo" at bounding box center [182, 430] width 220 height 45
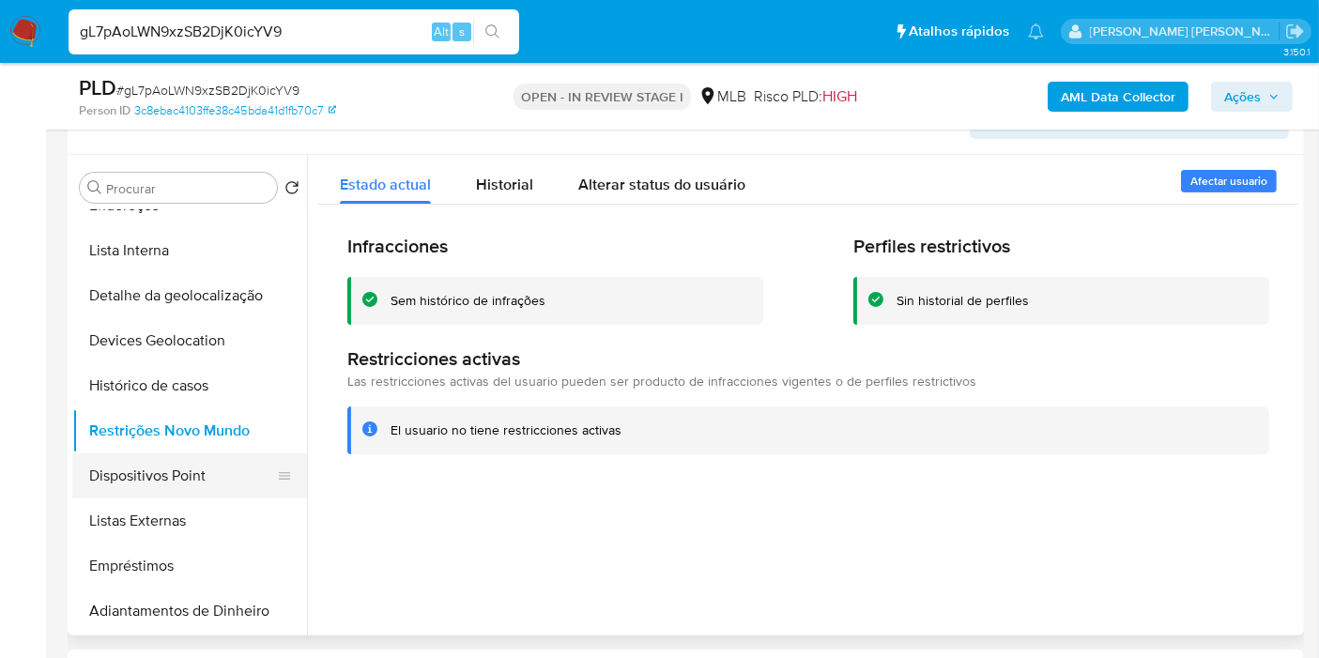
click at [240, 463] on button "Dispositivos Point" at bounding box center [182, 476] width 220 height 45
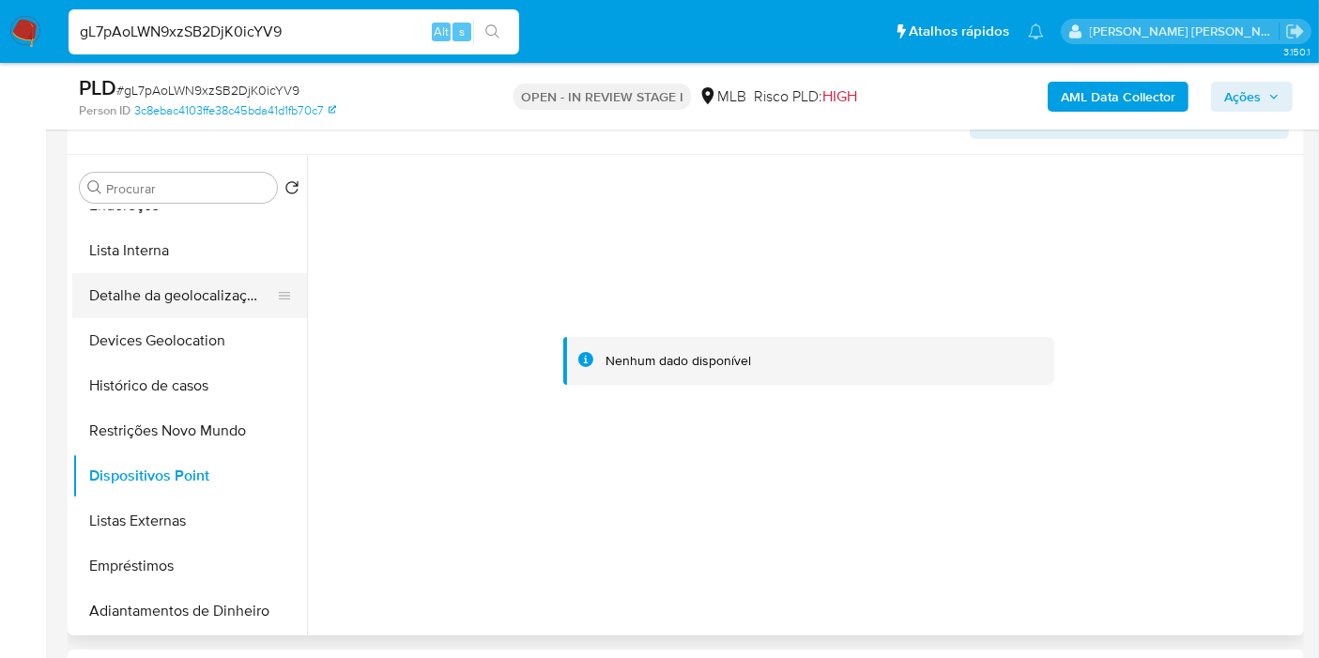
scroll to position [0, 0]
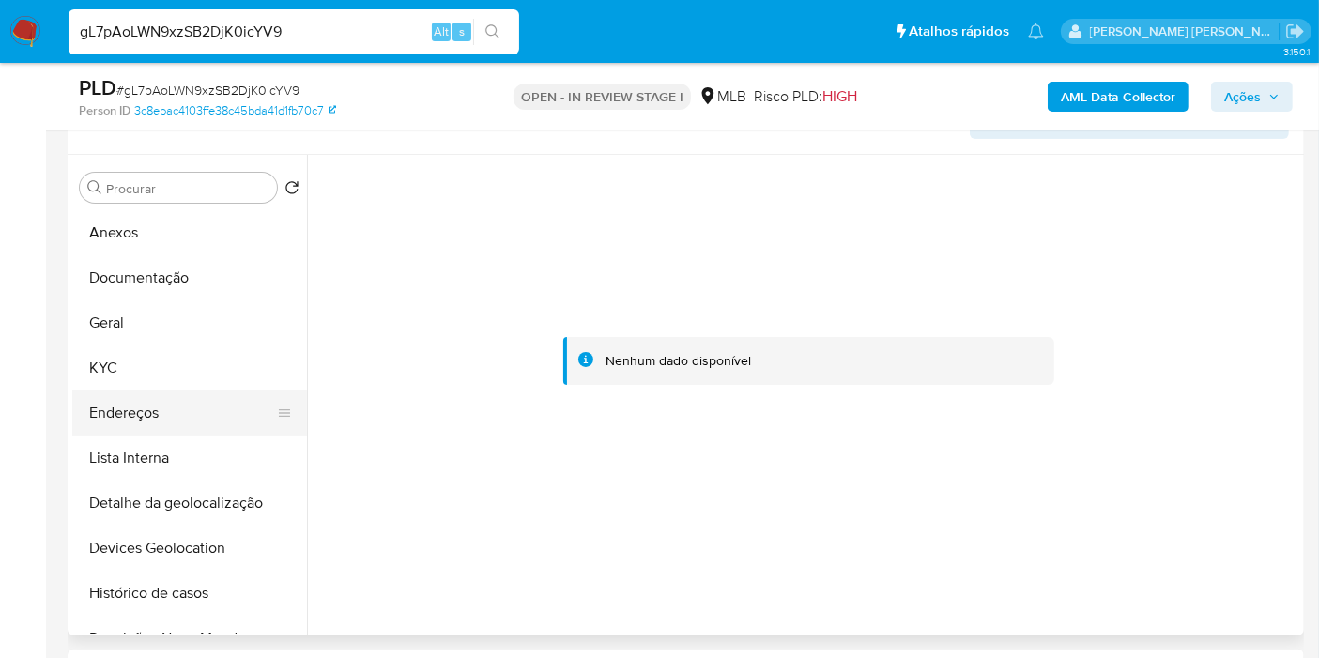
click at [178, 409] on button "Endereços" at bounding box center [182, 413] width 220 height 45
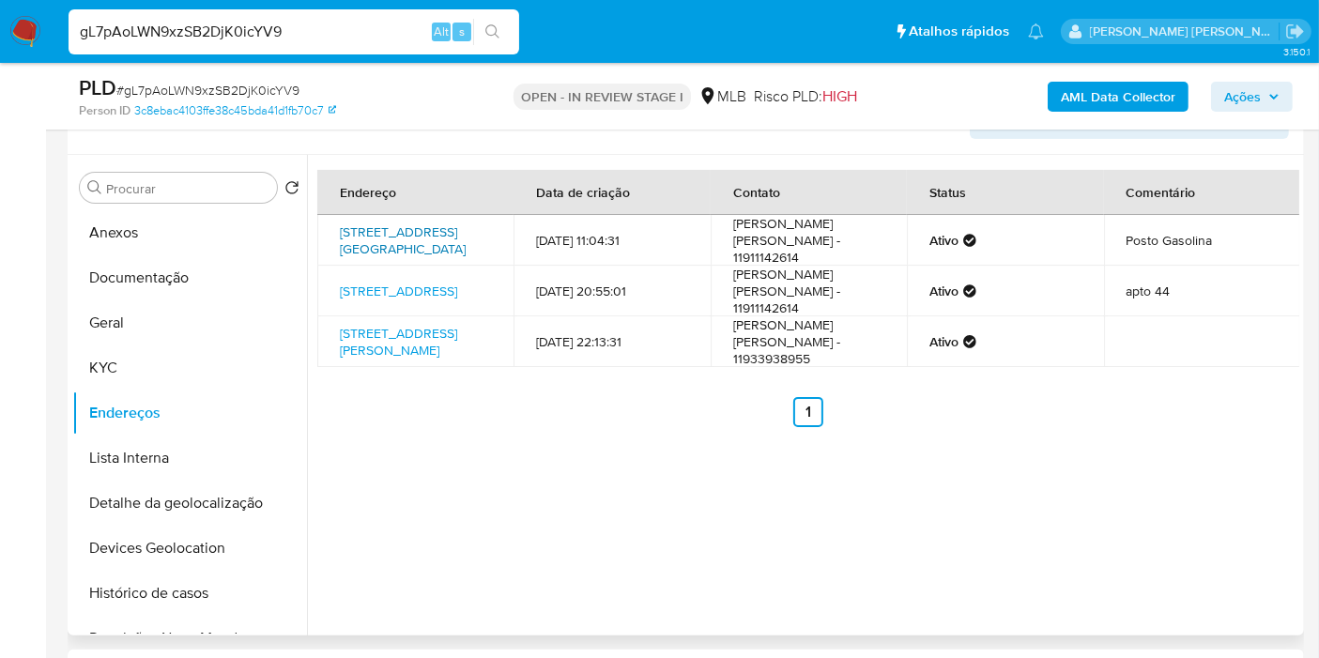
click at [439, 241] on link "Avenida Cupecê 4360, São Paulo, São Paulo, 04366001, Brasil 4360" at bounding box center [403, 241] width 126 height 36
click at [181, 369] on button "KYC" at bounding box center [182, 368] width 220 height 45
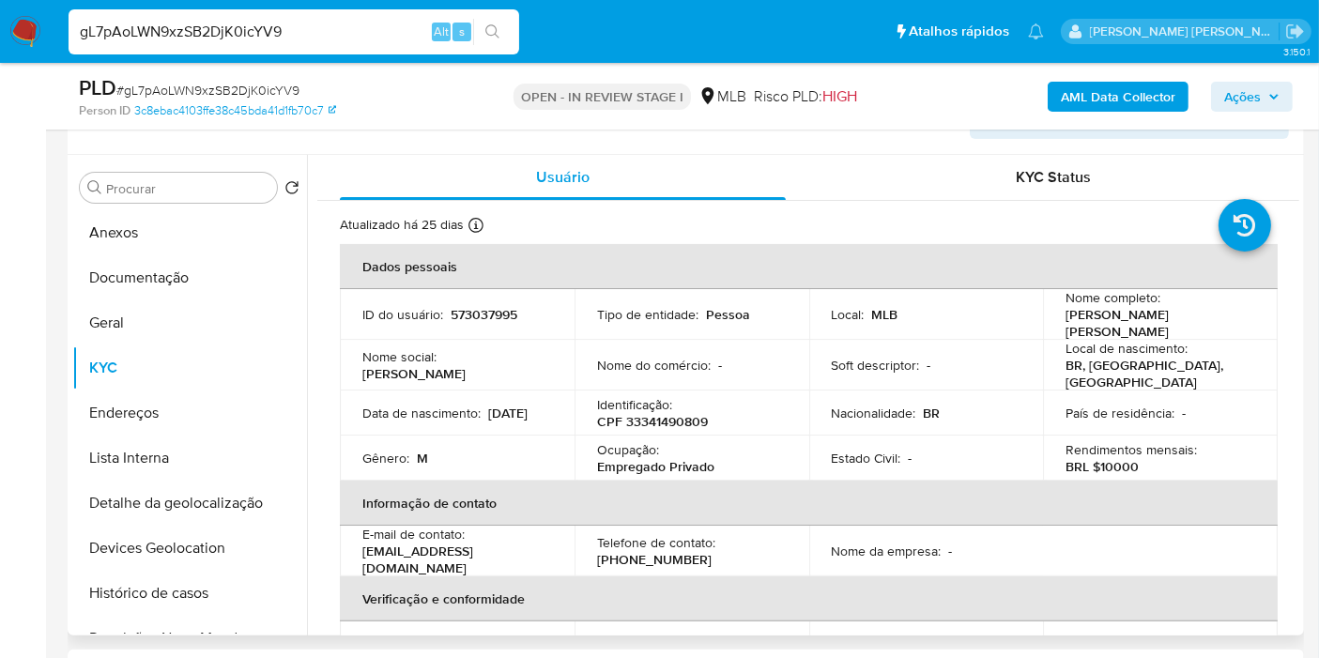
click at [684, 420] on p "CPF 33341490809" at bounding box center [652, 421] width 111 height 17
copy p "33341490809"
click at [192, 224] on button "Anexos" at bounding box center [182, 232] width 220 height 45
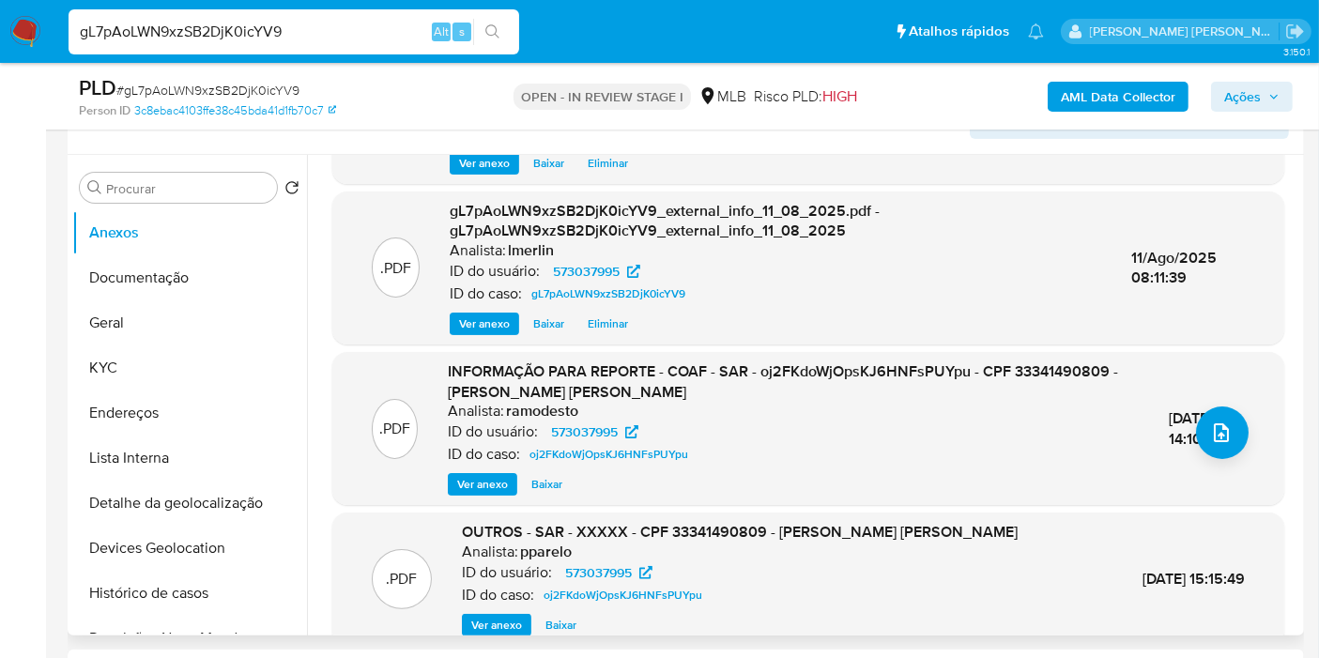
scroll to position [186, 0]
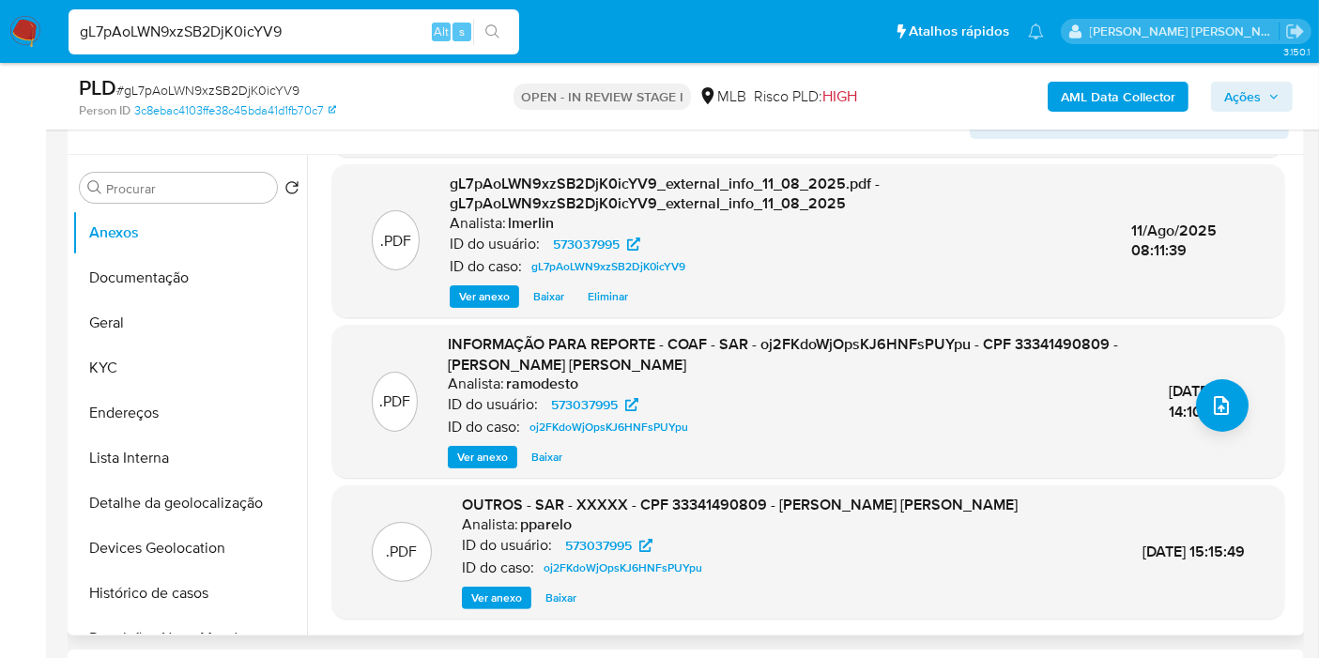
click at [485, 448] on span "Ver anexo" at bounding box center [482, 457] width 51 height 19
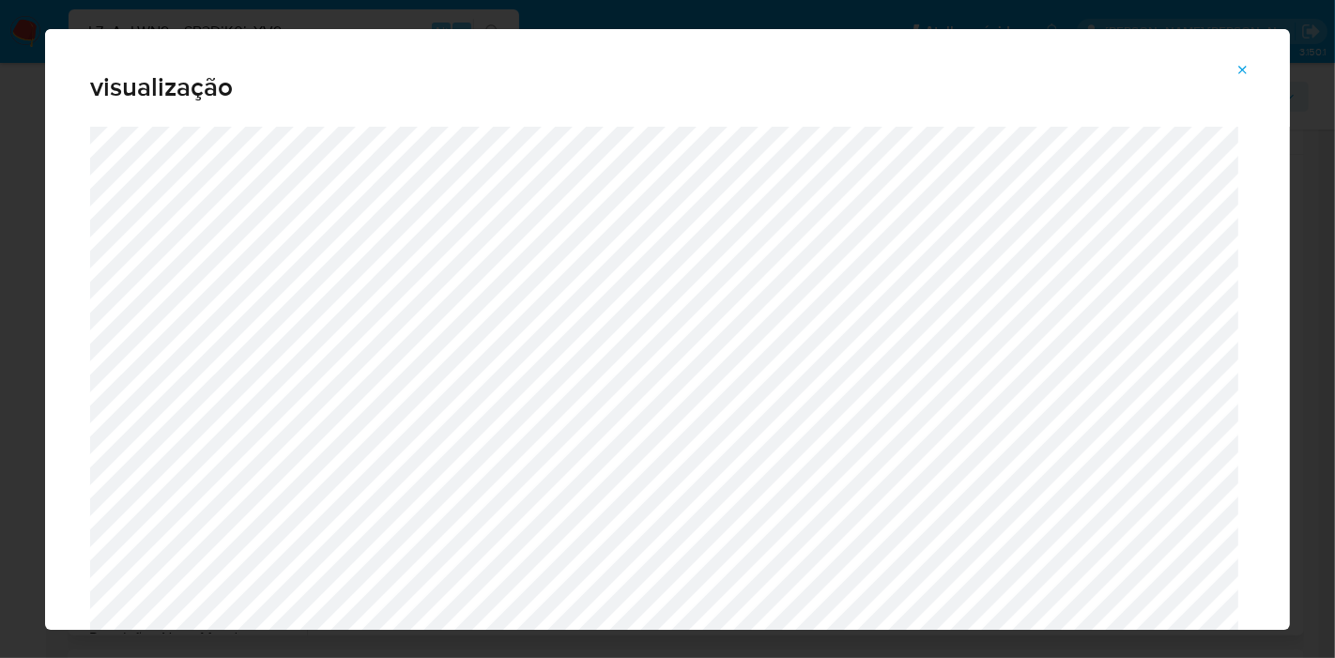
click at [1240, 67] on icon "Attachment preview" at bounding box center [1243, 70] width 8 height 8
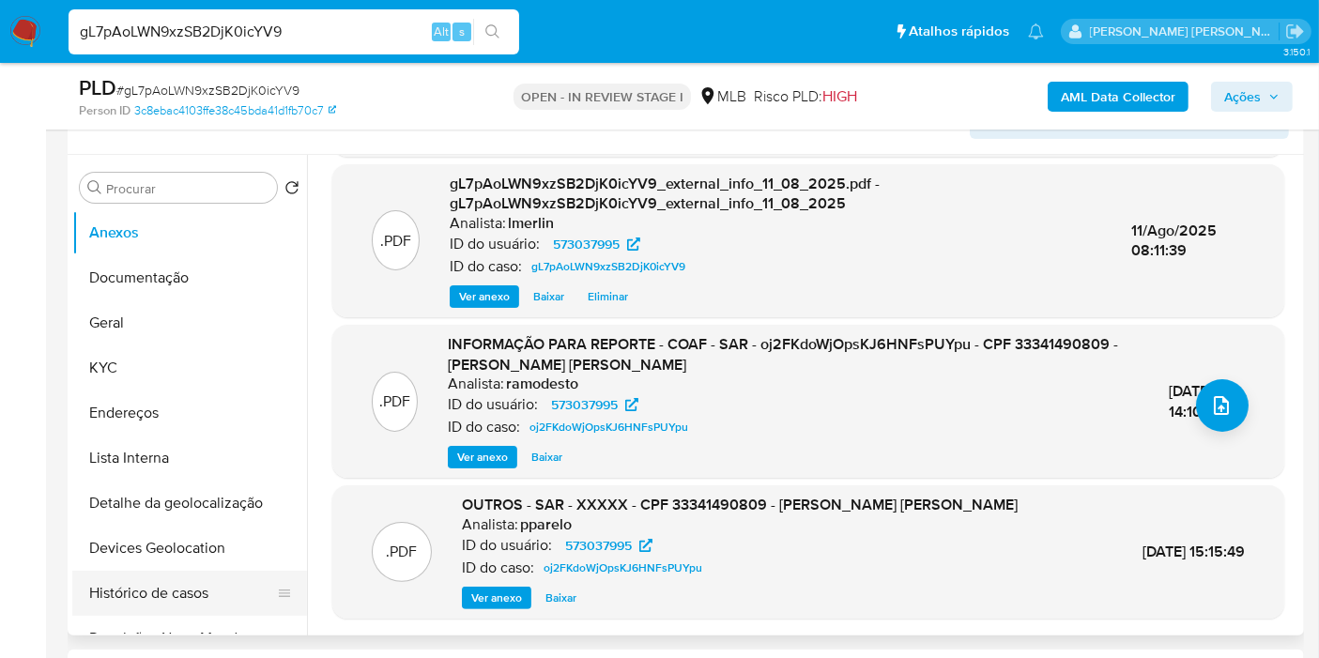
click at [156, 589] on button "Histórico de casos" at bounding box center [182, 593] width 220 height 45
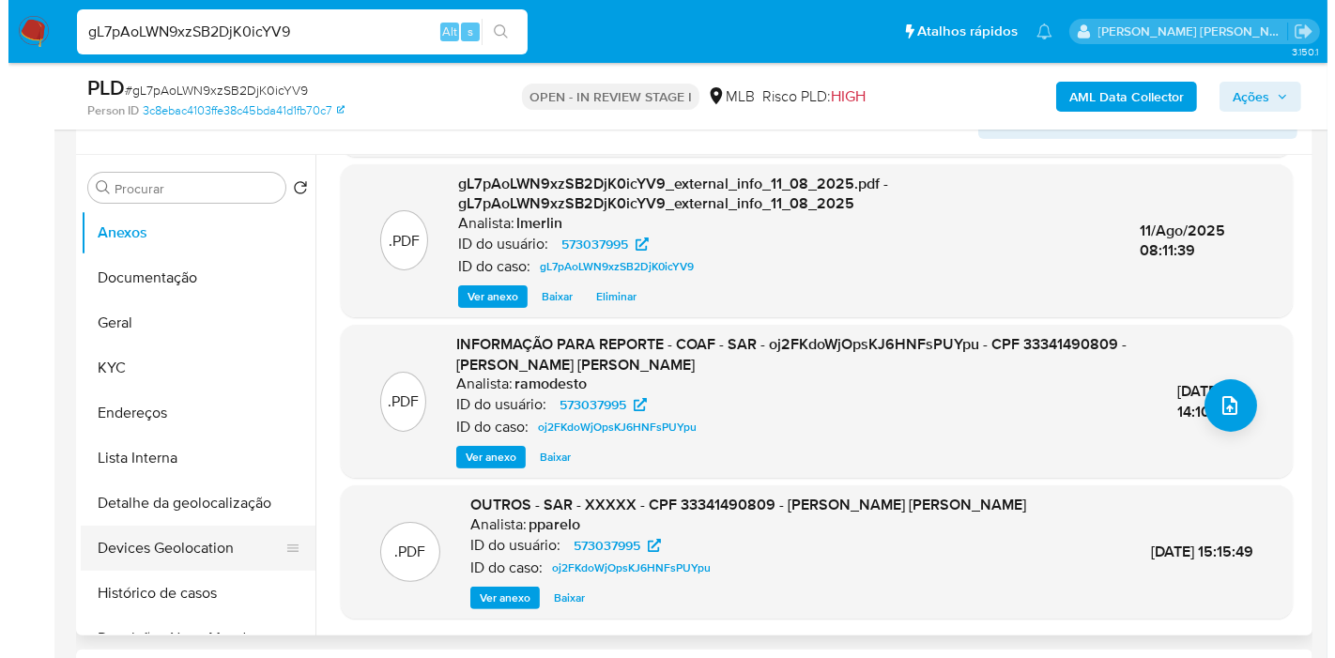
scroll to position [0, 0]
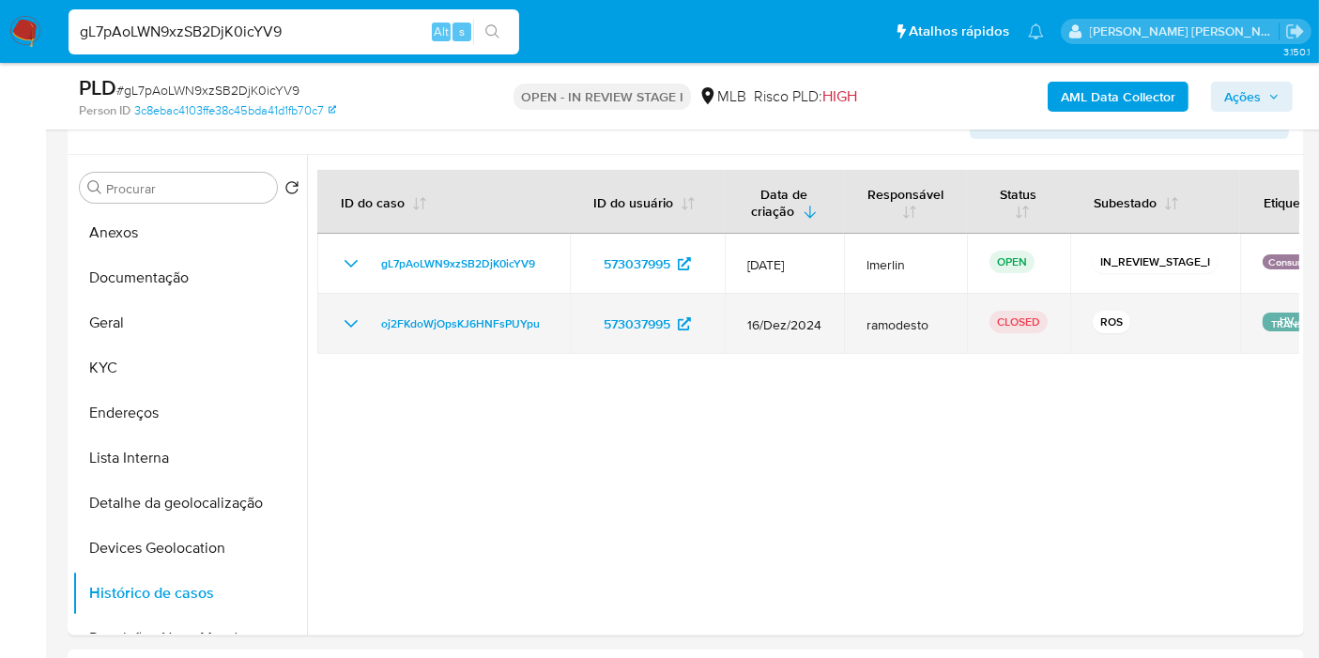
click at [345, 320] on icon "Mostrar/Ocultar" at bounding box center [351, 324] width 23 height 23
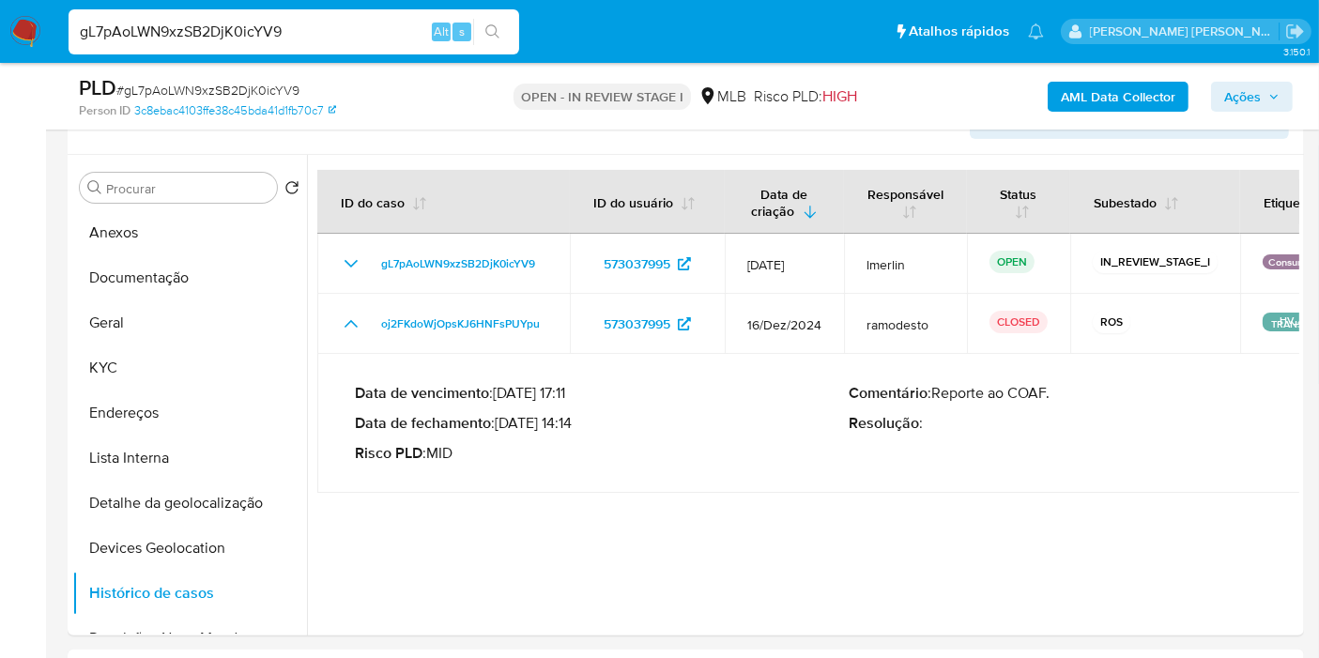
drag, startPoint x: 571, startPoint y: 417, endPoint x: 503, endPoint y: 420, distance: 67.7
click at [503, 420] on p "Data de fechamento : 10/01/2025 14:14" at bounding box center [602, 423] width 494 height 19
click at [232, 232] on button "Anexos" at bounding box center [182, 232] width 220 height 45
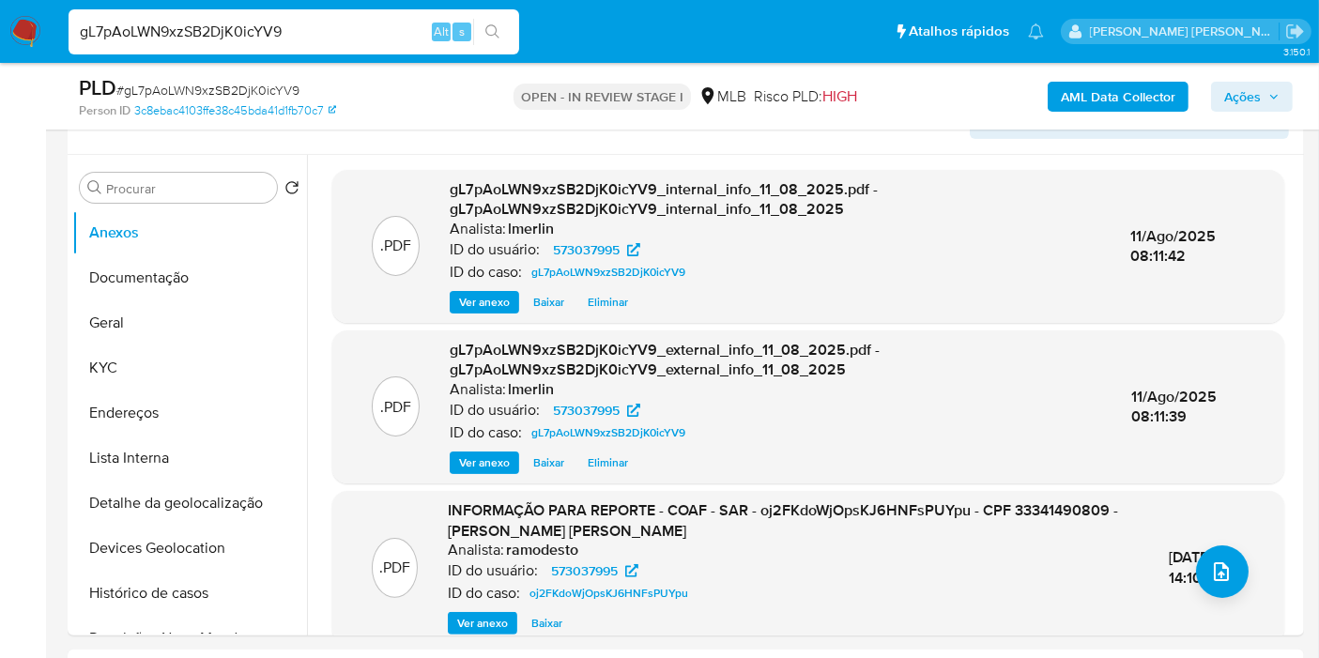
click at [488, 615] on span "Ver anexo" at bounding box center [482, 623] width 51 height 19
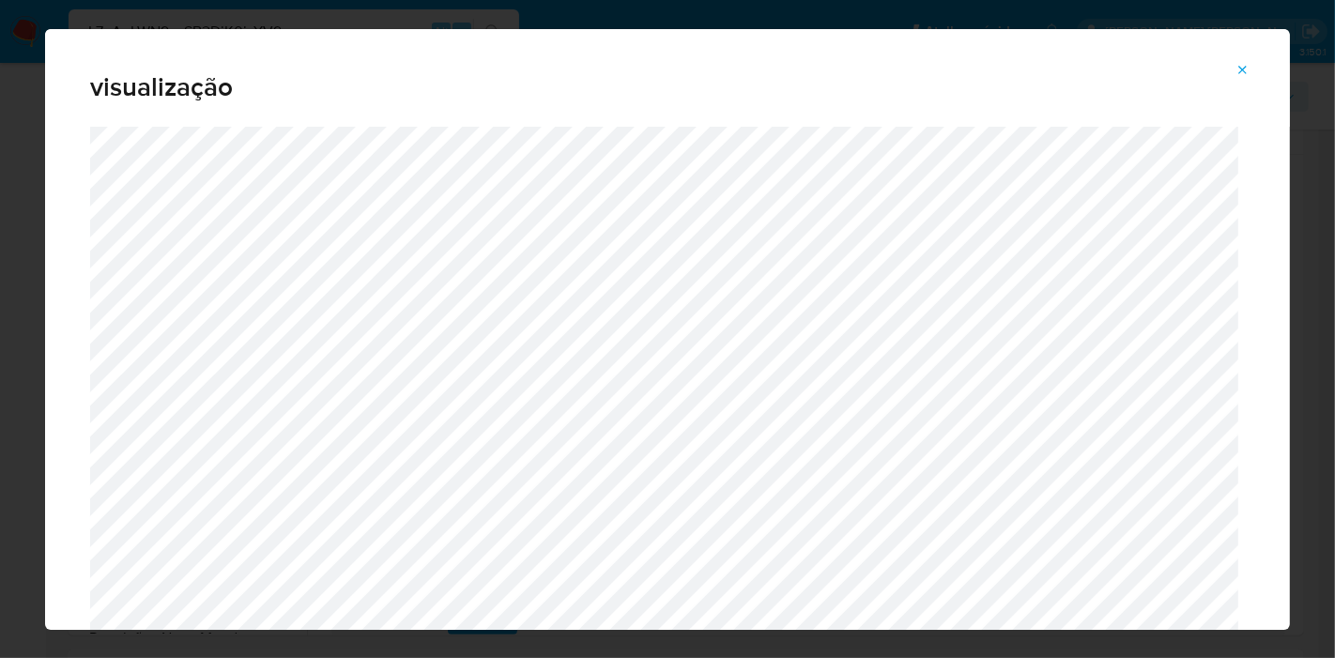
click at [0, 396] on div "visualização" at bounding box center [667, 329] width 1335 height 658
click at [1247, 69] on icon "Attachment preview" at bounding box center [1243, 70] width 15 height 15
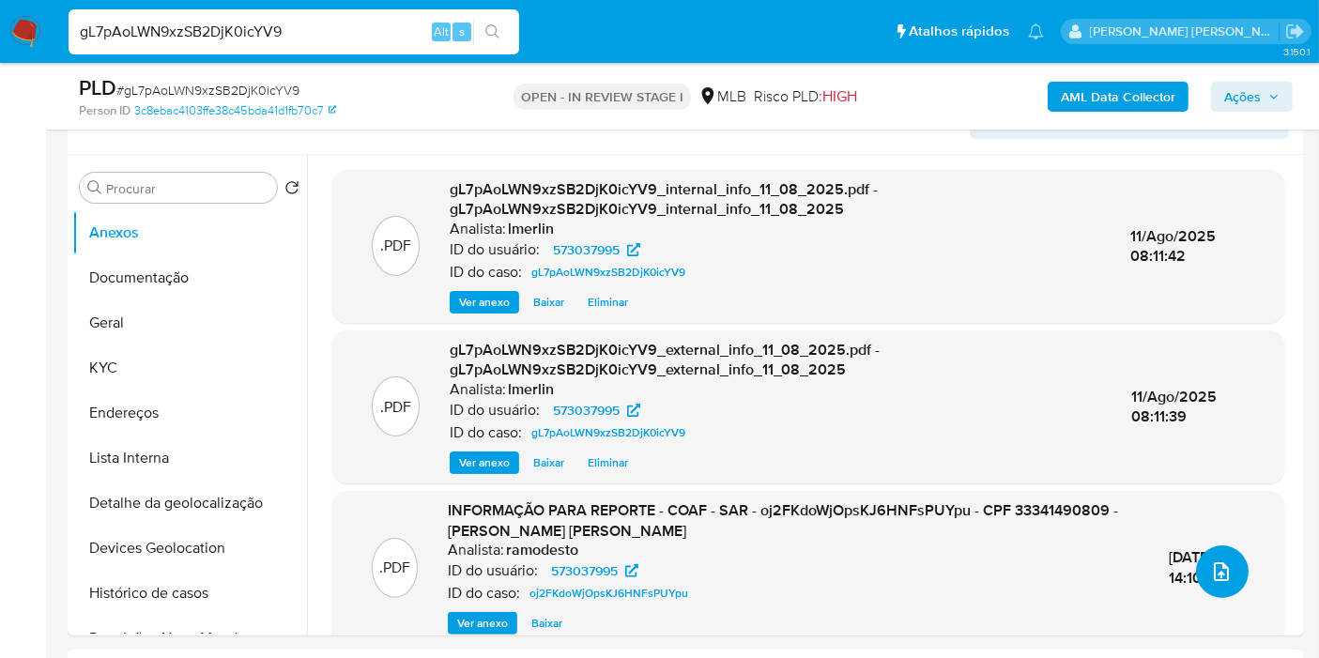
click at [1233, 571] on button "upload-file" at bounding box center [1222, 572] width 53 height 53
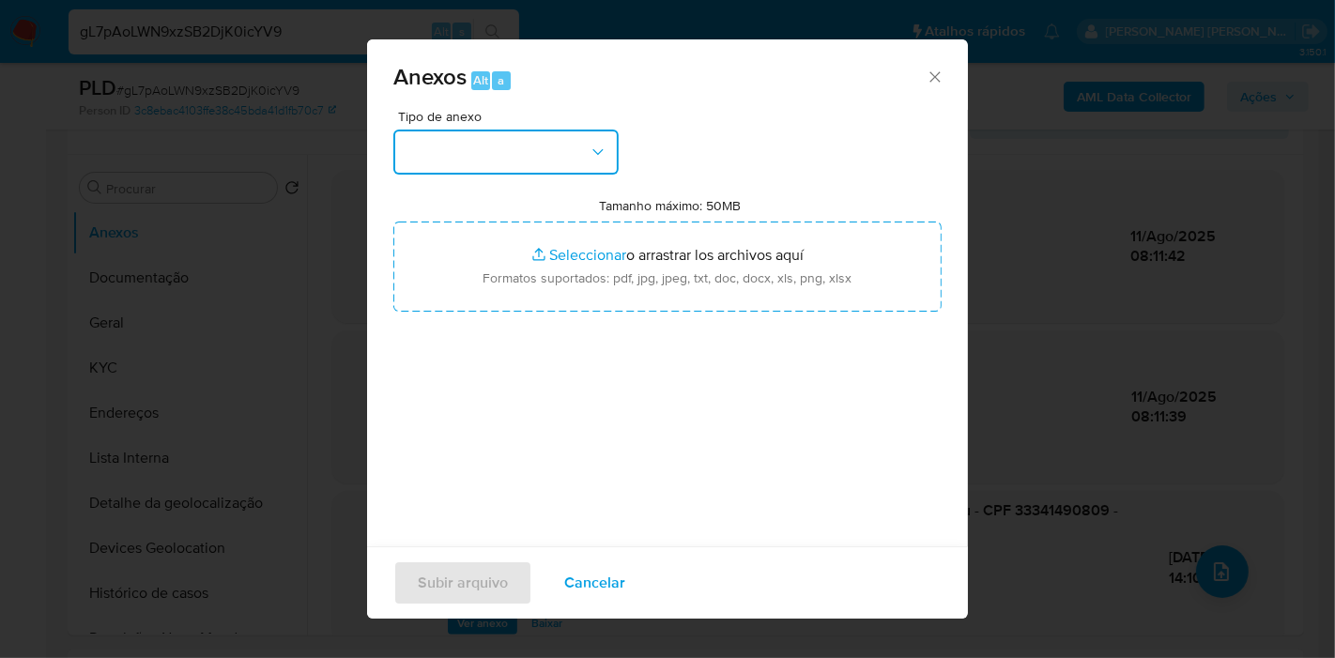
click at [530, 160] on button "button" at bounding box center [505, 152] width 225 height 45
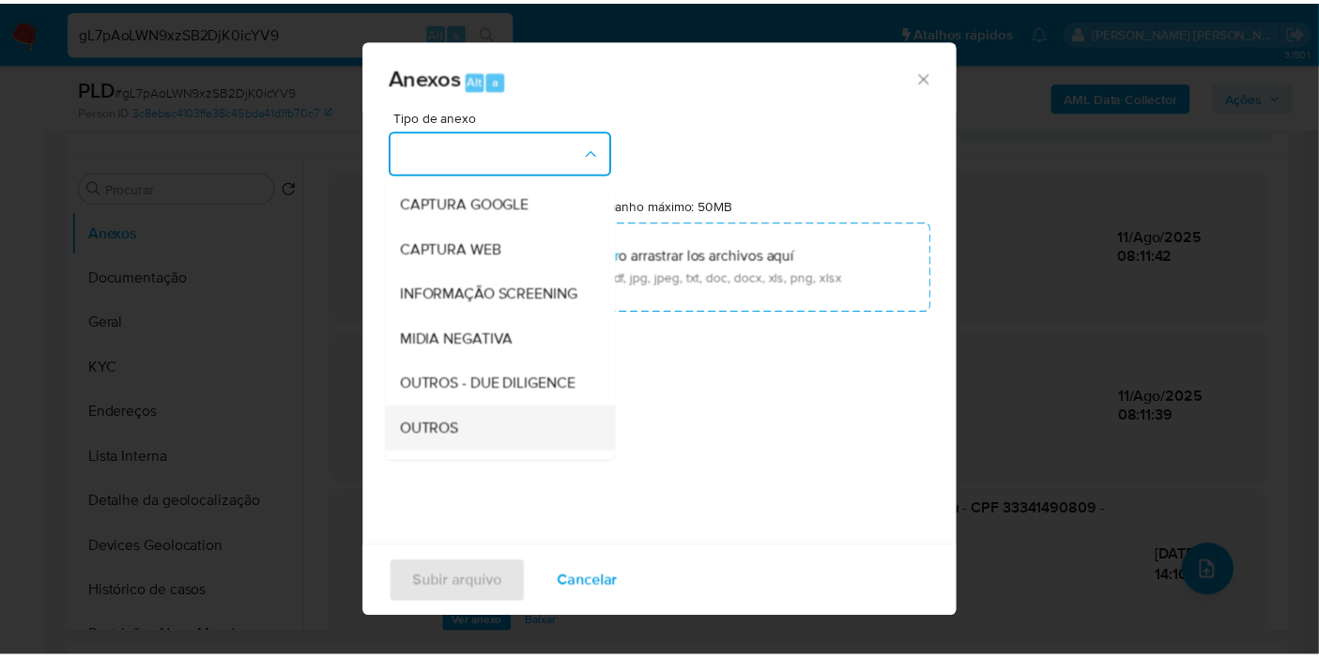
scroll to position [288, 0]
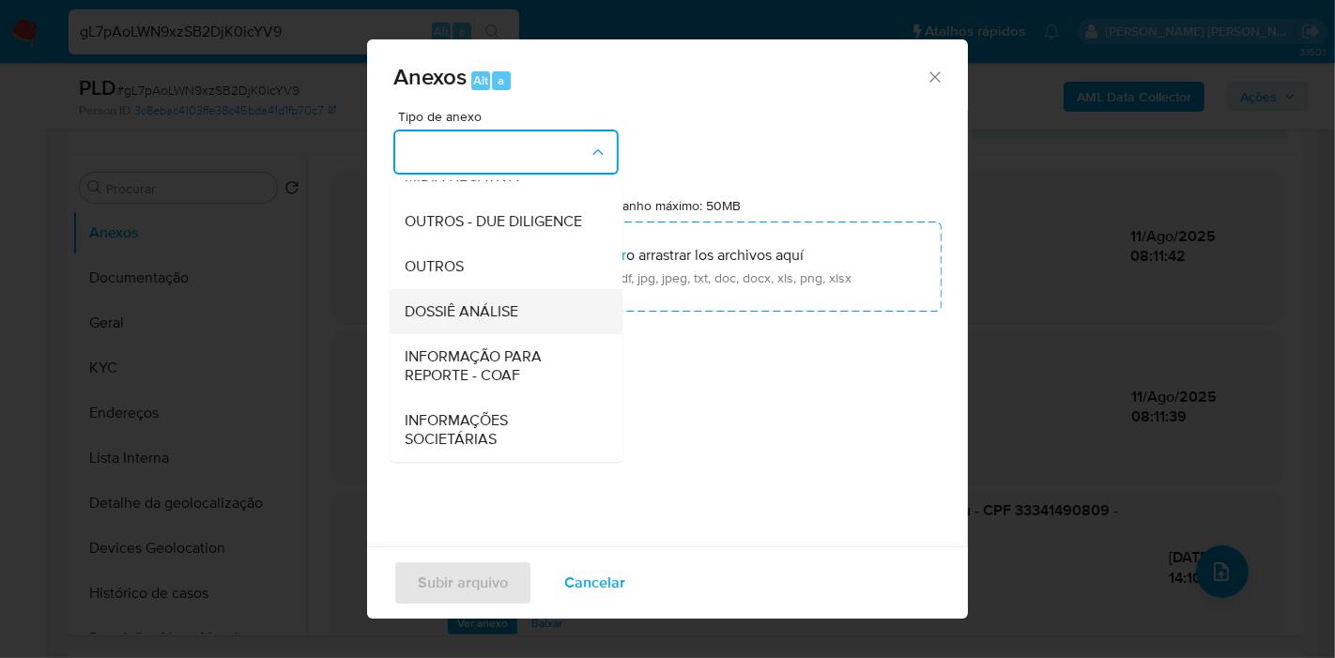
click at [548, 304] on div "DOSSIÊ ANÁLISE" at bounding box center [501, 311] width 192 height 45
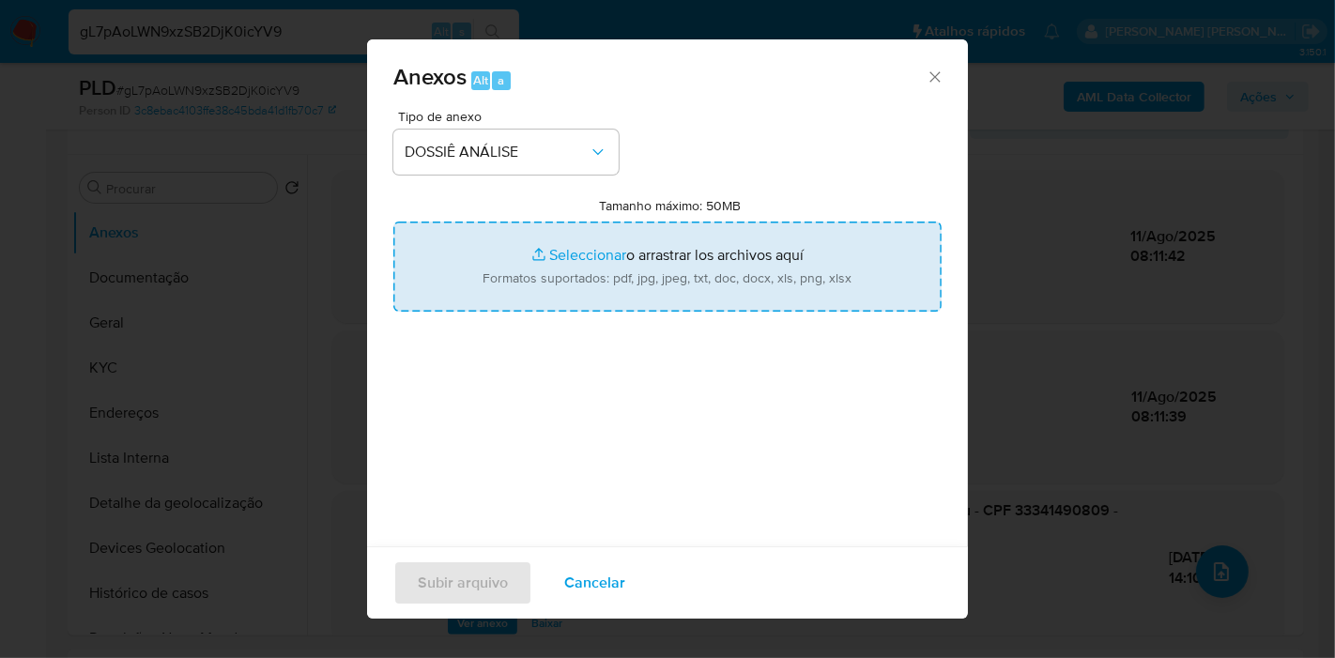
click at [657, 291] on input "Tamanho máximo: 50MB Seleccionar archivos" at bounding box center [667, 267] width 548 height 90
type input "C:\fakepath\2º SAR - XXX - CPF 33341490809 - ALEXANDER CAMPOS GERHARDT FIGUEIRE…"
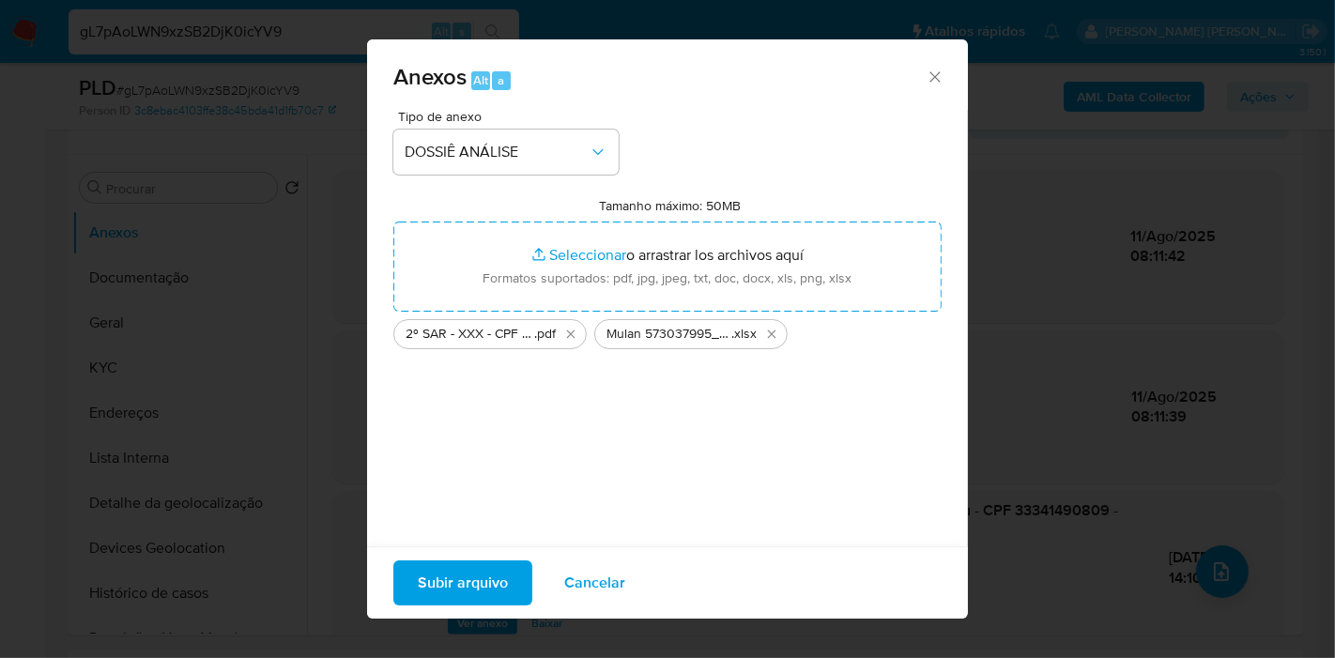
click at [476, 587] on span "Subir arquivo" at bounding box center [463, 582] width 90 height 41
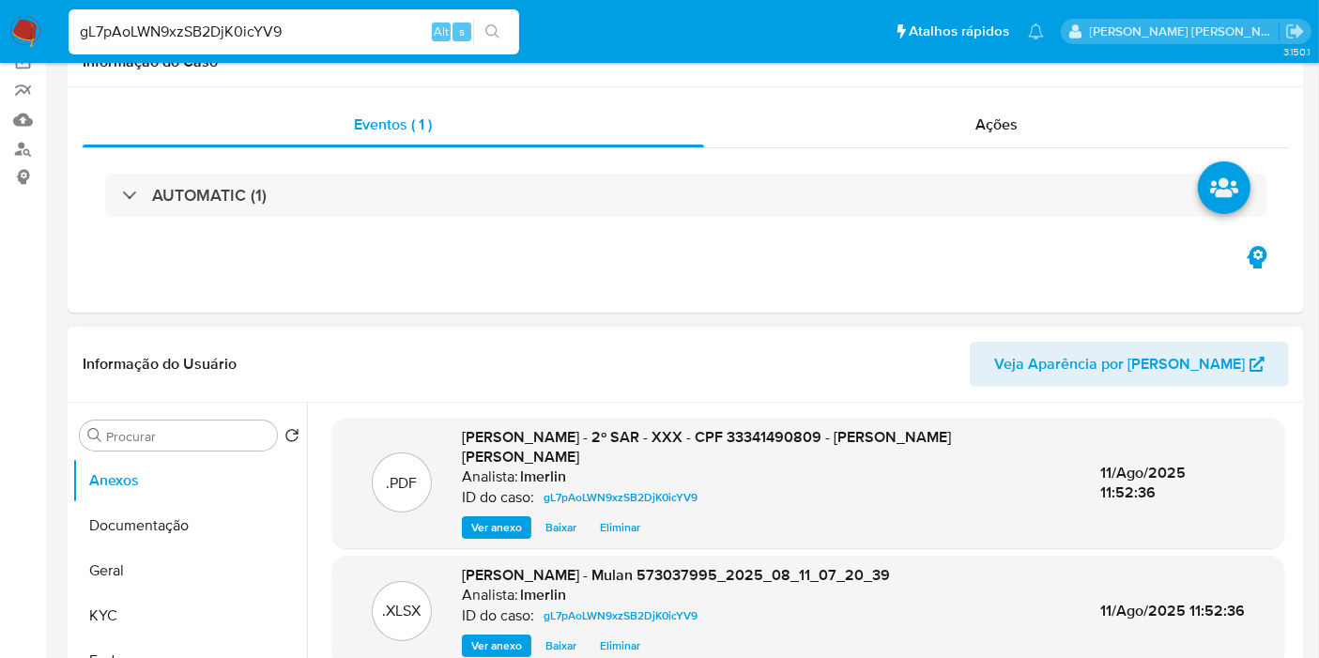
scroll to position [0, 0]
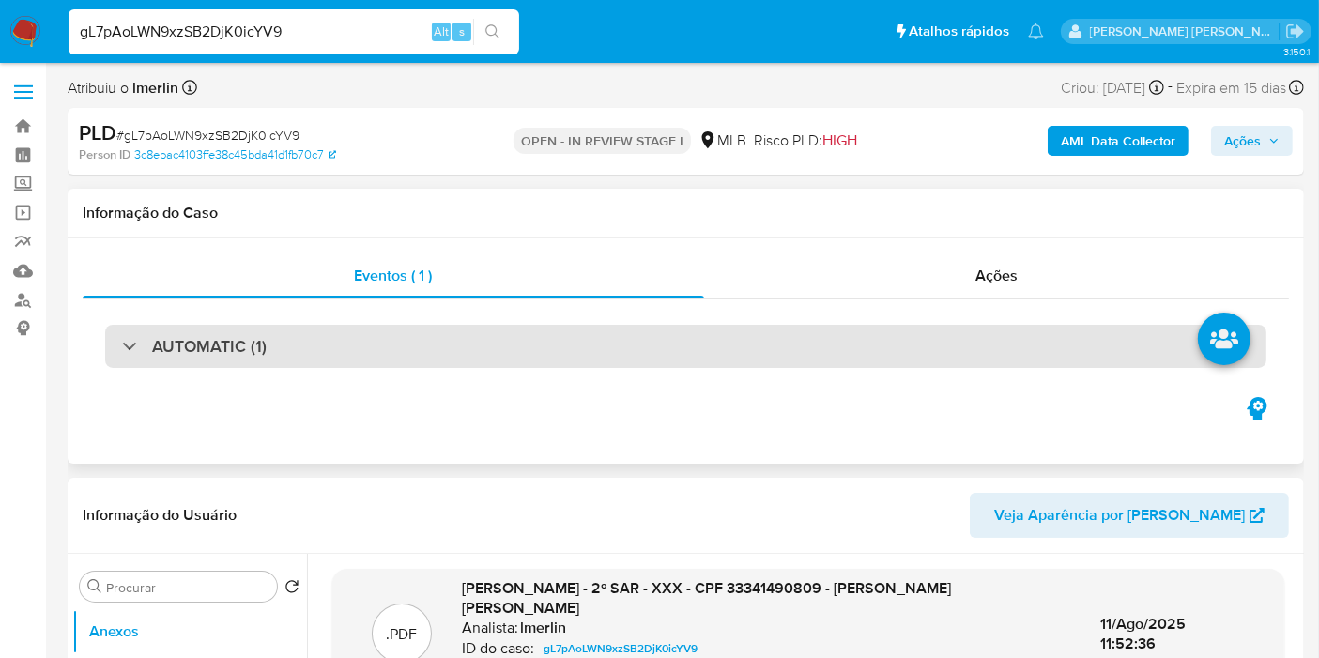
click at [408, 363] on div "AUTOMATIC (1)" at bounding box center [685, 346] width 1161 height 43
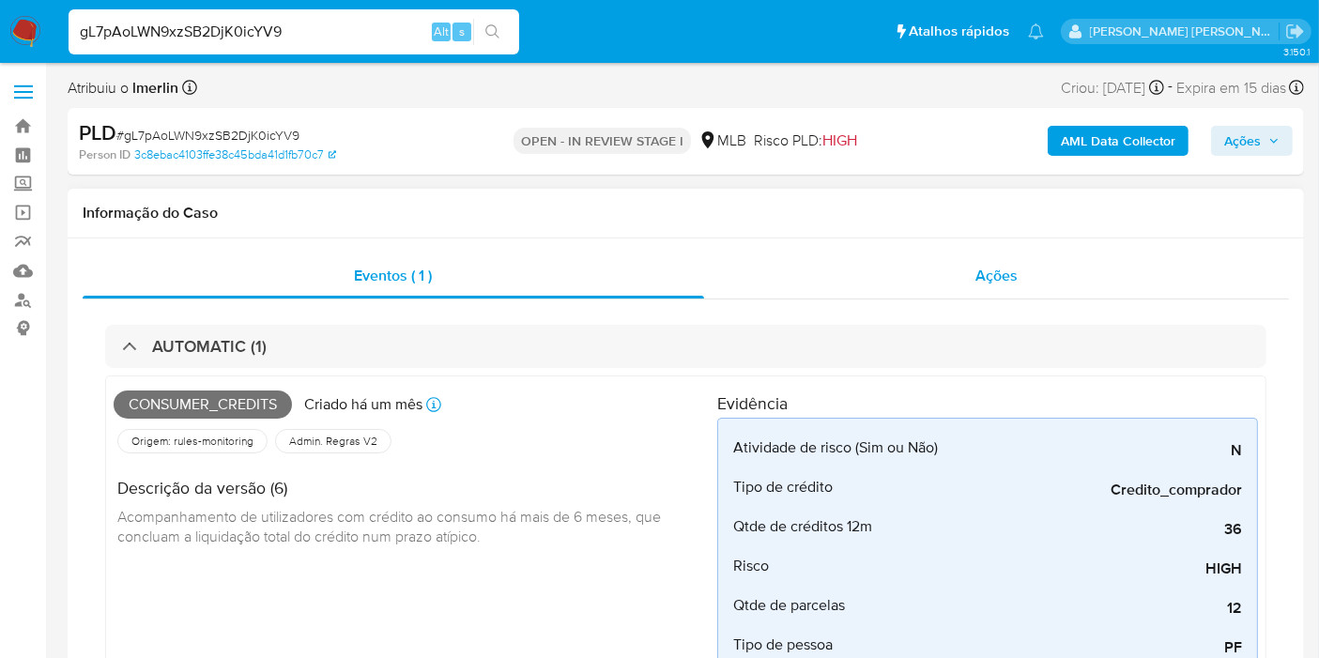
click at [1035, 280] on div "Ações" at bounding box center [997, 276] width 586 height 45
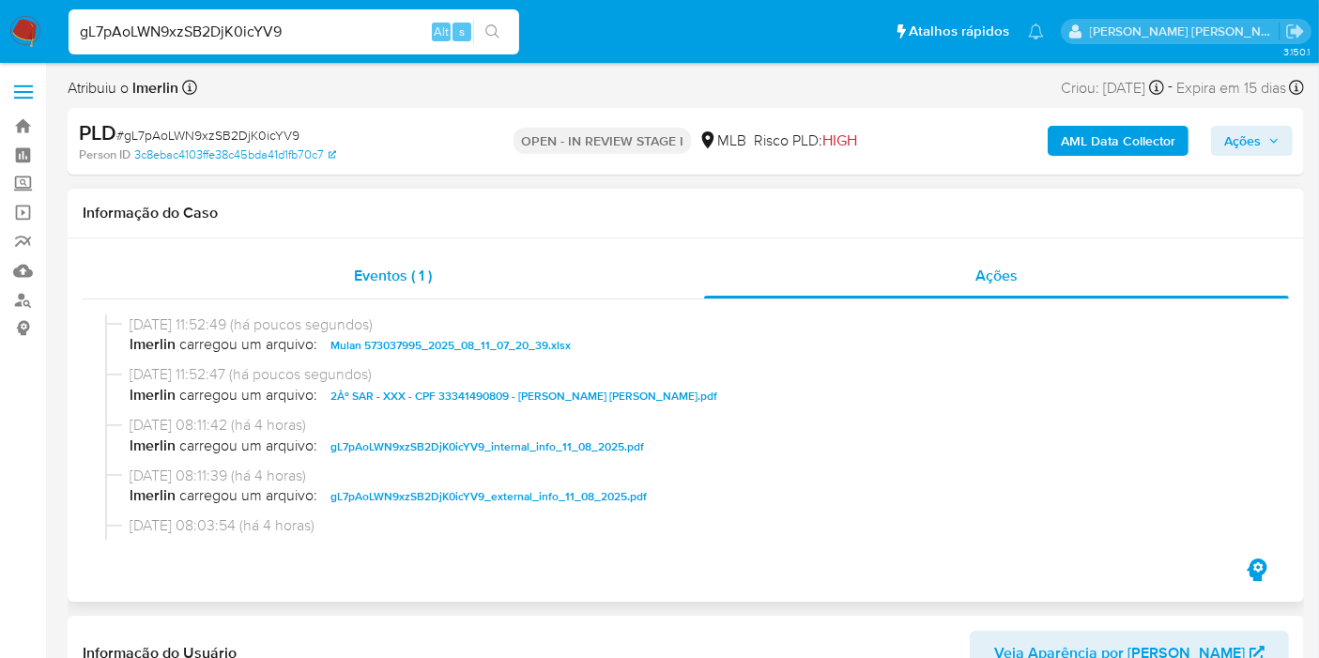
click at [434, 285] on div "Eventos ( 1 )" at bounding box center [394, 276] width 622 height 45
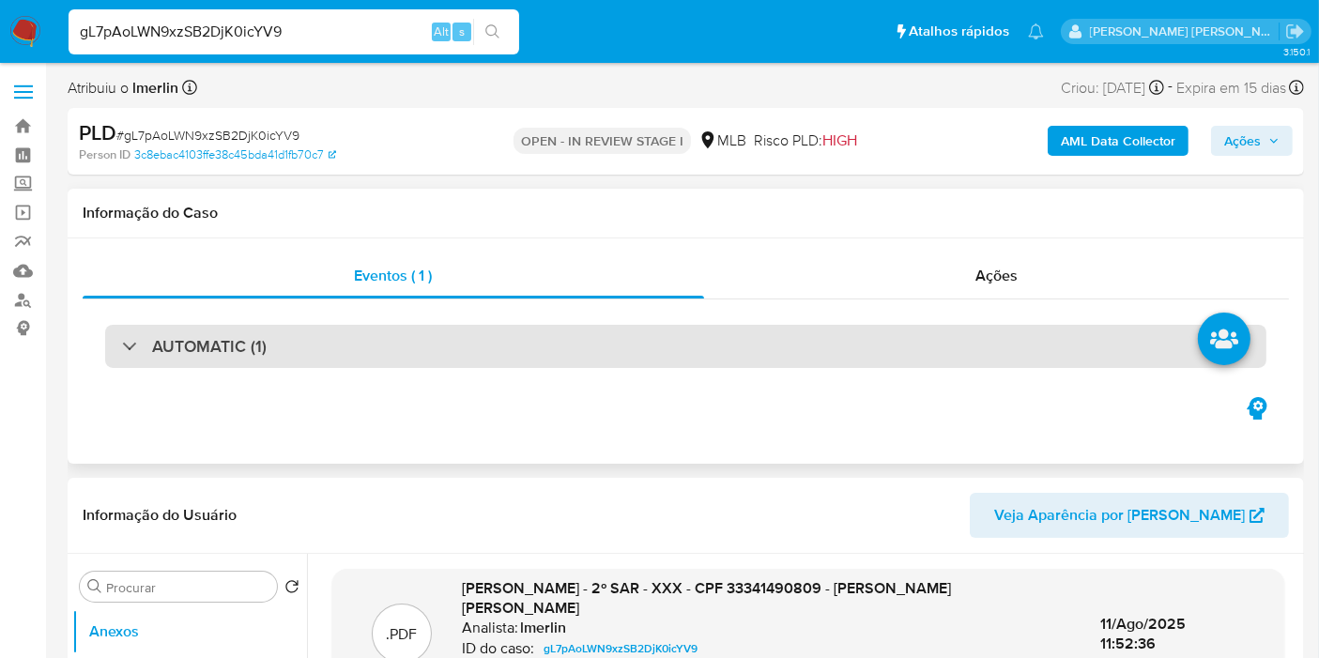
click at [901, 343] on div "AUTOMATIC (1)" at bounding box center [685, 346] width 1161 height 43
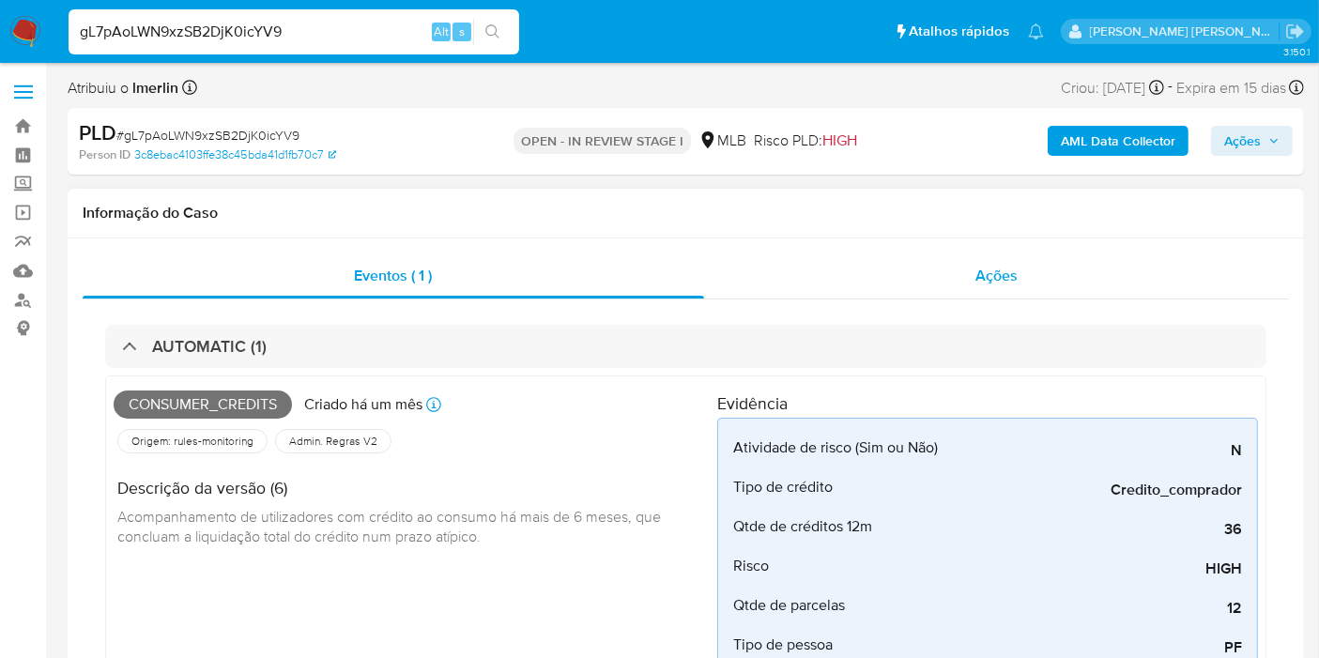
click at [997, 286] on div "Ações" at bounding box center [997, 276] width 586 height 45
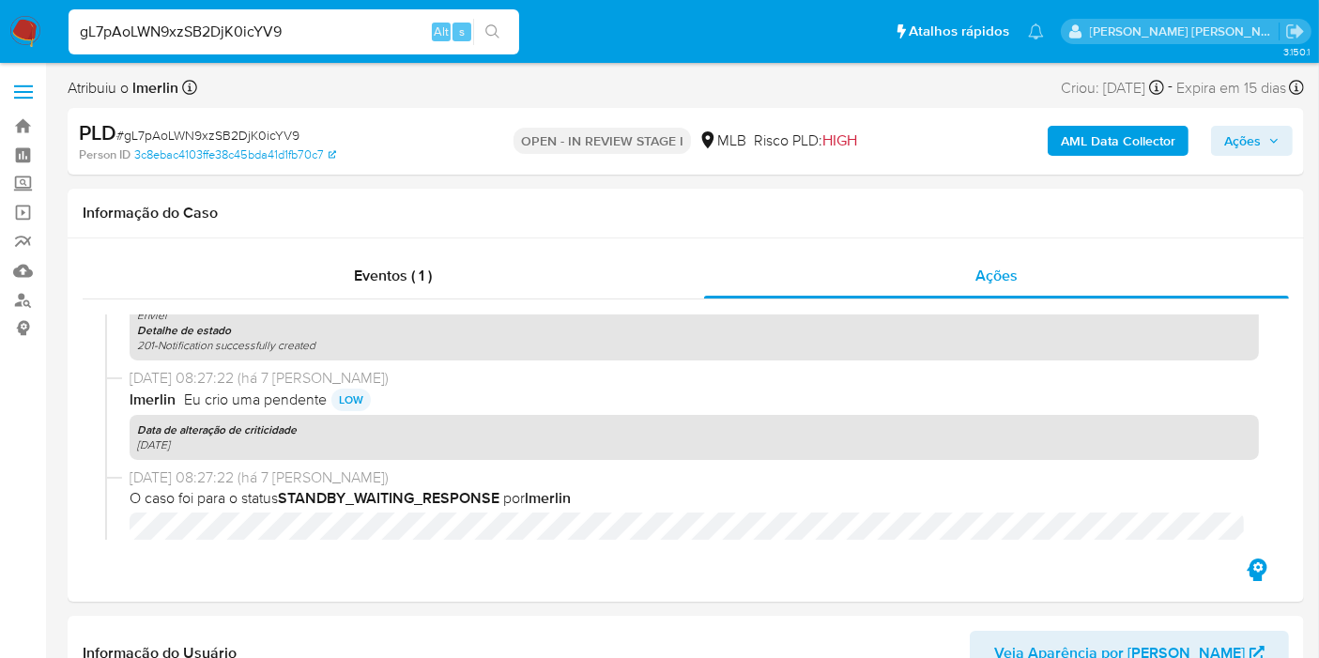
scroll to position [521, 0]
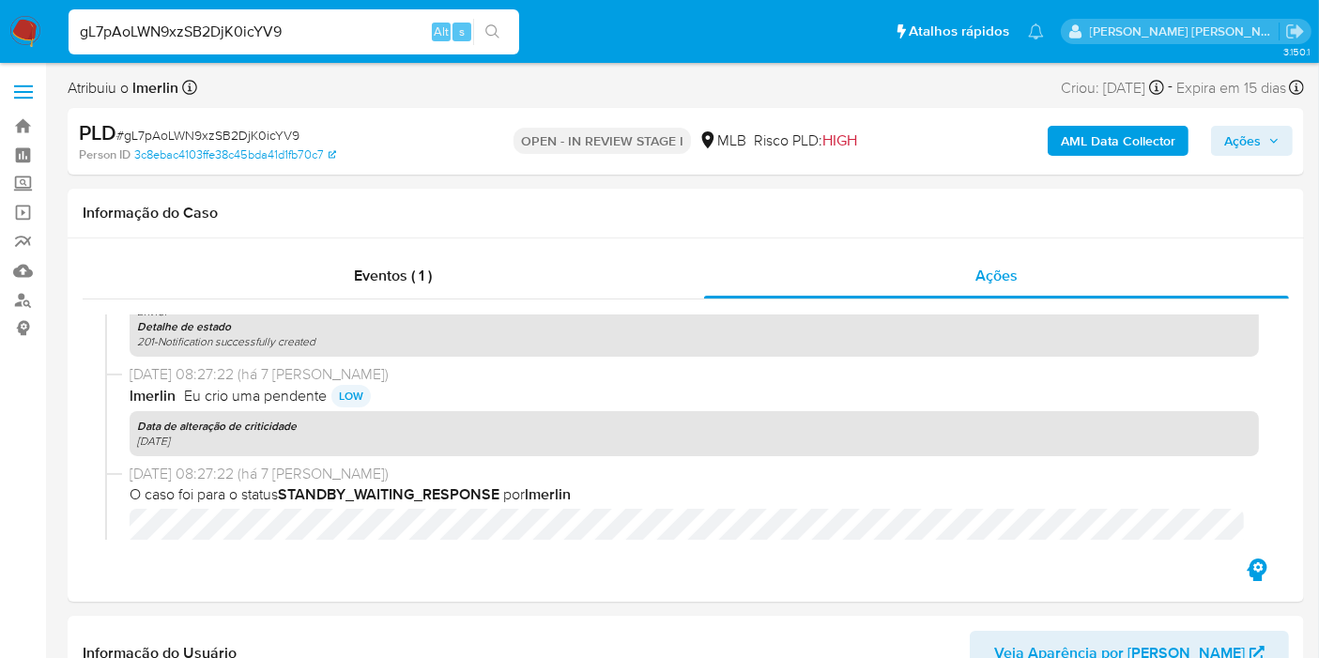
click at [1255, 144] on span "Ações" at bounding box center [1242, 141] width 37 height 30
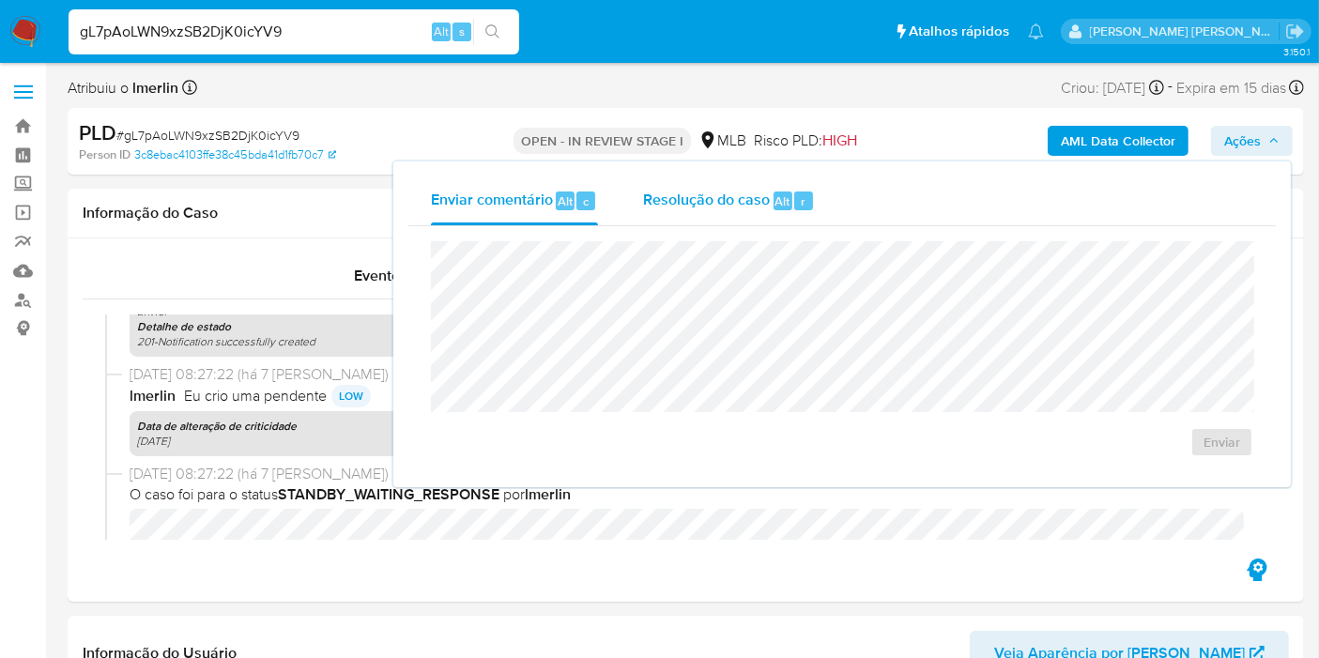
click at [700, 208] on span "Resolução do caso" at bounding box center [706, 201] width 127 height 22
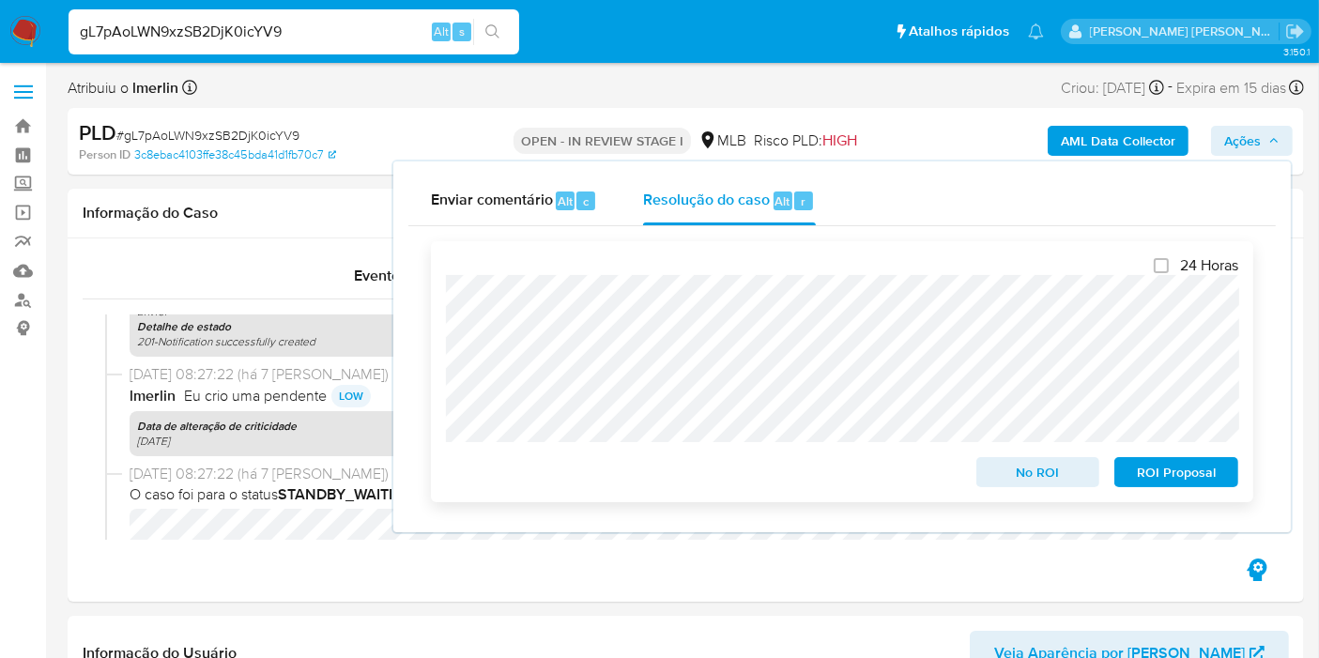
click at [1173, 485] on span "ROI Proposal" at bounding box center [1177, 472] width 98 height 26
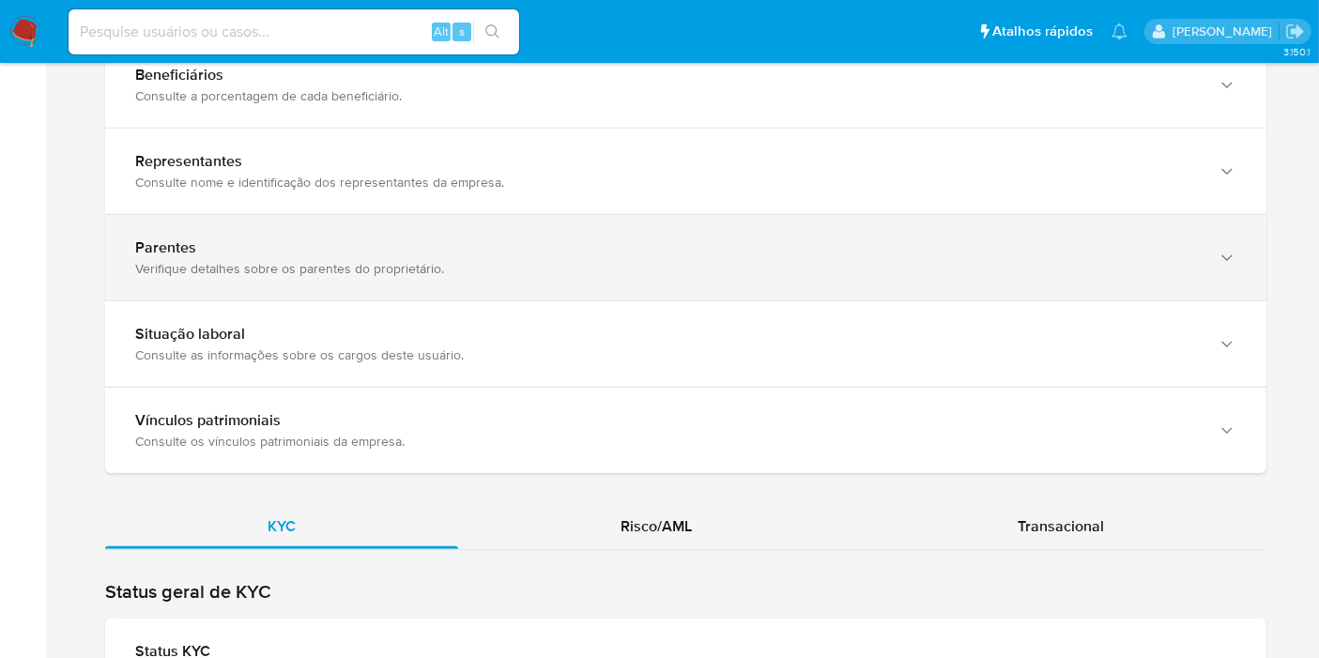
scroll to position [1356, 0]
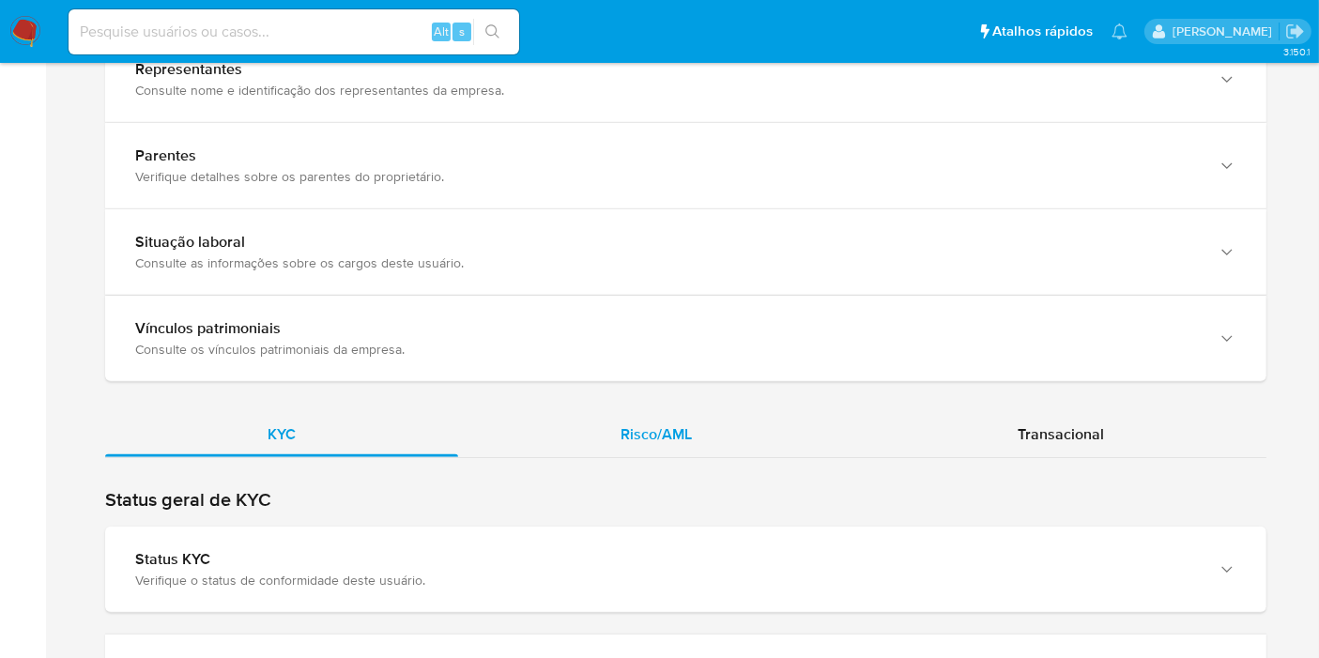
click at [657, 438] on span "Risco/AML" at bounding box center [656, 434] width 71 height 22
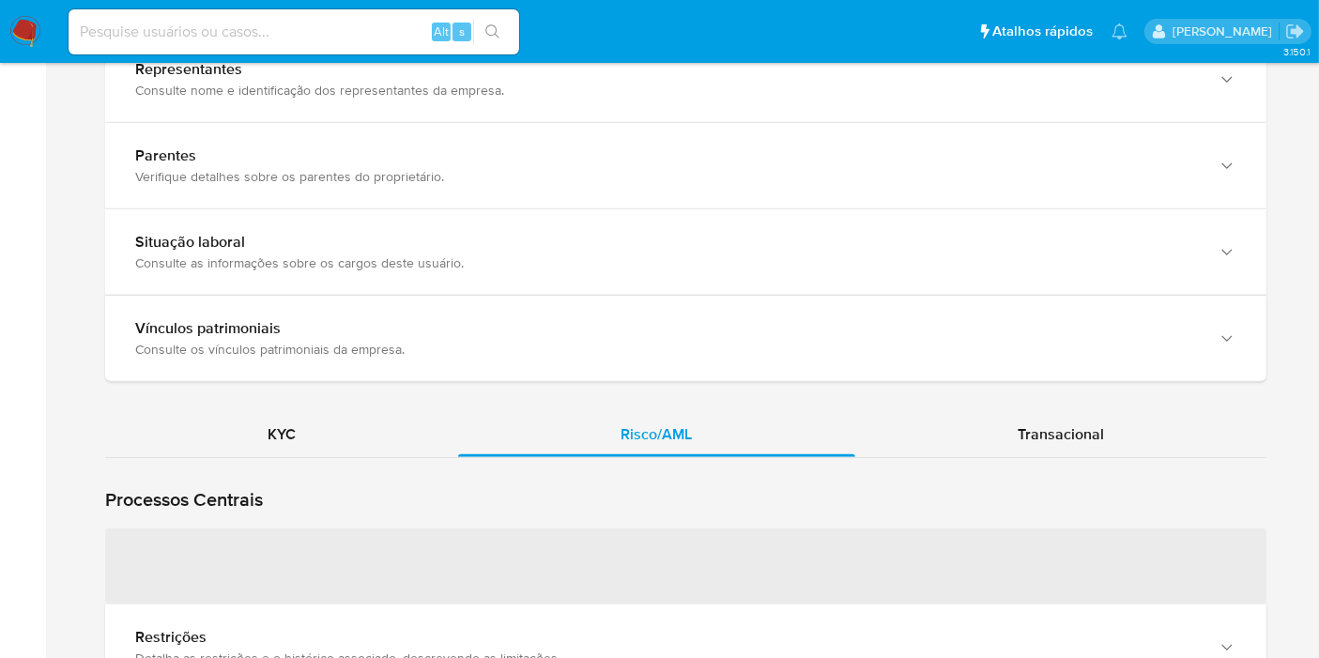
click at [1051, 439] on span "Transacional" at bounding box center [1061, 434] width 86 height 22
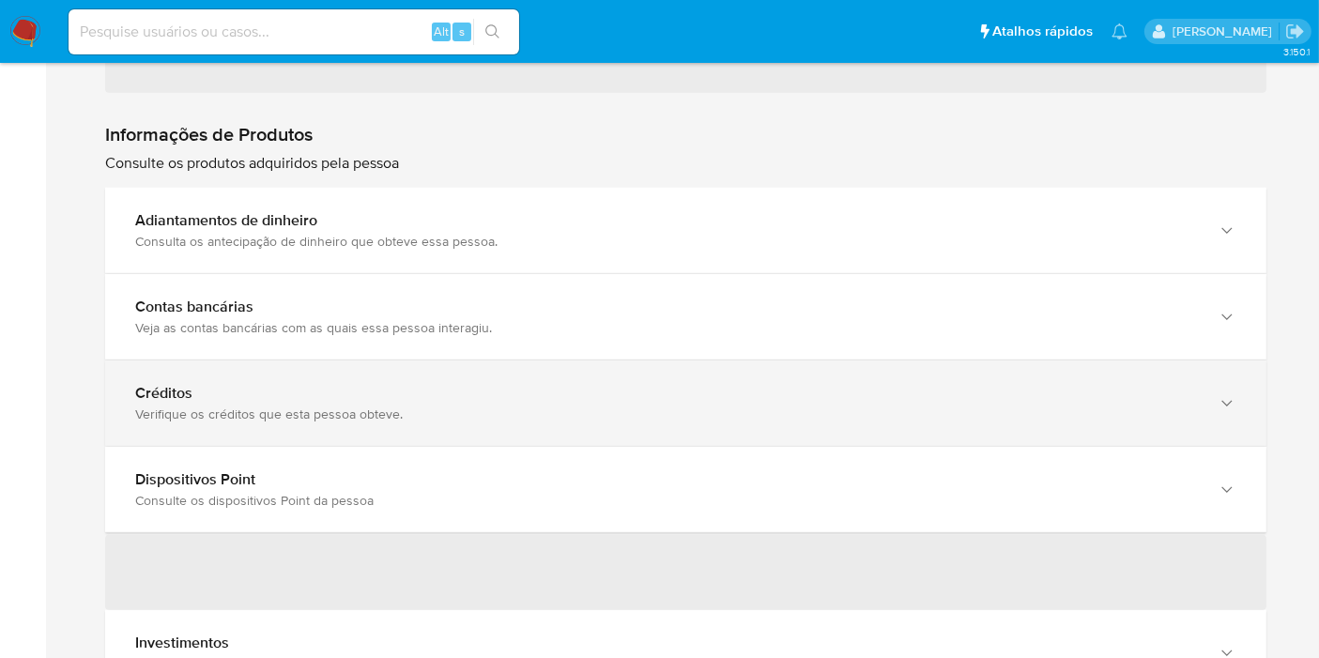
scroll to position [2086, 0]
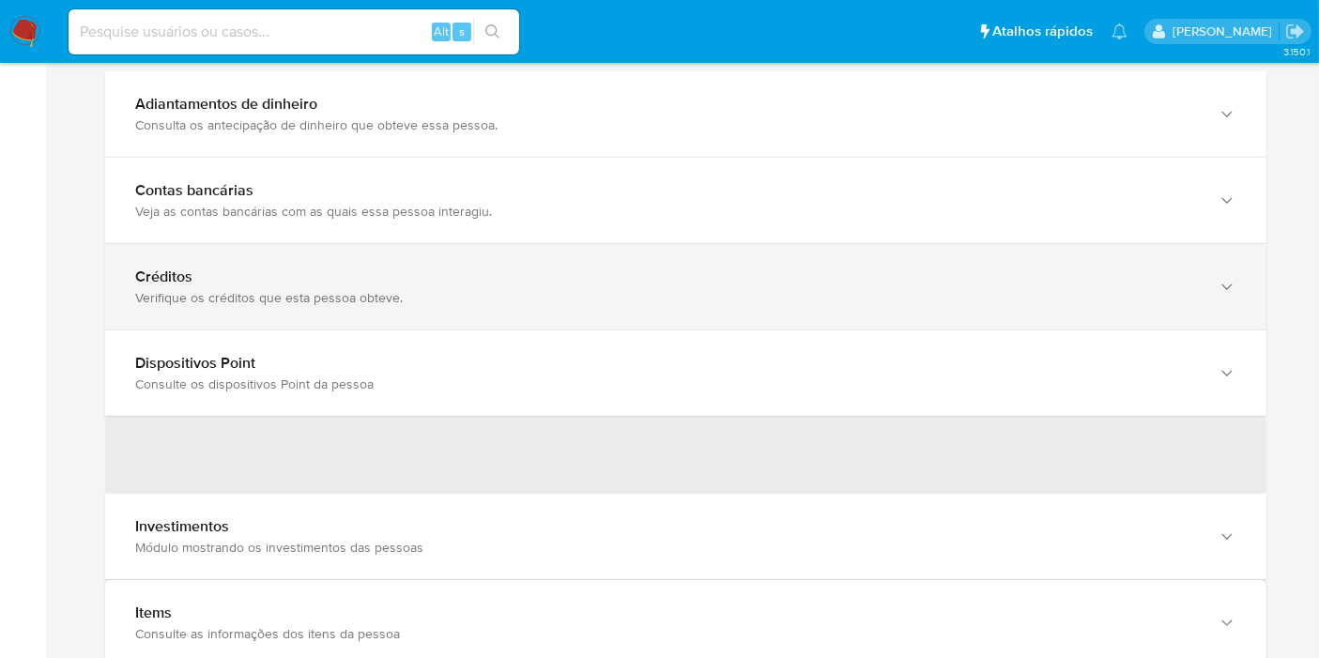
click at [392, 289] on div "Verifique os créditos que esta pessoa obteve." at bounding box center [667, 297] width 1064 height 17
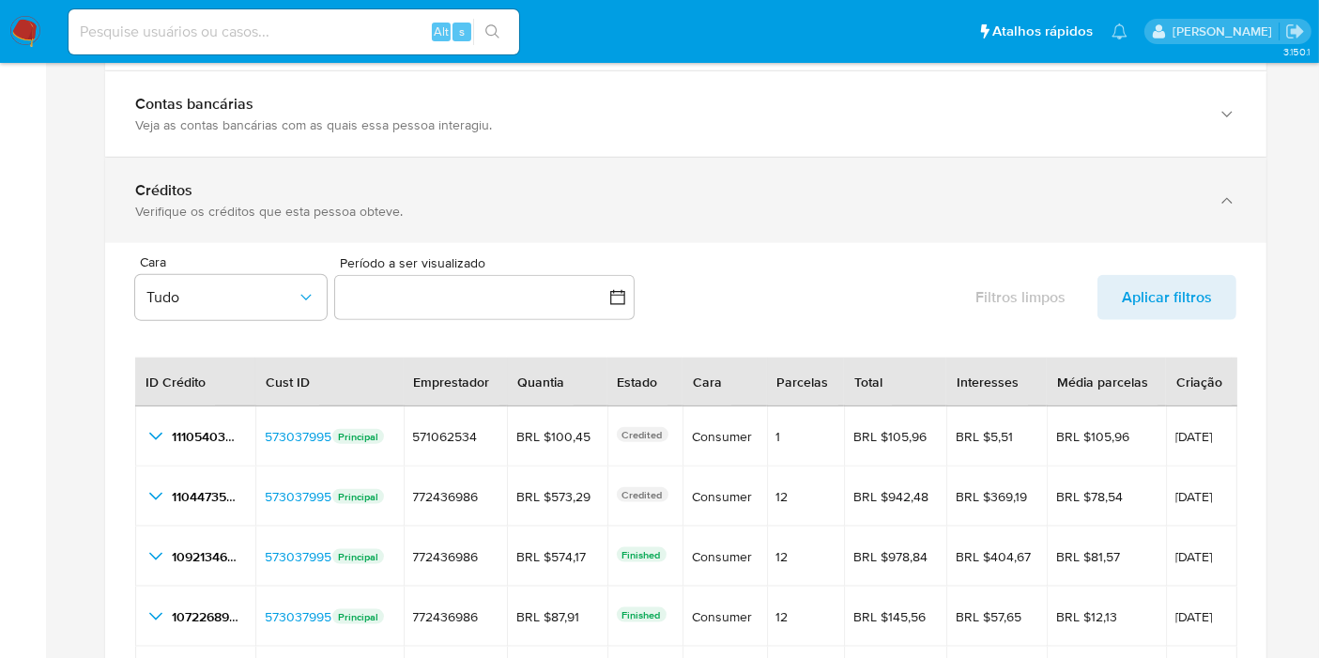
scroll to position [2295, 0]
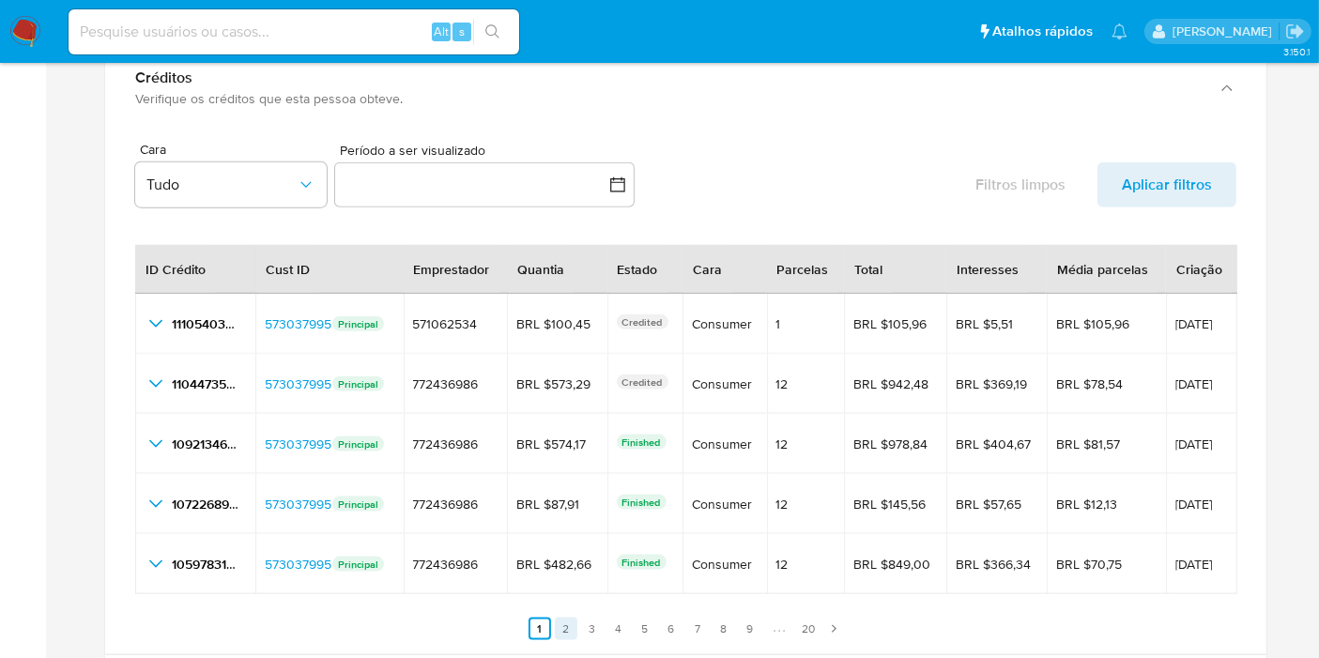
click at [561, 636] on link "2" at bounding box center [566, 629] width 23 height 23
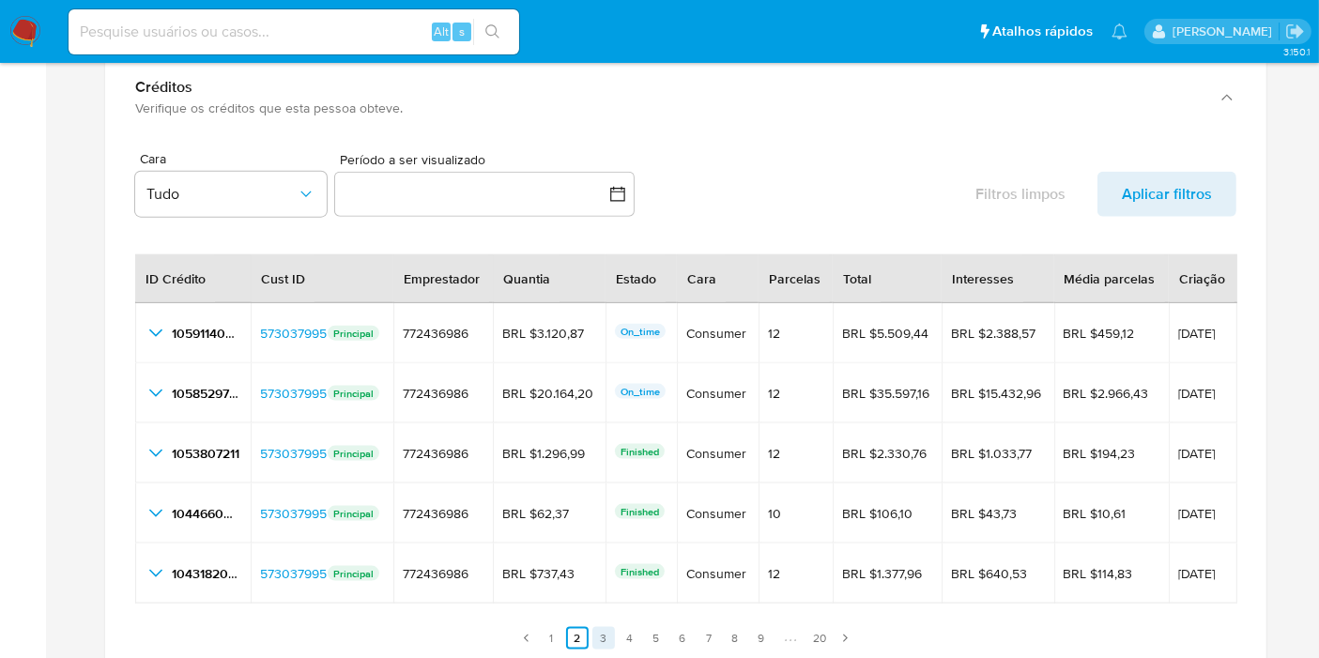
click at [610, 629] on link "3" at bounding box center [603, 638] width 23 height 23
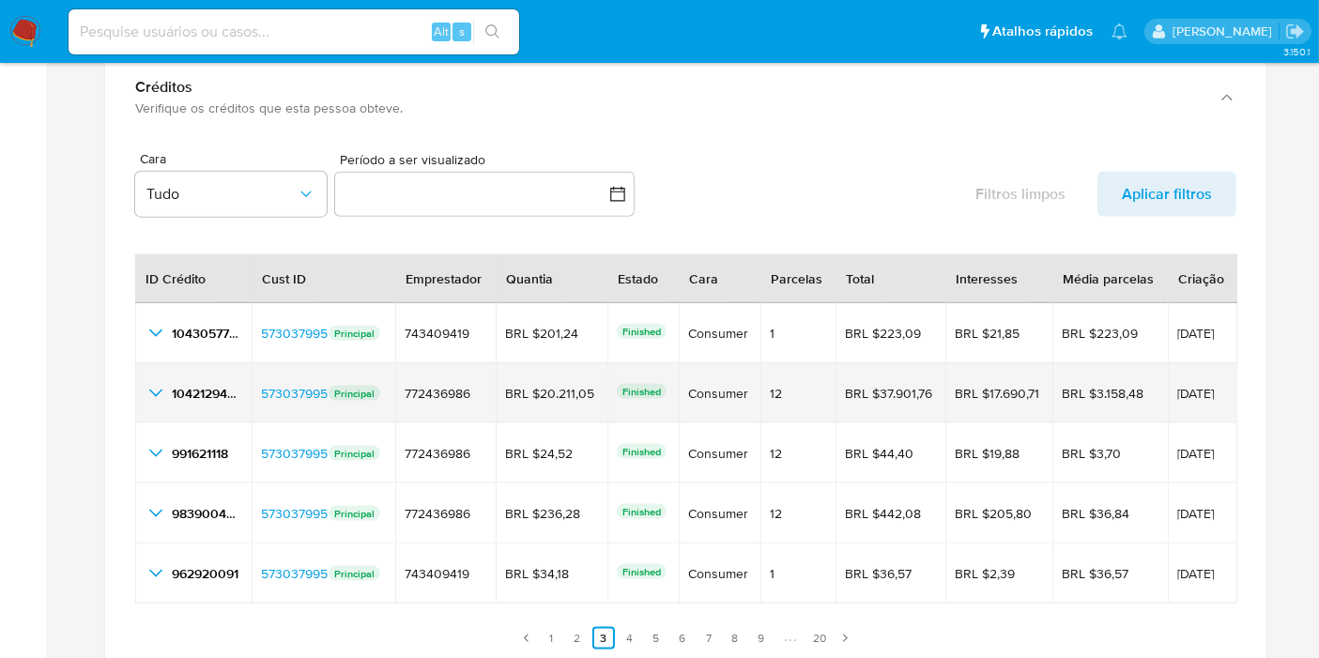
click at [158, 394] on icon "button_show_hidden_detail_by_id_1" at bounding box center [156, 393] width 23 height 23
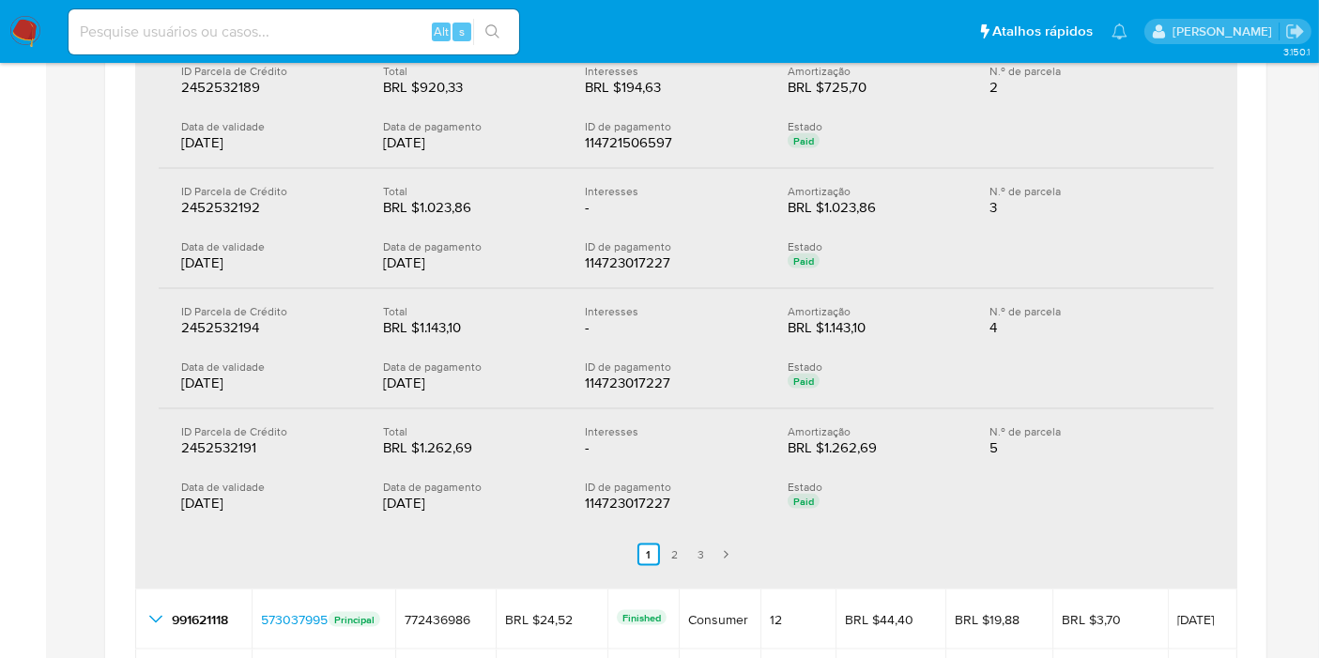
scroll to position [2817, 0]
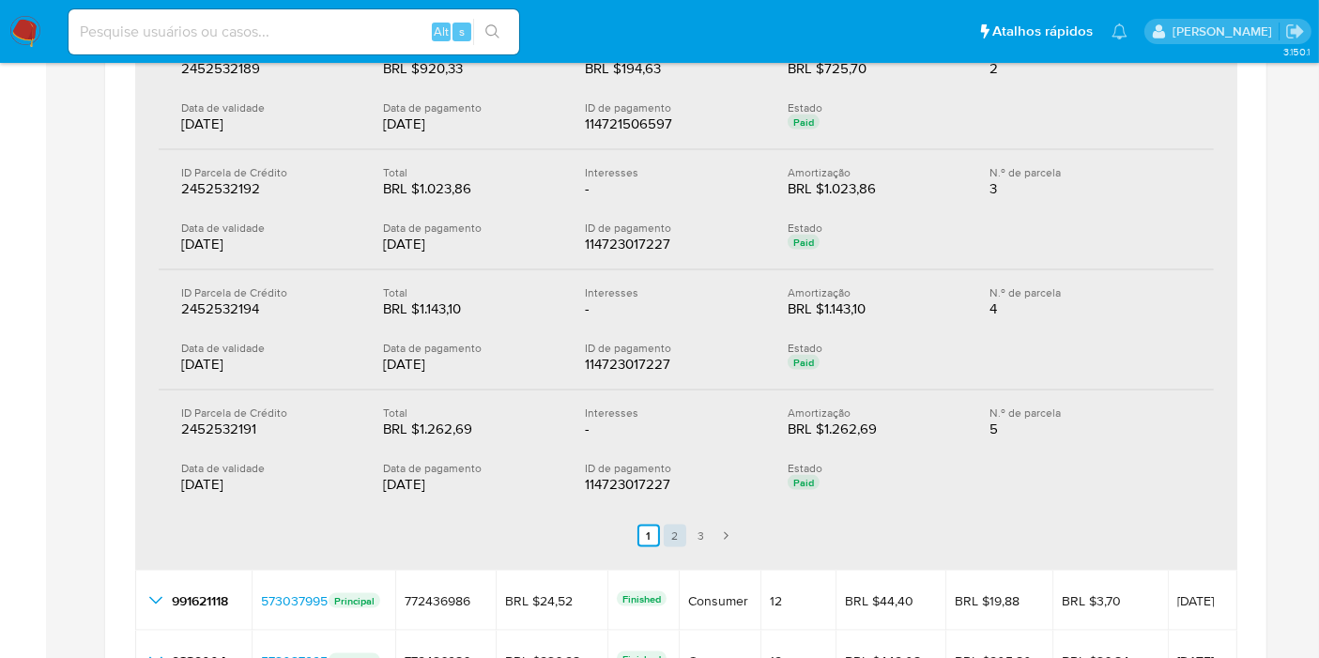
click at [678, 527] on link "2" at bounding box center [675, 536] width 23 height 23
click at [712, 527] on link "3" at bounding box center [712, 536] width 23 height 23
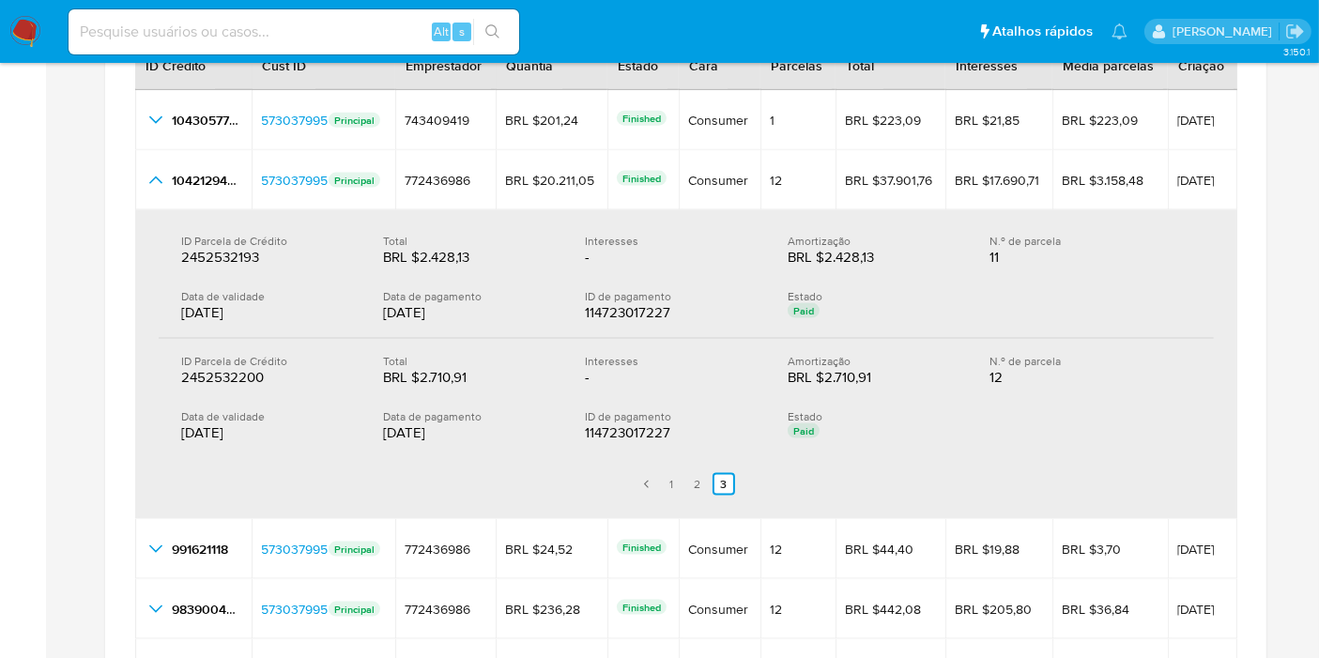
scroll to position [2503, 0]
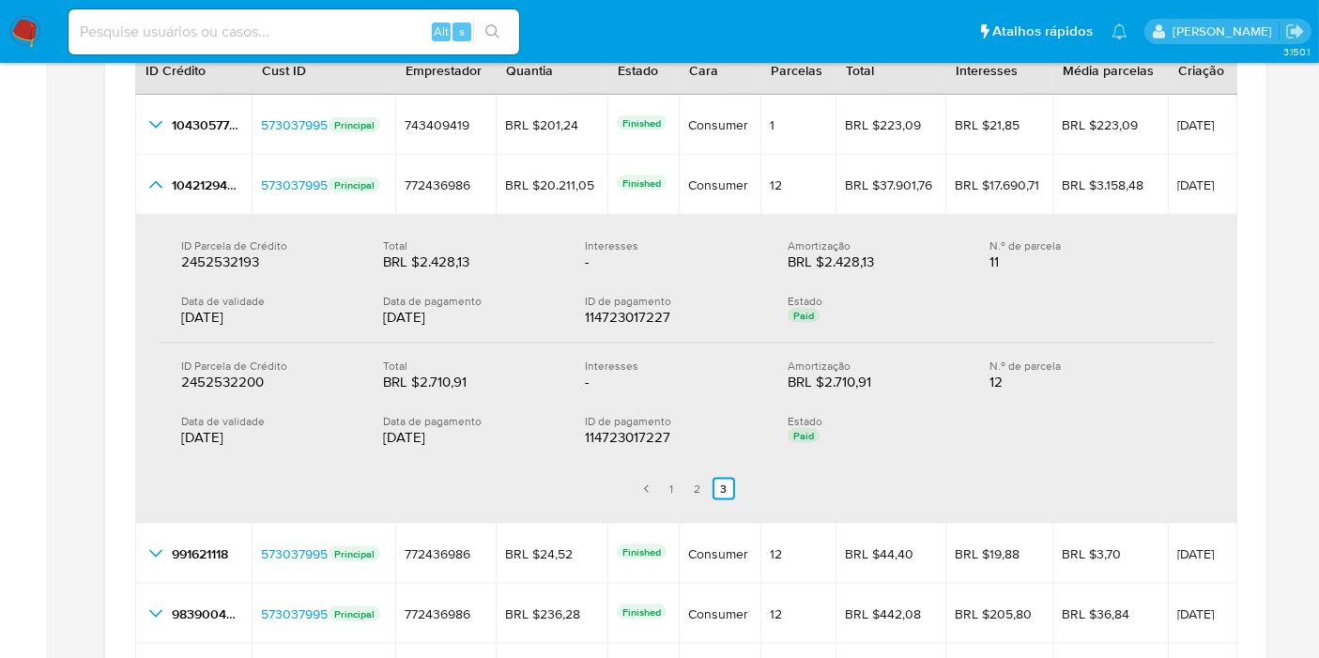
drag, startPoint x: 471, startPoint y: 435, endPoint x: 383, endPoint y: 433, distance: 88.3
click at [383, 433] on div "[DATE]" at bounding box center [469, 437] width 172 height 19
click at [707, 478] on link "2" at bounding box center [697, 489] width 23 height 23
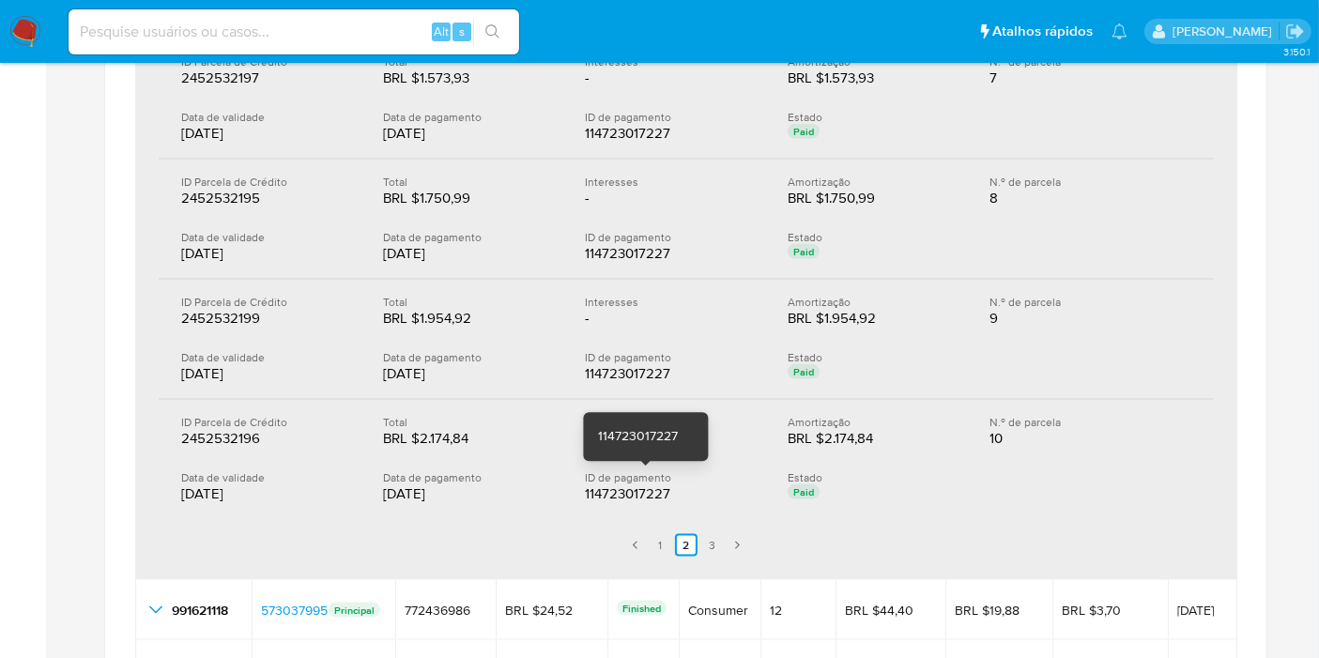
scroll to position [2817, 0]
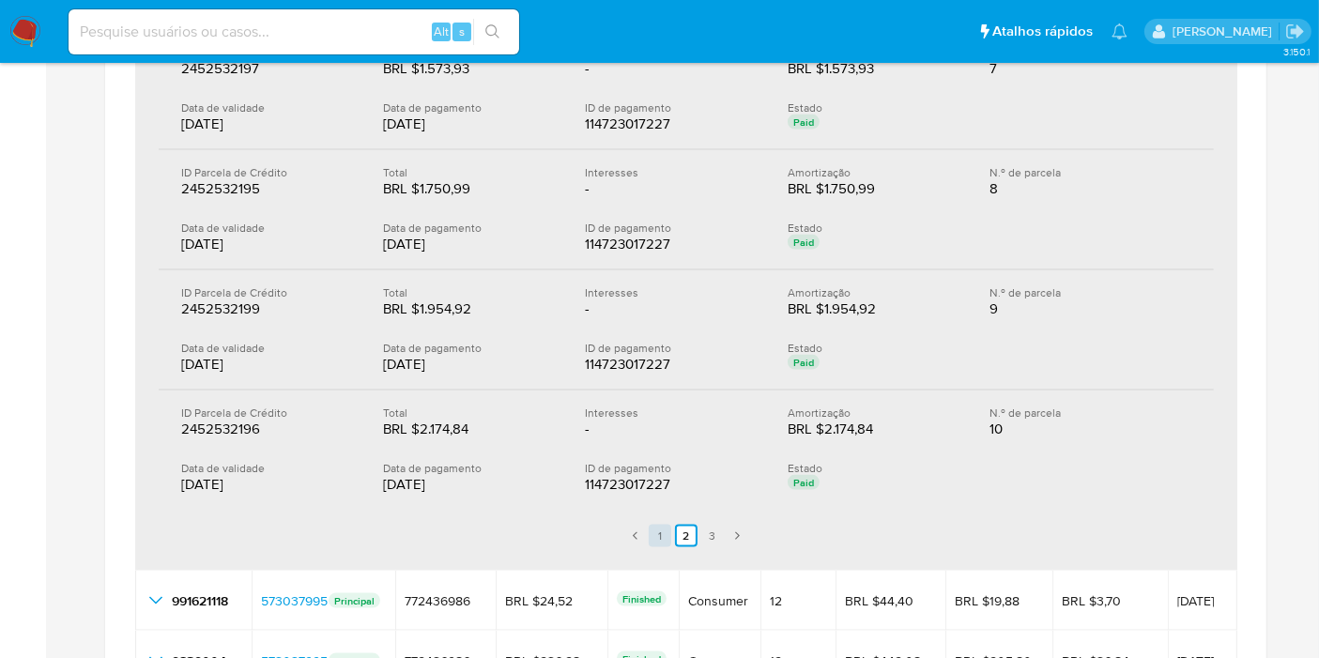
click at [659, 525] on link "1" at bounding box center [660, 536] width 23 height 23
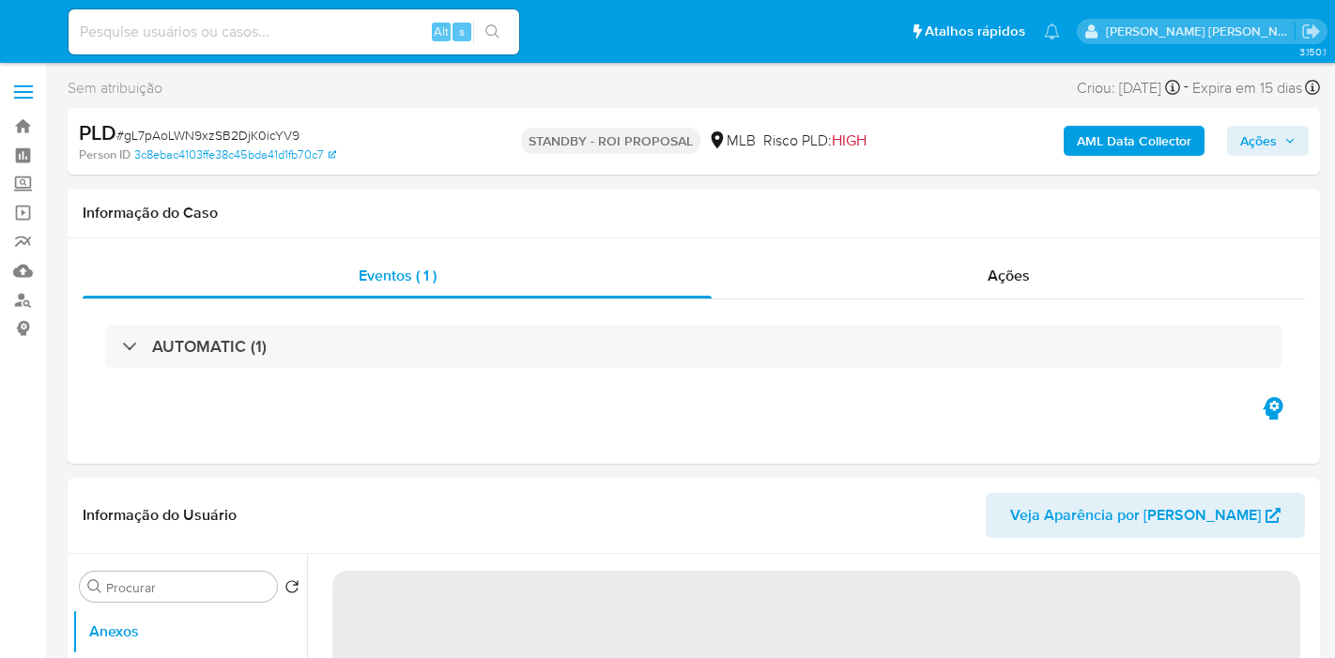
select select "10"
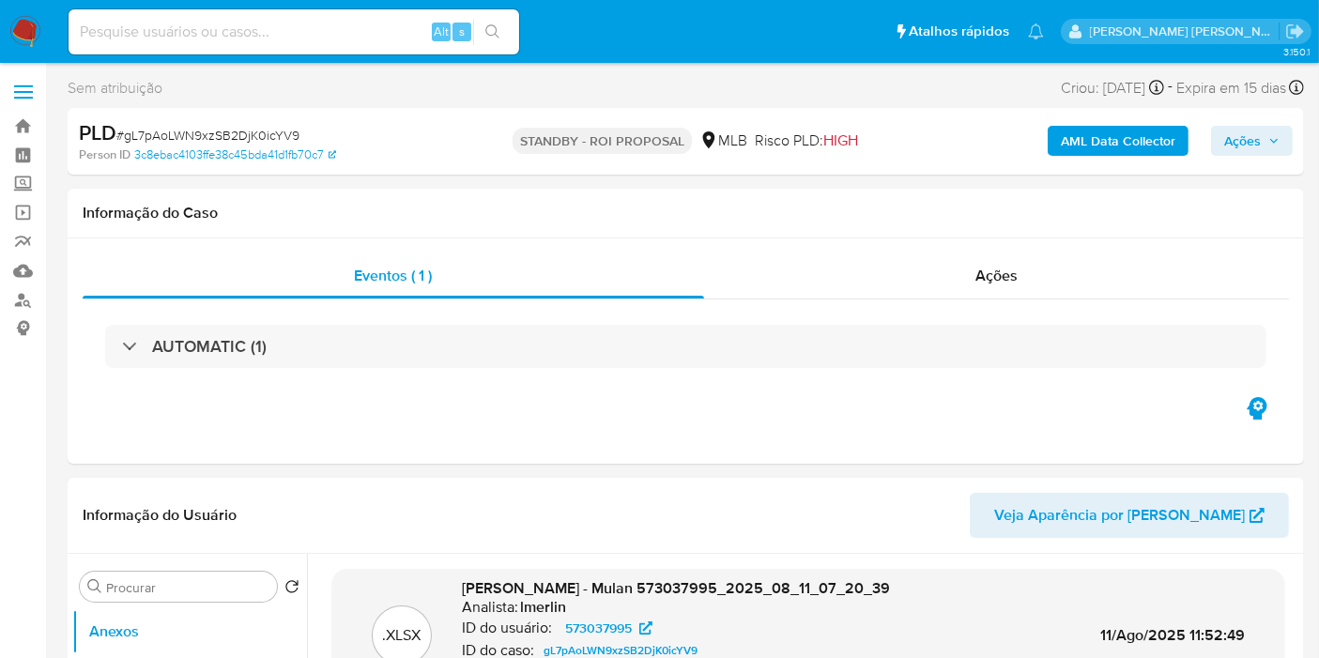
click at [347, 35] on input at bounding box center [294, 32] width 451 height 24
paste input "E7VR6iPkyoPojojnFRGwi4DO"
type input "E7VR6iPkyoPojojnFRGwi4DO"
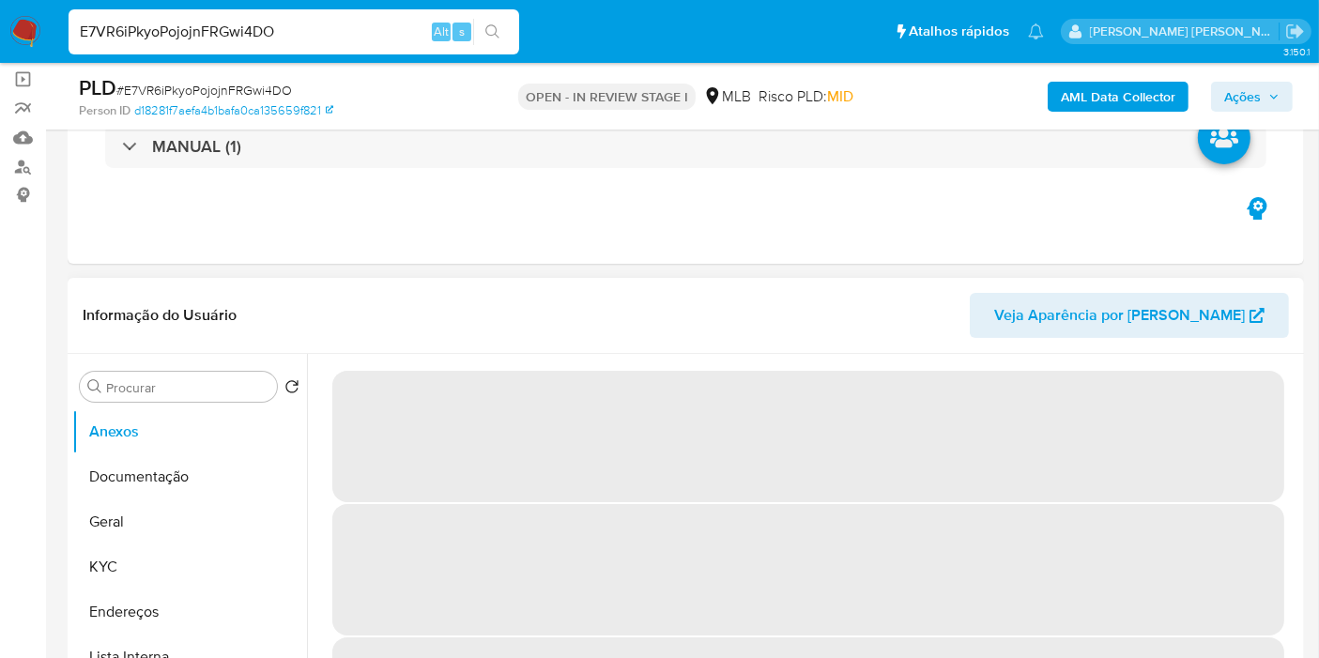
scroll to position [417, 0]
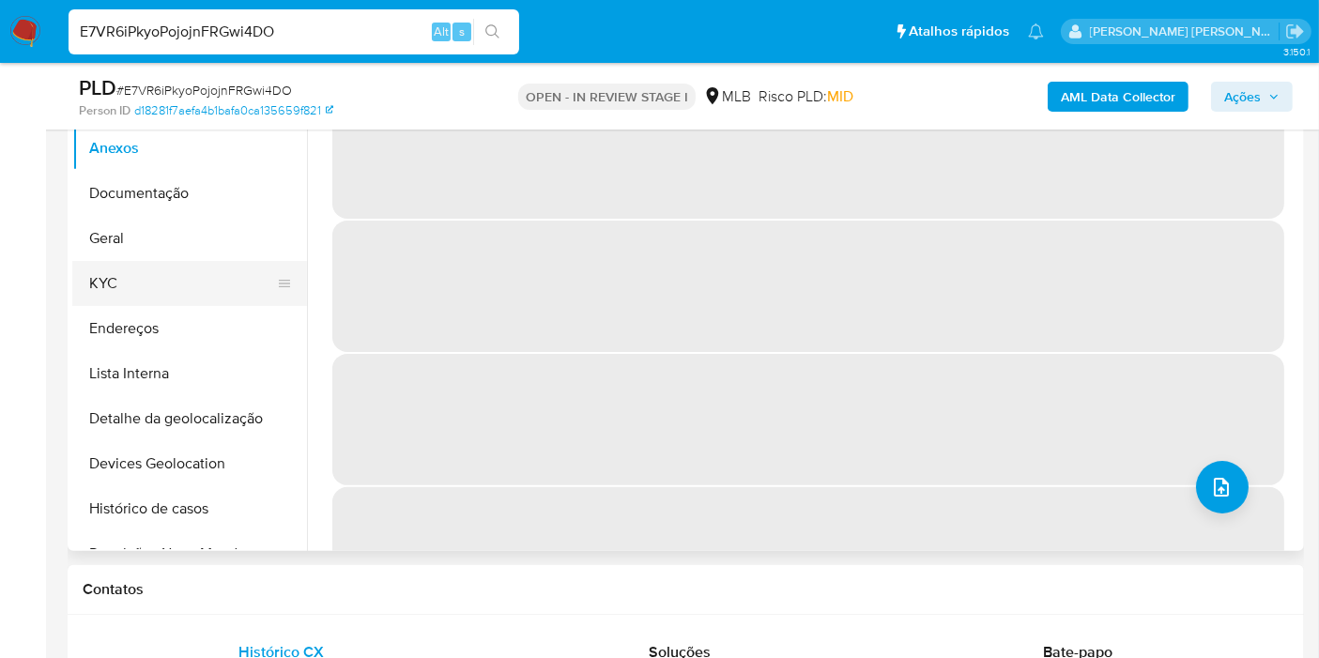
select select "10"
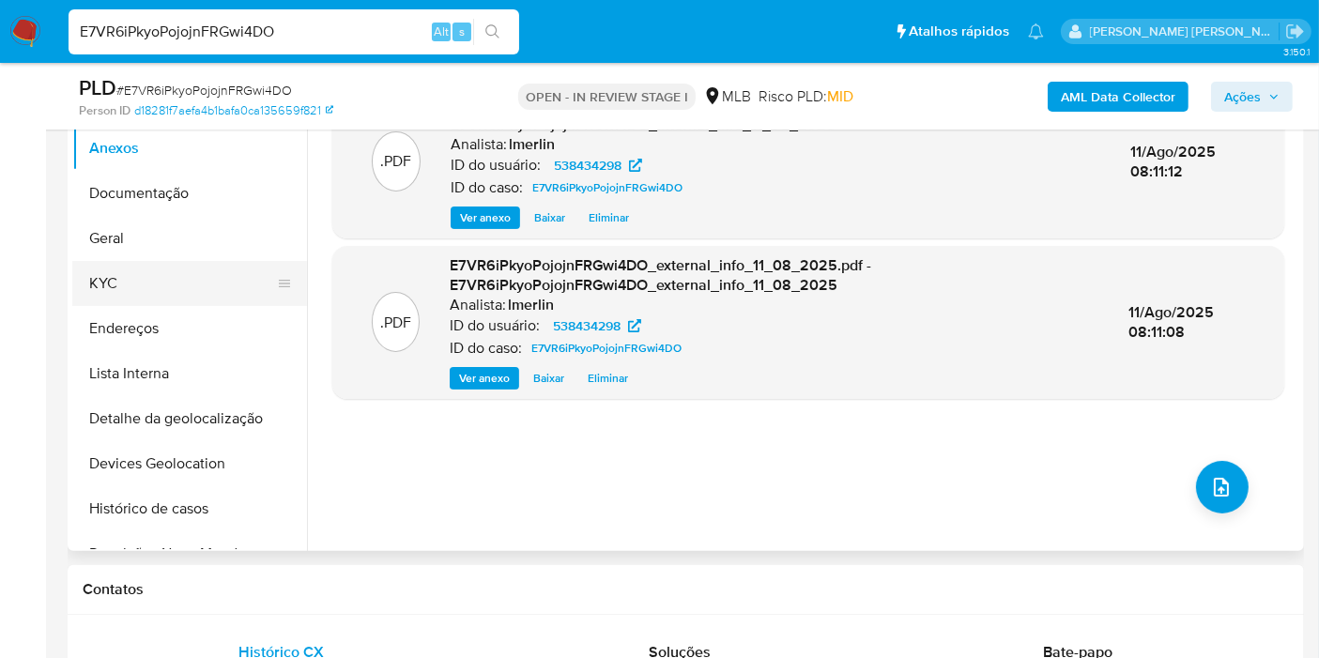
click at [196, 290] on button "KYC" at bounding box center [182, 283] width 220 height 45
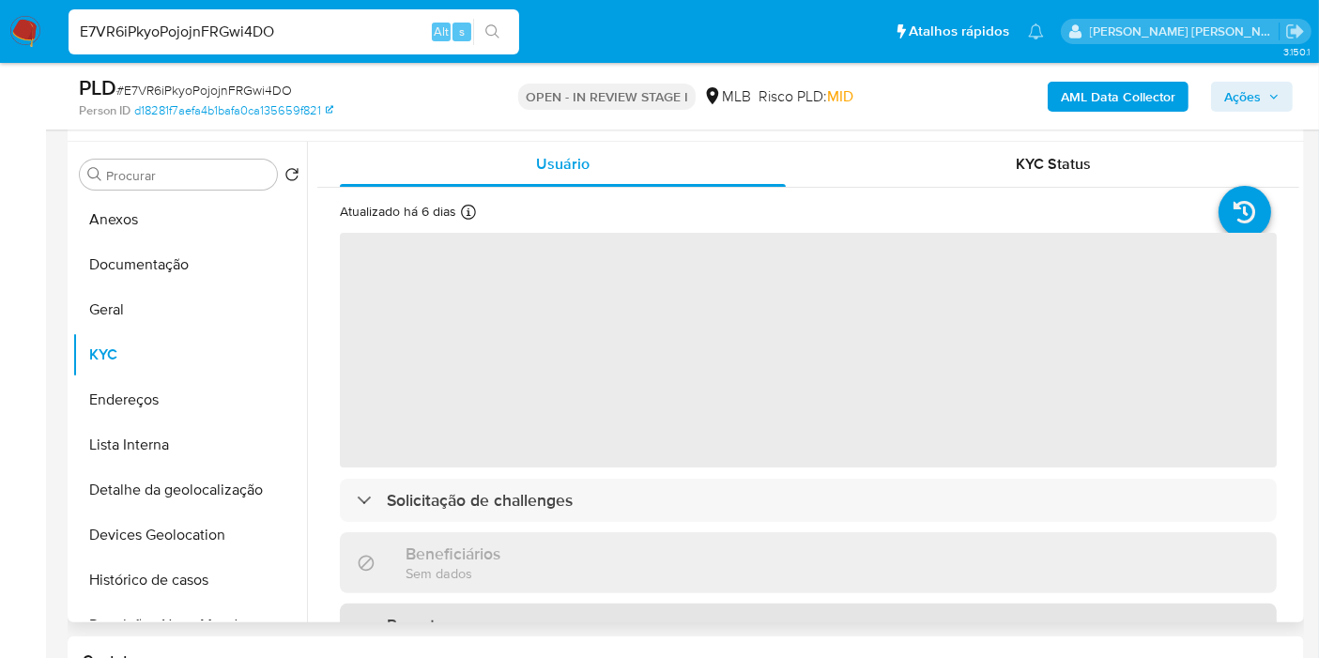
scroll to position [313, 0]
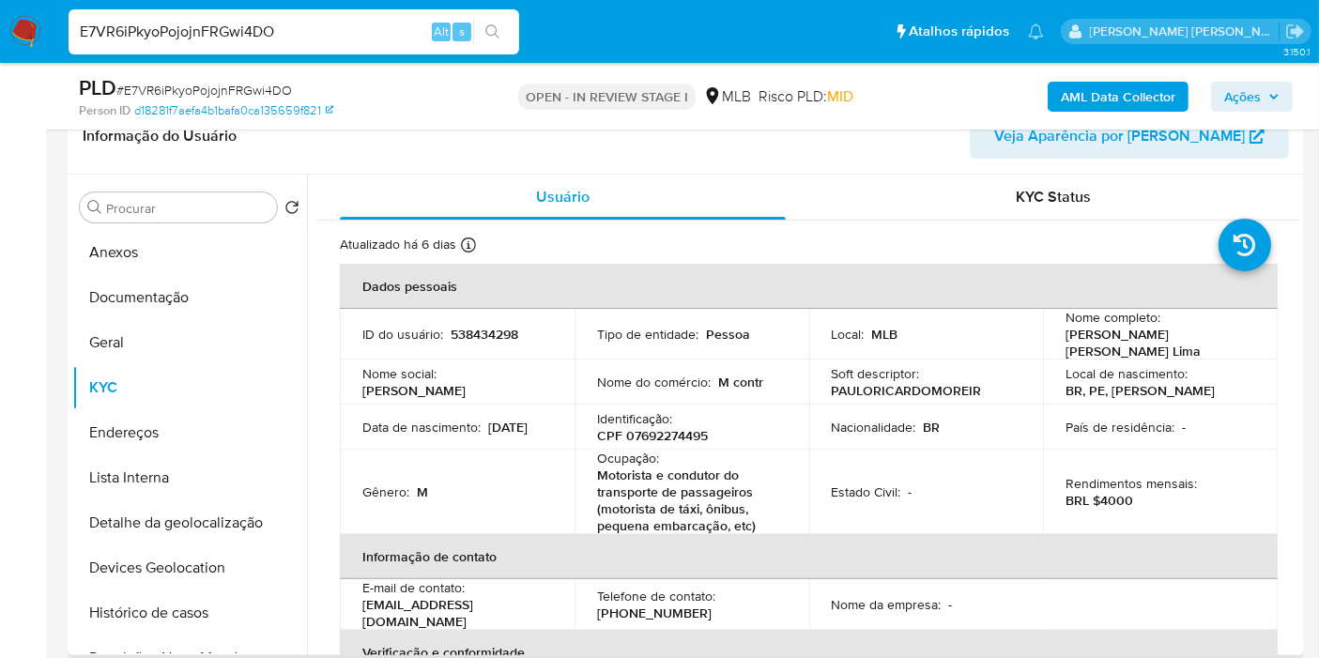
click at [690, 431] on p "CPF 07692274495" at bounding box center [652, 435] width 111 height 17
click at [689, 431] on p "CPF 07692274495" at bounding box center [652, 435] width 111 height 17
copy p "07692274495"
click at [162, 610] on button "Histórico de casos" at bounding box center [182, 613] width 220 height 45
